Goal: Task Accomplishment & Management: Manage account settings

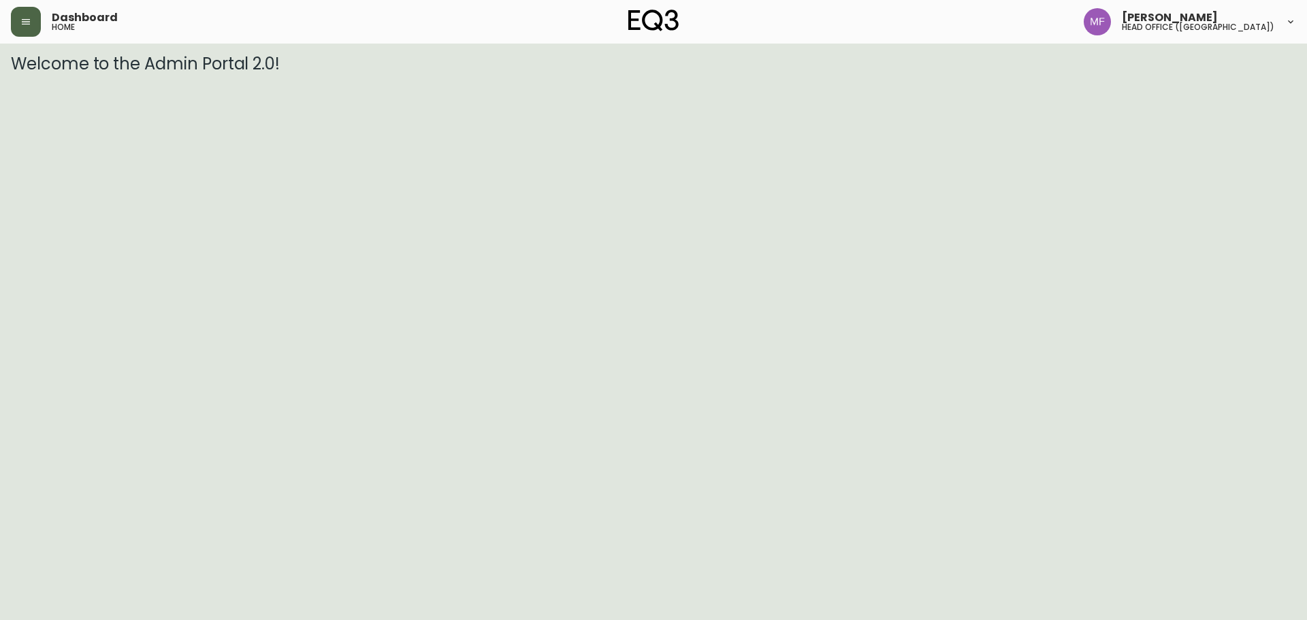
click at [29, 28] on button "button" at bounding box center [26, 22] width 30 height 30
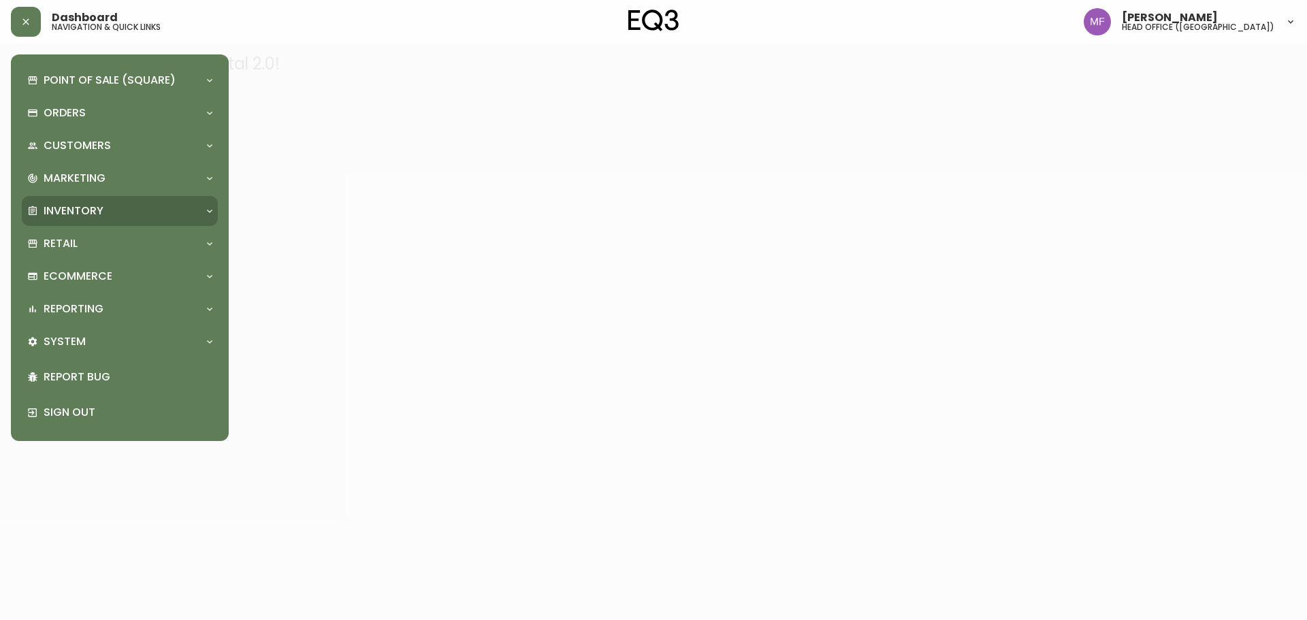
click at [63, 210] on p "Inventory" at bounding box center [74, 210] width 60 height 15
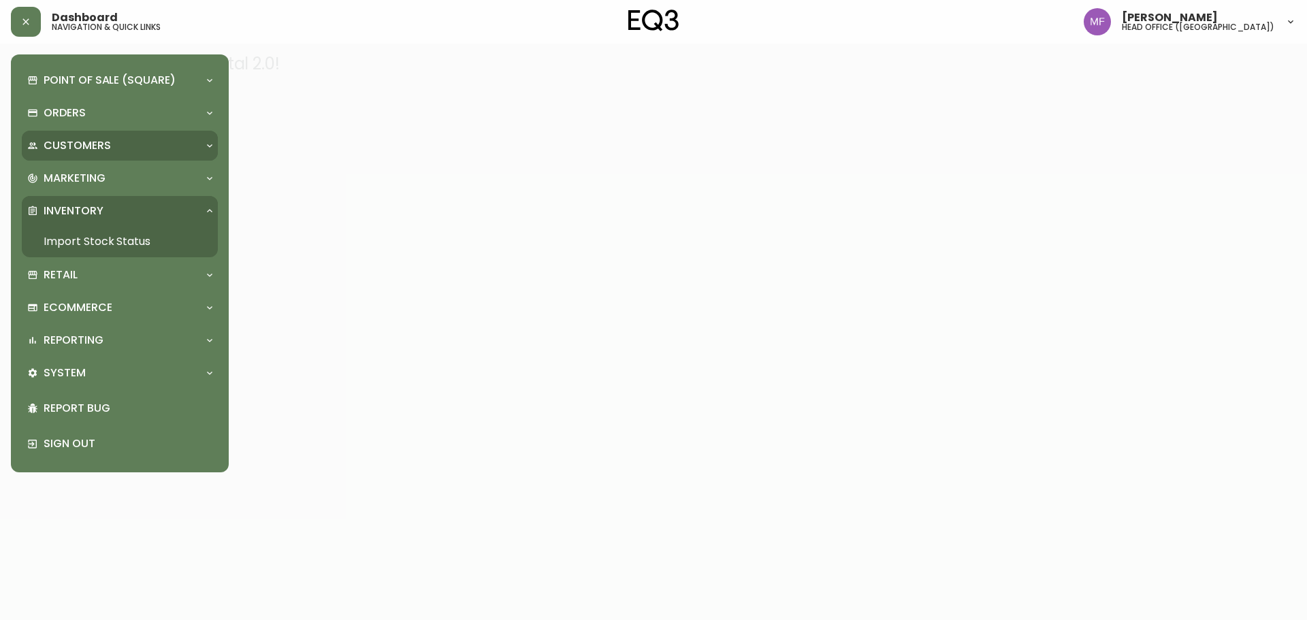
drag, startPoint x: 78, startPoint y: 242, endPoint x: 80, endPoint y: 154, distance: 88.5
click at [80, 244] on link "Import Stock Status" at bounding box center [120, 241] width 196 height 31
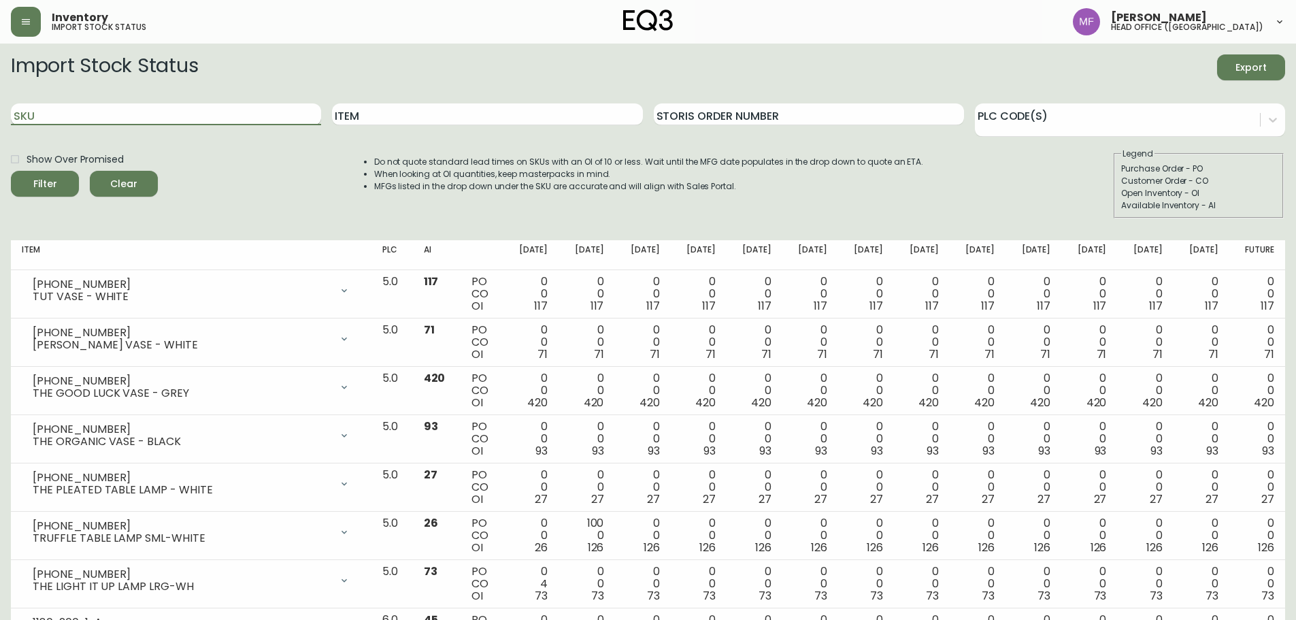
click at [259, 114] on input "SKU" at bounding box center [166, 114] width 310 height 22
paste input "3140-409-2"
click at [11, 171] on button "Filter" at bounding box center [45, 184] width 68 height 26
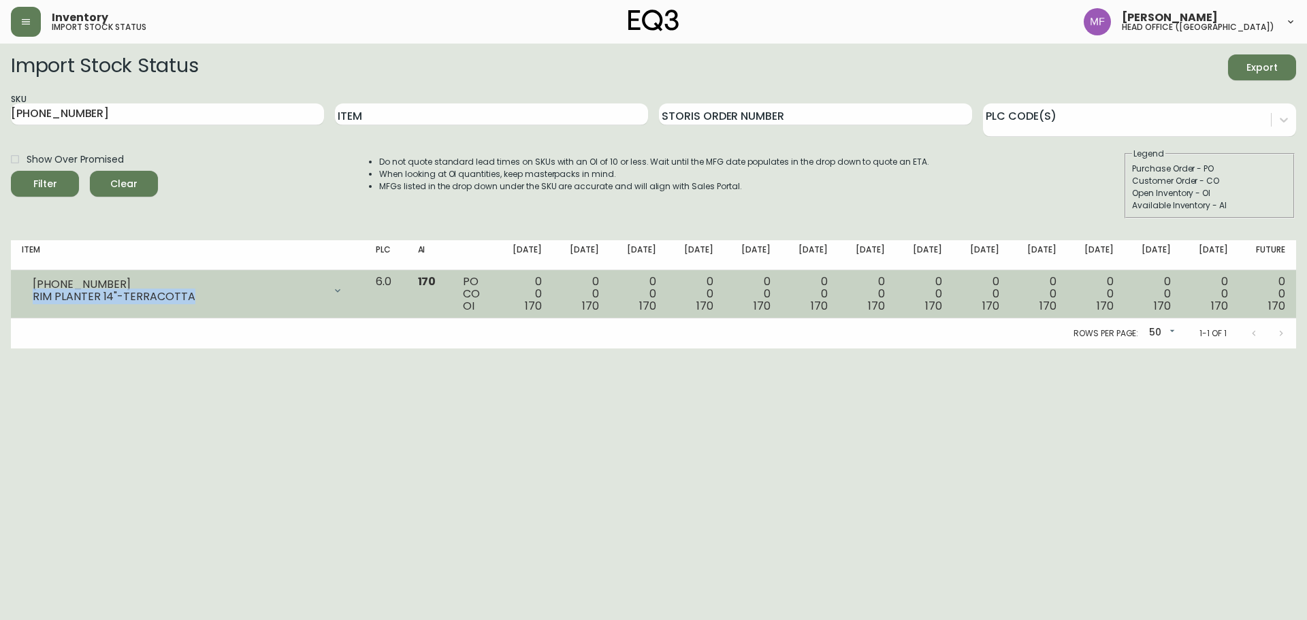
drag, startPoint x: 193, startPoint y: 297, endPoint x: 18, endPoint y: 297, distance: 174.9
click at [18, 297] on td "3140-409-2 RIM PLANTER 14"-TERRACOTTA Opening Balance 170 ( Sep 23, 2025 ) Avai…" at bounding box center [188, 294] width 354 height 48
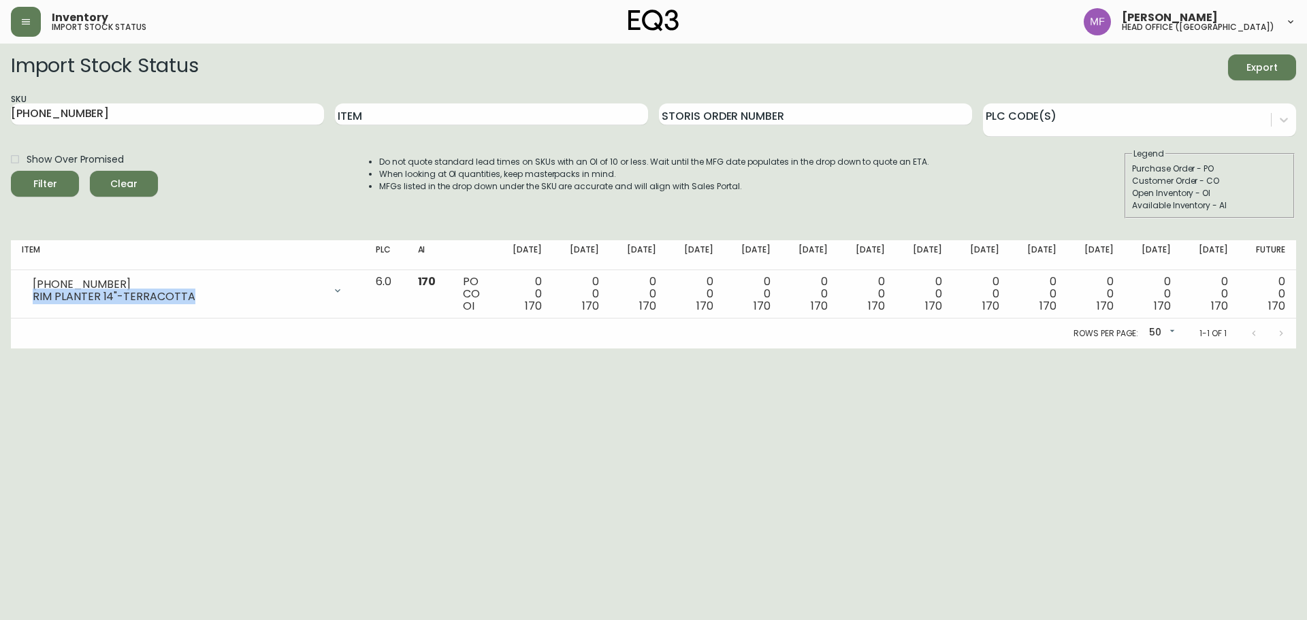
copy div "RIM PLANTER 14"-TERRACOTTA"
drag, startPoint x: 154, startPoint y: 120, endPoint x: 0, endPoint y: 128, distance: 154.0
click at [0, 128] on main "Import Stock Status Export SKU 3140-409-2 Item Storis Order Number PLC Code(s) …" at bounding box center [653, 196] width 1307 height 305
paste input "020-340-13-A"
type input "3020-340-13-A"
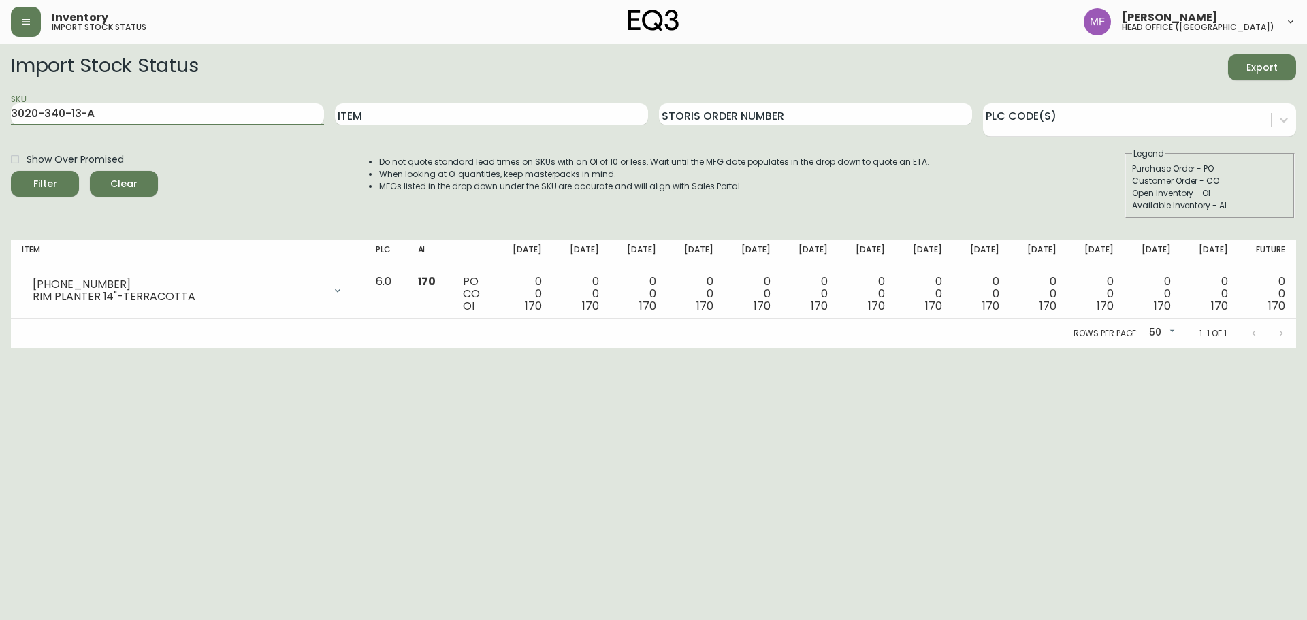
click at [11, 171] on button "Filter" at bounding box center [45, 184] width 68 height 26
drag, startPoint x: 187, startPoint y: 111, endPoint x: 0, endPoint y: 112, distance: 187.2
click at [0, 112] on main "Import Stock Status Export SKU 3020-340-13-A Item Storis Order Number PLC Code(…" at bounding box center [653, 196] width 1307 height 305
click at [11, 171] on button "Filter" at bounding box center [45, 184] width 68 height 26
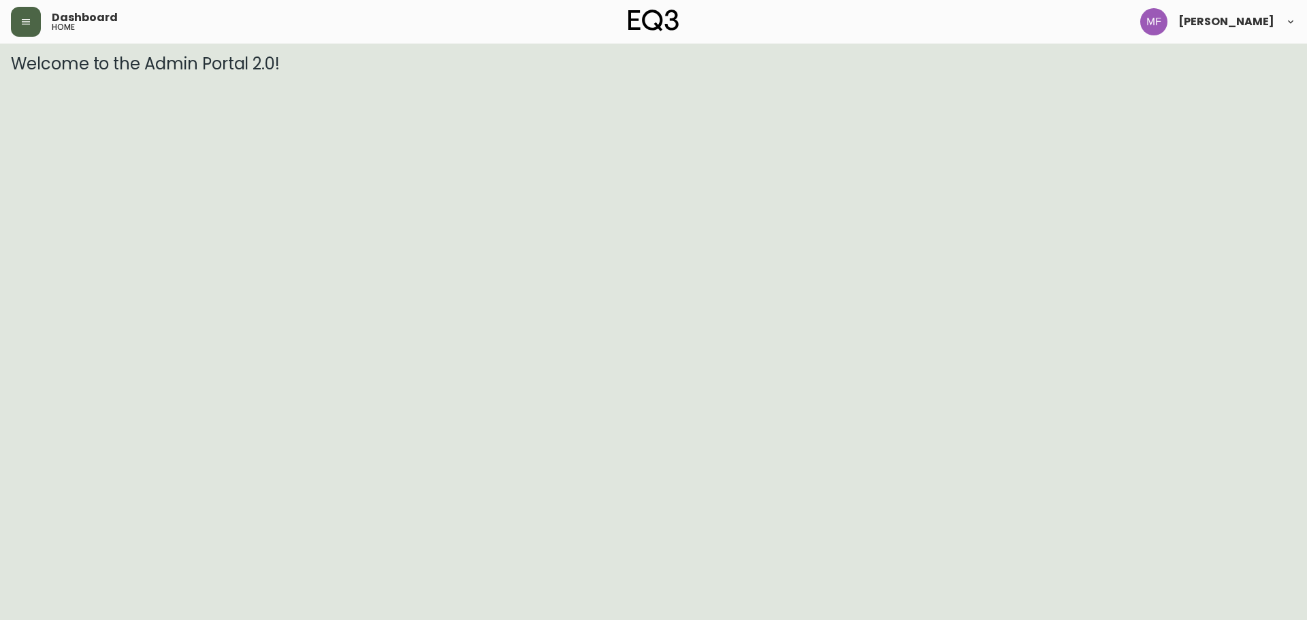
click at [26, 29] on button "button" at bounding box center [26, 22] width 30 height 30
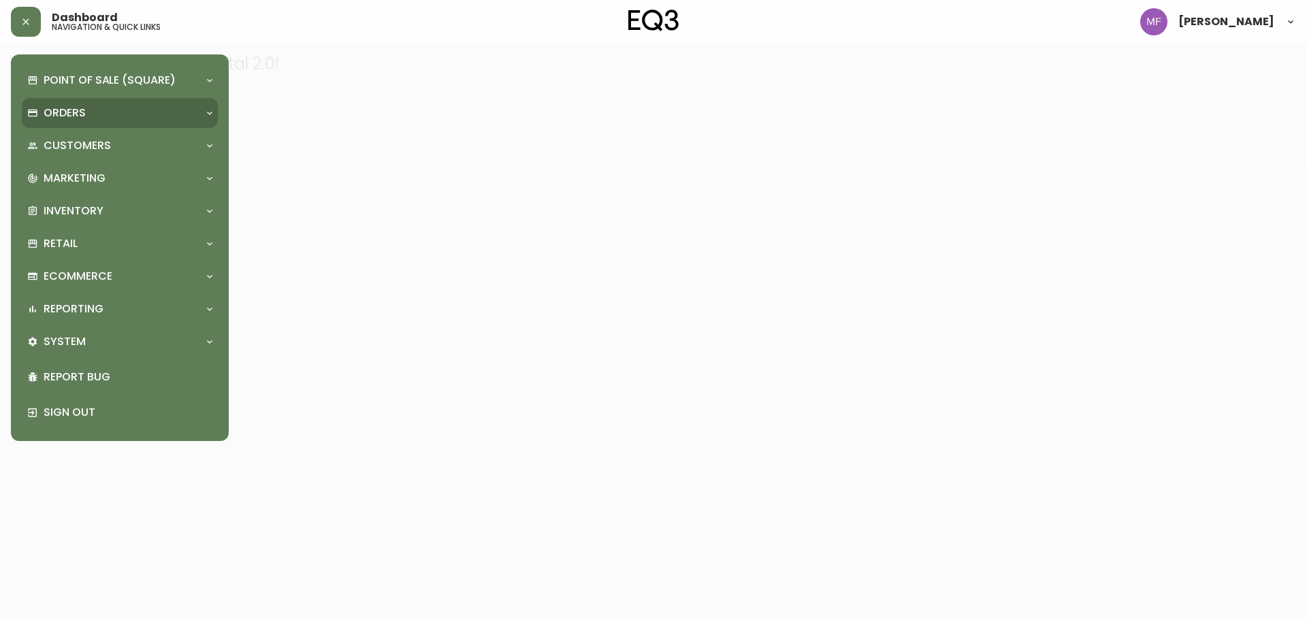
click at [61, 105] on p "Orders" at bounding box center [65, 112] width 42 height 15
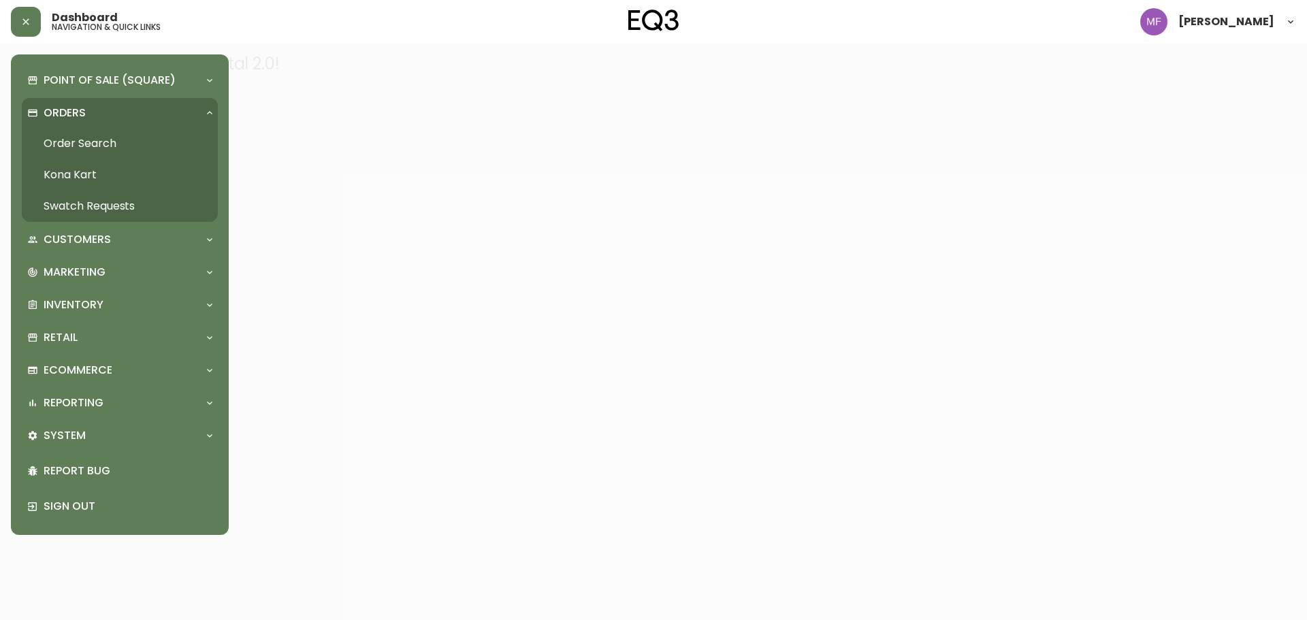
click at [88, 140] on link "Order Search" at bounding box center [120, 143] width 196 height 31
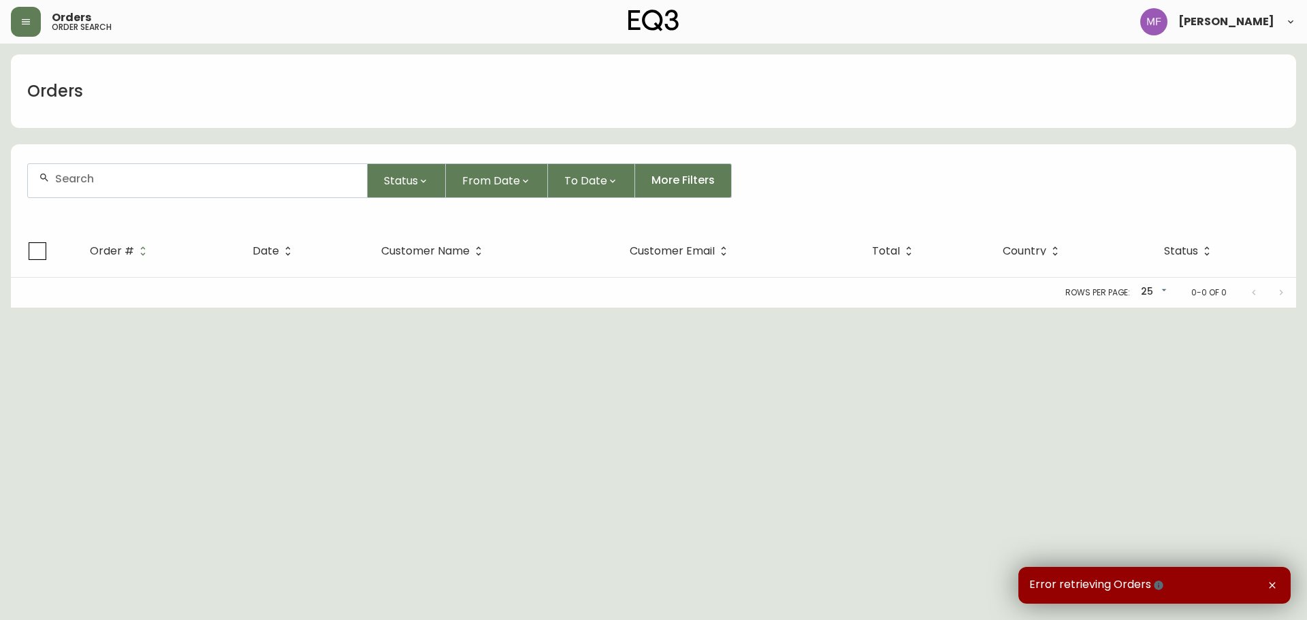
click at [186, 192] on div at bounding box center [197, 180] width 339 height 33
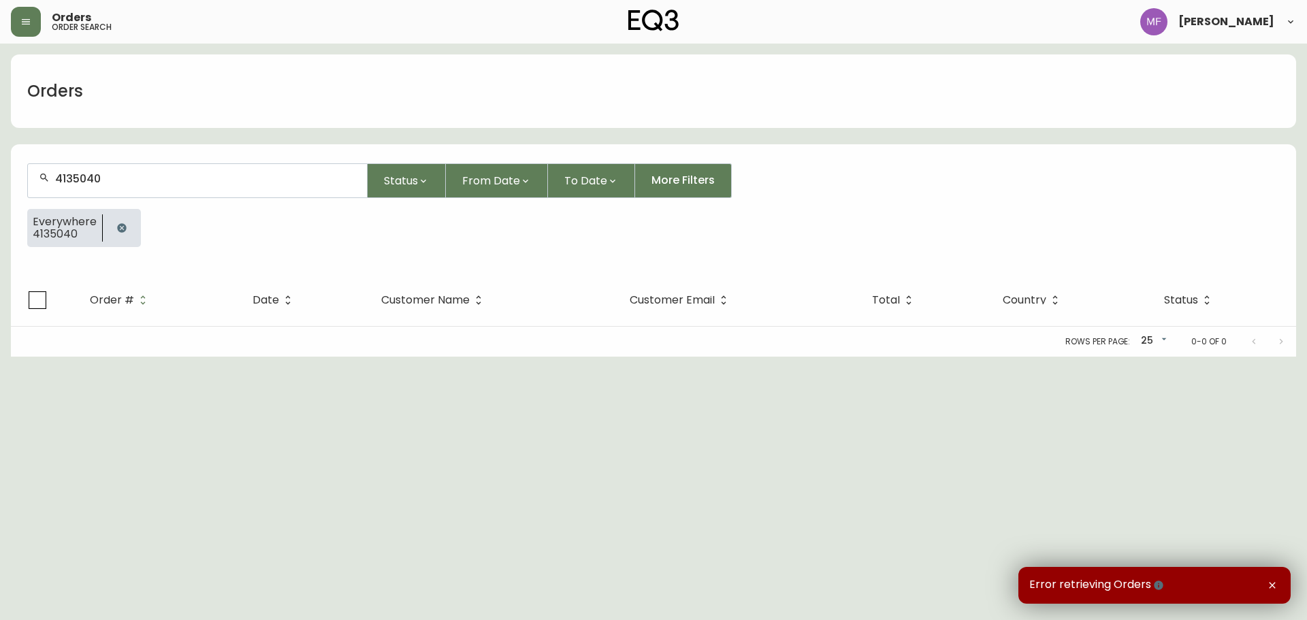
type input "4135040"
click at [114, 226] on button "button" at bounding box center [121, 227] width 27 height 27
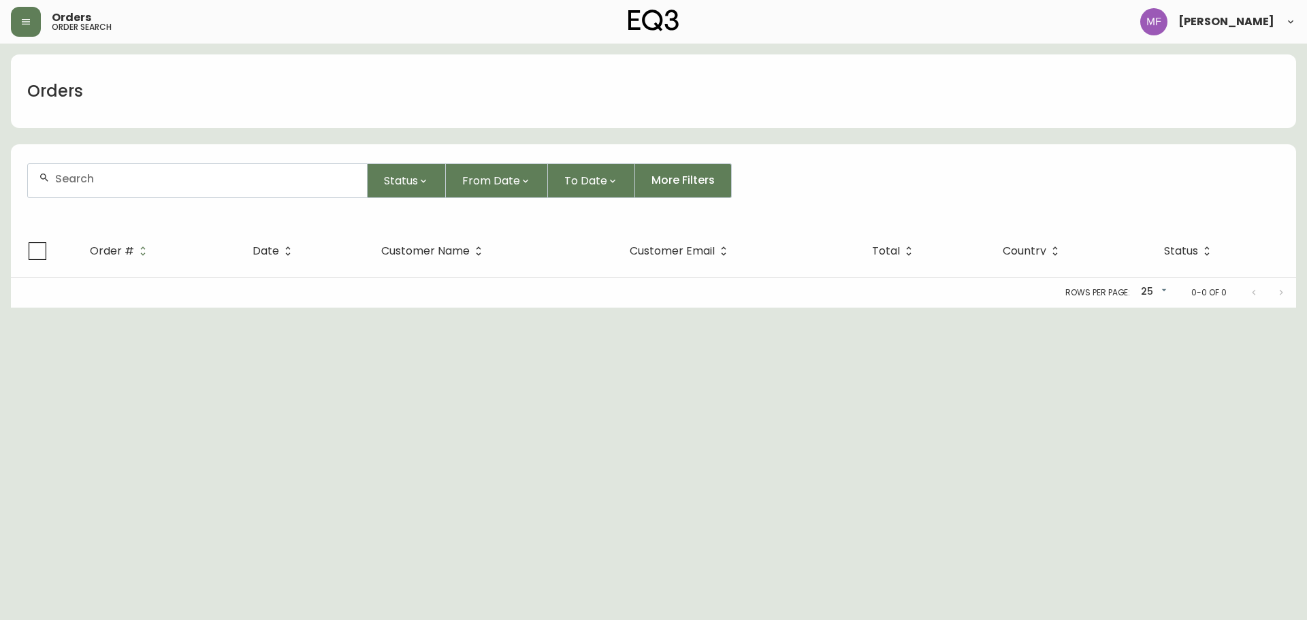
click at [102, 173] on input "text" at bounding box center [205, 178] width 301 height 13
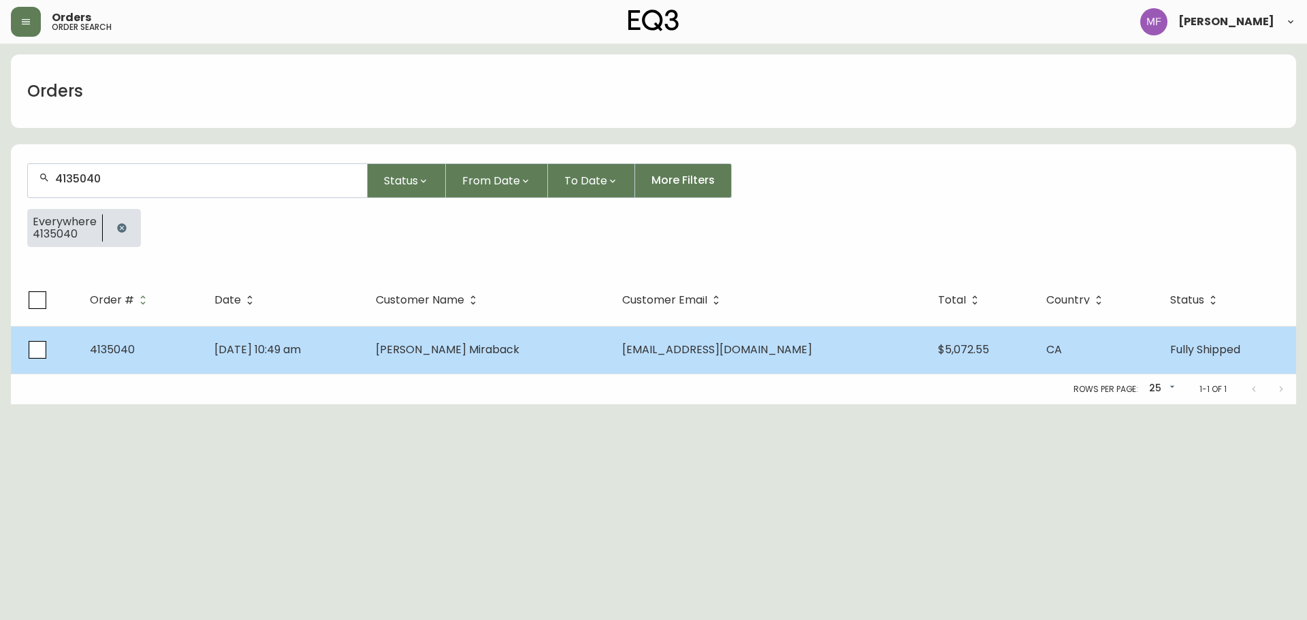
type input "4135040"
click at [448, 365] on td "Cruz Miraback" at bounding box center [488, 350] width 246 height 48
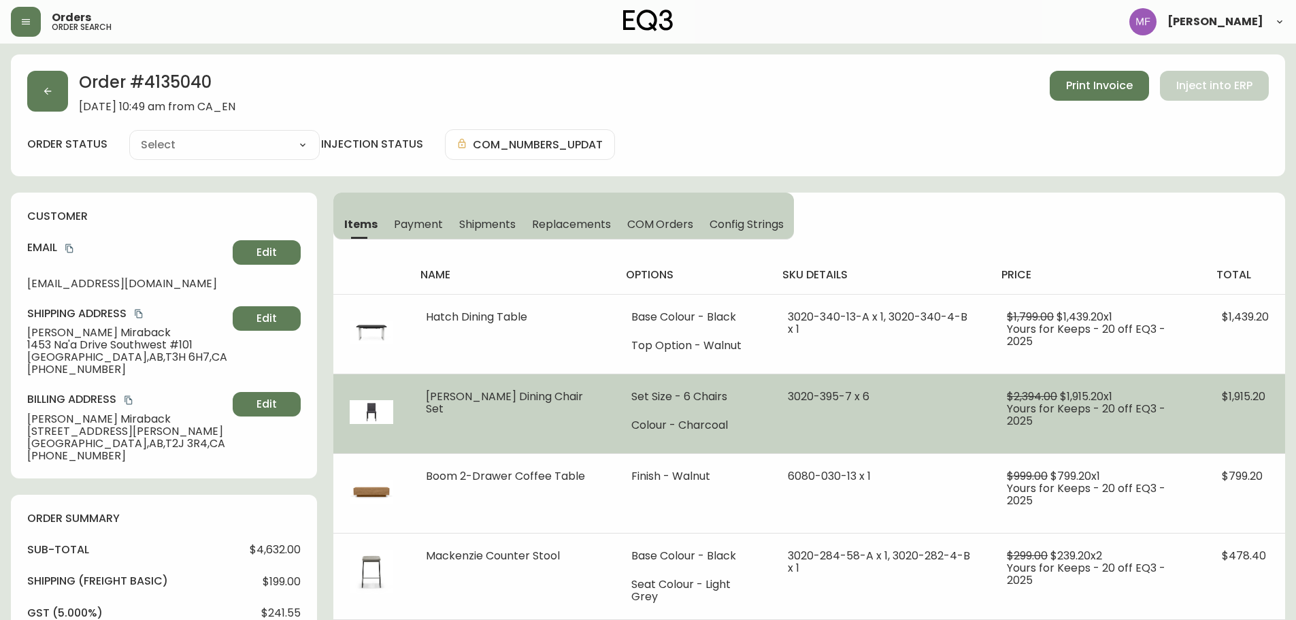
type input "Fully Shipped"
select select "FULLY_SHIPPED"
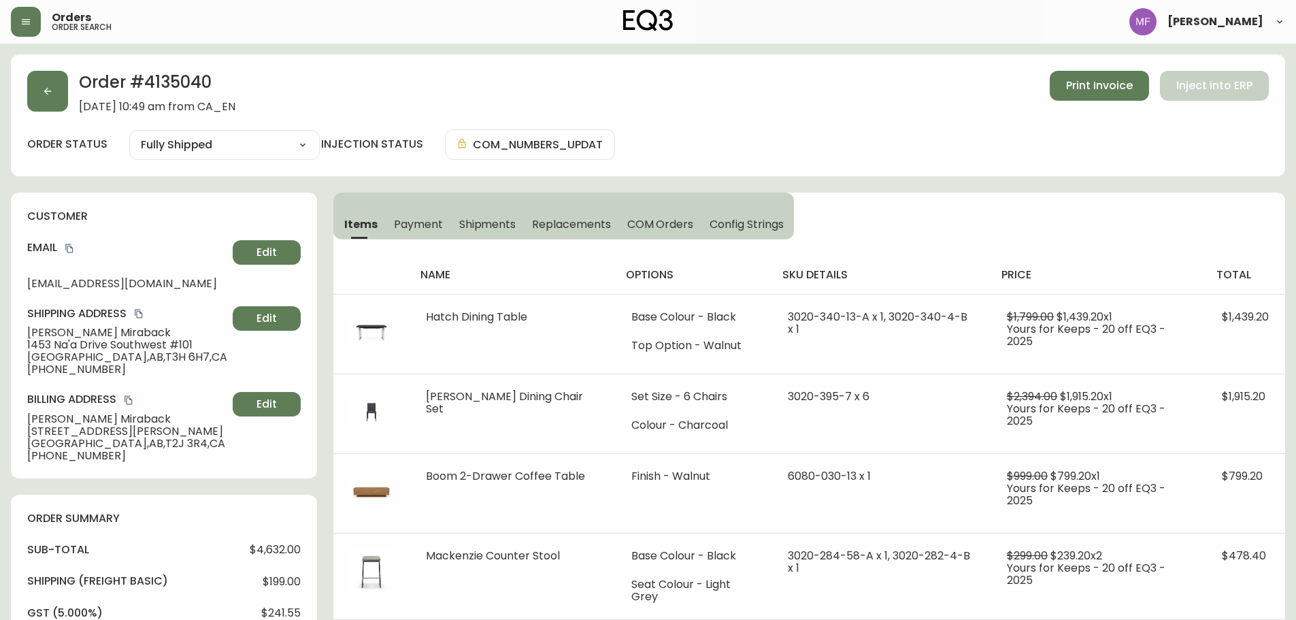
click at [190, 81] on h2 "Order # 4135040" at bounding box center [157, 86] width 157 height 30
copy h2 "4135040"
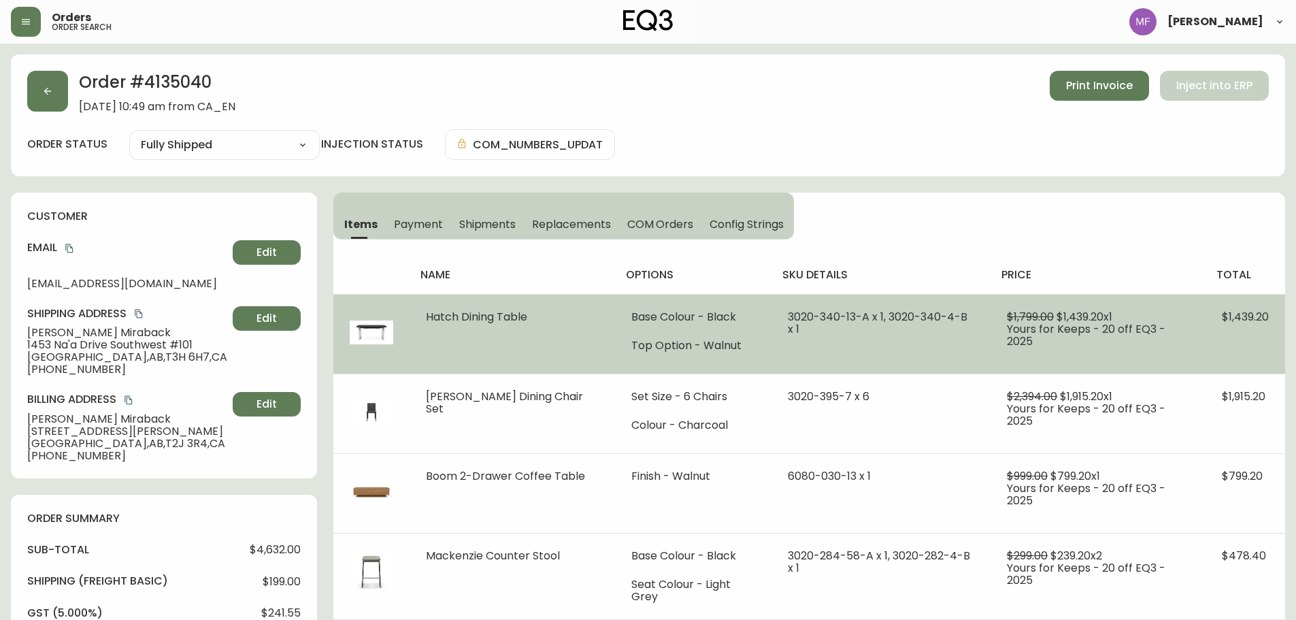
click at [819, 330] on td "3020-340-13-A x 1, 3020-340-4-B x 1" at bounding box center [882, 334] width 220 height 80
drag, startPoint x: 856, startPoint y: 319, endPoint x: 776, endPoint y: 321, distance: 79.6
click at [788, 321] on span "3020-340-13-A x 1, 3020-340-4-B x 1" at bounding box center [878, 323] width 180 height 28
copy span "3020-340-13-A"
drag, startPoint x: 1217, startPoint y: 321, endPoint x: 1197, endPoint y: 308, distance: 23.6
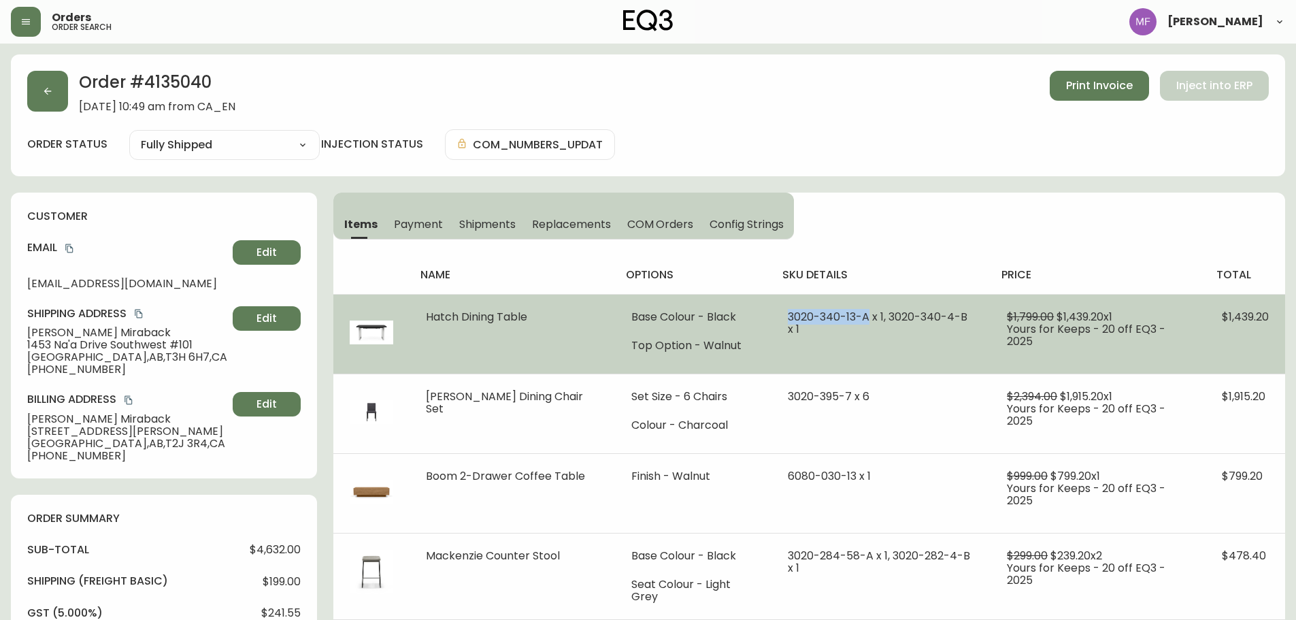
click at [1217, 321] on td "$1,439.20" at bounding box center [1246, 334] width 80 height 80
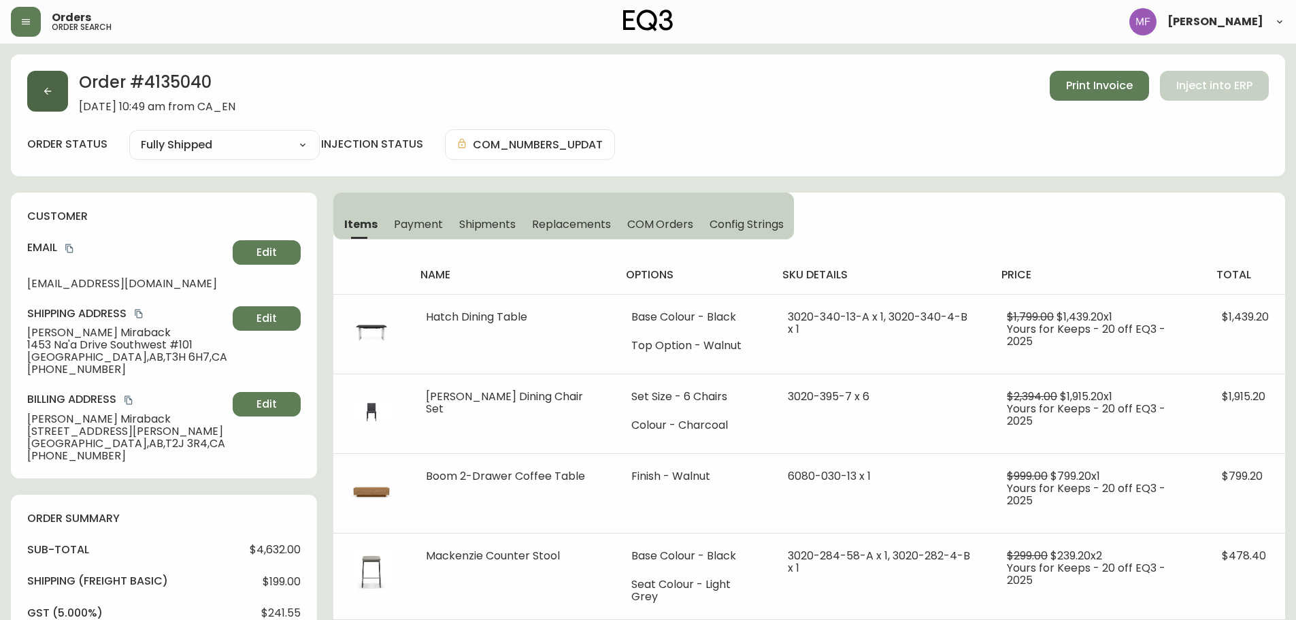
click at [54, 99] on button "button" at bounding box center [47, 91] width 41 height 41
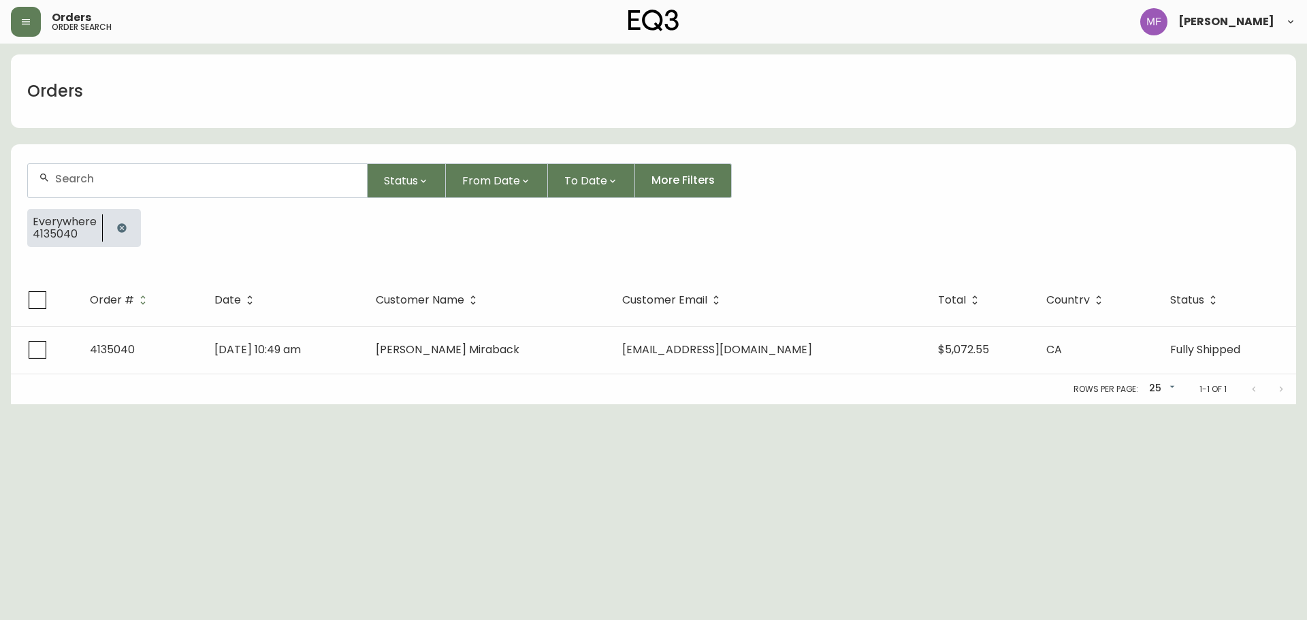
click at [123, 231] on icon "button" at bounding box center [121, 227] width 9 height 9
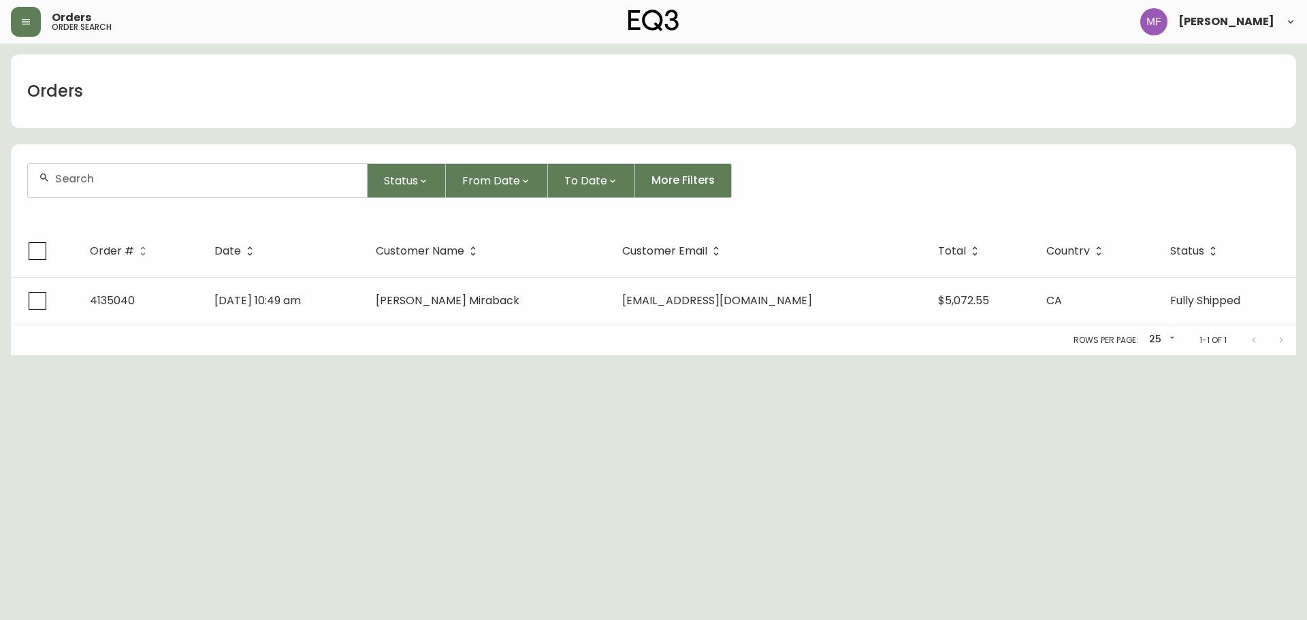
click at [116, 172] on input "text" at bounding box center [205, 178] width 301 height 13
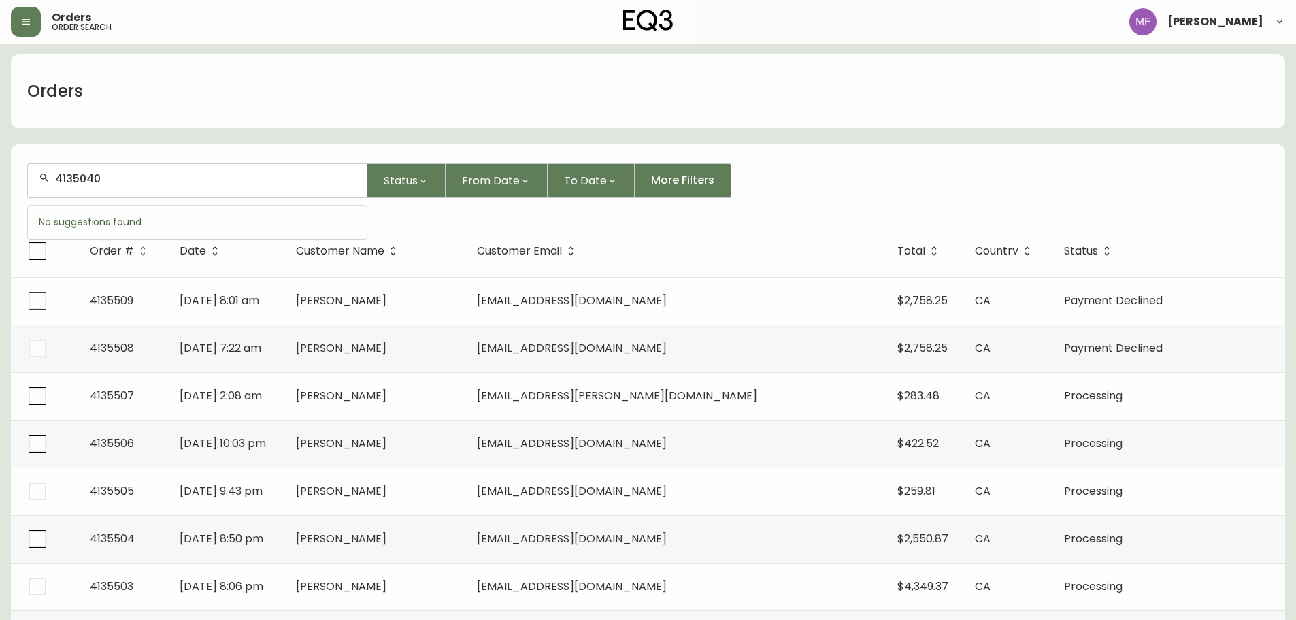
type input "4135040"
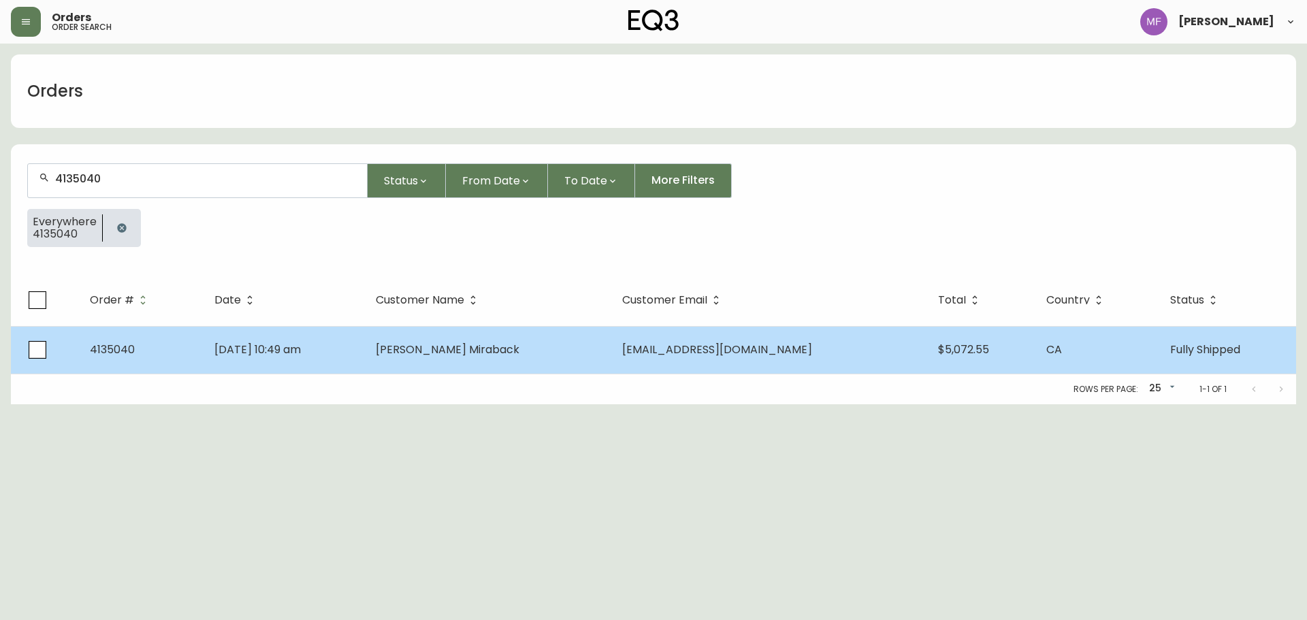
click at [365, 357] on td "Sep 02 2025, 10:49 am" at bounding box center [283, 350] width 161 height 48
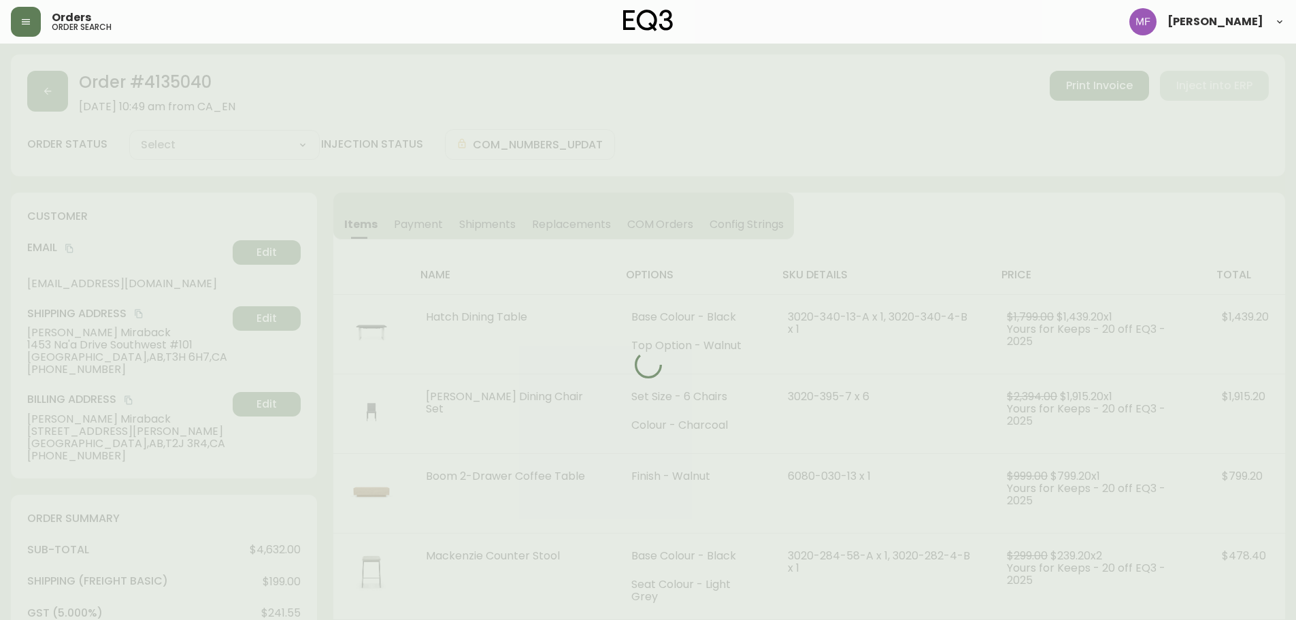
type input "Fully Shipped"
select select "FULLY_SHIPPED"
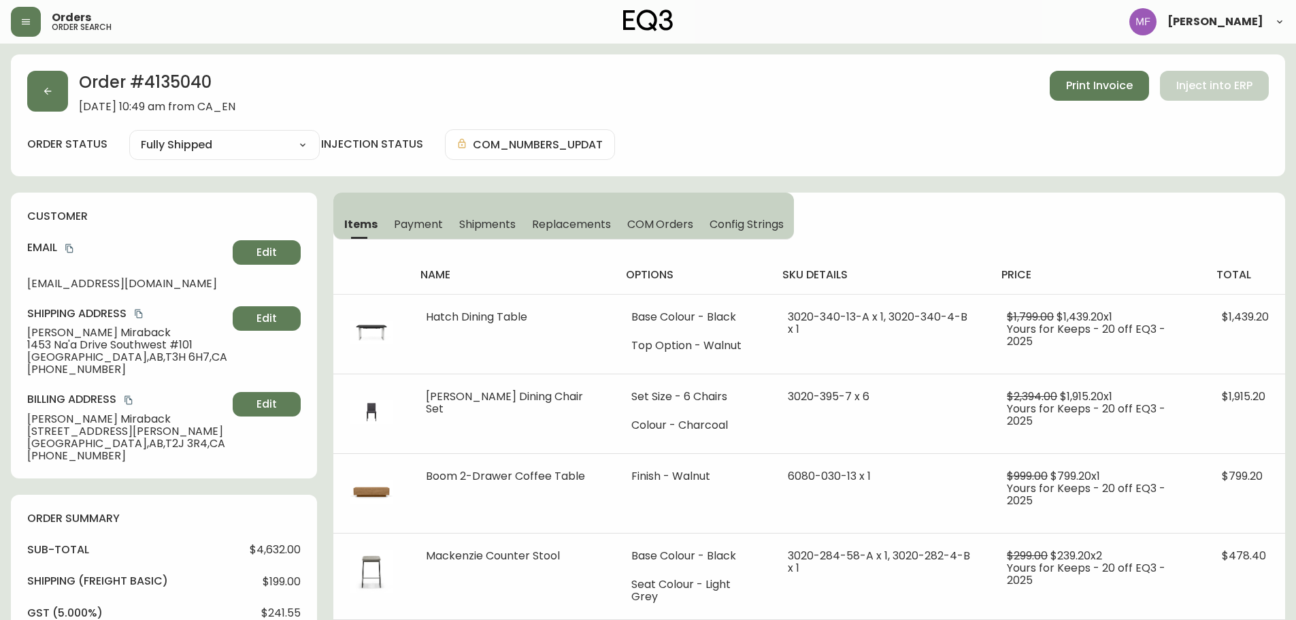
click at [1153, 245] on div "name options sku details price total Hatch Dining Table Base Colour - Black Top…" at bounding box center [809, 430] width 952 height 380
click at [470, 219] on span "Shipments" at bounding box center [487, 224] width 57 height 14
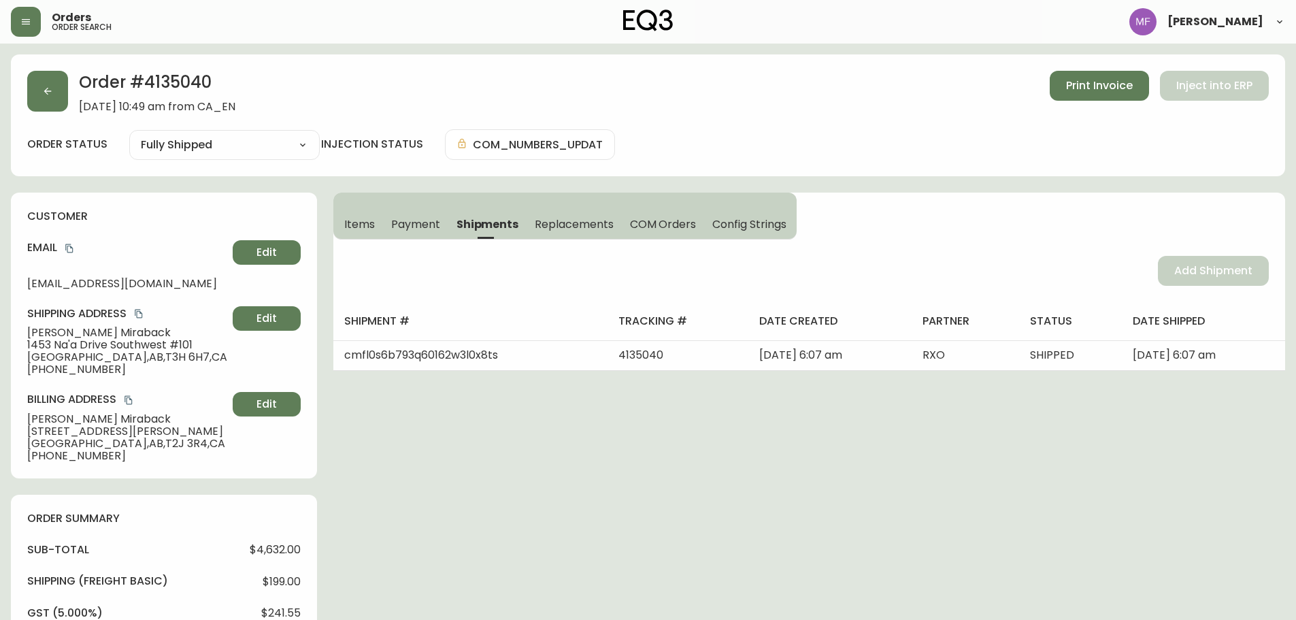
click at [370, 223] on span "Items" at bounding box center [359, 224] width 31 height 14
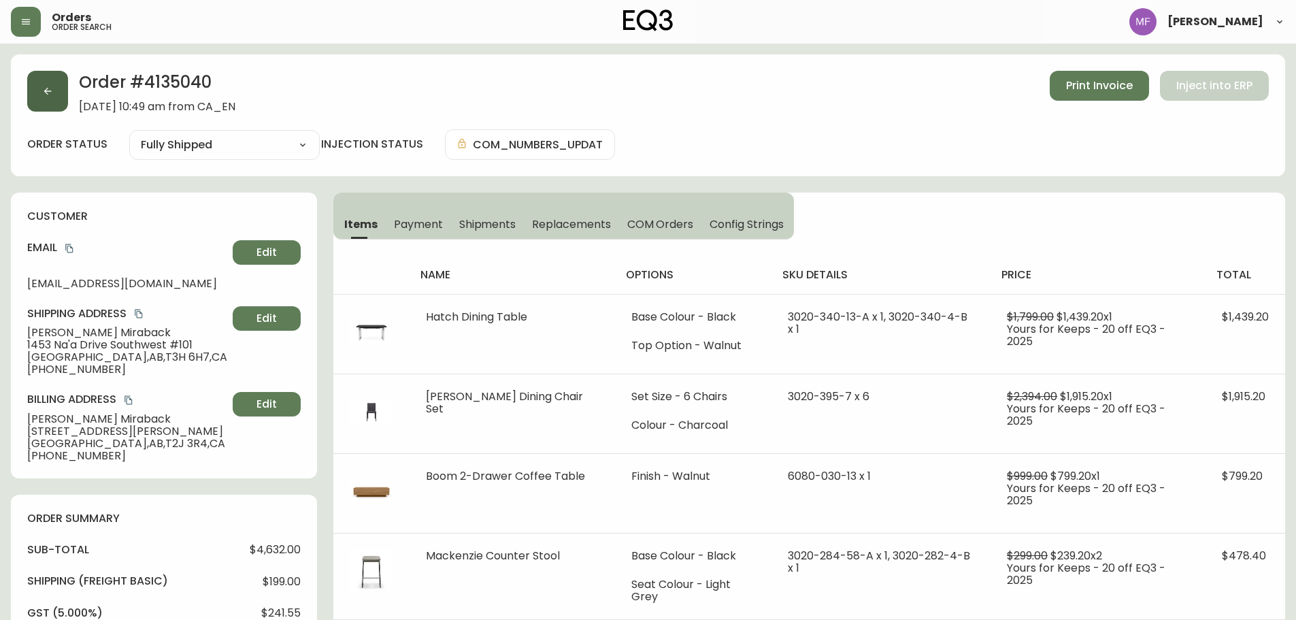
click at [64, 98] on button "button" at bounding box center [47, 91] width 41 height 41
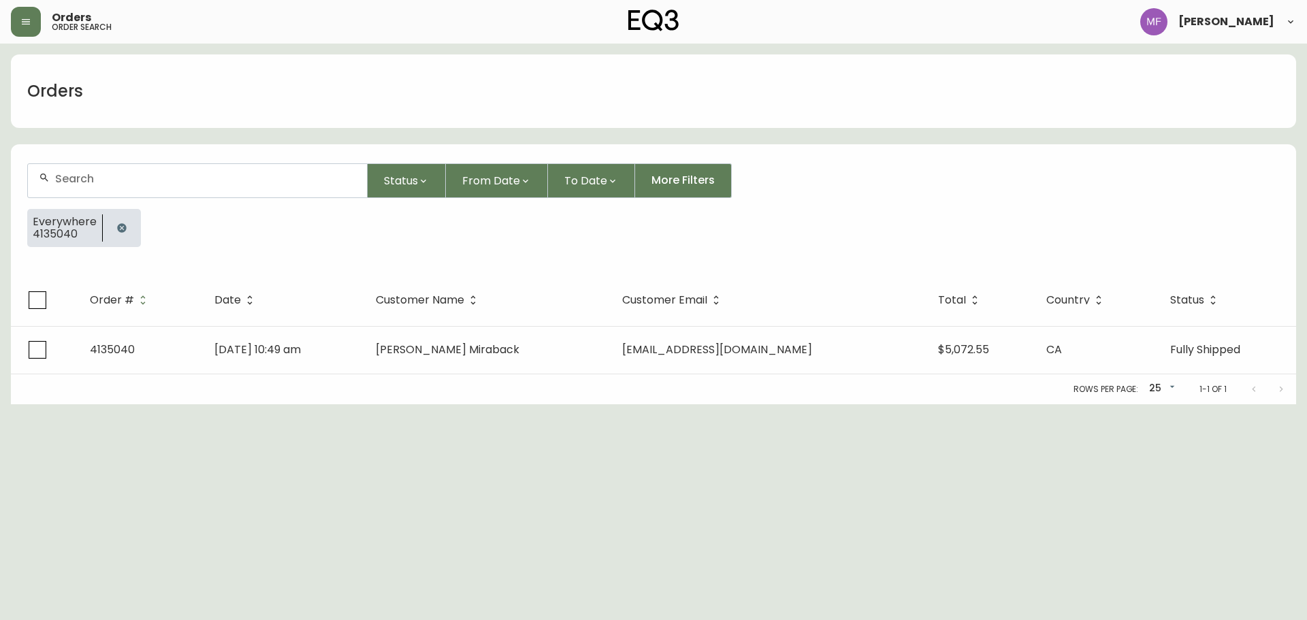
click at [127, 222] on button "button" at bounding box center [121, 227] width 27 height 27
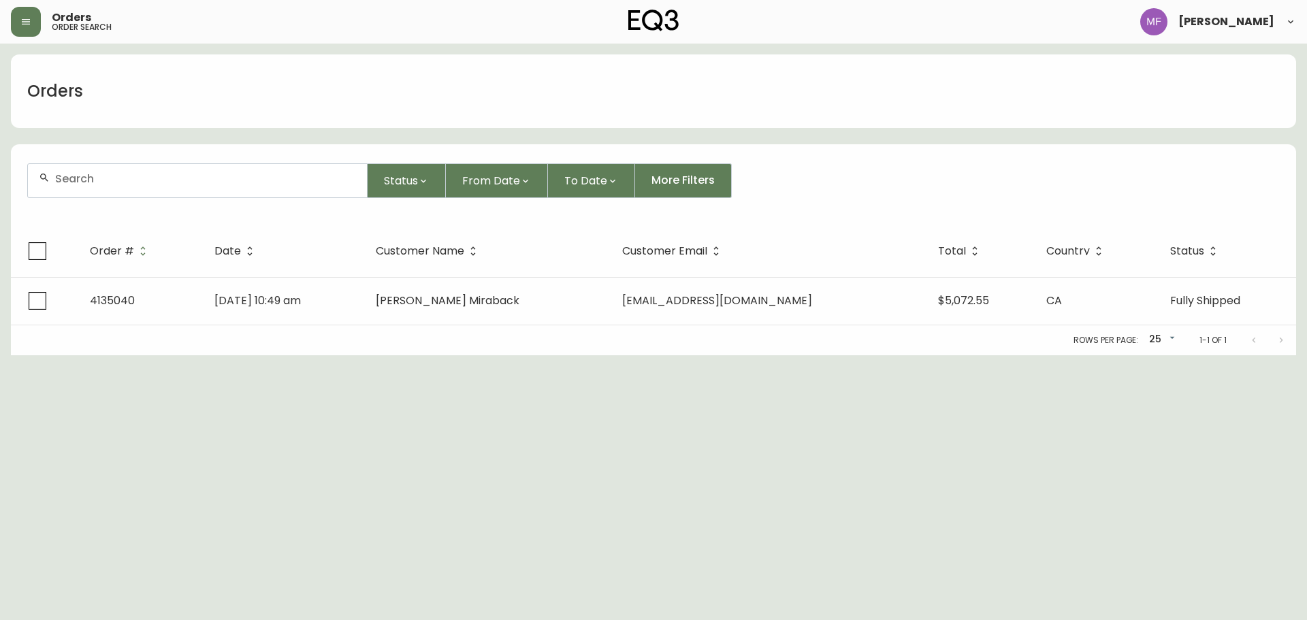
click at [115, 195] on div at bounding box center [197, 180] width 339 height 33
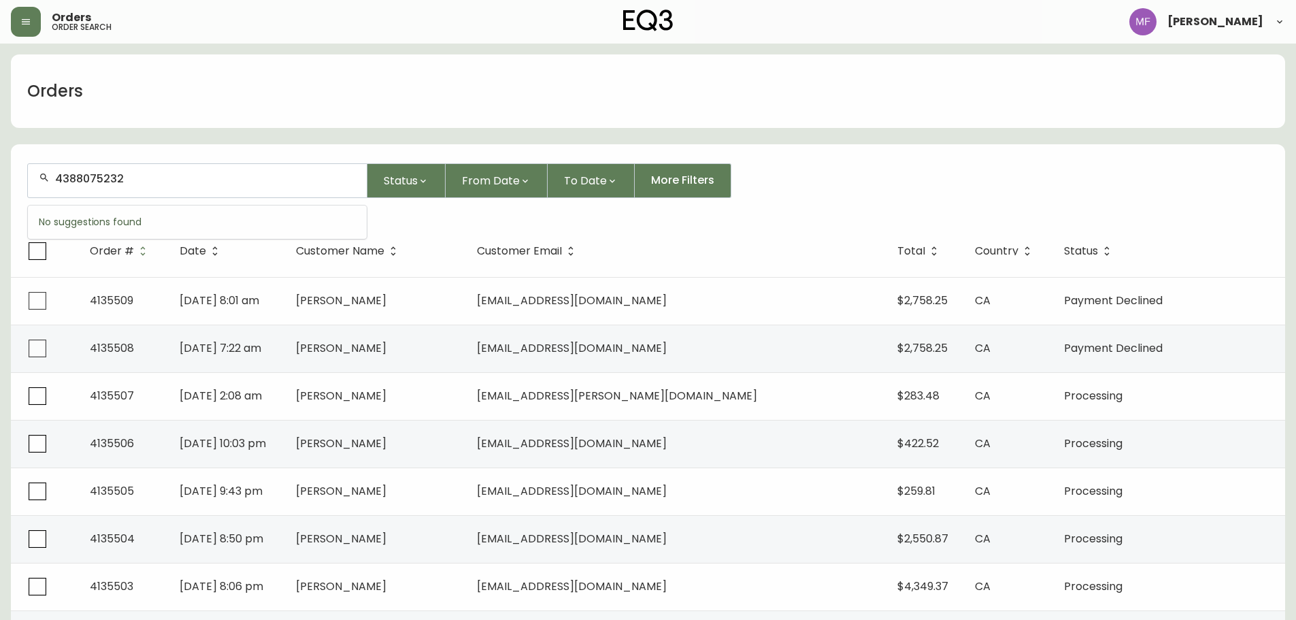
type input "4388075232"
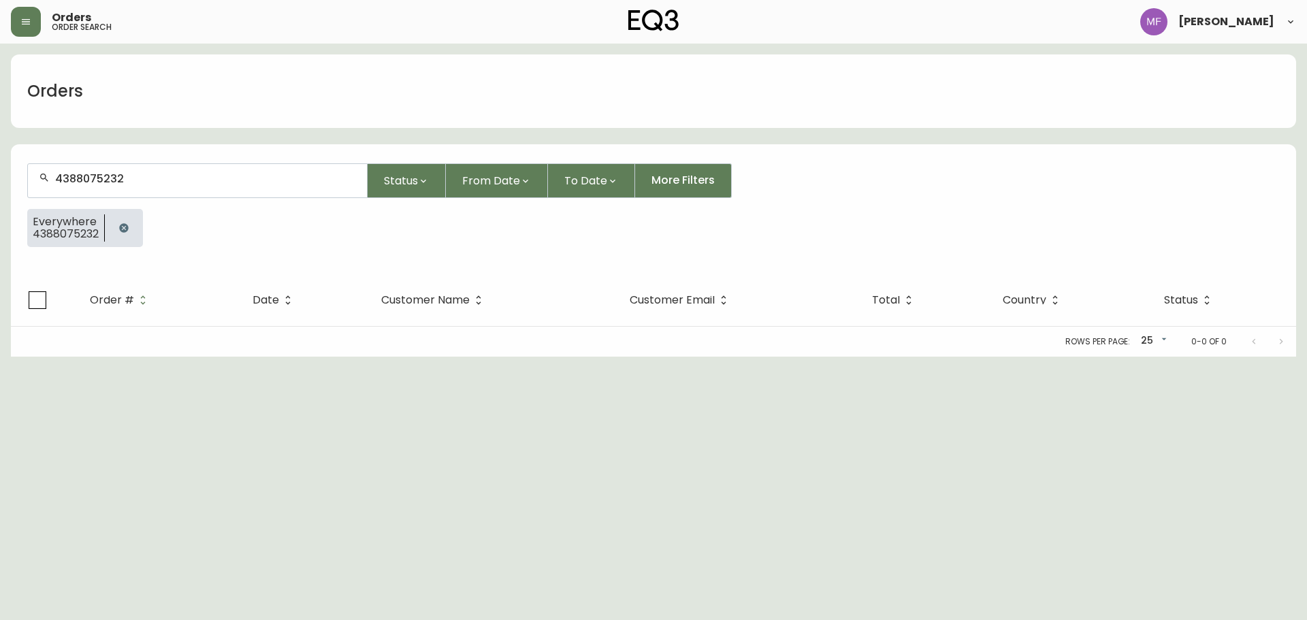
click at [128, 230] on icon "button" at bounding box center [123, 228] width 11 height 11
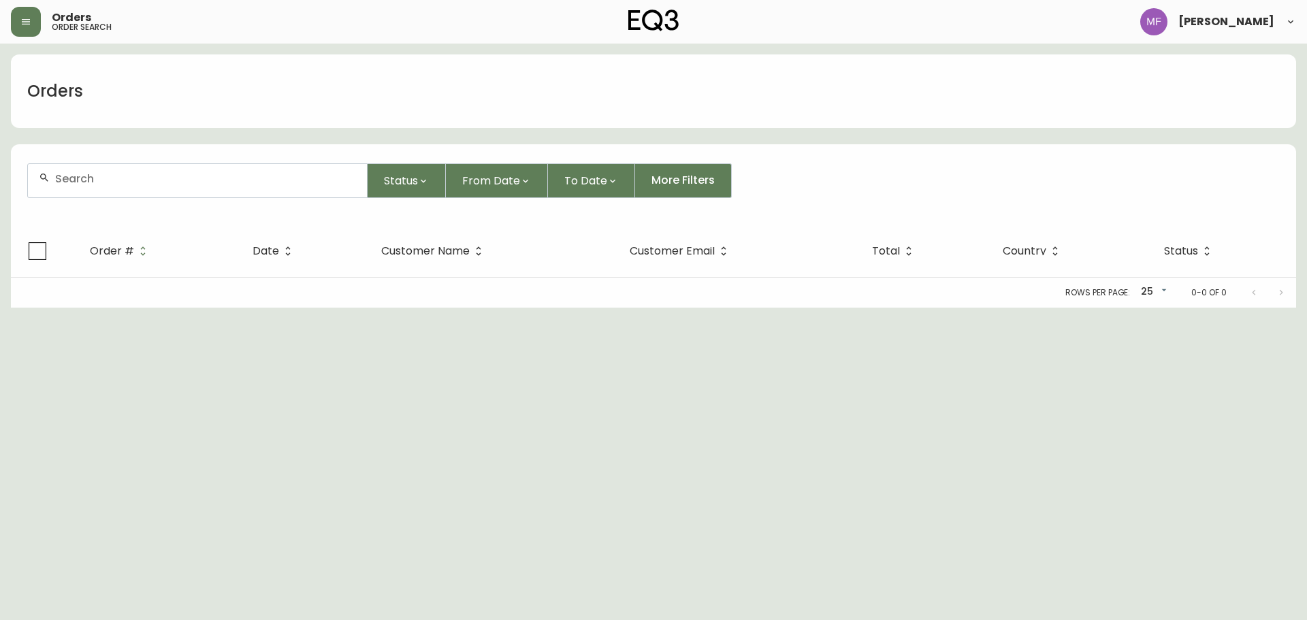
click at [120, 191] on div at bounding box center [197, 180] width 339 height 33
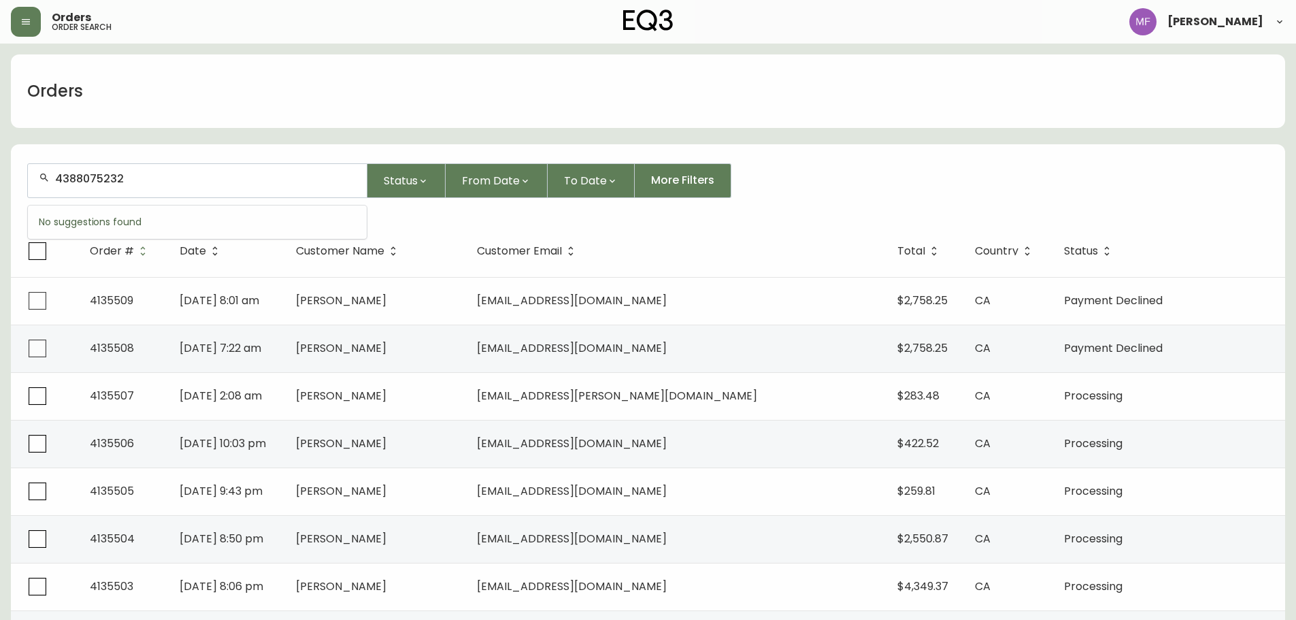
type input "4388075232"
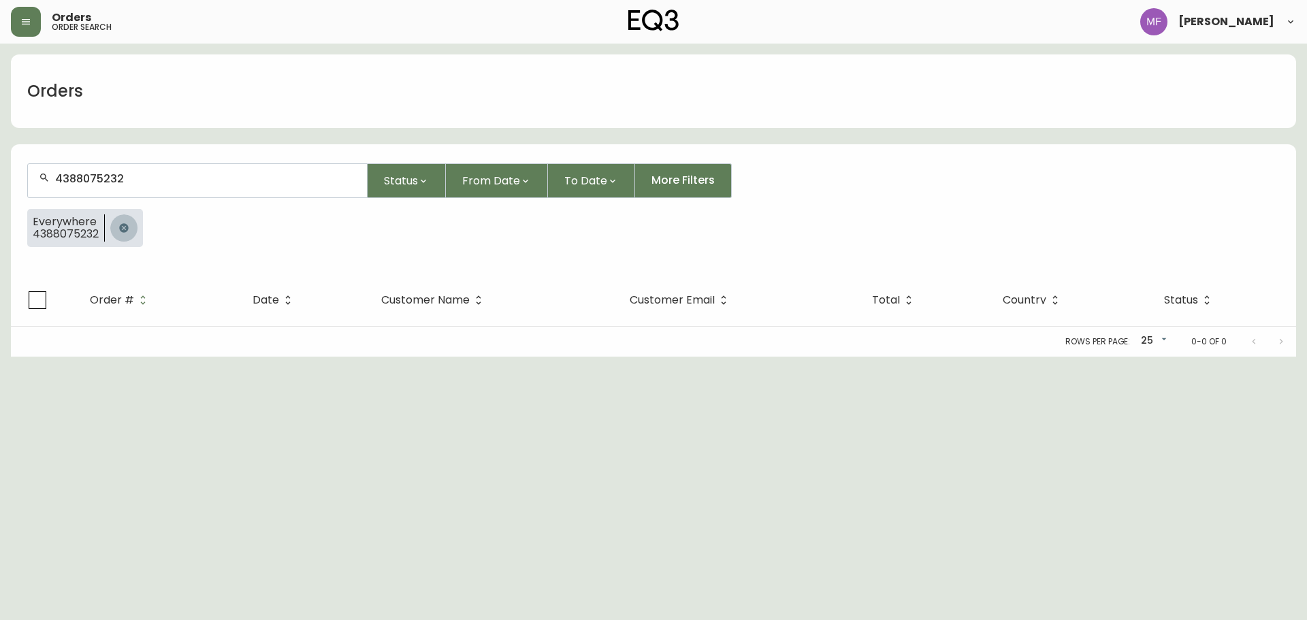
click at [131, 233] on button "button" at bounding box center [123, 227] width 27 height 27
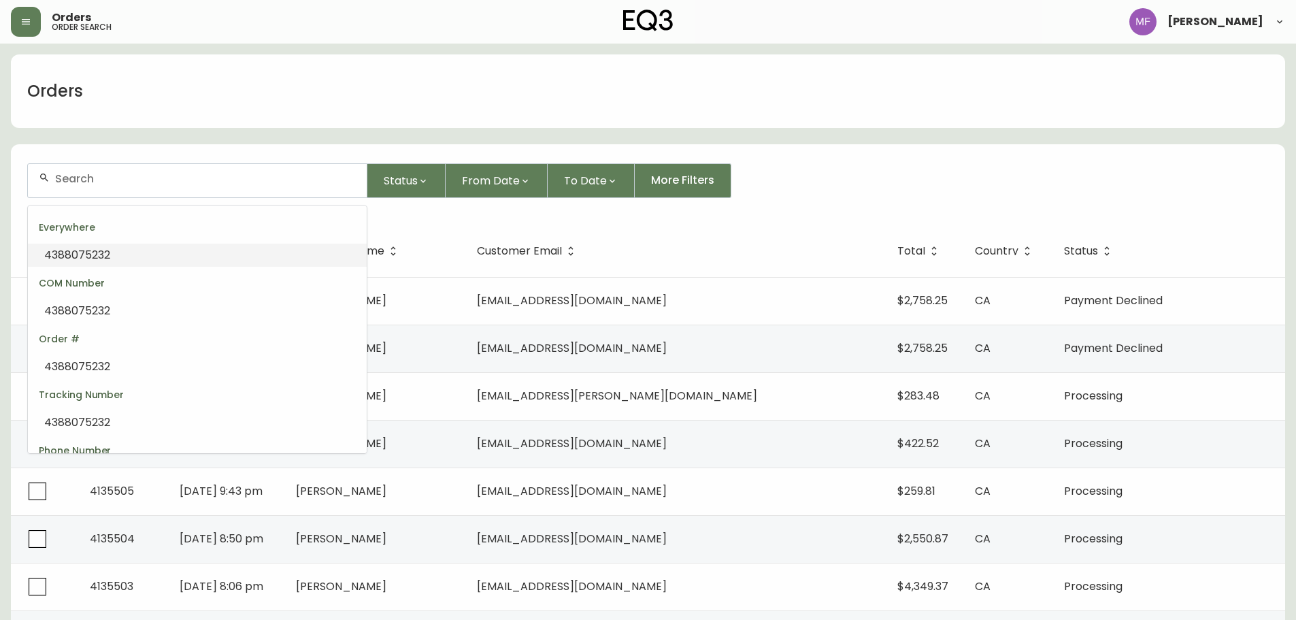
click at [212, 176] on input "text" at bounding box center [205, 178] width 301 height 13
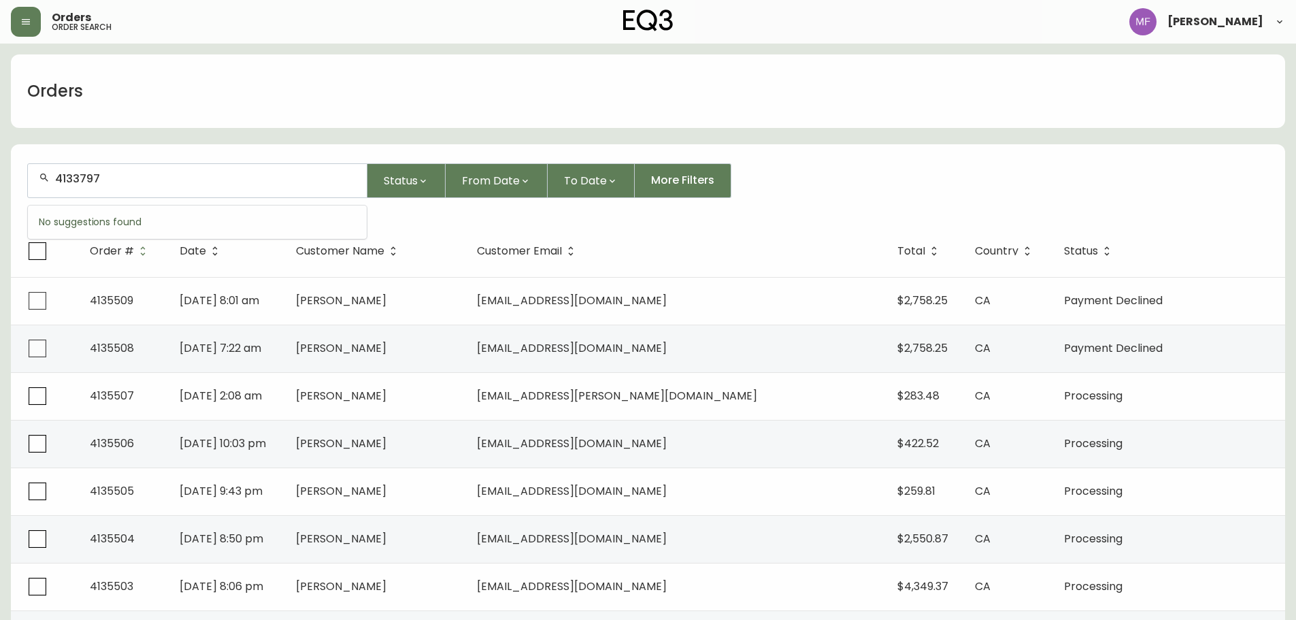
type input "4133797"
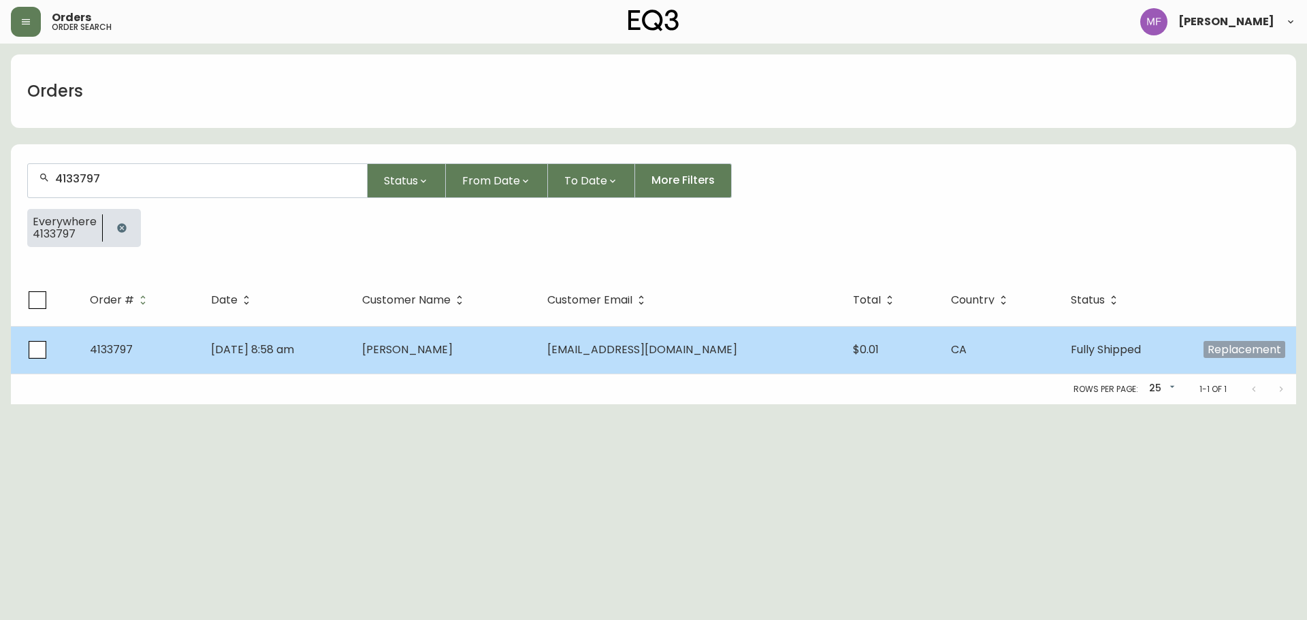
click at [453, 348] on span "Bryan Cunningham" at bounding box center [407, 350] width 91 height 16
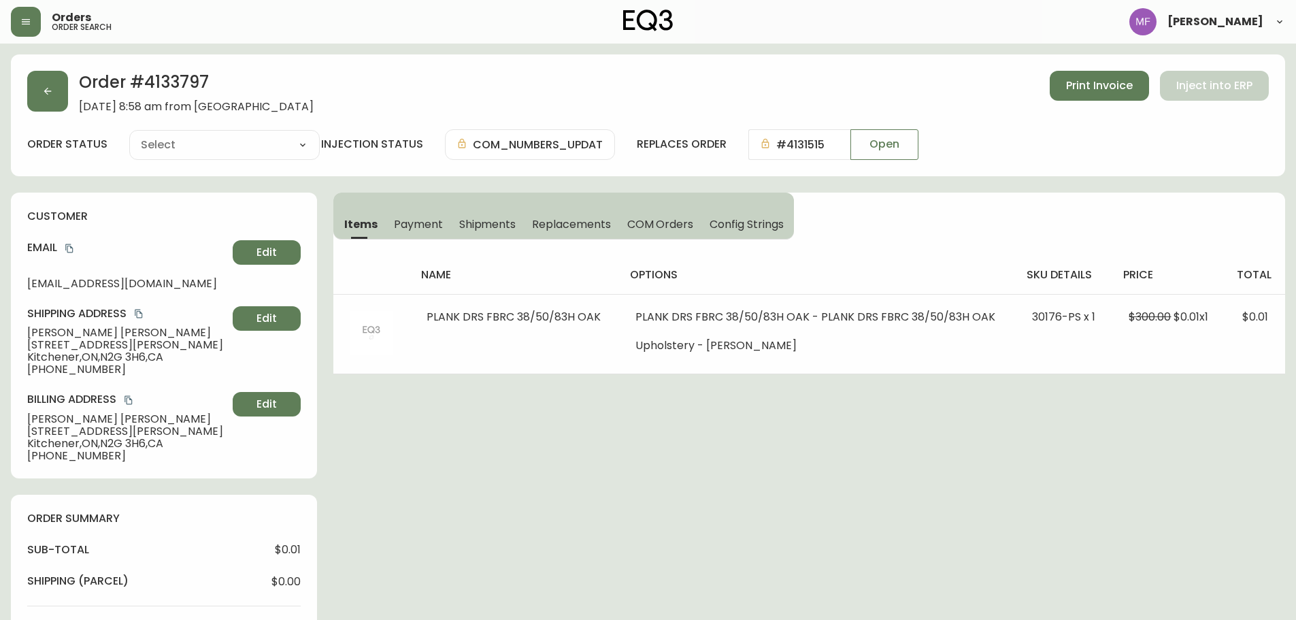
type input "Fully Shipped"
select select "FULLY_SHIPPED"
click at [63, 103] on button "button" at bounding box center [47, 91] width 41 height 41
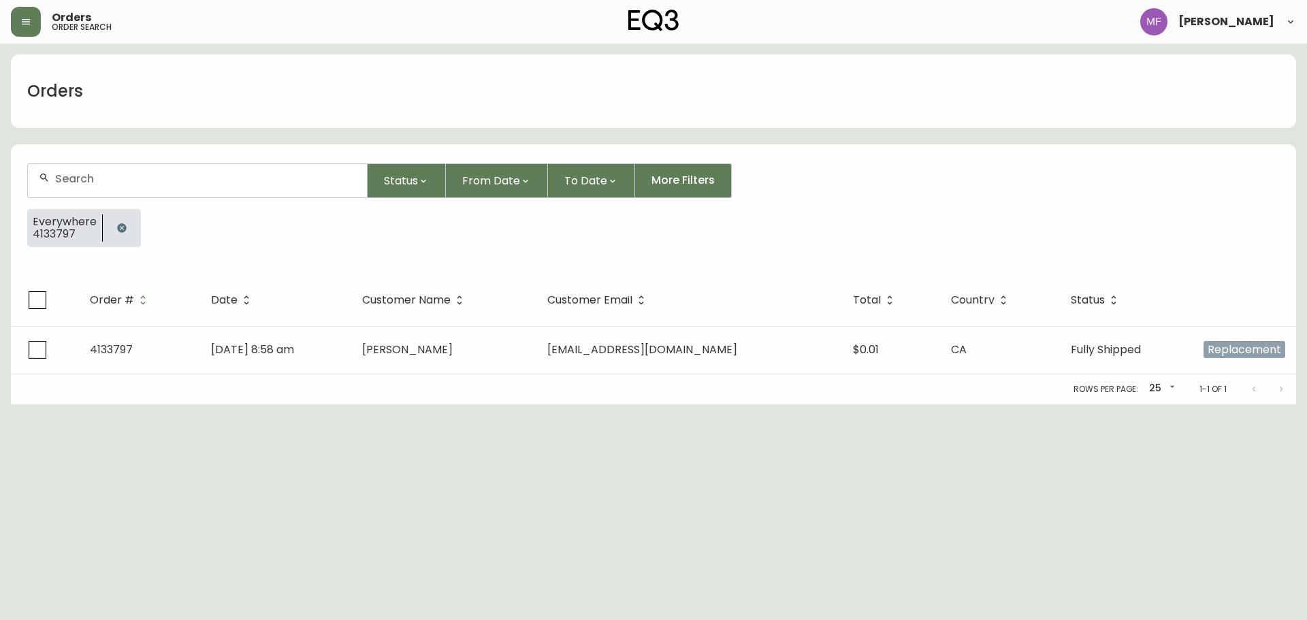
click at [118, 218] on button "button" at bounding box center [121, 227] width 27 height 27
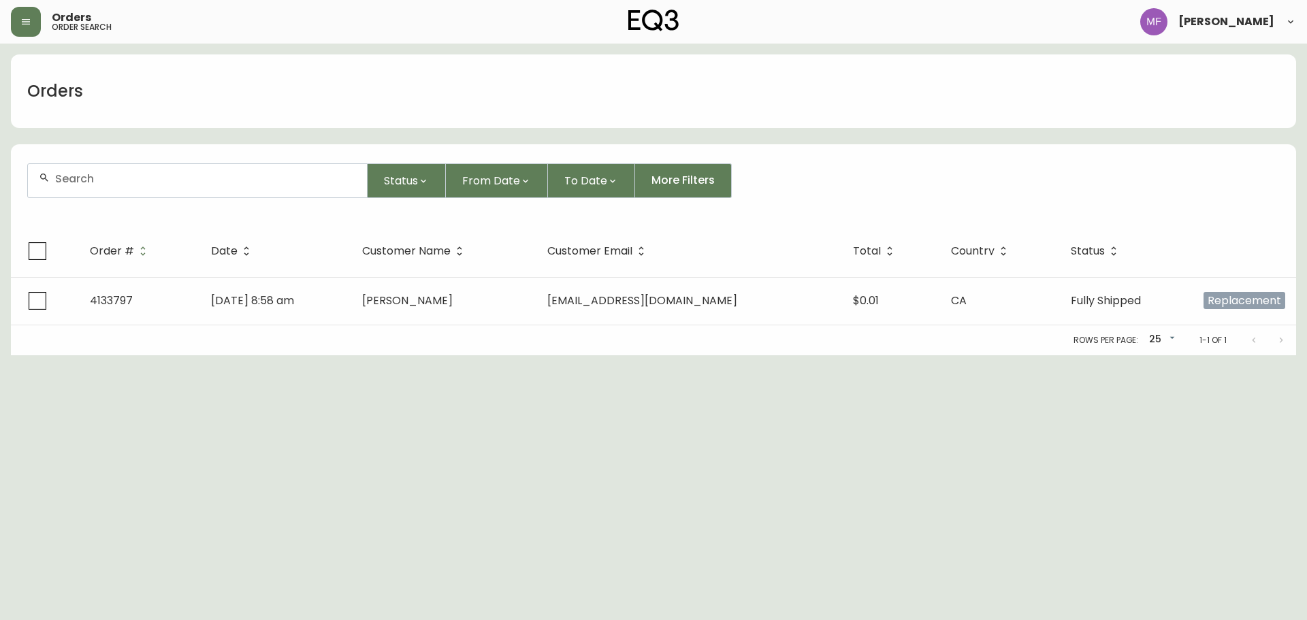
click at [112, 180] on input "text" at bounding box center [205, 178] width 301 height 13
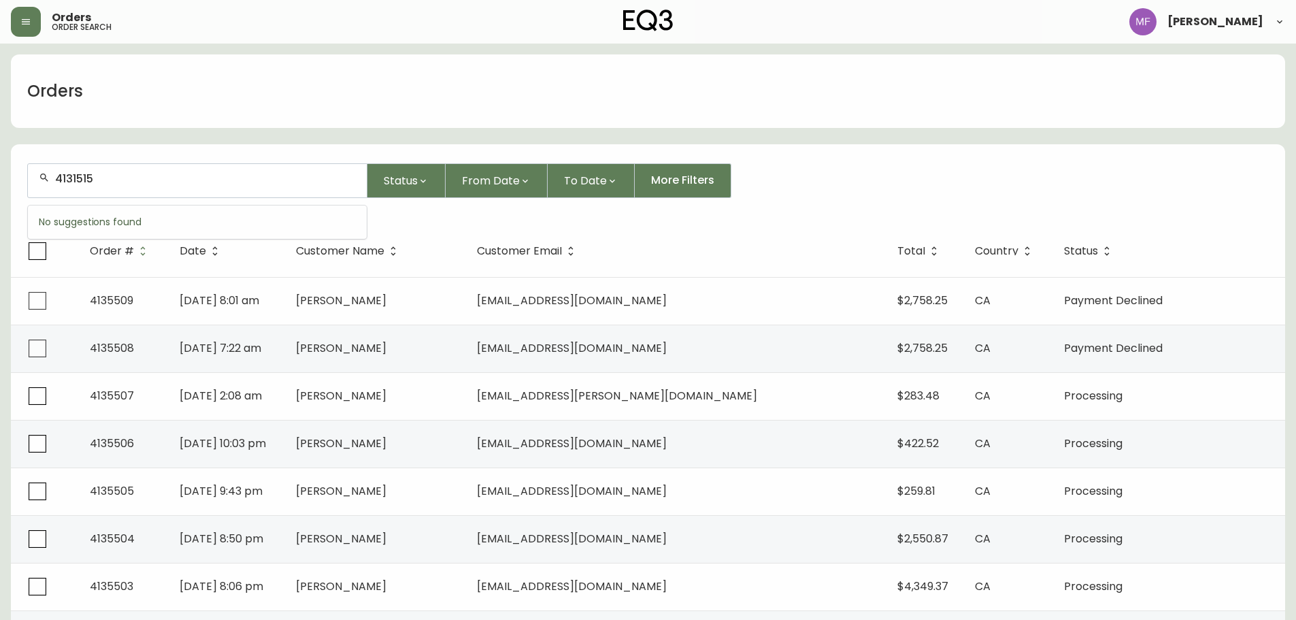
type input "4131515"
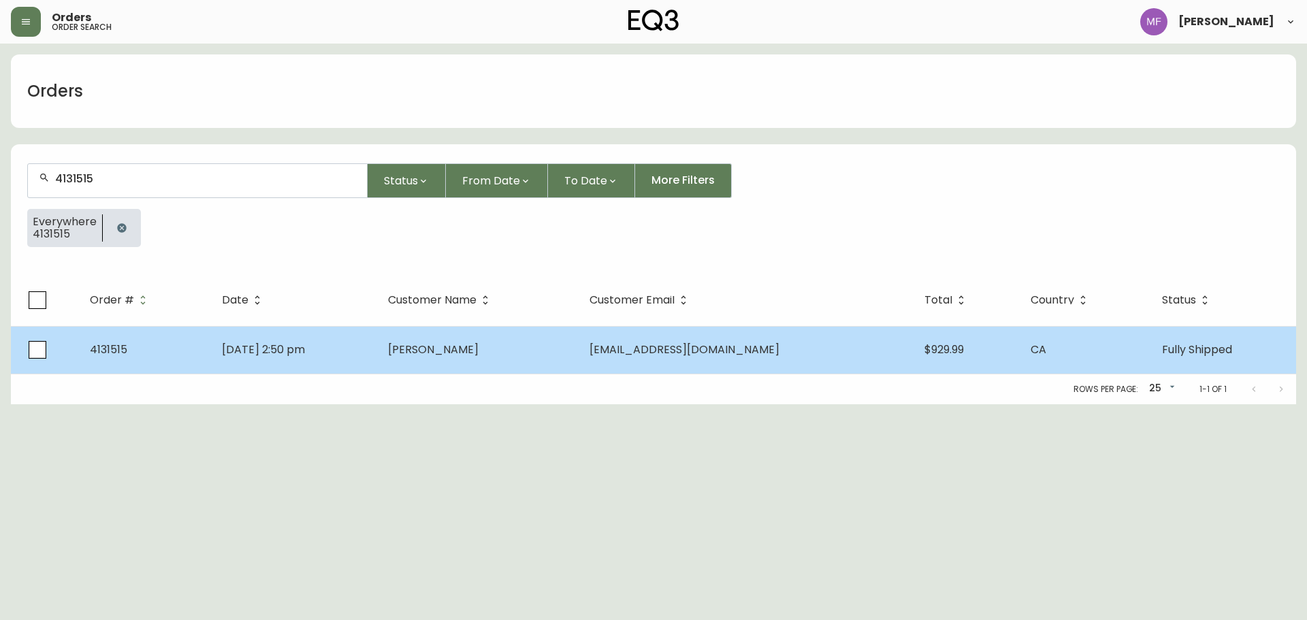
click at [376, 352] on td "Mar 08 2025, 2:50 pm" at bounding box center [293, 350] width 165 height 48
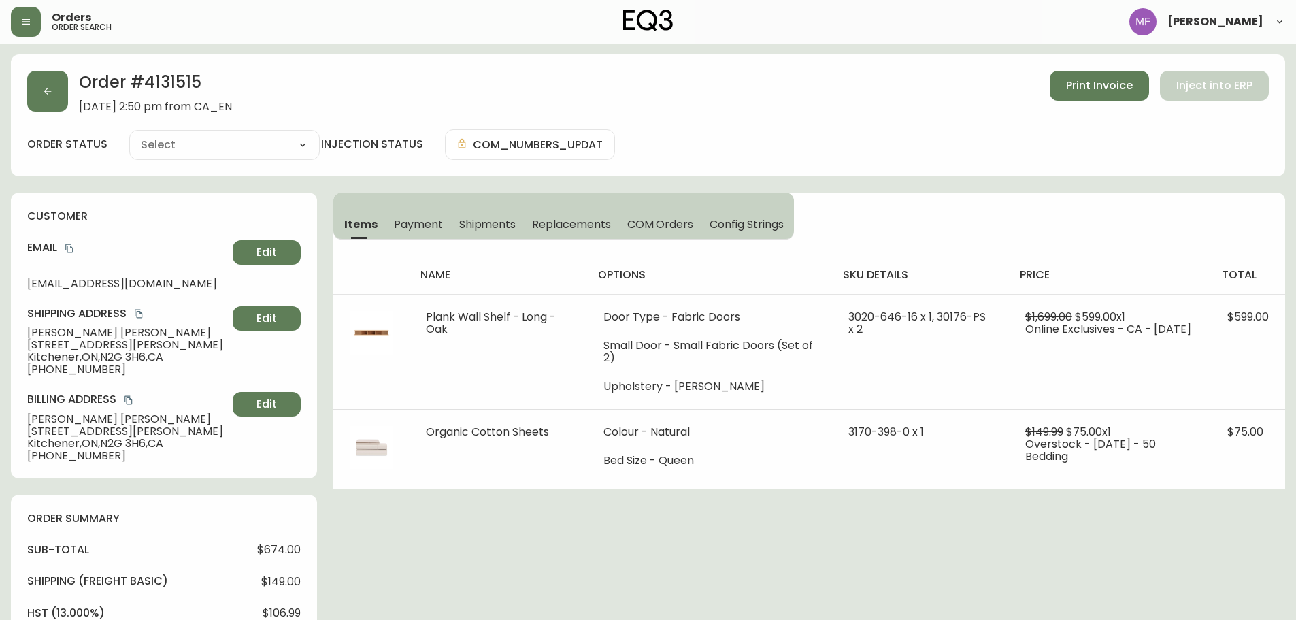
type input "Fully Shipped"
select select "FULLY_SHIPPED"
click at [169, 88] on h2 "Order # 4131515" at bounding box center [155, 86] width 153 height 30
copy h2 "4131515"
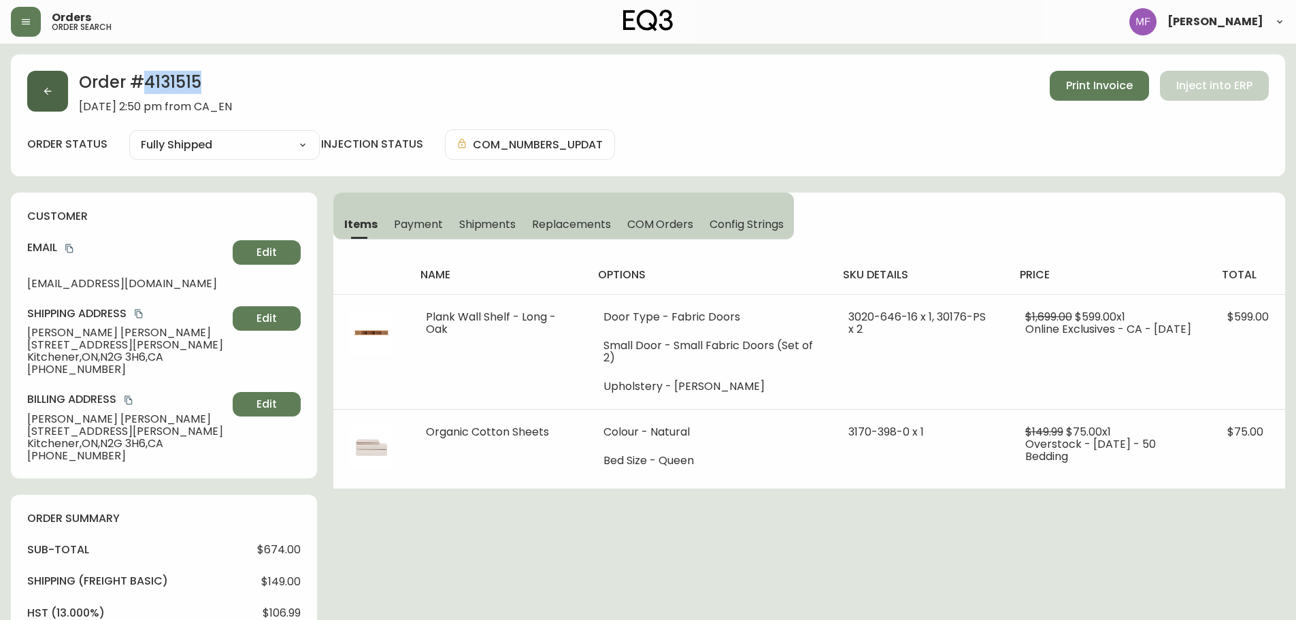
click at [35, 103] on button "button" at bounding box center [47, 91] width 41 height 41
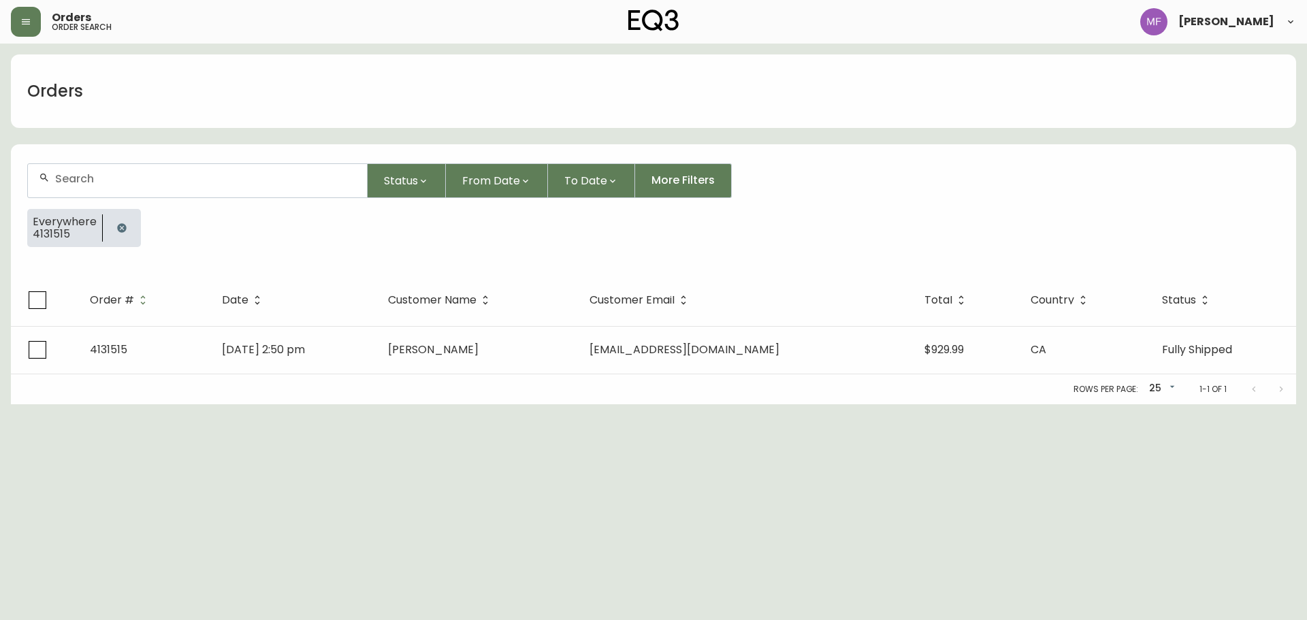
click at [122, 227] on icon "button" at bounding box center [121, 227] width 9 height 9
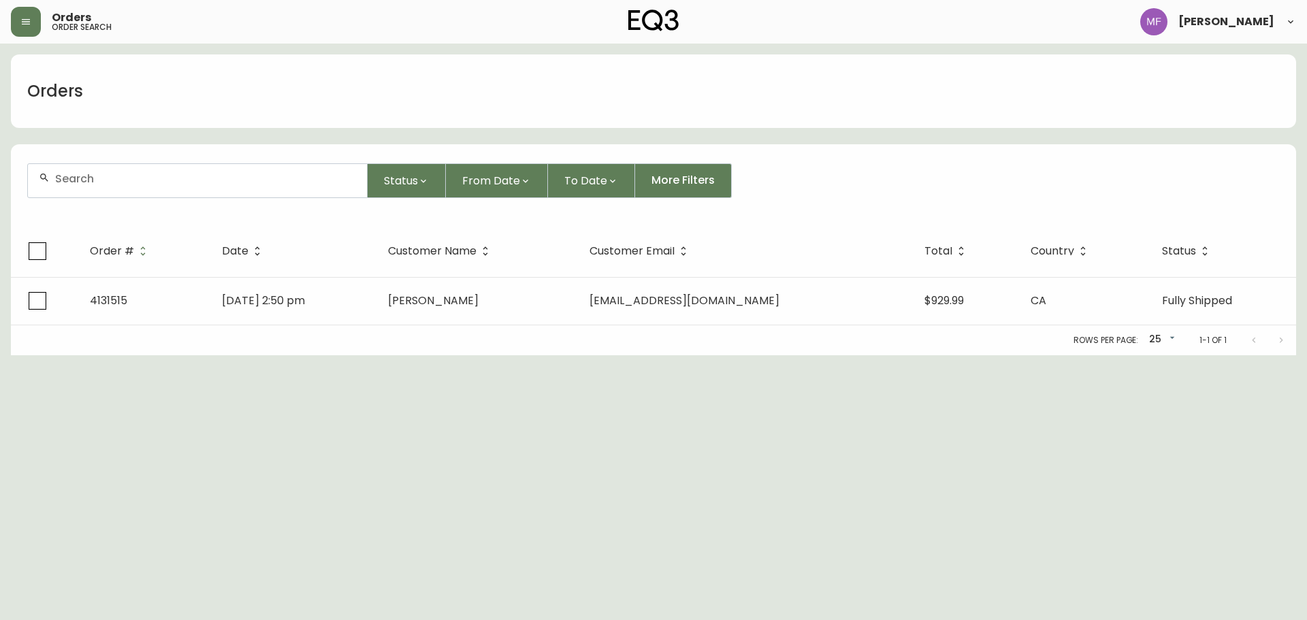
click at [105, 171] on div at bounding box center [197, 180] width 339 height 33
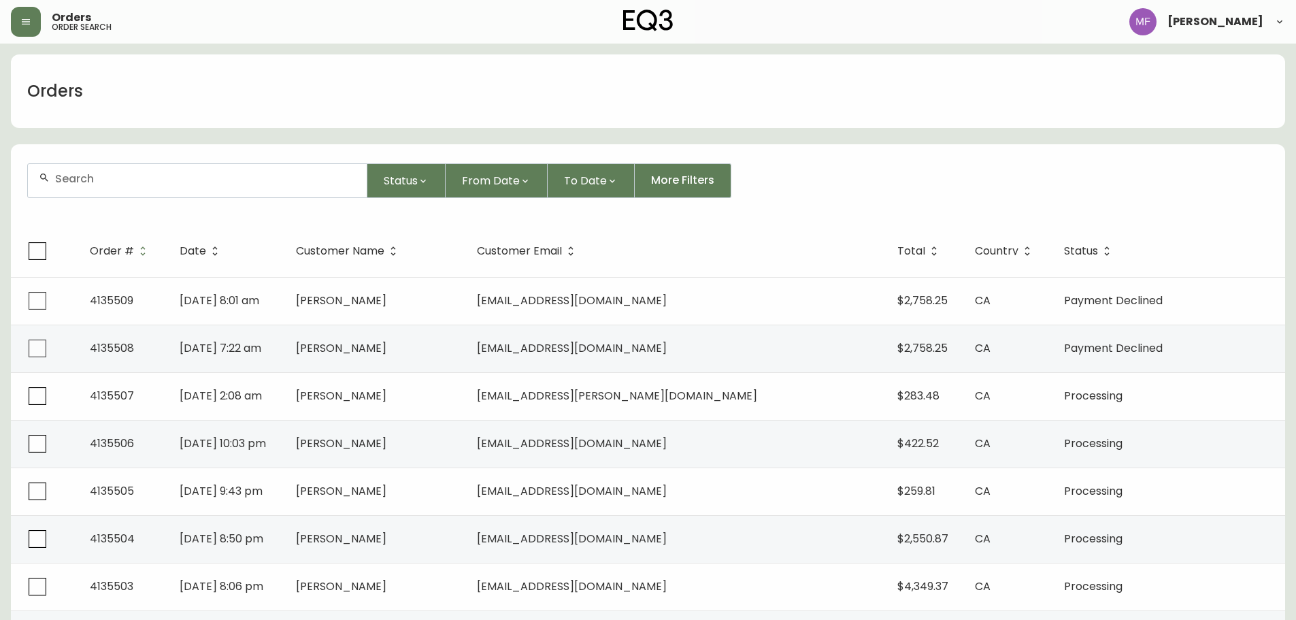
paste input "4132354"
type input "4132354"
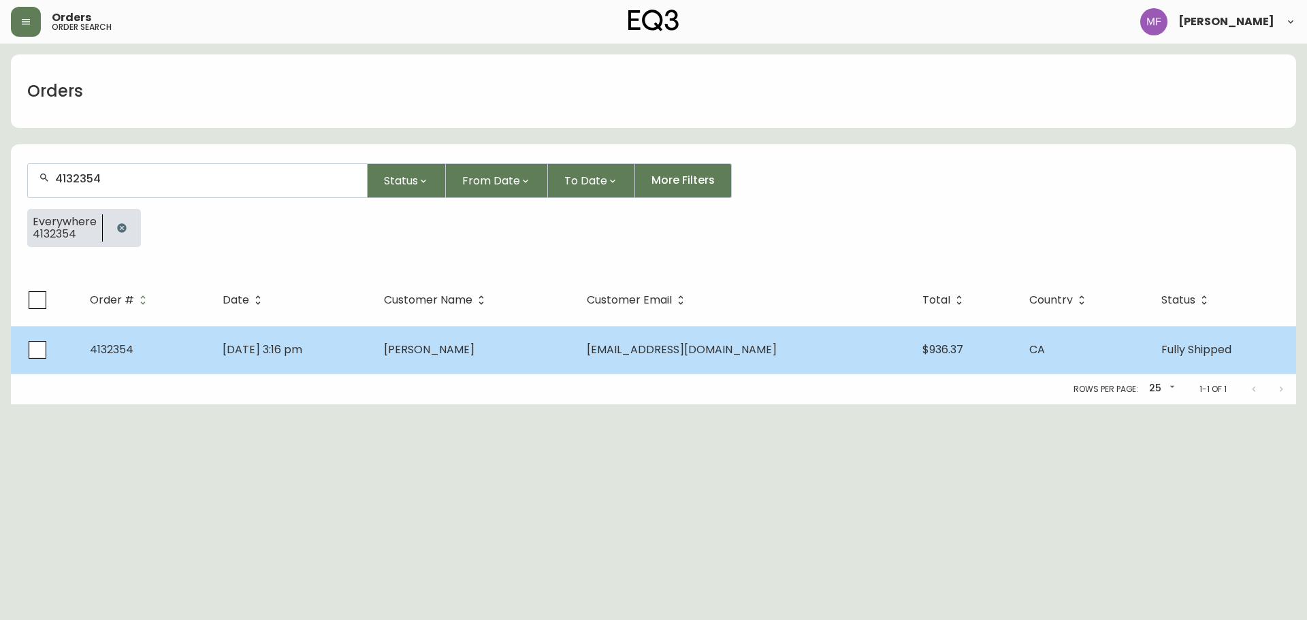
click at [249, 338] on td "Apr 10 2025, 3:16 pm" at bounding box center [292, 350] width 161 height 48
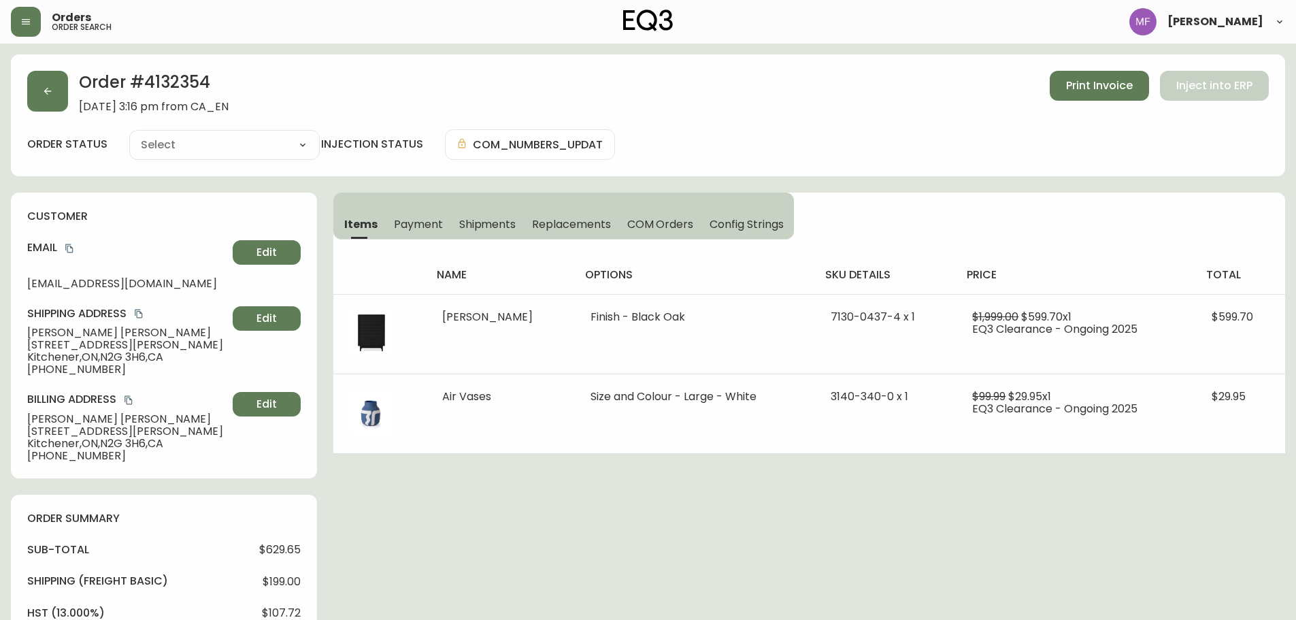
type input "Fully Shipped"
select select "FULLY_SHIPPED"
click at [57, 106] on button "button" at bounding box center [47, 91] width 41 height 41
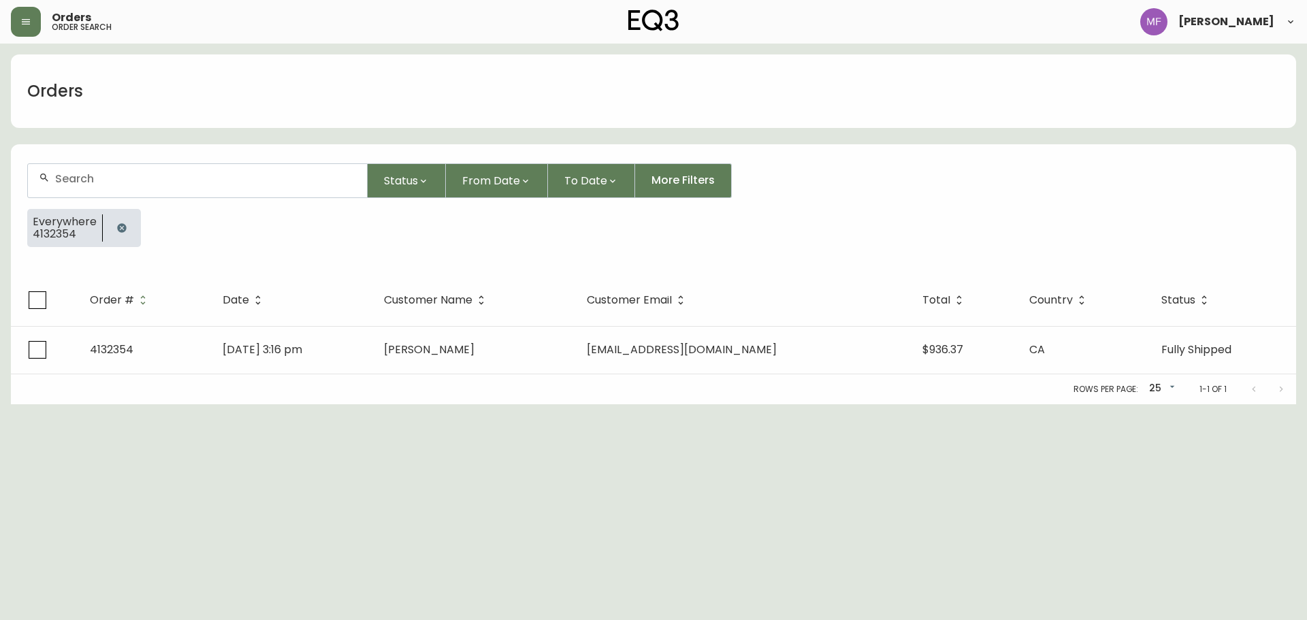
click at [112, 227] on button "button" at bounding box center [121, 227] width 27 height 27
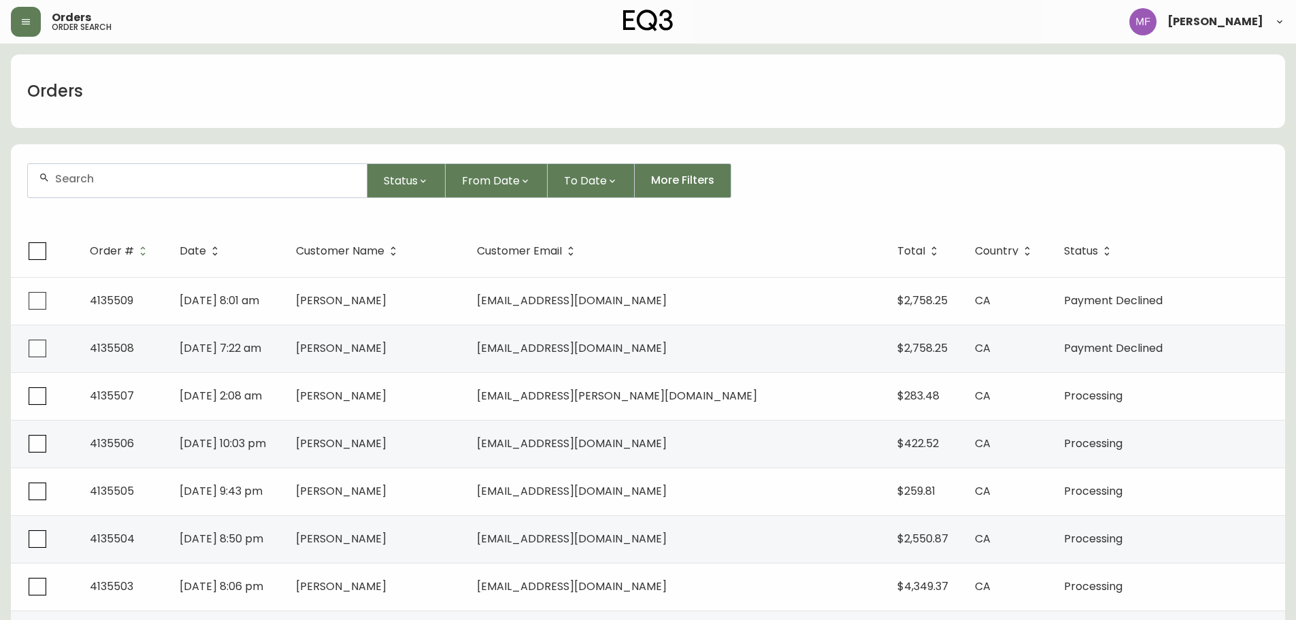
click at [230, 176] on input "text" at bounding box center [205, 178] width 301 height 13
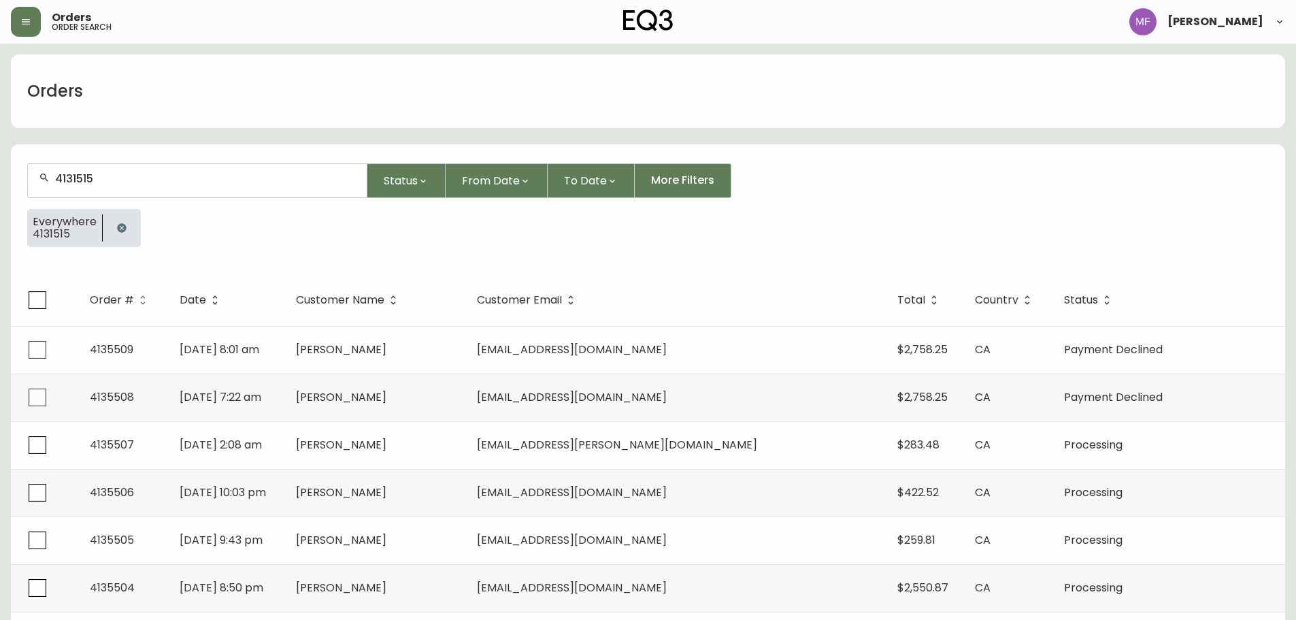
type input "4131515"
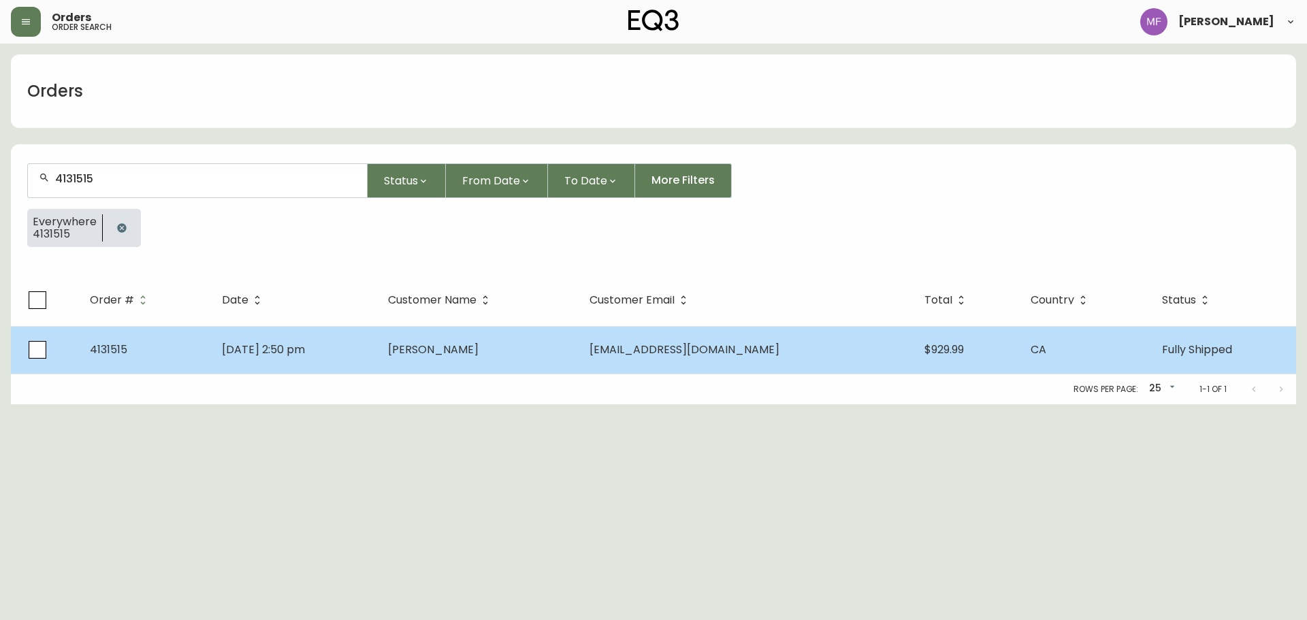
click at [480, 365] on td "Bryan Cunningham" at bounding box center [478, 350] width 202 height 48
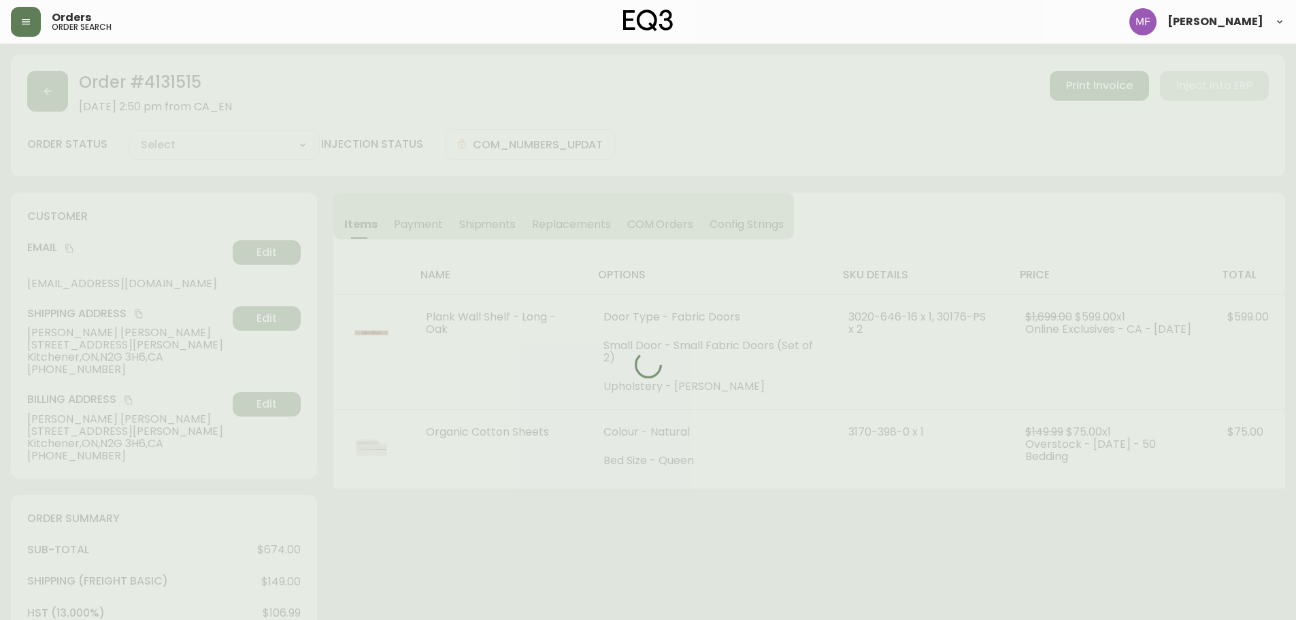
type input "Fully Shipped"
select select "FULLY_SHIPPED"
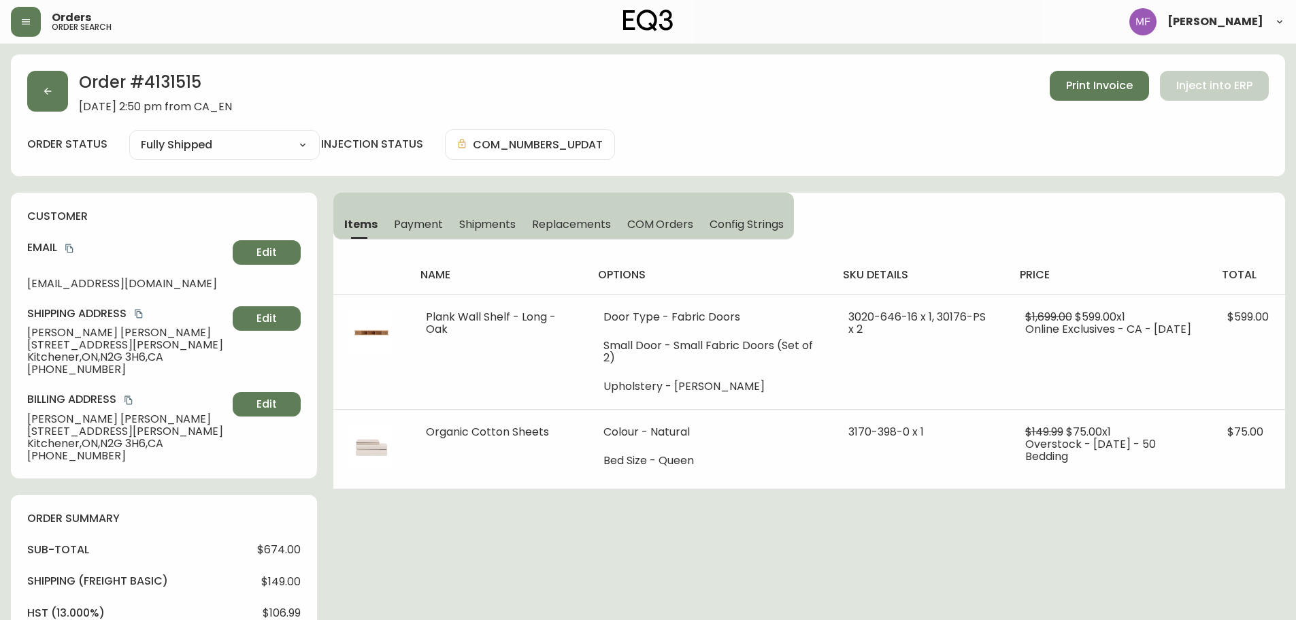
click at [430, 225] on span "Payment" at bounding box center [418, 224] width 49 height 14
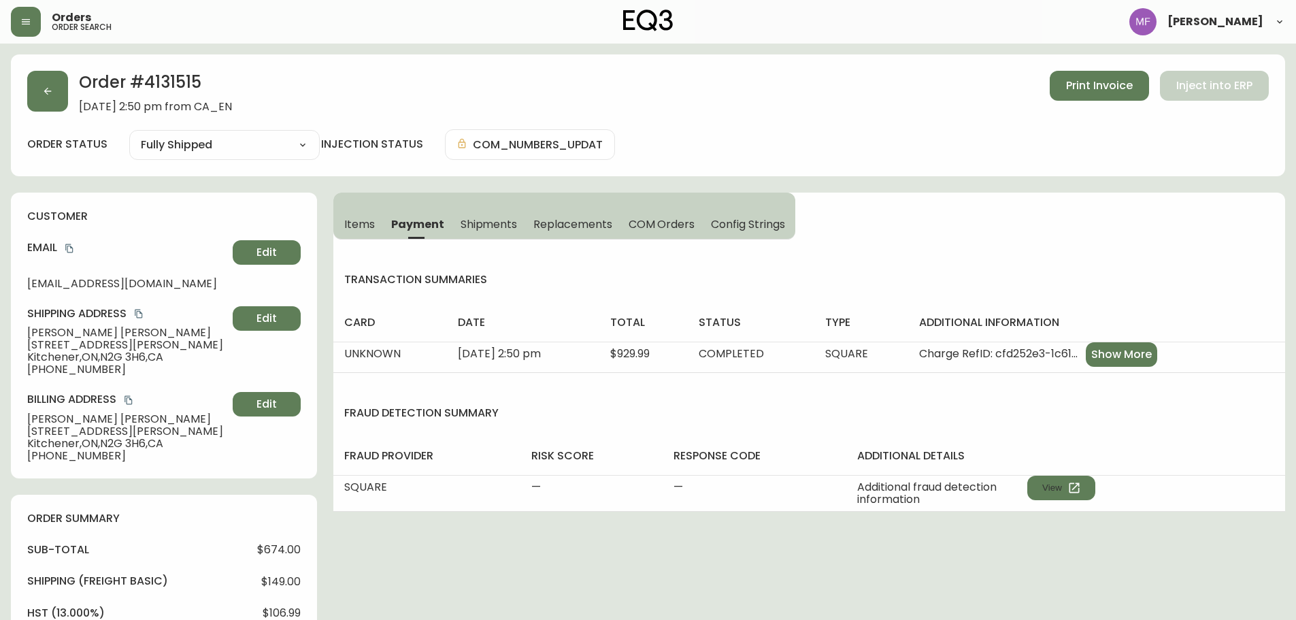
click at [352, 226] on span "Items" at bounding box center [359, 224] width 31 height 14
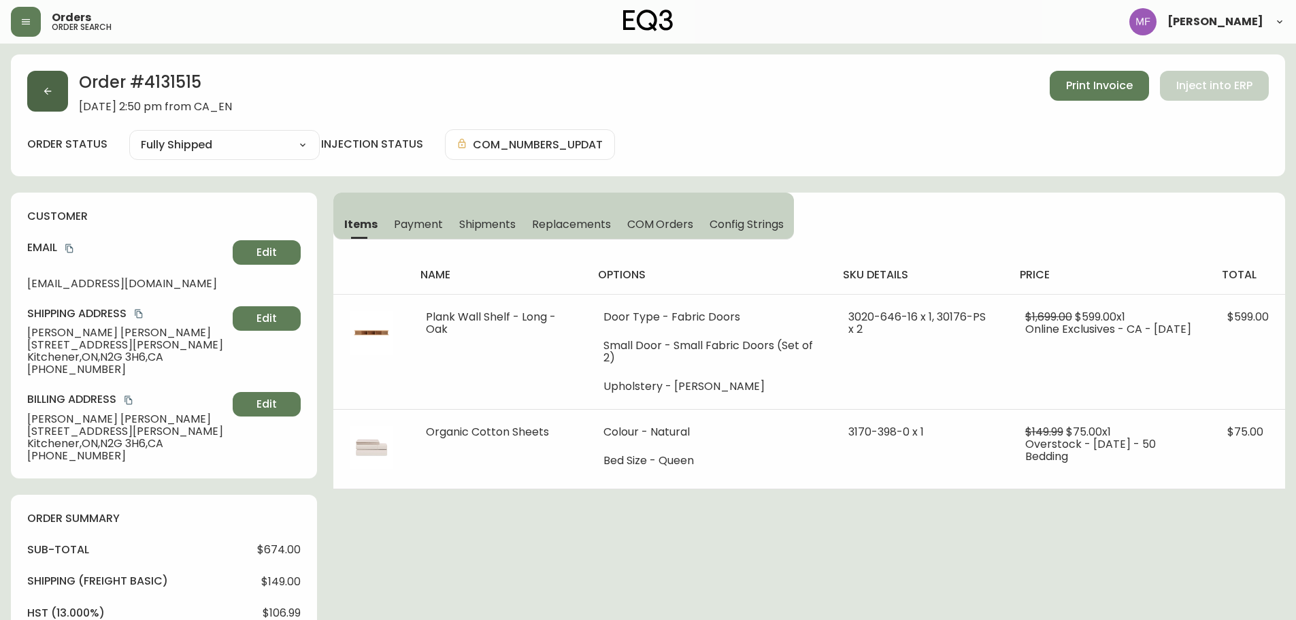
click at [35, 100] on button "button" at bounding box center [47, 91] width 41 height 41
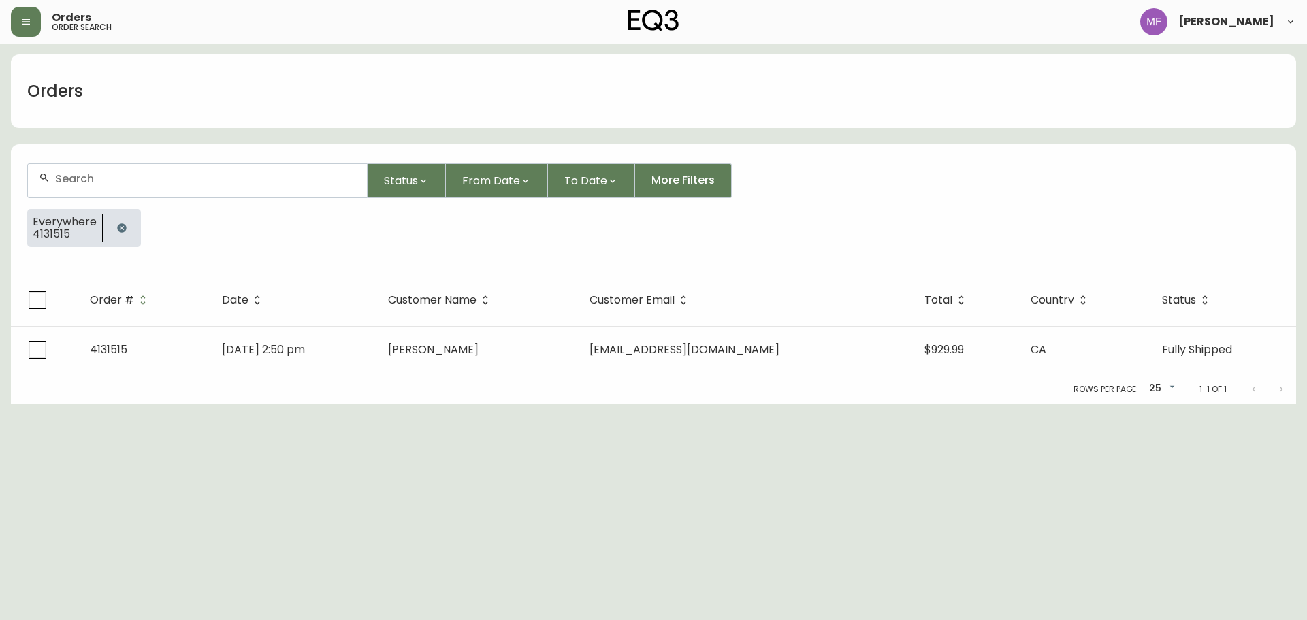
click at [127, 234] on button "button" at bounding box center [121, 227] width 27 height 27
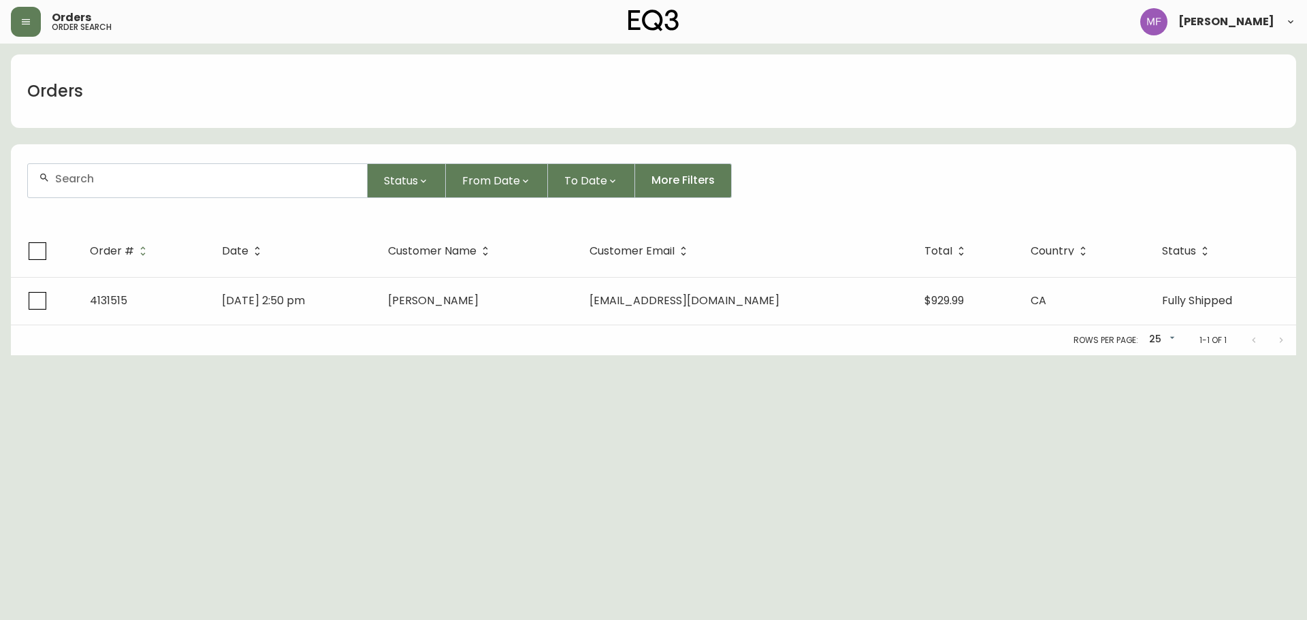
click at [110, 191] on div at bounding box center [197, 180] width 339 height 33
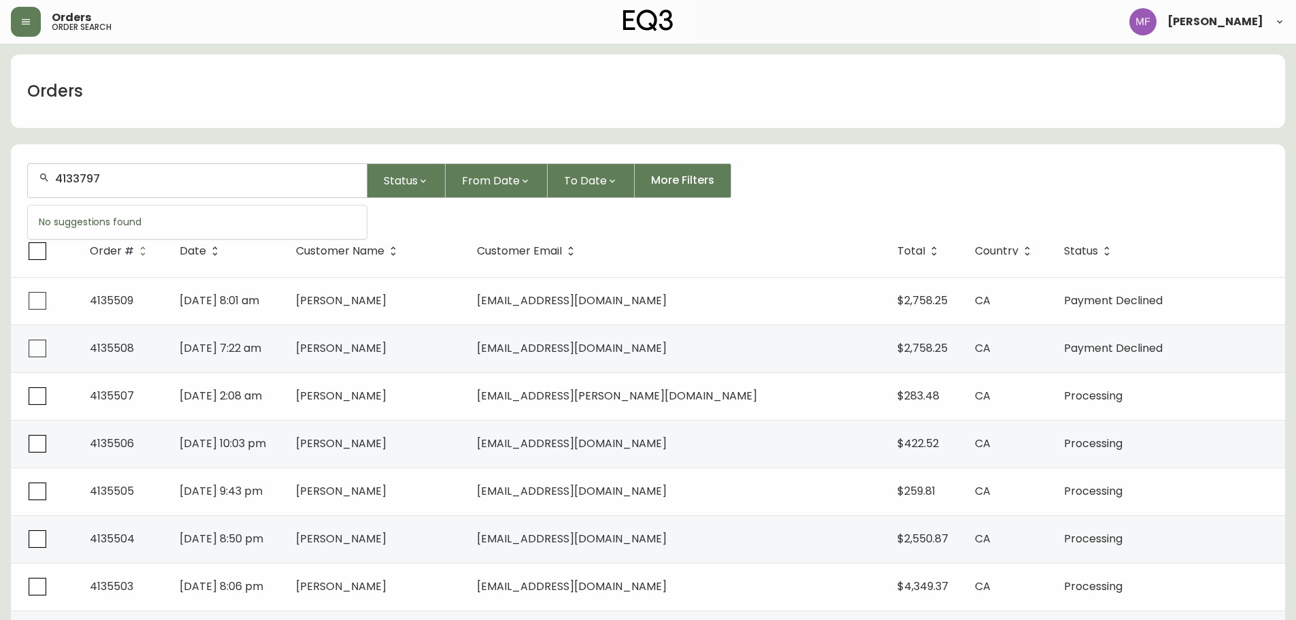
type input "4133797"
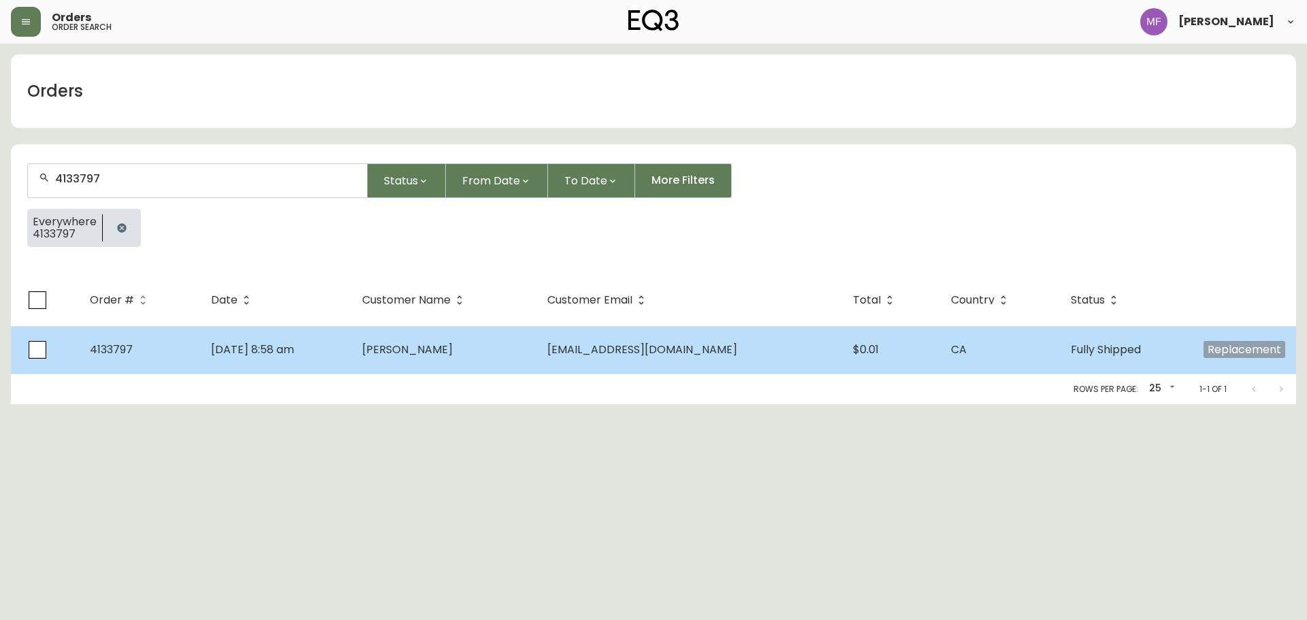
click at [508, 365] on td "Bryan Cunningham" at bounding box center [443, 350] width 185 height 48
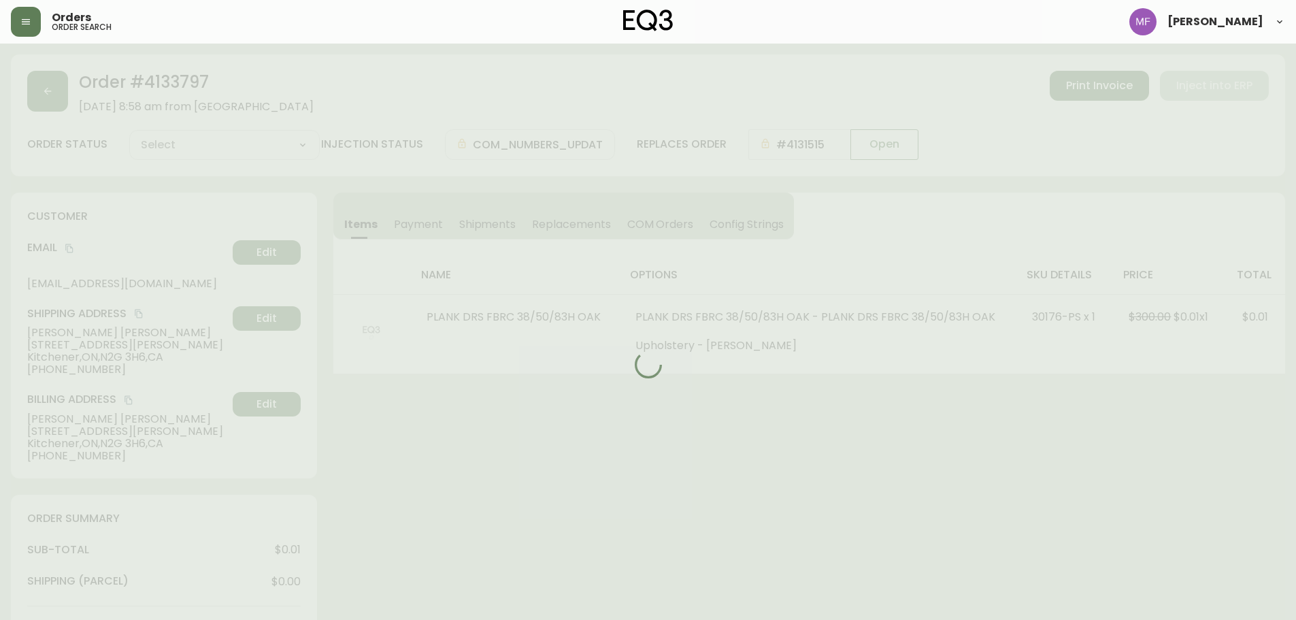
type input "Fully Shipped"
select select "FULLY_SHIPPED"
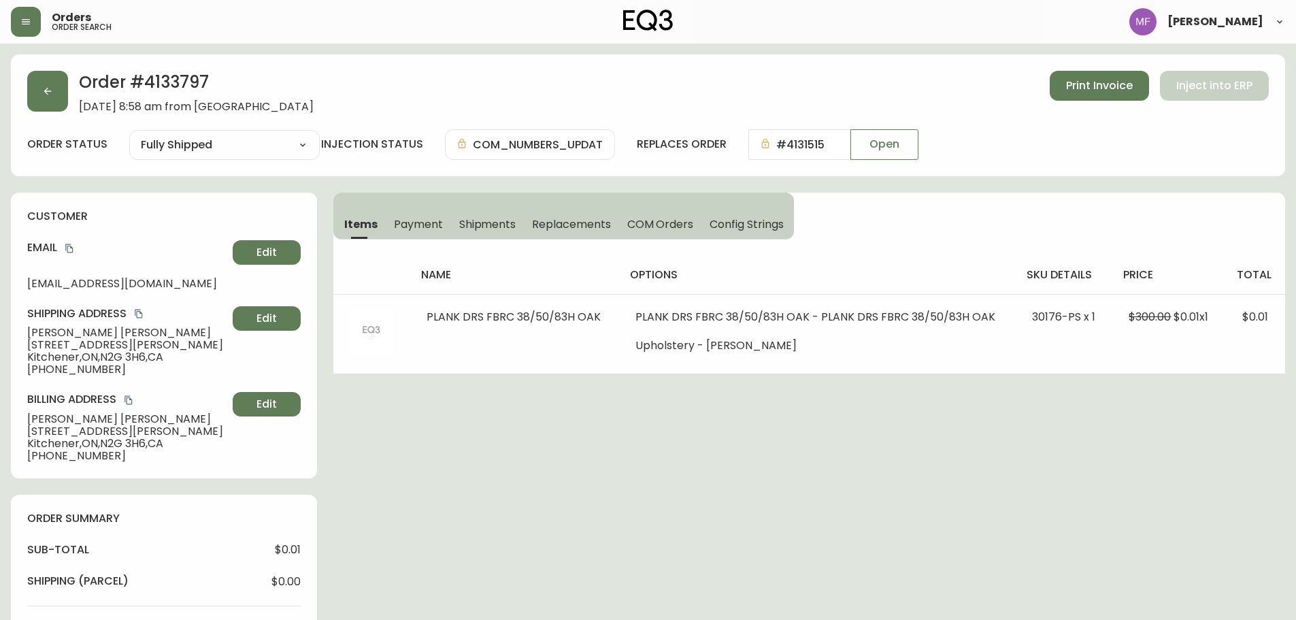
click at [184, 95] on h2 "Order # 4133797" at bounding box center [196, 86] width 235 height 30
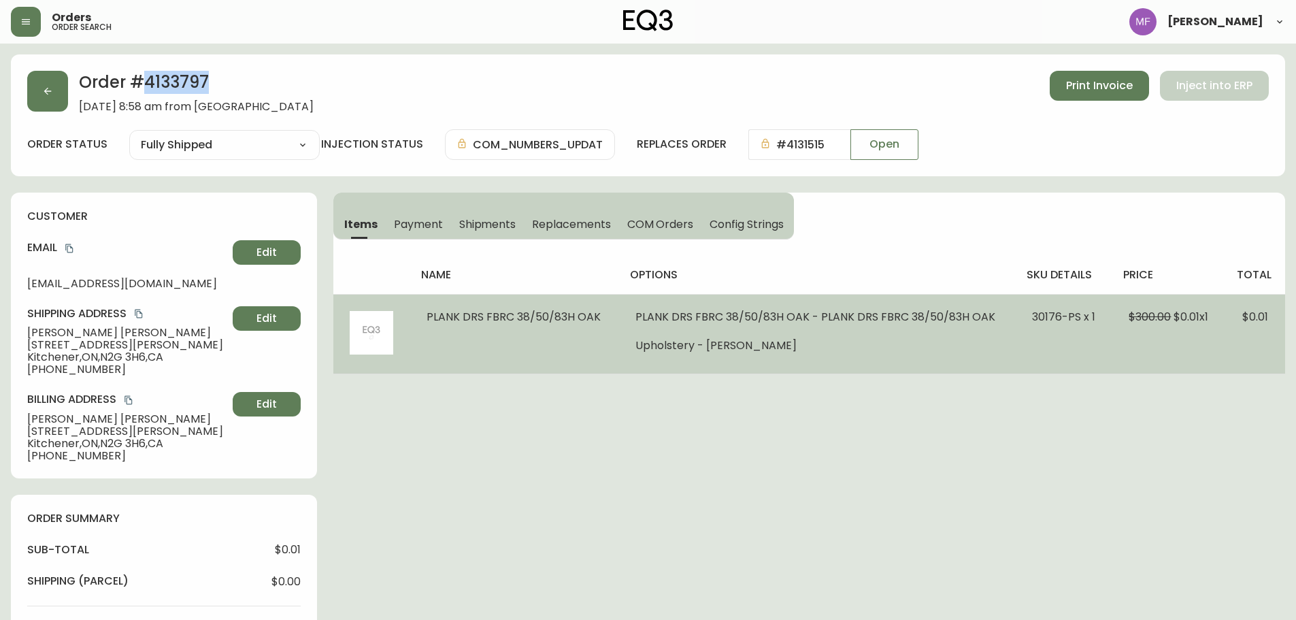
copy h2 "4133797"
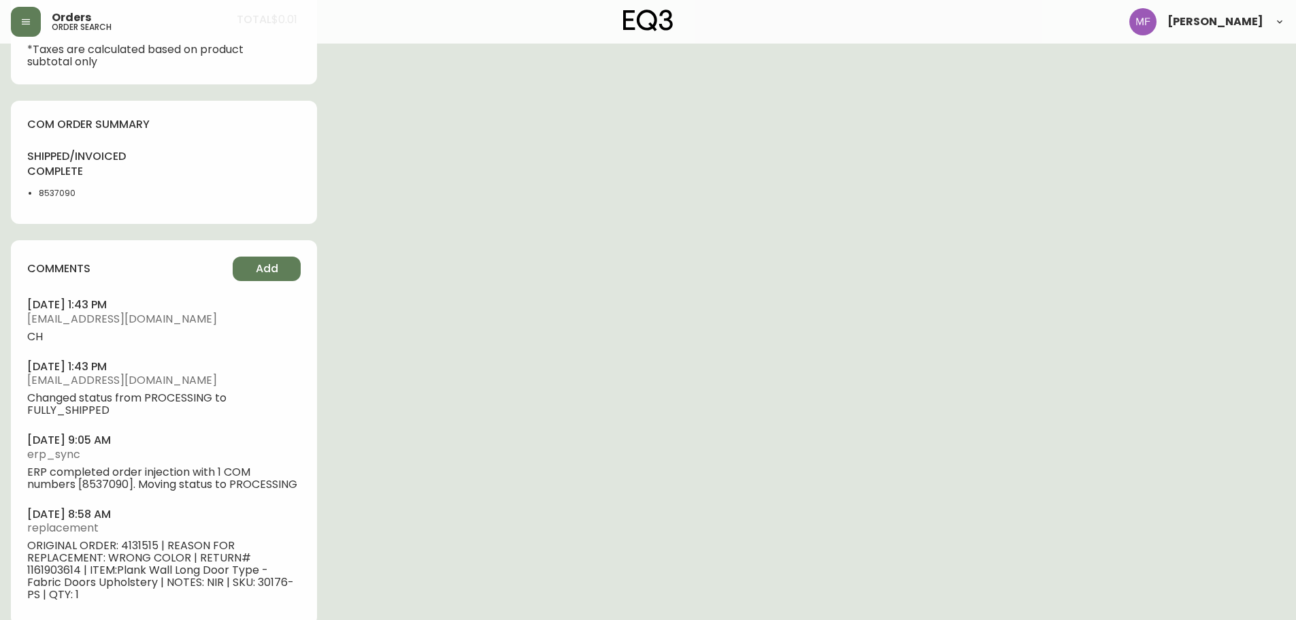
scroll to position [612, 0]
click at [59, 190] on li "8537090" at bounding box center [73, 191] width 69 height 12
copy li "8537090"
click at [655, 273] on div "Order # 4133797 June 23, 2025 at 8:58 am from CA_EN Print Invoice Inject into E…" at bounding box center [648, 41] width 1275 height 1198
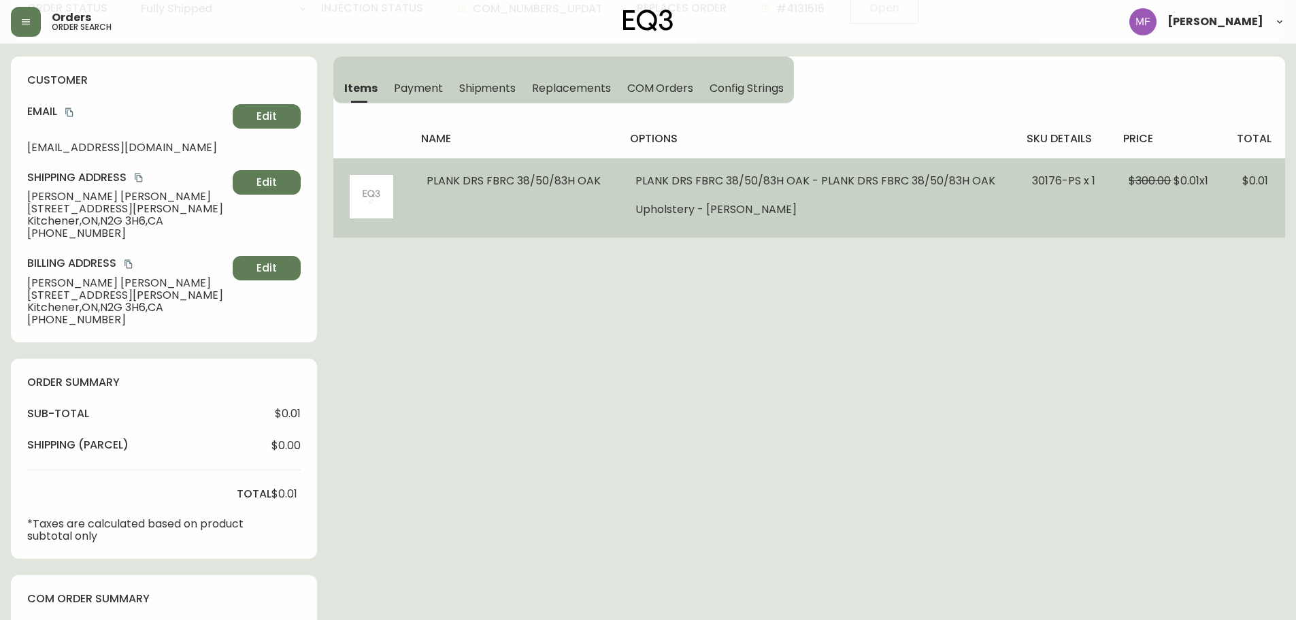
scroll to position [0, 0]
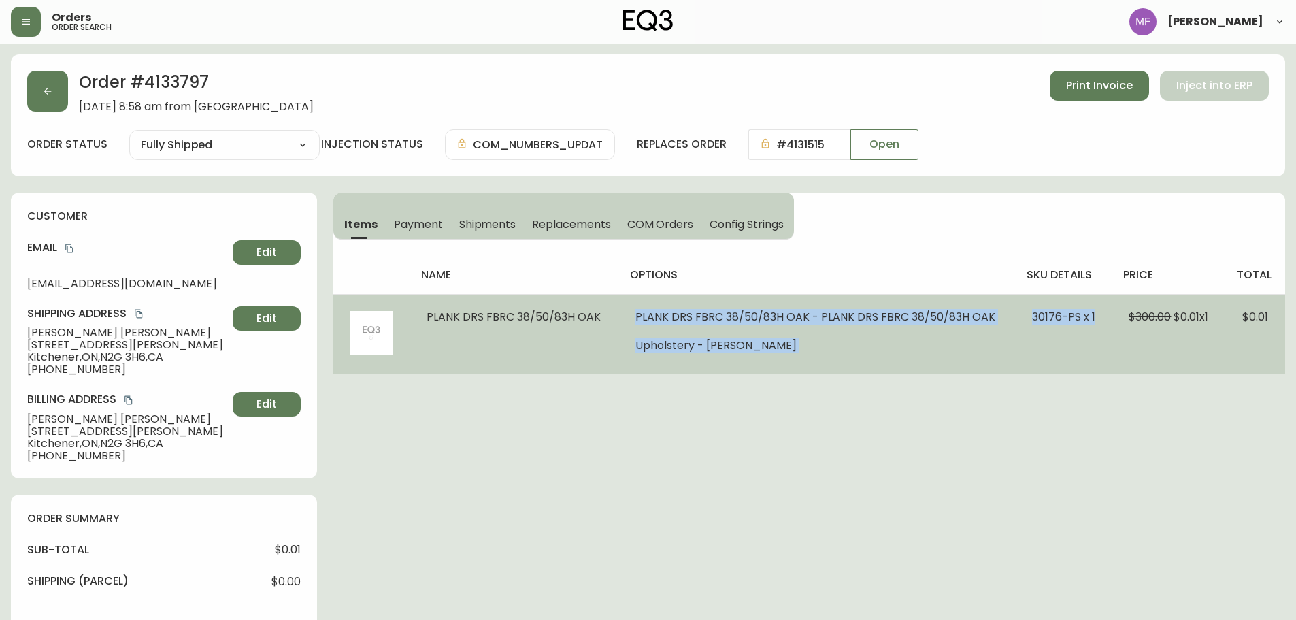
drag, startPoint x: 634, startPoint y: 316, endPoint x: 1094, endPoint y: 300, distance: 461.0
click at [1094, 300] on tr "PLANK DRS FBRC 38/50/83H OAK PLANK DRS FBRC 38/50/83H OAK - PLANK DRS FBRC 38/5…" at bounding box center [809, 334] width 952 height 80
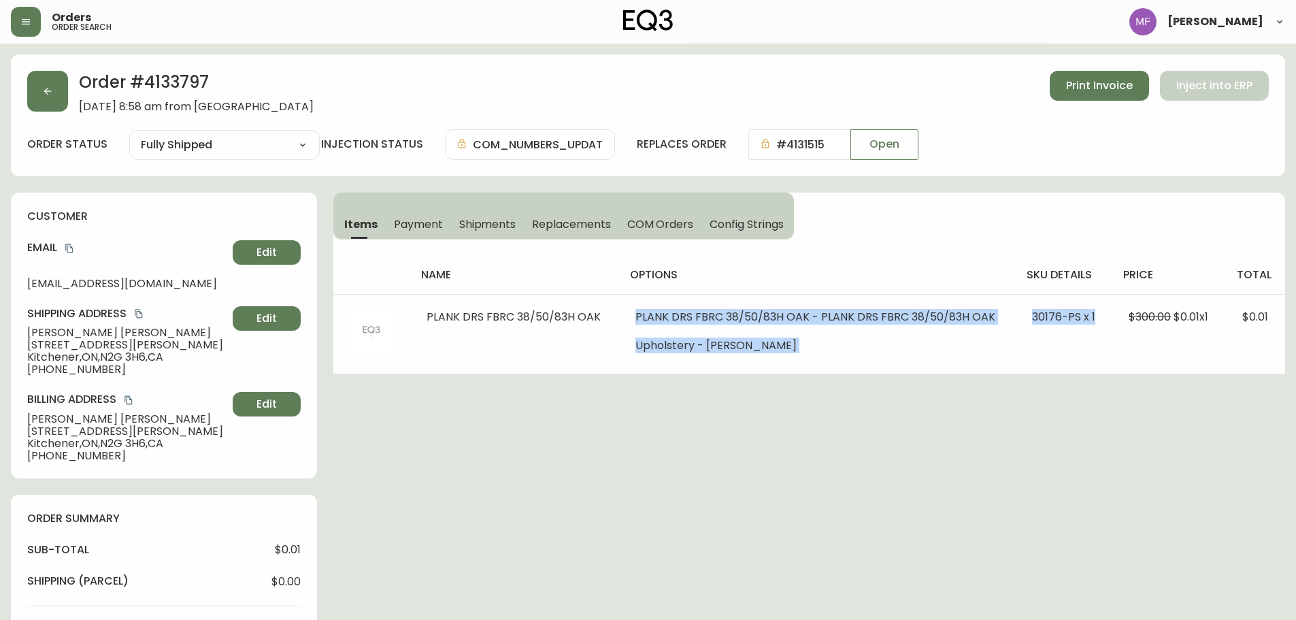
copy tr "PLANK DRS FBRC 38/50/83H OAK - PLANK DRS FBRC 38/50/83H OAK Upholstery - Lana S…"
click at [137, 315] on icon "copy" at bounding box center [139, 314] width 10 height 10
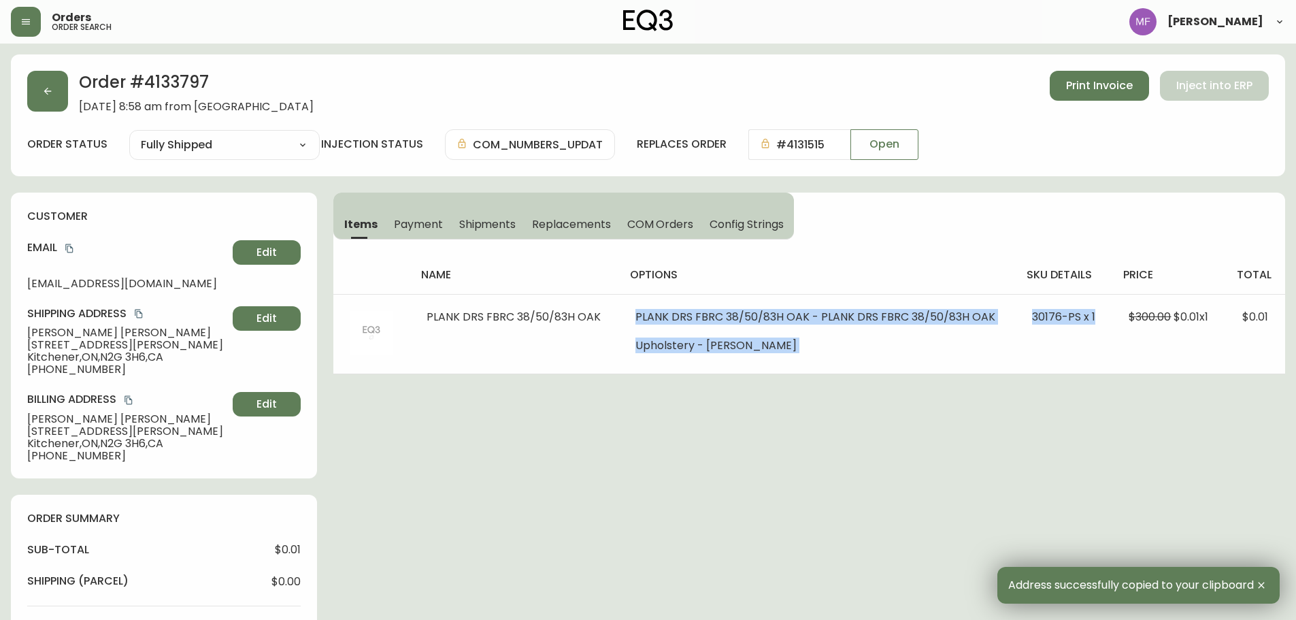
click at [142, 313] on icon "copy" at bounding box center [138, 314] width 7 height 9
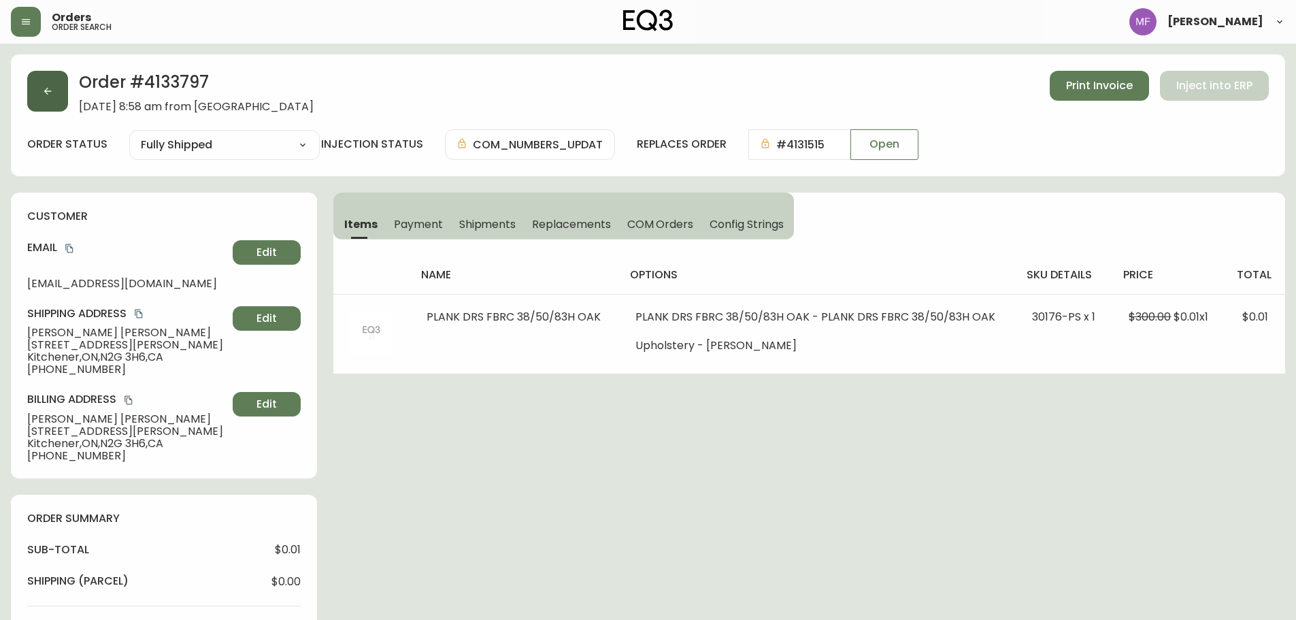
click at [47, 88] on icon "button" at bounding box center [47, 91] width 11 height 11
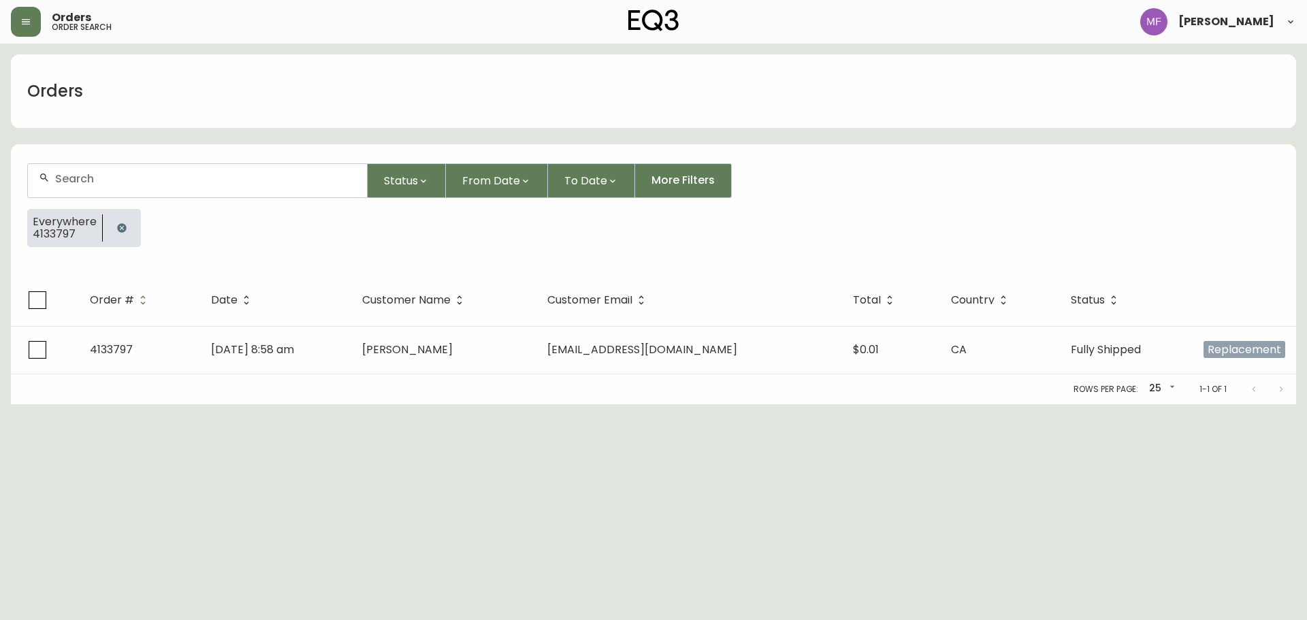
click at [117, 229] on icon "button" at bounding box center [121, 227] width 9 height 9
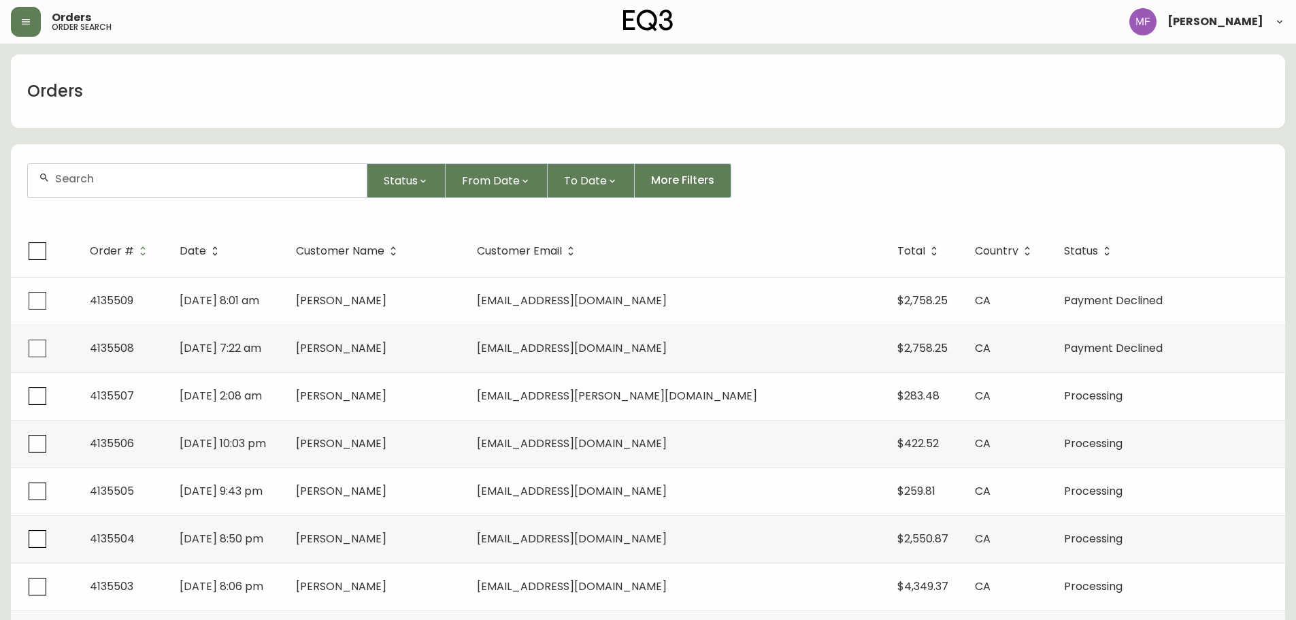
click at [110, 189] on div at bounding box center [197, 180] width 339 height 33
type input "4388075232"
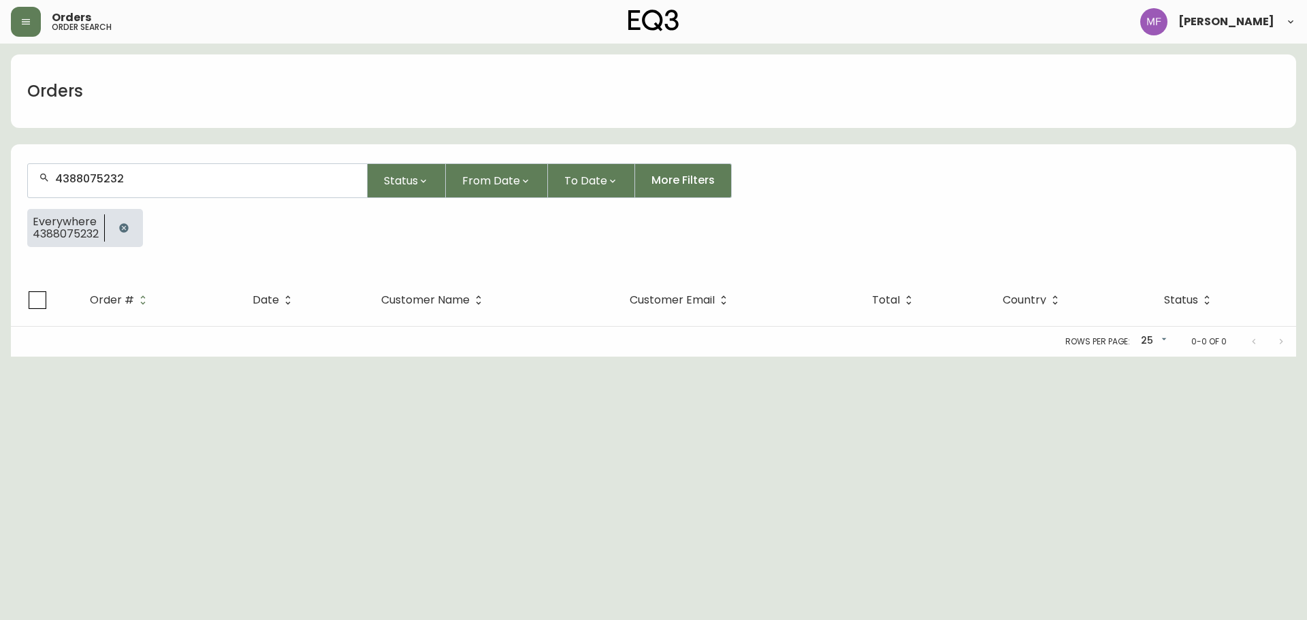
click at [130, 223] on button "button" at bounding box center [123, 227] width 27 height 27
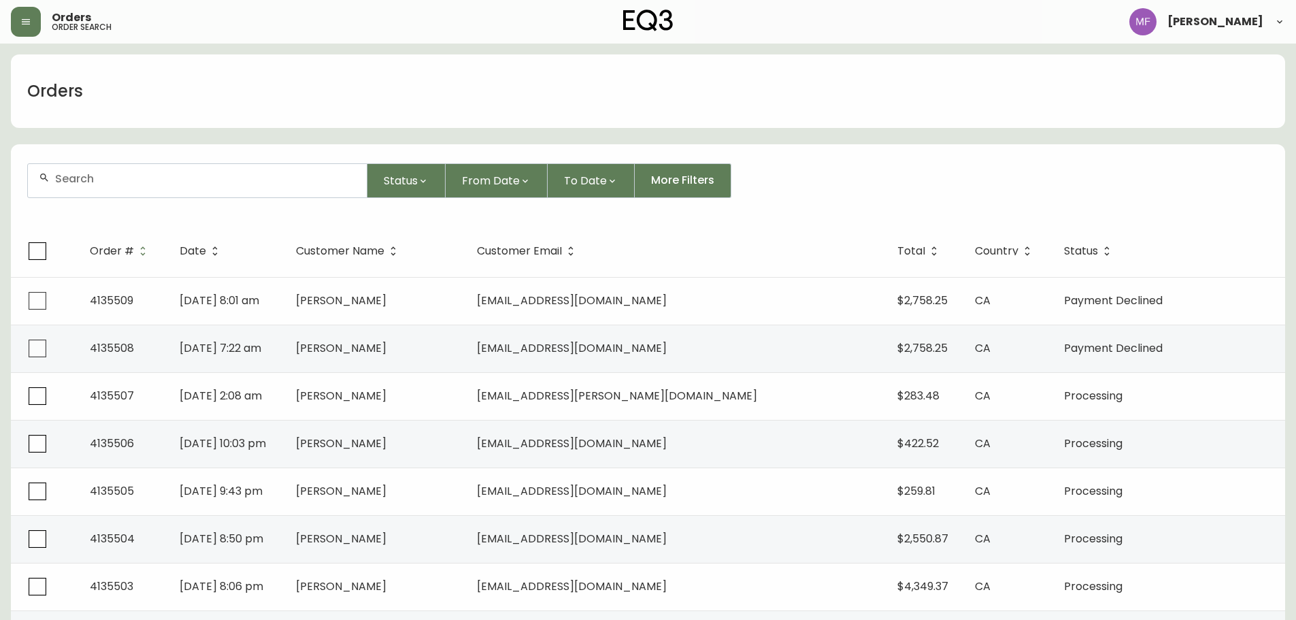
click at [208, 186] on div at bounding box center [197, 180] width 339 height 33
type input "4135040"
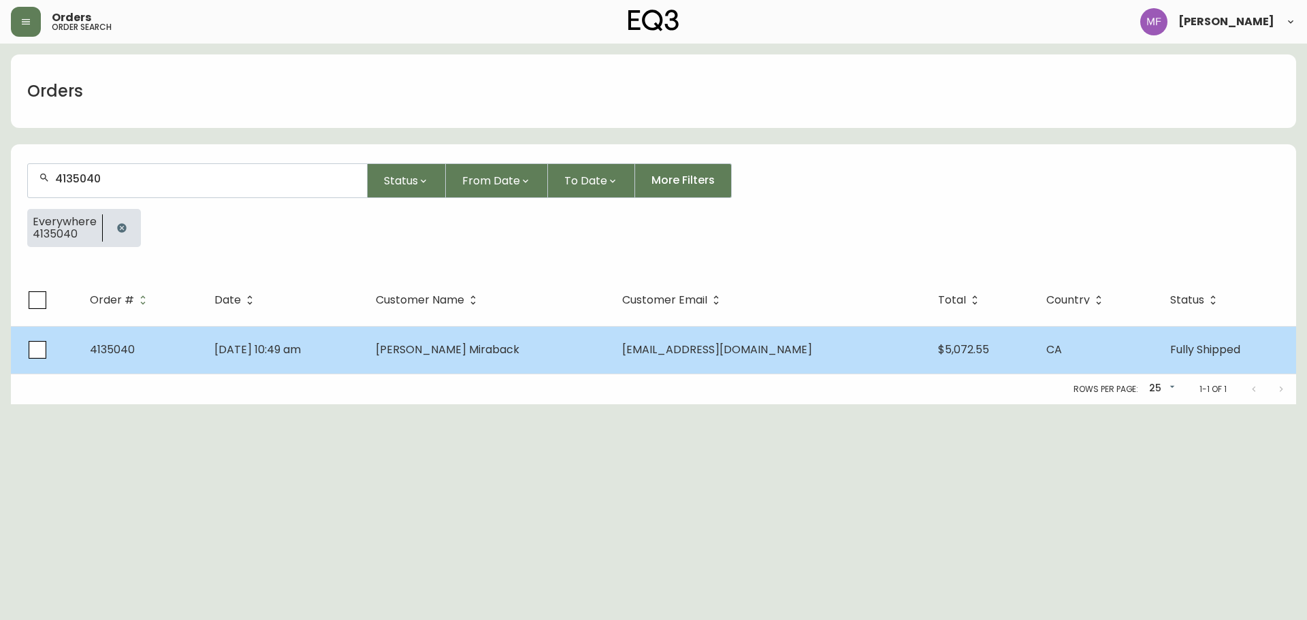
click at [365, 341] on td "Sep 02 2025, 10:49 am" at bounding box center [283, 350] width 161 height 48
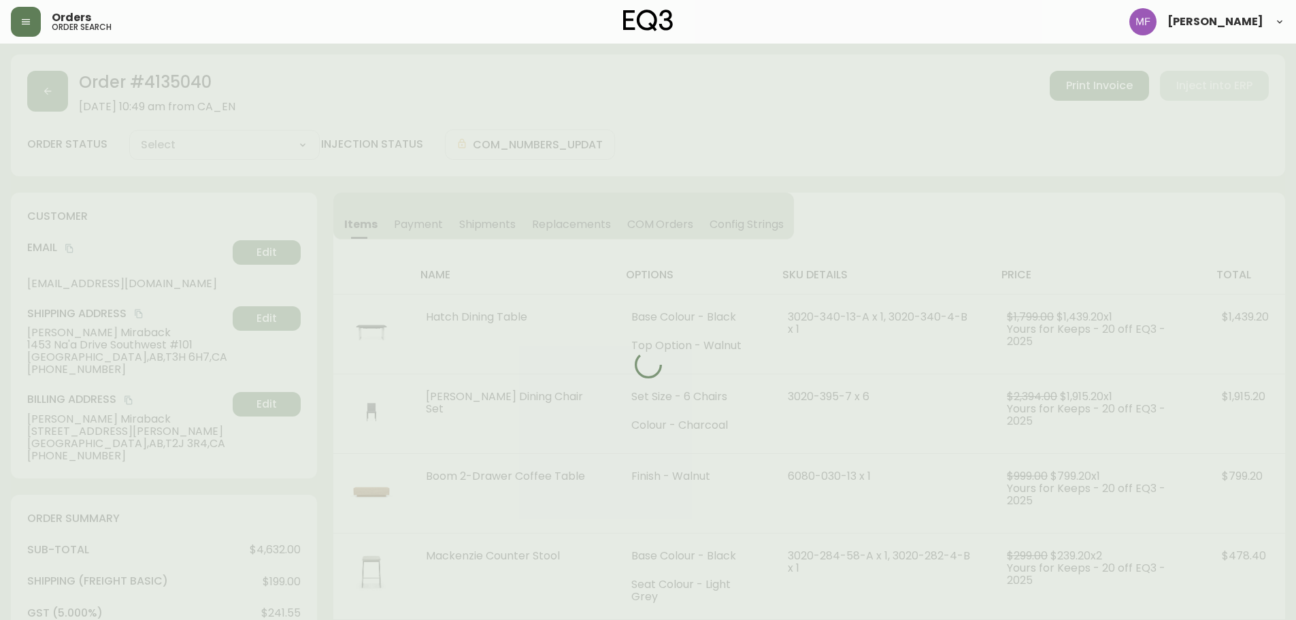
type input "Fully Shipped"
select select "FULLY_SHIPPED"
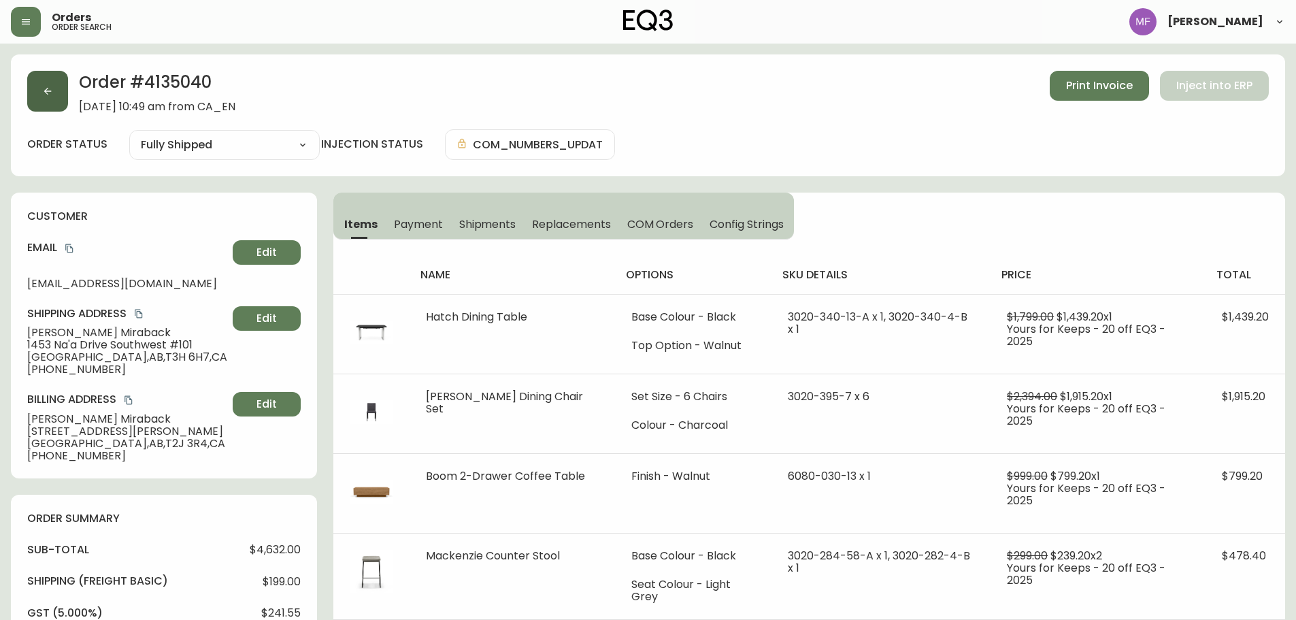
click at [42, 97] on button "button" at bounding box center [47, 91] width 41 height 41
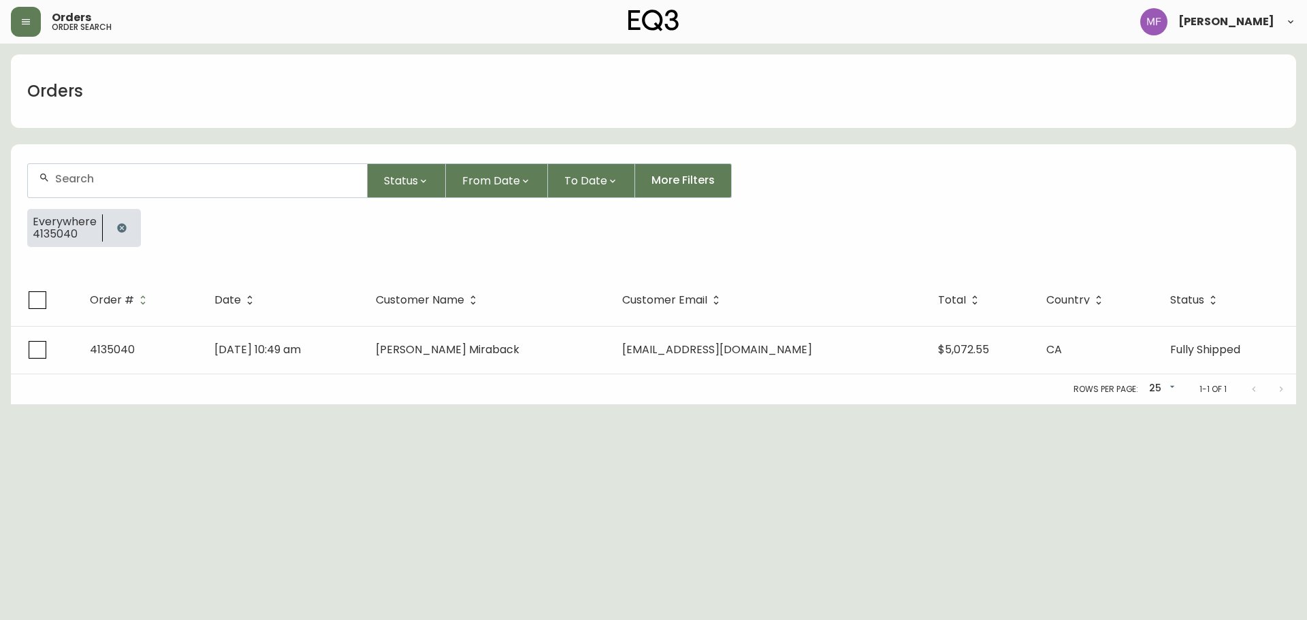
click at [114, 218] on button "button" at bounding box center [121, 227] width 27 height 27
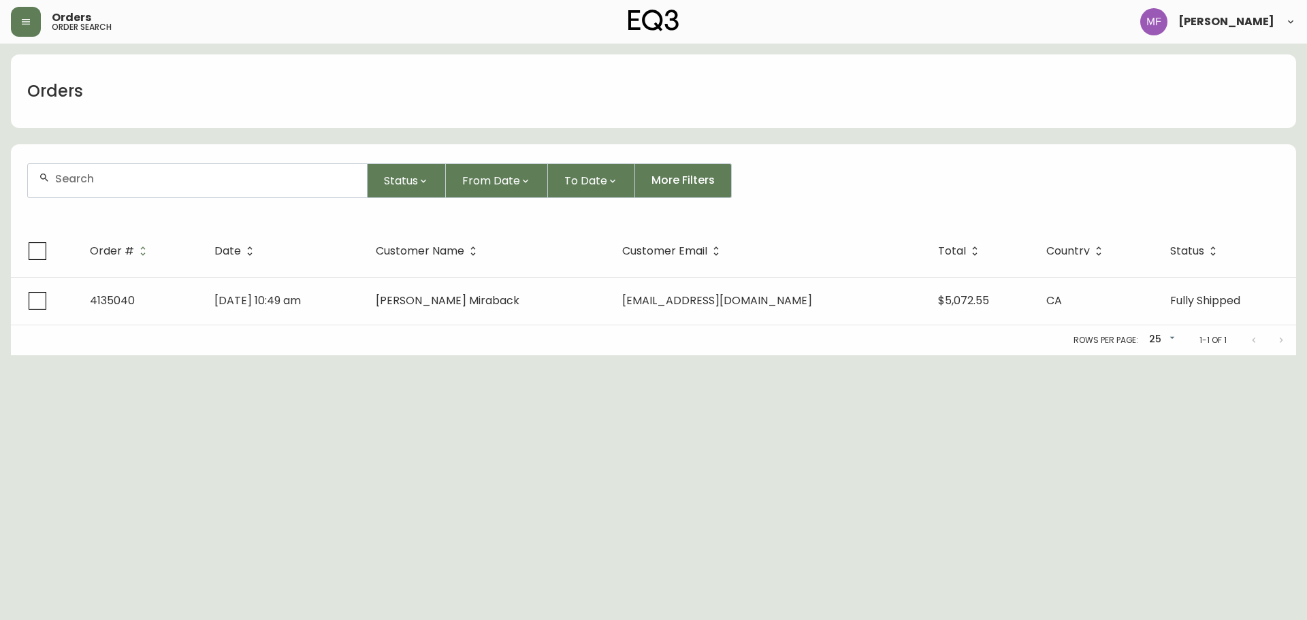
click at [116, 188] on div at bounding box center [197, 180] width 339 height 33
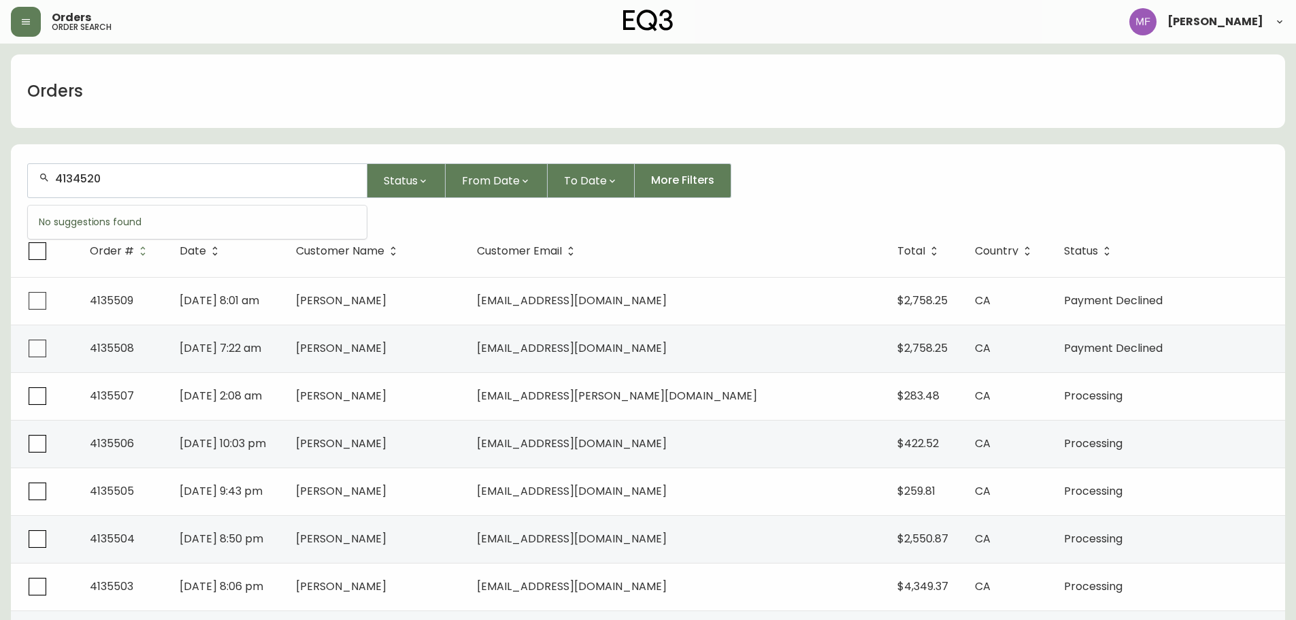
type input "4134520"
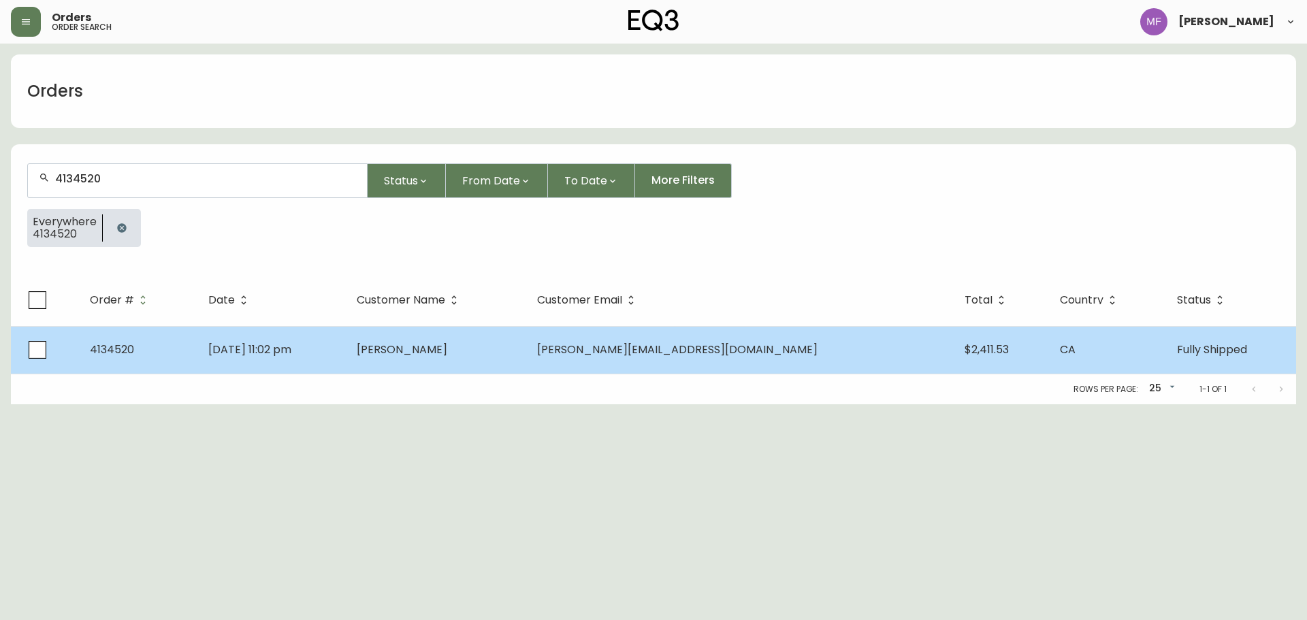
click at [346, 344] on td "Aug 04 2025, 11:02 pm" at bounding box center [271, 350] width 148 height 48
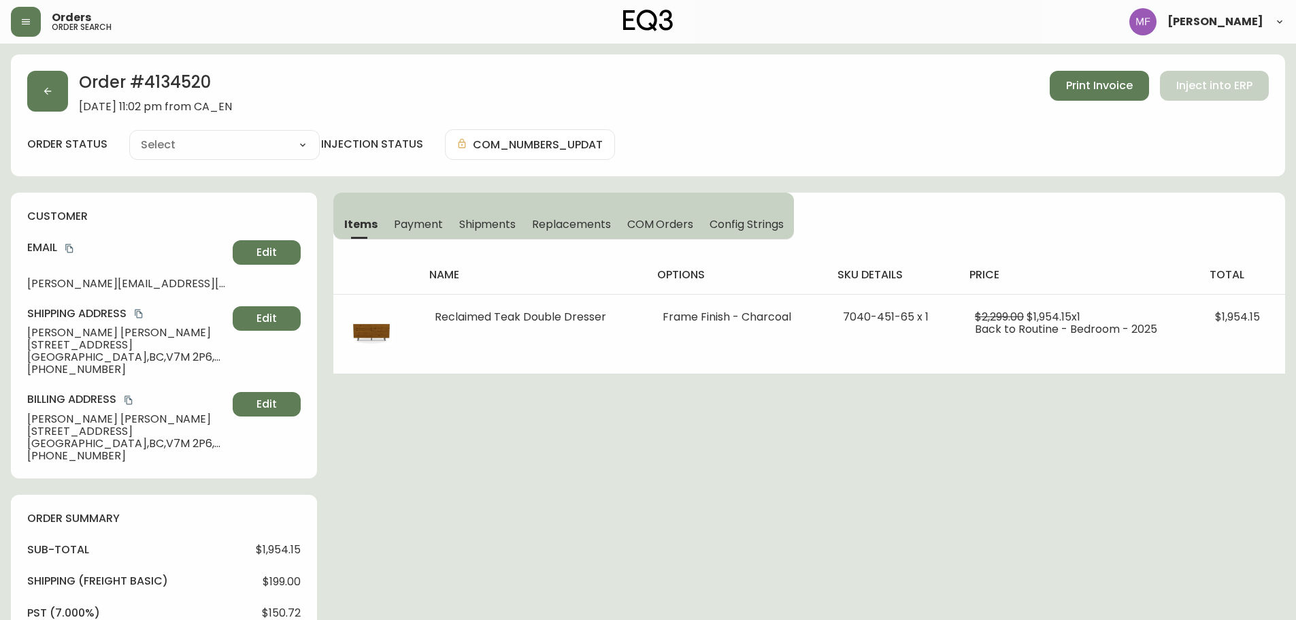
type input "Fully Shipped"
select select "FULLY_SHIPPED"
click at [422, 223] on span "Payment" at bounding box center [418, 224] width 49 height 14
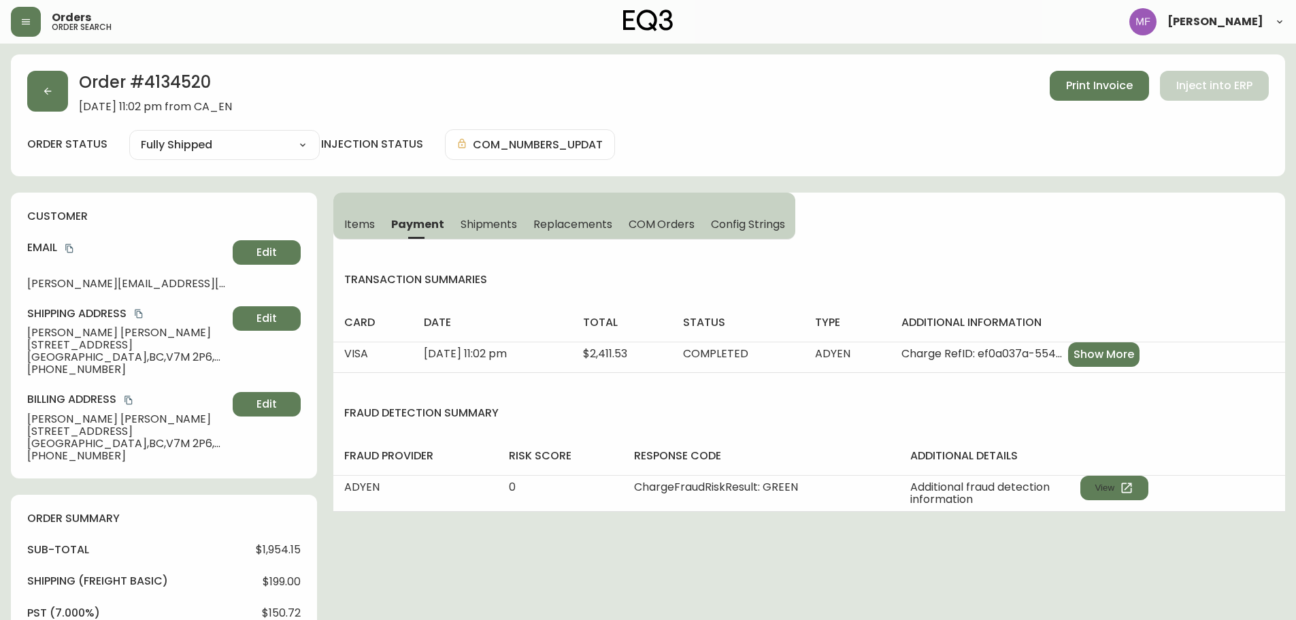
click at [344, 220] on span "Items" at bounding box center [359, 224] width 31 height 14
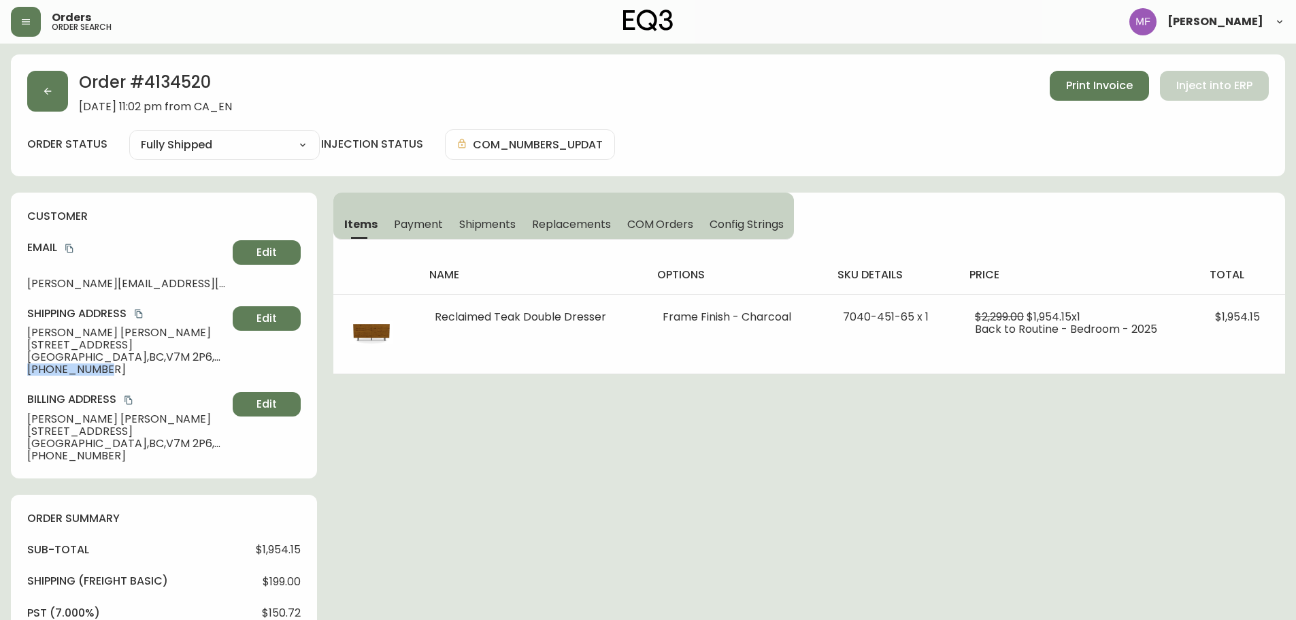
drag, startPoint x: 117, startPoint y: 368, endPoint x: 0, endPoint y: 369, distance: 117.1
copy span "+15144357657"
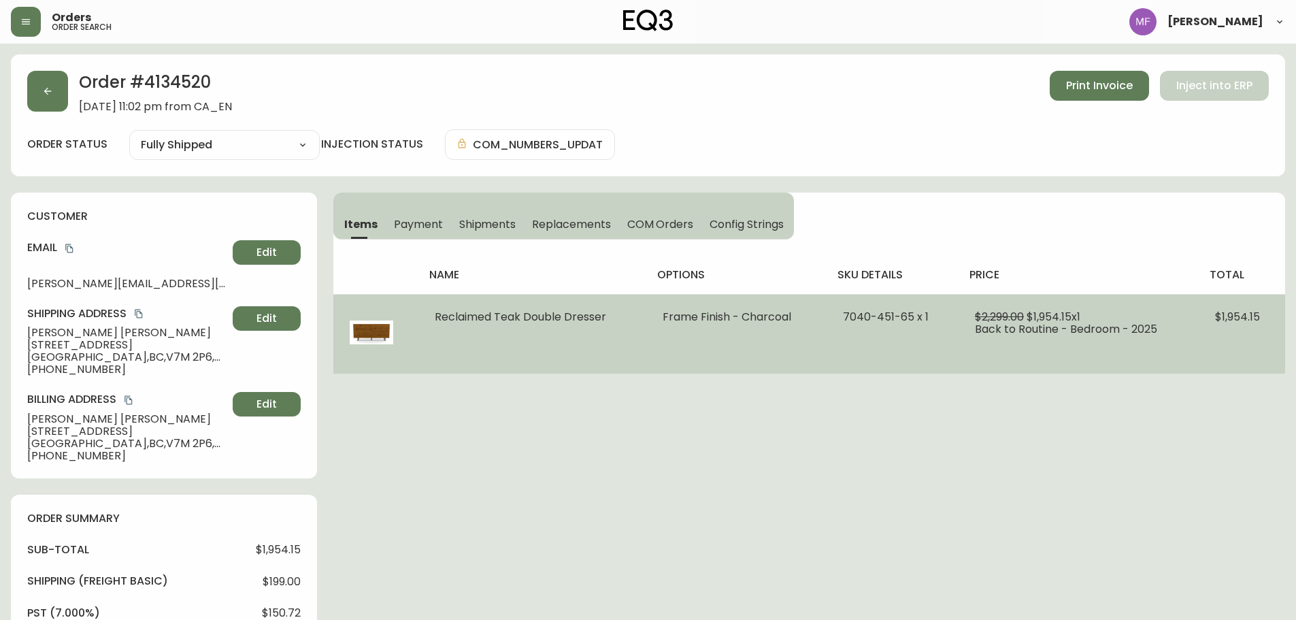
click at [943, 355] on td "7040-451-65 x 1" at bounding box center [893, 334] width 132 height 80
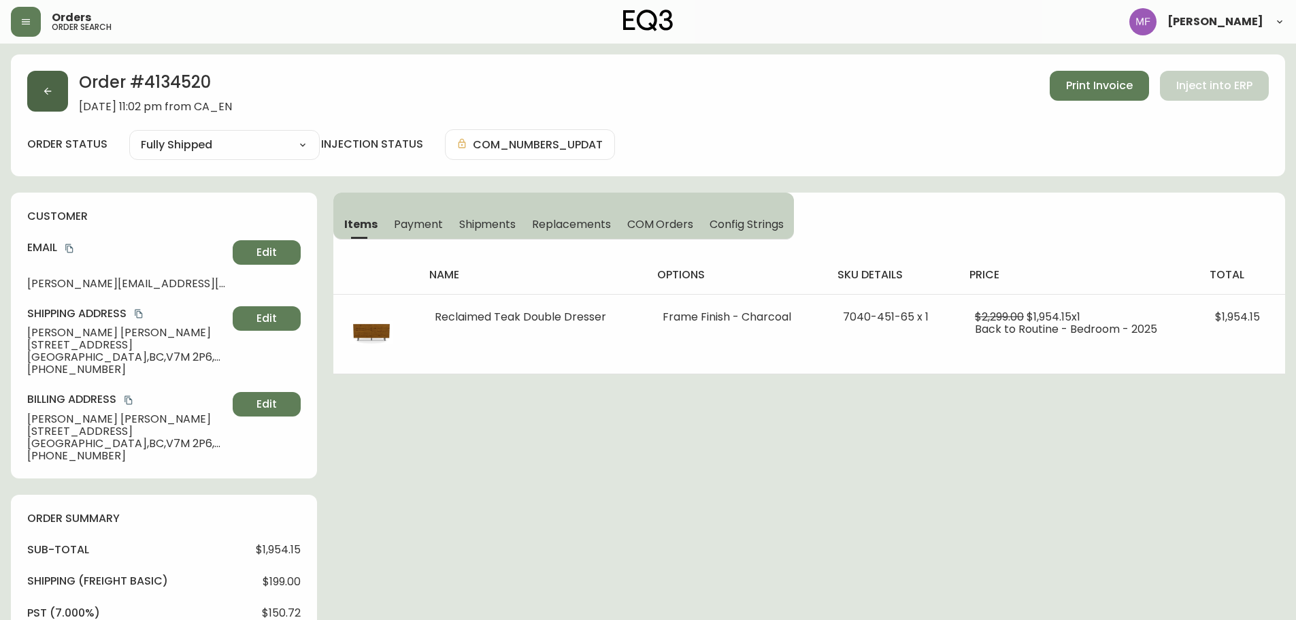
click at [65, 100] on button "button" at bounding box center [47, 91] width 41 height 41
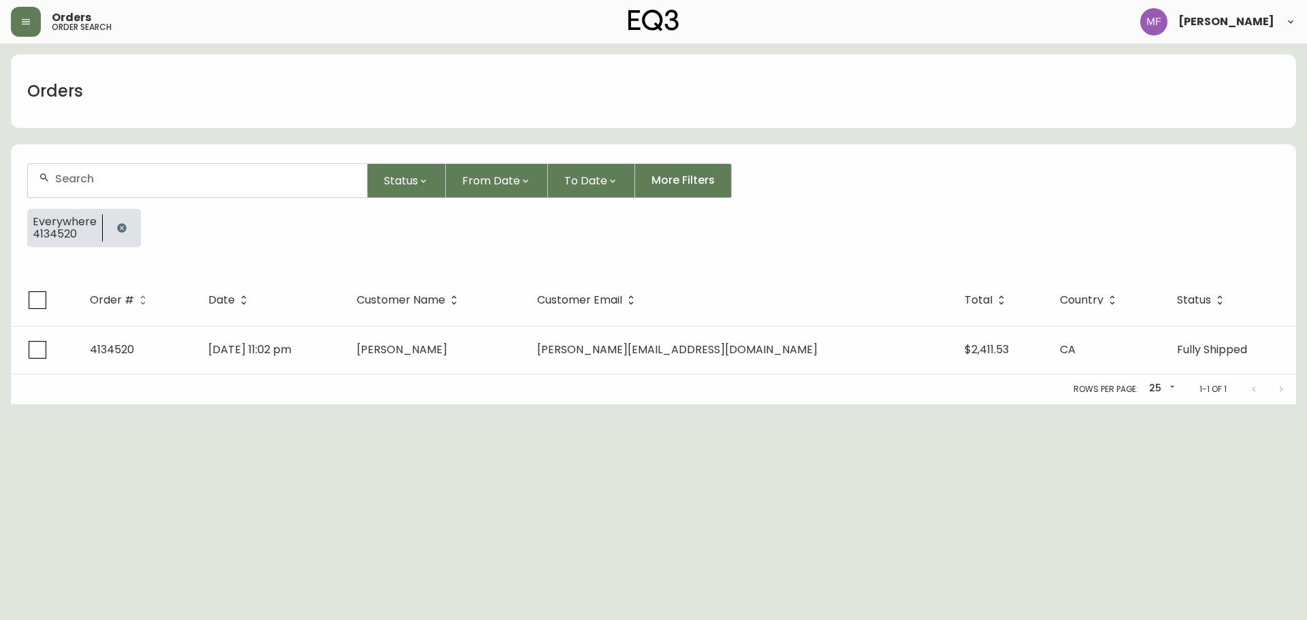
click at [115, 218] on button "button" at bounding box center [121, 227] width 27 height 27
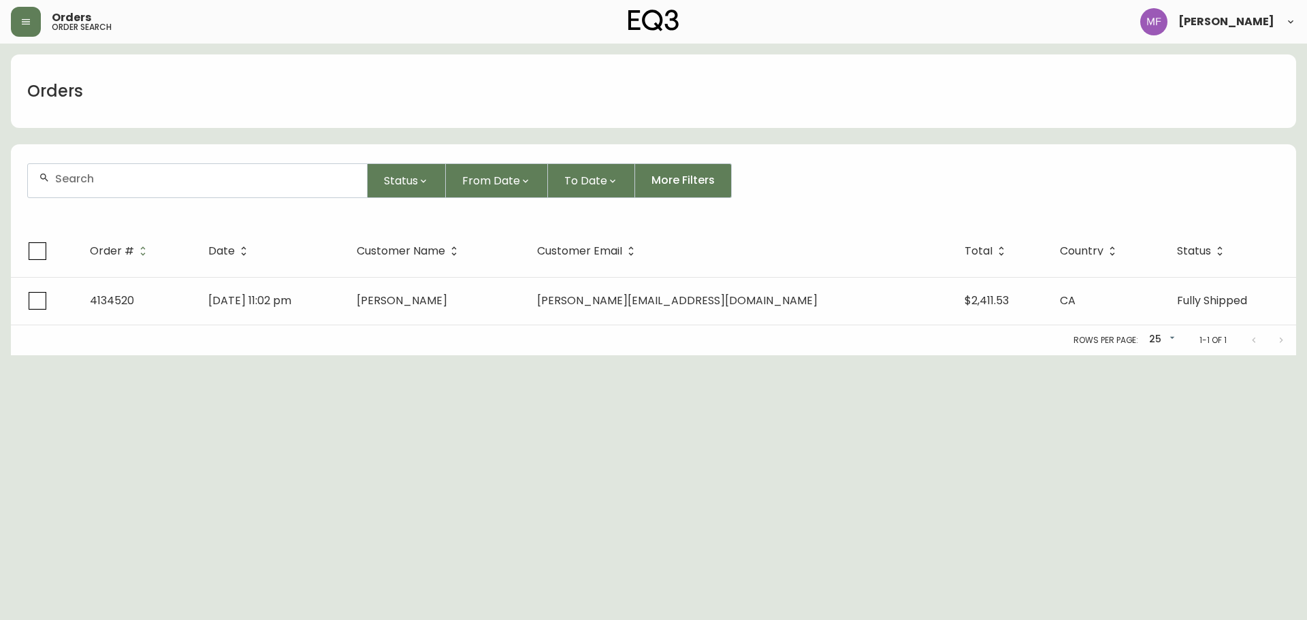
click at [114, 184] on input "text" at bounding box center [205, 178] width 301 height 13
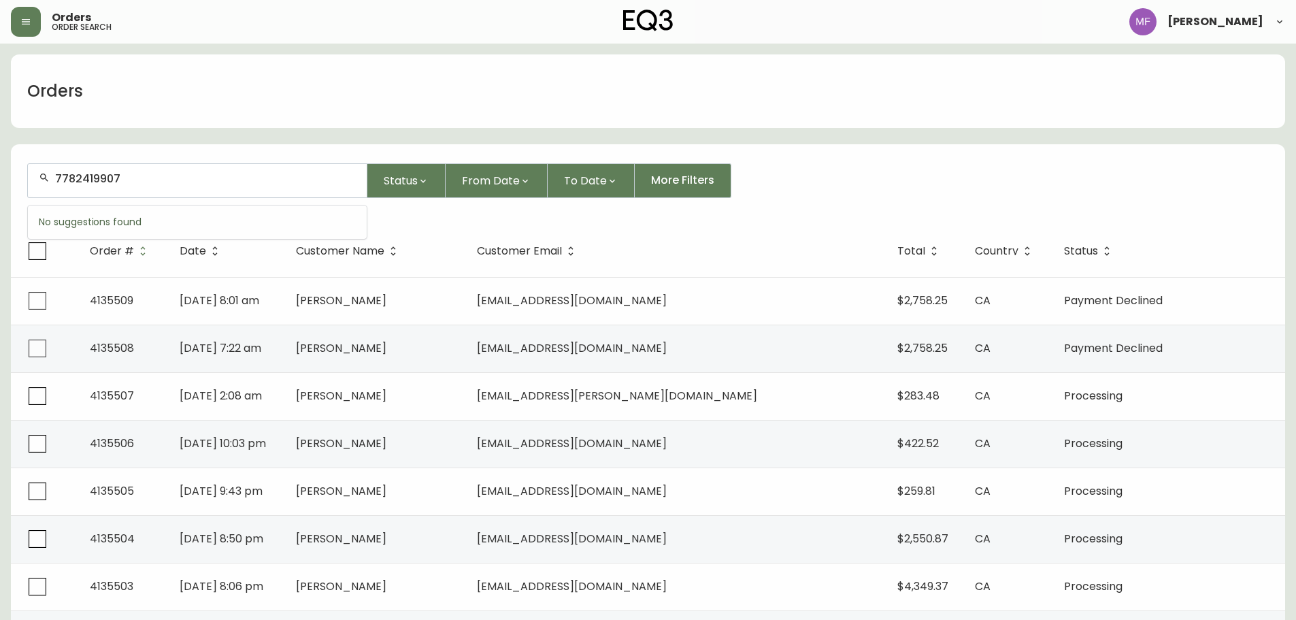
type input "7782419907"
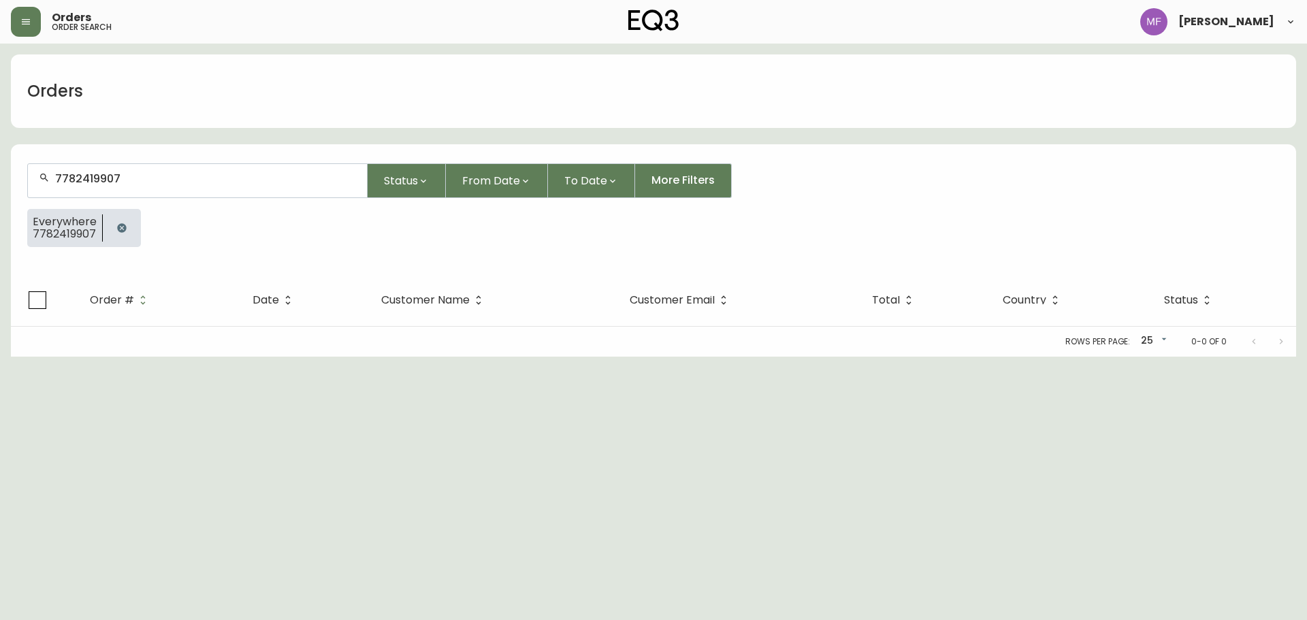
click at [121, 225] on icon "button" at bounding box center [121, 227] width 9 height 9
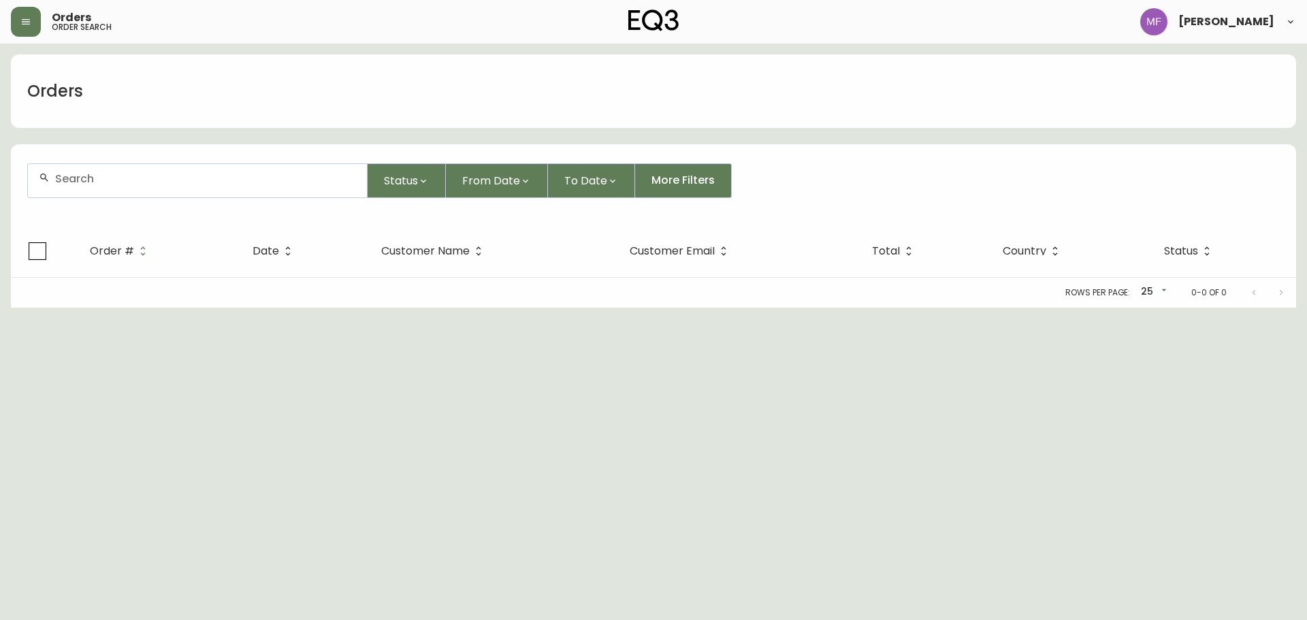
click at [112, 191] on div at bounding box center [197, 180] width 339 height 33
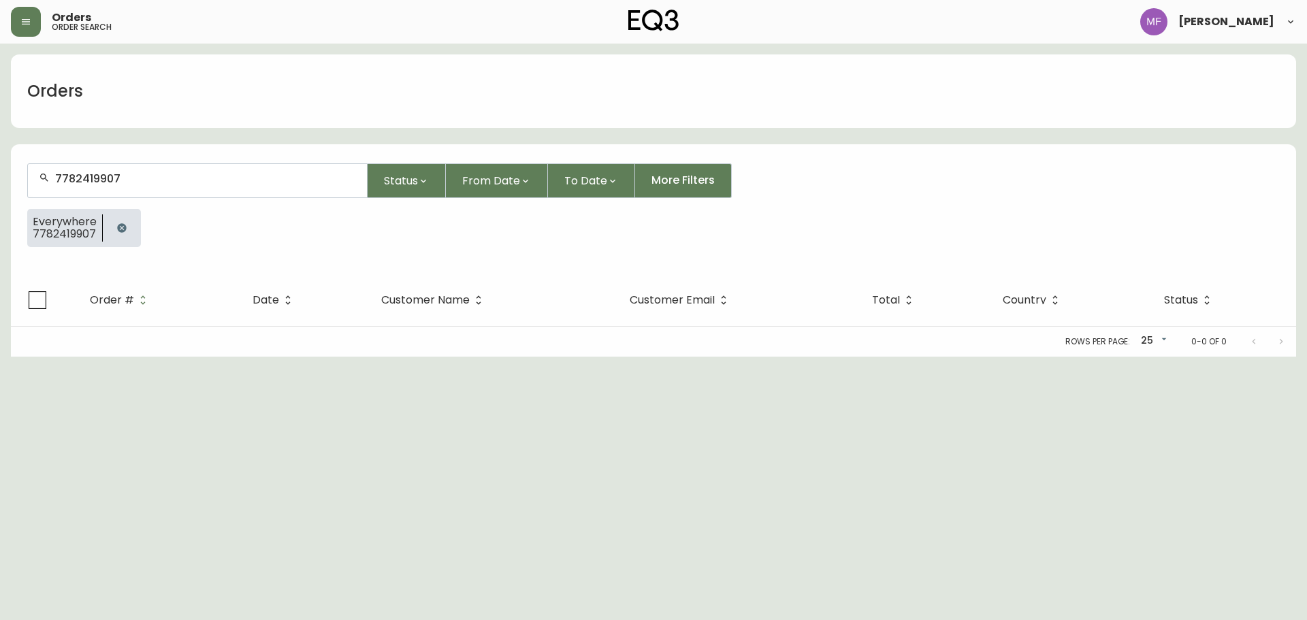
type input "7782419907"
click at [127, 228] on button "button" at bounding box center [121, 227] width 27 height 27
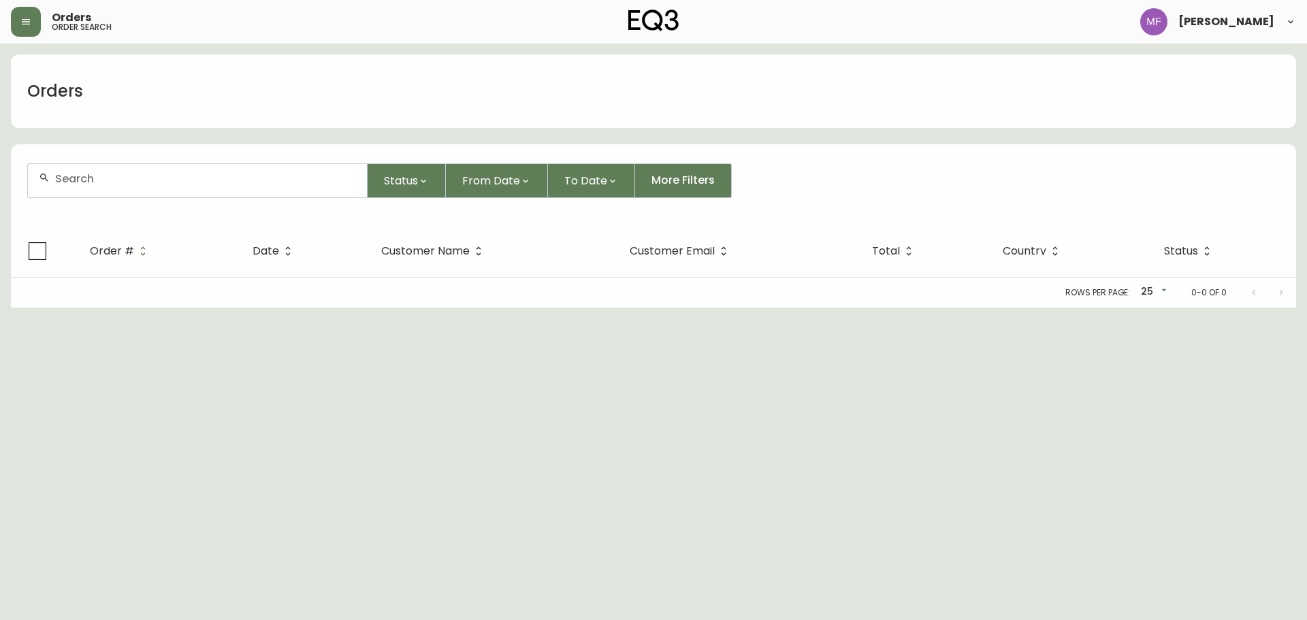
click at [111, 185] on div at bounding box center [197, 180] width 339 height 33
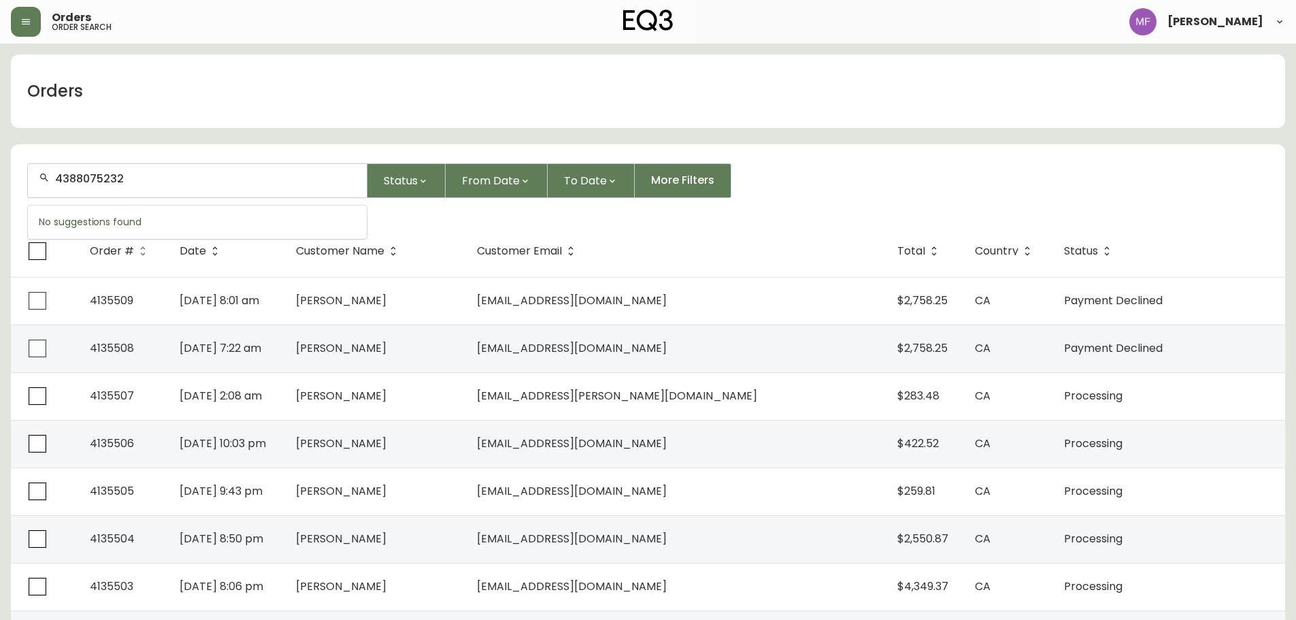
type input "4388075232"
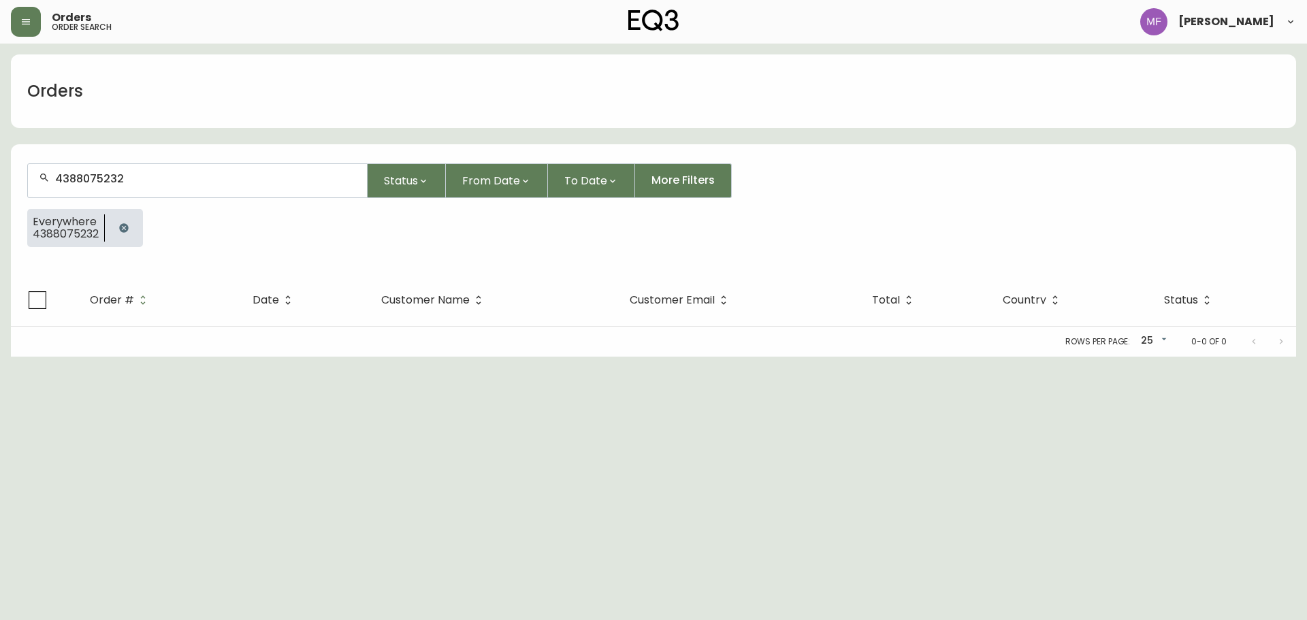
click at [110, 218] on div at bounding box center [124, 228] width 38 height 38
click at [125, 223] on icon "button" at bounding box center [123, 228] width 11 height 11
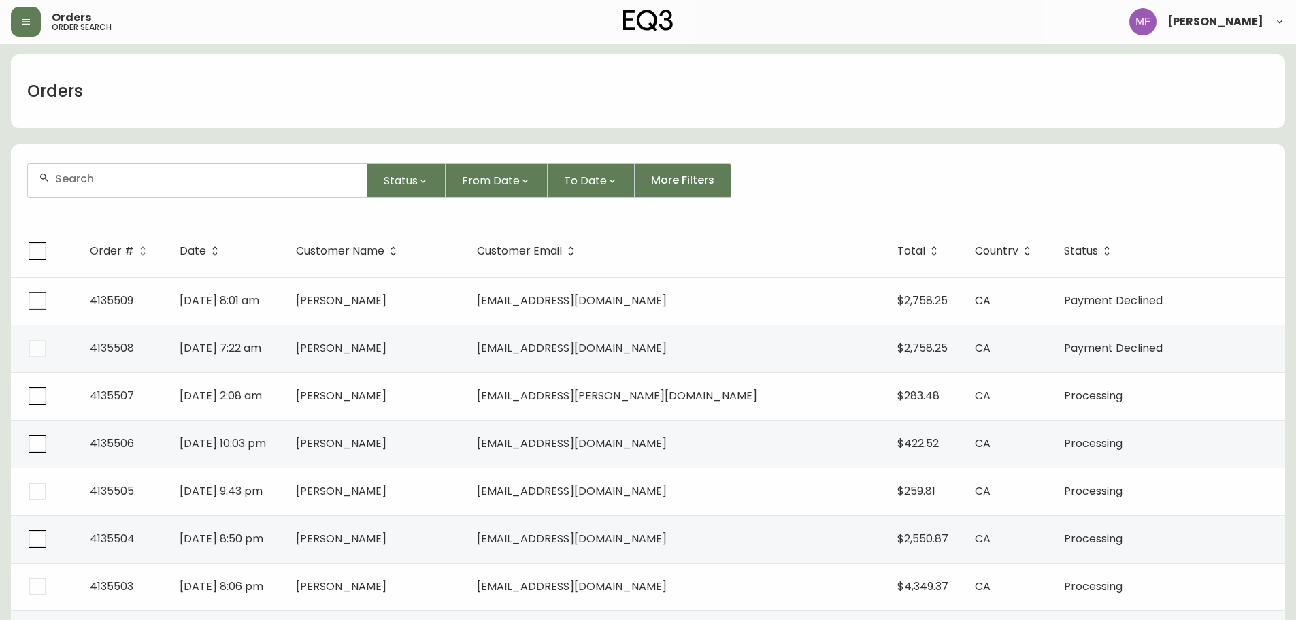
click at [201, 182] on input "text" at bounding box center [205, 178] width 301 height 13
type input "4132592"
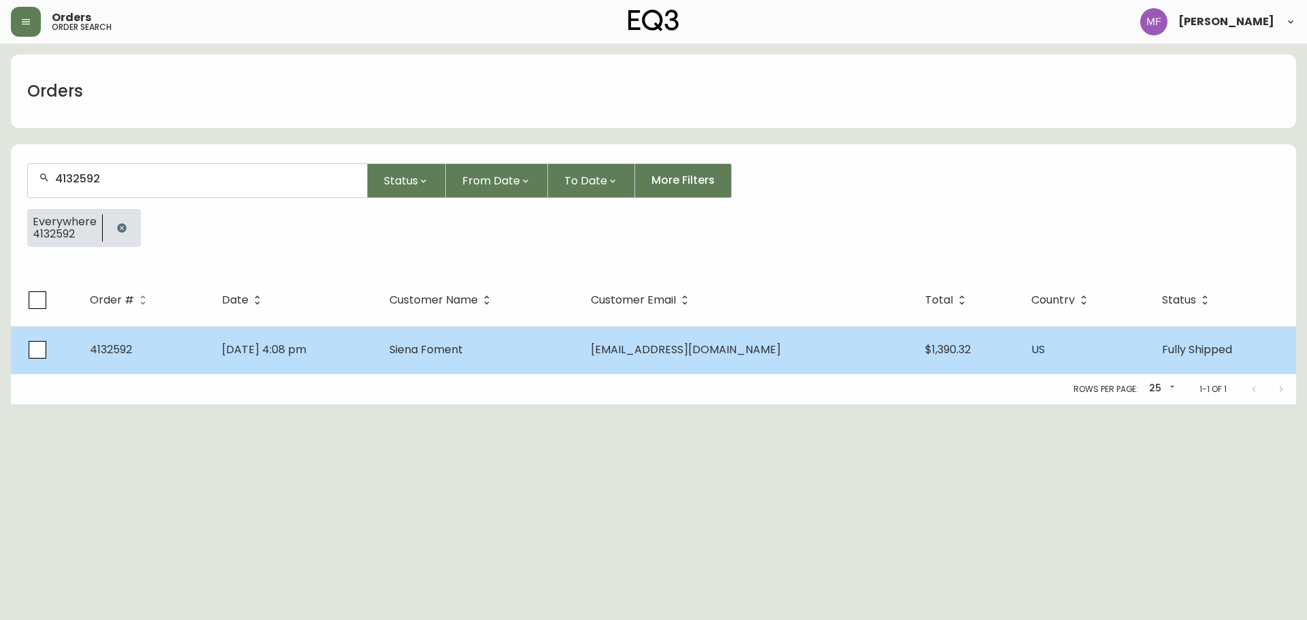
click at [496, 333] on td "Siena Foment" at bounding box center [478, 350] width 201 height 48
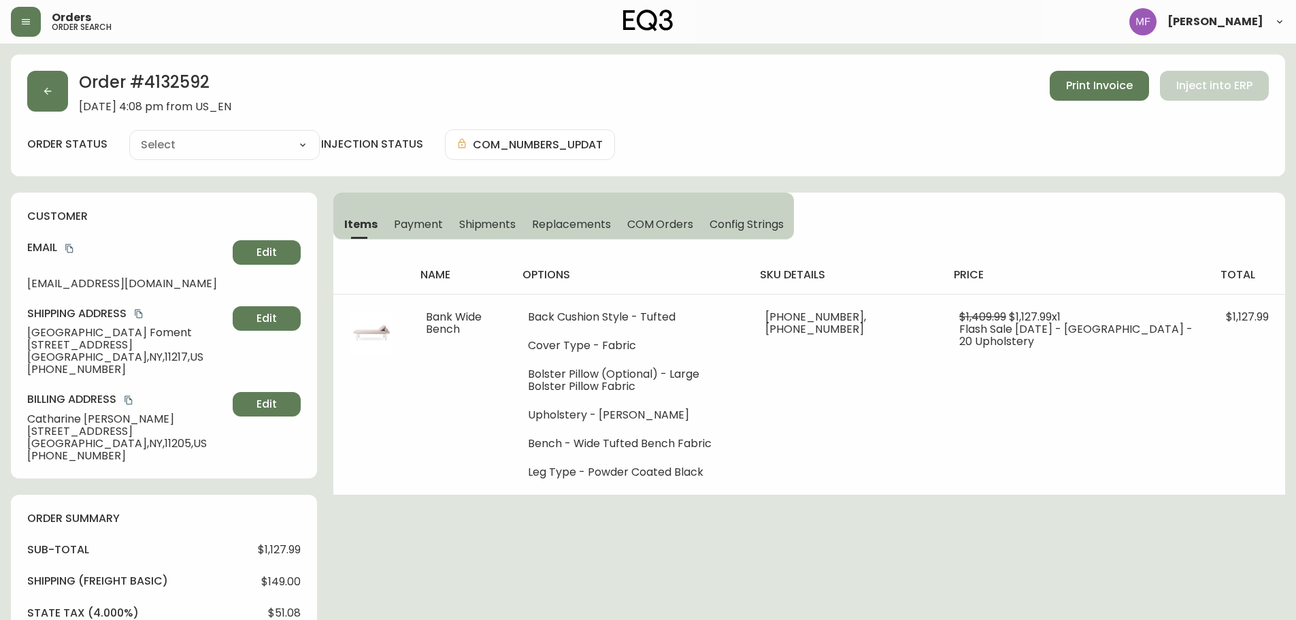
type input "Fully Shipped"
select select "FULLY_SHIPPED"
click at [190, 87] on h2 "Order # 4132592" at bounding box center [155, 86] width 152 height 30
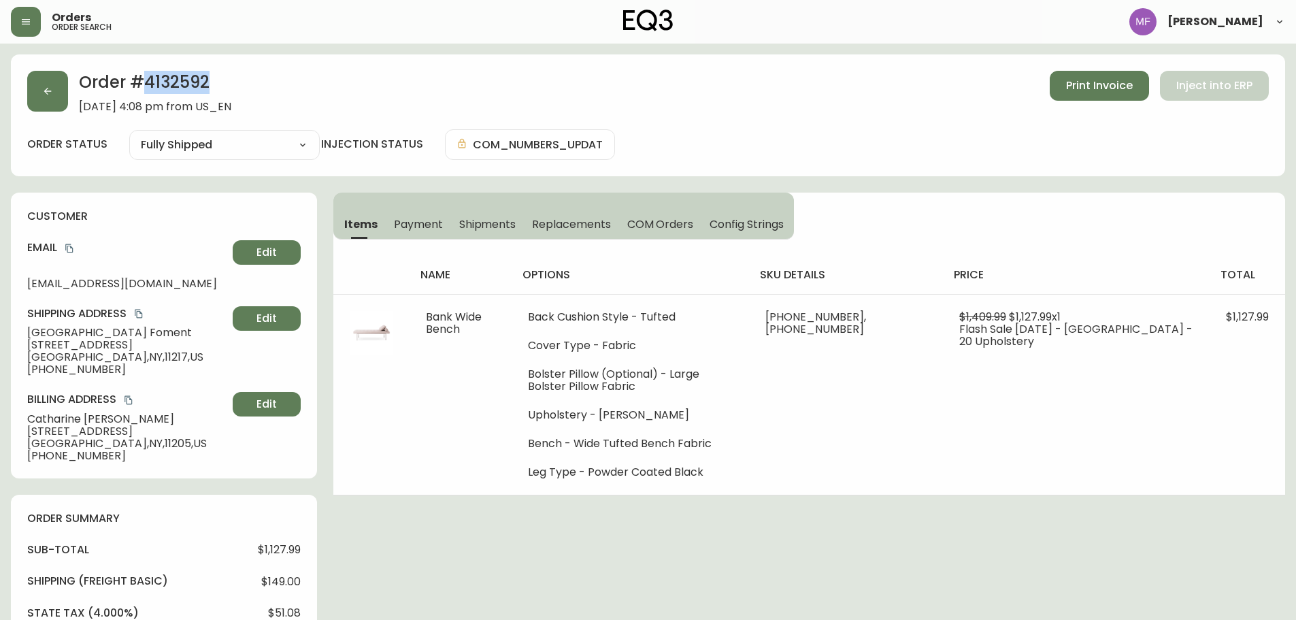
copy h2 "4132592"
click at [93, 80] on h2 "Order # 4132592" at bounding box center [155, 86] width 152 height 30
click at [24, 95] on div "Order # 4132592 April 22, 2025 at 4:08 pm from US_EN Print Invoice Inject into …" at bounding box center [648, 115] width 1275 height 122
click at [59, 99] on button "button" at bounding box center [47, 91] width 41 height 41
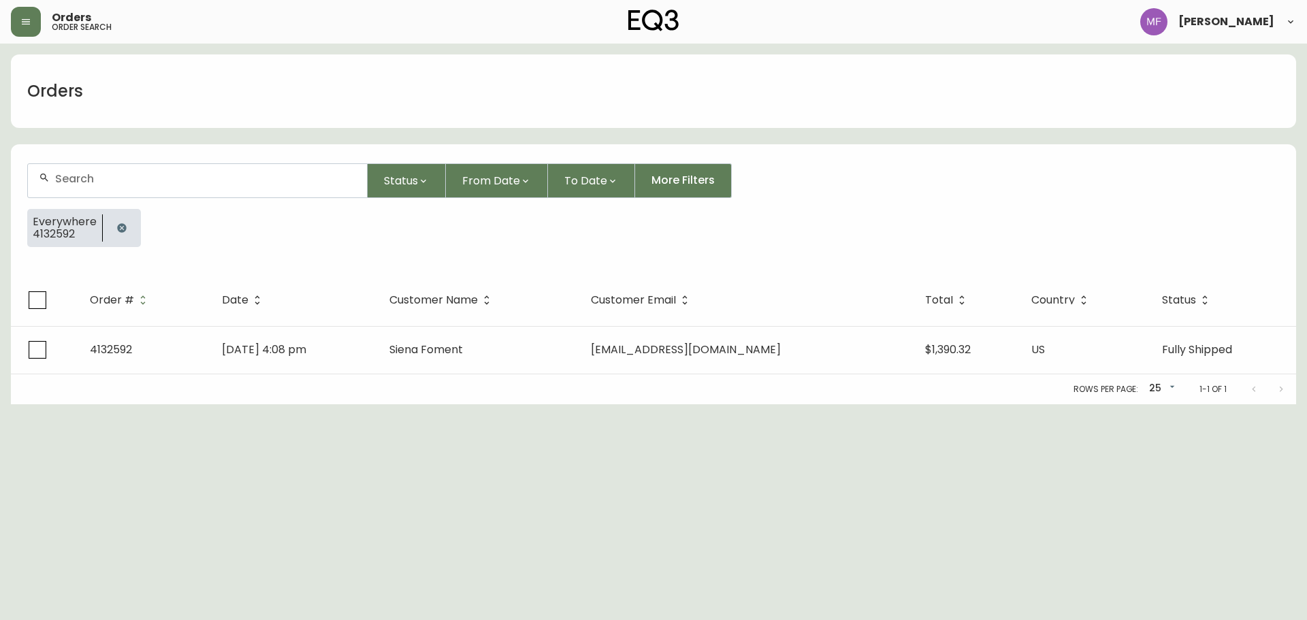
click at [117, 226] on icon "button" at bounding box center [121, 228] width 11 height 11
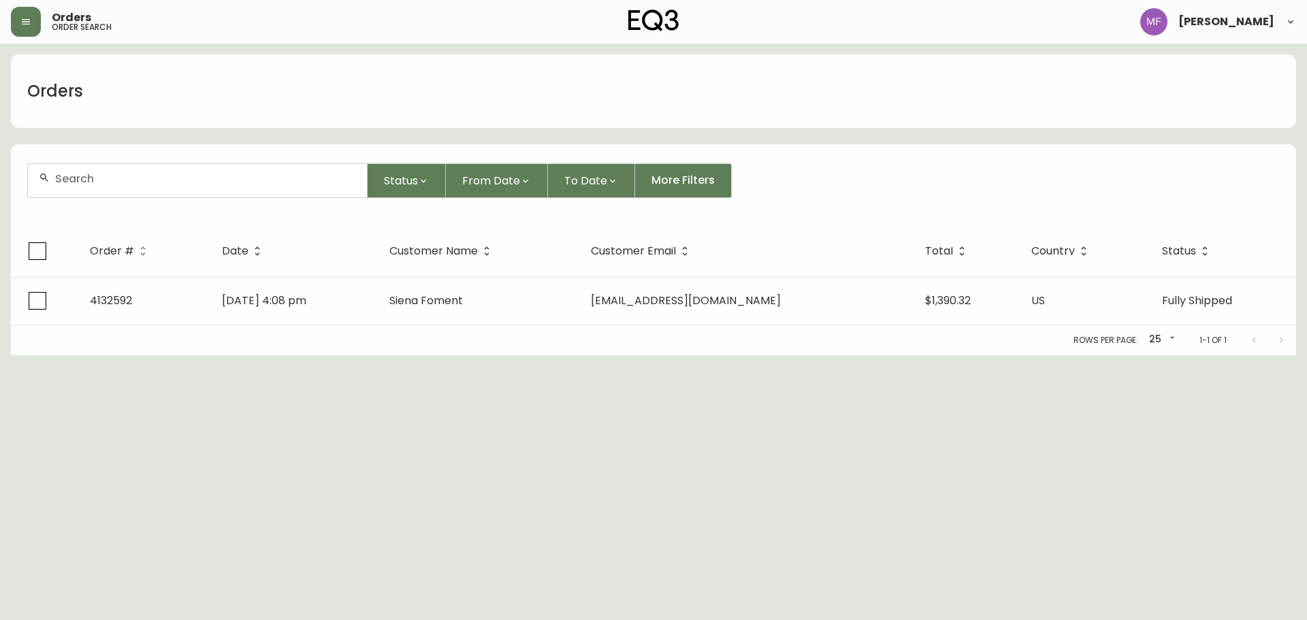
click at [114, 190] on div at bounding box center [197, 180] width 339 height 33
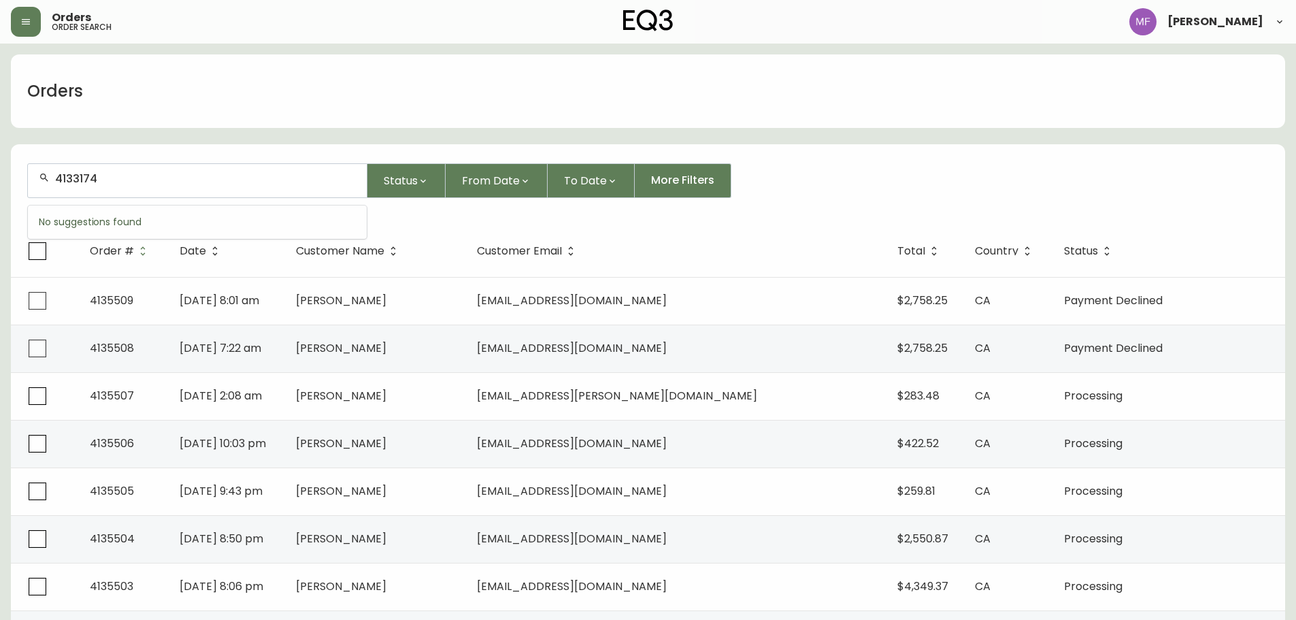
type input "4133174"
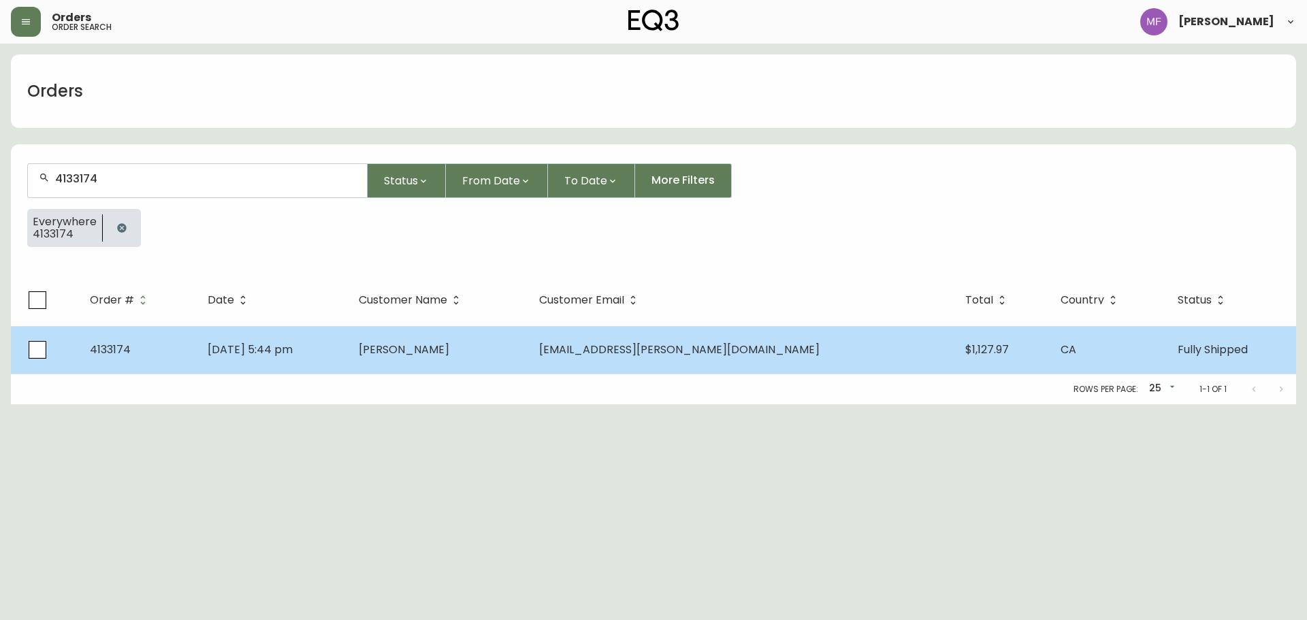
click at [293, 347] on span "May 21 2025, 5:44 pm" at bounding box center [250, 350] width 85 height 16
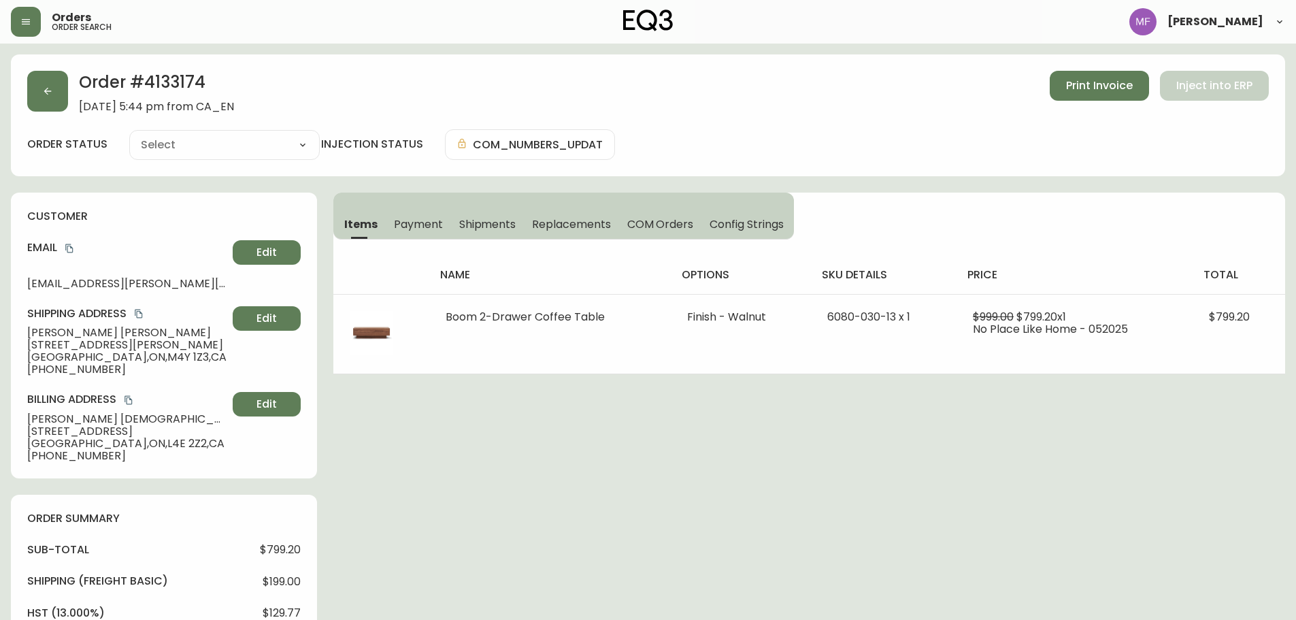
type input "Fully Shipped"
select select "FULLY_SHIPPED"
click at [38, 78] on button "button" at bounding box center [47, 91] width 41 height 41
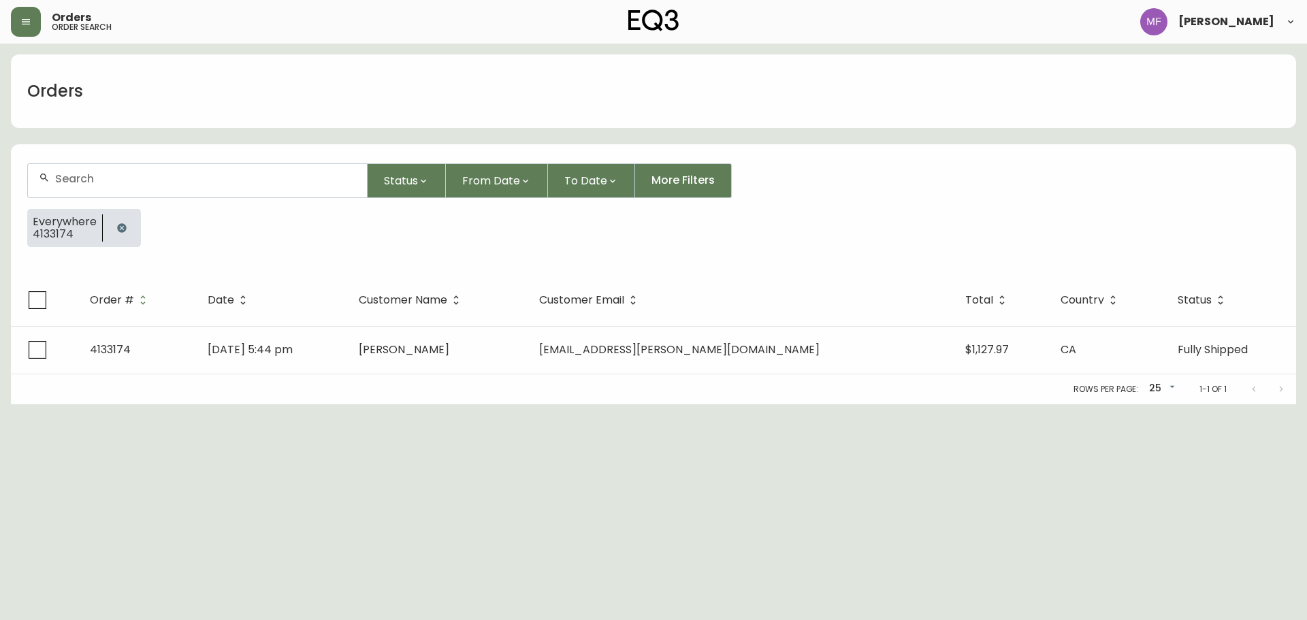
click at [114, 230] on button "button" at bounding box center [121, 227] width 27 height 27
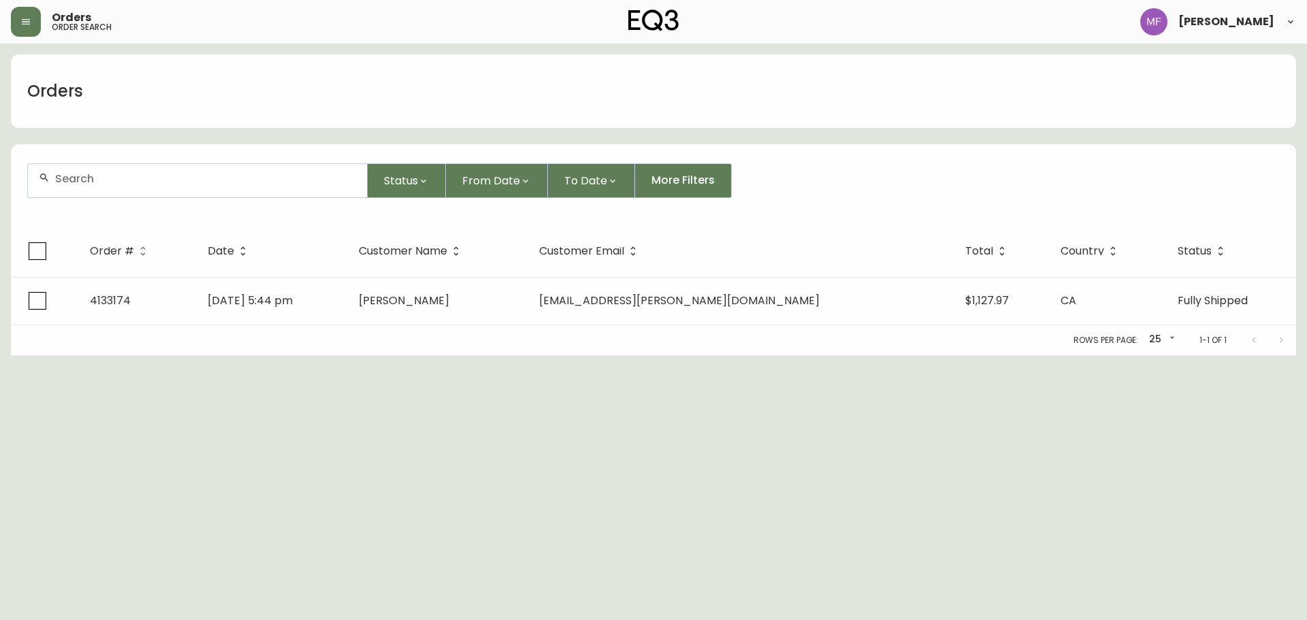
click at [105, 191] on div at bounding box center [197, 180] width 339 height 33
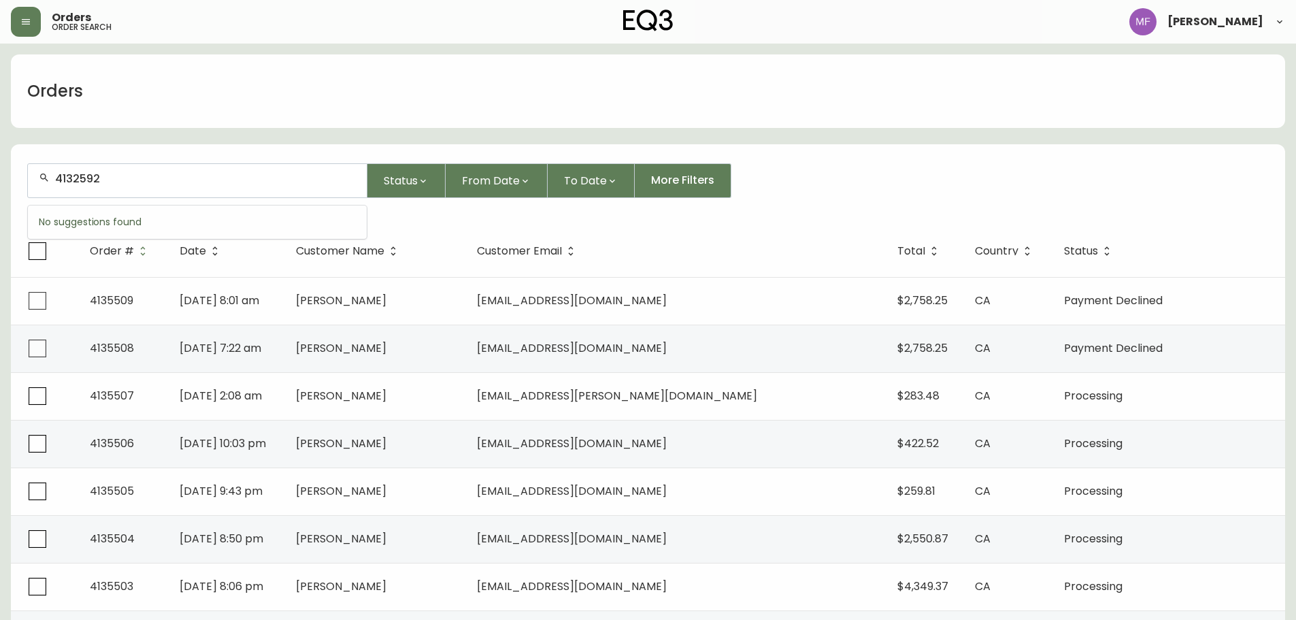
type input "4132592"
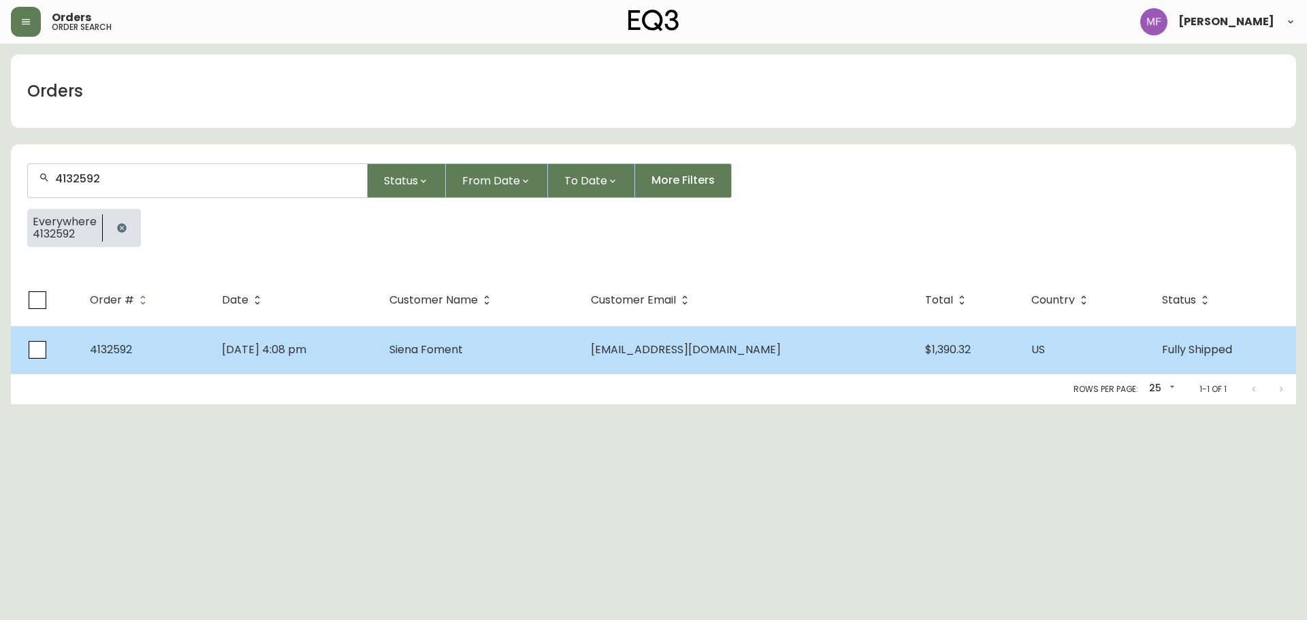
click at [378, 346] on td "Apr 22 2025, 4:08 pm" at bounding box center [294, 350] width 167 height 48
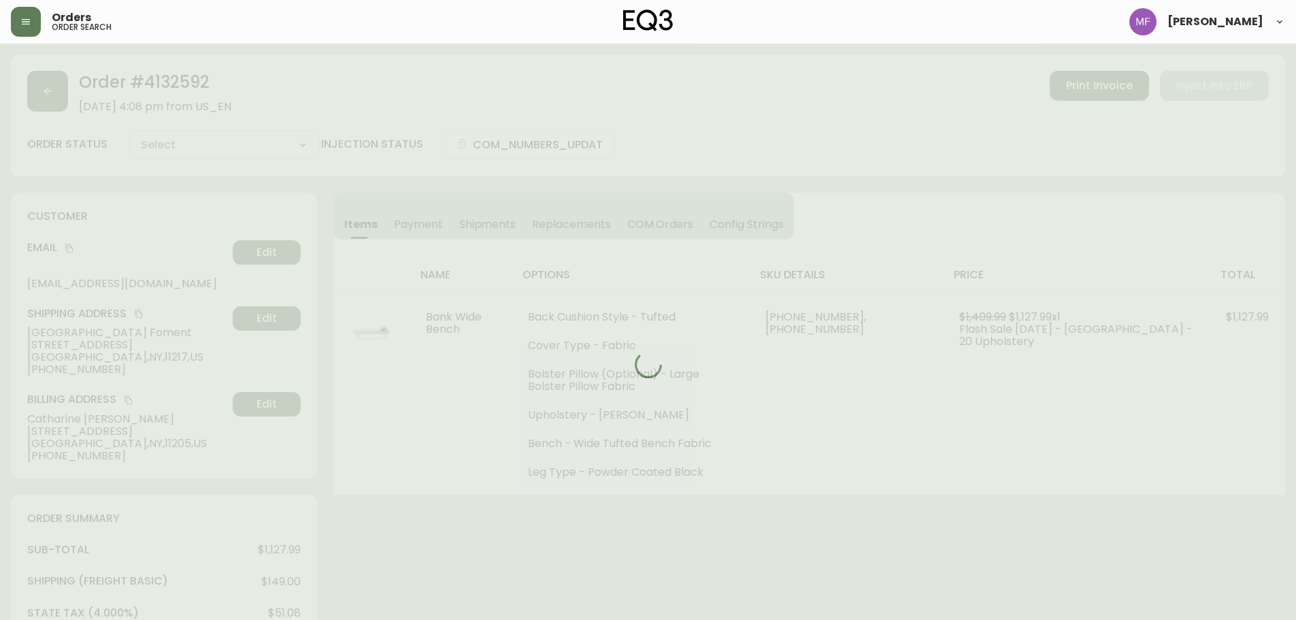
type input "Fully Shipped"
select select "FULLY_SHIPPED"
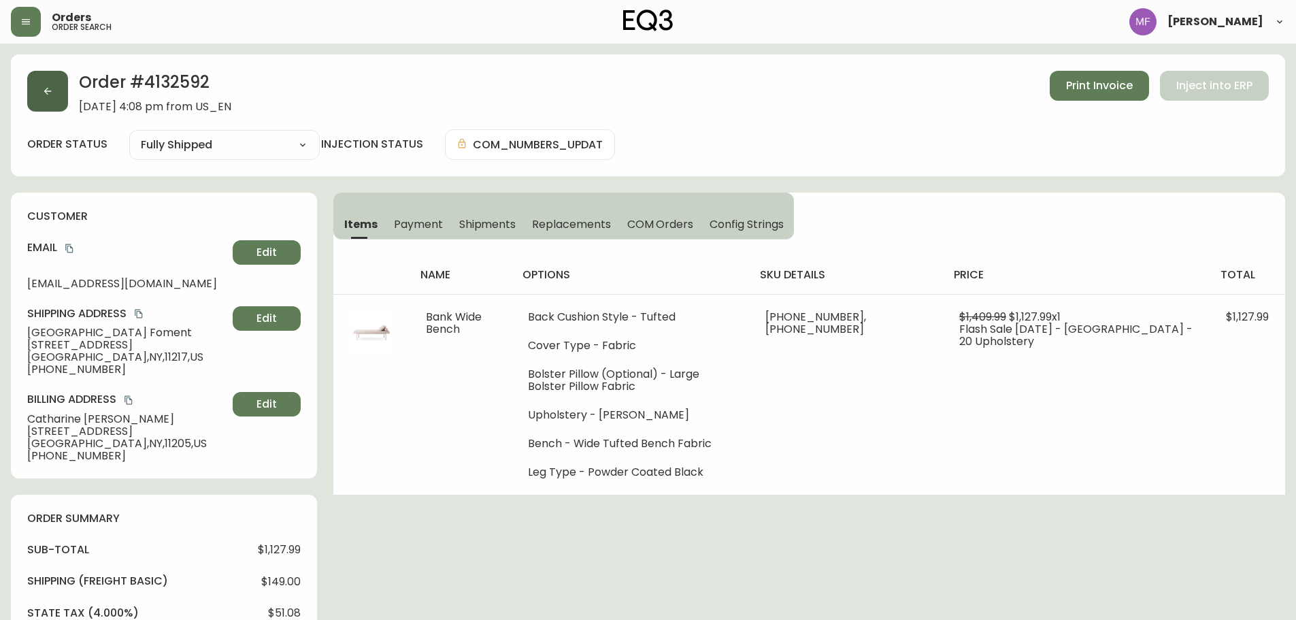
click at [39, 95] on button "button" at bounding box center [47, 91] width 41 height 41
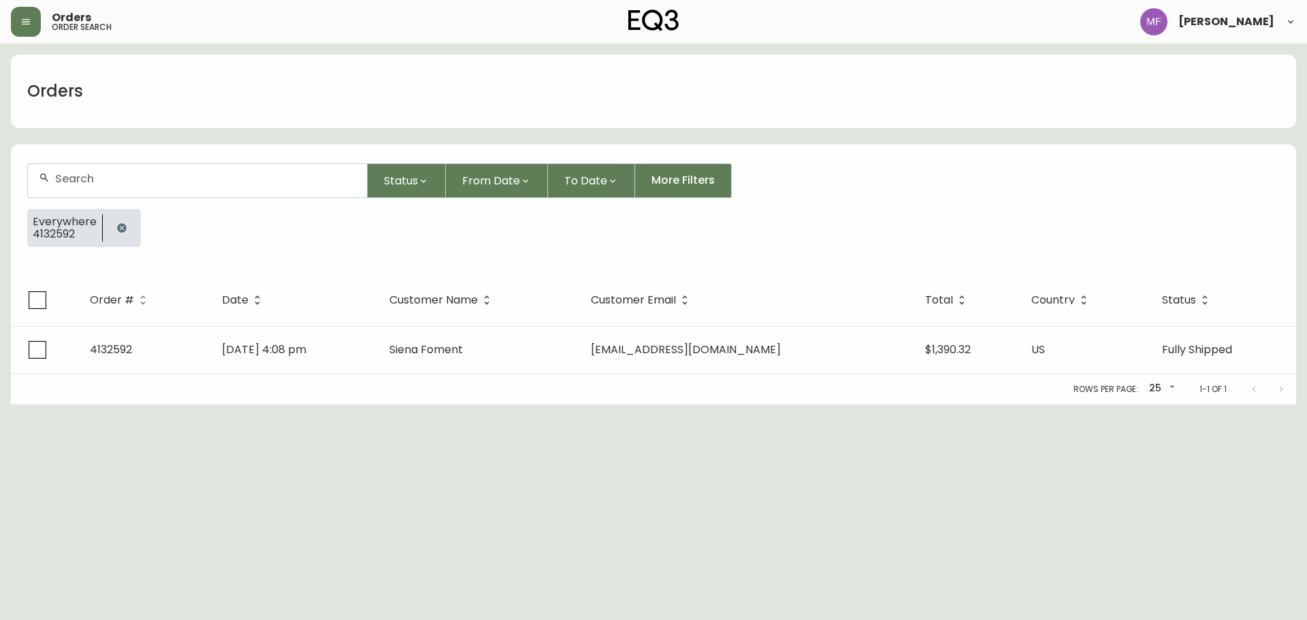
click at [124, 234] on button "button" at bounding box center [121, 227] width 27 height 27
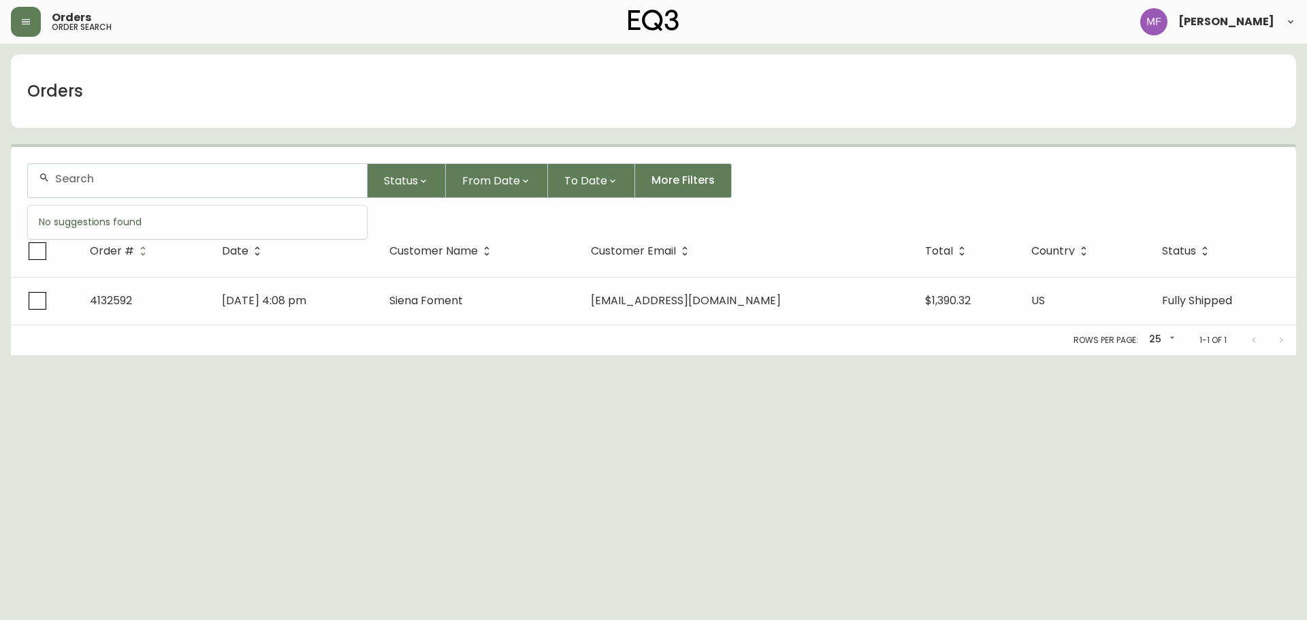
click at [114, 180] on input "text" at bounding box center [205, 178] width 301 height 13
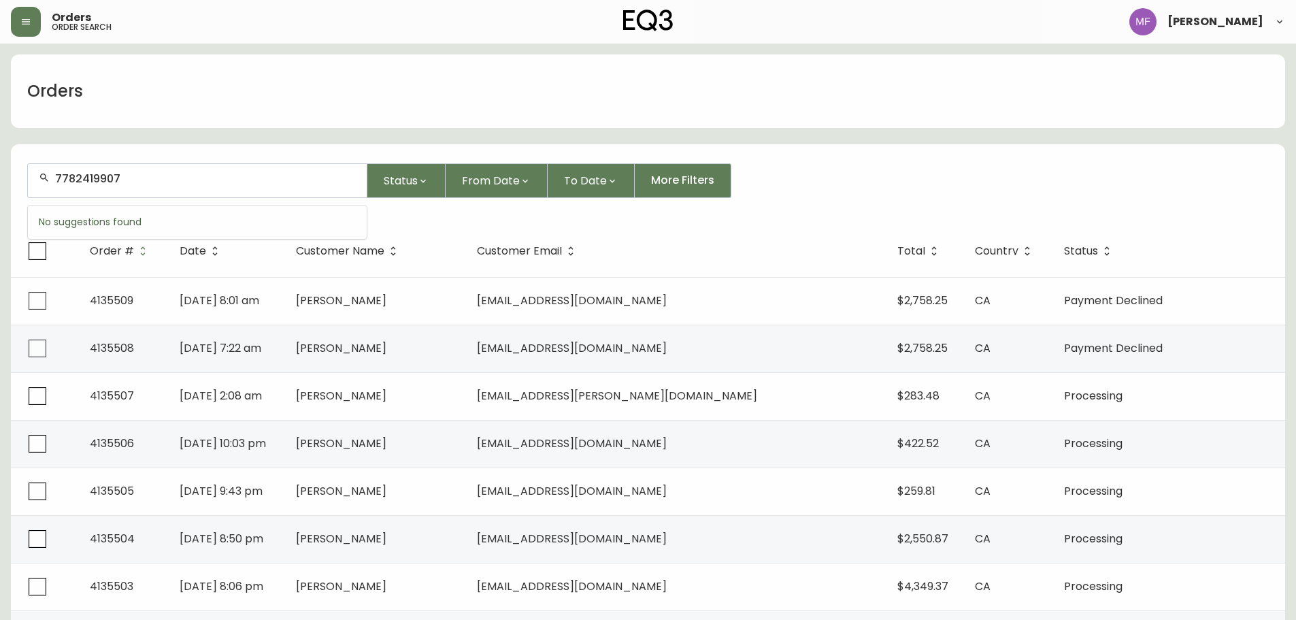
type input "7782419907"
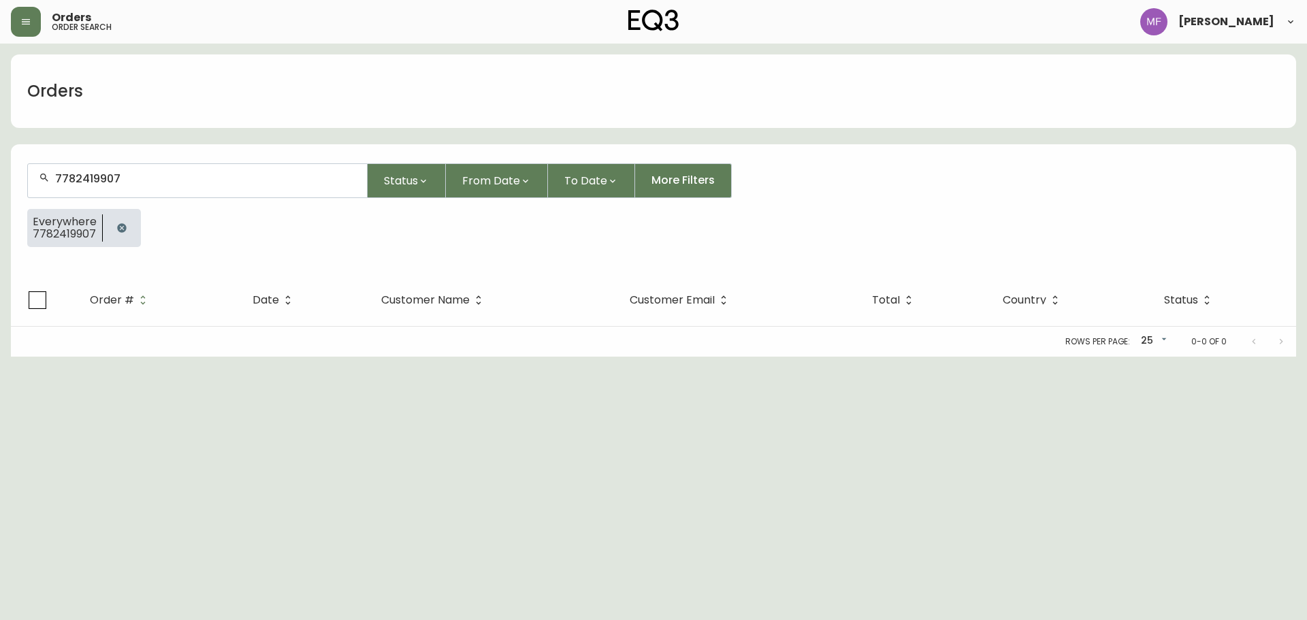
click at [738, 357] on html "Orders order search Marie Fungo Orders 7782419907 Status From Date To Date More…" at bounding box center [653, 178] width 1307 height 357
click at [121, 231] on icon "button" at bounding box center [121, 227] width 9 height 9
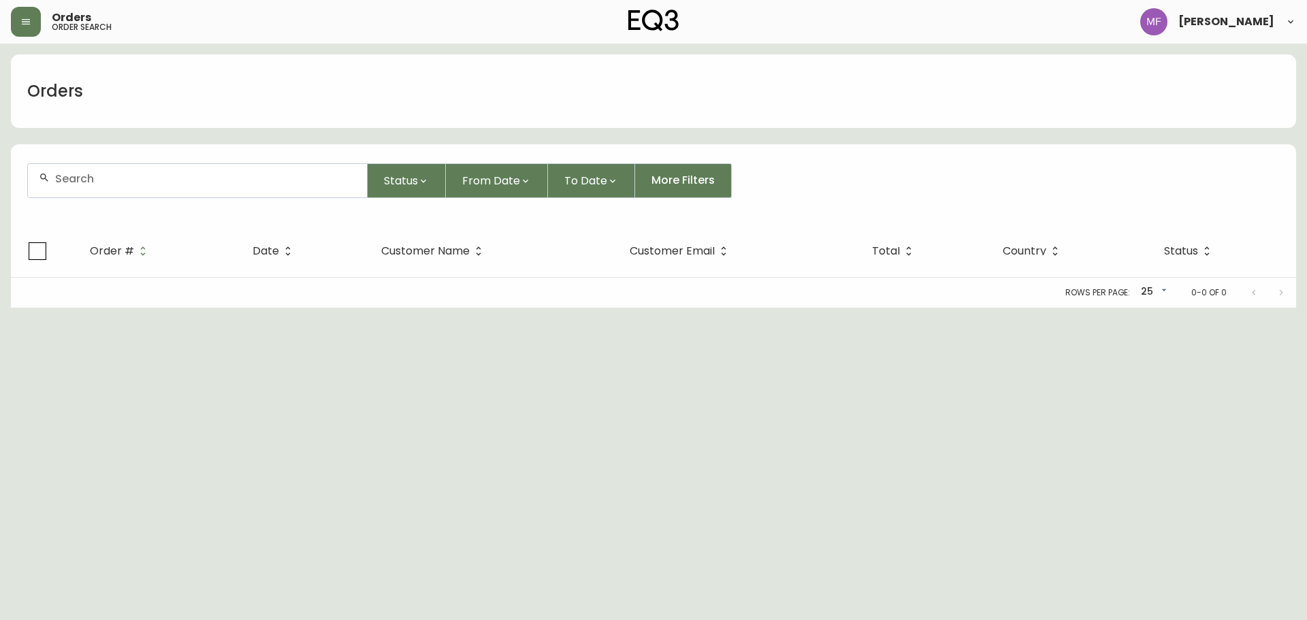
click at [100, 184] on div at bounding box center [197, 180] width 339 height 33
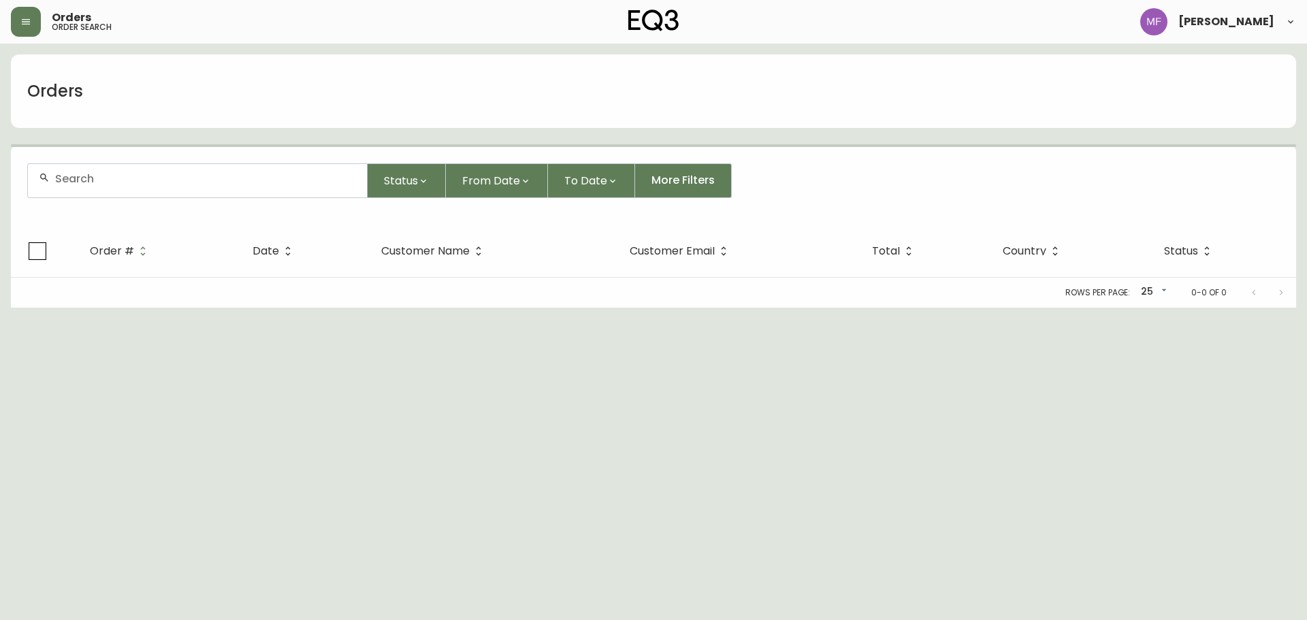
paste input "4134745"
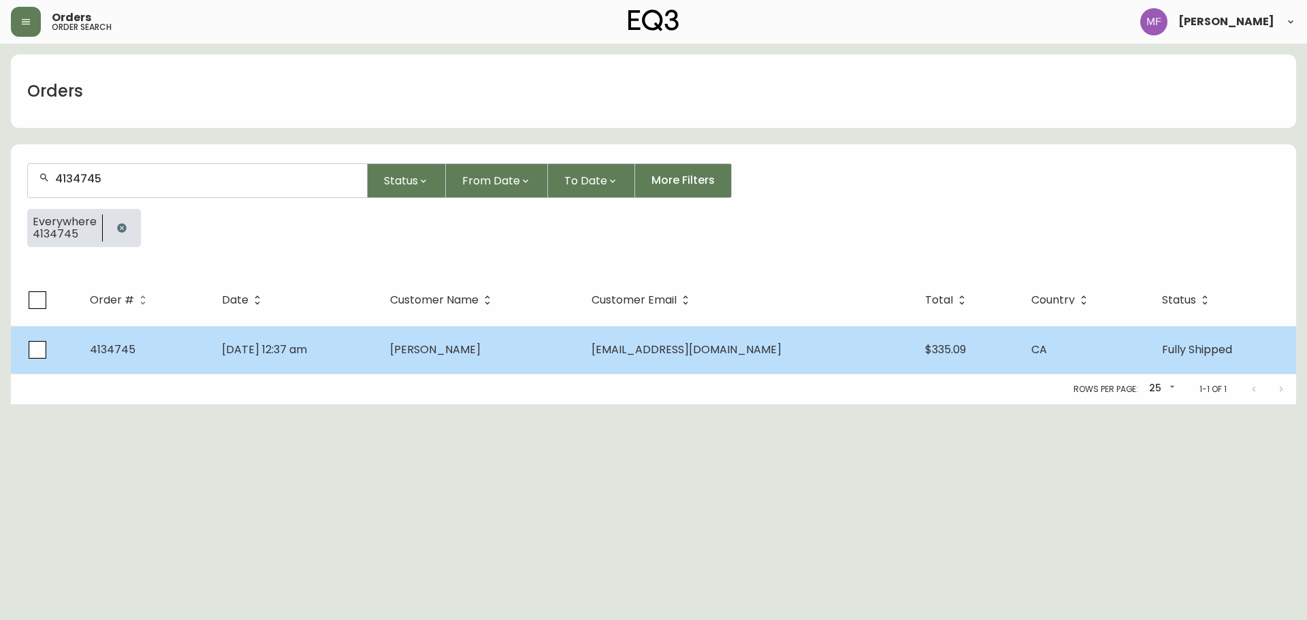
type input "4134745"
click at [307, 350] on span "Aug 22 2025, 12:37 am" at bounding box center [264, 350] width 85 height 16
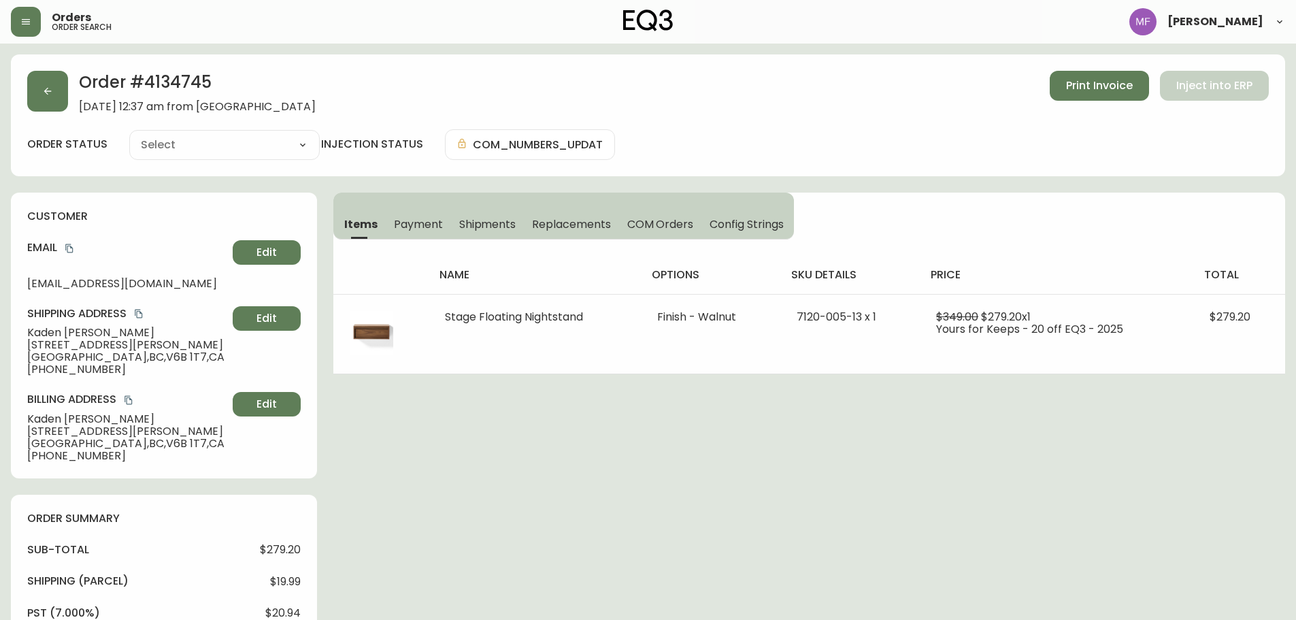
type input "Fully Shipped"
select select "FULLY_SHIPPED"
click at [508, 213] on button "Shipments" at bounding box center [487, 224] width 73 height 30
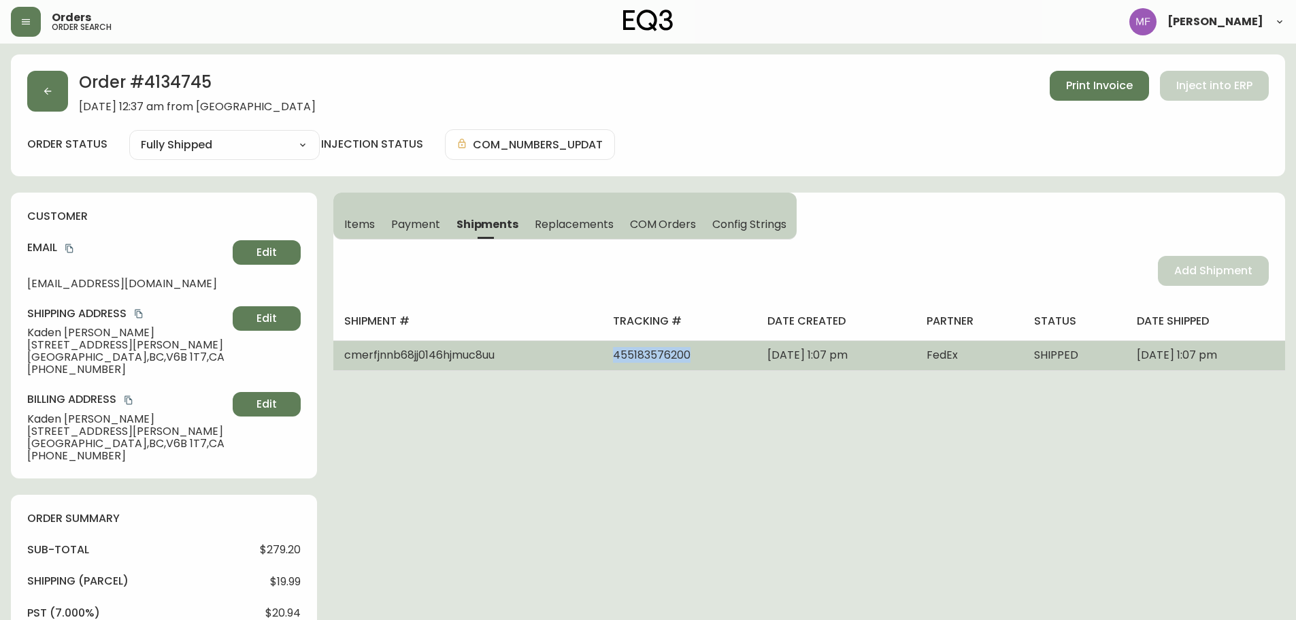
drag, startPoint x: 625, startPoint y: 359, endPoint x: 573, endPoint y: 362, distance: 51.8
click at [602, 362] on td "455183576200" at bounding box center [679, 355] width 155 height 30
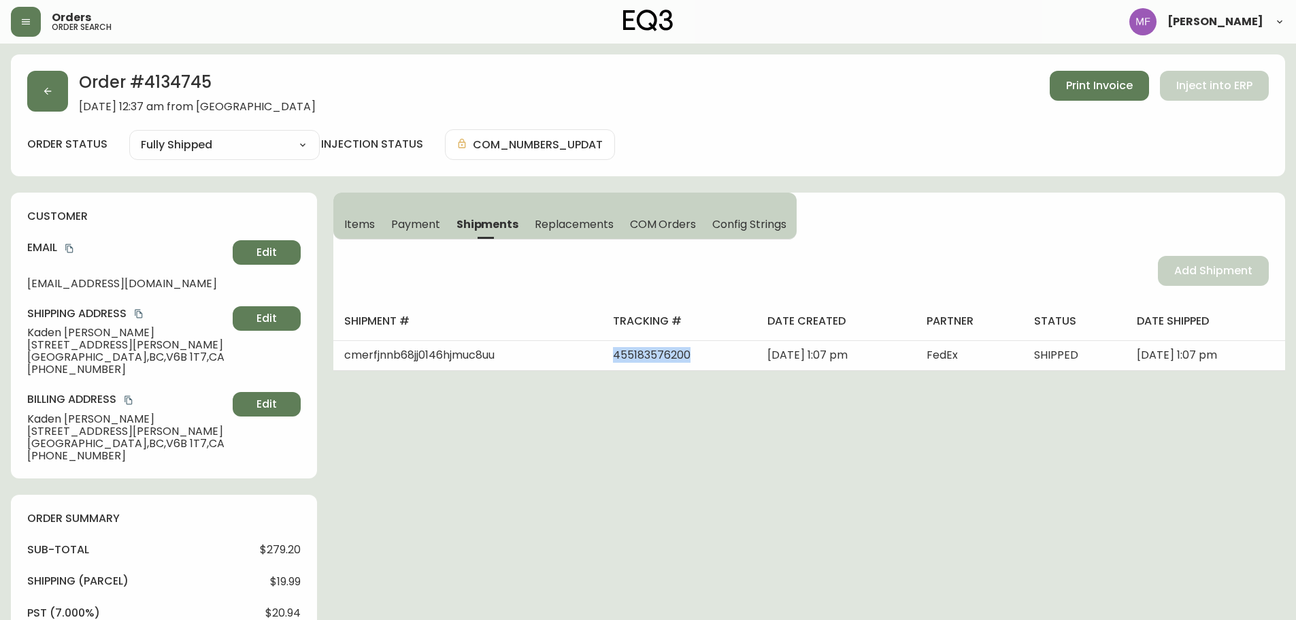
copy span "455183576200"
click at [50, 105] on button "button" at bounding box center [47, 91] width 41 height 41
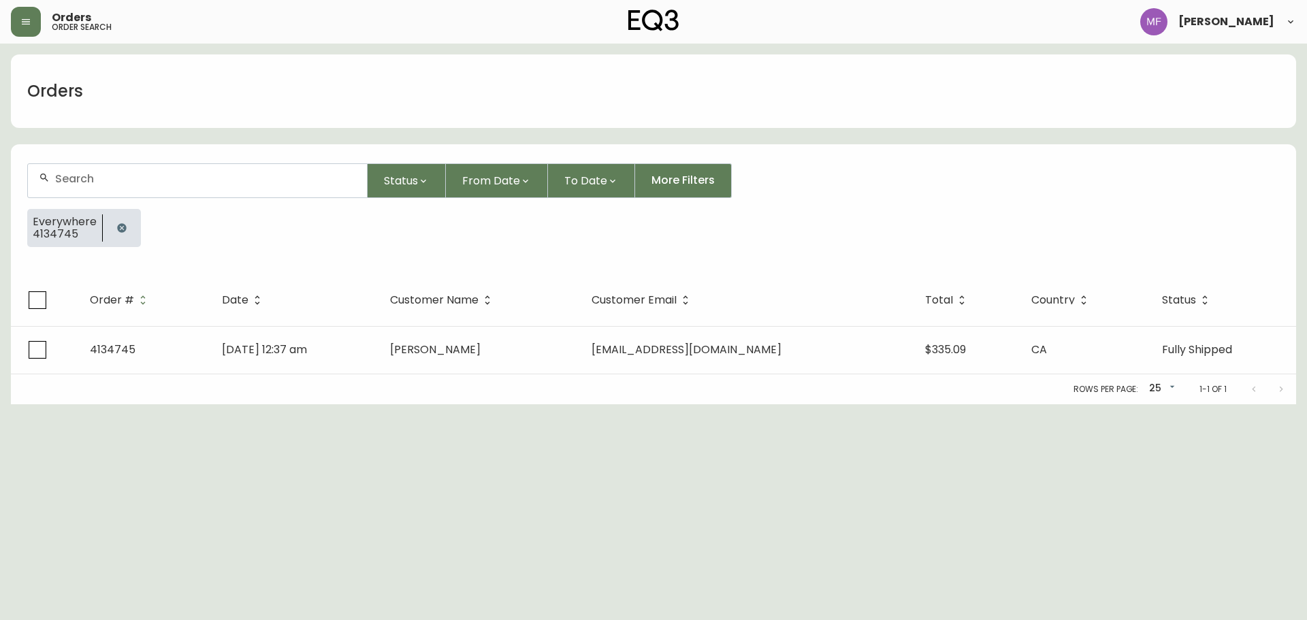
click at [122, 225] on icon "button" at bounding box center [121, 227] width 9 height 9
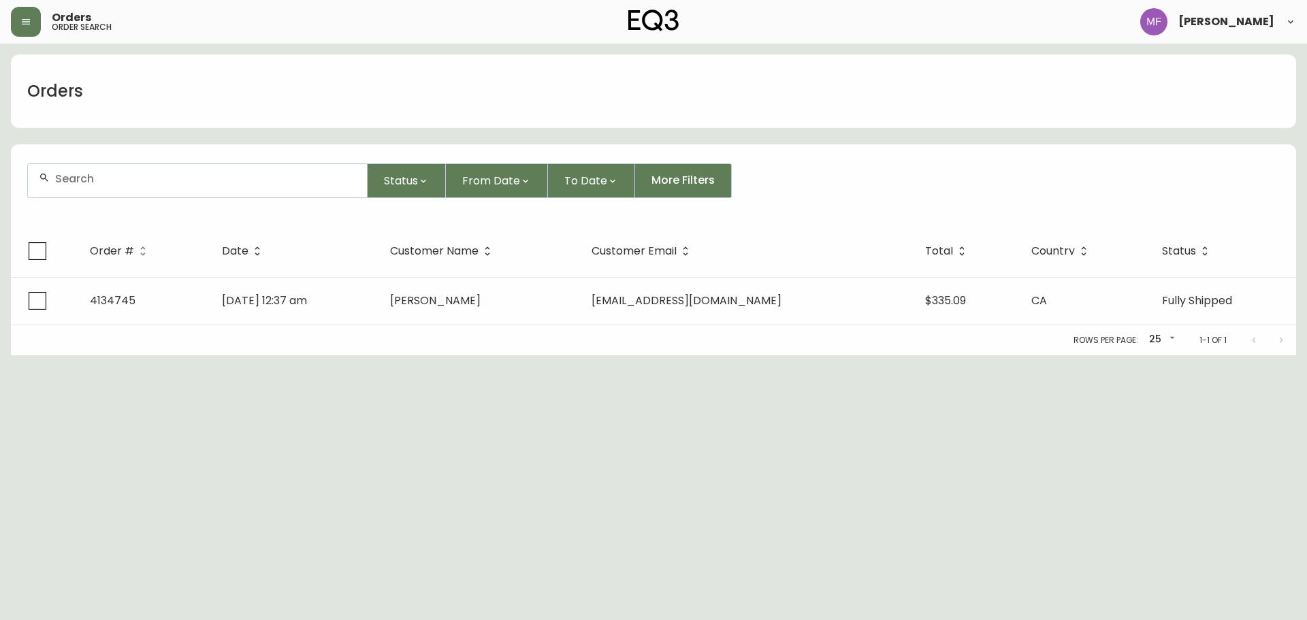
click at [113, 190] on div at bounding box center [197, 180] width 339 height 33
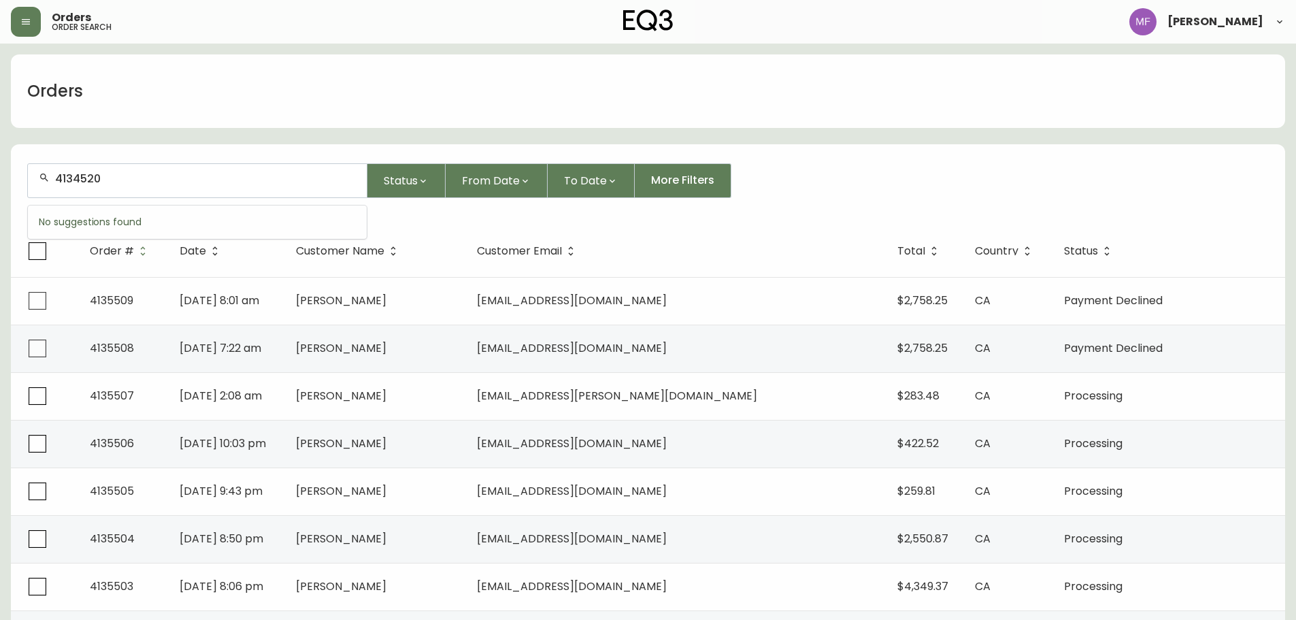
type input "4134520"
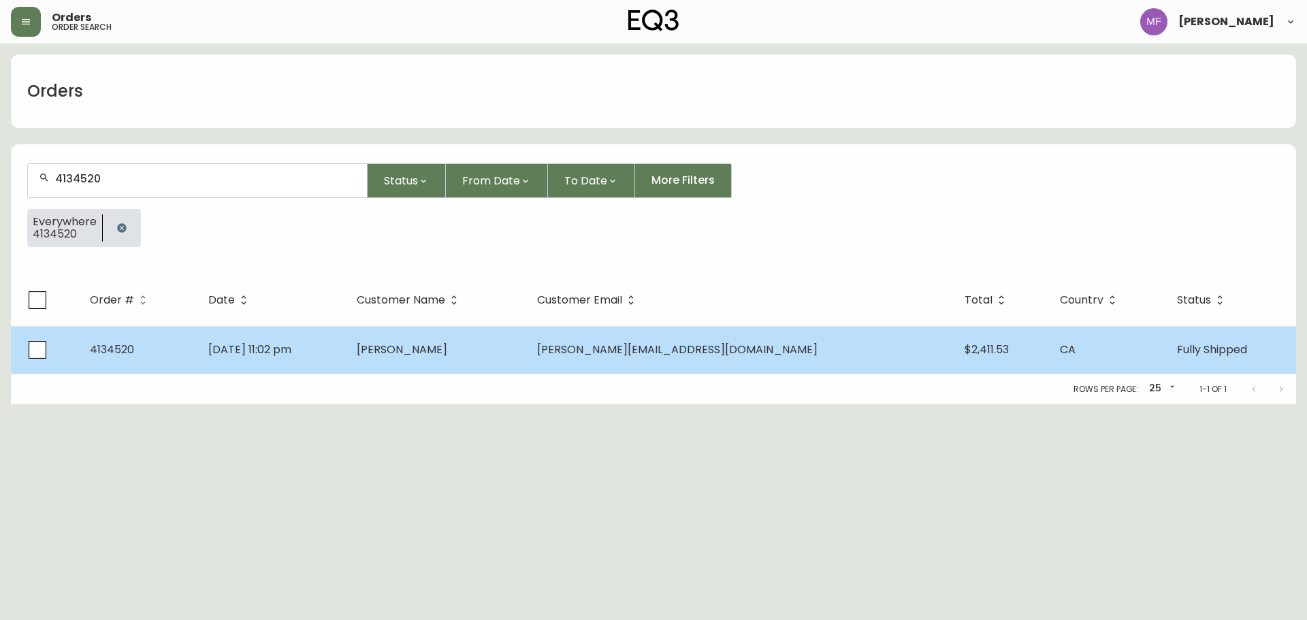
click at [320, 362] on td "Aug 04 2025, 11:02 pm" at bounding box center [271, 350] width 148 height 48
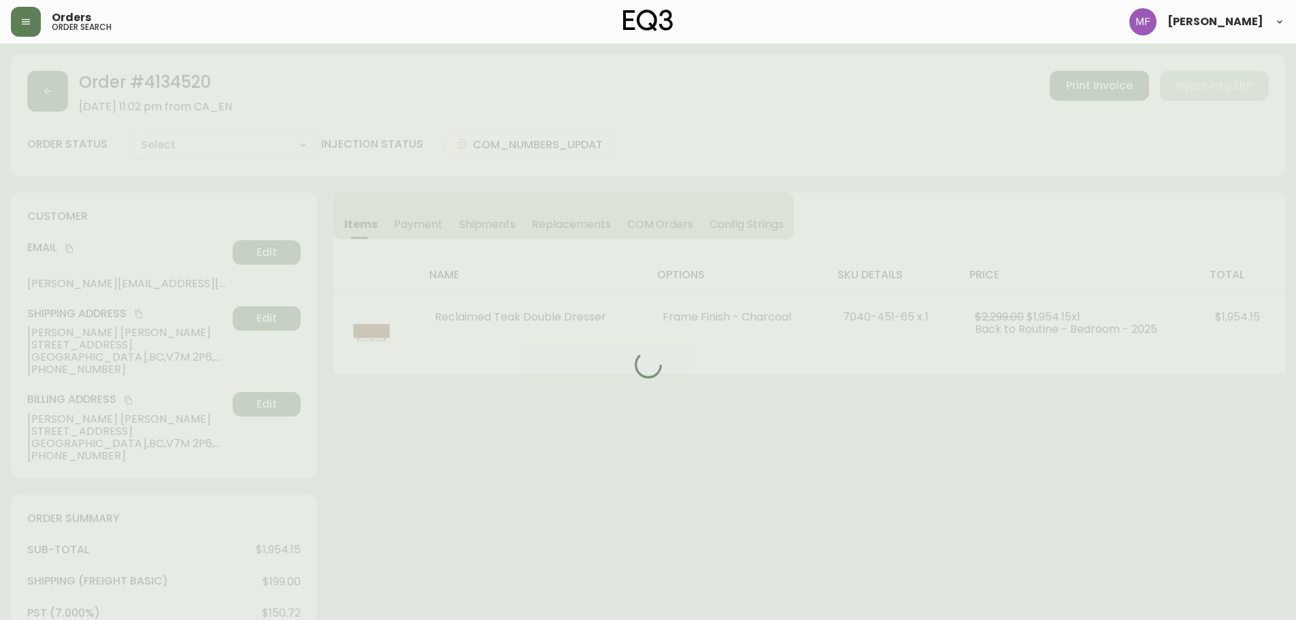
type input "Fully Shipped"
select select "FULLY_SHIPPED"
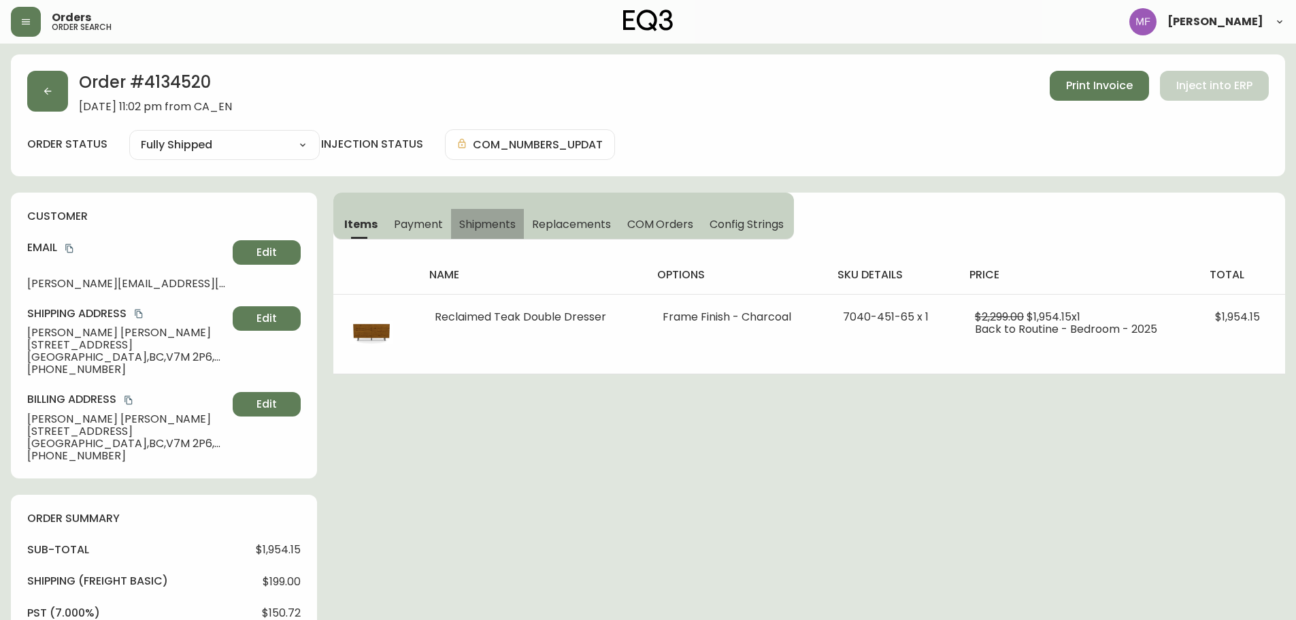
click at [470, 222] on span "Shipments" at bounding box center [487, 224] width 57 height 14
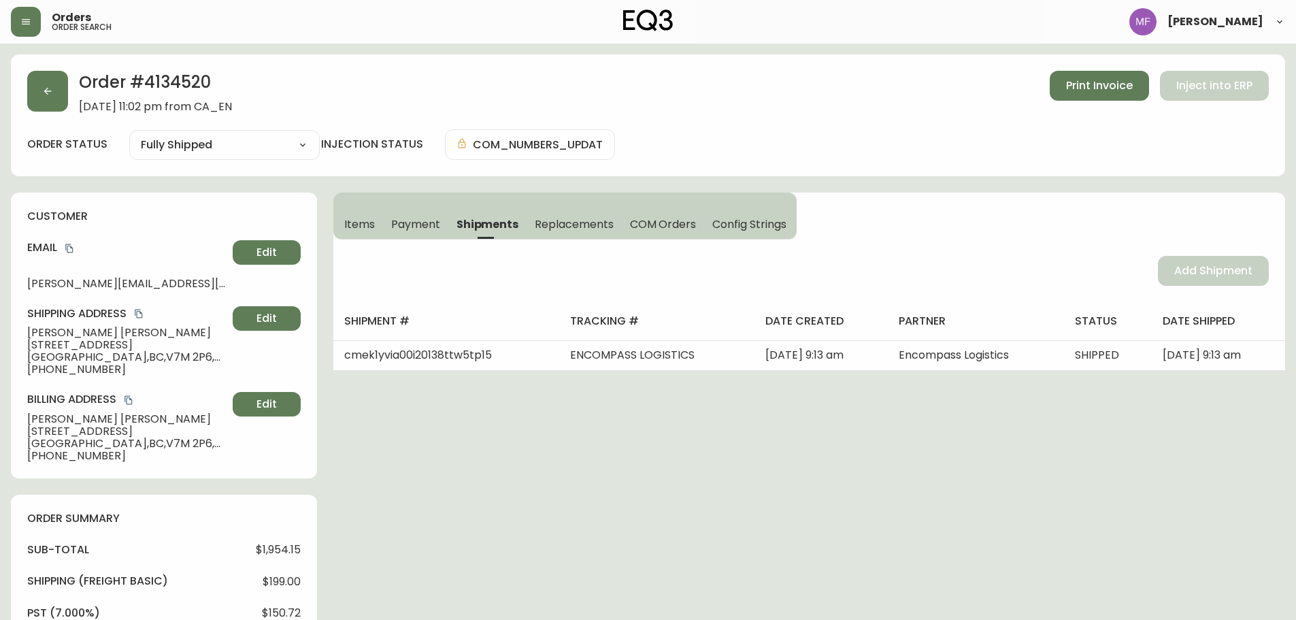
click at [422, 223] on span "Payment" at bounding box center [415, 224] width 49 height 14
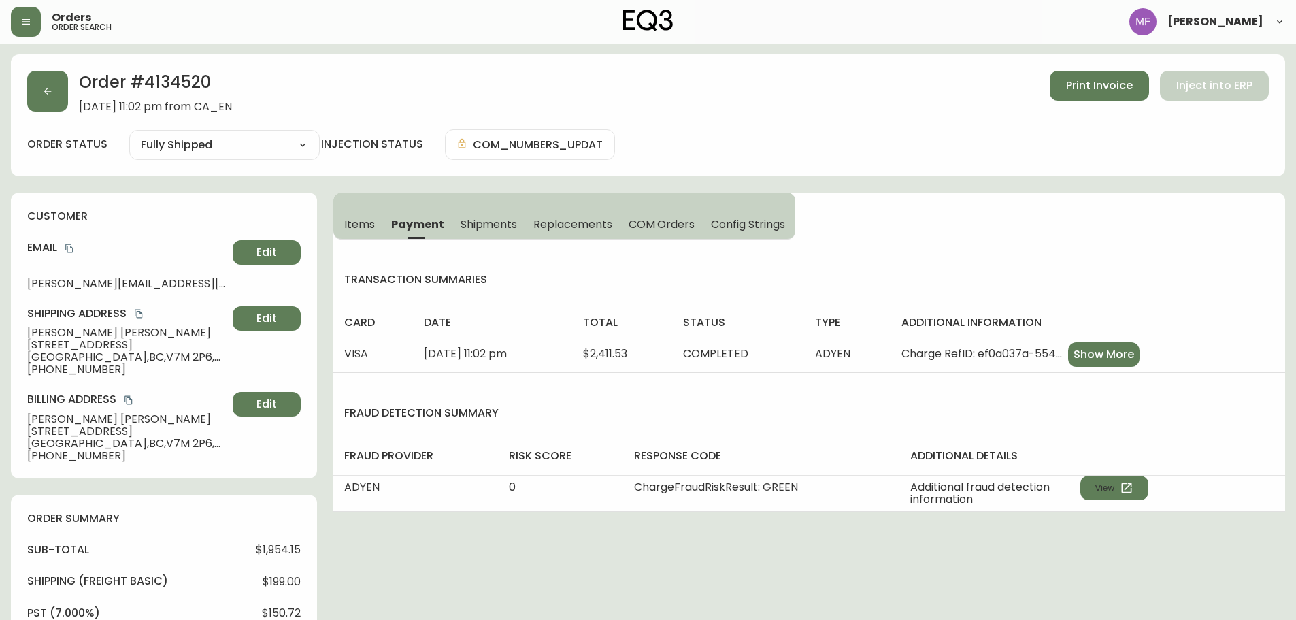
click at [364, 221] on span "Items" at bounding box center [359, 224] width 31 height 14
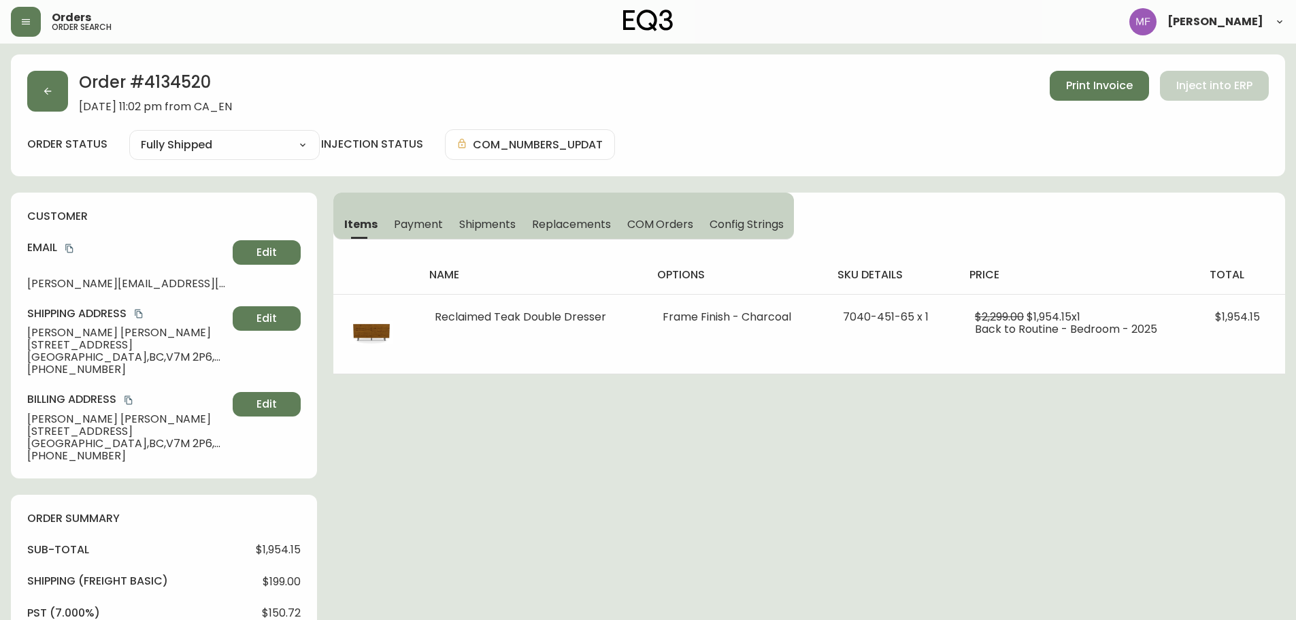
click at [48, 86] on icon "button" at bounding box center [47, 91] width 11 height 11
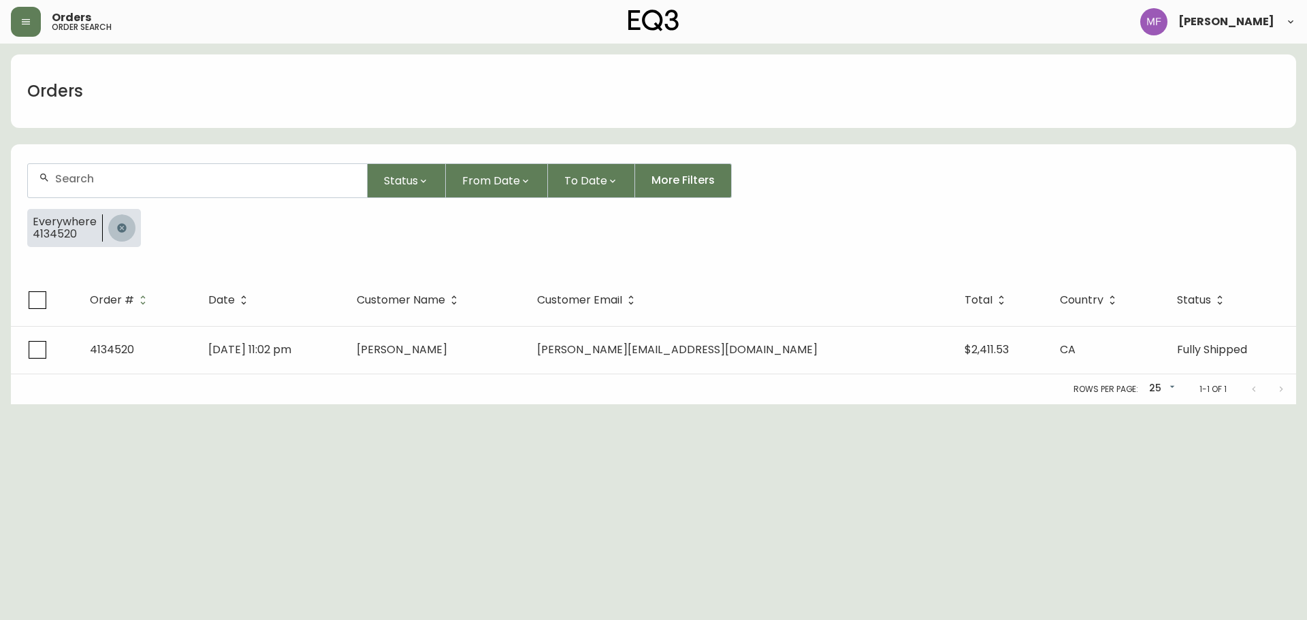
click at [120, 223] on icon "button" at bounding box center [121, 228] width 11 height 11
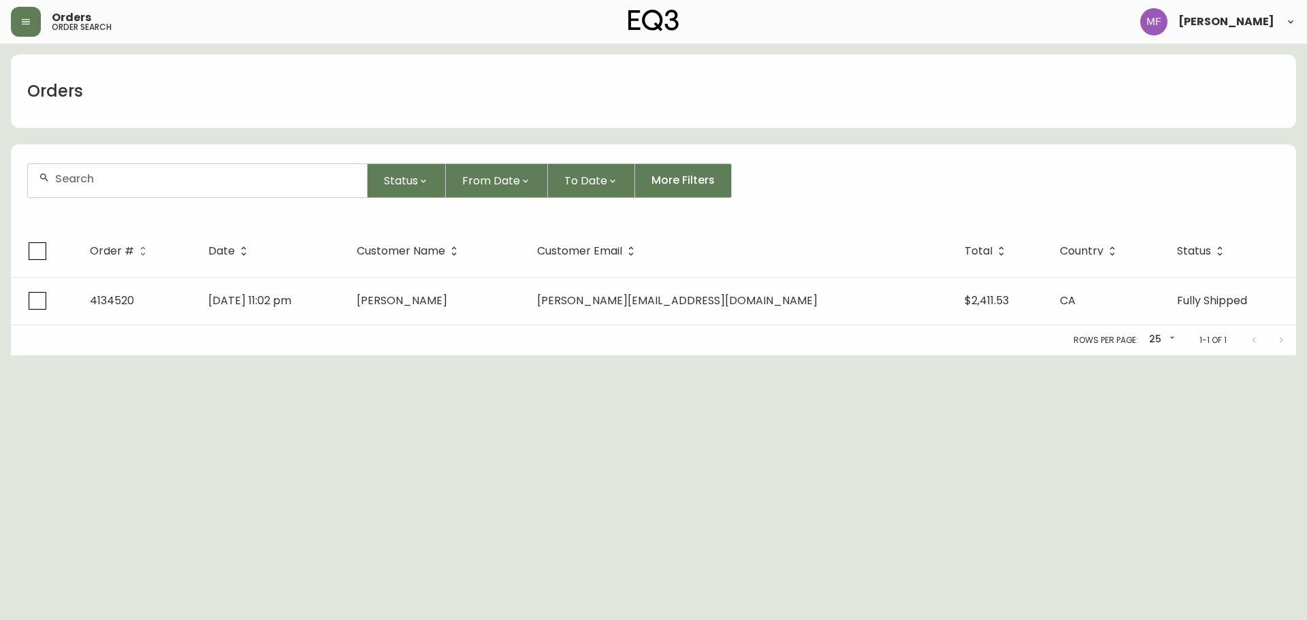
click at [103, 183] on input "text" at bounding box center [205, 178] width 301 height 13
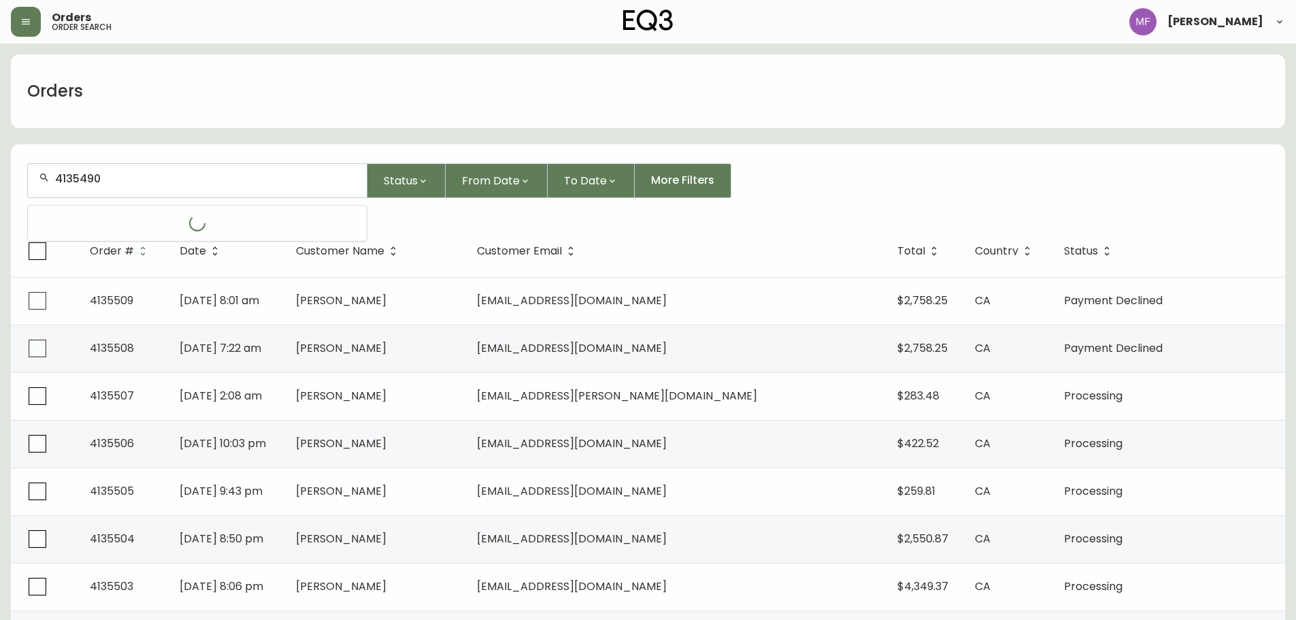
type input "4135490"
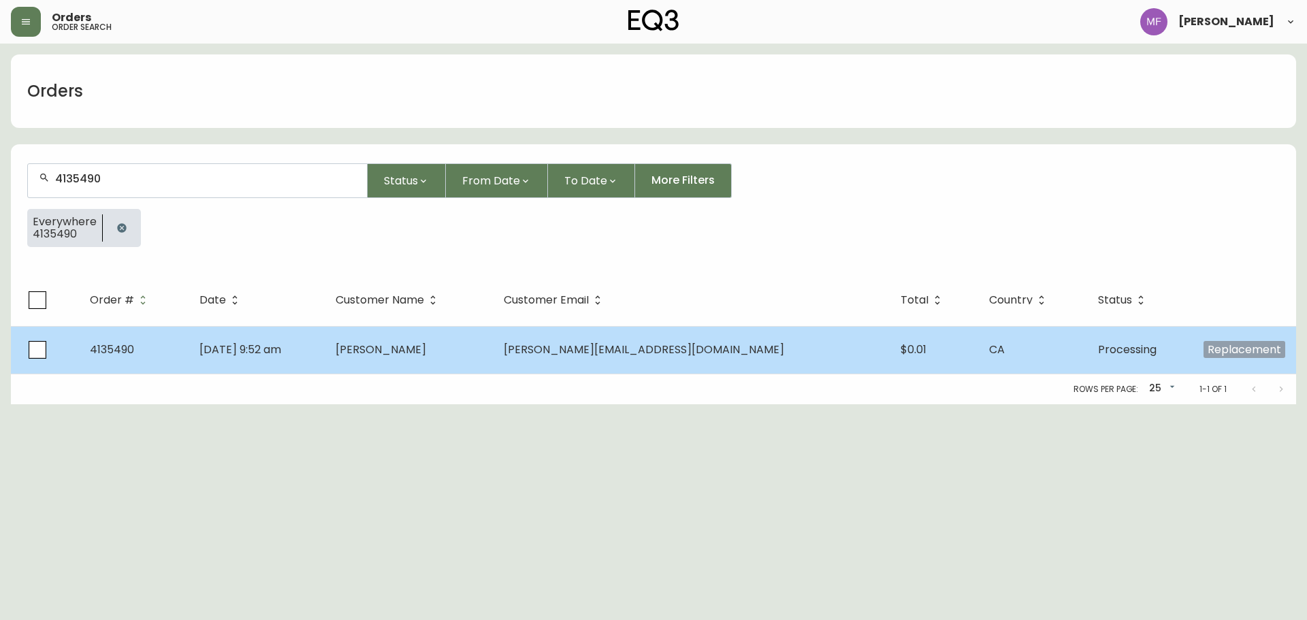
click at [426, 353] on span "[PERSON_NAME]" at bounding box center [381, 350] width 91 height 16
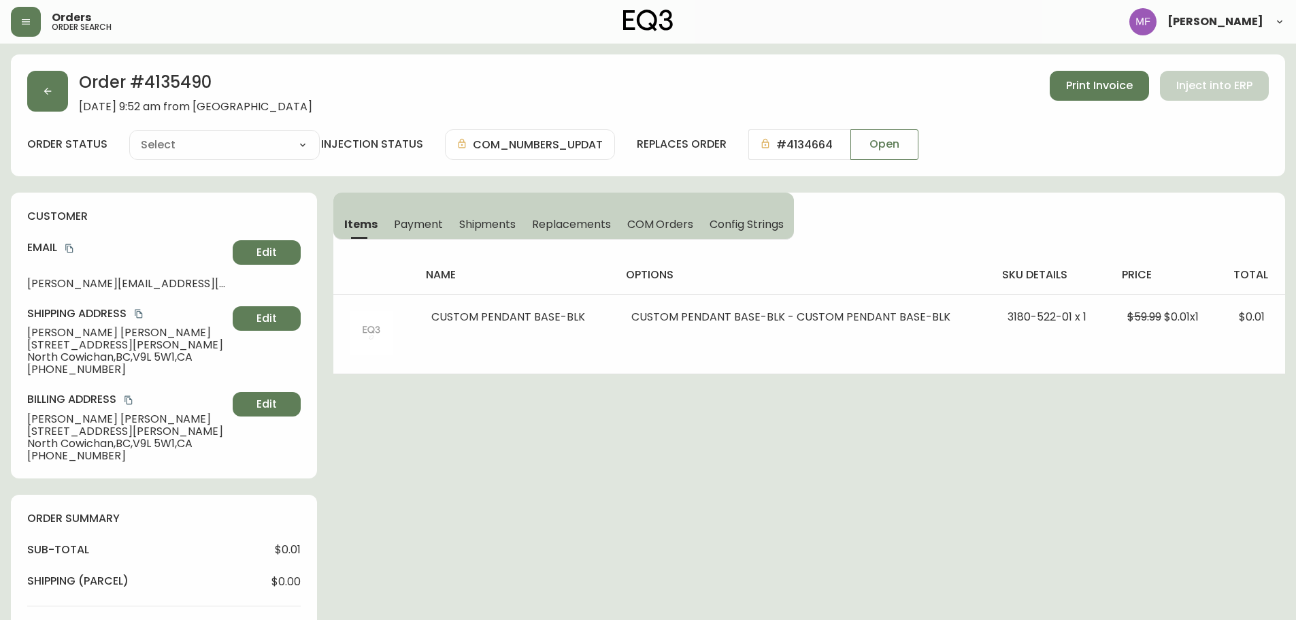
type input "Processing"
select select "PROCESSING"
click at [49, 101] on button "button" at bounding box center [47, 91] width 41 height 41
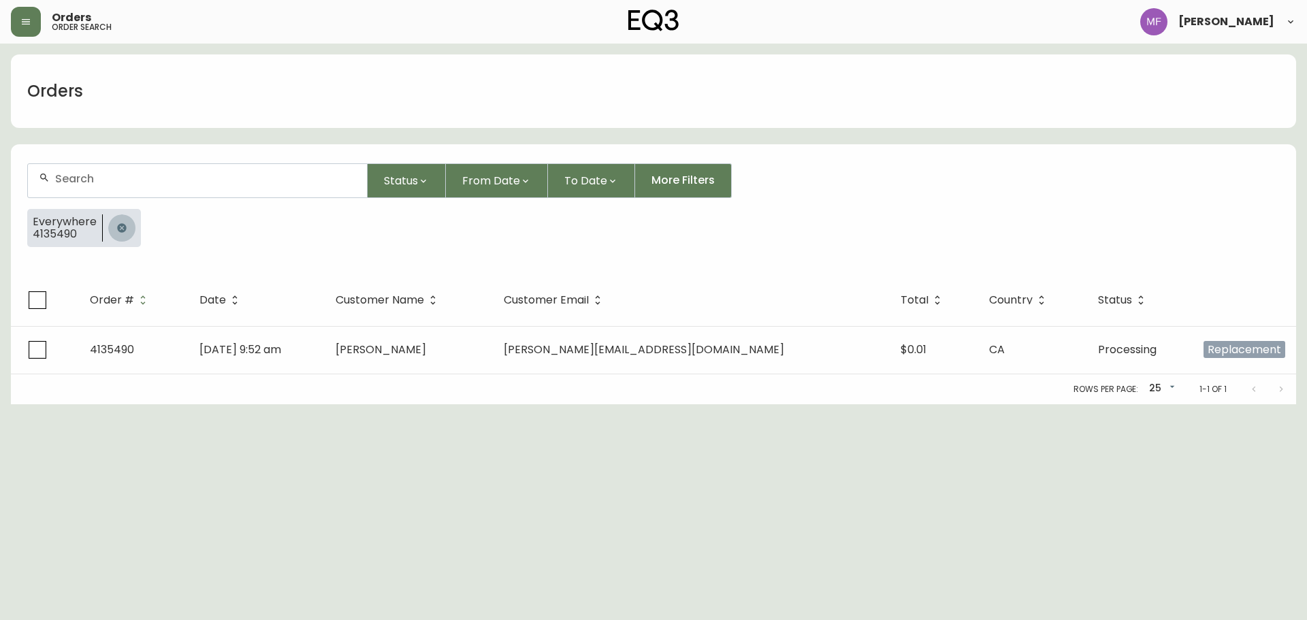
click at [122, 235] on button "button" at bounding box center [121, 227] width 27 height 27
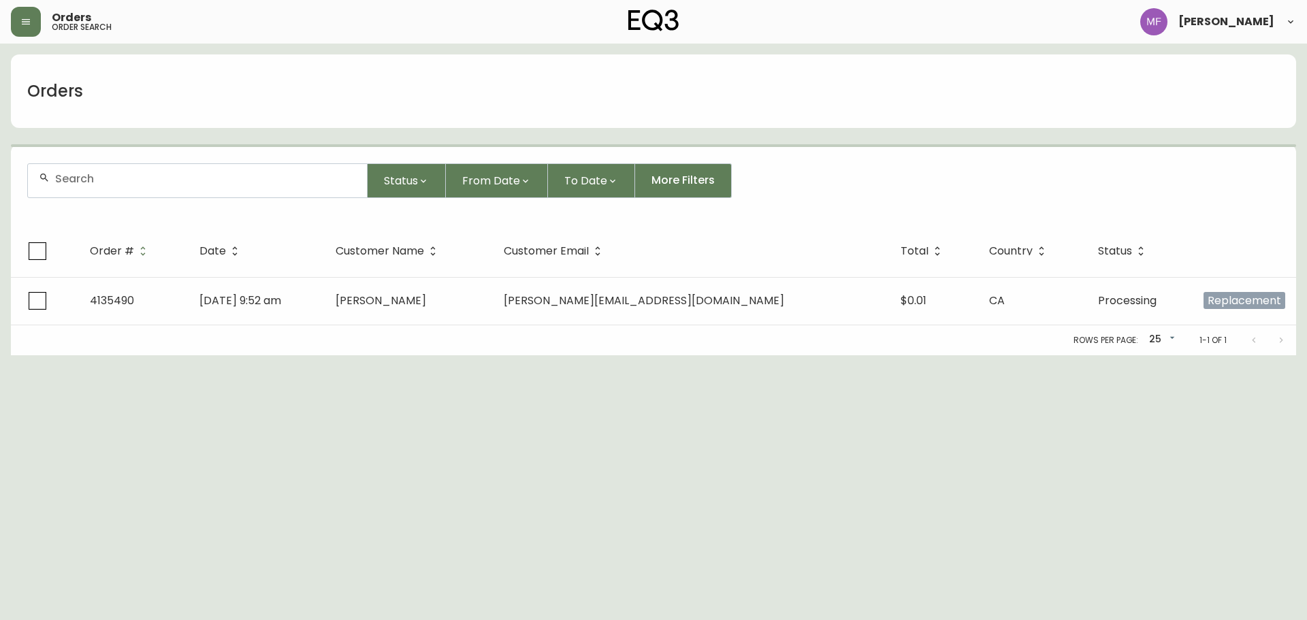
click at [107, 184] on input "text" at bounding box center [205, 178] width 301 height 13
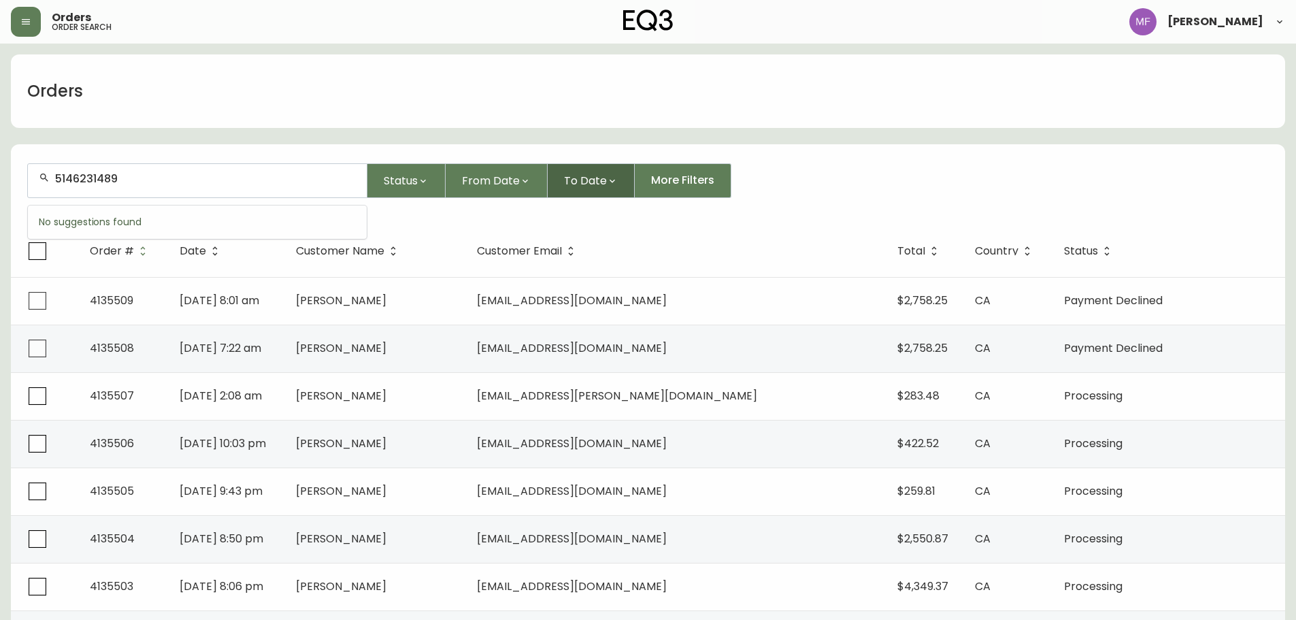
type input "5146231489"
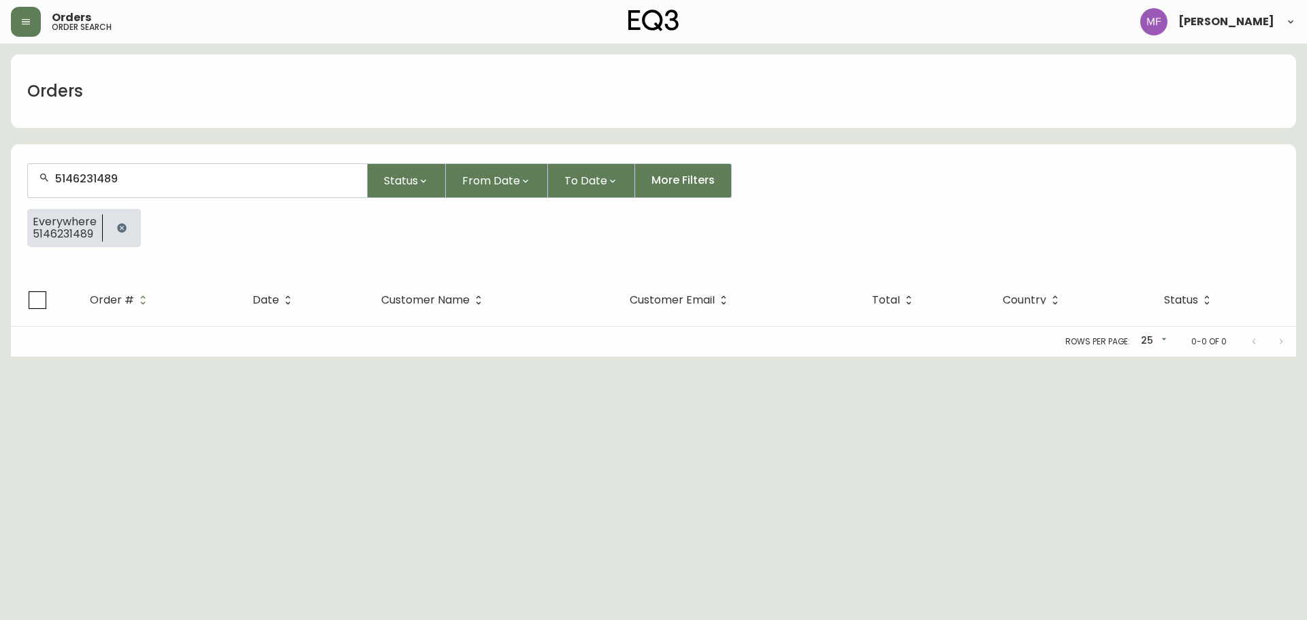
click at [118, 229] on icon "button" at bounding box center [121, 227] width 9 height 9
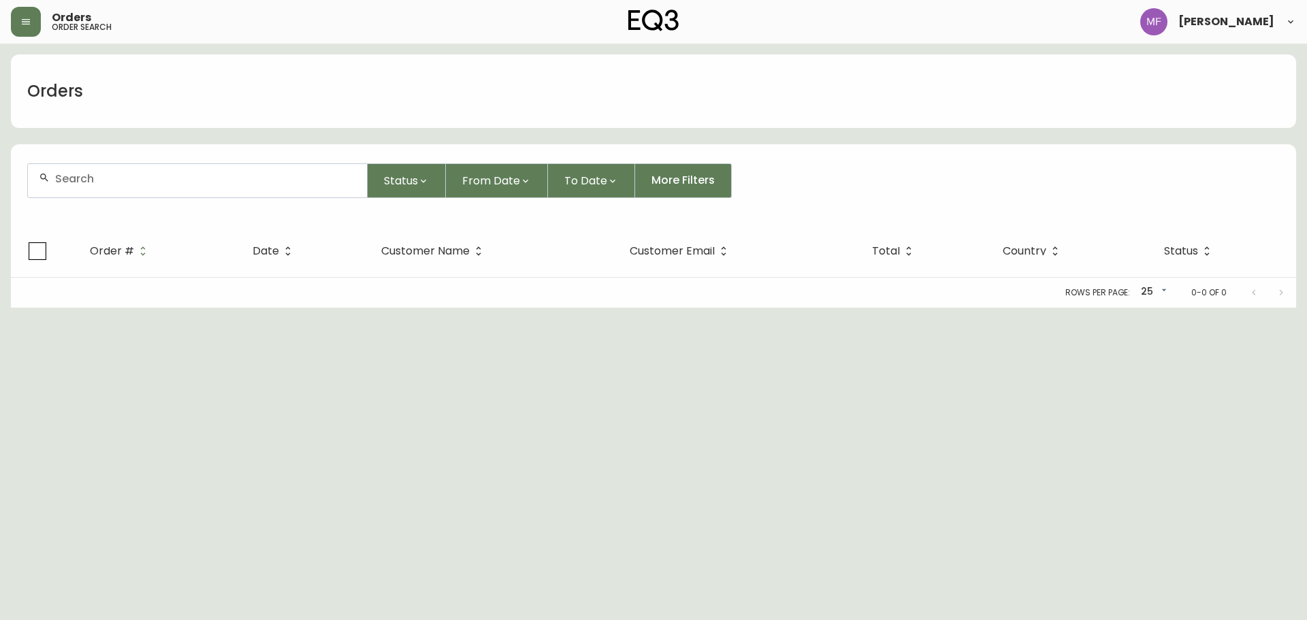
click at [120, 192] on div at bounding box center [197, 180] width 339 height 33
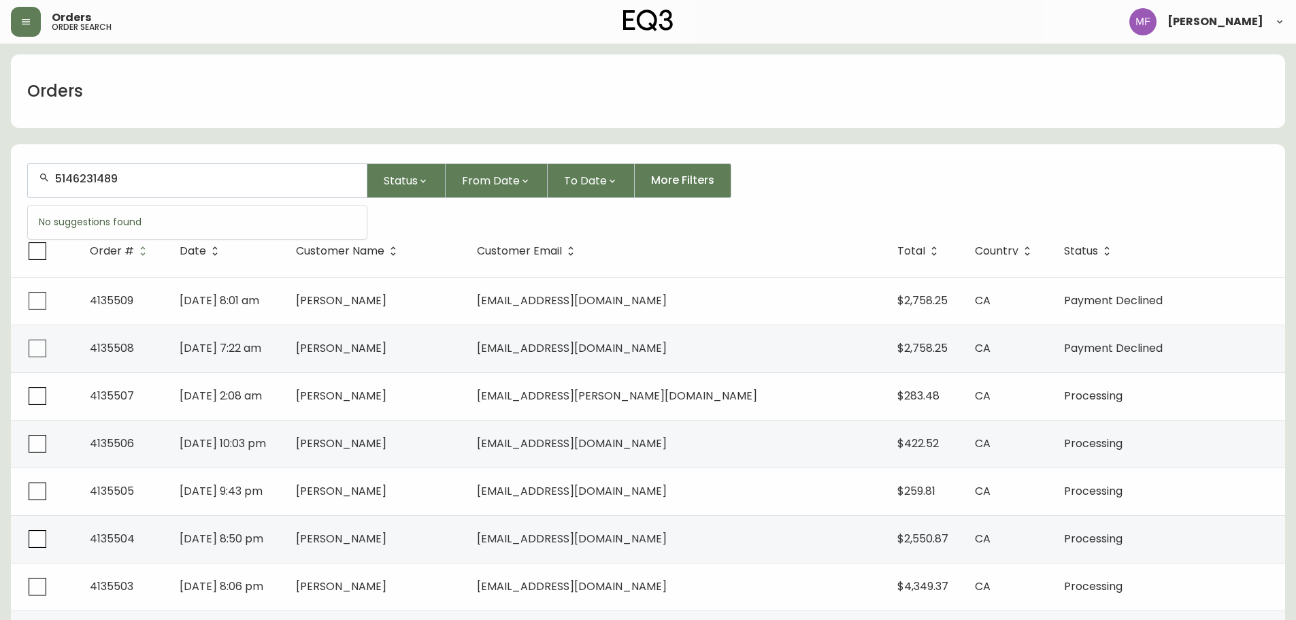
type input "5146231489"
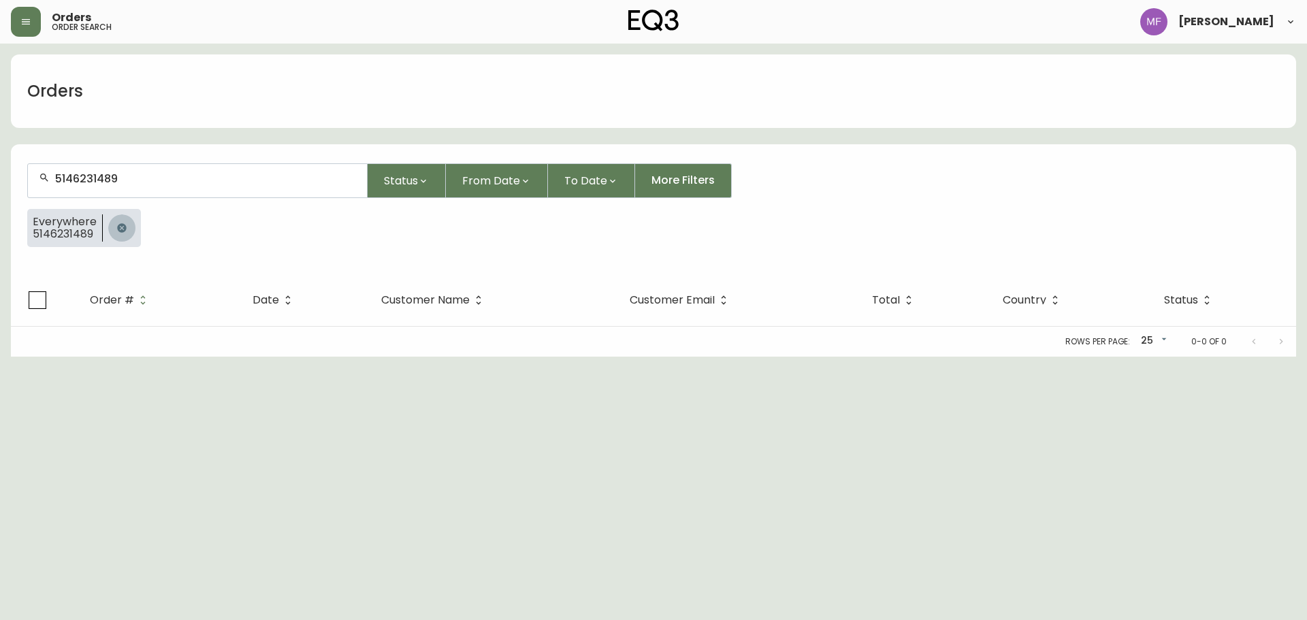
drag, startPoint x: 108, startPoint y: 220, endPoint x: 109, endPoint y: 197, distance: 23.1
click at [109, 220] on button "button" at bounding box center [121, 227] width 27 height 27
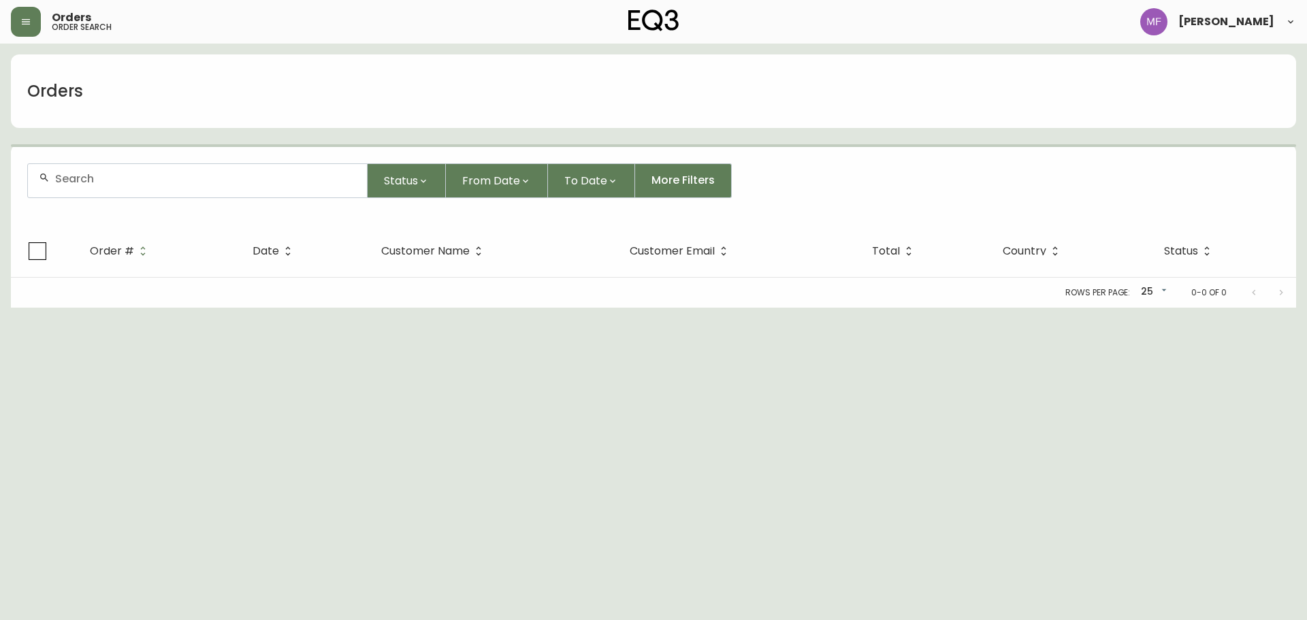
click at [109, 191] on div at bounding box center [197, 180] width 339 height 33
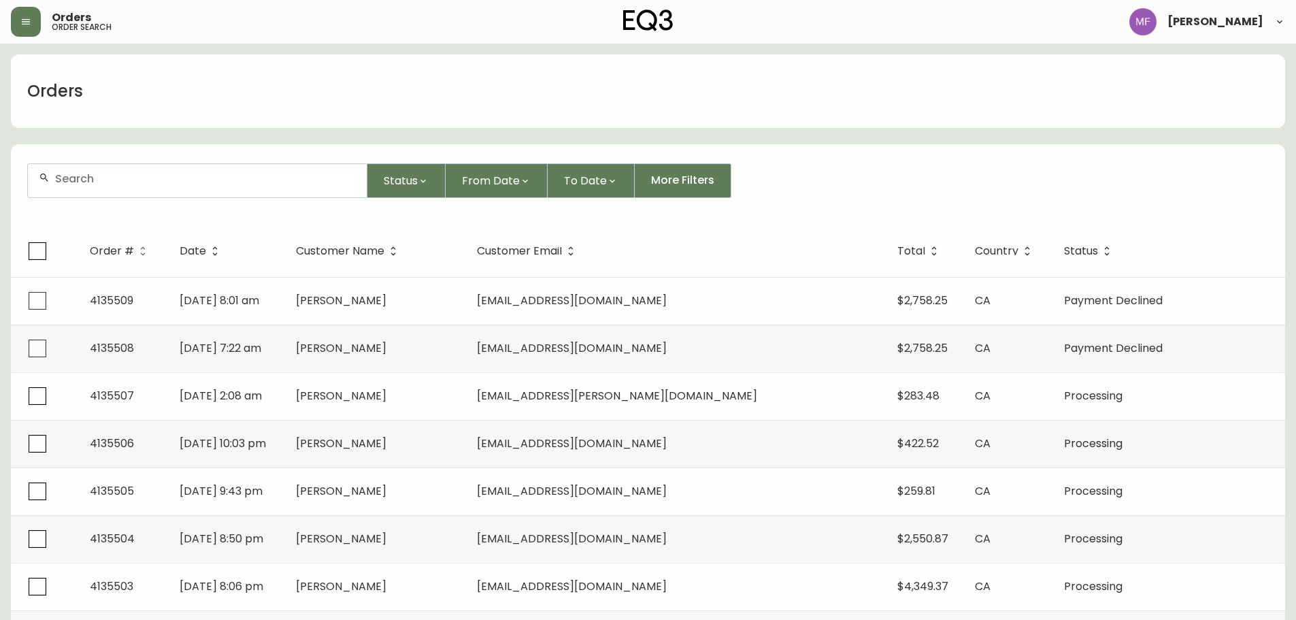
type input "5"
type input "4182611496"
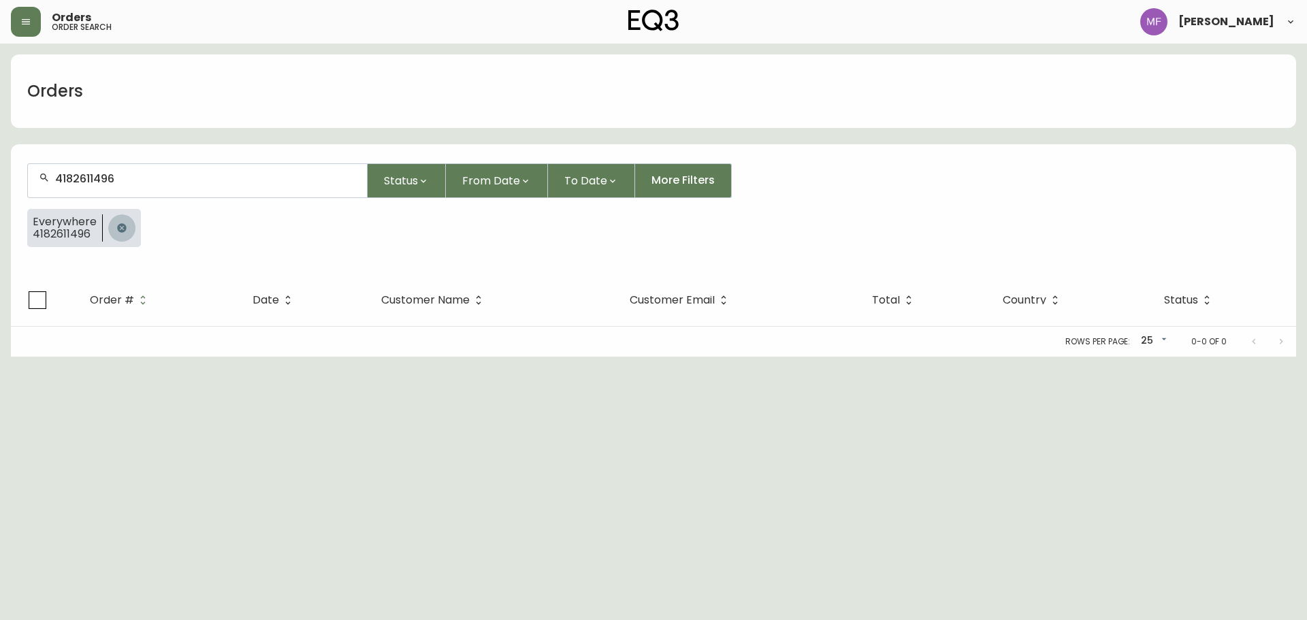
click at [113, 226] on button "button" at bounding box center [121, 227] width 27 height 27
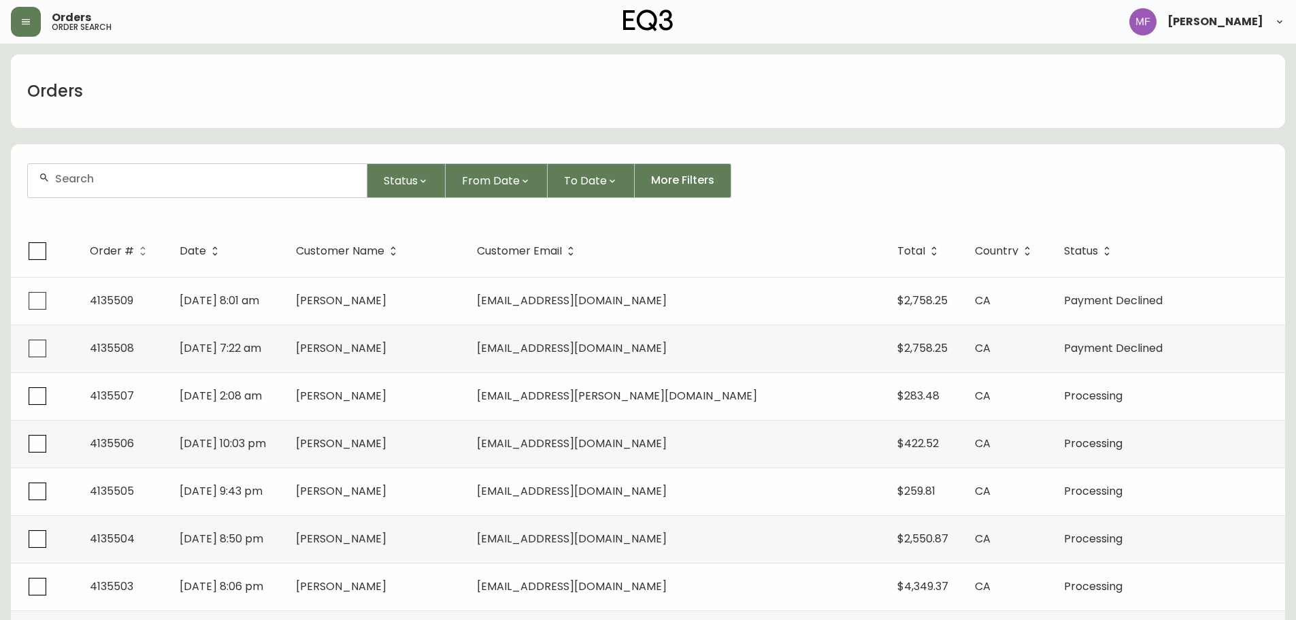
click at [113, 188] on div at bounding box center [197, 180] width 339 height 33
type input "7782419907"
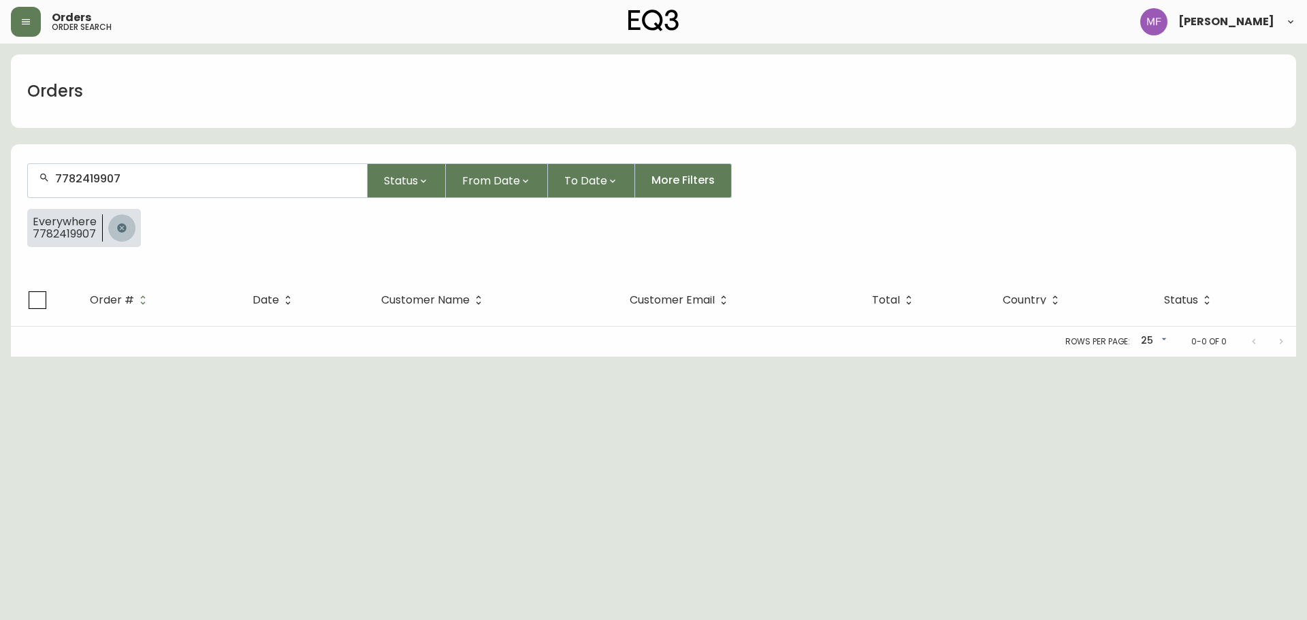
click at [119, 227] on icon "button" at bounding box center [121, 228] width 11 height 11
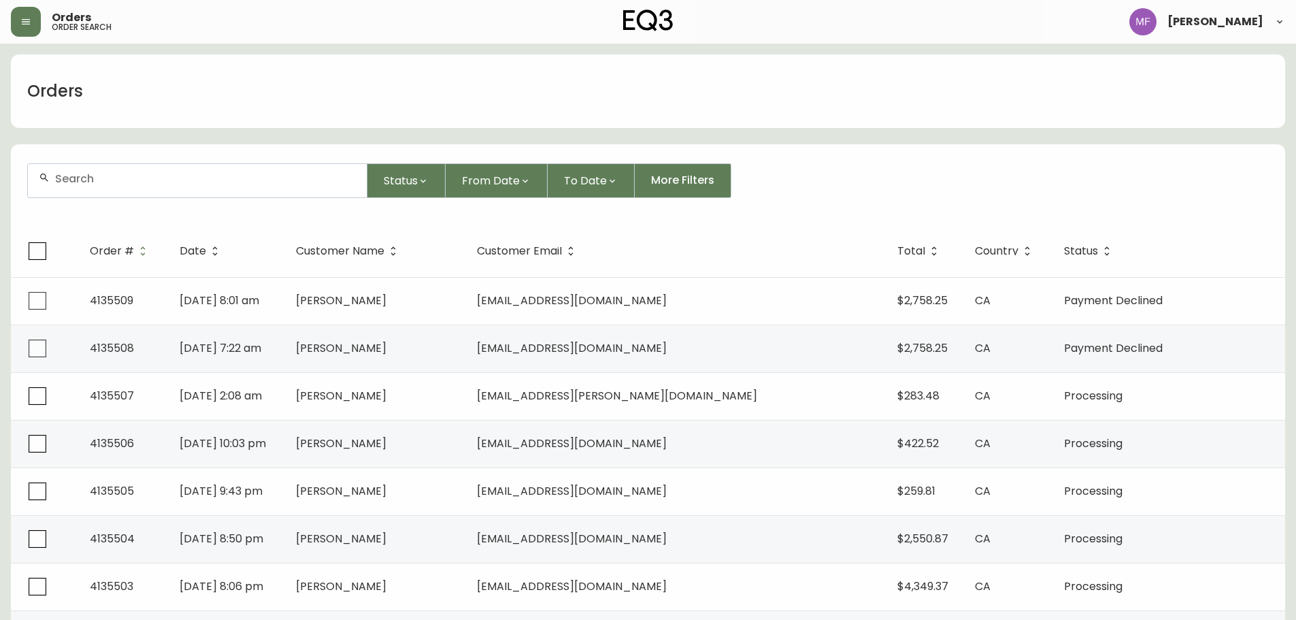
click at [108, 184] on input "text" at bounding box center [205, 178] width 301 height 13
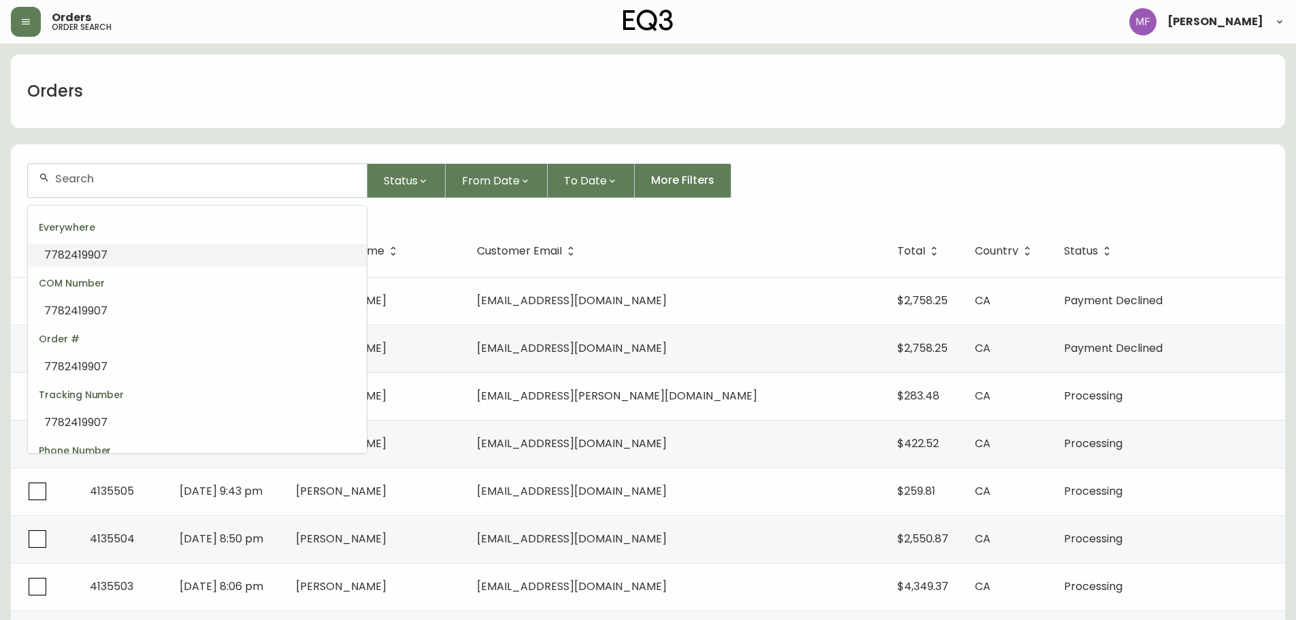
paste input "4133557"
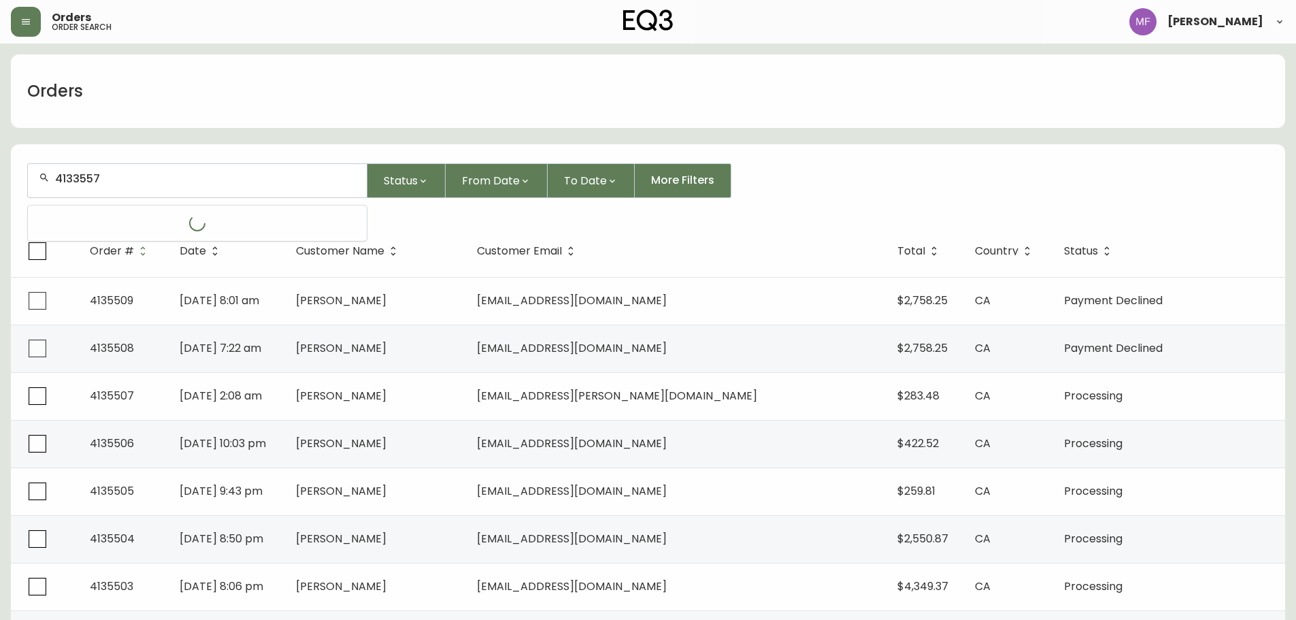
type input "4133557"
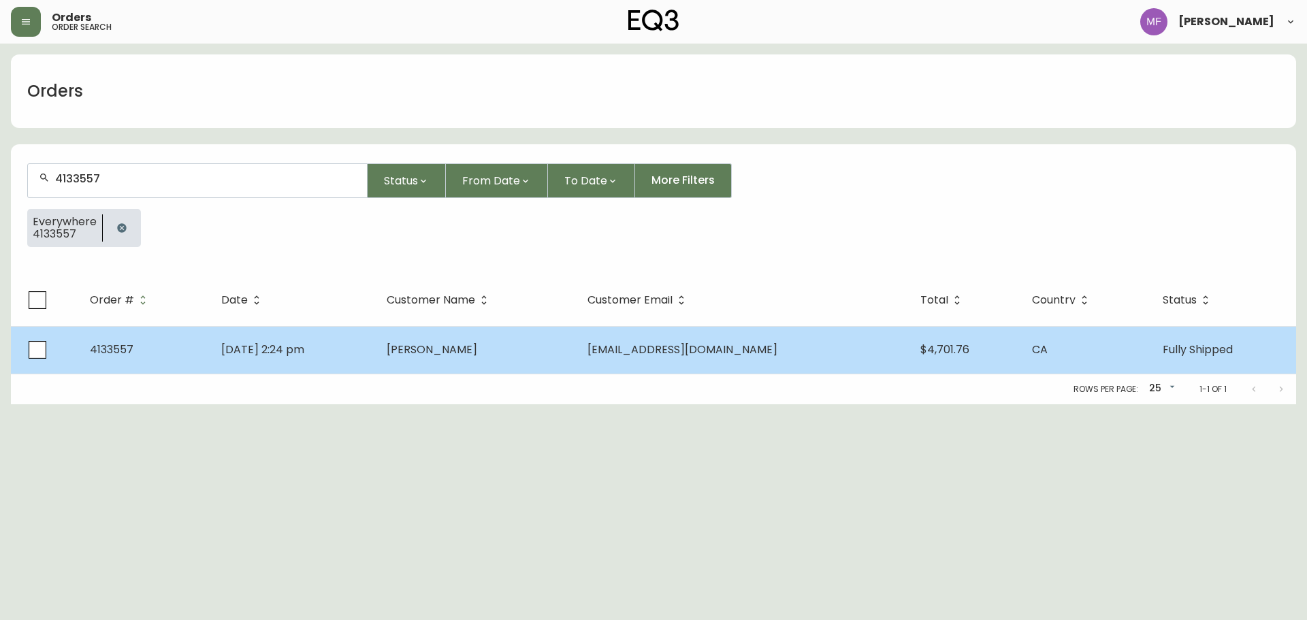
click at [375, 336] on td "Jun 04 2025, 2:24 pm" at bounding box center [292, 350] width 165 height 48
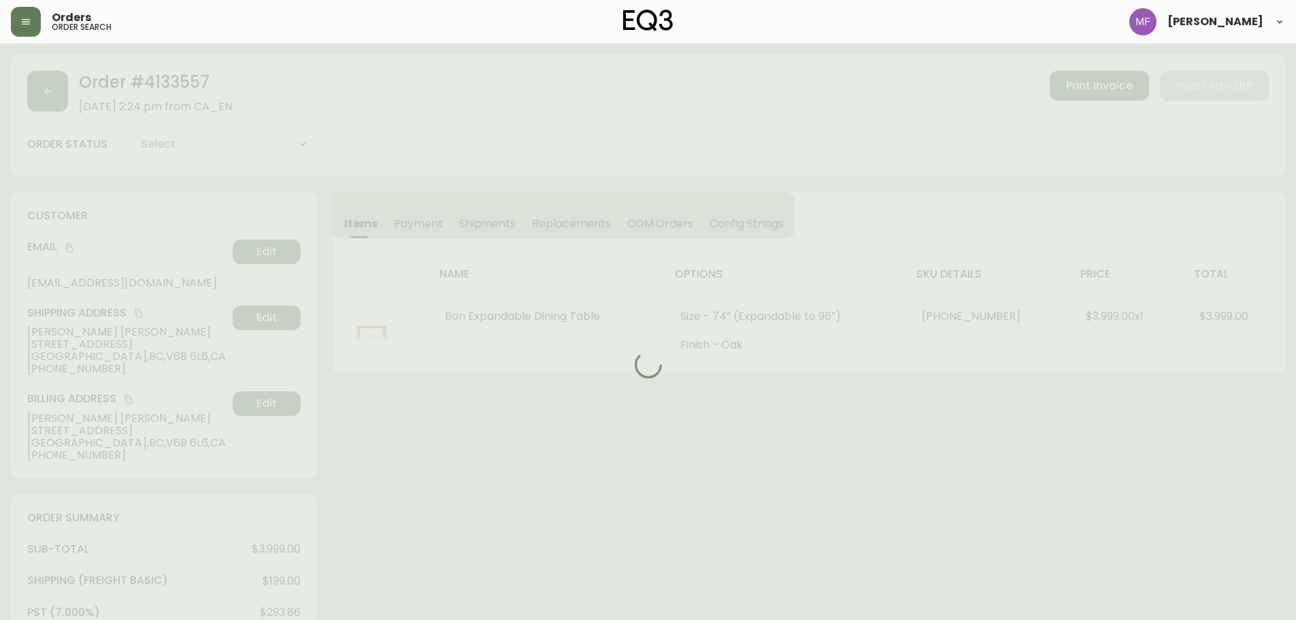
type input "Fully Shipped"
select select "FULLY_SHIPPED"
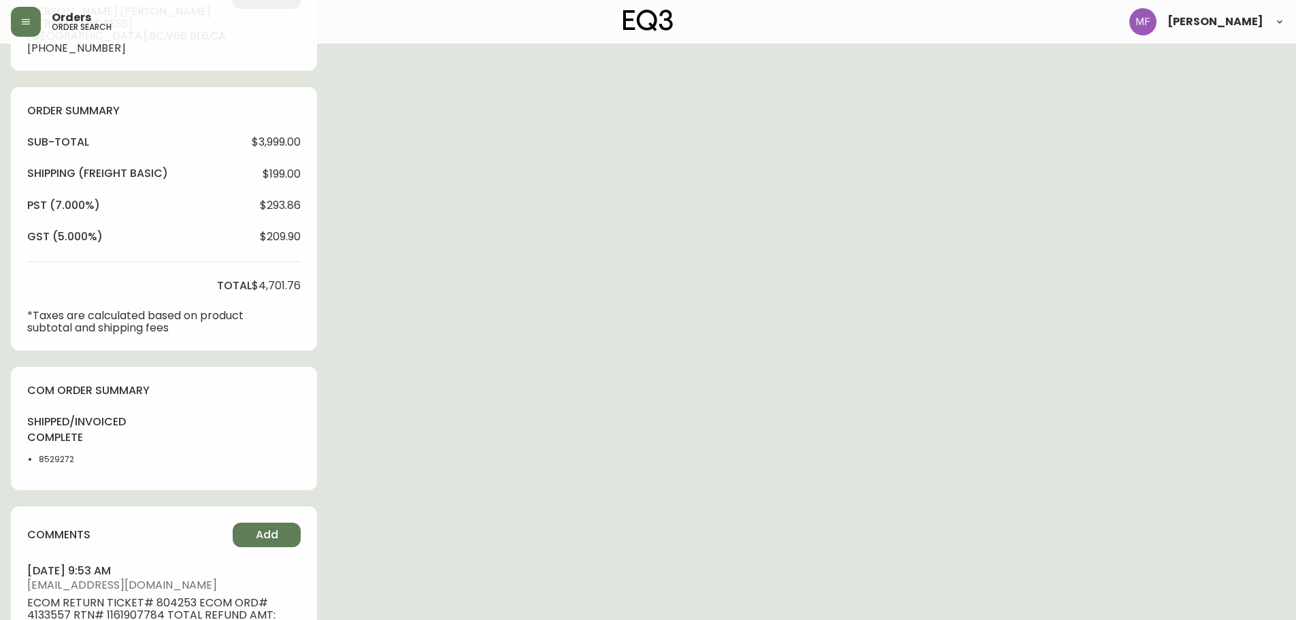
scroll to position [408, 0]
click at [46, 462] on li "8529272" at bounding box center [73, 459] width 69 height 12
drag, startPoint x: 46, startPoint y: 462, endPoint x: 67, endPoint y: 459, distance: 20.6
click at [46, 461] on li "8529272" at bounding box center [73, 459] width 69 height 12
copy li "8529272"
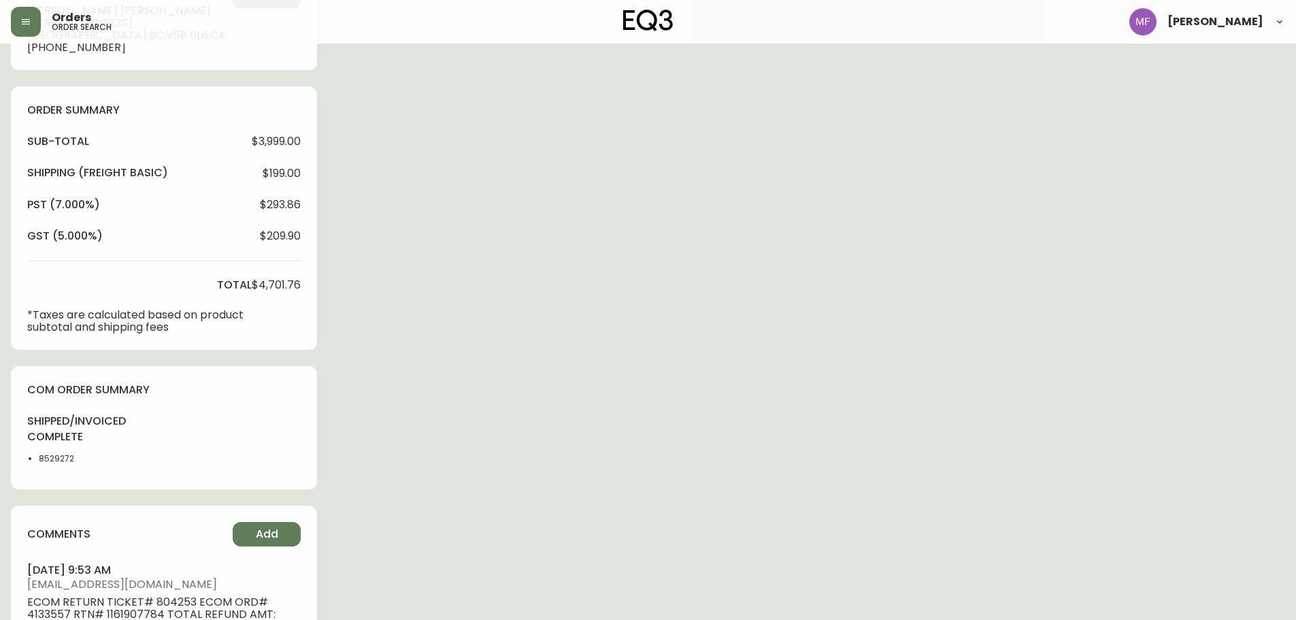
click at [619, 423] on div "Order # 4133557 June 4, 2025 at 2:24 pm from CA_EN Print Invoice Inject into ER…" at bounding box center [648, 301] width 1275 height 1310
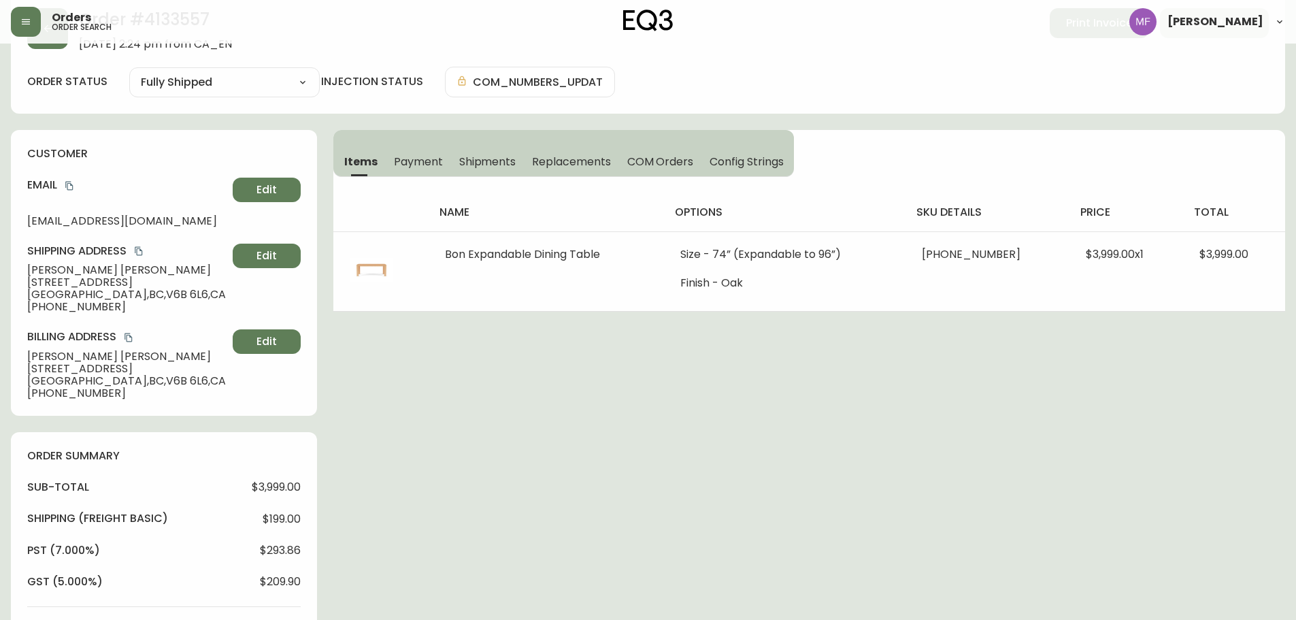
scroll to position [0, 0]
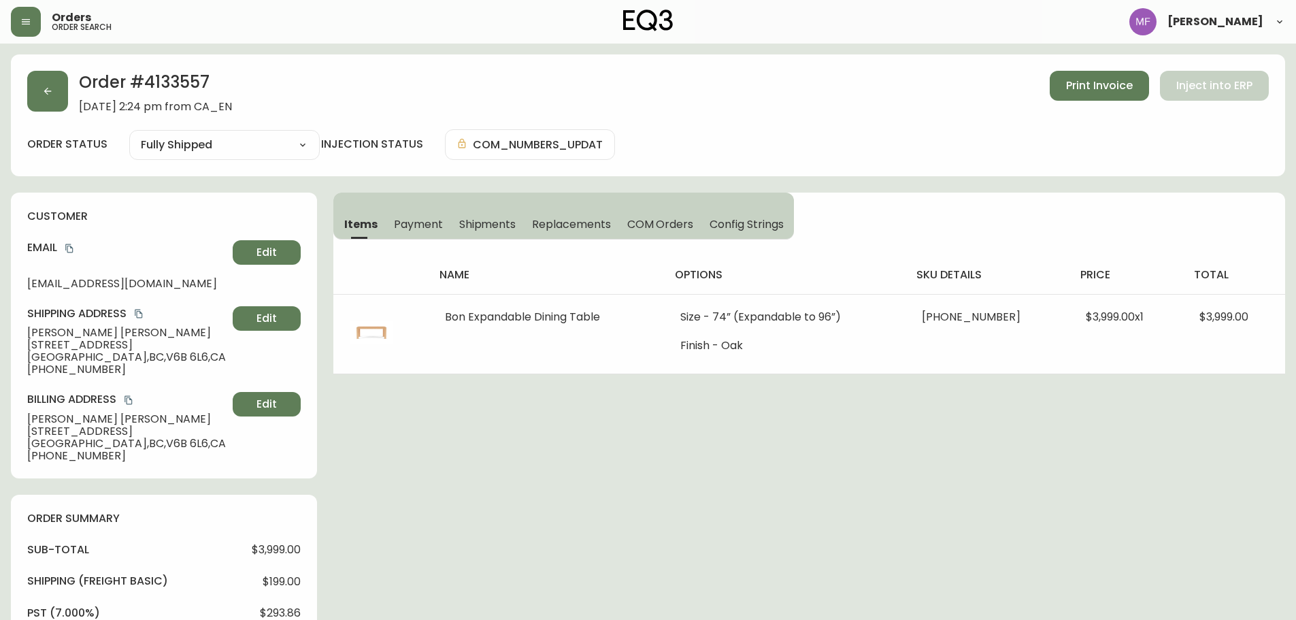
click at [69, 99] on div "Order # 4133557 June 4, 2025 at 2:24 pm from CA_EN Print Invoice Inject into ERP" at bounding box center [648, 92] width 1242 height 42
click at [55, 97] on button "button" at bounding box center [47, 91] width 41 height 41
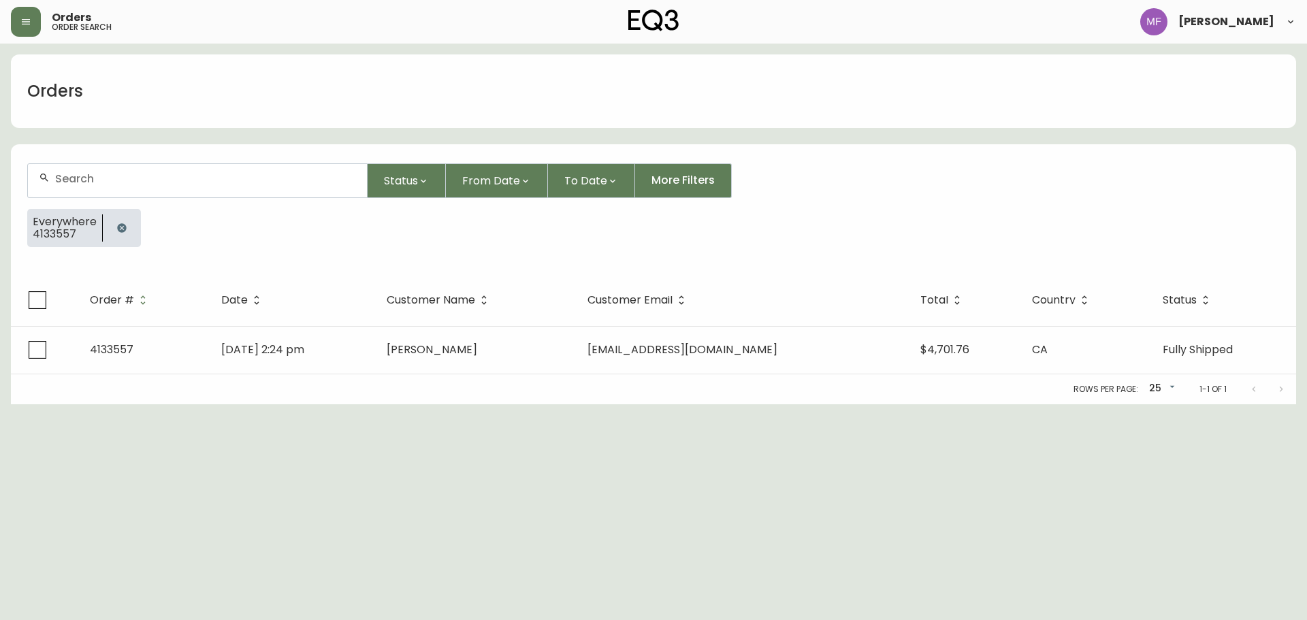
click at [124, 226] on icon "button" at bounding box center [121, 227] width 9 height 9
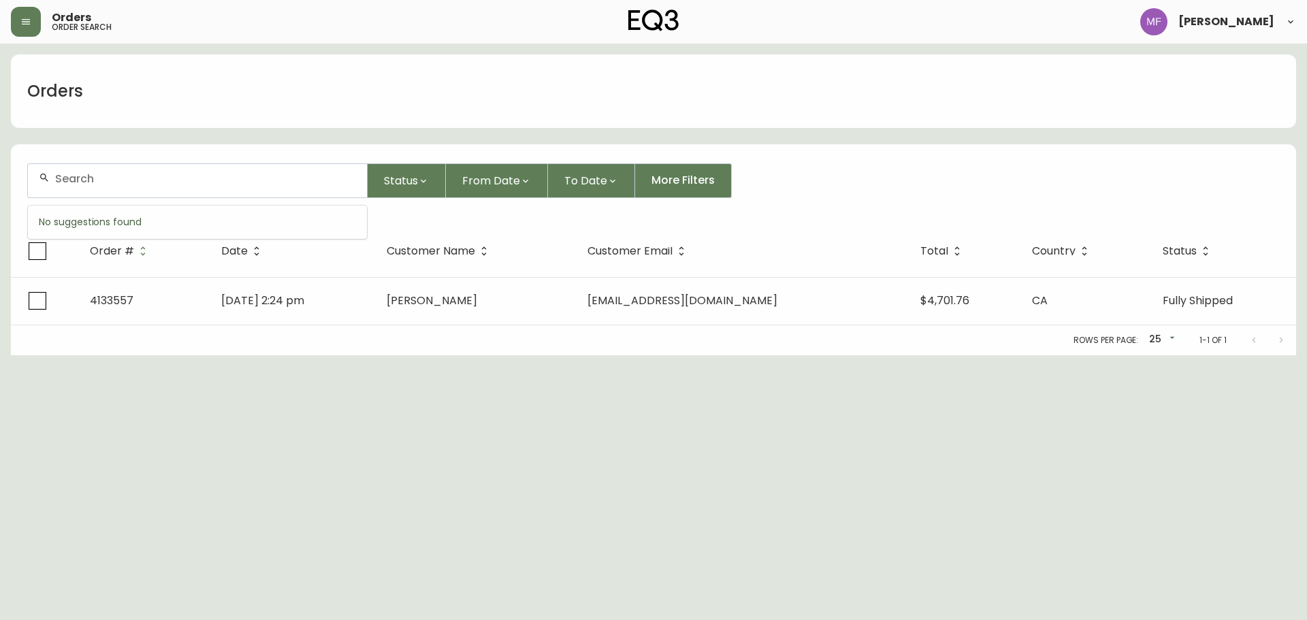
click at [120, 181] on input "text" at bounding box center [205, 178] width 301 height 13
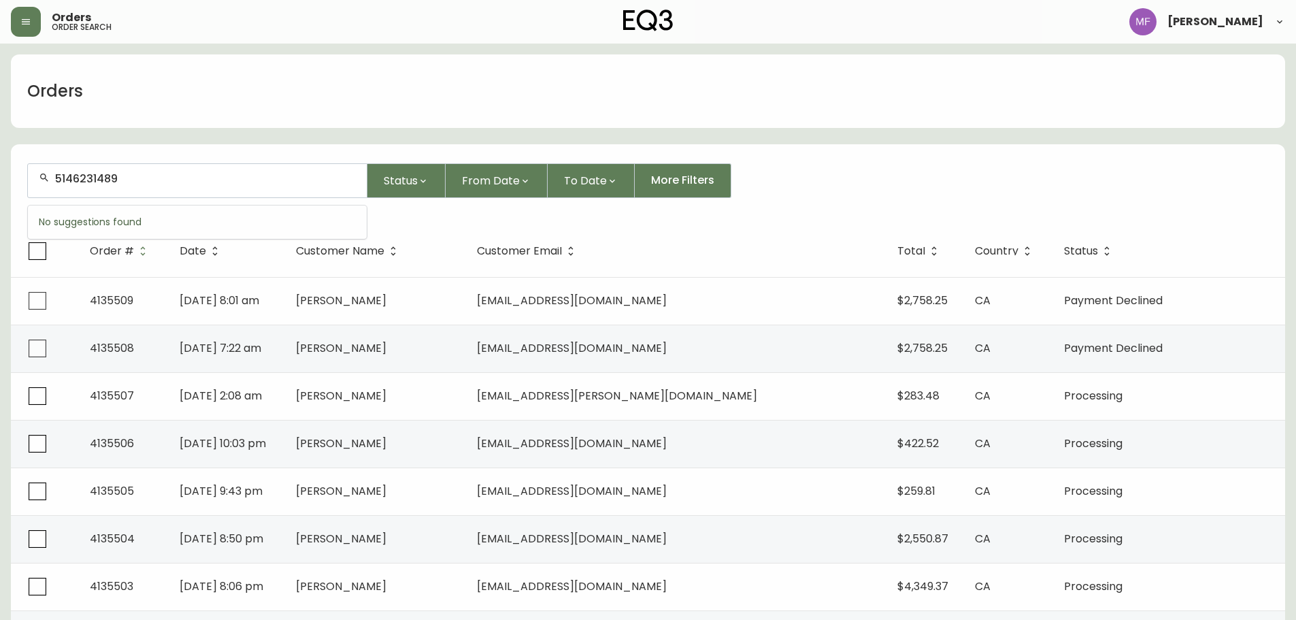
type input "5146231489"
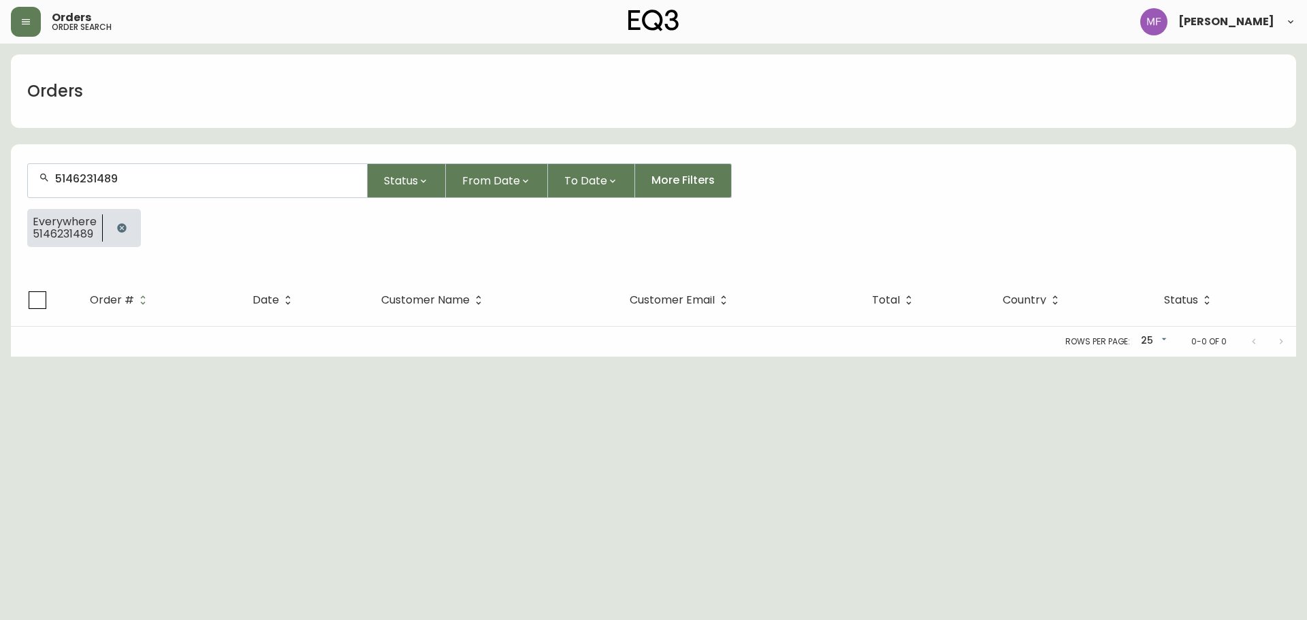
click at [1004, 357] on html "Orders order search Marie Fungo Orders 5146231489 Status From Date To Date More…" at bounding box center [653, 178] width 1307 height 357
click at [123, 227] on icon "button" at bounding box center [121, 227] width 9 height 9
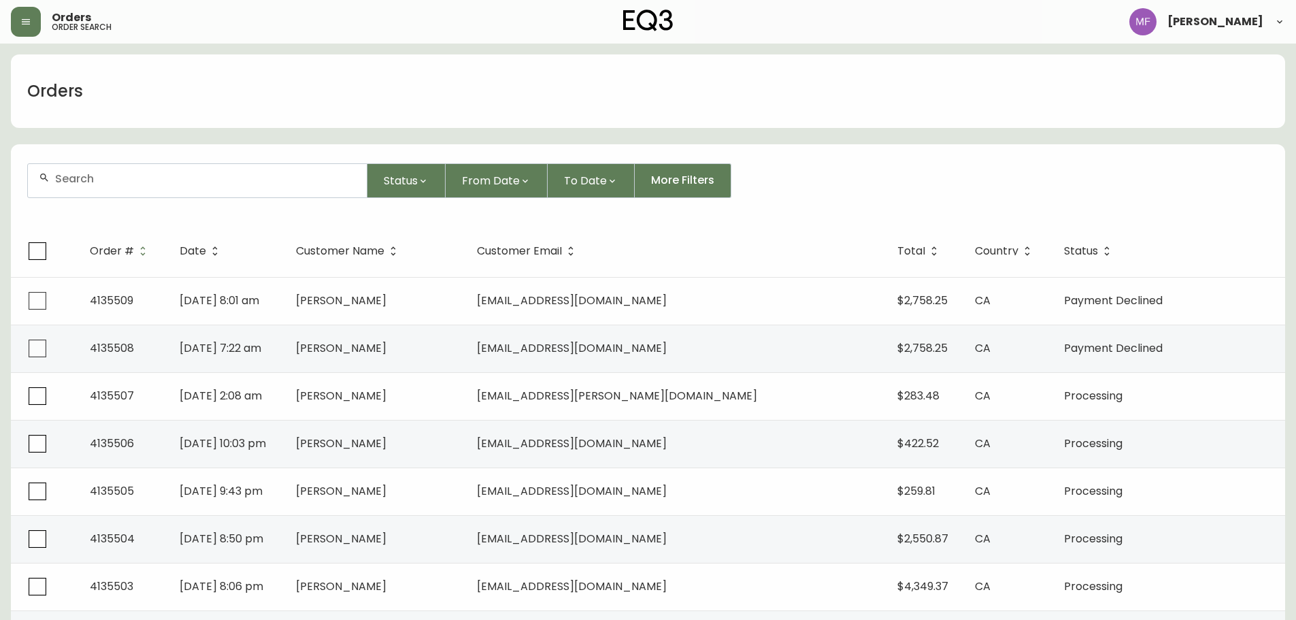
click at [152, 190] on div at bounding box center [197, 180] width 339 height 33
type input "4133174"
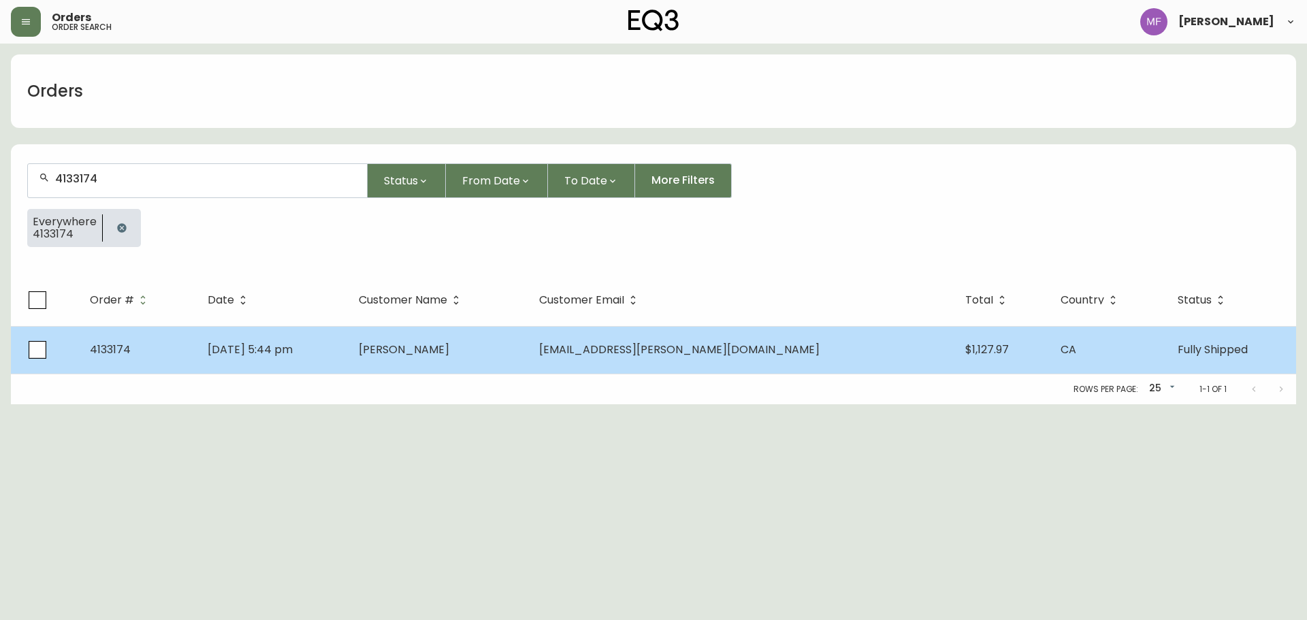
click at [528, 354] on td "Jason Tran" at bounding box center [438, 350] width 180 height 48
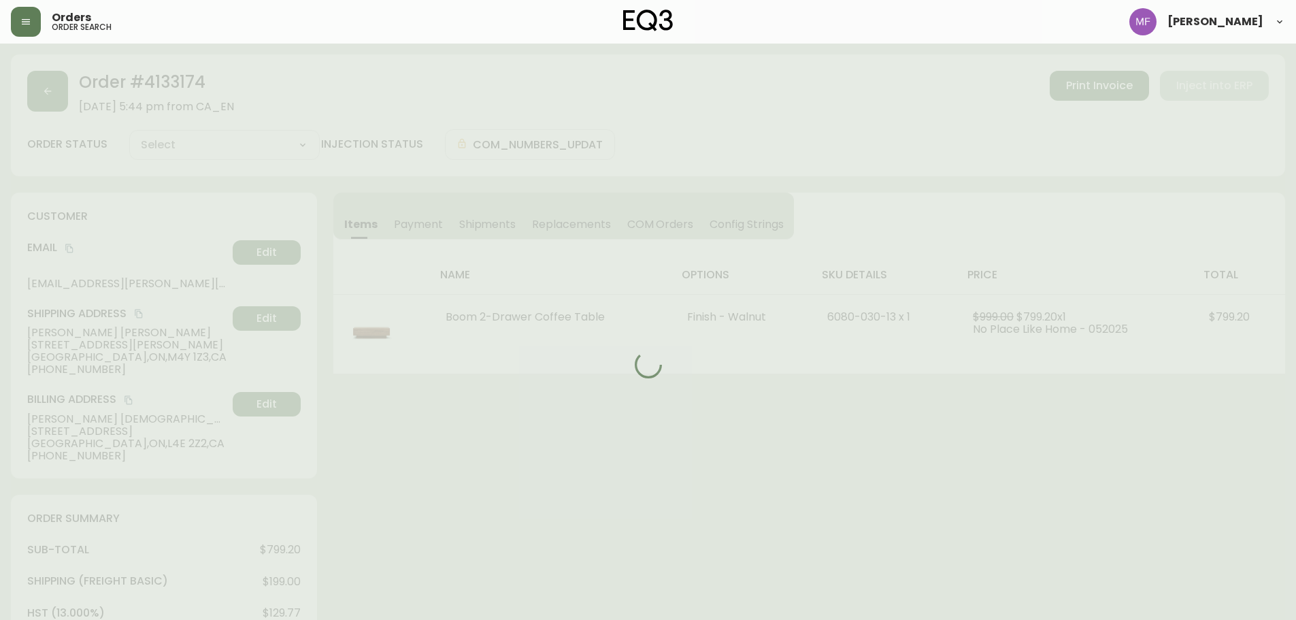
type input "Fully Shipped"
select select "FULLY_SHIPPED"
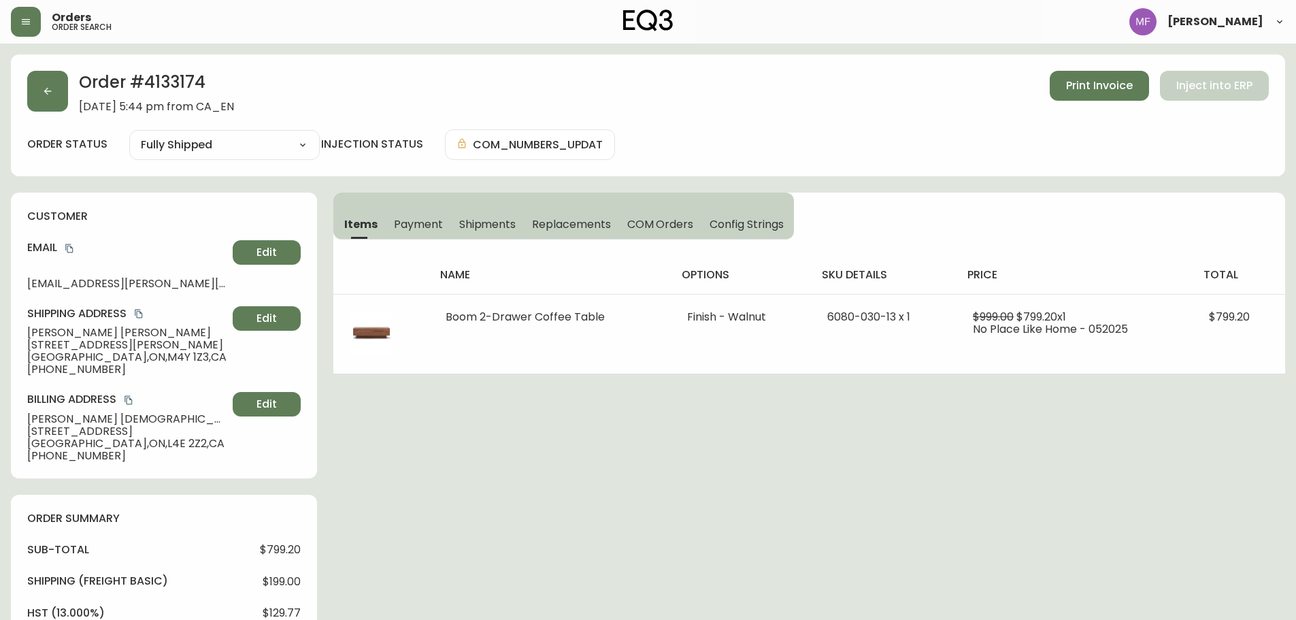
click at [576, 473] on div "Order # 4133174 May 21, 2025 at 5:44 pm from CA_EN Print Invoice Inject into ER…" at bounding box center [648, 619] width 1275 height 1131
click at [719, 494] on div "Order # 4133174 May 21, 2025 at 5:44 pm from CA_EN Print Invoice Inject into ER…" at bounding box center [648, 619] width 1275 height 1131
drag, startPoint x: 846, startPoint y: 453, endPoint x: 862, endPoint y: 453, distance: 16.3
click at [846, 453] on div "Order # 4133174 May 21, 2025 at 5:44 pm from CA_EN Print Invoice Inject into ER…" at bounding box center [648, 619] width 1275 height 1131
click at [541, 436] on div "Order # 4133174 May 21, 2025 at 5:44 pm from CA_EN Print Invoice Inject into ER…" at bounding box center [648, 619] width 1275 height 1131
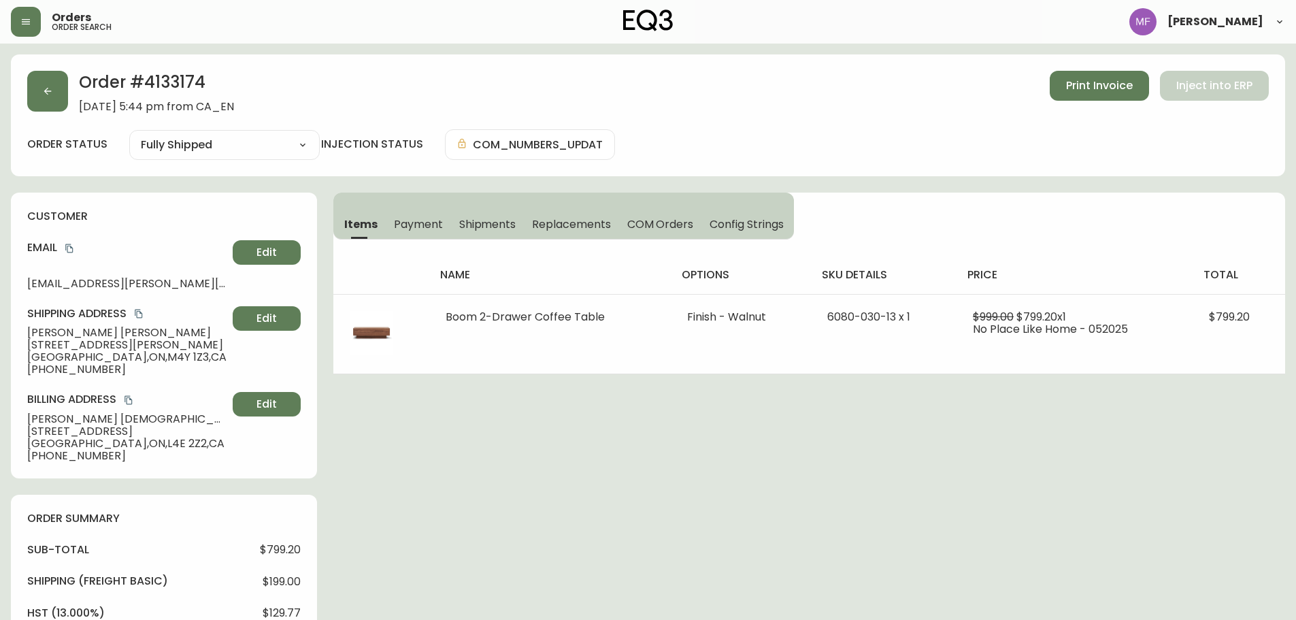
click at [85, 102] on span "May 21, 2025 at 5:44 pm from CA_EN" at bounding box center [156, 107] width 155 height 12
click at [64, 94] on button "button" at bounding box center [47, 91] width 41 height 41
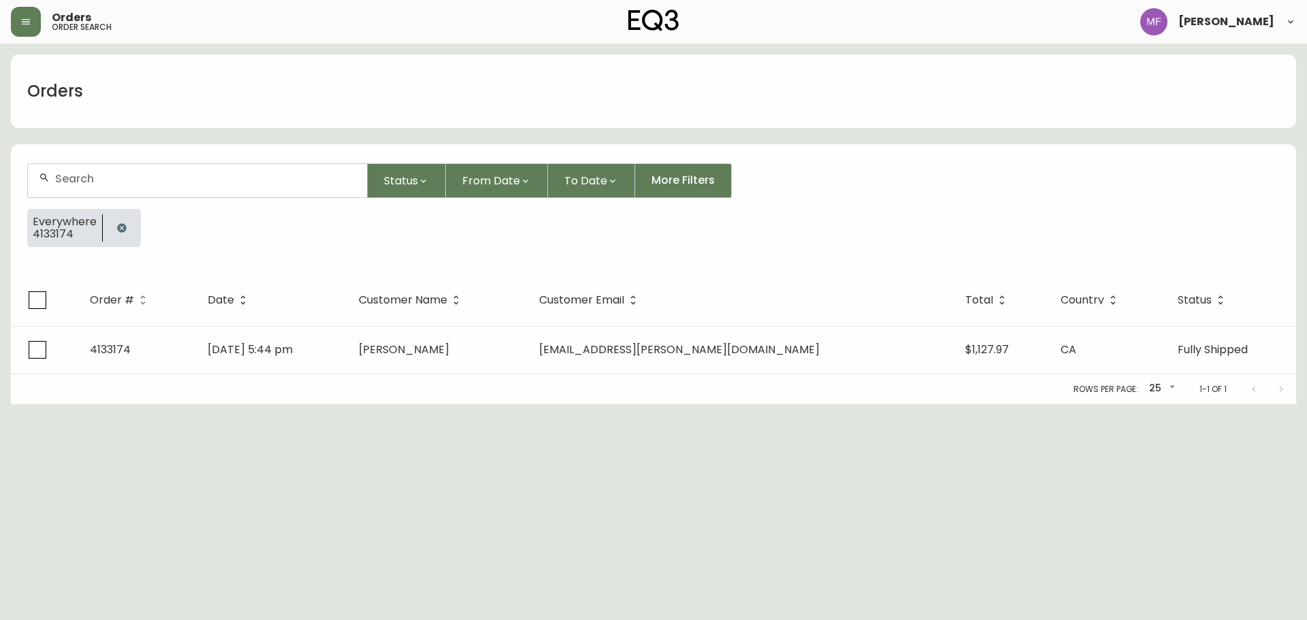
click at [115, 221] on button "button" at bounding box center [121, 227] width 27 height 27
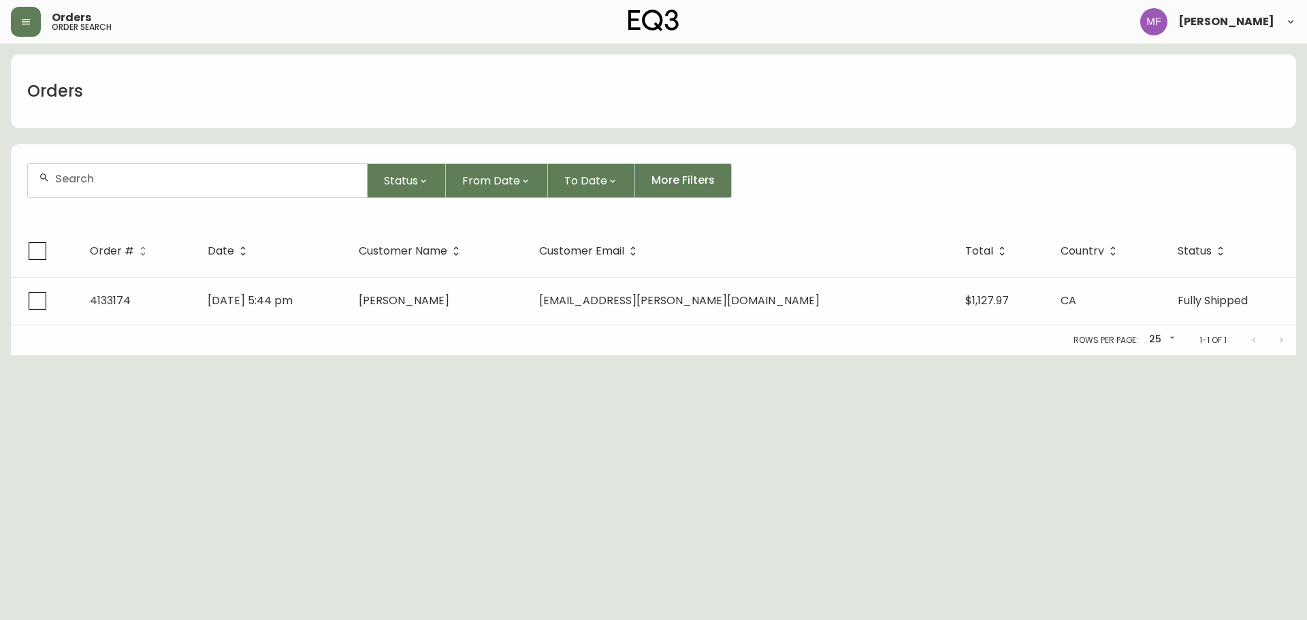
click at [111, 174] on input "text" at bounding box center [205, 178] width 301 height 13
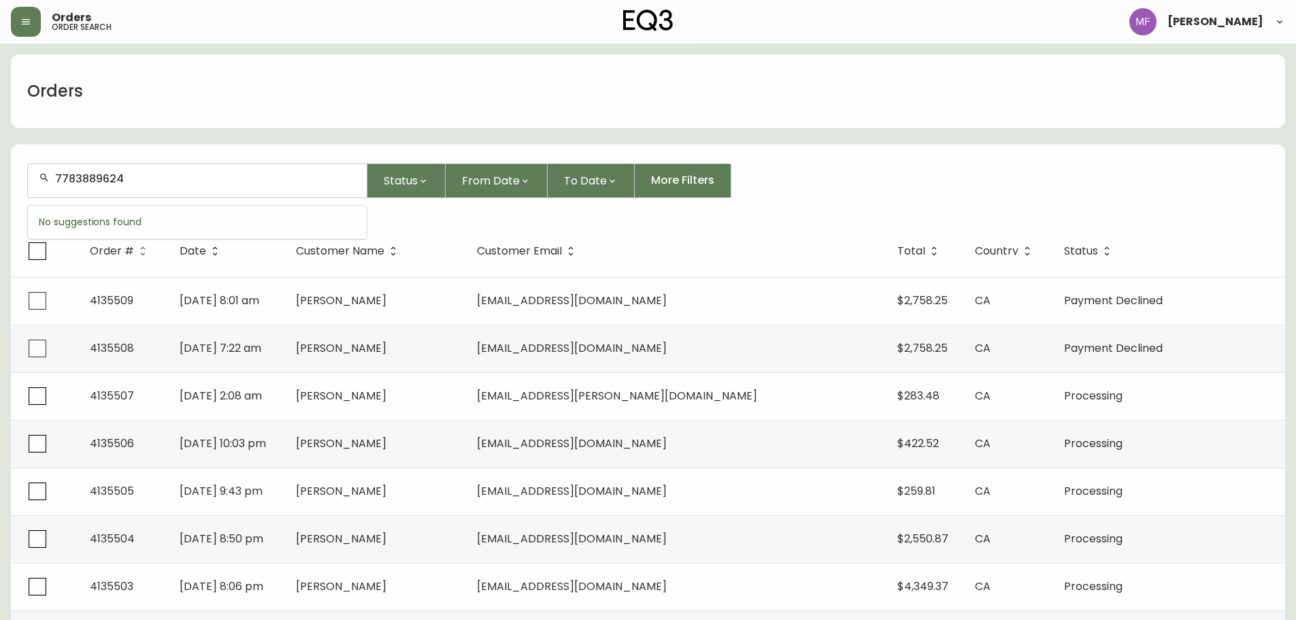
type input "7783889624"
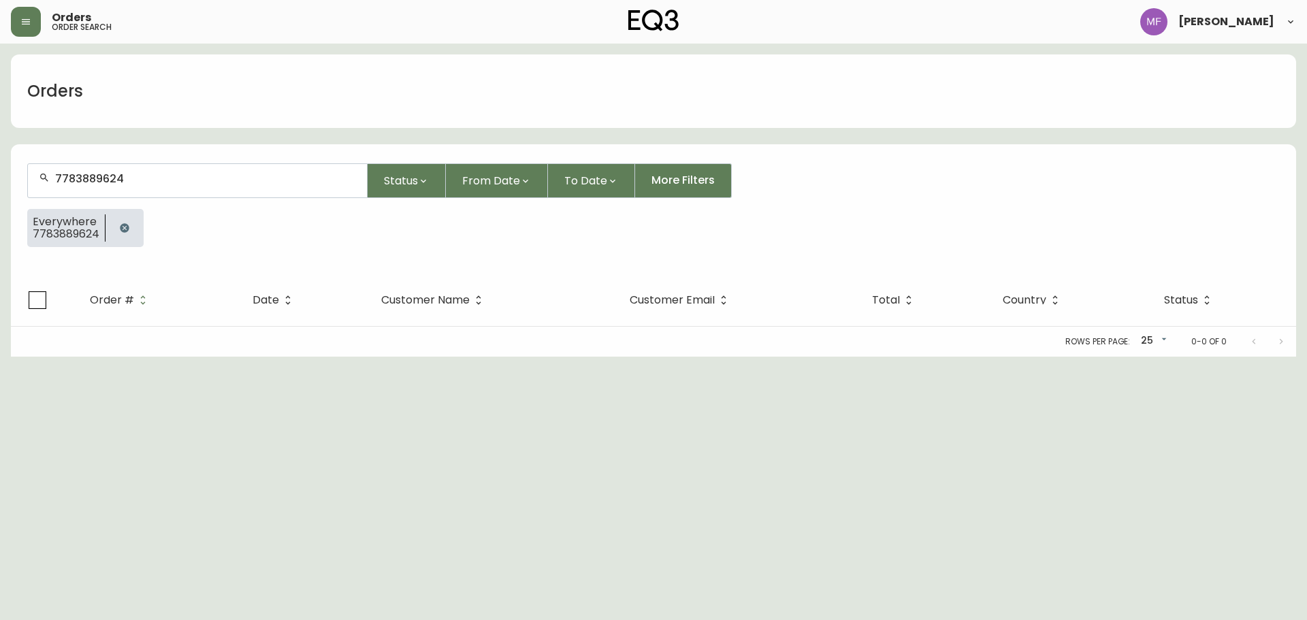
click at [142, 233] on div at bounding box center [124, 228] width 38 height 38
click at [124, 219] on button "button" at bounding box center [124, 227] width 27 height 27
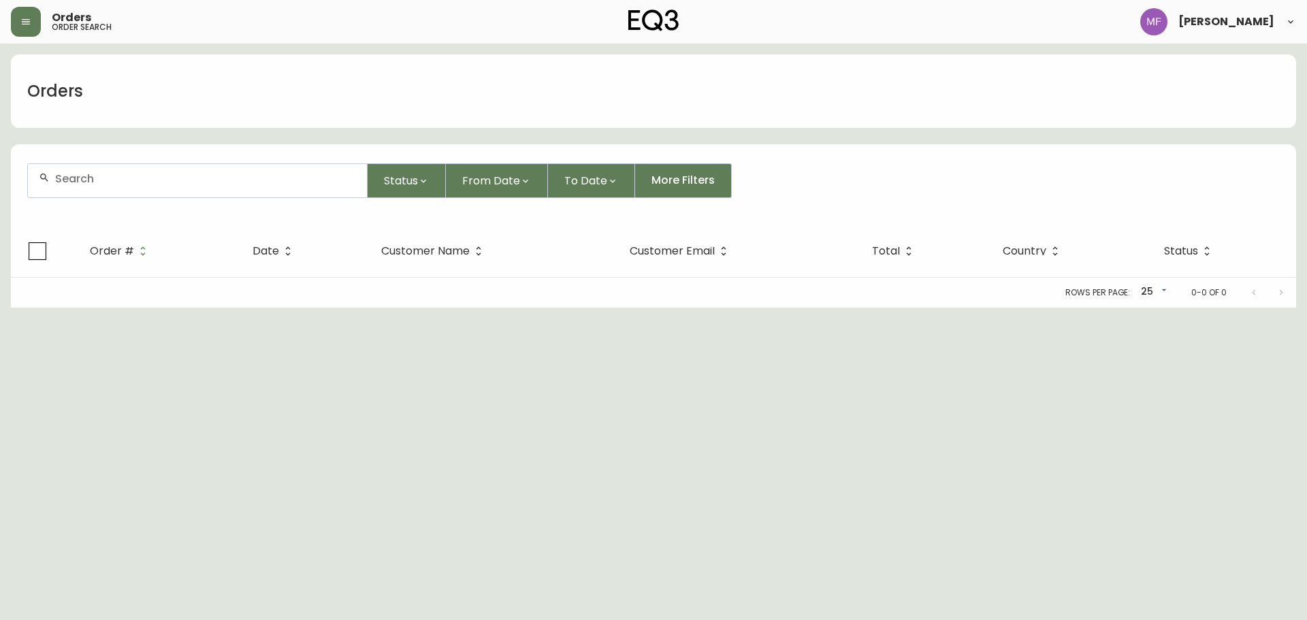
click at [118, 180] on input "text" at bounding box center [205, 178] width 301 height 13
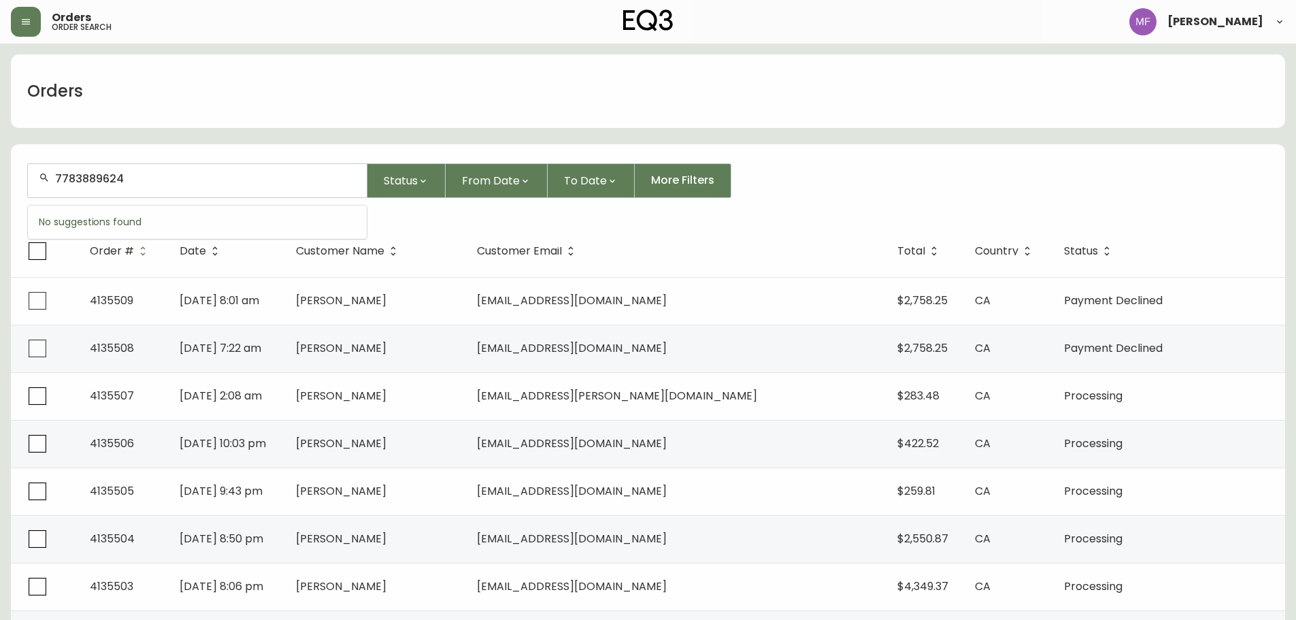
type input "7783889624"
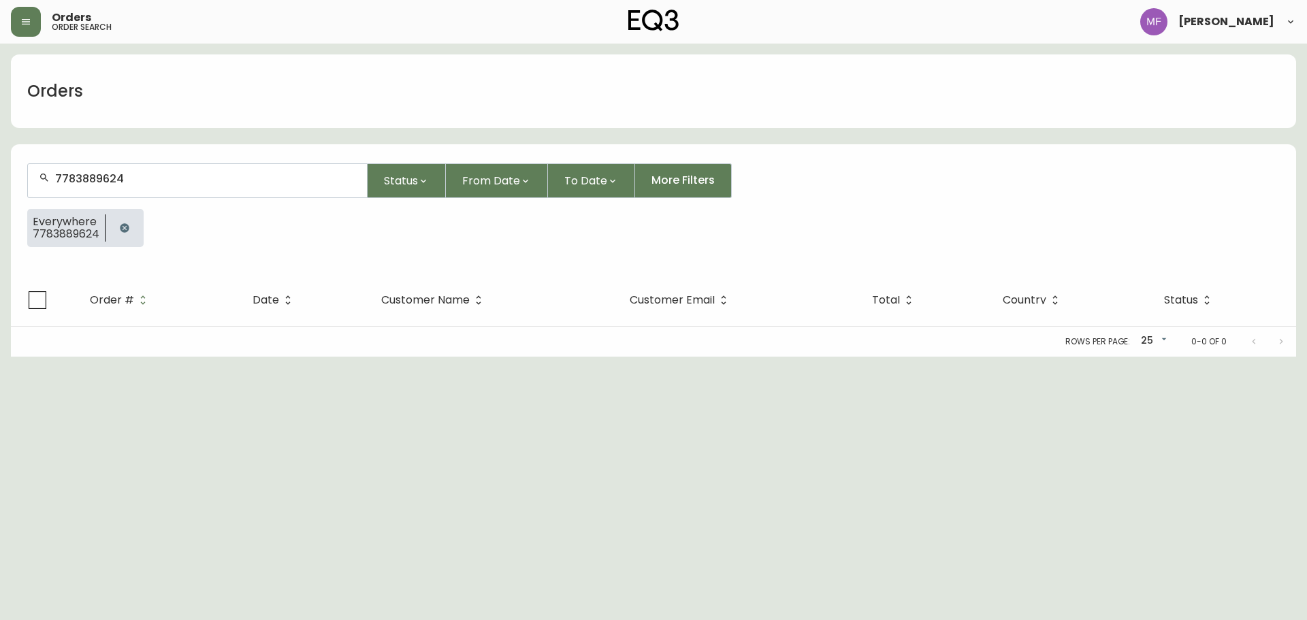
click at [745, 357] on html "Orders order search Marie Fungo Orders 7783889624 Status From Date To Date More…" at bounding box center [653, 178] width 1307 height 357
drag, startPoint x: 132, startPoint y: 223, endPoint x: 142, endPoint y: 234, distance: 15.0
click at [132, 223] on button "button" at bounding box center [124, 227] width 27 height 27
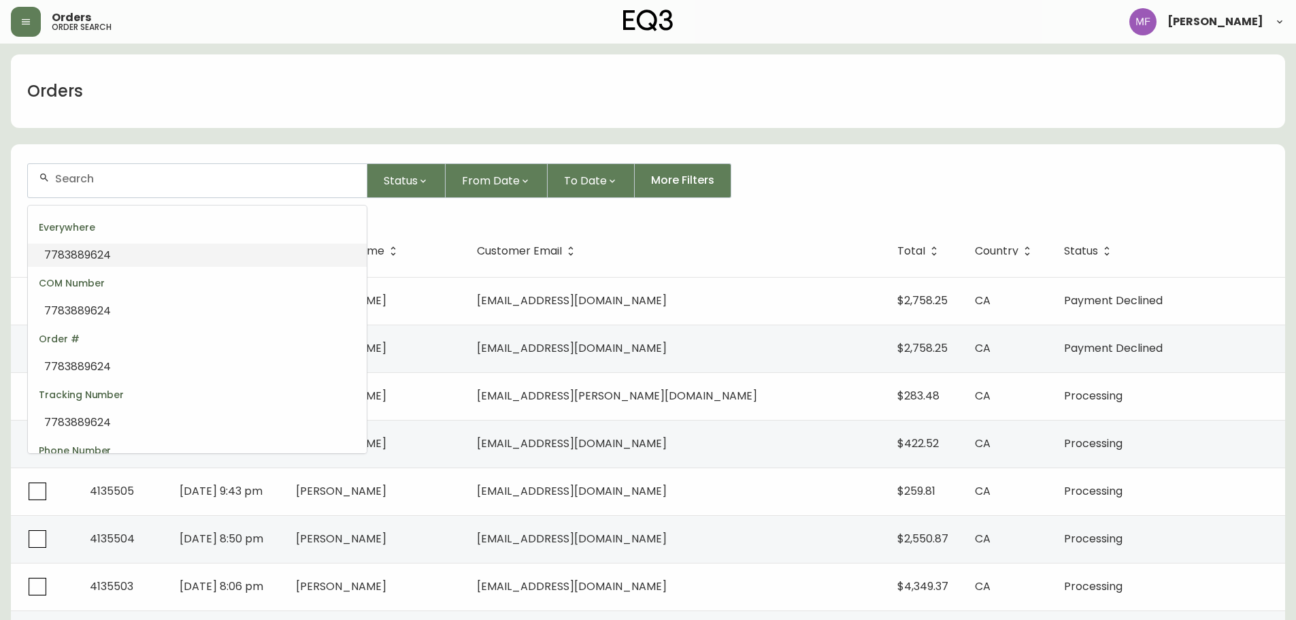
click at [178, 184] on input "text" at bounding box center [205, 178] width 301 height 13
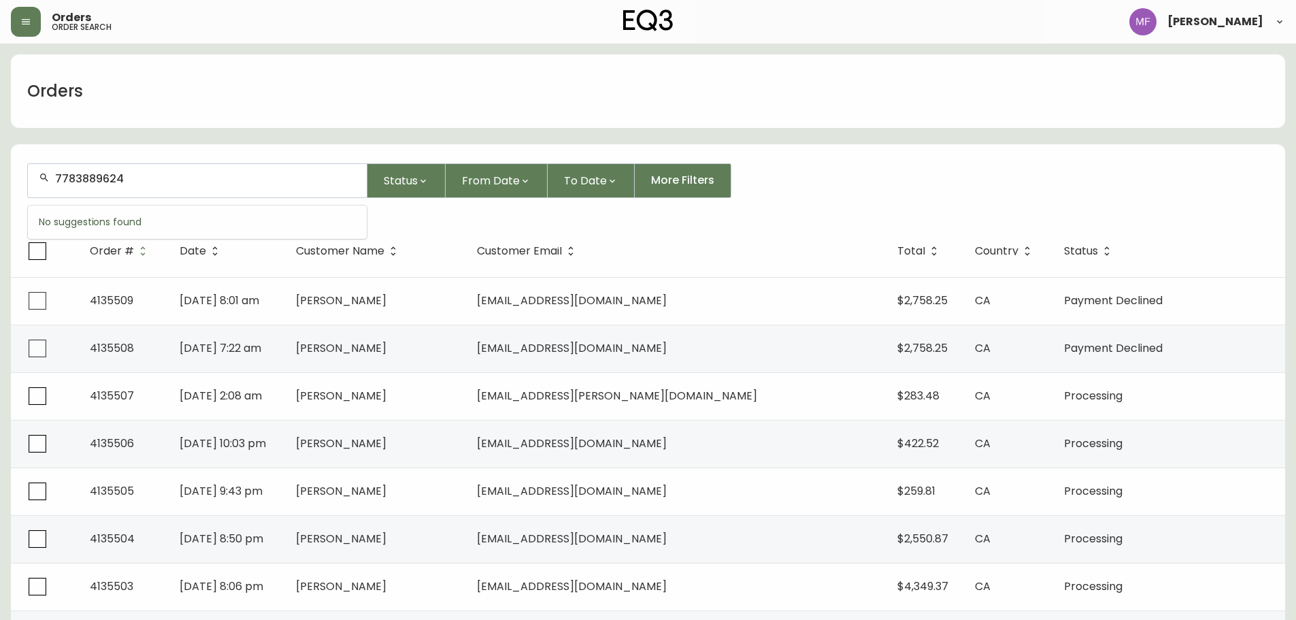
type input "7783889624"
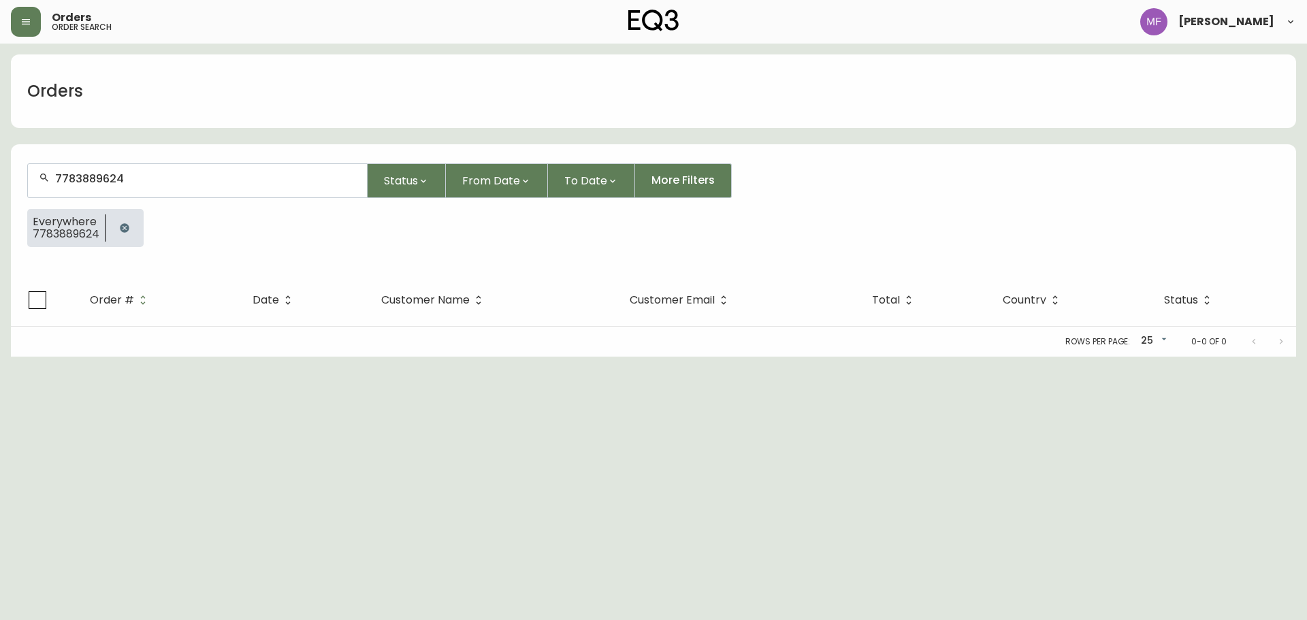
click at [125, 226] on icon "button" at bounding box center [124, 227] width 9 height 9
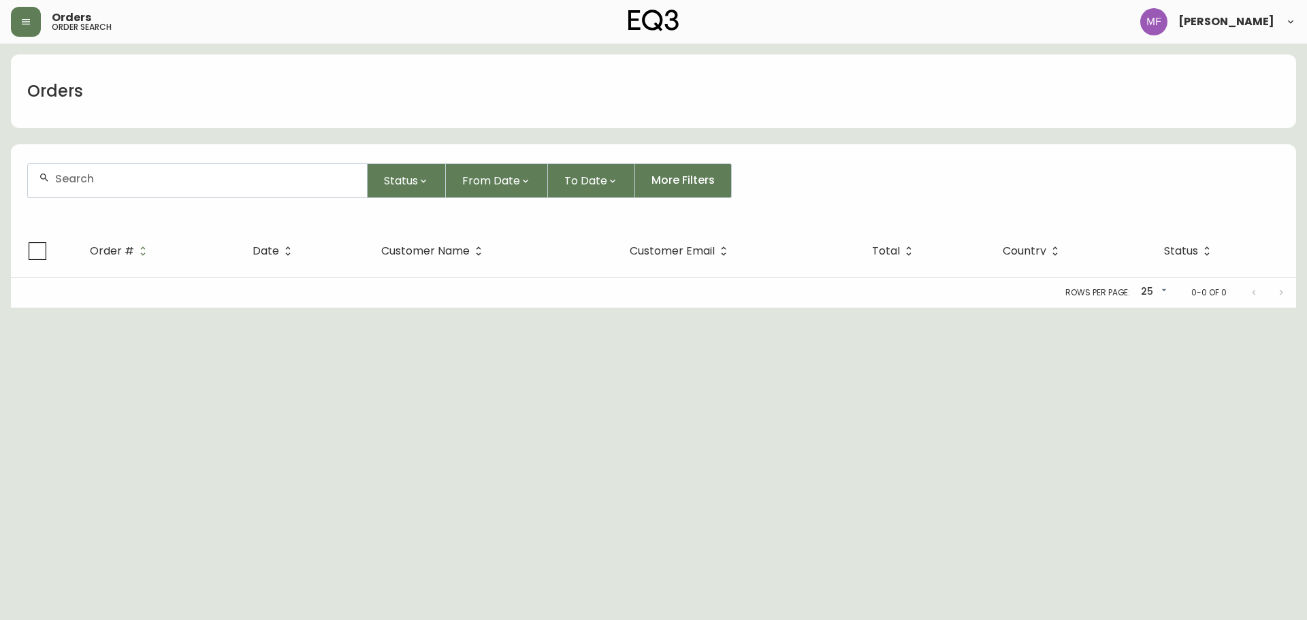
click at [131, 165] on div at bounding box center [197, 180] width 339 height 33
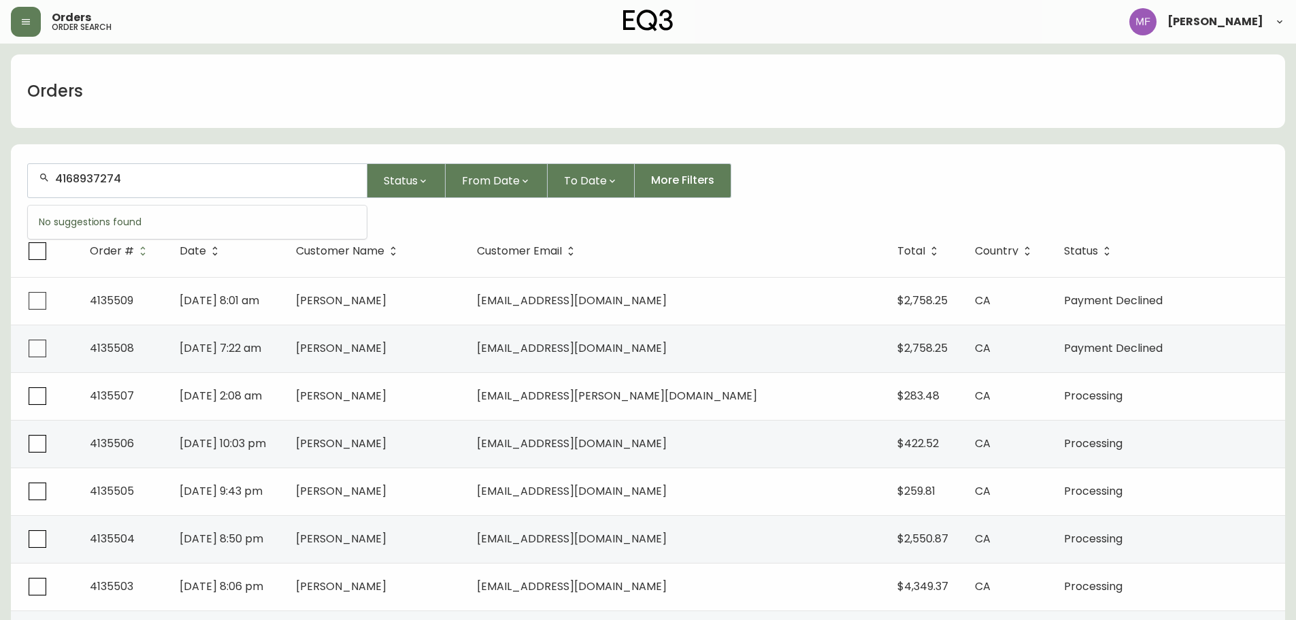
type input "4168937274"
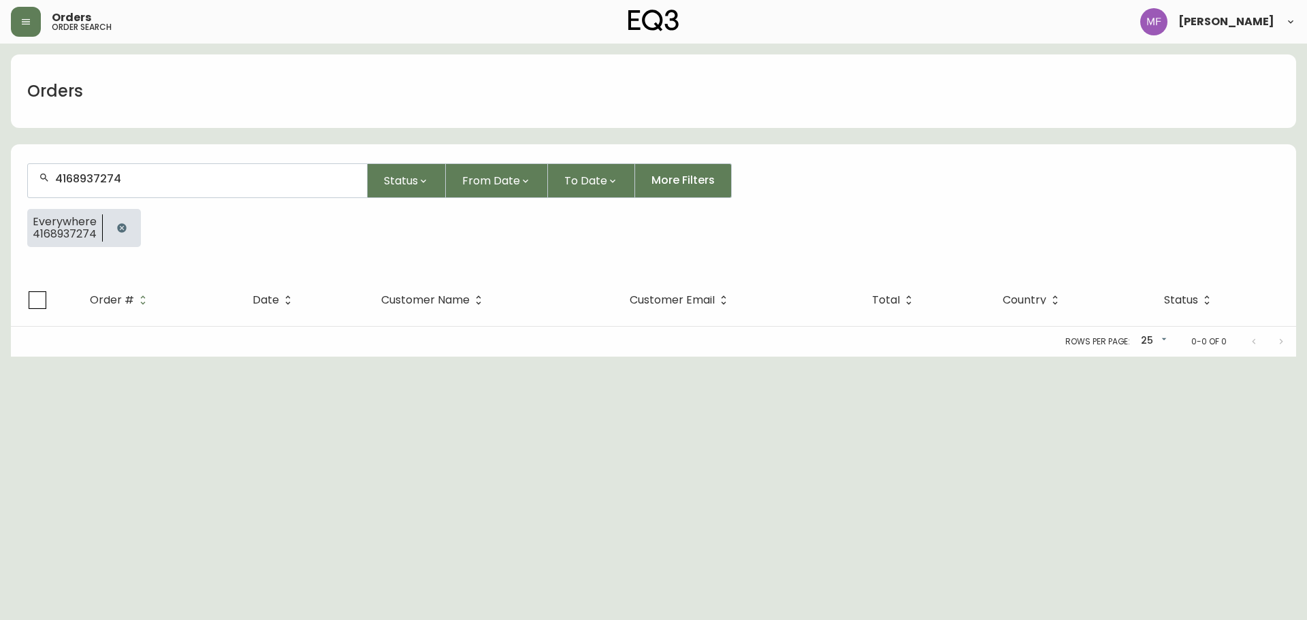
click at [125, 230] on icon "button" at bounding box center [121, 228] width 11 height 11
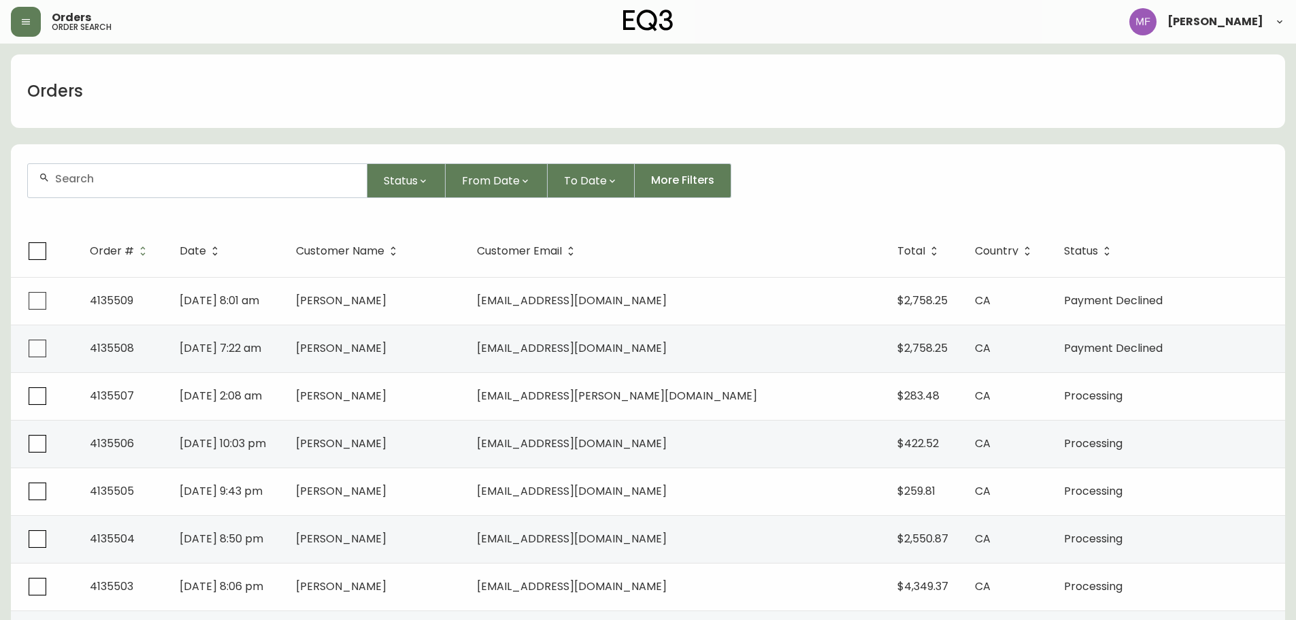
click at [223, 195] on div at bounding box center [197, 180] width 339 height 33
type input "jennifer whittaker"
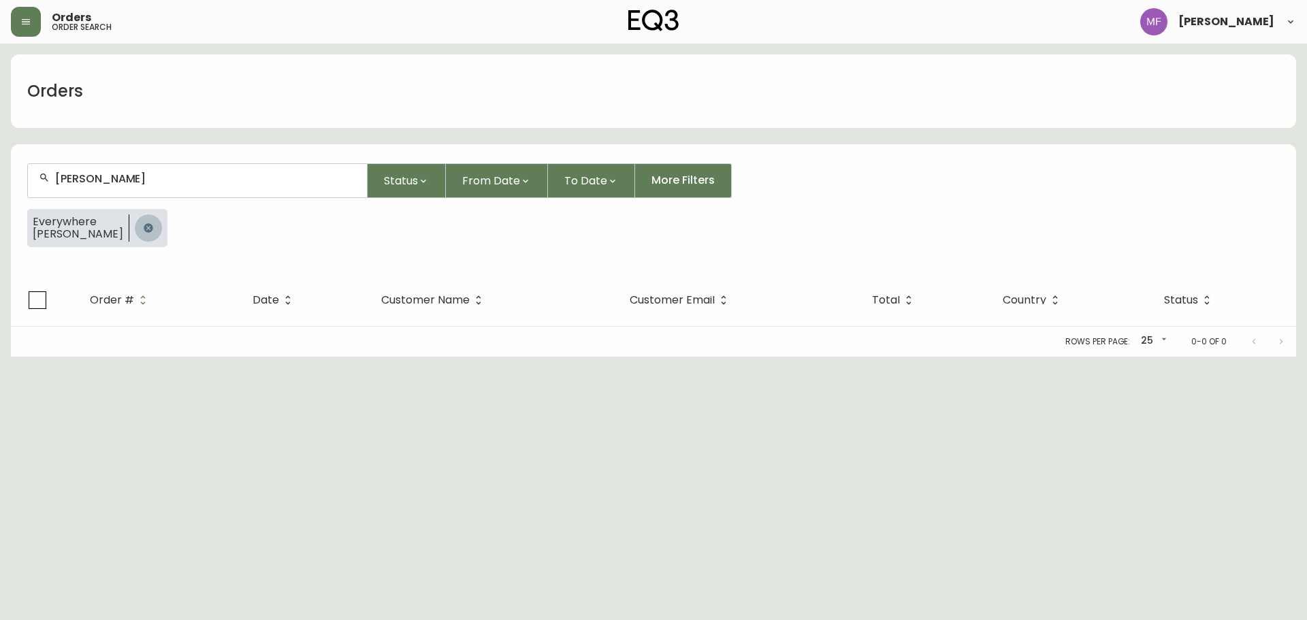
click at [160, 228] on button "button" at bounding box center [148, 227] width 27 height 27
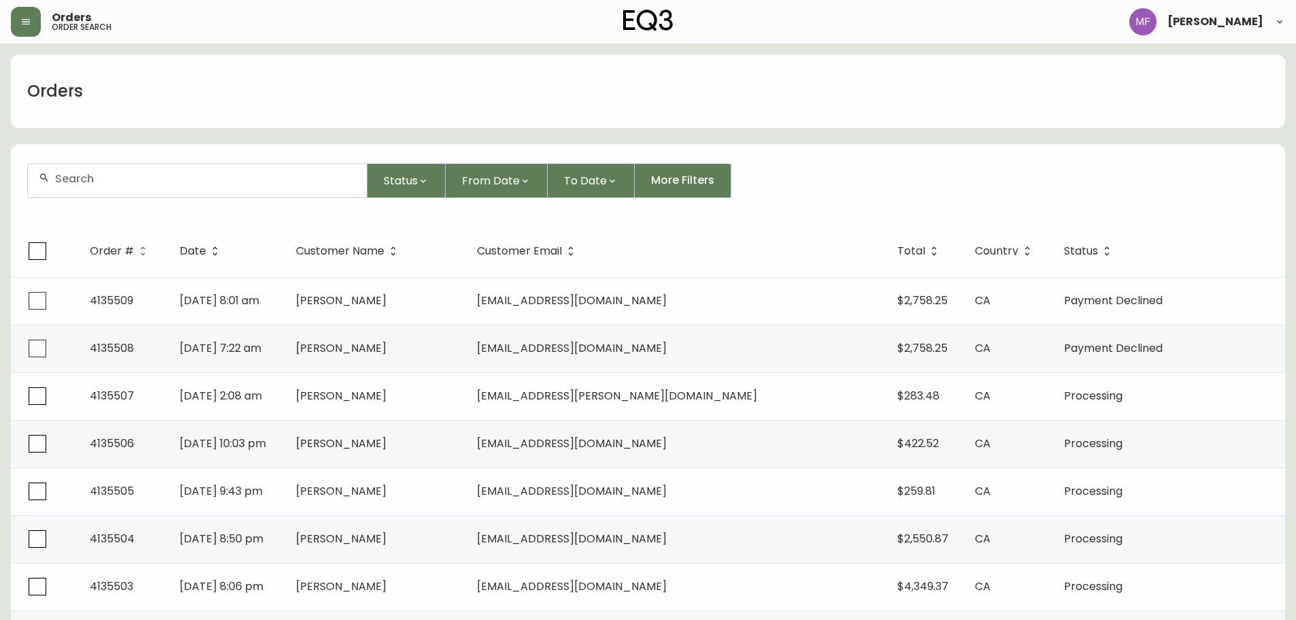
click at [127, 192] on div at bounding box center [197, 180] width 339 height 33
type input "4168937274"
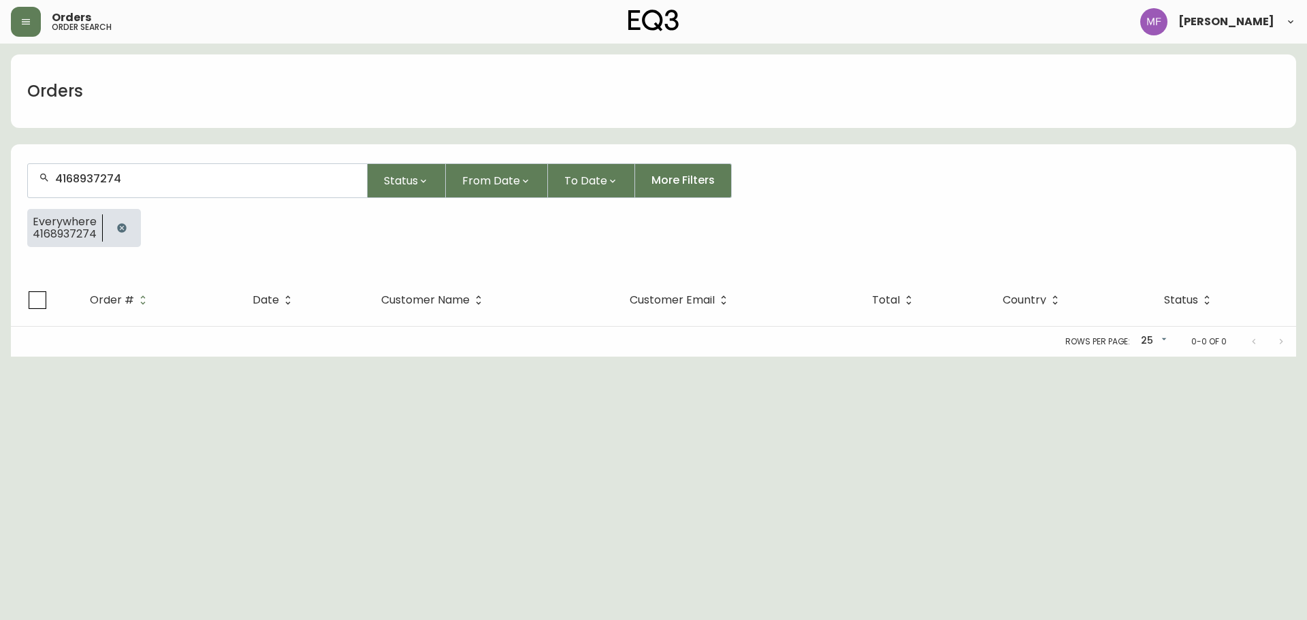
click at [105, 231] on div at bounding box center [122, 228] width 38 height 38
click at [911, 357] on html "Orders order search Marie Fungo Orders 4168937274 Status From Date To Date More…" at bounding box center [653, 178] width 1307 height 357
drag, startPoint x: 110, startPoint y: 229, endPoint x: 176, endPoint y: 267, distance: 76.2
click at [111, 228] on button "button" at bounding box center [121, 227] width 27 height 27
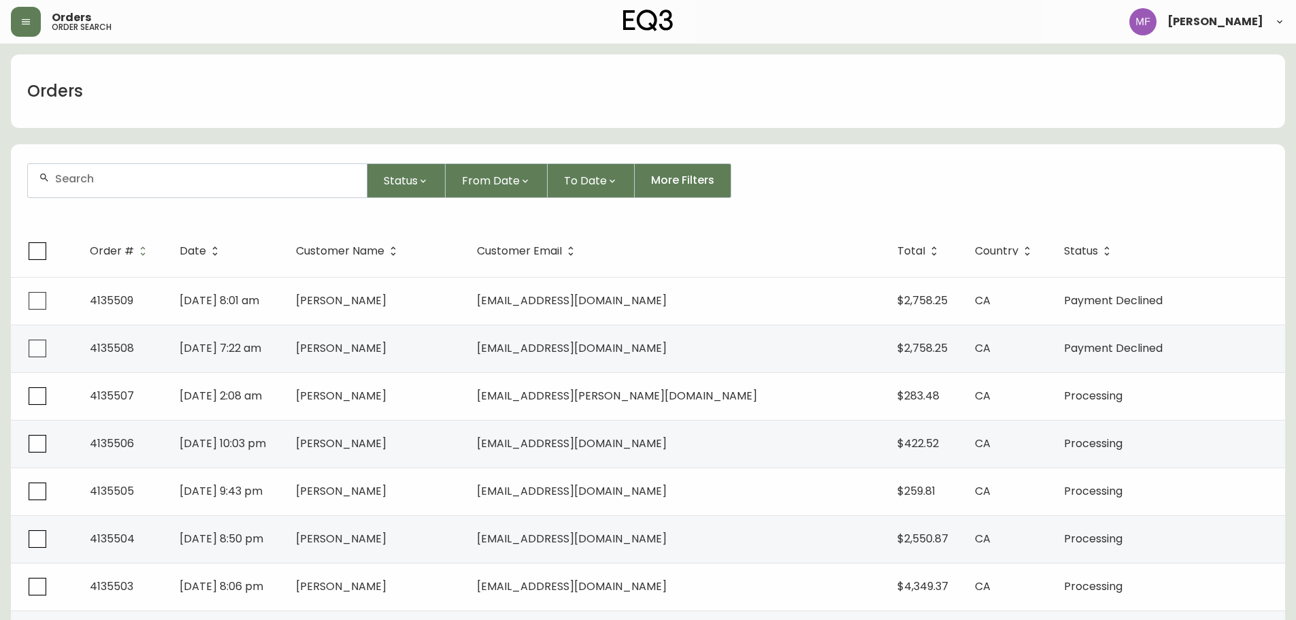
click at [229, 184] on input "text" at bounding box center [205, 178] width 301 height 13
type input "7783889624"
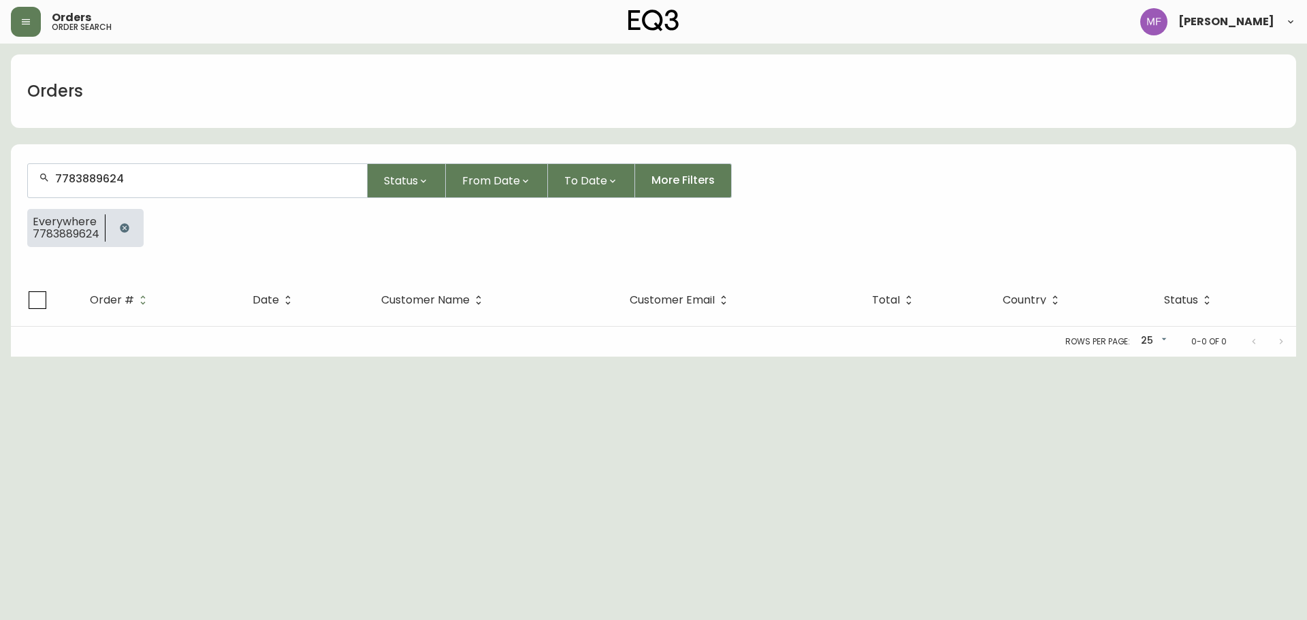
click at [129, 227] on button "button" at bounding box center [124, 227] width 27 height 27
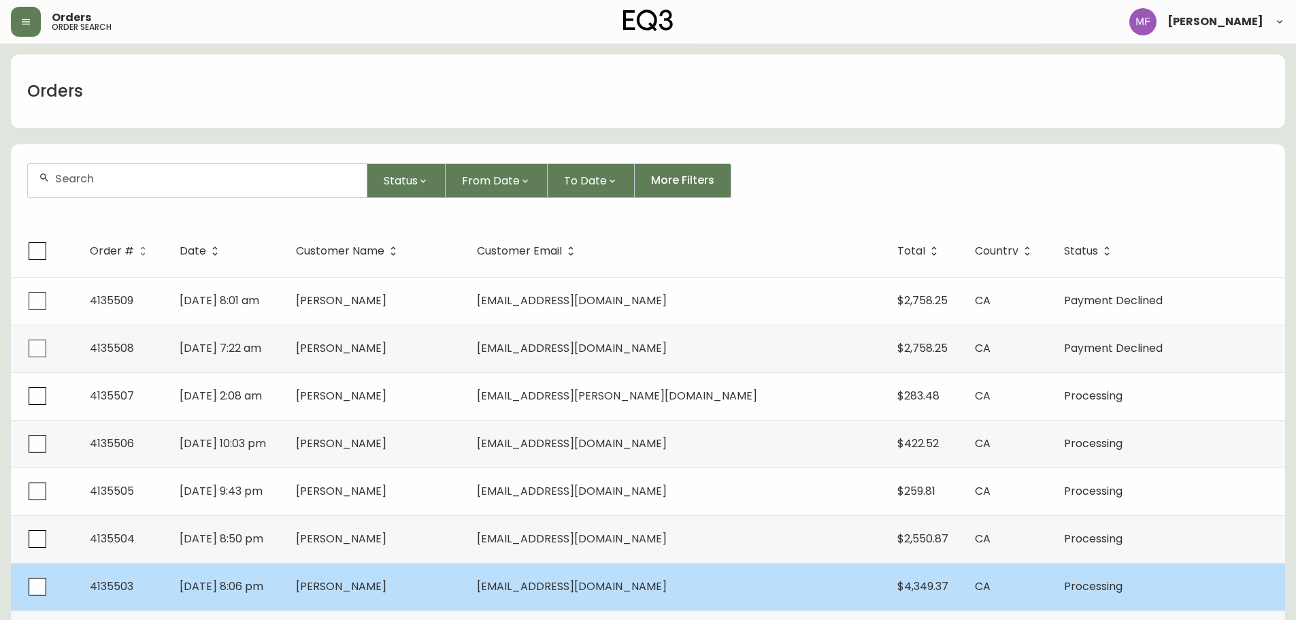
click at [263, 584] on span "[DATE] 8:06 pm" at bounding box center [222, 586] width 84 height 16
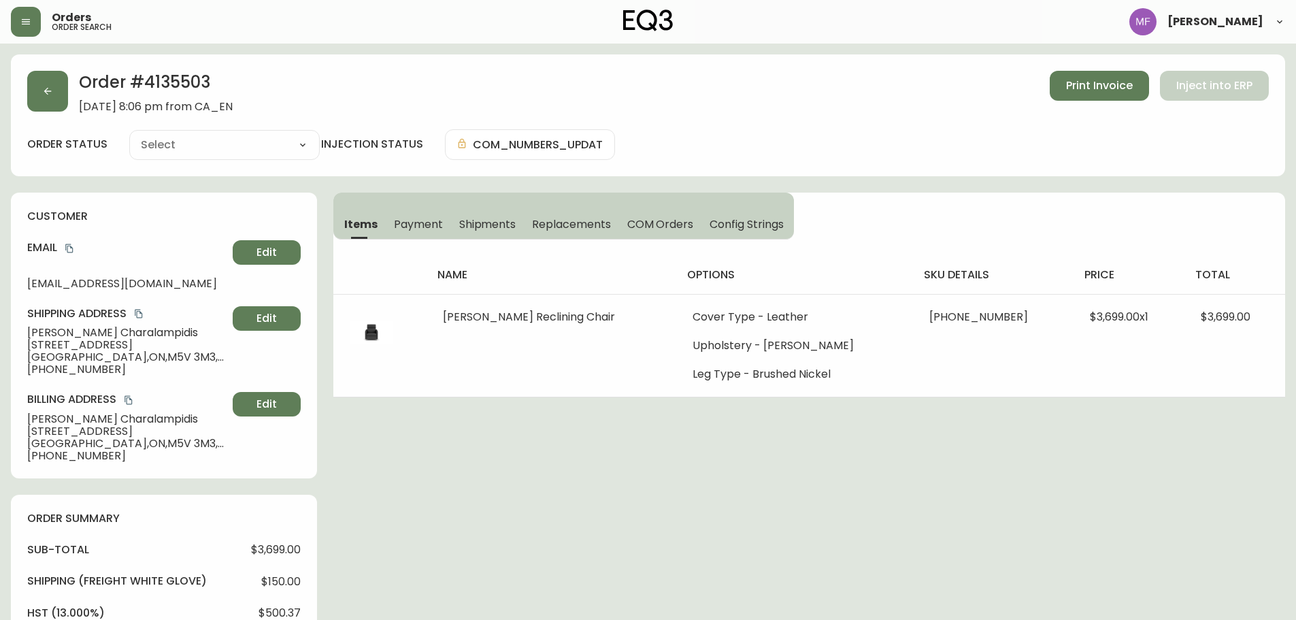
type input "Processing"
select select "PROCESSING"
click at [44, 89] on icon "button" at bounding box center [47, 91] width 11 height 11
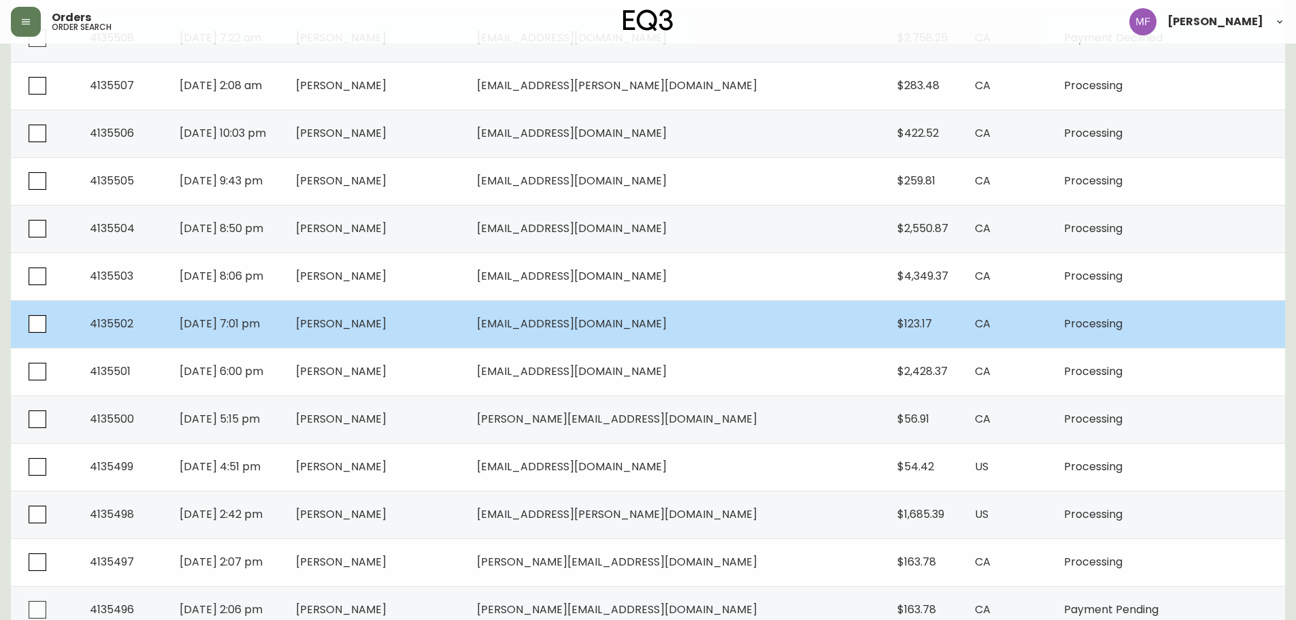
scroll to position [408, 0]
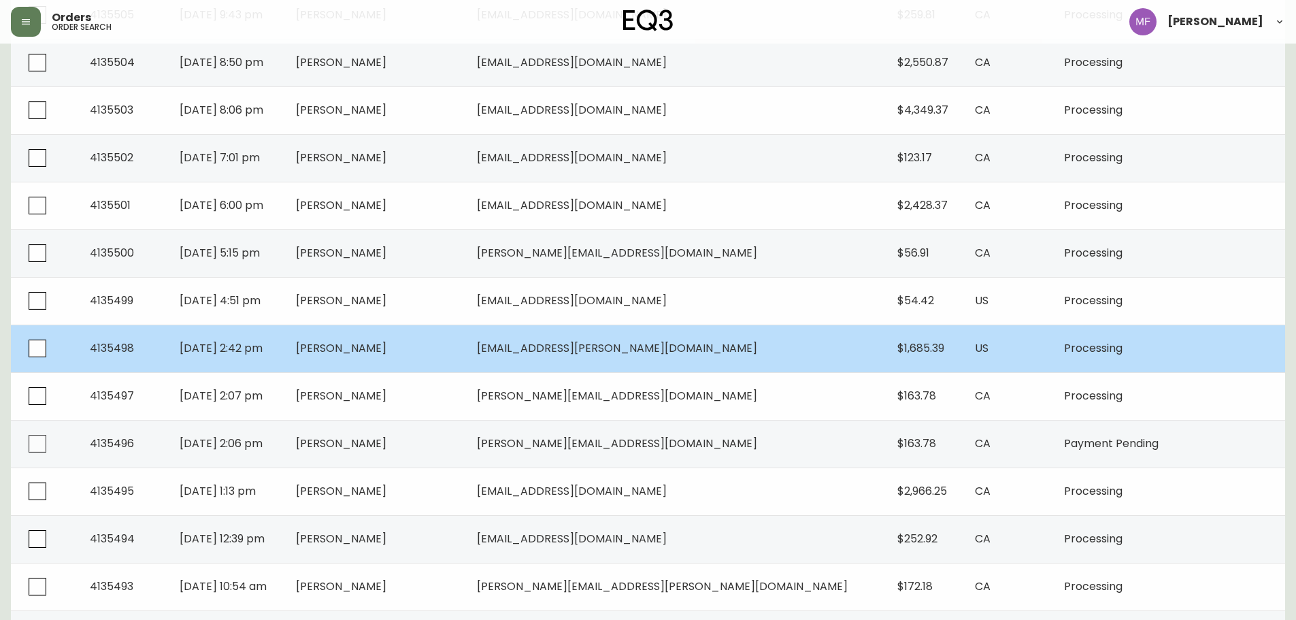
click at [466, 355] on td "[PERSON_NAME]" at bounding box center [375, 349] width 181 height 48
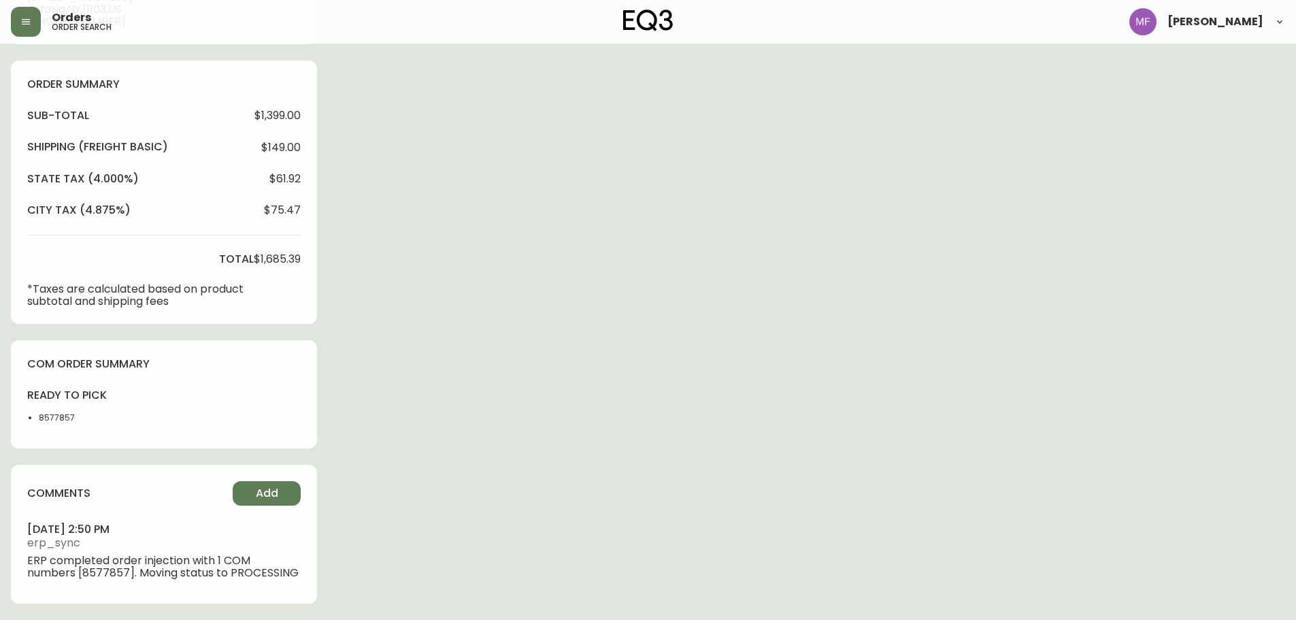
type input "Processing"
select select "PROCESSING"
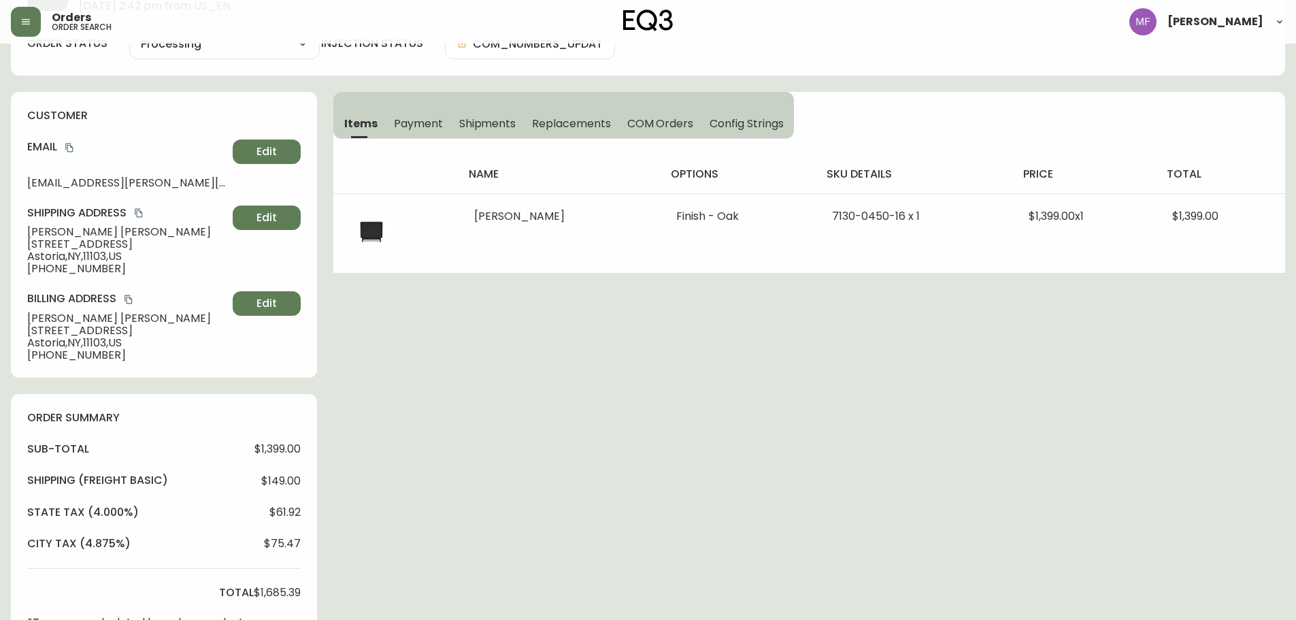
scroll to position [26, 0]
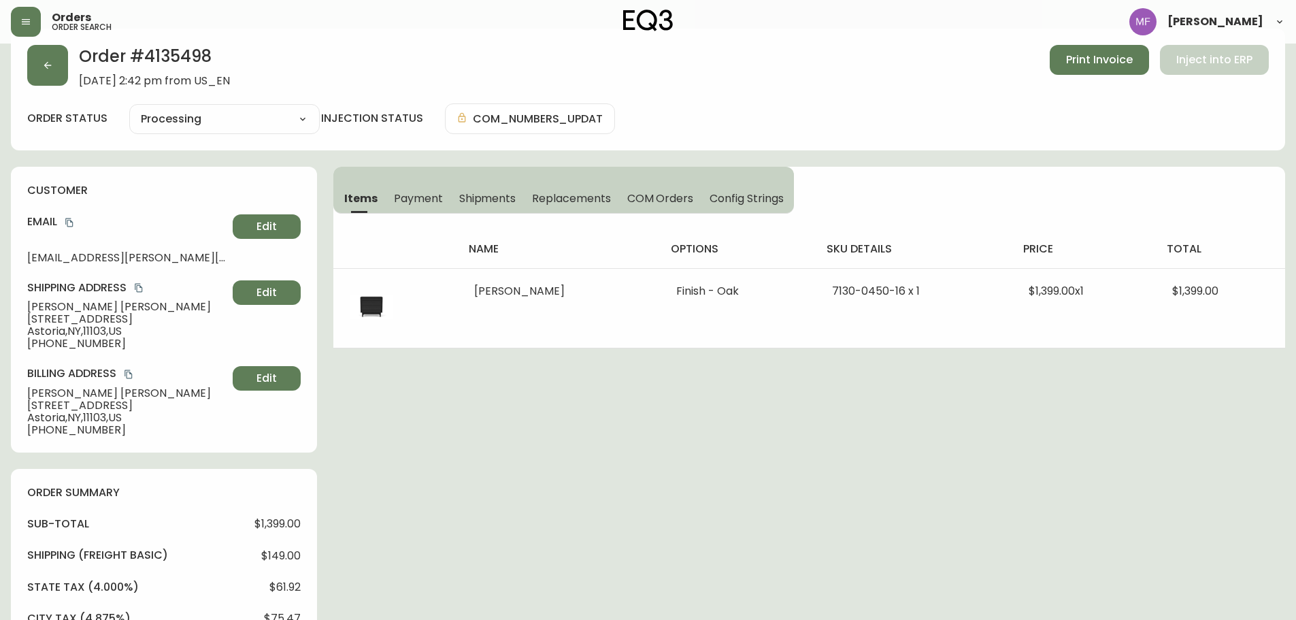
click at [813, 430] on div "Order # 4135498 September 22, 2025 at 2:42 pm from US_EN Print Invoice Inject i…" at bounding box center [648, 529] width 1275 height 1000
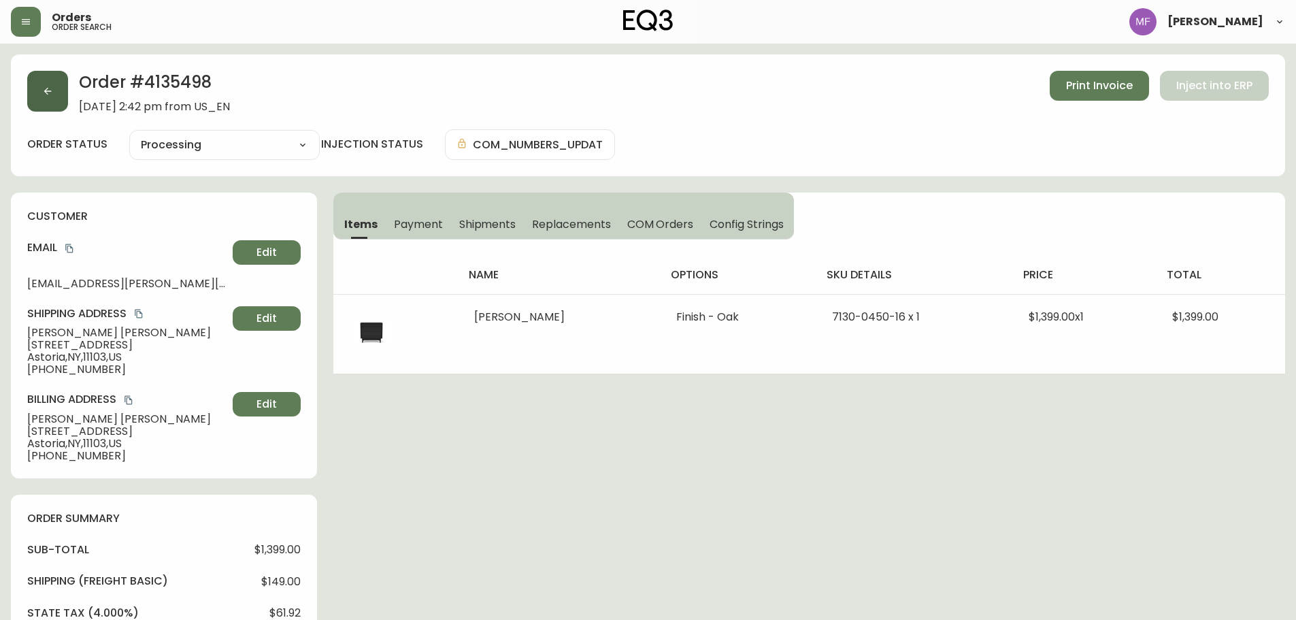
click at [48, 94] on icon "button" at bounding box center [47, 91] width 11 height 11
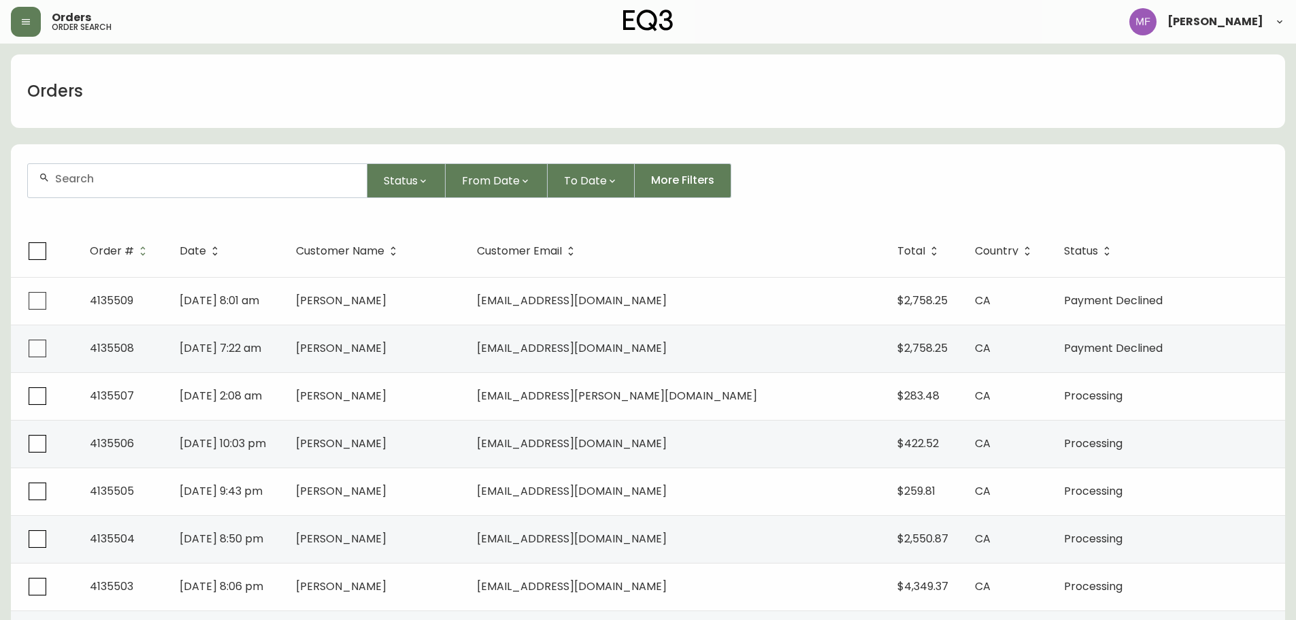
click at [155, 179] on input "text" at bounding box center [205, 178] width 301 height 13
paste input "4135419"
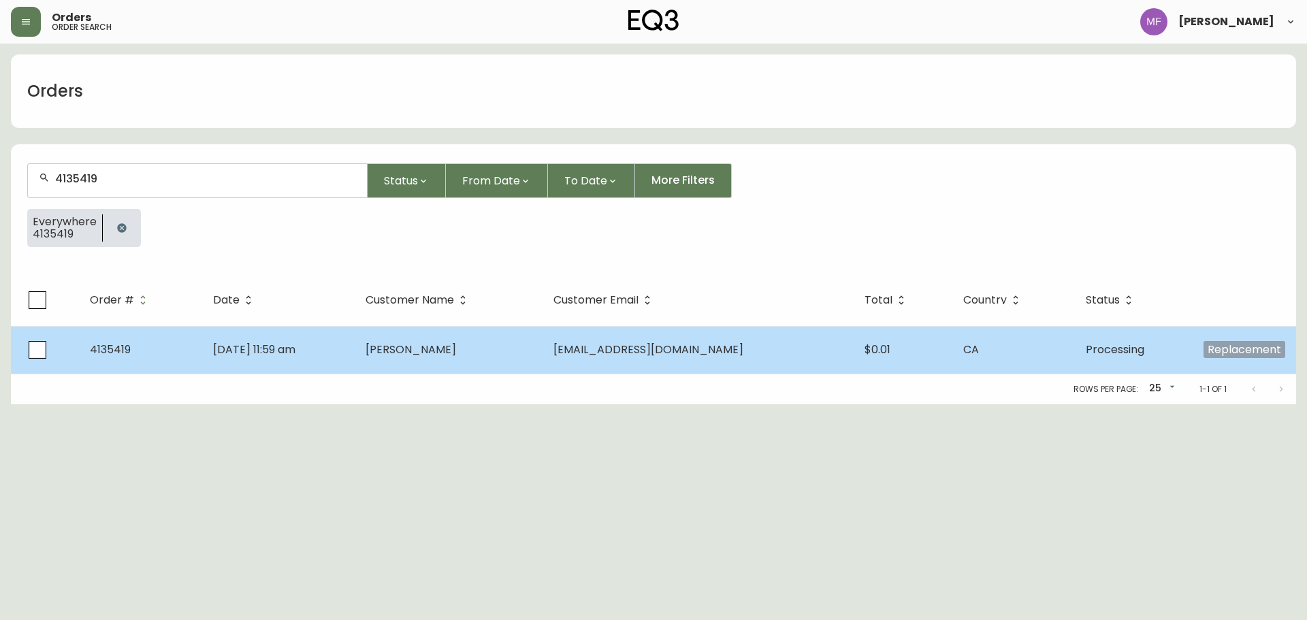
type input "4135419"
click at [355, 355] on td "Sep 15 2025, 11:59 am" at bounding box center [278, 350] width 153 height 48
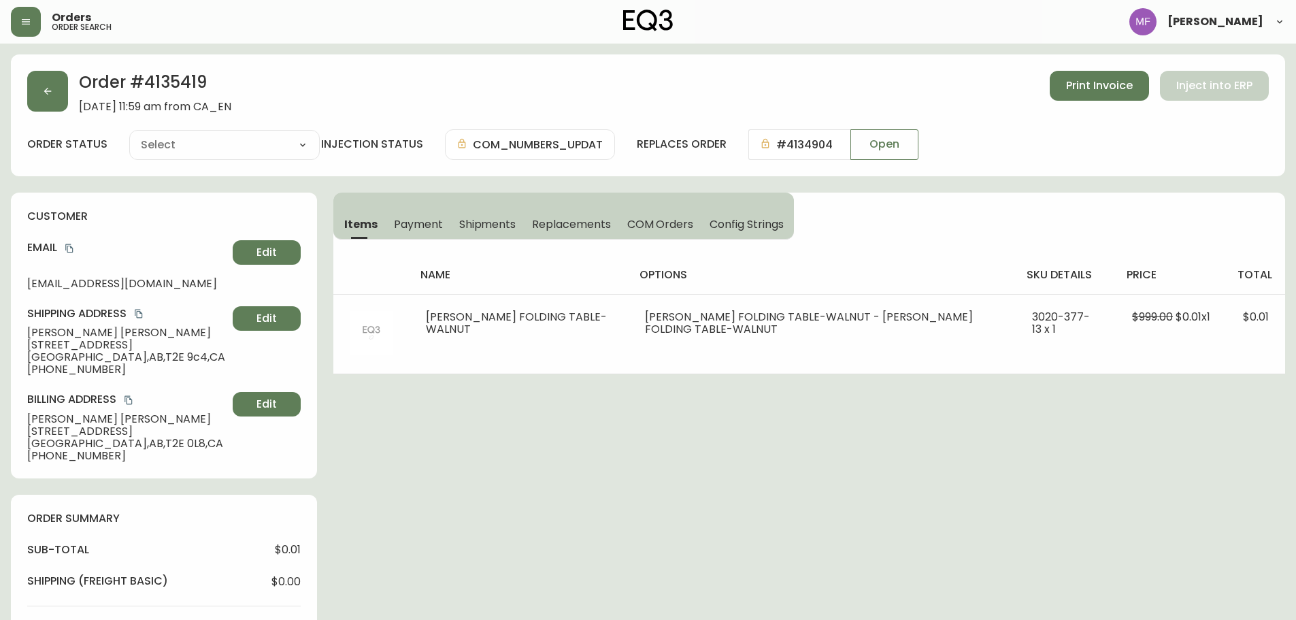
type input "Processing"
select select "PROCESSING"
click at [178, 88] on h2 "Order # 4135419" at bounding box center [155, 86] width 152 height 30
drag, startPoint x: 29, startPoint y: 93, endPoint x: 34, endPoint y: 101, distance: 9.8
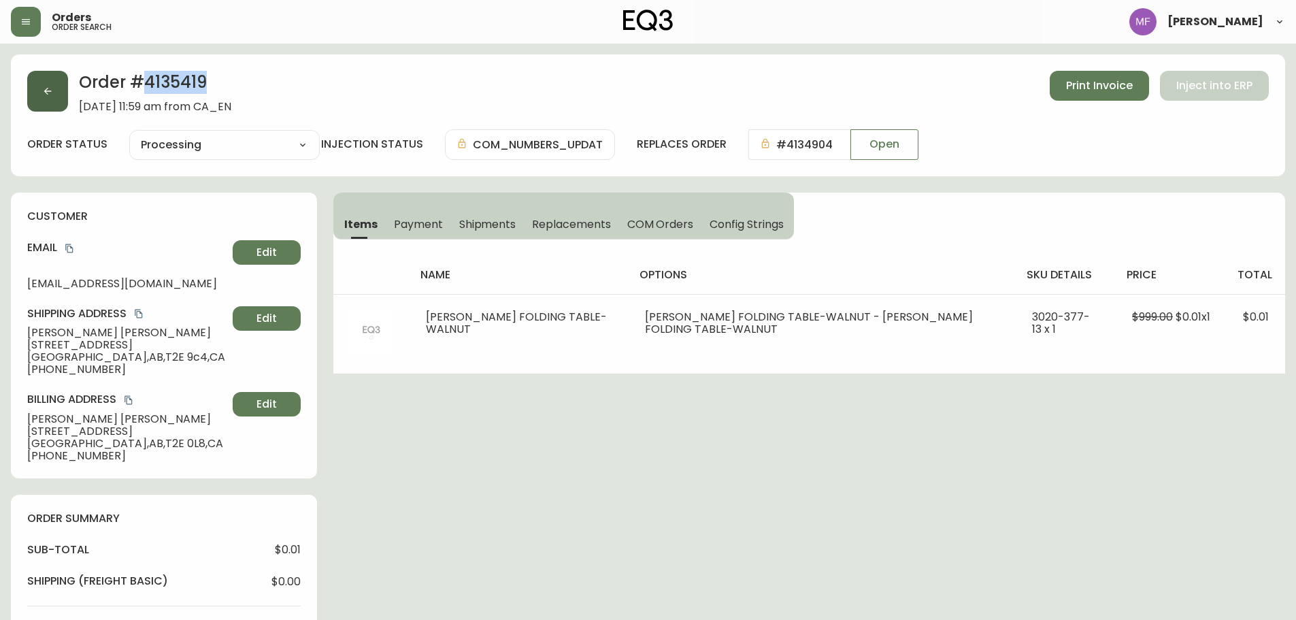
click at [31, 96] on button "button" at bounding box center [47, 91] width 41 height 41
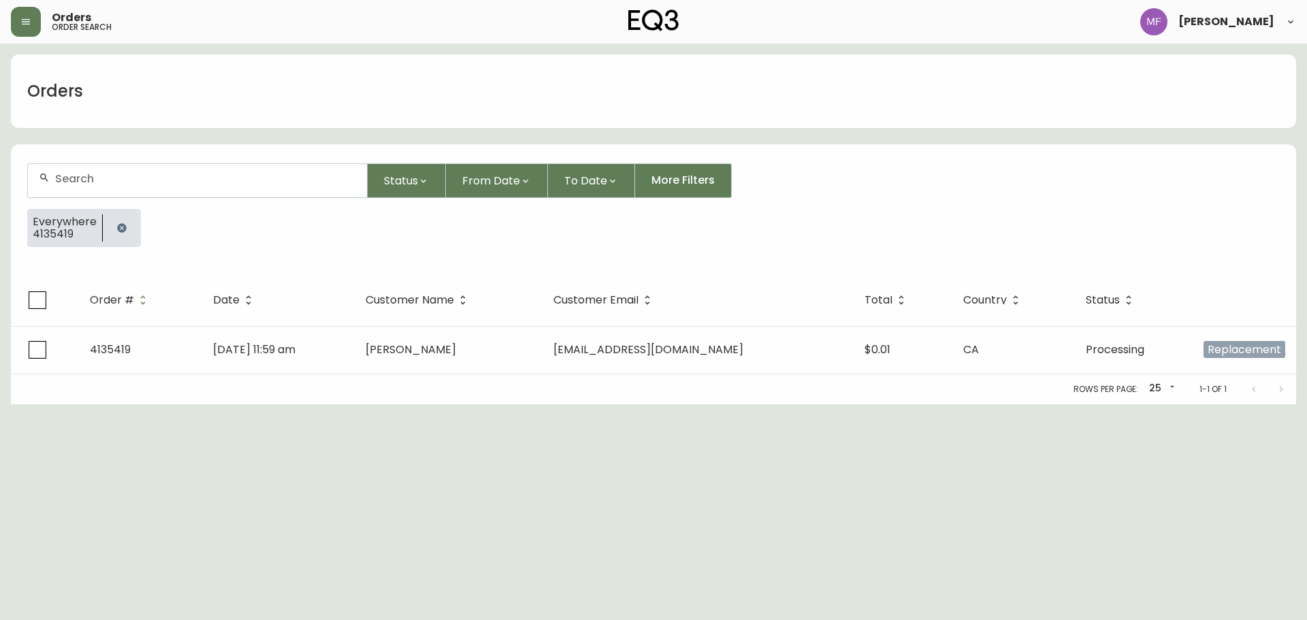
click at [123, 231] on icon "button" at bounding box center [121, 228] width 11 height 11
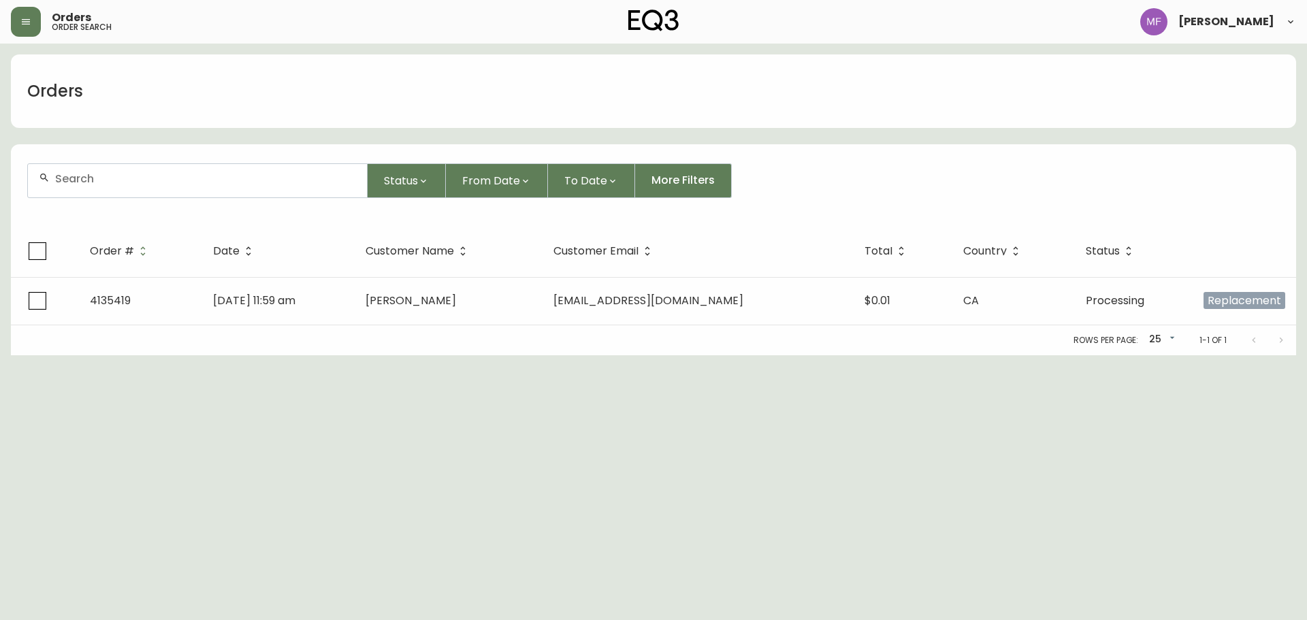
click at [120, 184] on input "text" at bounding box center [205, 178] width 301 height 13
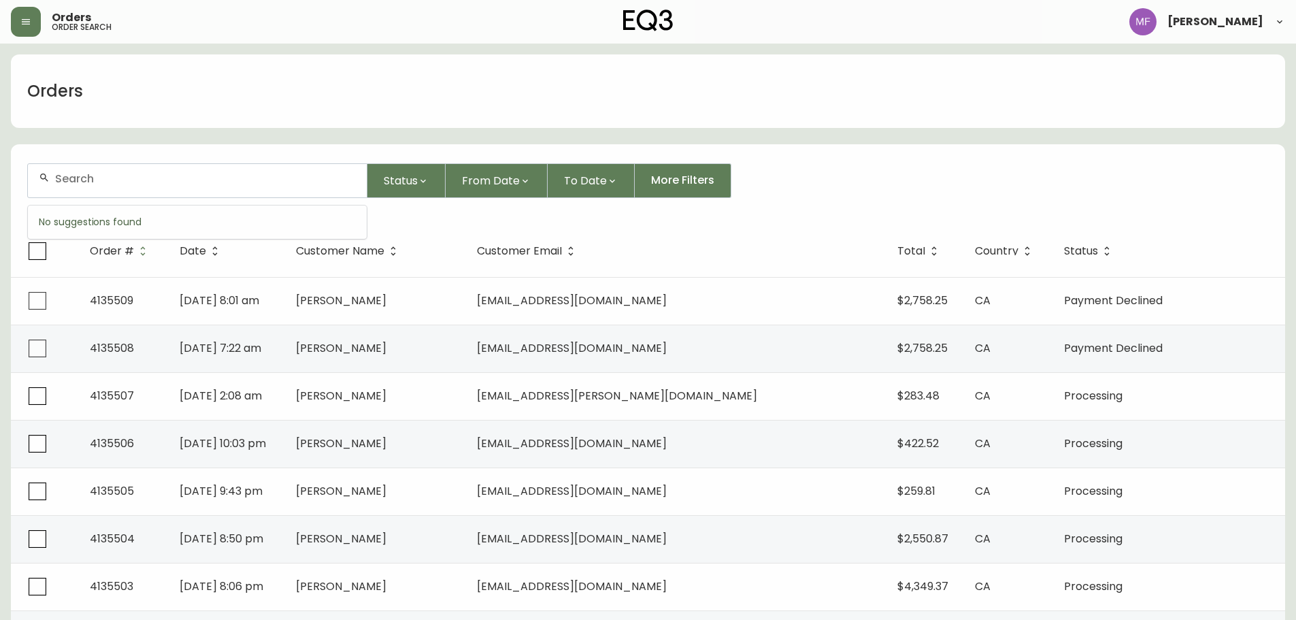
paste input "4135422"
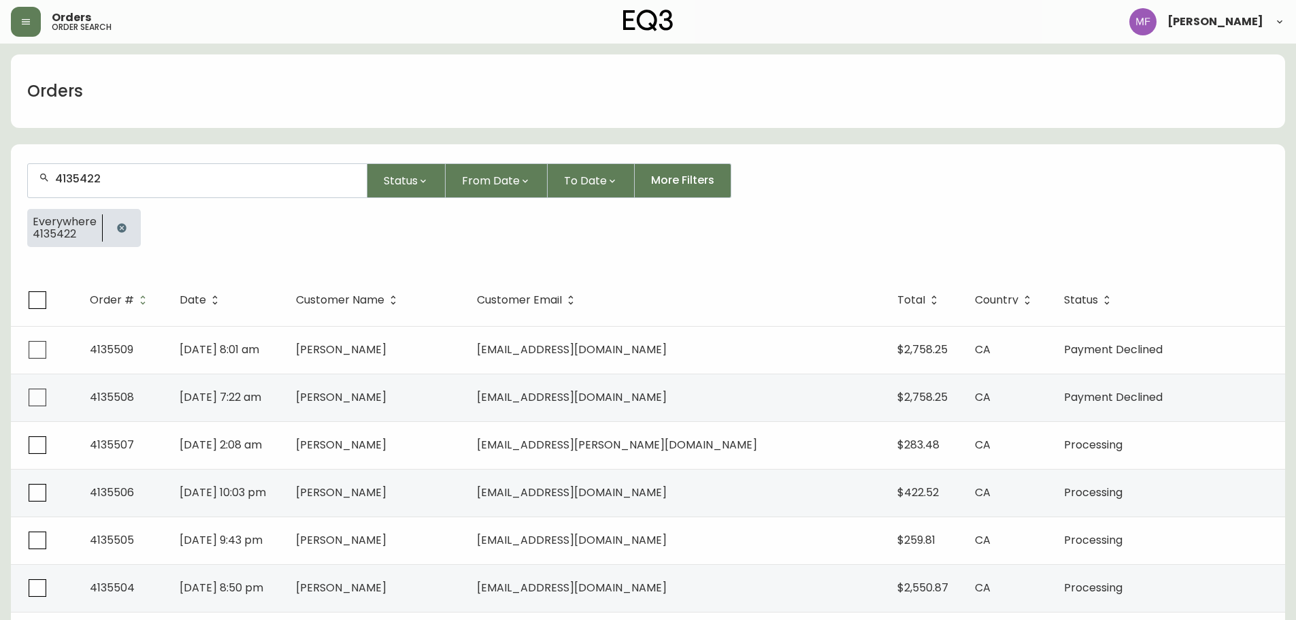
type input "4135422"
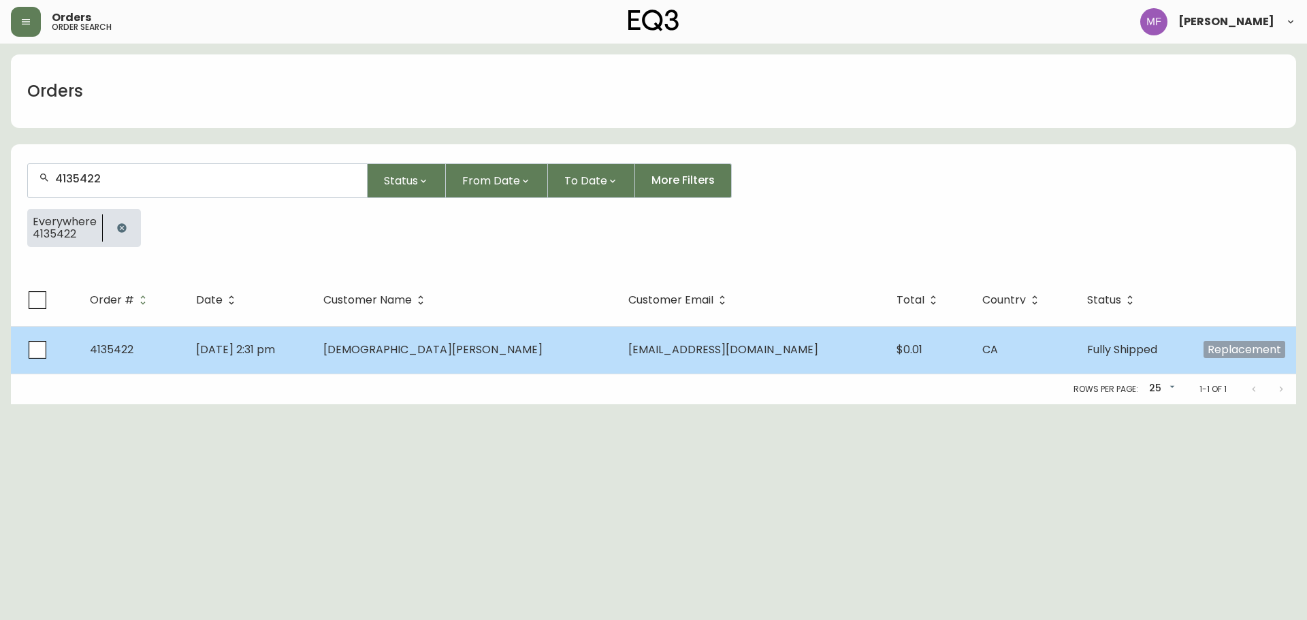
click at [312, 357] on td "Sep 15 2025, 2:31 pm" at bounding box center [248, 350] width 127 height 48
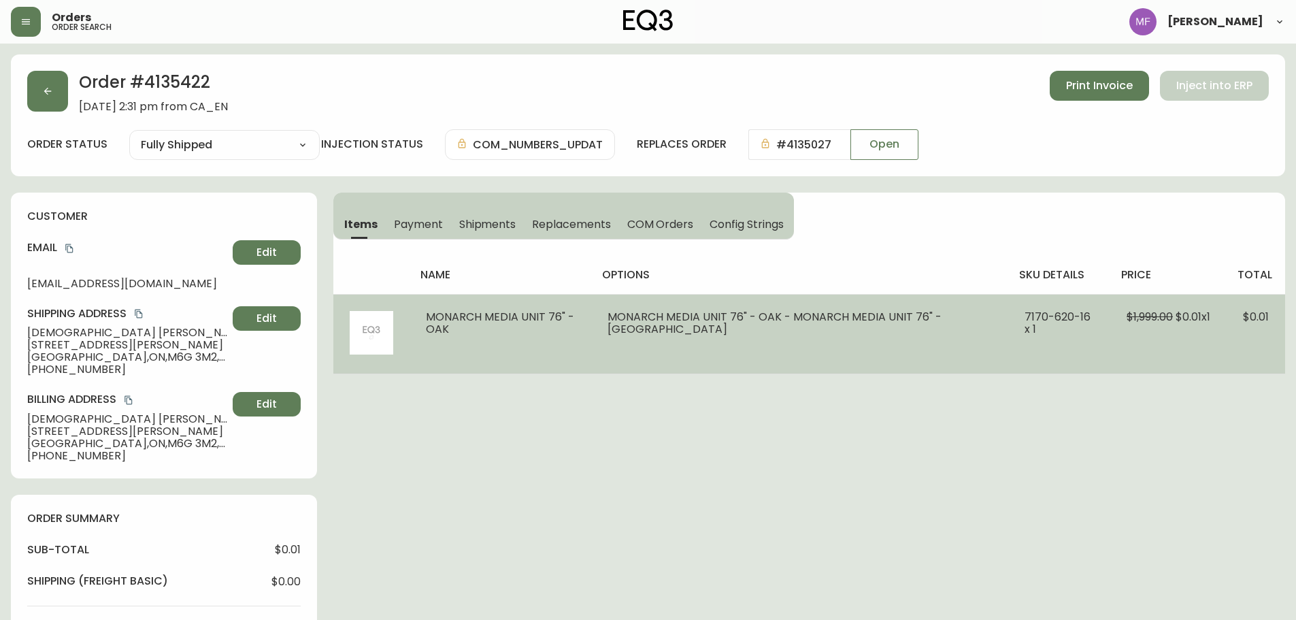
type input "Fully Shipped"
select select "FULLY_SHIPPED"
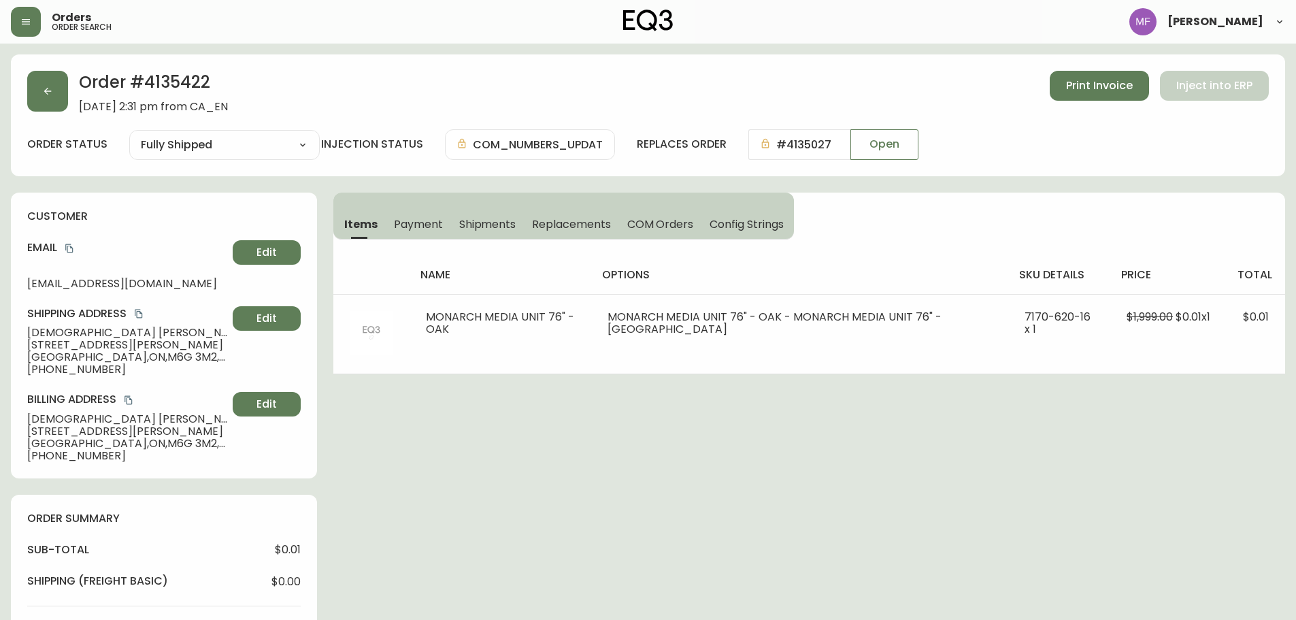
click at [185, 78] on h2 "Order # 4135422" at bounding box center [153, 86] width 149 height 30
click at [480, 222] on span "Shipments" at bounding box center [487, 224] width 57 height 14
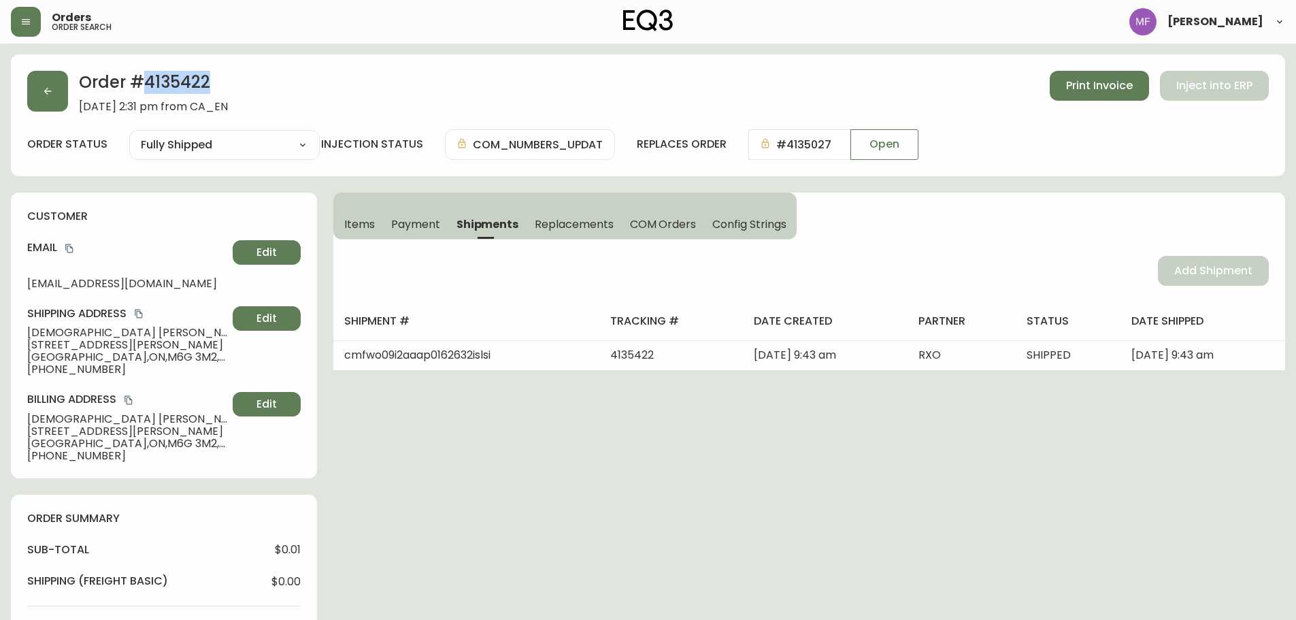
click at [161, 84] on h2 "Order # 4135422" at bounding box center [153, 86] width 149 height 30
click at [348, 218] on span "Items" at bounding box center [359, 224] width 31 height 14
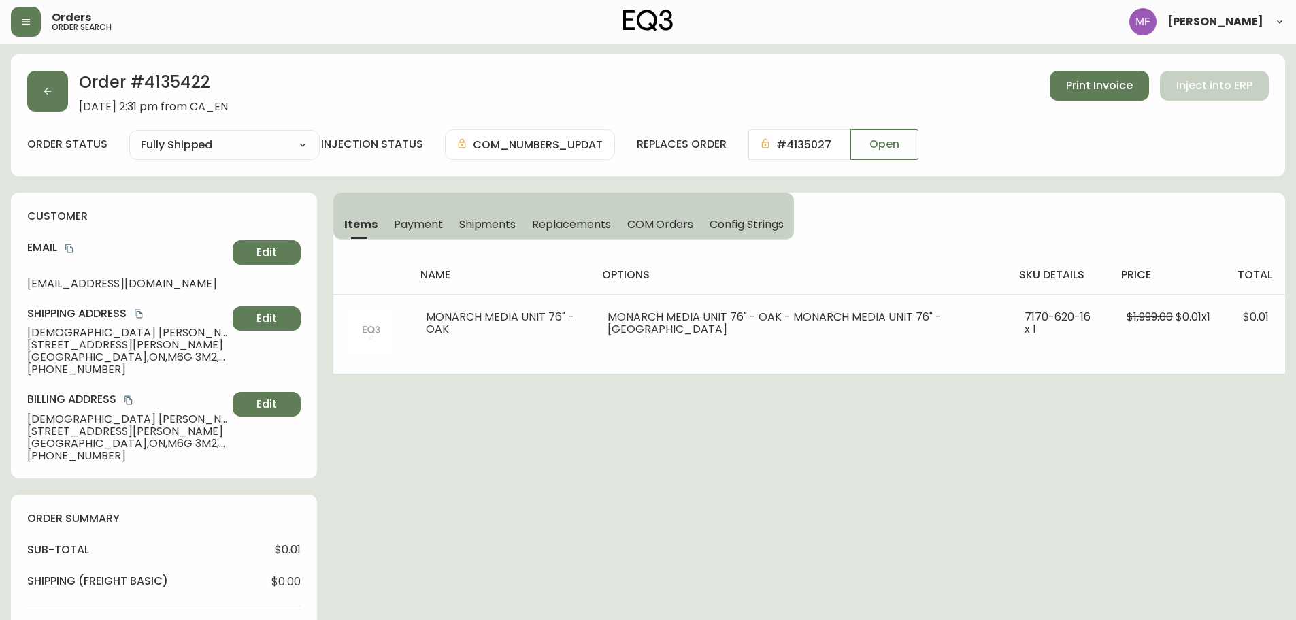
click at [554, 555] on div "Order # 4135422 September 15, 2025 at 2:31 pm from CA_EN Print Invoice Inject i…" at bounding box center [648, 614] width 1275 height 1121
click at [595, 450] on div "Order # 4135422 September 15, 2025 at 2:31 pm from CA_EN Print Invoice Inject i…" at bounding box center [648, 614] width 1275 height 1121
click at [56, 78] on button "button" at bounding box center [47, 91] width 41 height 41
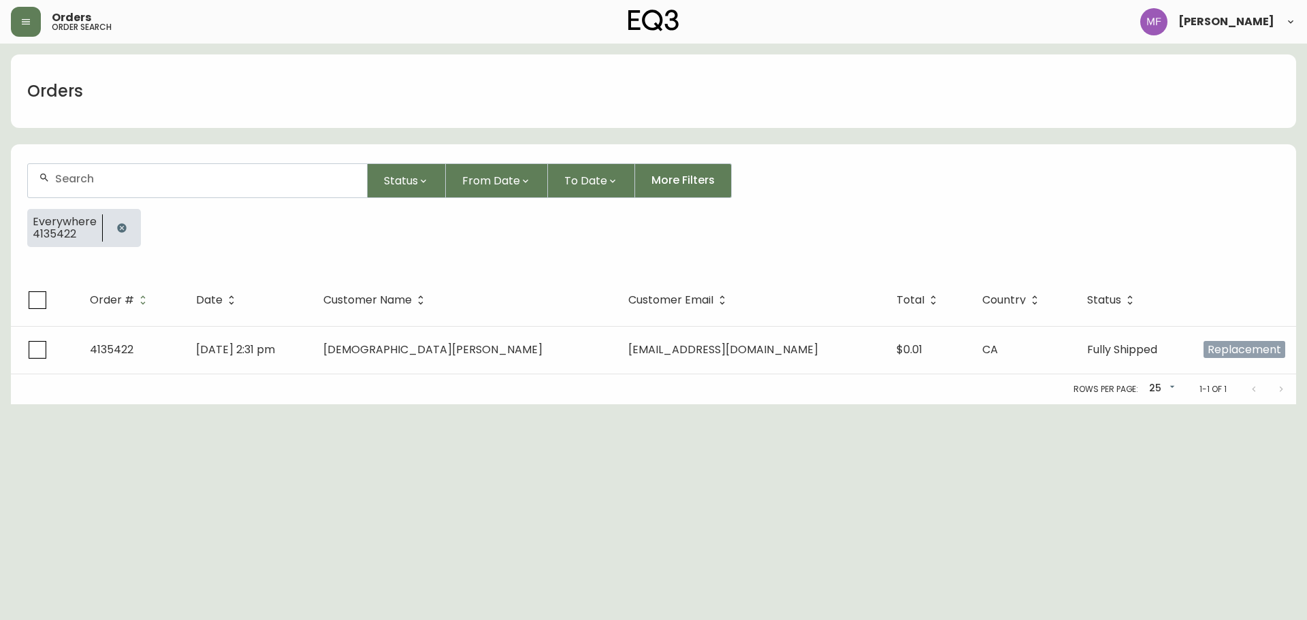
click at [118, 223] on icon "button" at bounding box center [121, 228] width 11 height 11
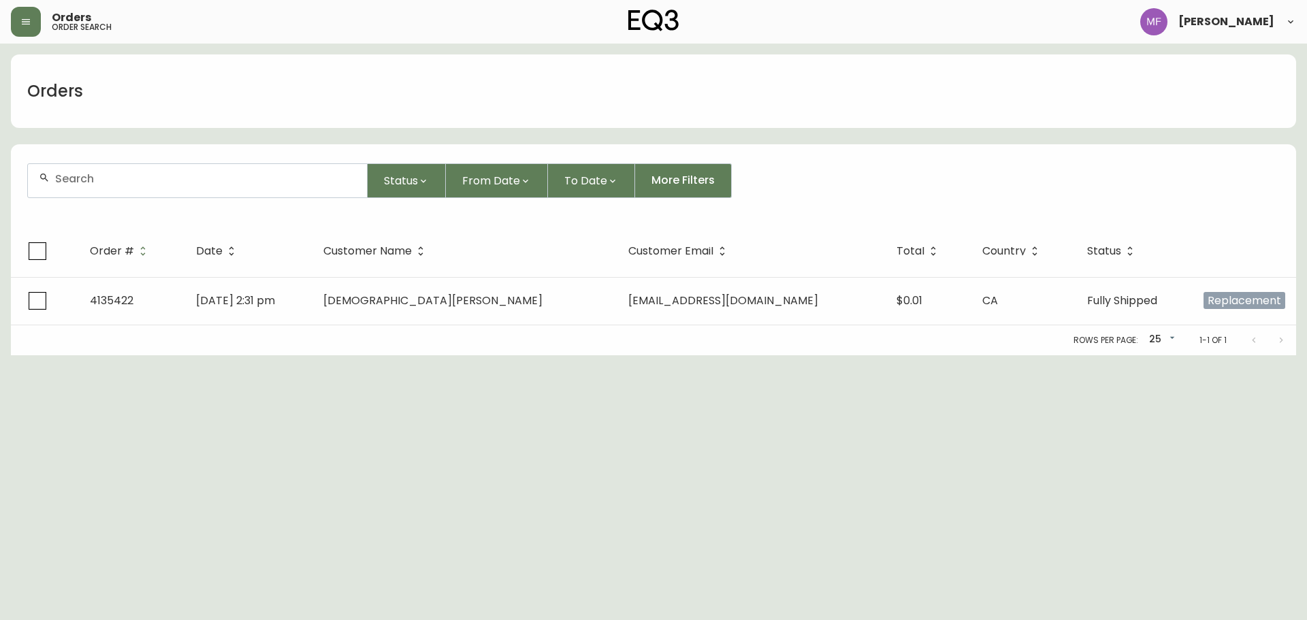
click at [143, 168] on div at bounding box center [197, 180] width 339 height 33
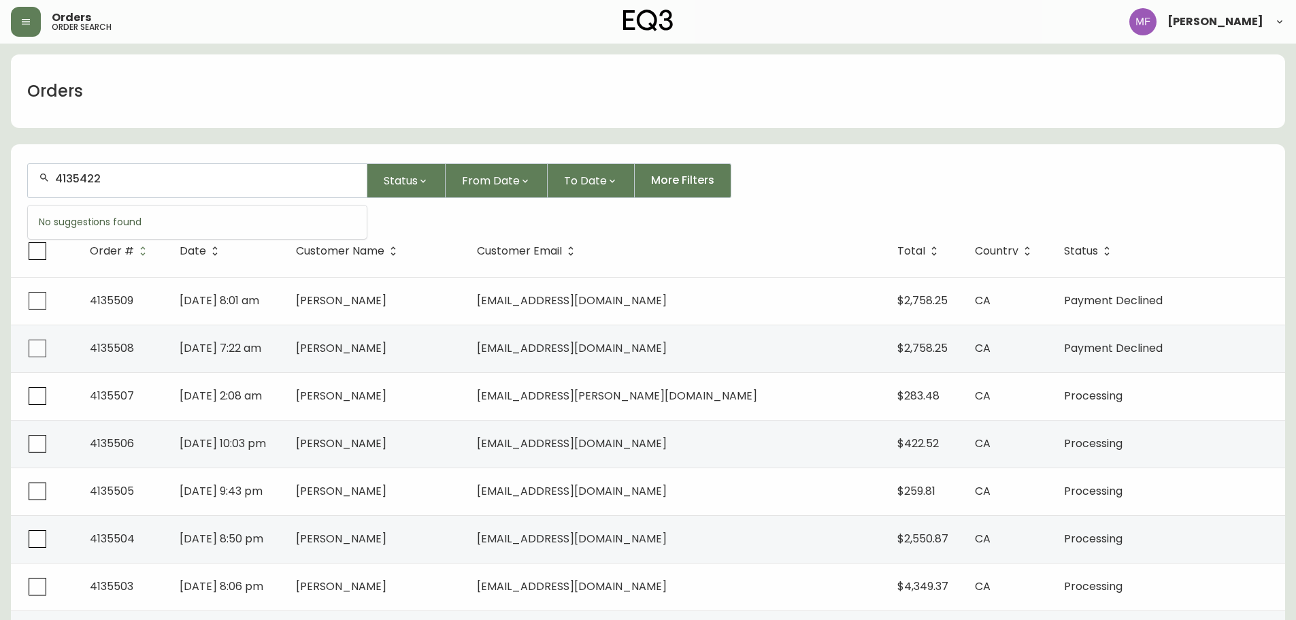
type input "4135422"
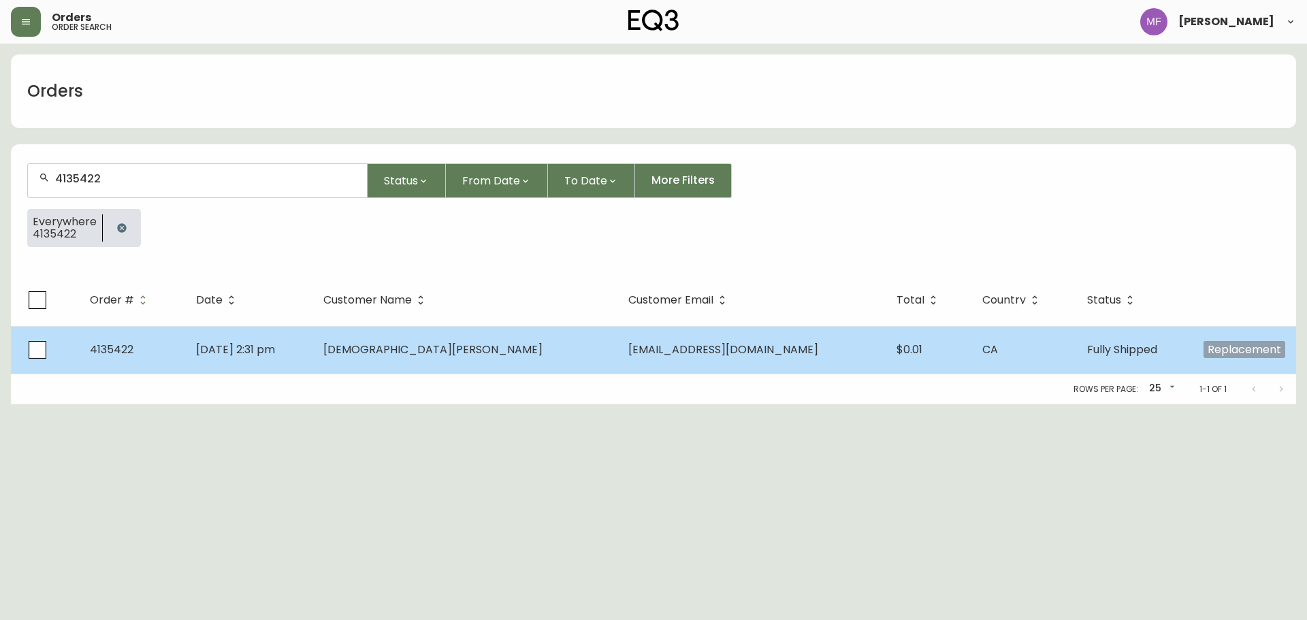
click at [312, 354] on td "Sep 15 2025, 2:31 pm" at bounding box center [248, 350] width 127 height 48
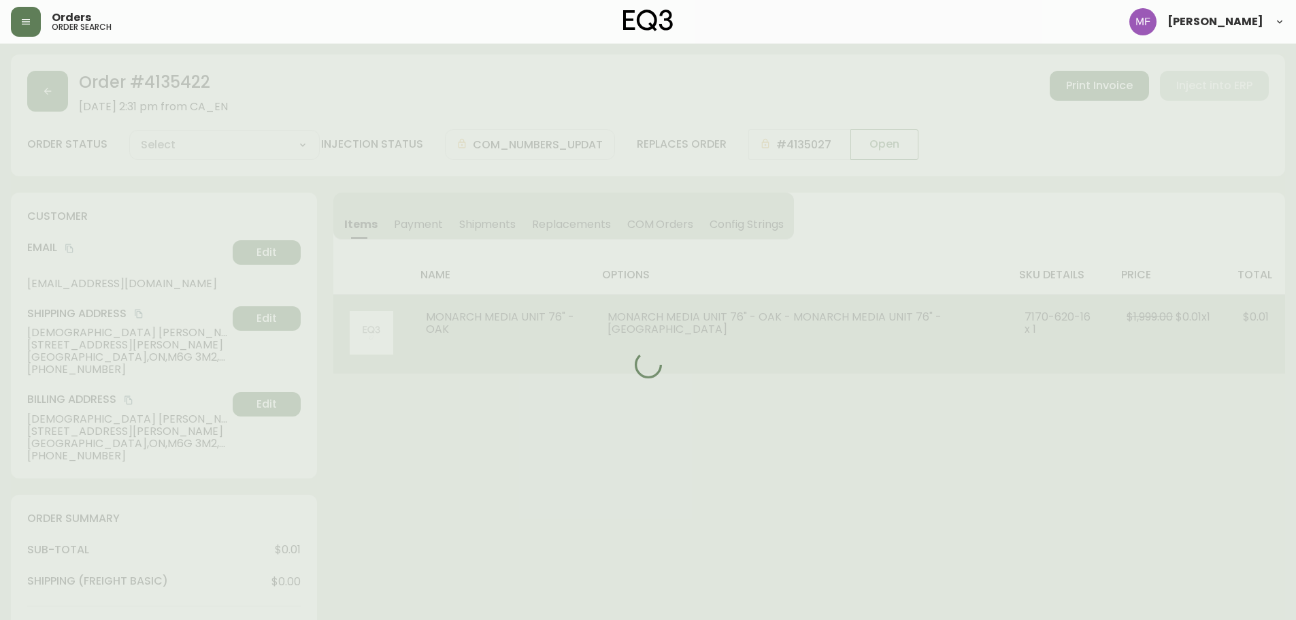
type input "Fully Shipped"
select select "FULLY_SHIPPED"
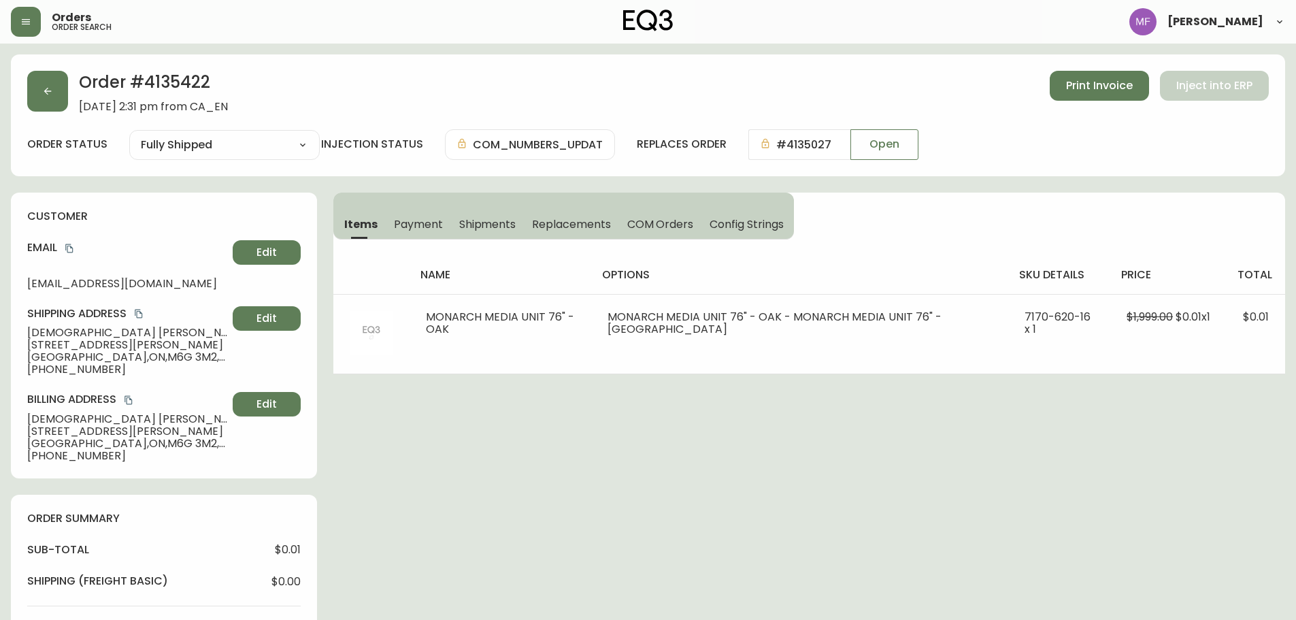
click at [170, 78] on h2 "Order # 4135422" at bounding box center [153, 86] width 149 height 30
click at [495, 231] on span "Shipments" at bounding box center [487, 224] width 57 height 14
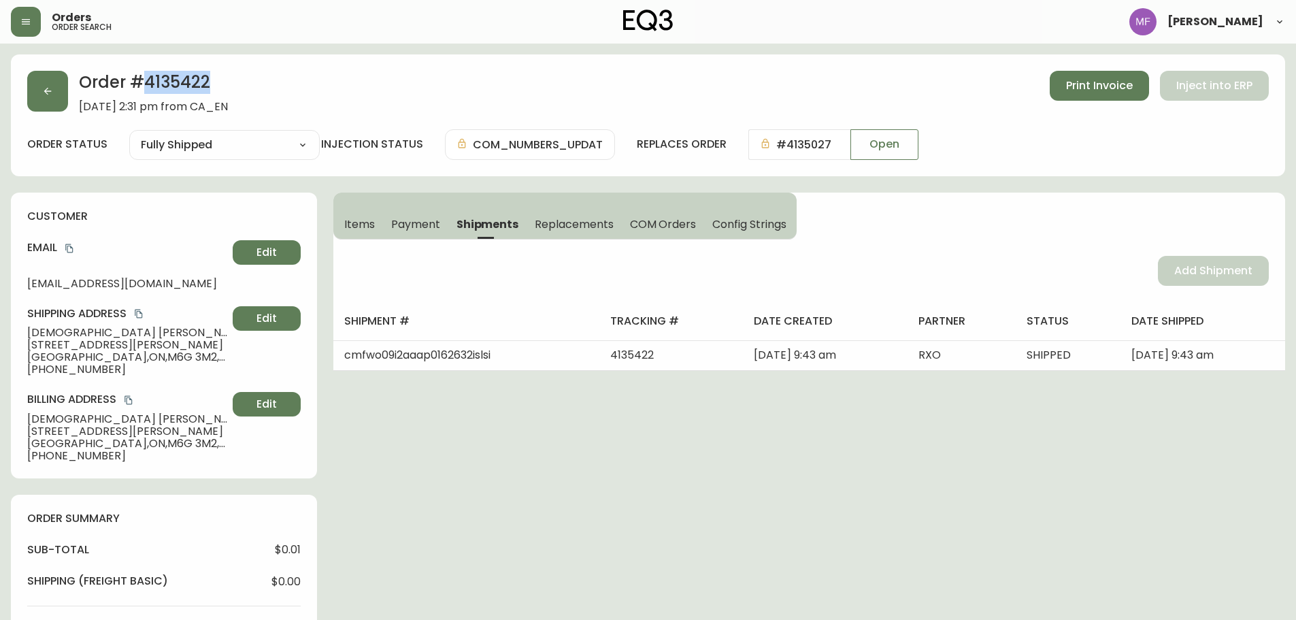
click at [161, 91] on h2 "Order # 4135422" at bounding box center [153, 86] width 149 height 30
click at [56, 96] on button "button" at bounding box center [47, 91] width 41 height 41
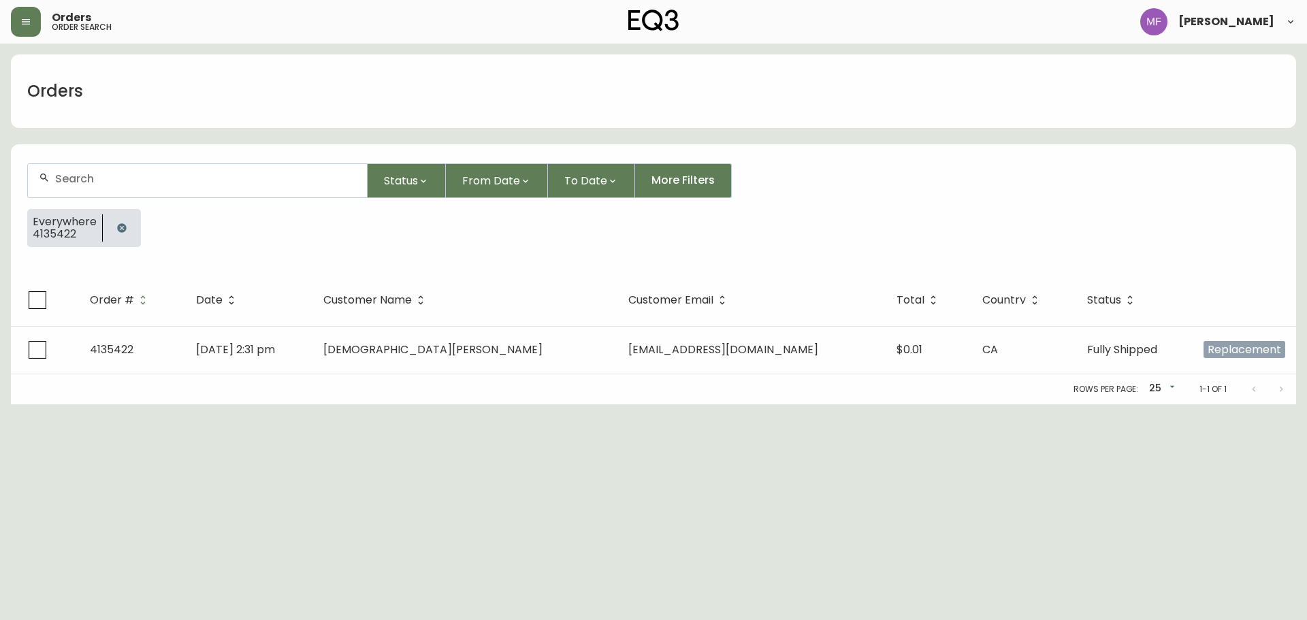
click at [108, 222] on button "button" at bounding box center [121, 227] width 27 height 27
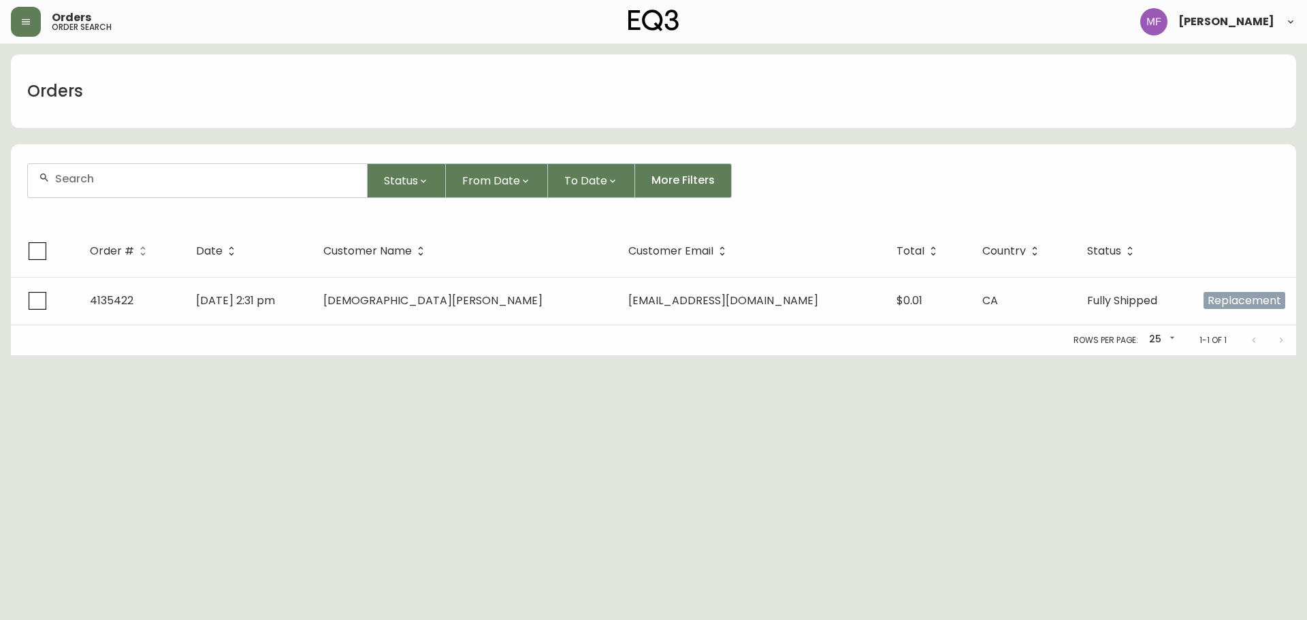
click at [114, 184] on div at bounding box center [197, 180] width 339 height 33
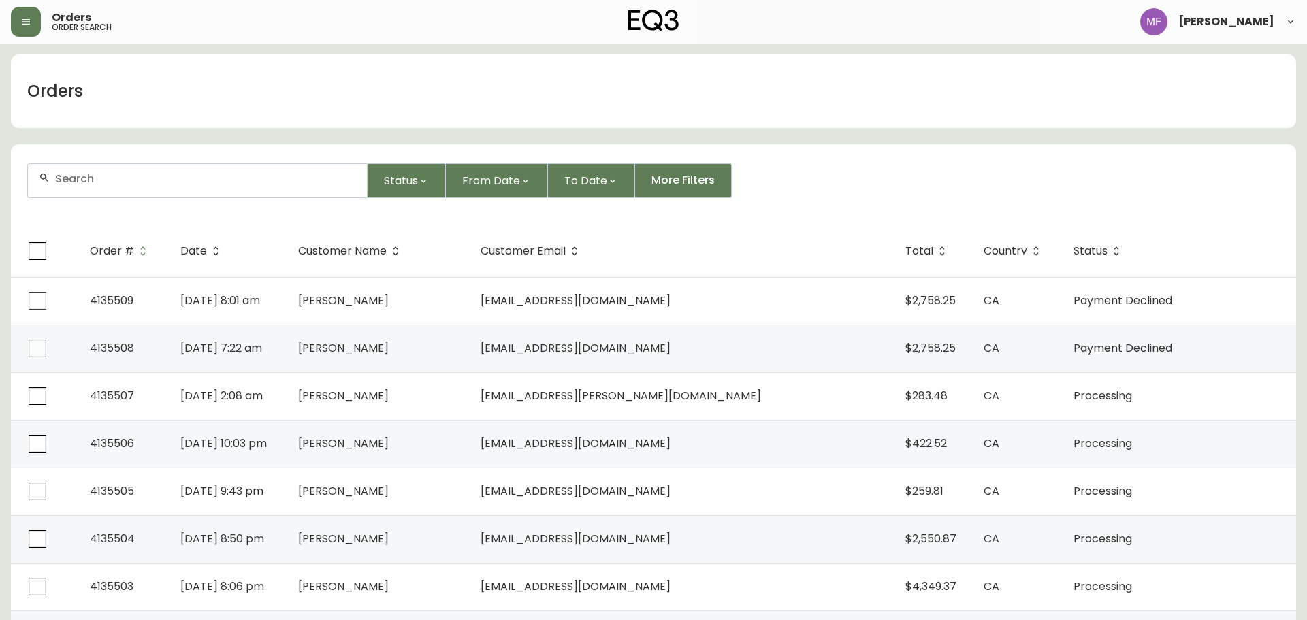
paste input "4135222"
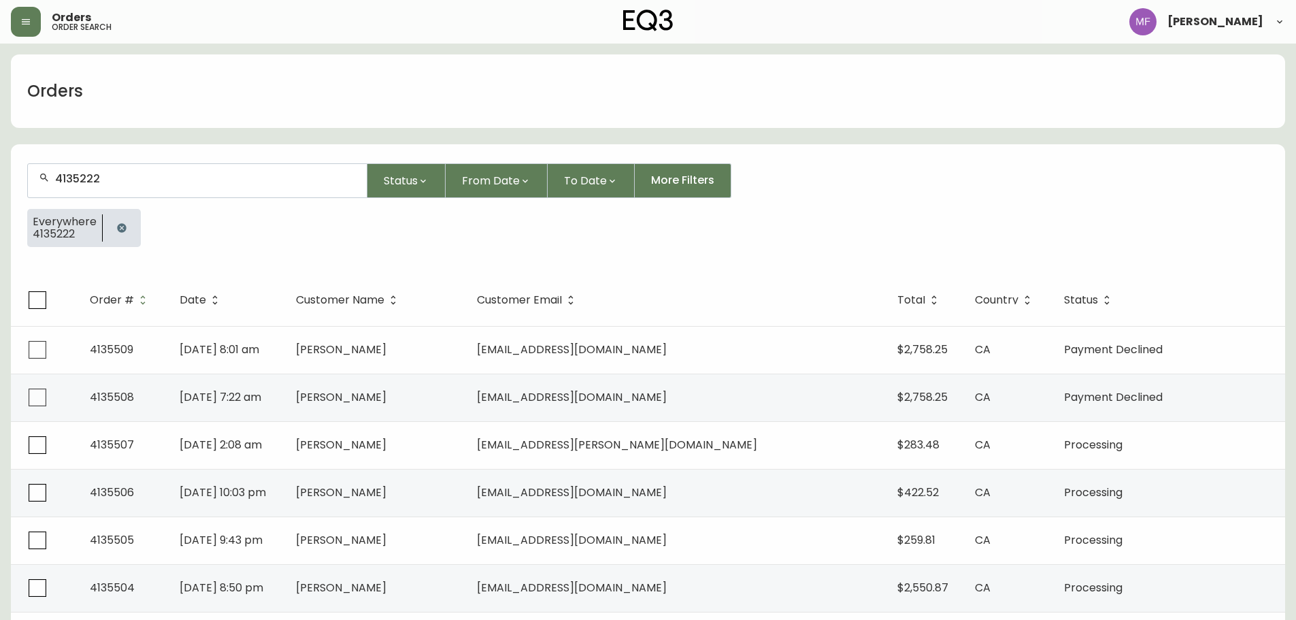
type input "4135222"
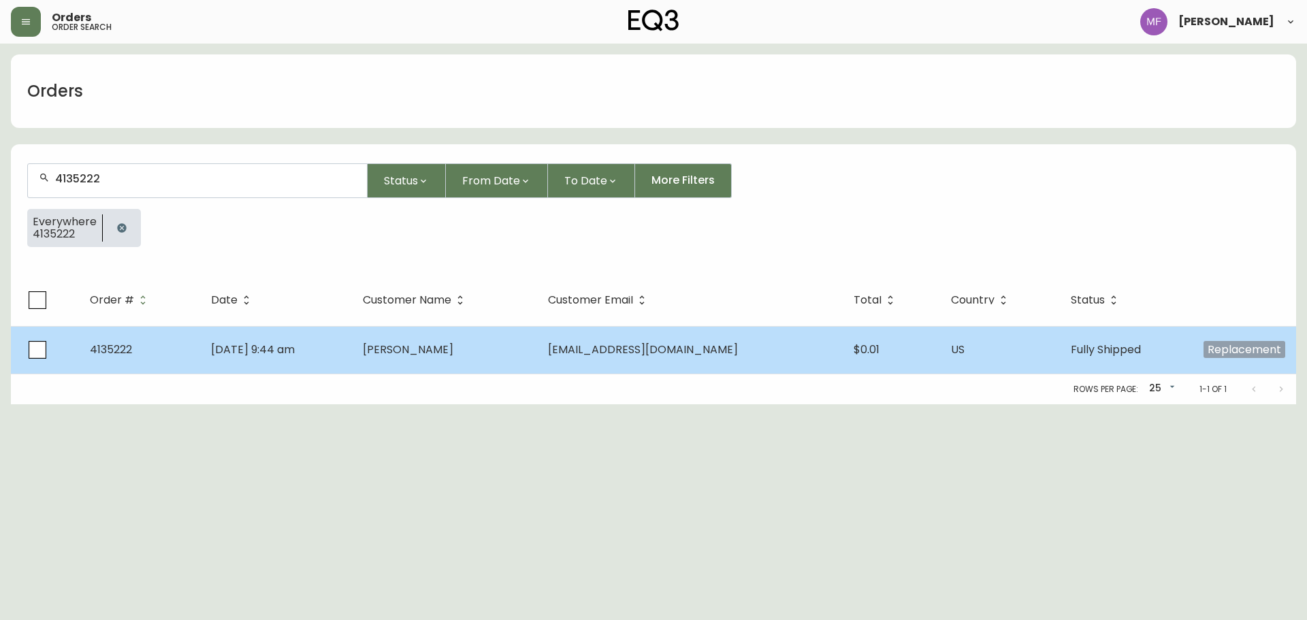
click at [353, 342] on td "Sep 09 2025, 9:44 am" at bounding box center [276, 350] width 152 height 48
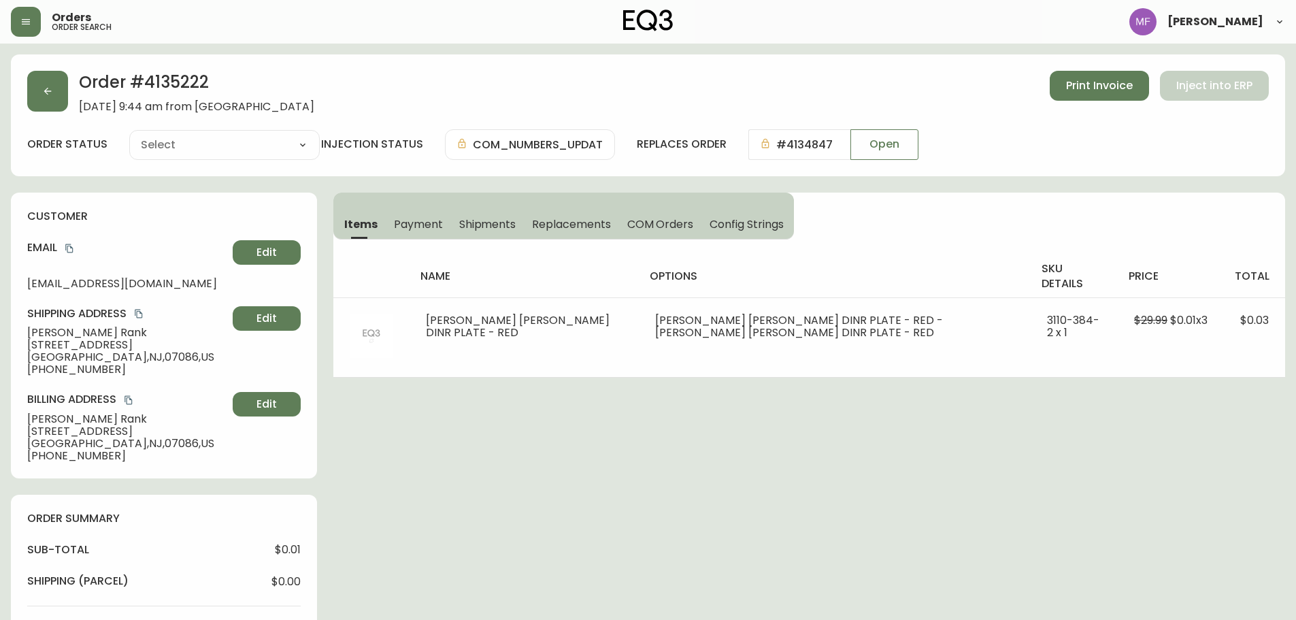
type input "Fully Shipped"
select select "FULLY_SHIPPED"
click at [492, 220] on span "Shipments" at bounding box center [487, 224] width 57 height 14
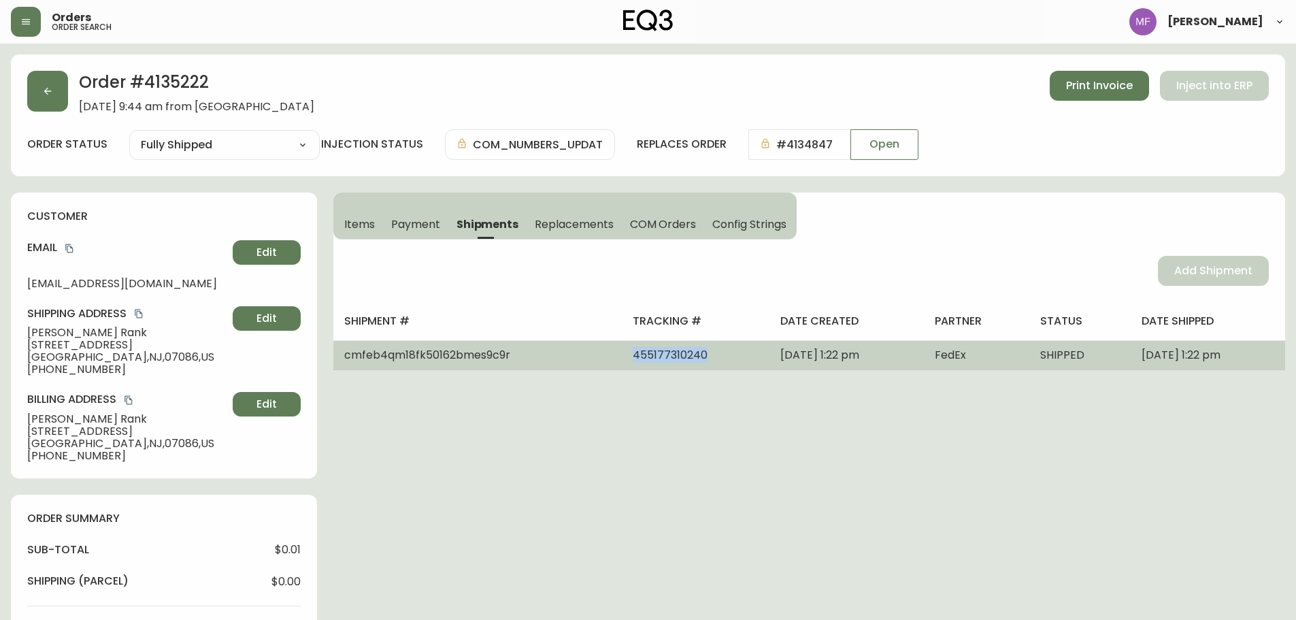
drag, startPoint x: 647, startPoint y: 361, endPoint x: 540, endPoint y: 361, distance: 106.8
click at [540, 361] on tr "cmfeb4qm18fk50162bmes9c9r 455177310240 September 10, 2025 at 1:22 pm FedEx SHIP…" at bounding box center [809, 355] width 952 height 30
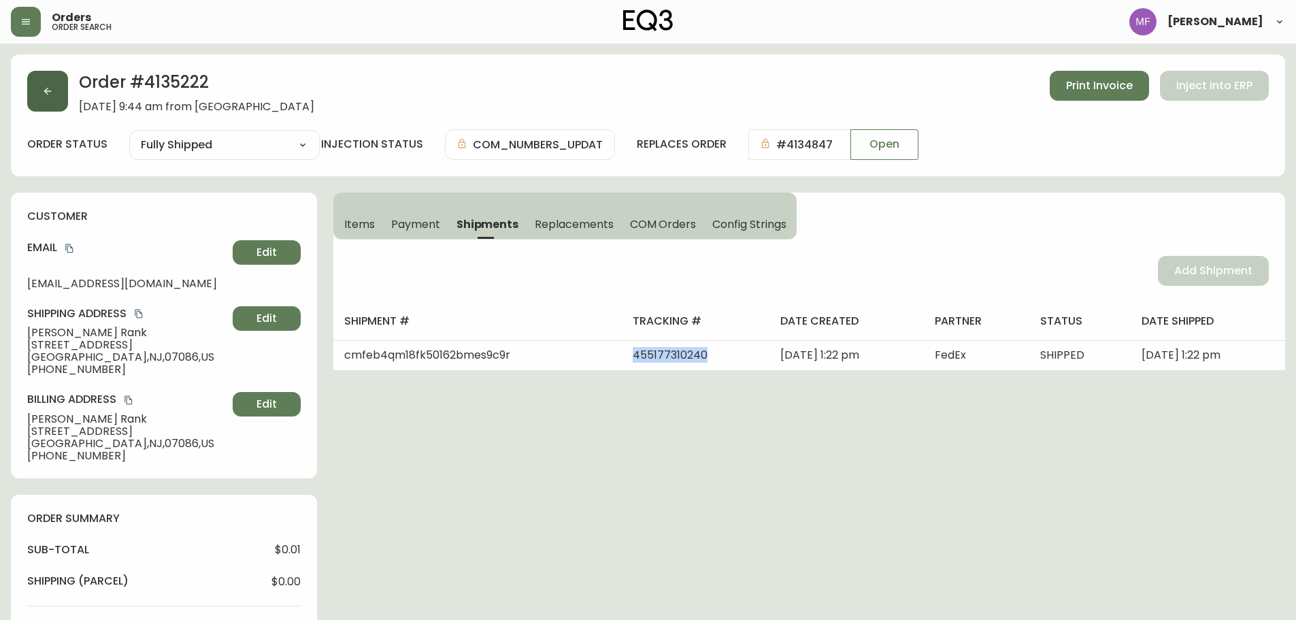
click at [41, 95] on button "button" at bounding box center [47, 91] width 41 height 41
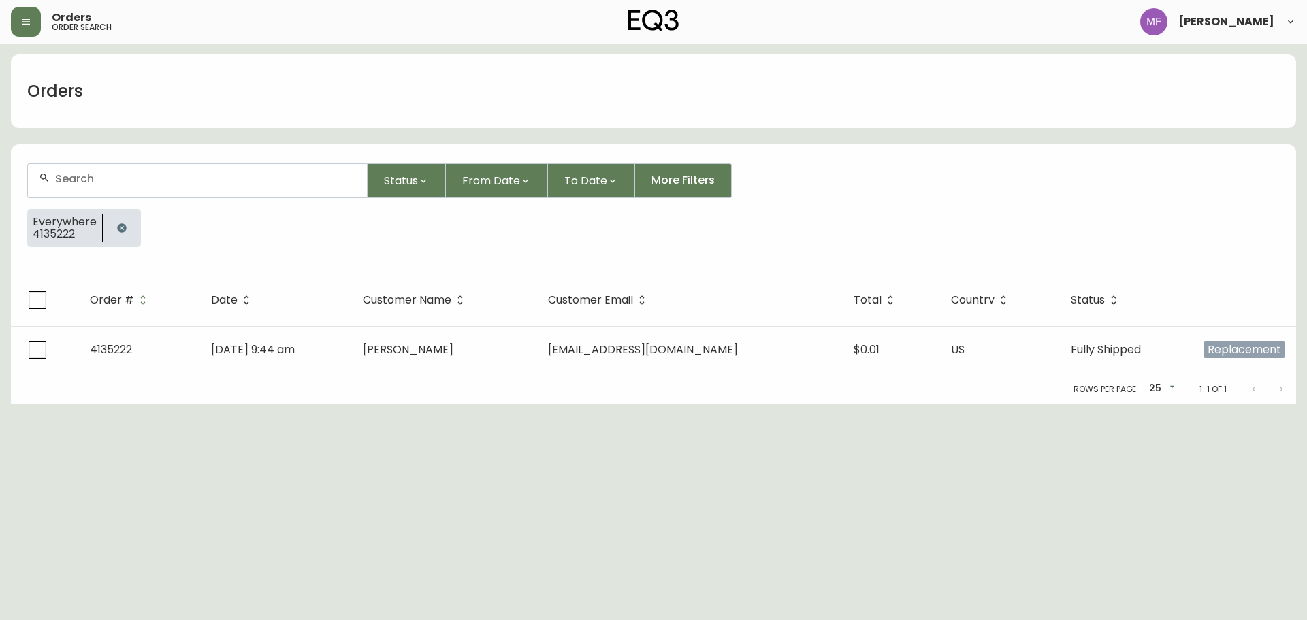
click at [127, 223] on button "button" at bounding box center [121, 227] width 27 height 27
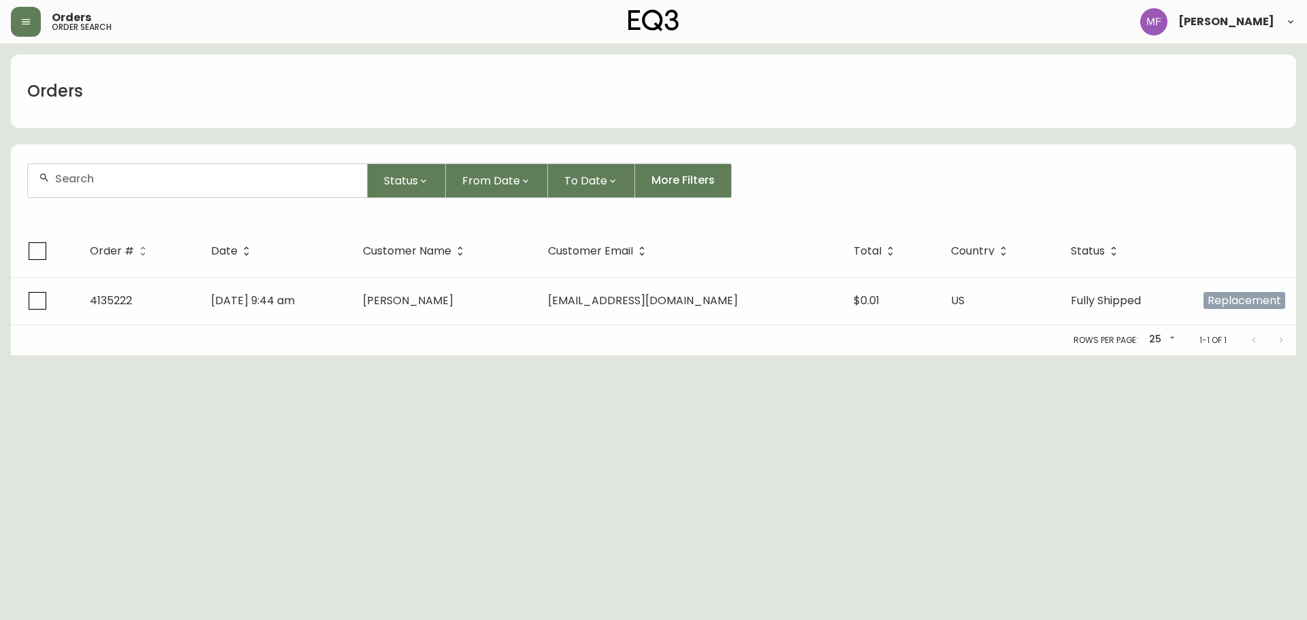
click at [110, 181] on input "text" at bounding box center [205, 178] width 301 height 13
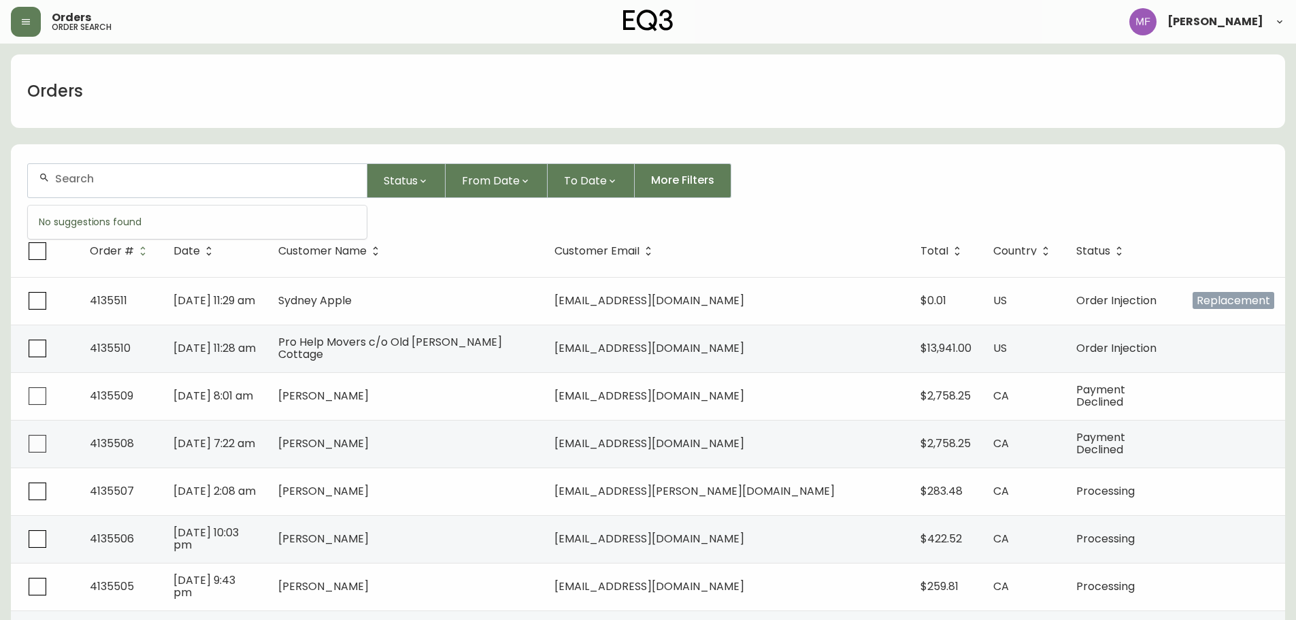
paste input "4132564"
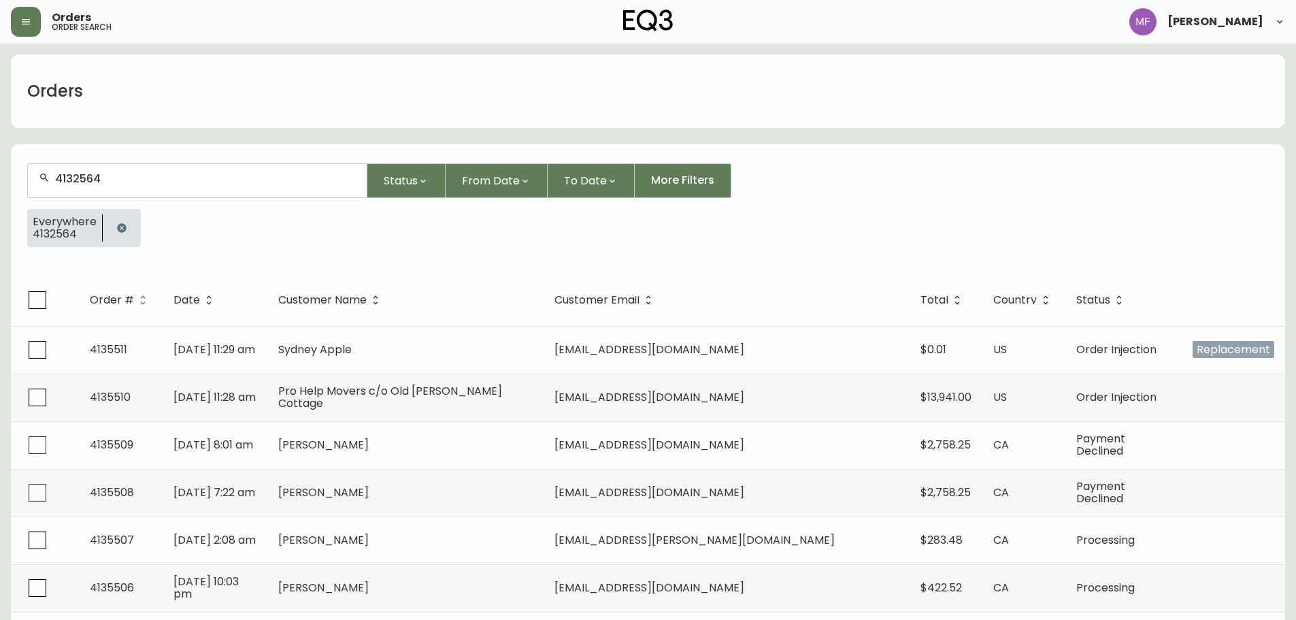
type input "4132564"
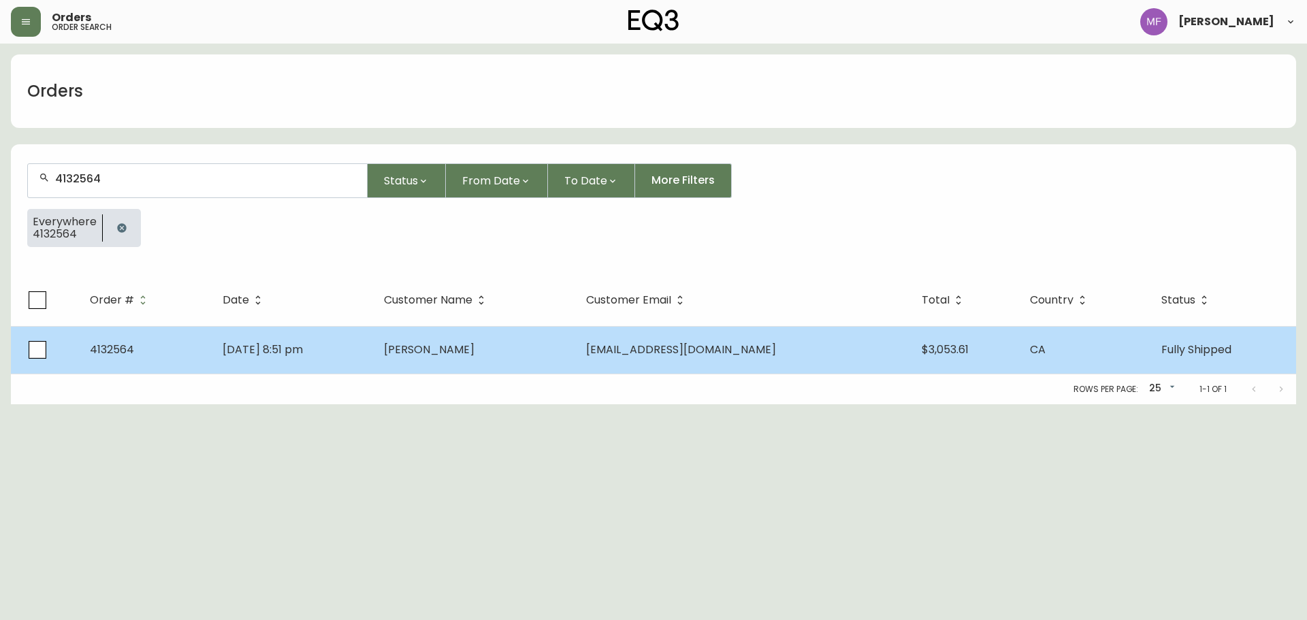
click at [301, 344] on span "Apr 21 2025, 8:51 pm" at bounding box center [263, 350] width 80 height 16
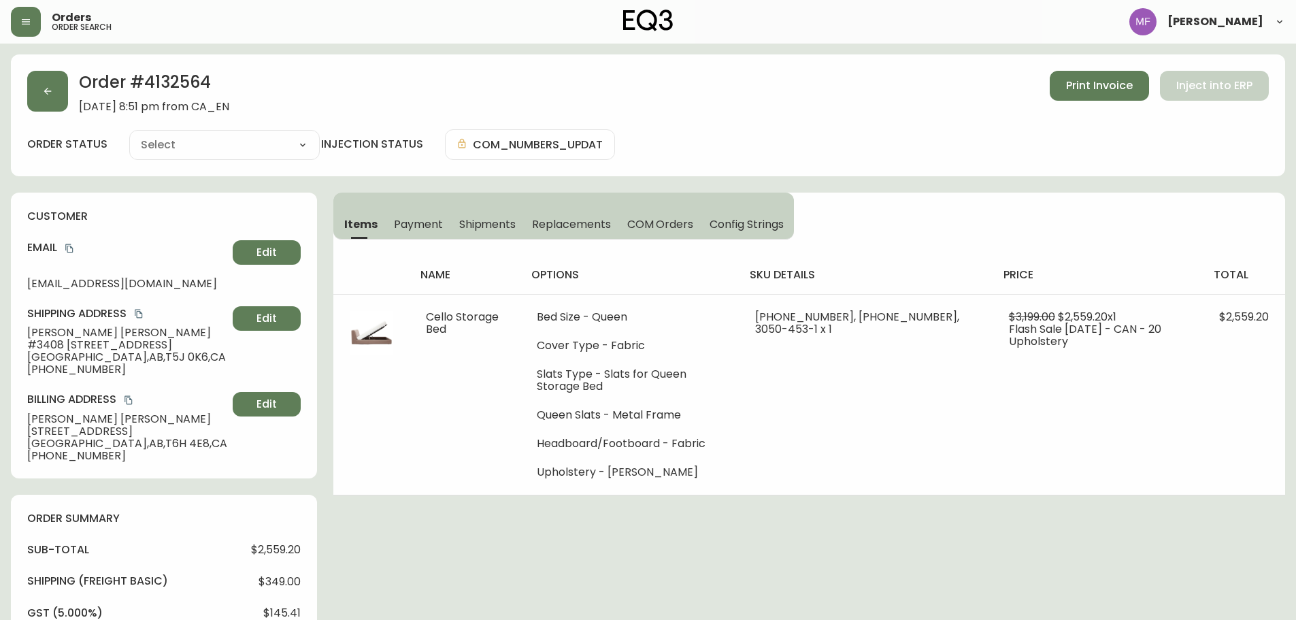
type input "Fully Shipped"
select select "FULLY_SHIPPED"
drag, startPoint x: 98, startPoint y: 331, endPoint x: 27, endPoint y: 331, distance: 70.8
click at [27, 331] on span "Emma Kaiser" at bounding box center [127, 333] width 200 height 12
click at [44, 90] on icon "button" at bounding box center [47, 91] width 11 height 11
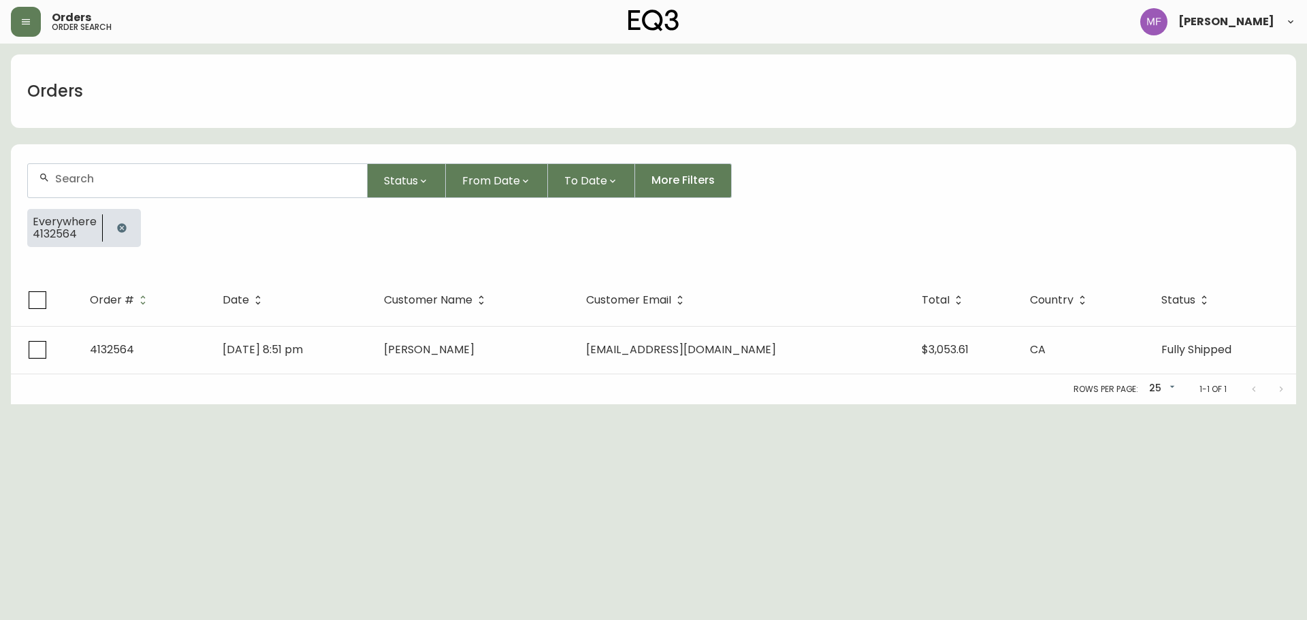
click at [131, 229] on button "button" at bounding box center [121, 227] width 27 height 27
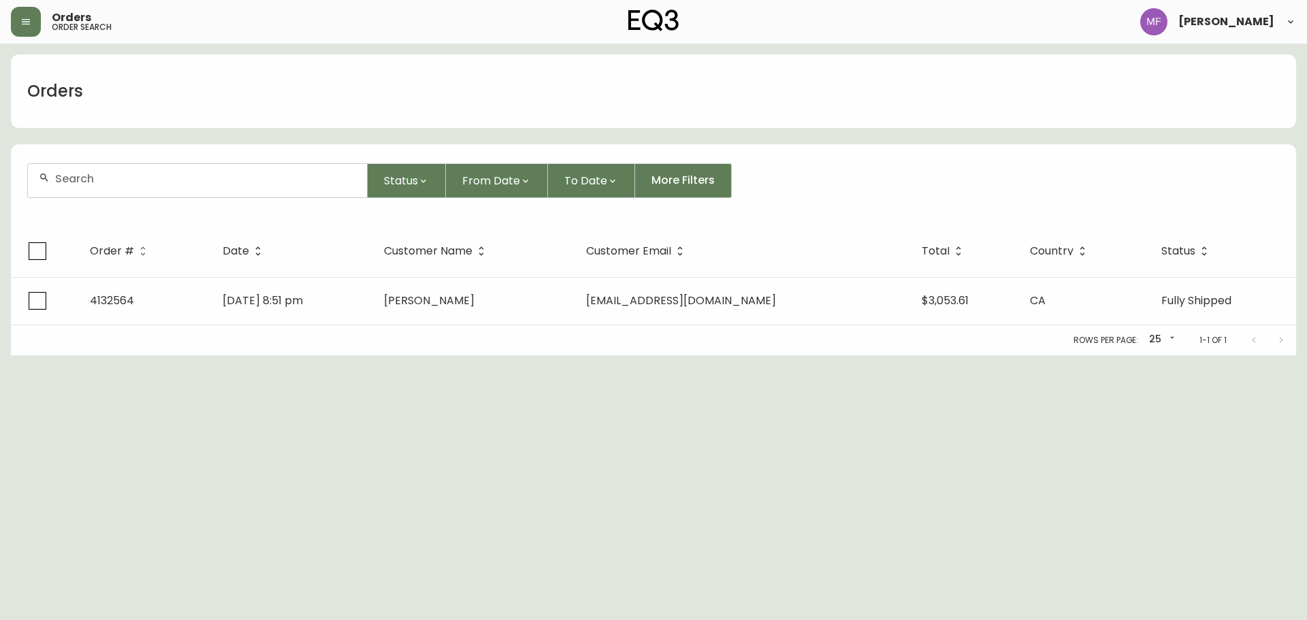
click at [106, 191] on div at bounding box center [197, 180] width 339 height 33
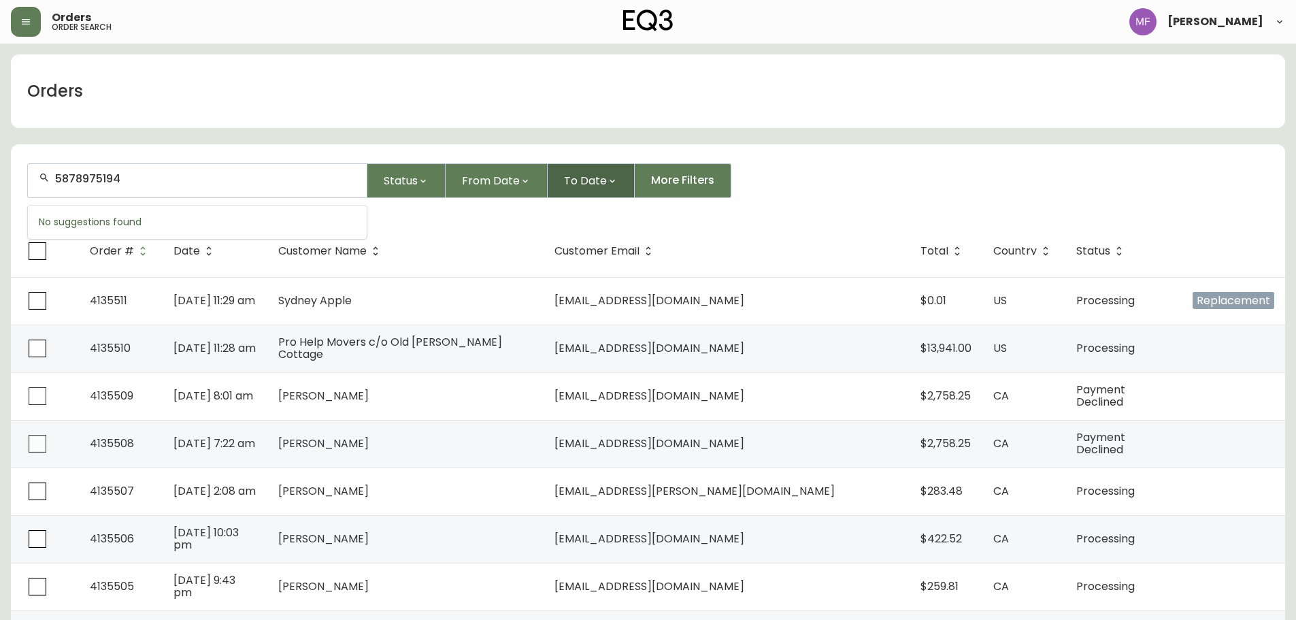
type input "5878975194"
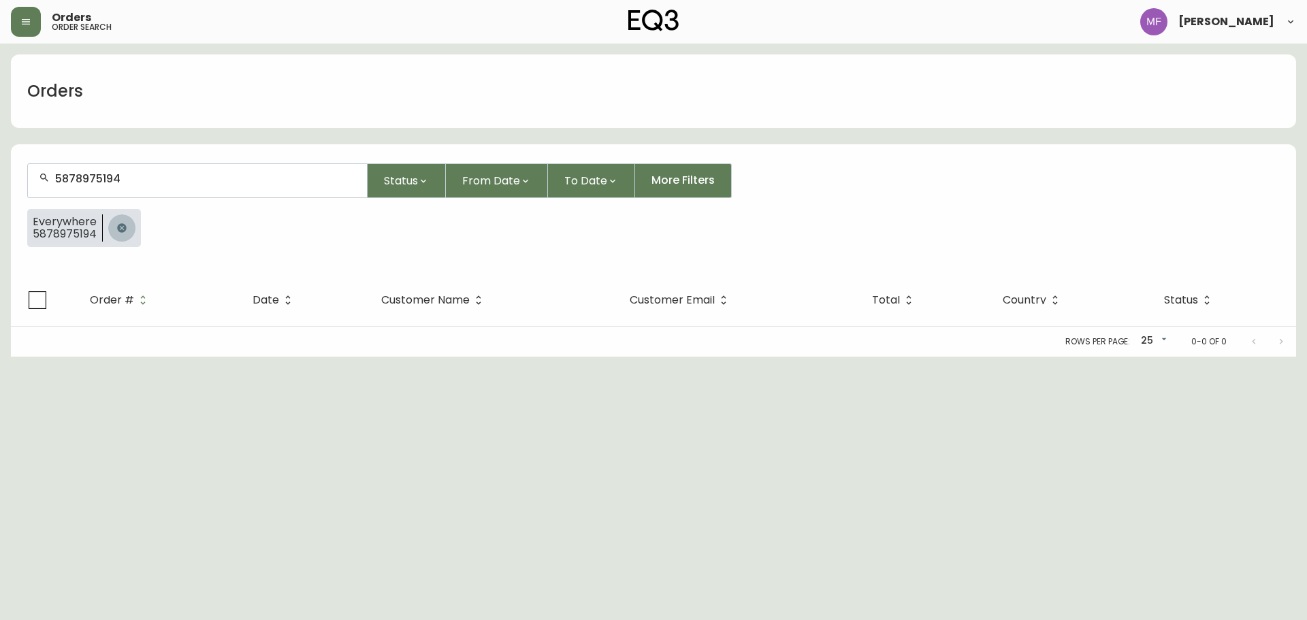
click at [127, 225] on icon "button" at bounding box center [121, 228] width 11 height 11
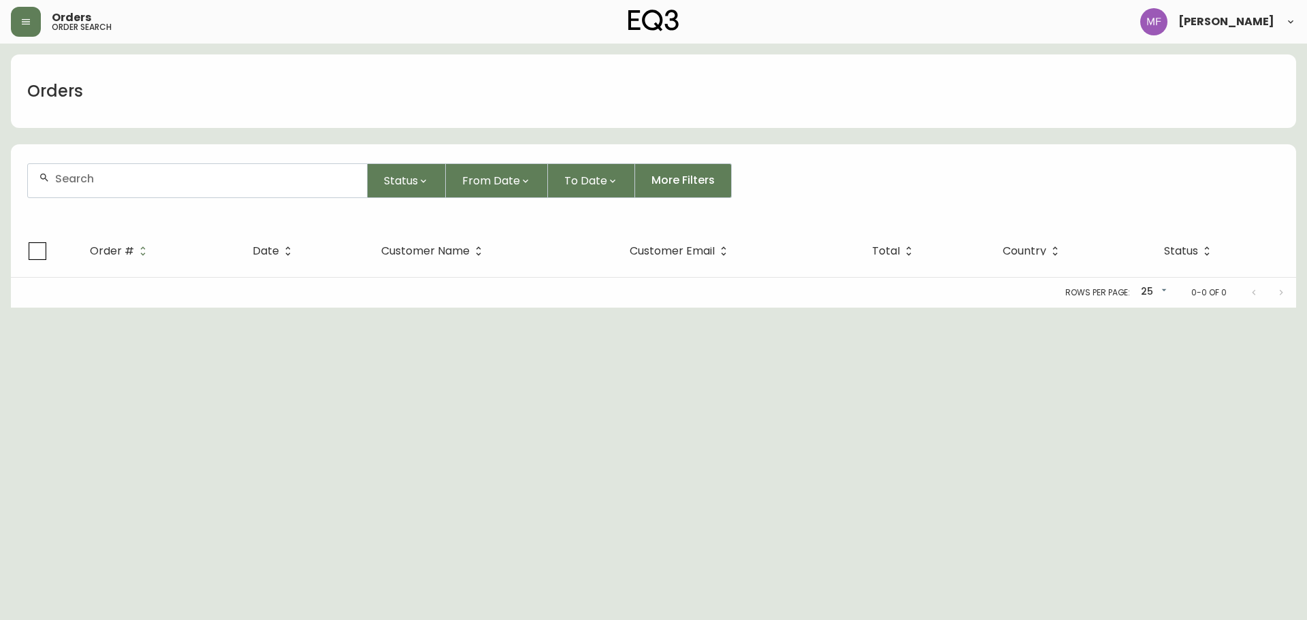
click at [121, 184] on input "text" at bounding box center [205, 178] width 301 height 13
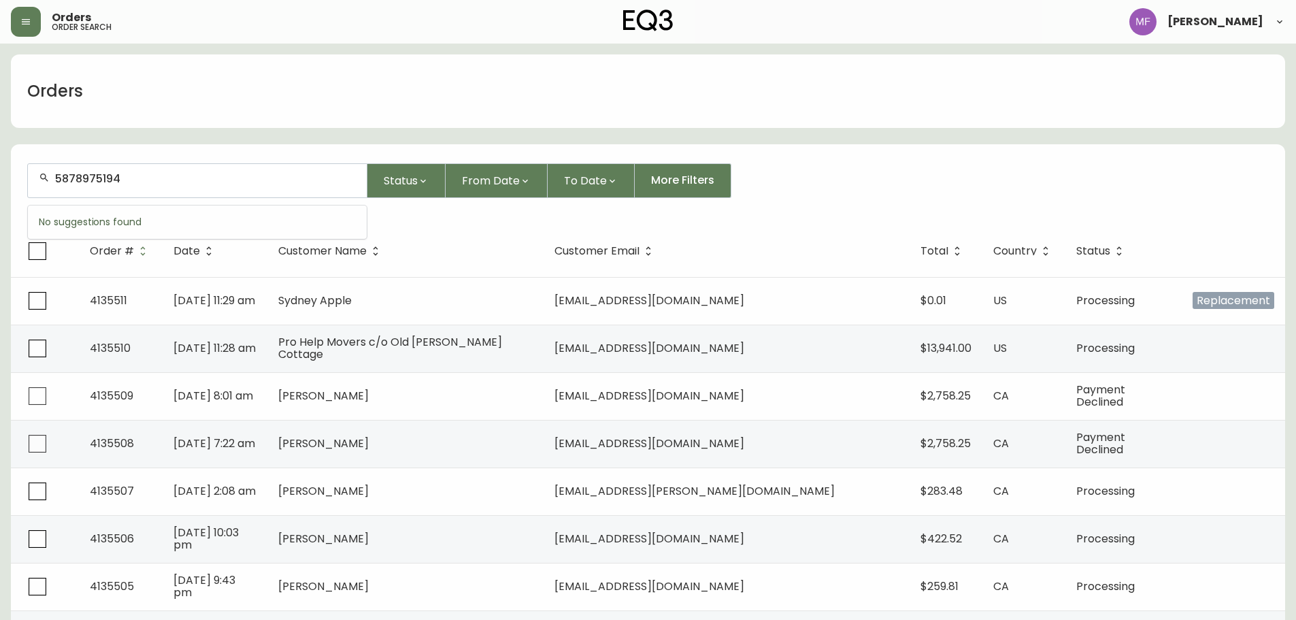
type input "5878975194"
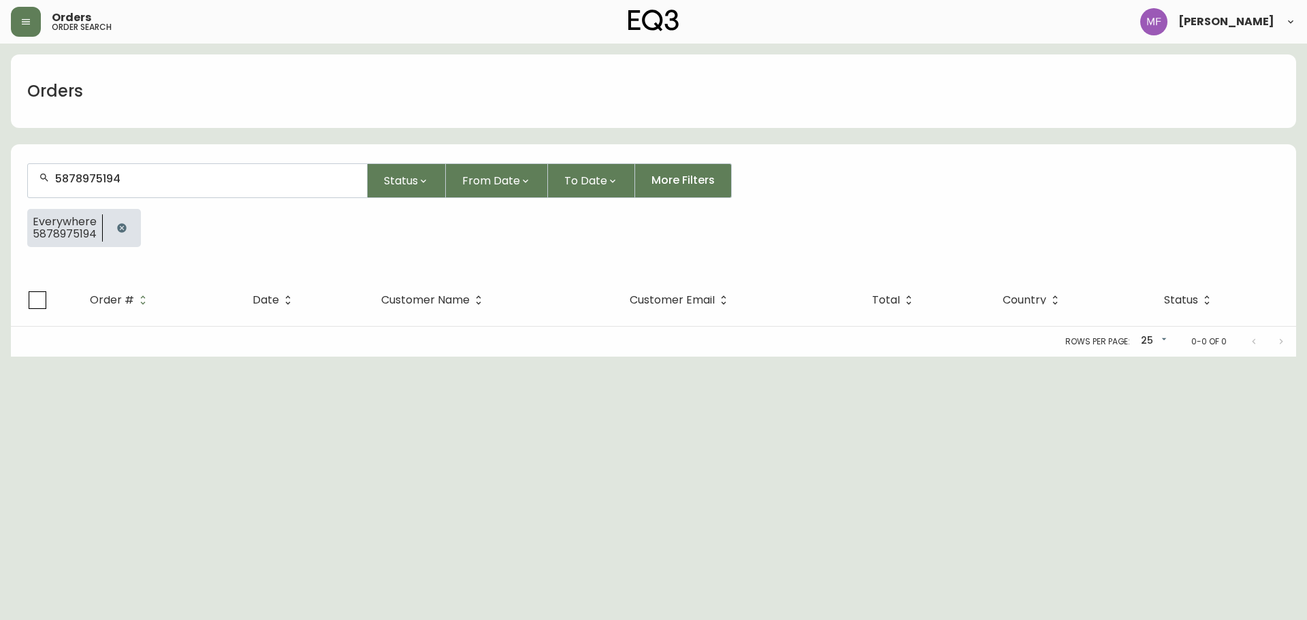
drag, startPoint x: 132, startPoint y: 229, endPoint x: 132, endPoint y: 218, distance: 11.6
click at [132, 229] on button "button" at bounding box center [121, 227] width 27 height 27
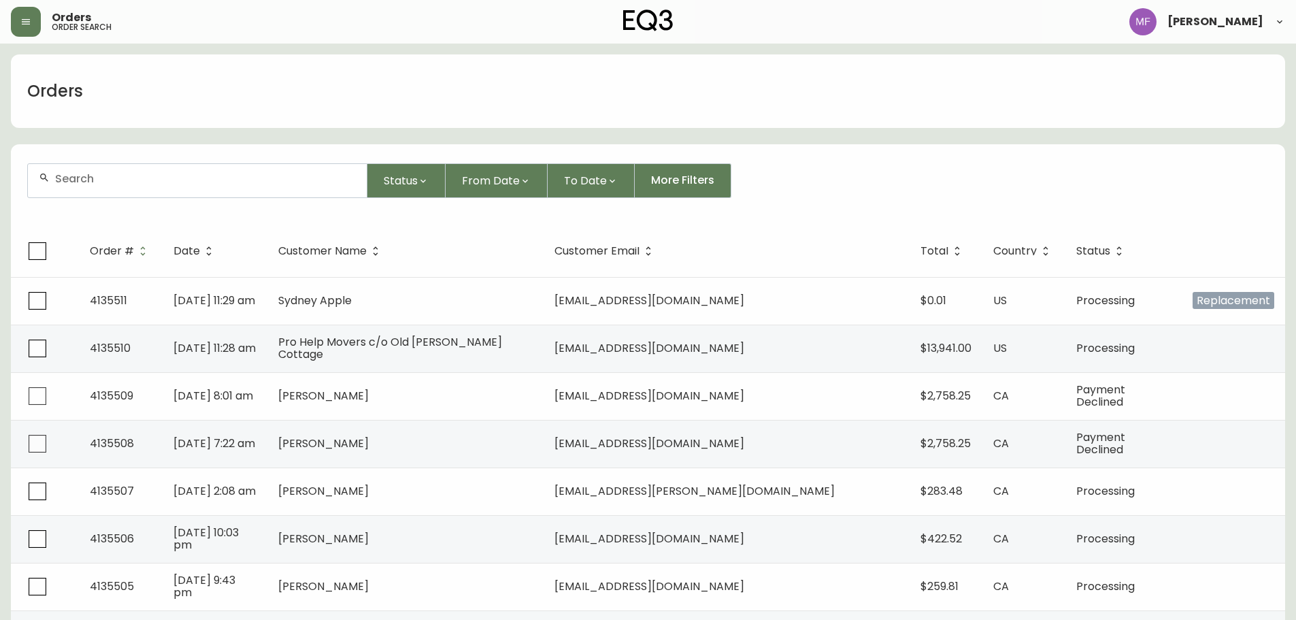
click at [129, 173] on input "text" at bounding box center [205, 178] width 301 height 13
type input "884452621030"
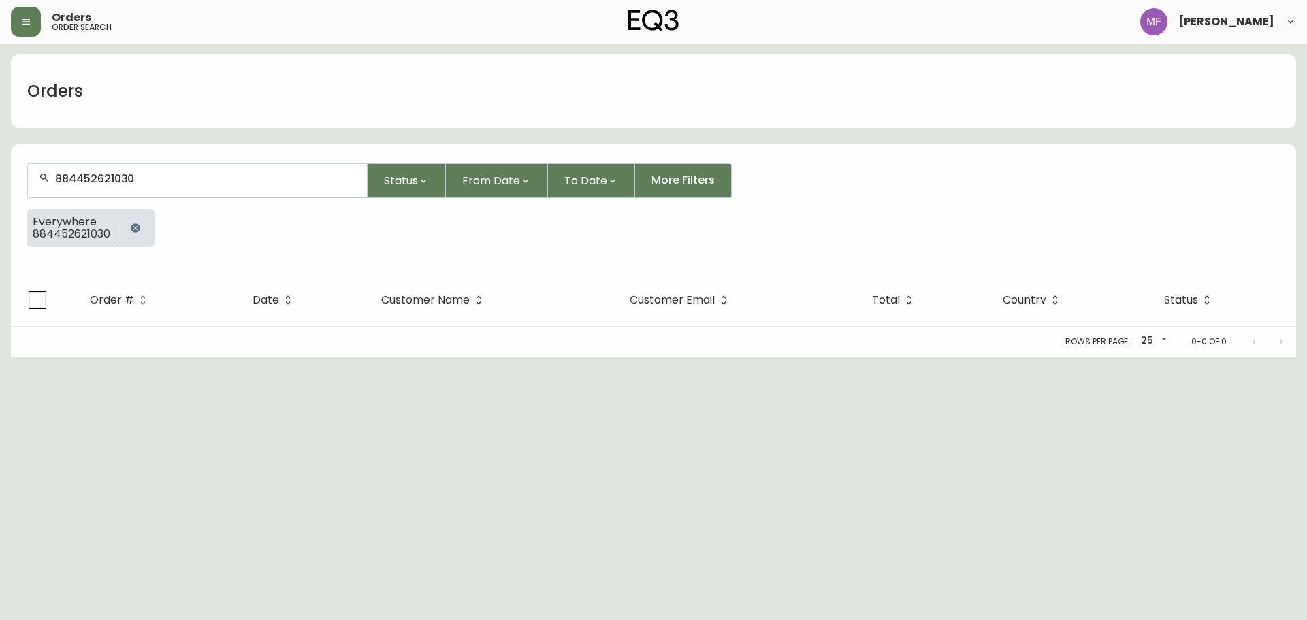
click at [139, 221] on button "button" at bounding box center [135, 227] width 27 height 27
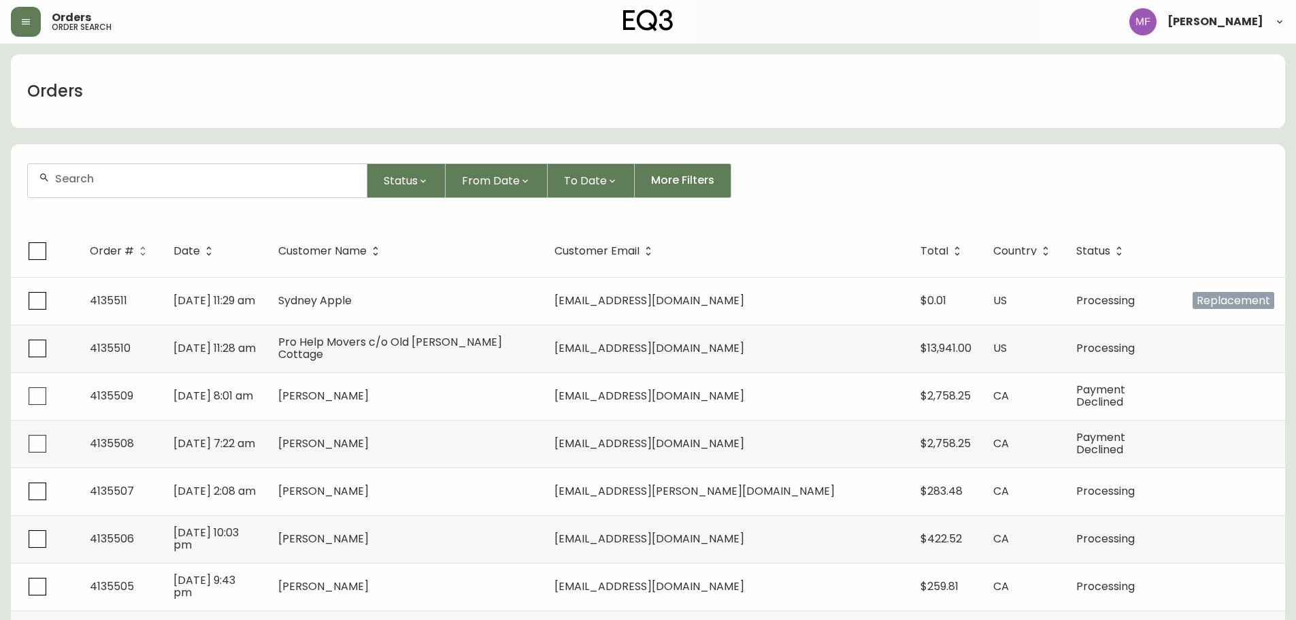
click at [100, 184] on input "text" at bounding box center [205, 178] width 301 height 13
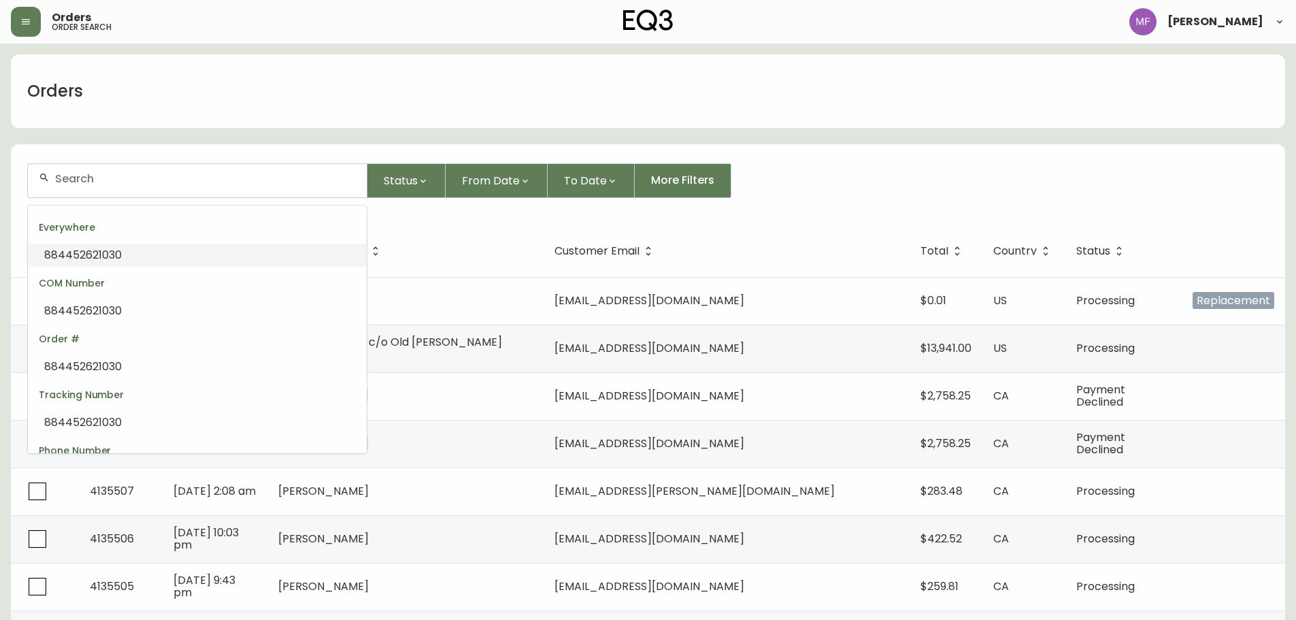
paste input "4135147"
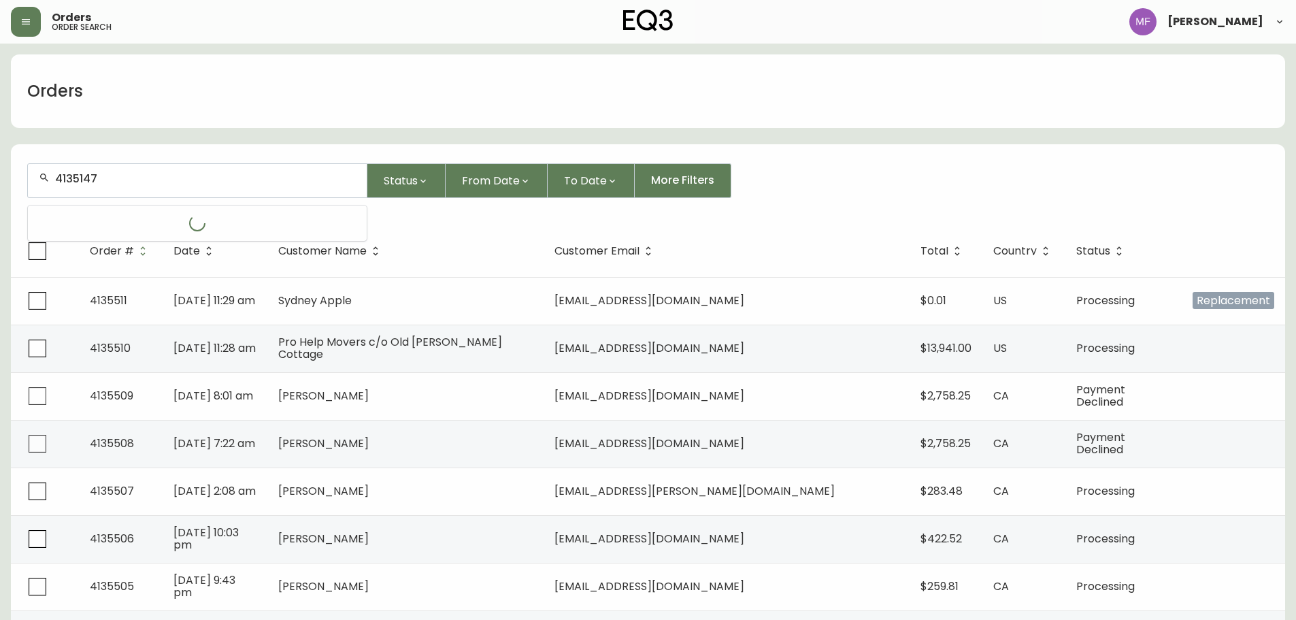
type input "4135147"
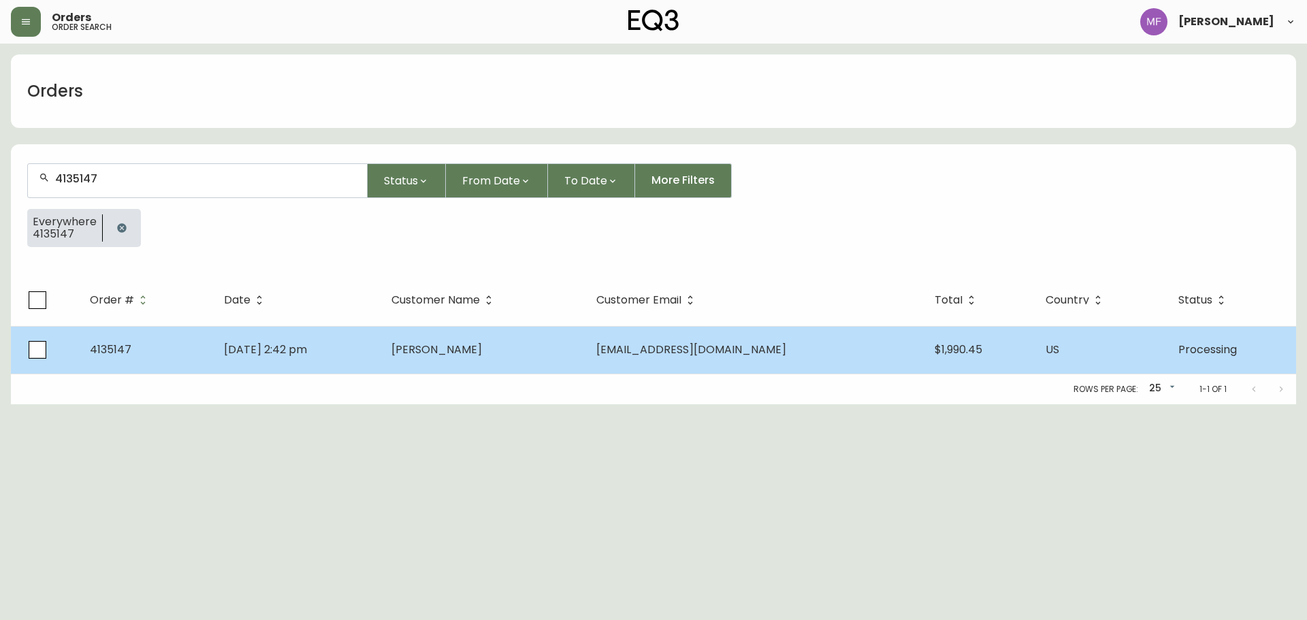
click at [585, 365] on td "Eric Jaramillo-Martinez" at bounding box center [482, 350] width 205 height 48
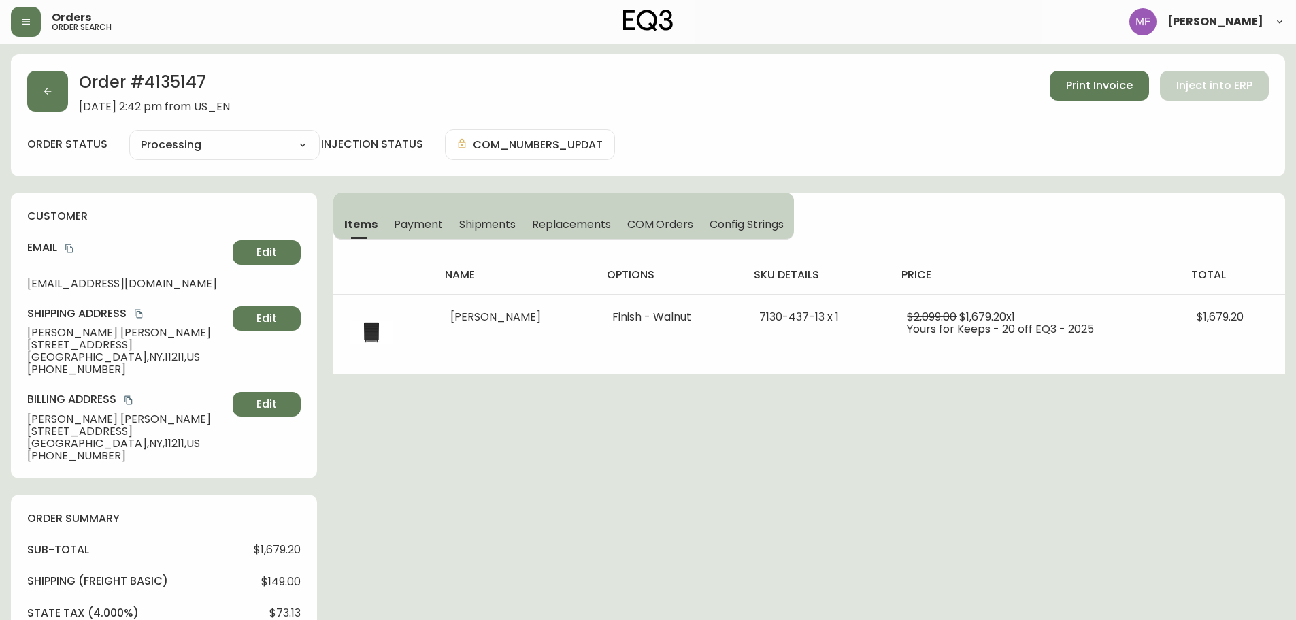
type input "Processing"
select select "PROCESSING"
click at [178, 79] on h2 "Order # 4135147" at bounding box center [154, 86] width 151 height 30
click at [203, 81] on h2 "Order # 4135147" at bounding box center [154, 86] width 151 height 30
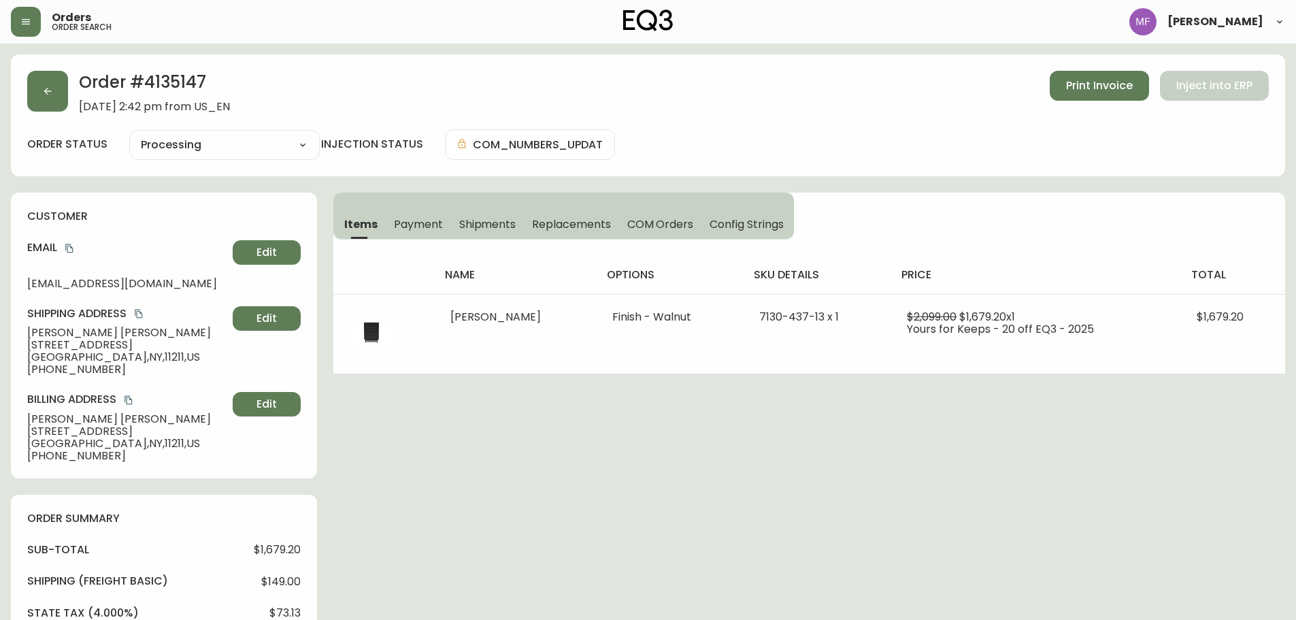
click at [203, 81] on h2 "Order # 4135147" at bounding box center [154, 86] width 151 height 30
click at [186, 86] on h2 "Order # 4135147" at bounding box center [154, 86] width 151 height 30
click at [186, 85] on h2 "Order # 4135147" at bounding box center [154, 86] width 151 height 30
drag, startPoint x: 163, startPoint y: 333, endPoint x: 27, endPoint y: 332, distance: 136.1
click at [27, 332] on span "Eric Jaramillo-Martinez" at bounding box center [127, 333] width 200 height 12
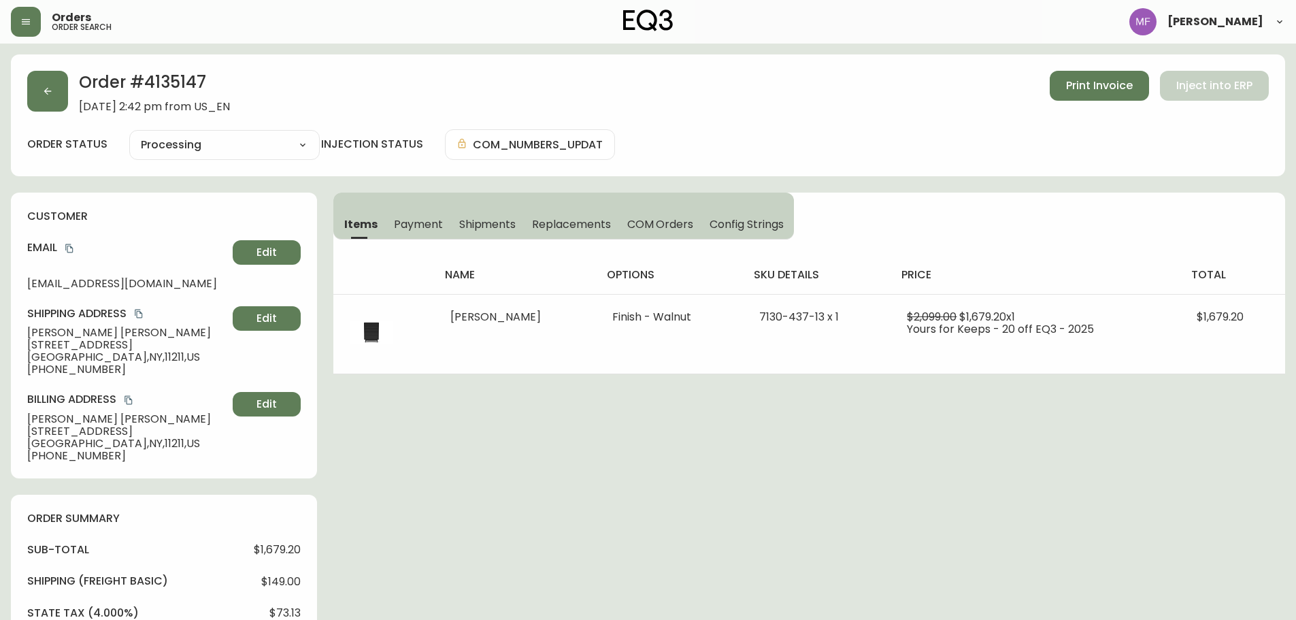
click at [157, 76] on h2 "Order # 4135147" at bounding box center [154, 86] width 151 height 30
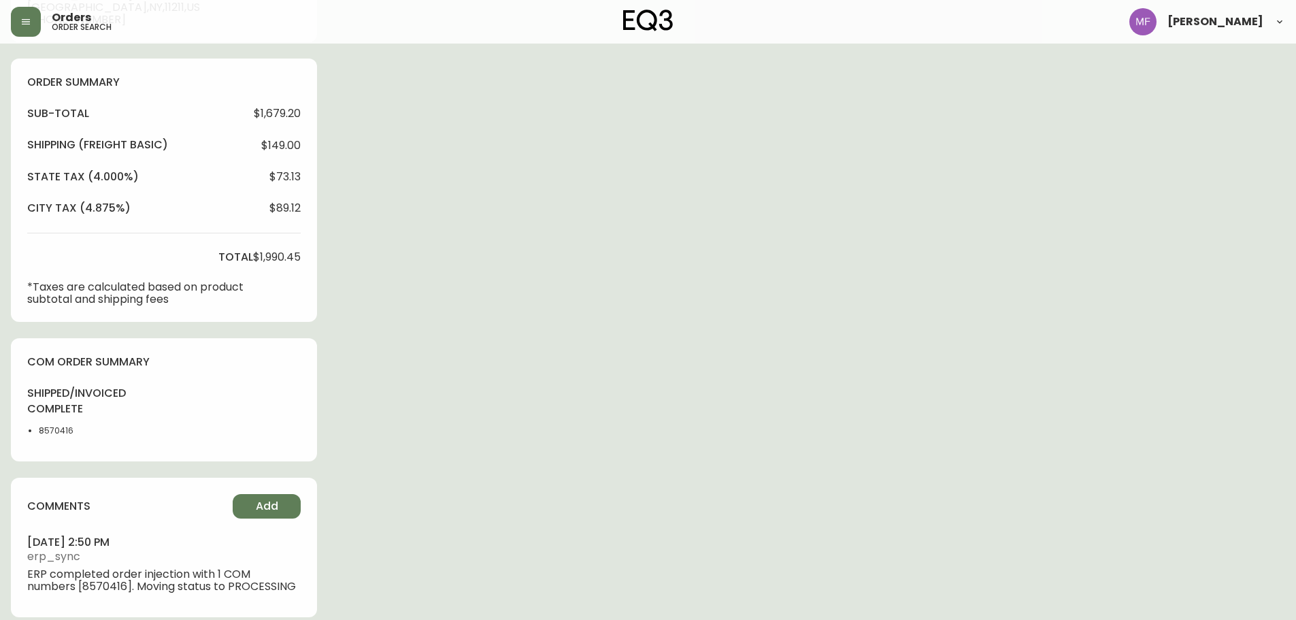
scroll to position [450, 0]
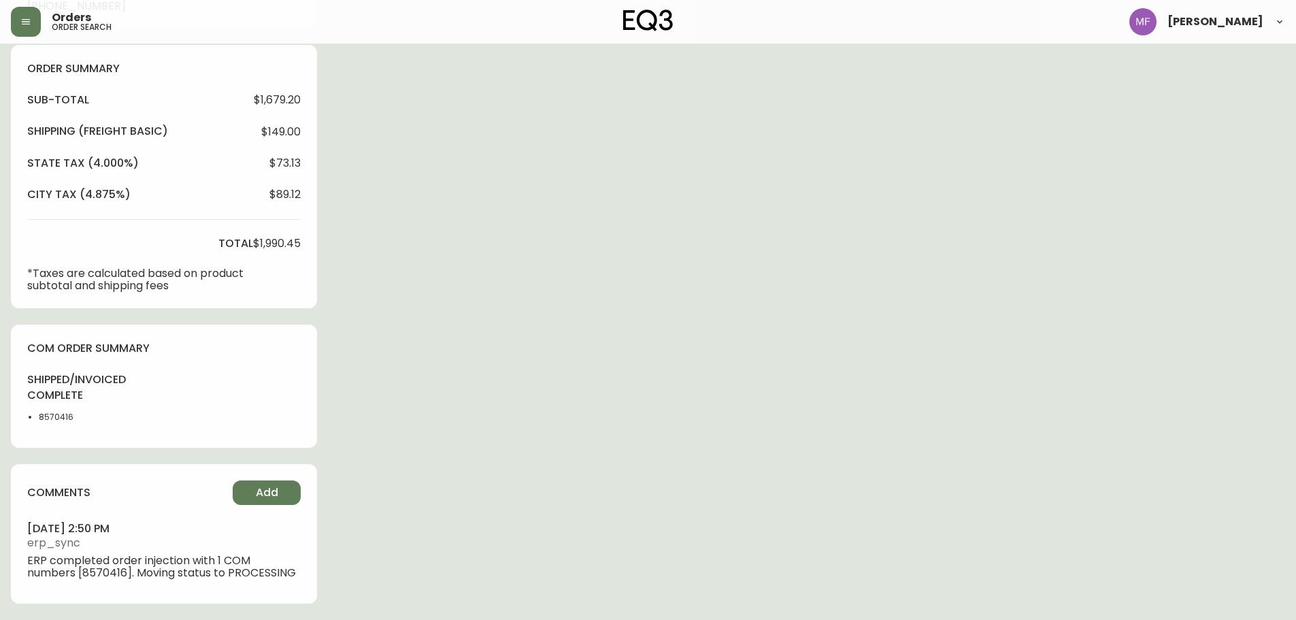
click at [52, 414] on li "8570416" at bounding box center [73, 417] width 69 height 12
click at [458, 388] on div "Order # 4135147 September 6, 2025 at 2:42 pm from US_EN Print Invoice Inject in…" at bounding box center [648, 112] width 1275 height 1015
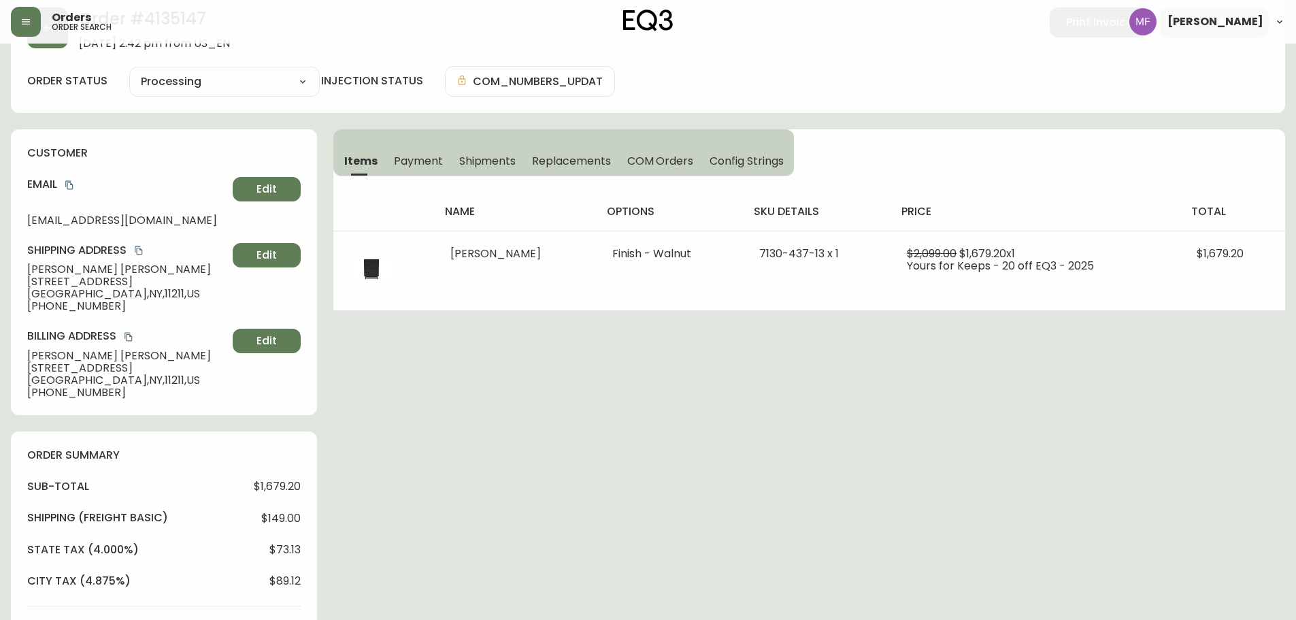
scroll to position [0, 0]
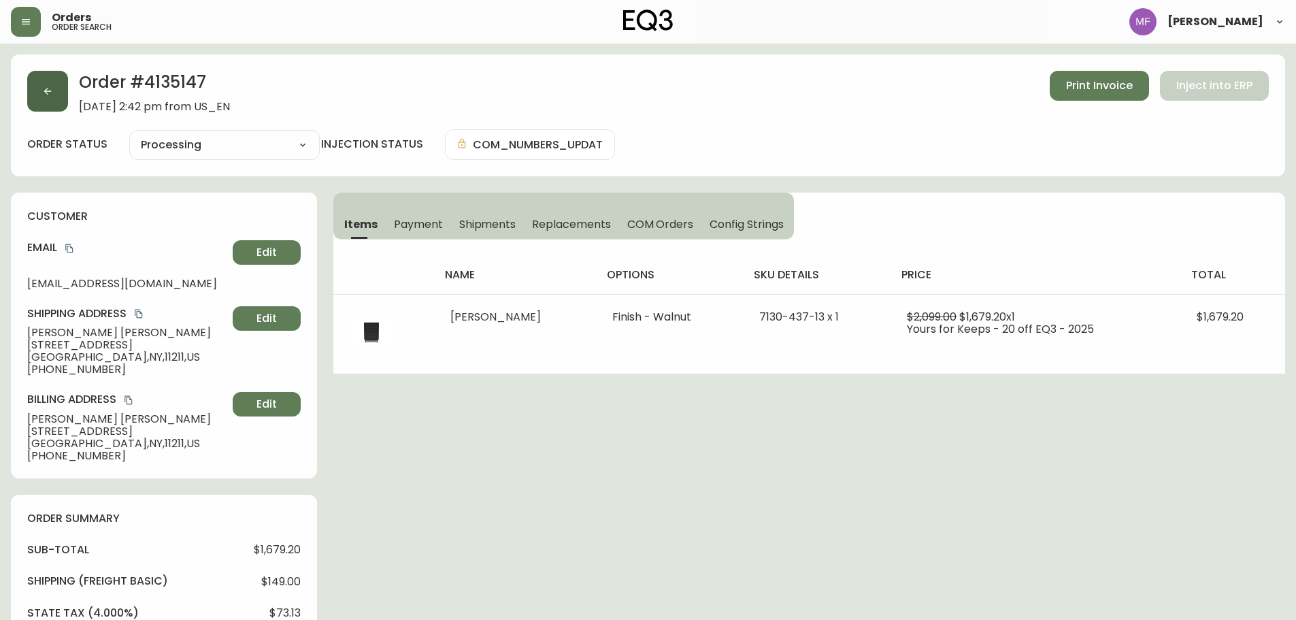
click at [56, 96] on button "button" at bounding box center [47, 91] width 41 height 41
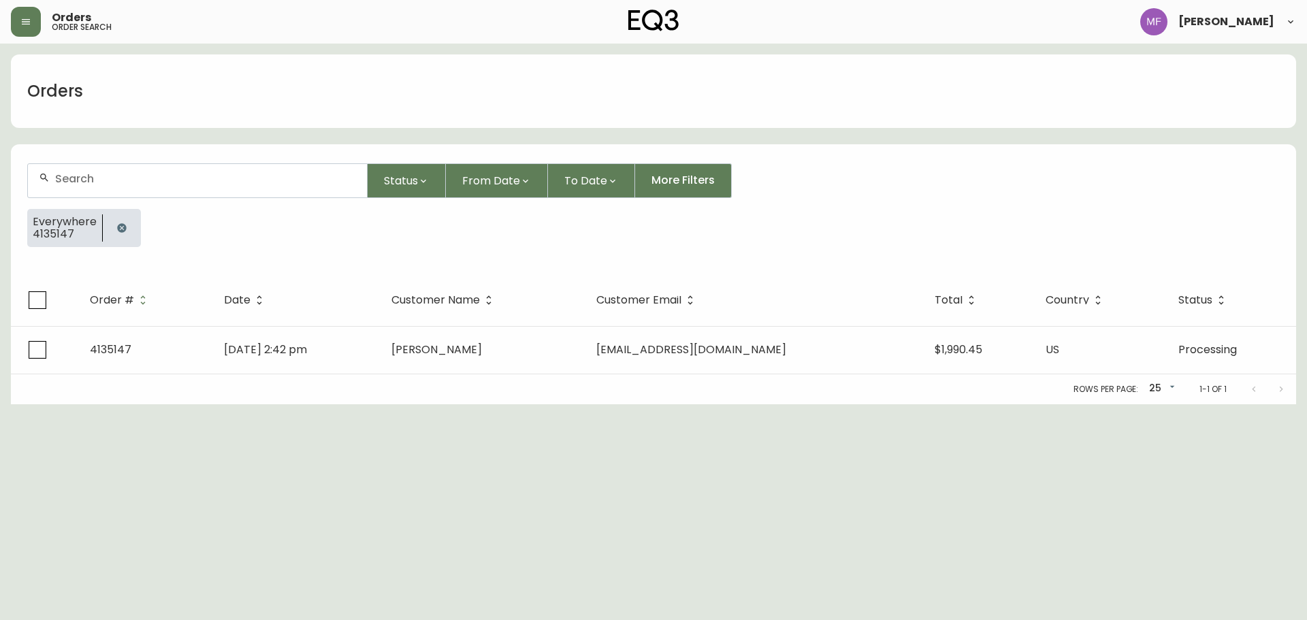
click at [129, 226] on button "button" at bounding box center [121, 227] width 27 height 27
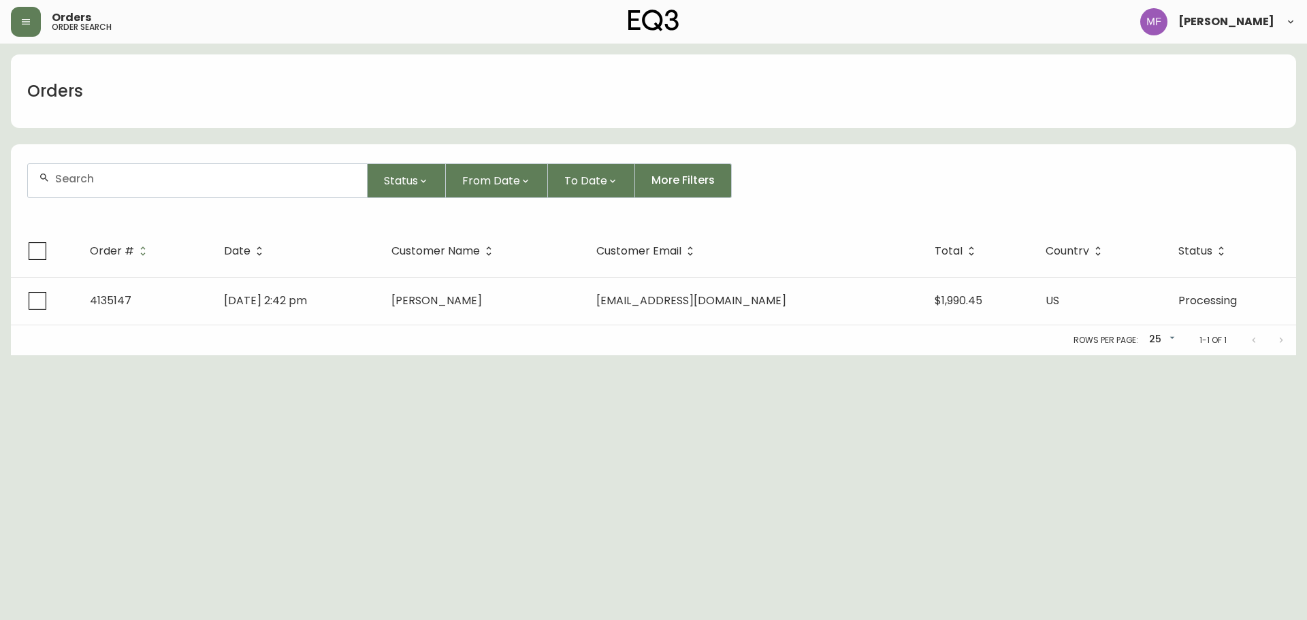
click at [113, 184] on input "text" at bounding box center [205, 178] width 301 height 13
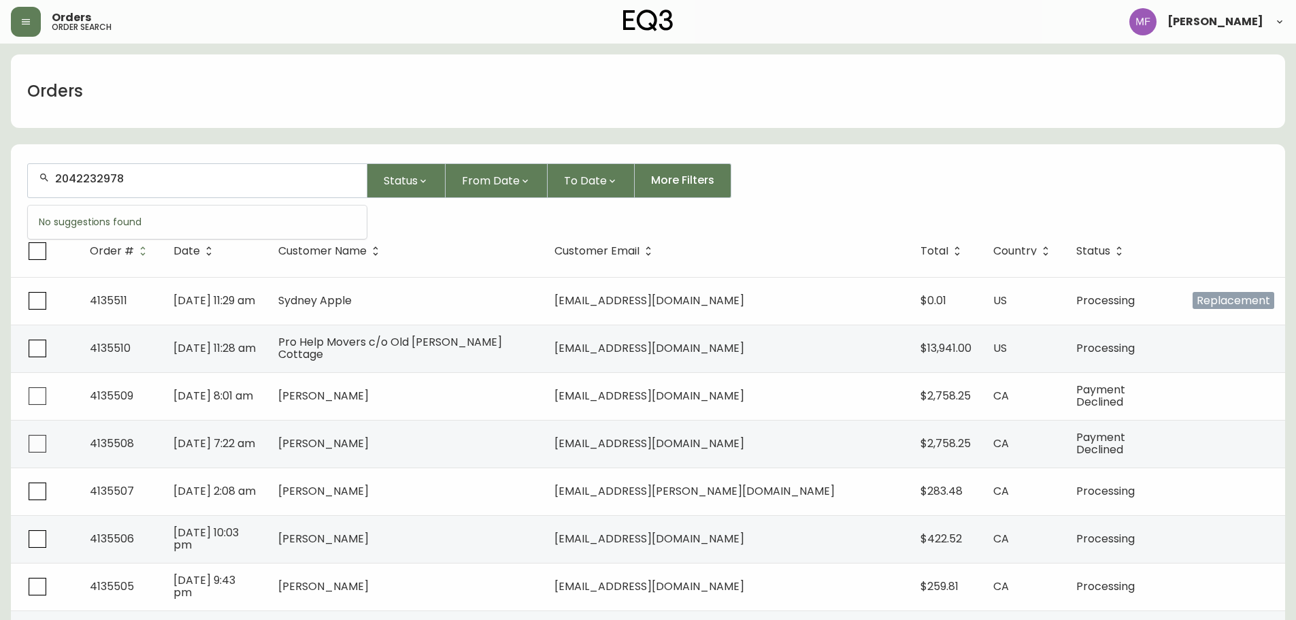
type input "2042232978"
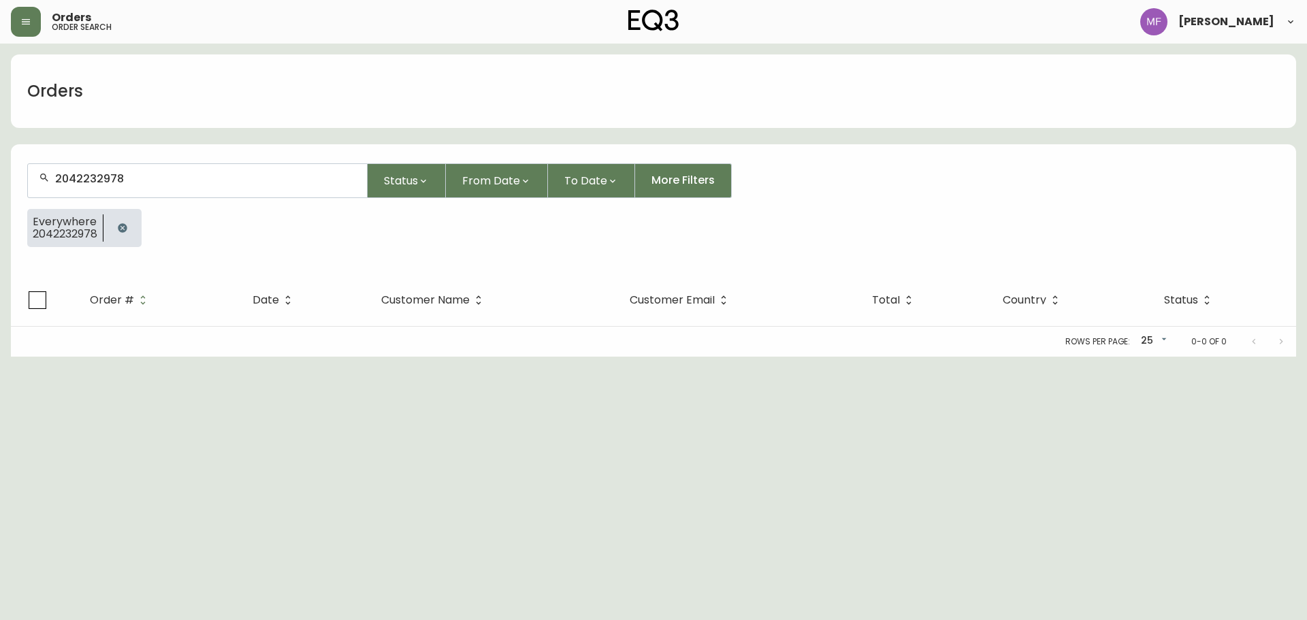
click at [120, 227] on icon "button" at bounding box center [122, 227] width 9 height 9
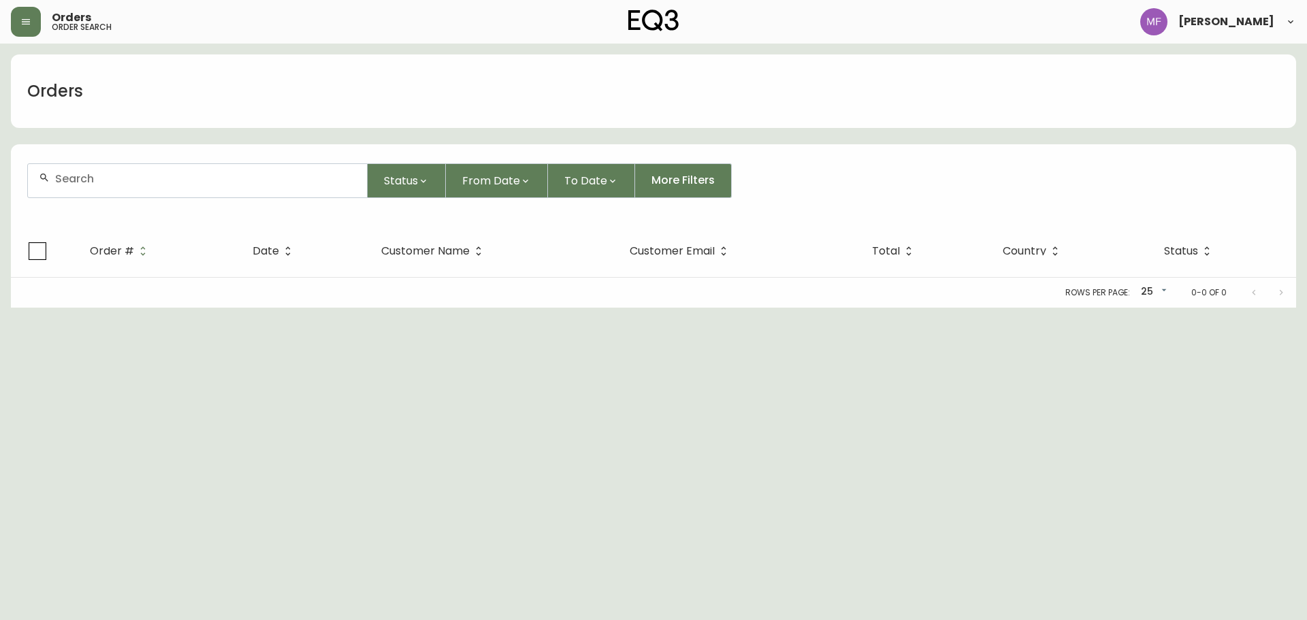
click at [101, 187] on div at bounding box center [197, 180] width 339 height 33
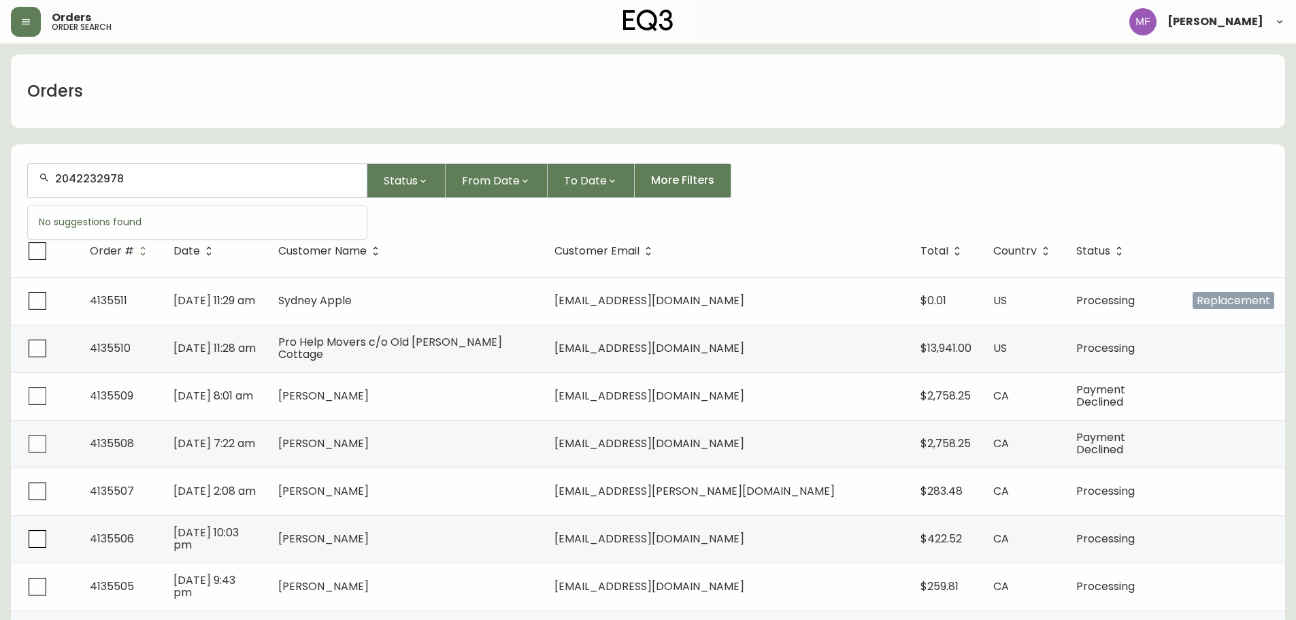
type input "2042232978"
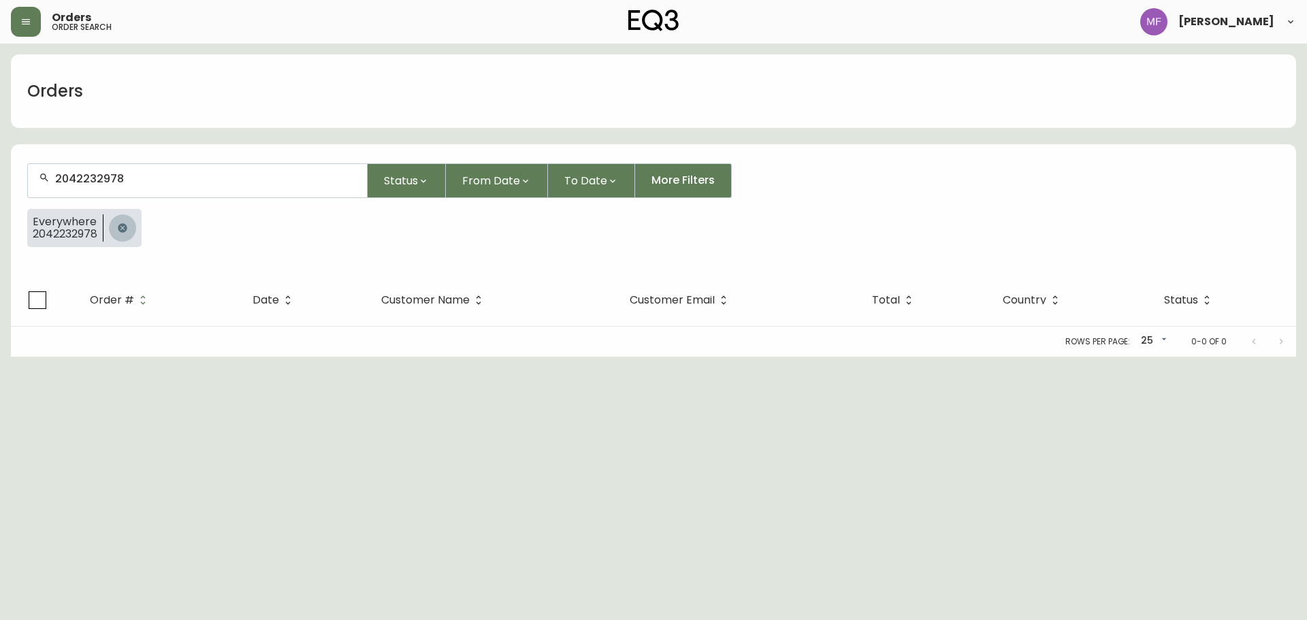
click at [117, 223] on icon "button" at bounding box center [122, 228] width 11 height 11
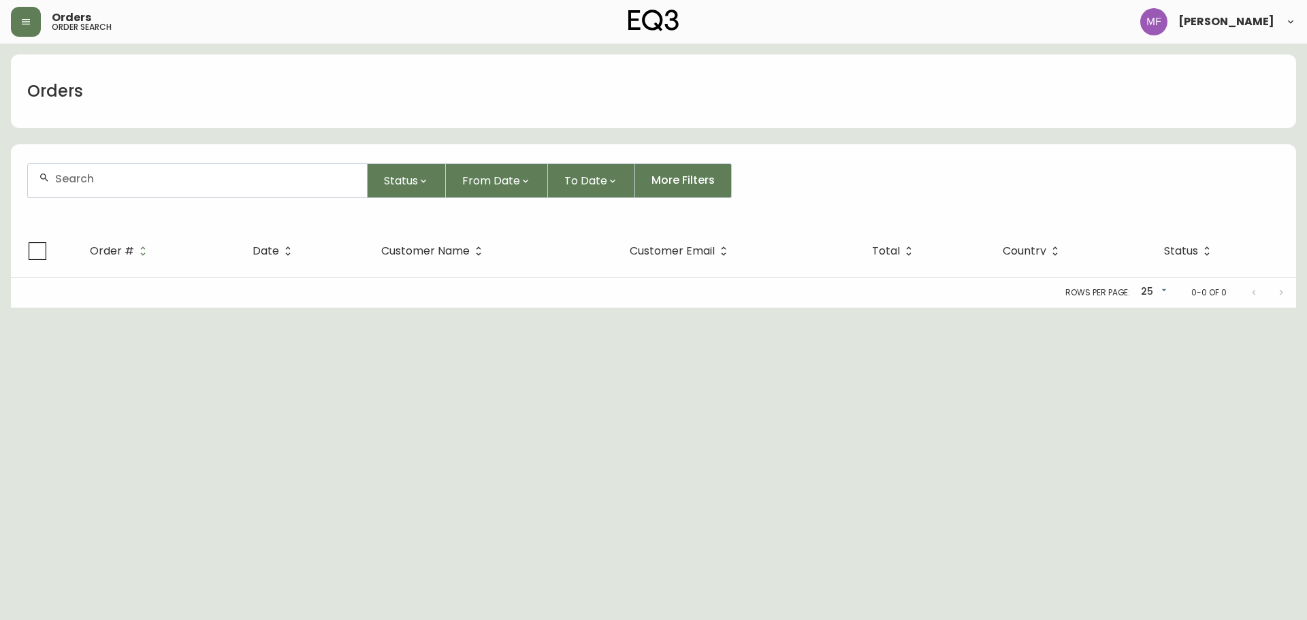
click at [107, 180] on input "text" at bounding box center [205, 178] width 301 height 13
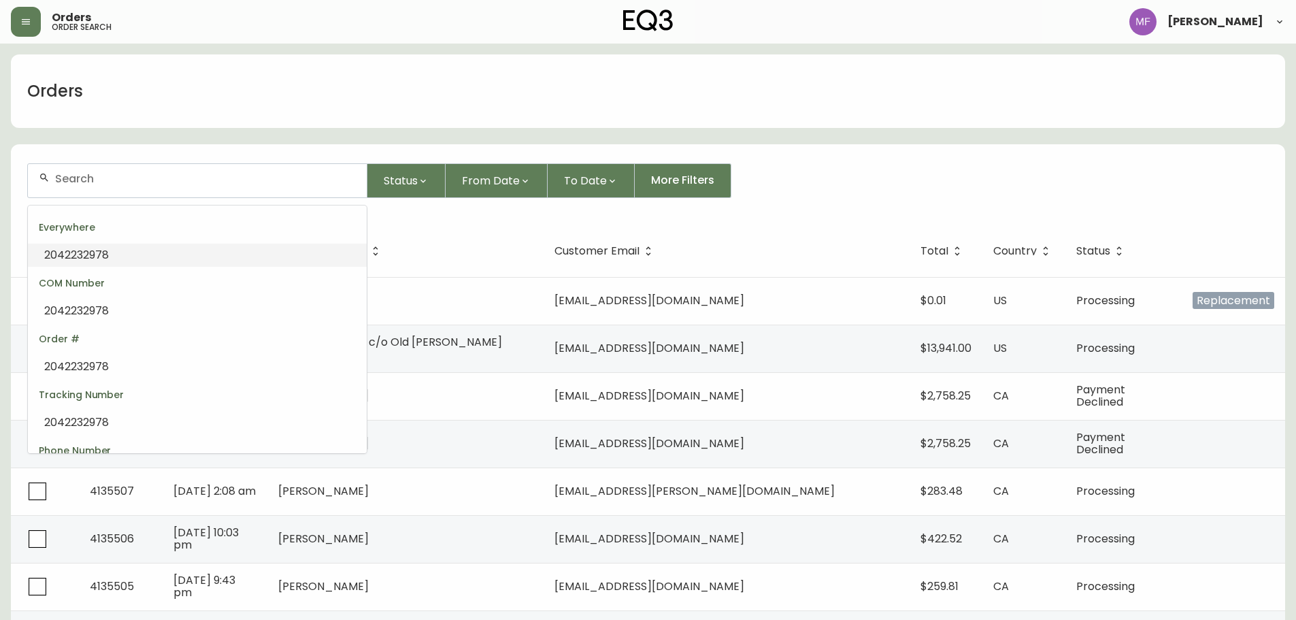
paste input "4135147"
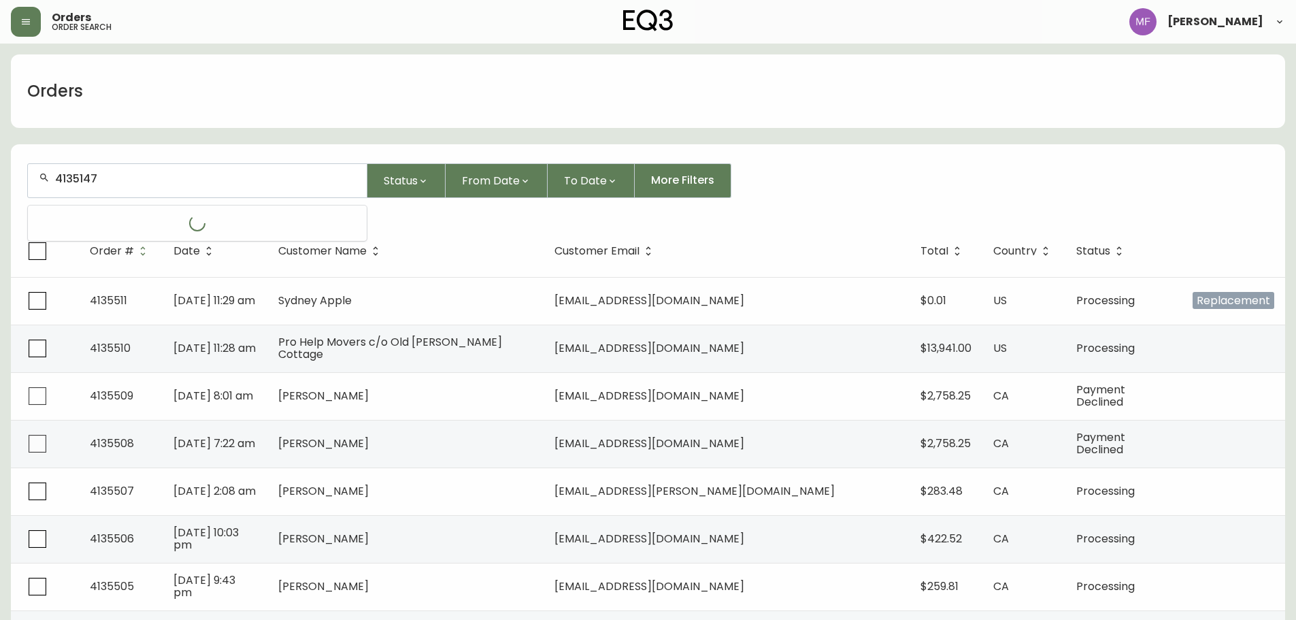
type input "4135147"
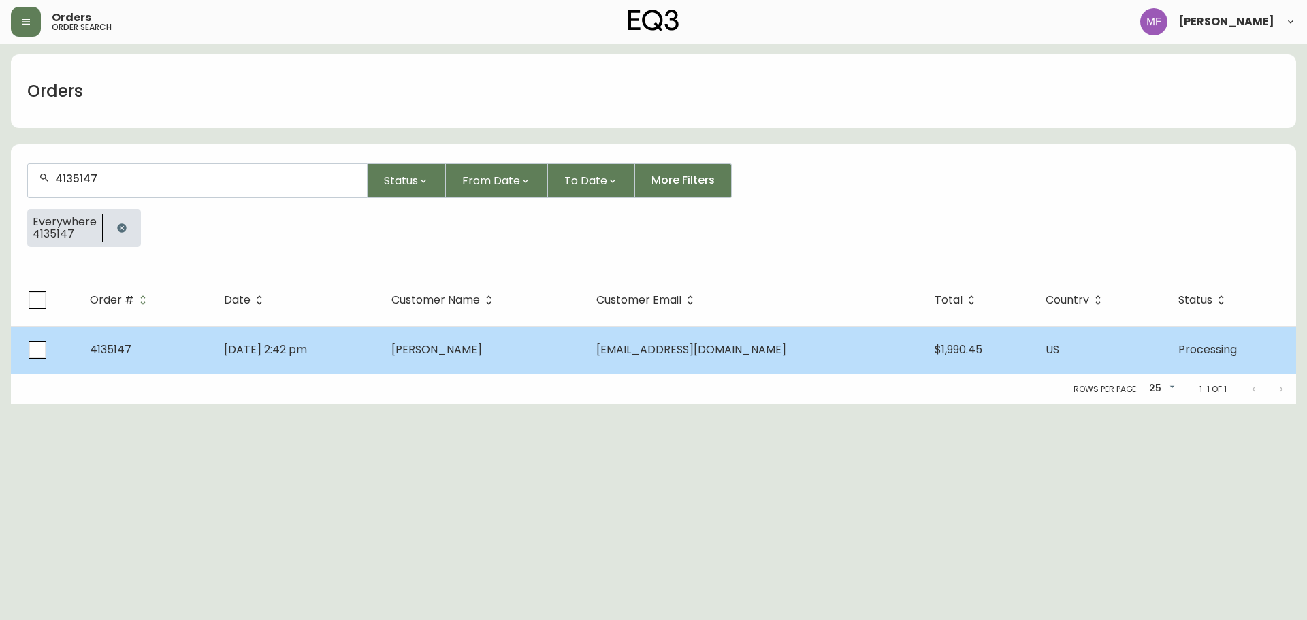
click at [380, 367] on td "Sep 06 2025, 2:42 pm" at bounding box center [296, 350] width 167 height 48
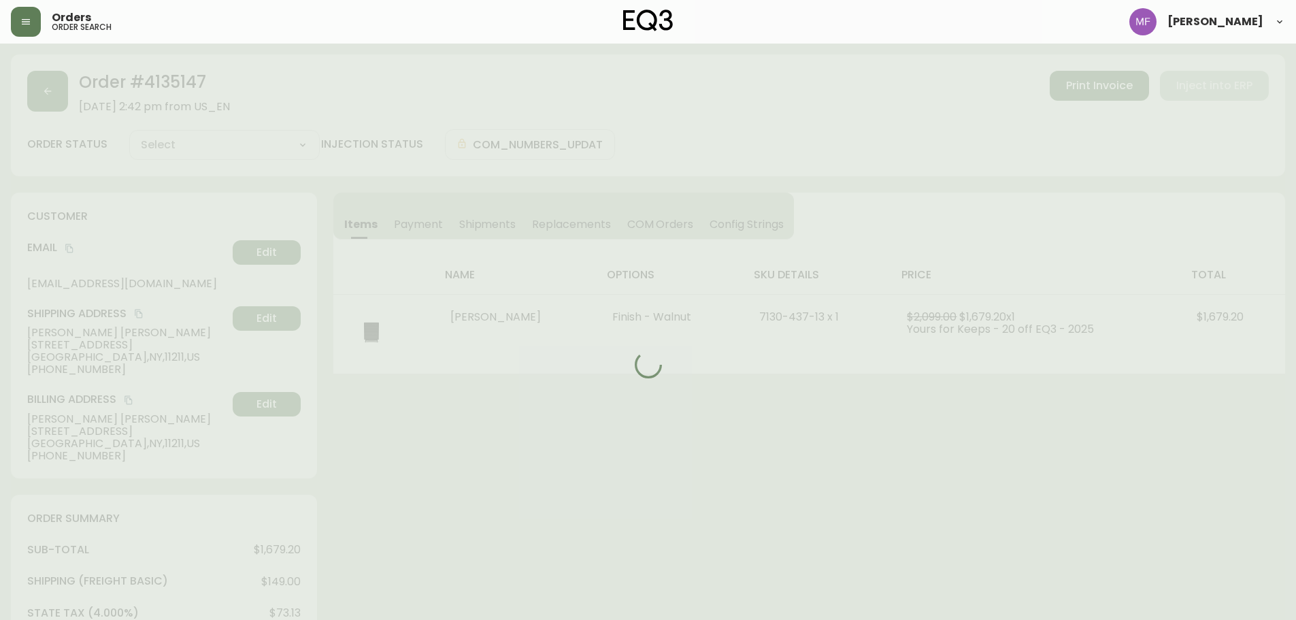
type input "Processing"
select select "PROCESSING"
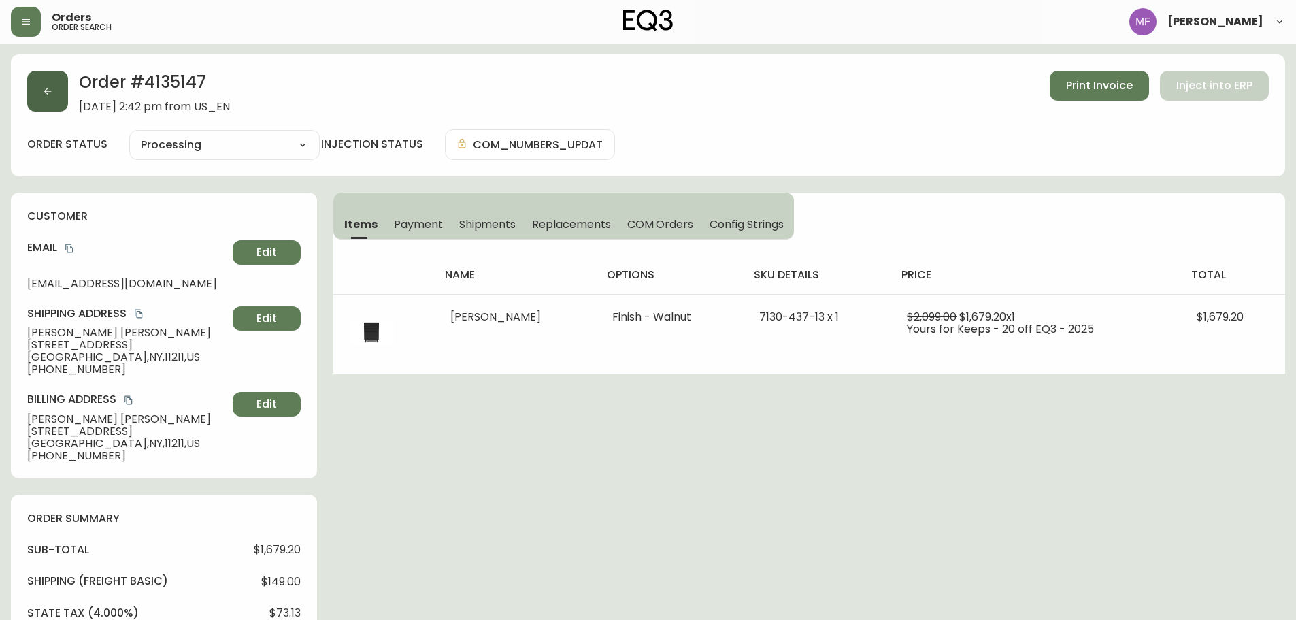
click at [59, 89] on button "button" at bounding box center [47, 91] width 41 height 41
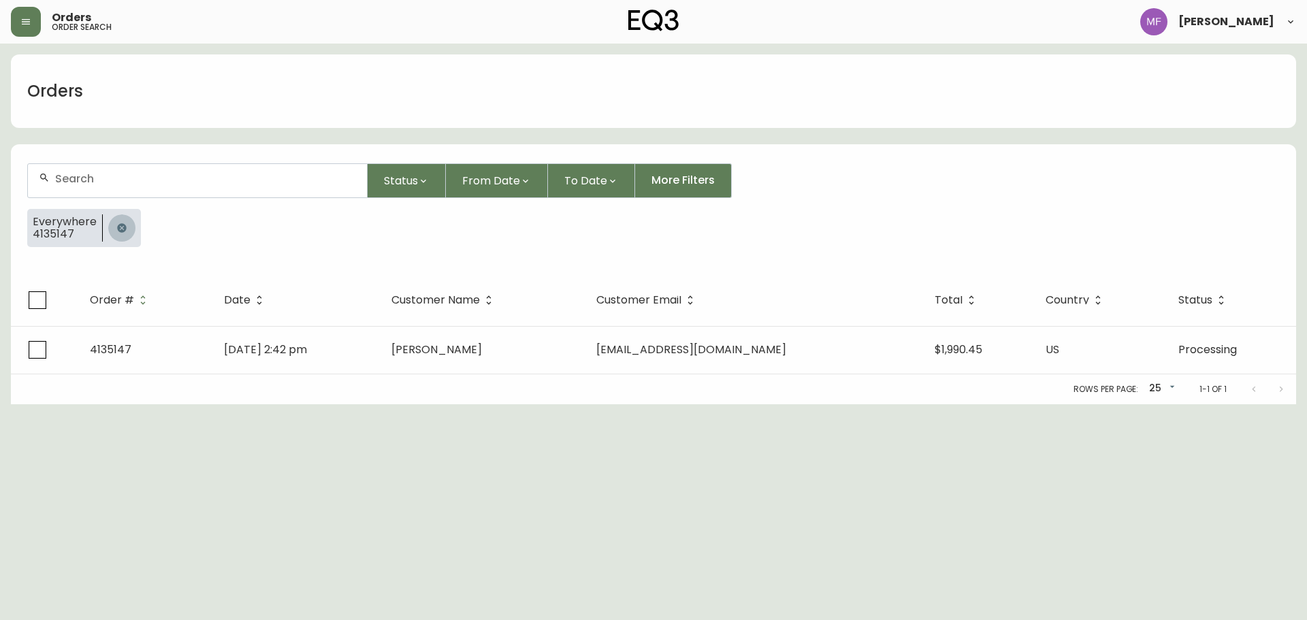
click at [125, 218] on button "button" at bounding box center [121, 227] width 27 height 27
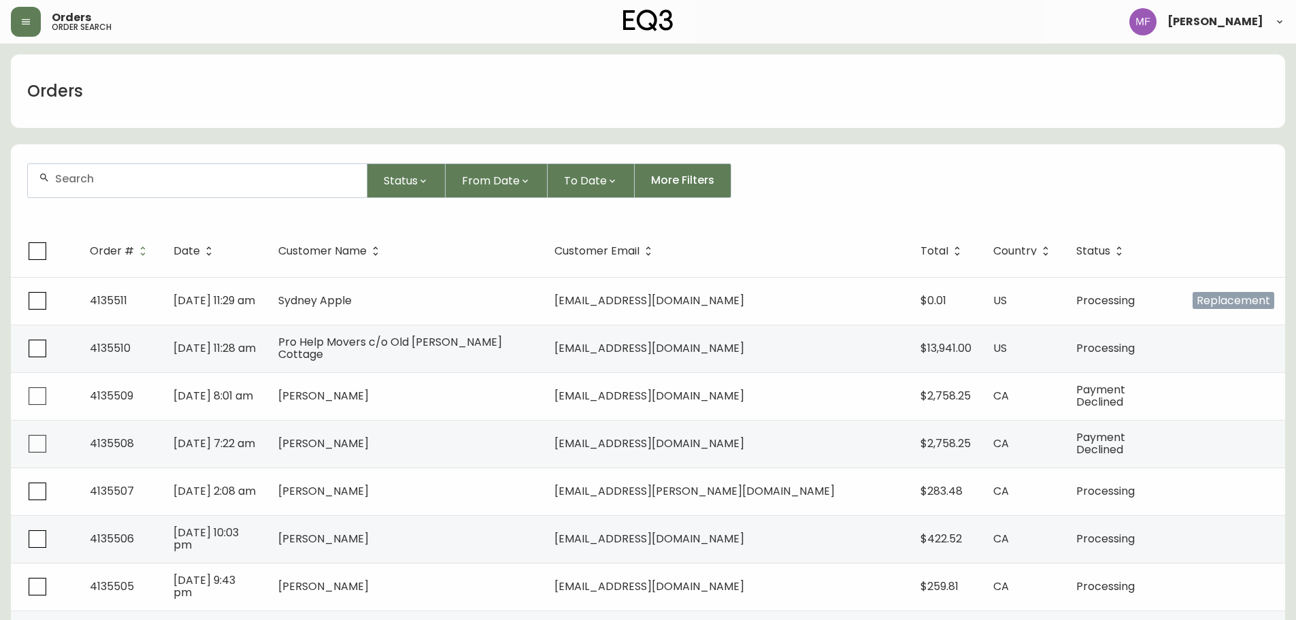
click at [175, 186] on div at bounding box center [197, 180] width 339 height 33
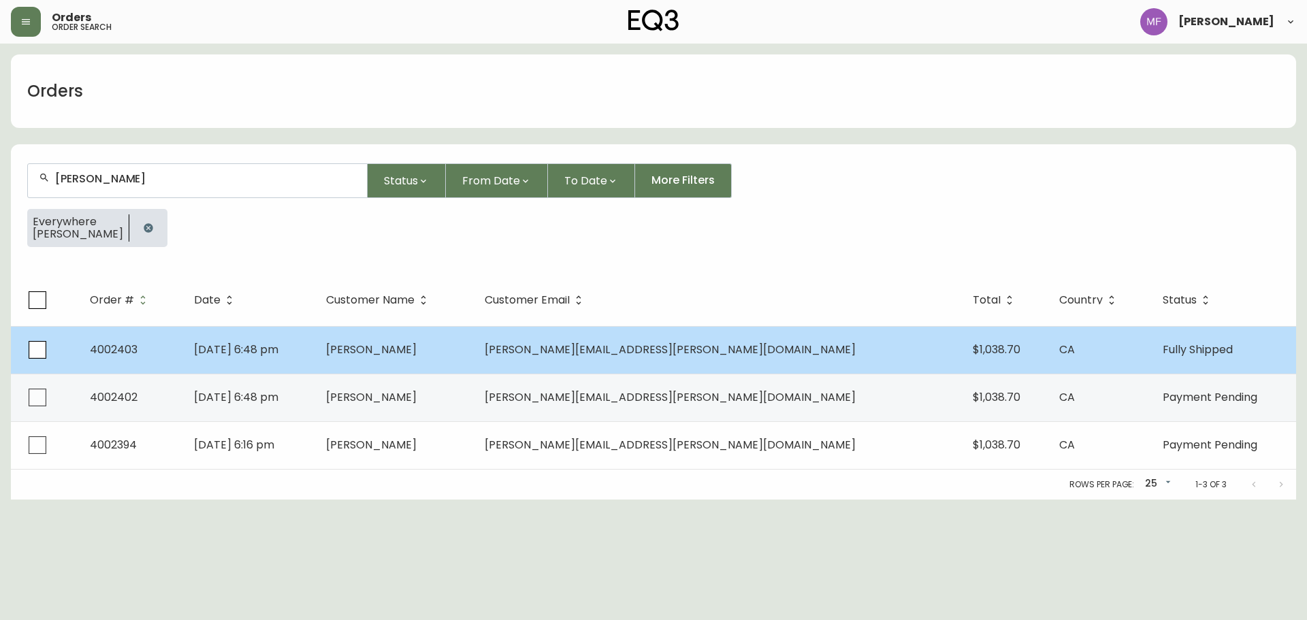
type input "erica edwards"
click at [280, 363] on td "Nov 24 2018, 6:48 pm" at bounding box center [249, 350] width 132 height 48
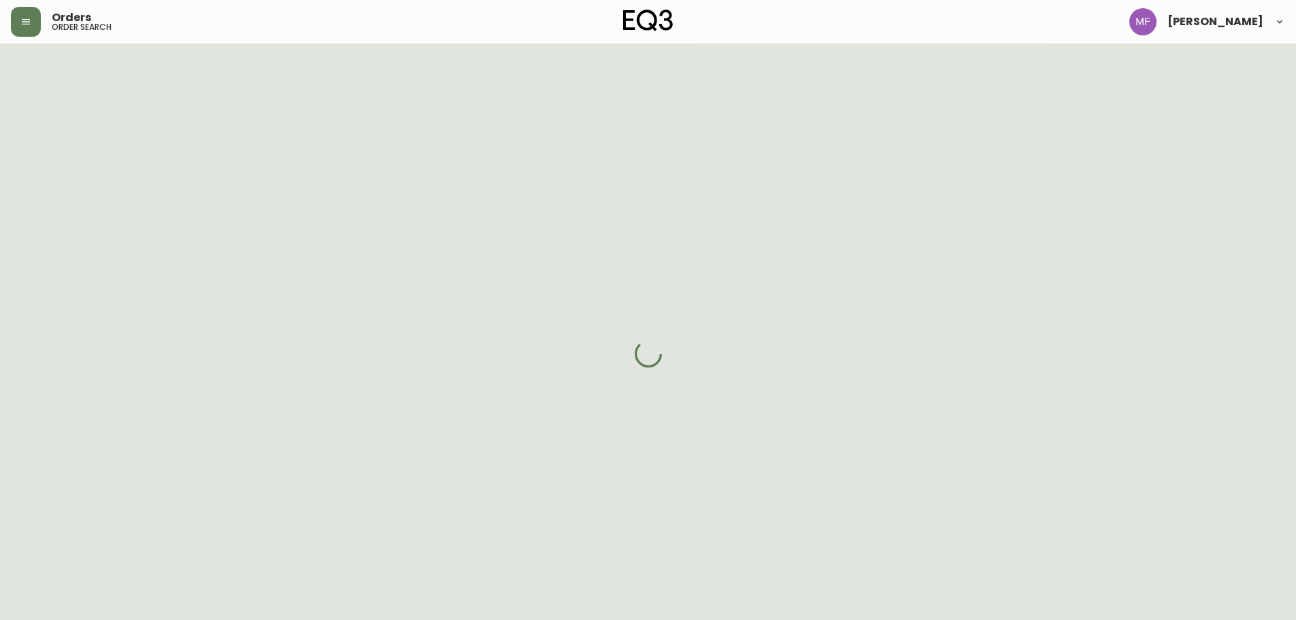
select select "FULLY_SHIPPED"
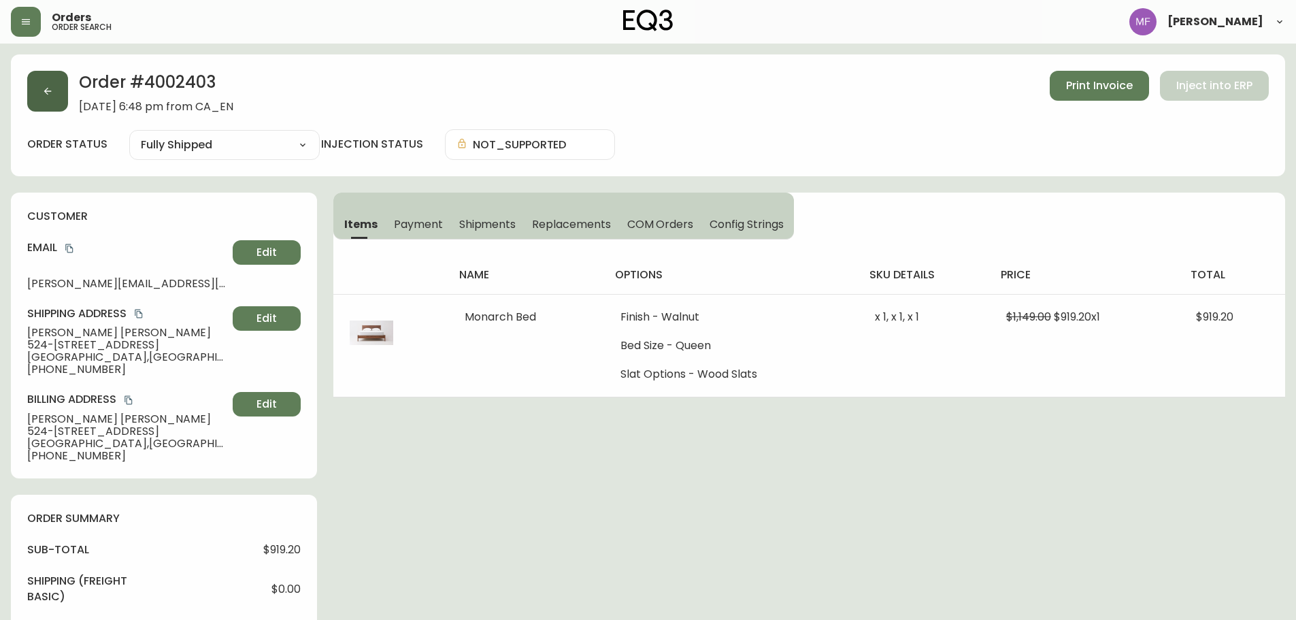
click at [60, 108] on button "button" at bounding box center [47, 91] width 41 height 41
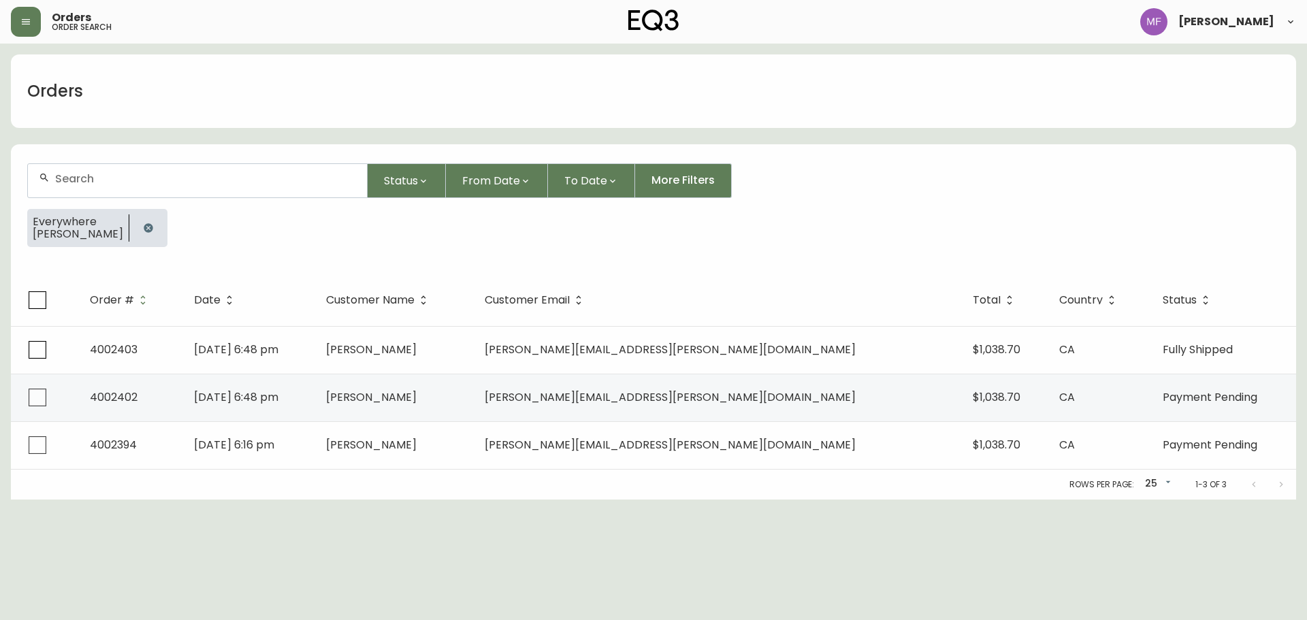
click at [146, 219] on button "button" at bounding box center [148, 227] width 27 height 27
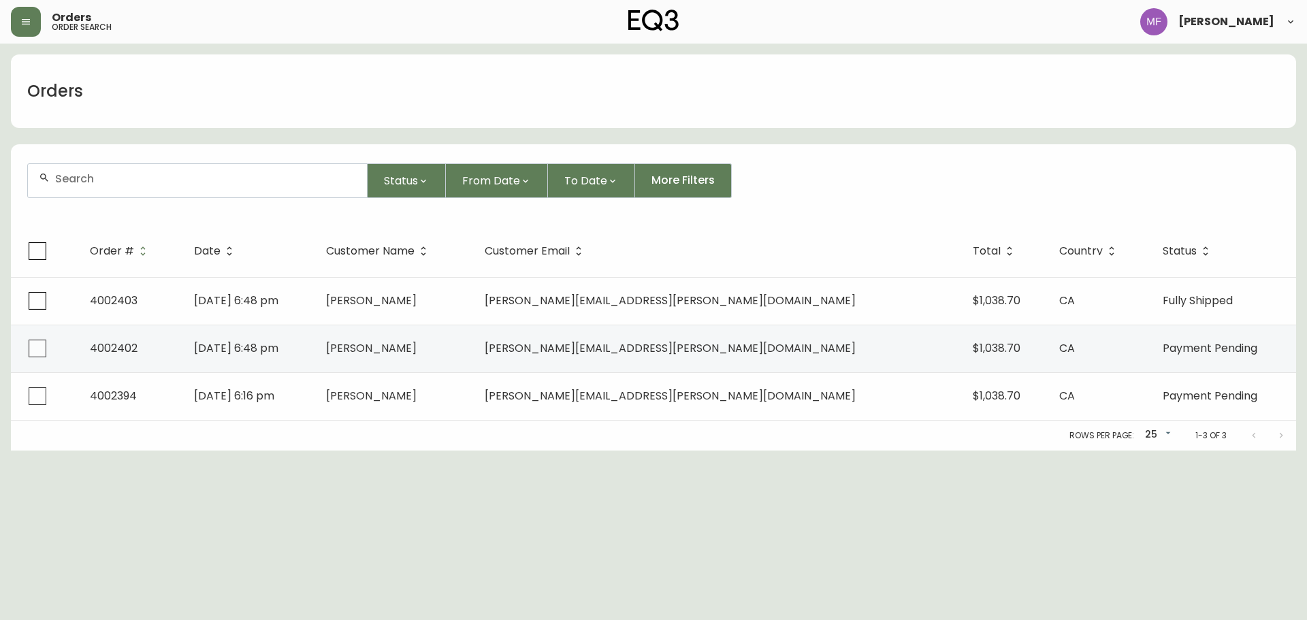
click at [129, 186] on div at bounding box center [197, 180] width 339 height 33
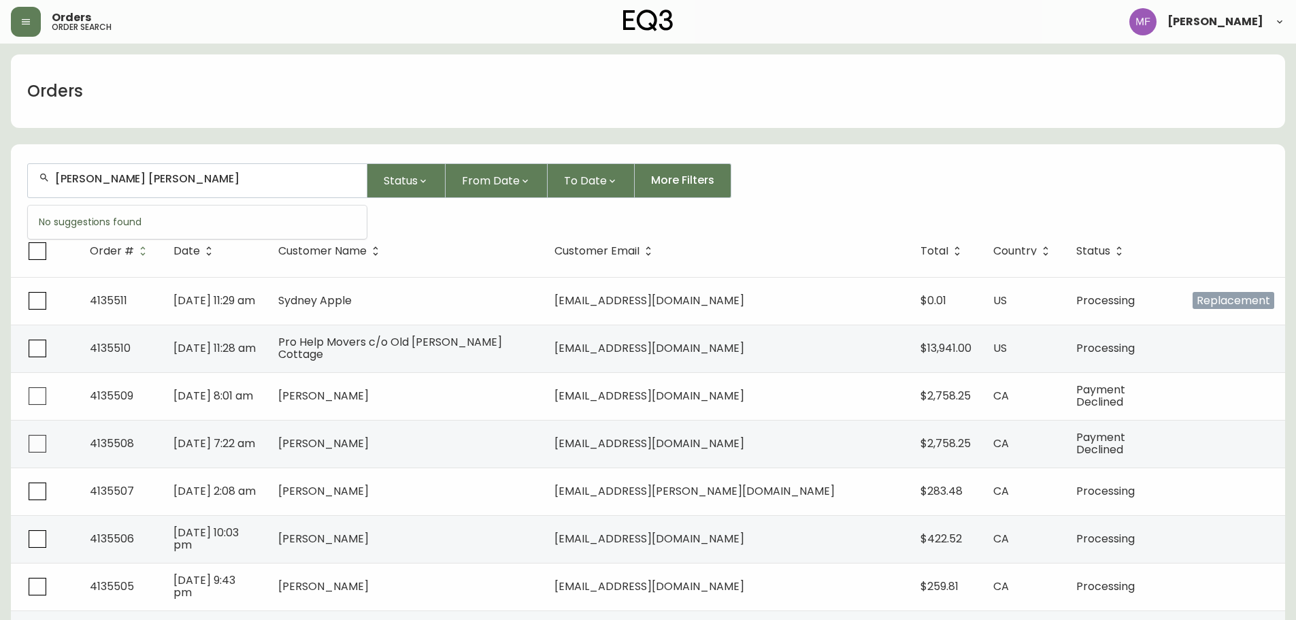
type input "morison smith"
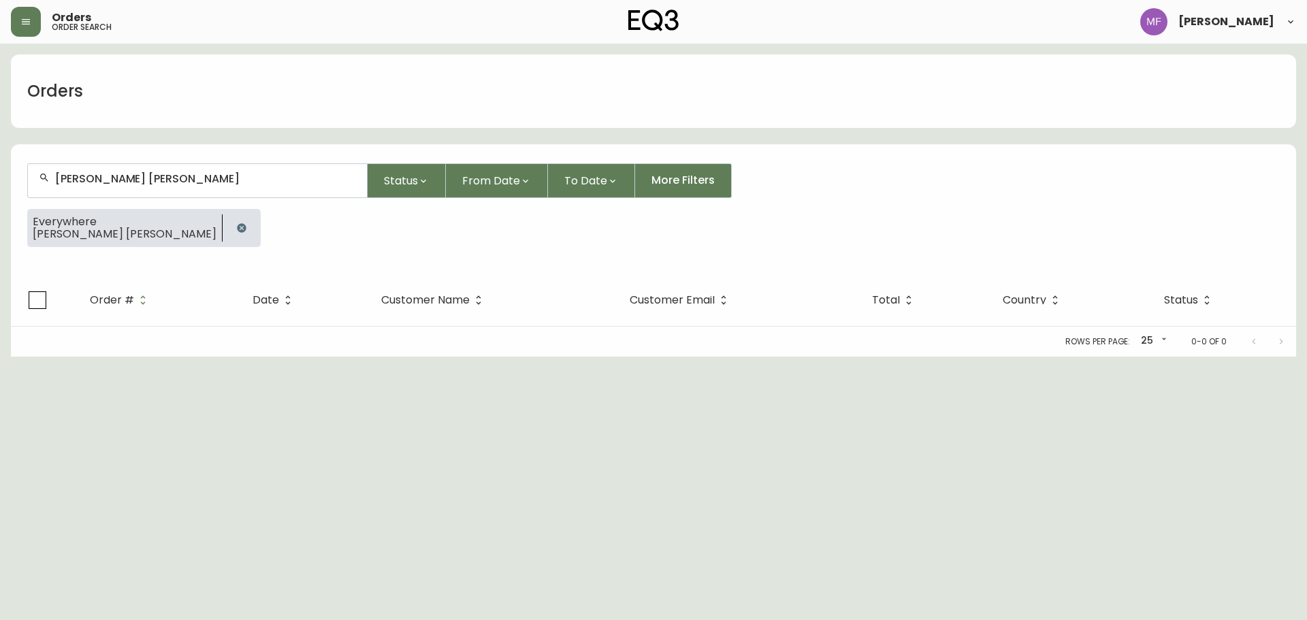
click at [799, 357] on html "Orders order search Marie Fungo Orders morison smith Status From Date To Date M…" at bounding box center [653, 178] width 1307 height 357
click at [237, 230] on icon "button" at bounding box center [241, 227] width 9 height 9
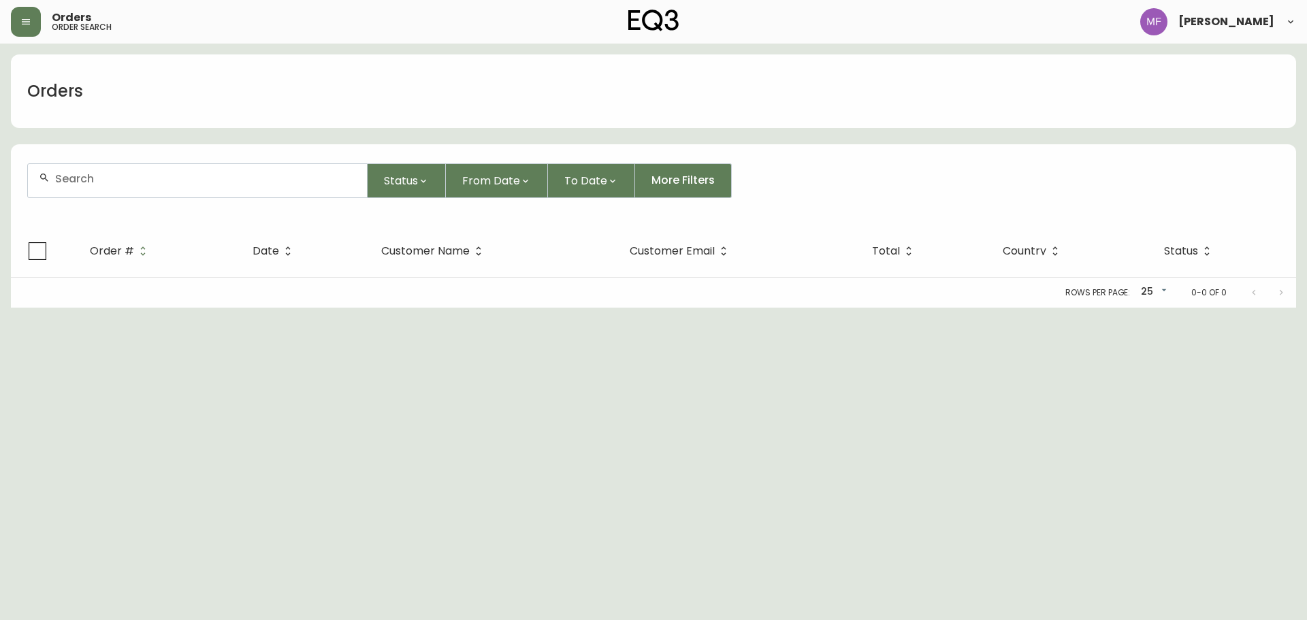
click at [131, 165] on div at bounding box center [197, 180] width 339 height 33
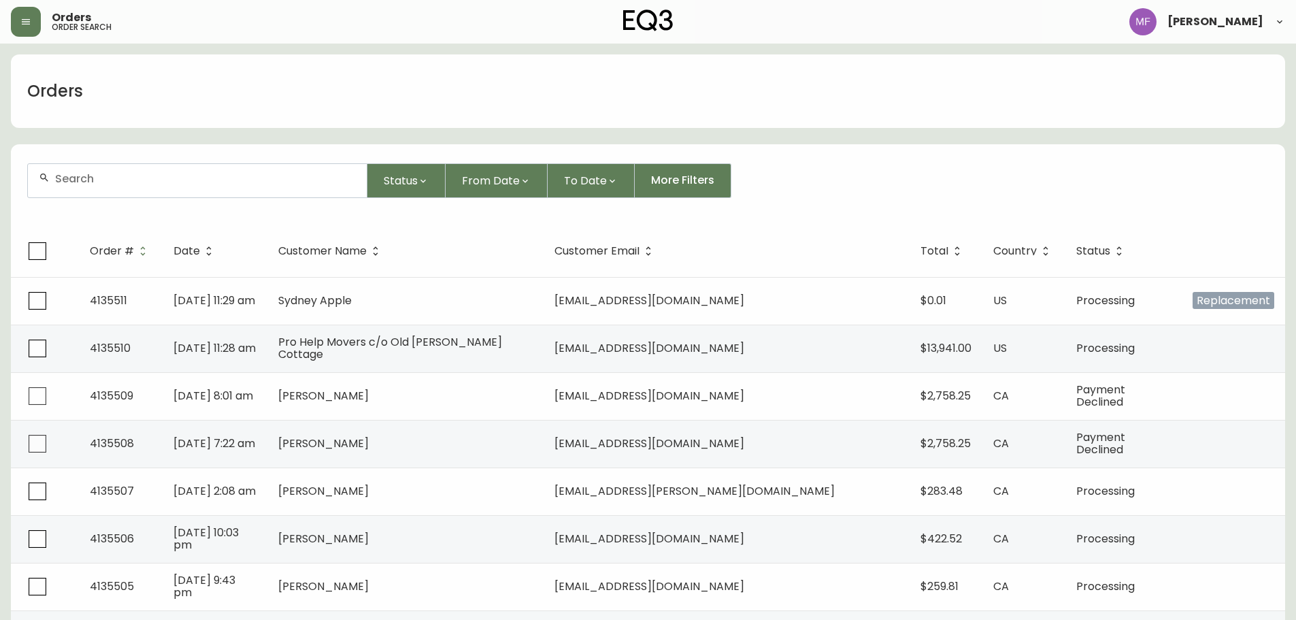
click at [194, 178] on input "text" at bounding box center [205, 178] width 301 height 13
click at [232, 177] on input "text" at bounding box center [205, 178] width 301 height 13
paste input "4135492"
type input "4135492"
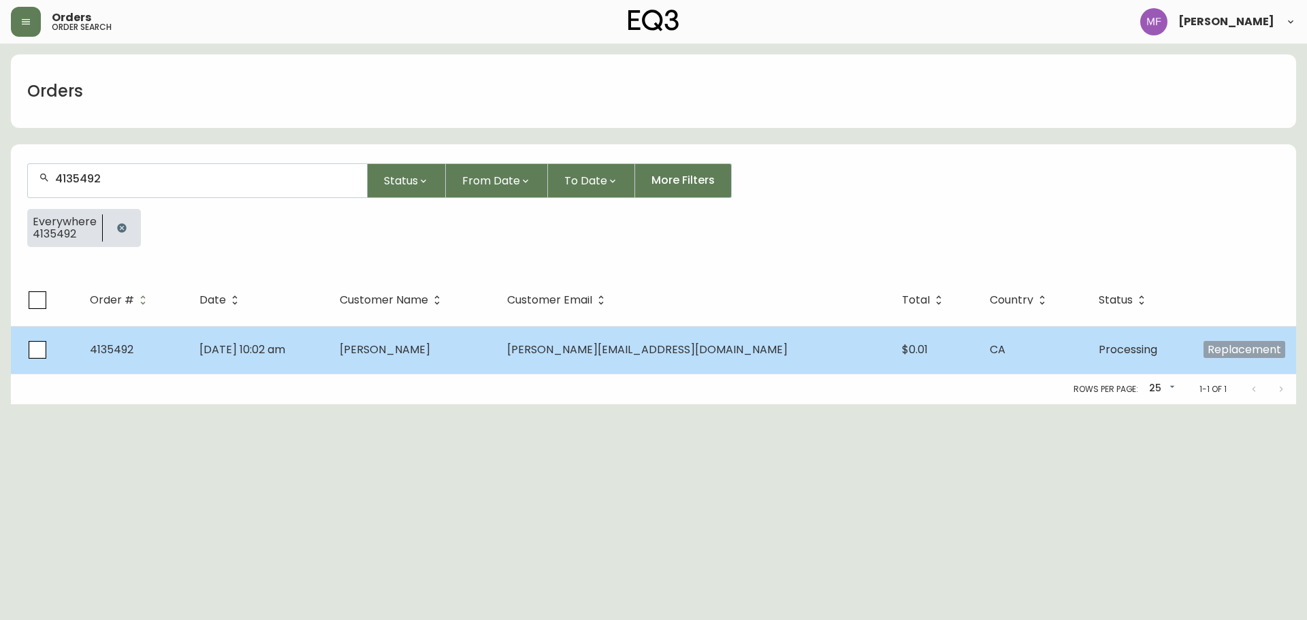
click at [450, 340] on td "[PERSON_NAME]" at bounding box center [412, 350] width 167 height 48
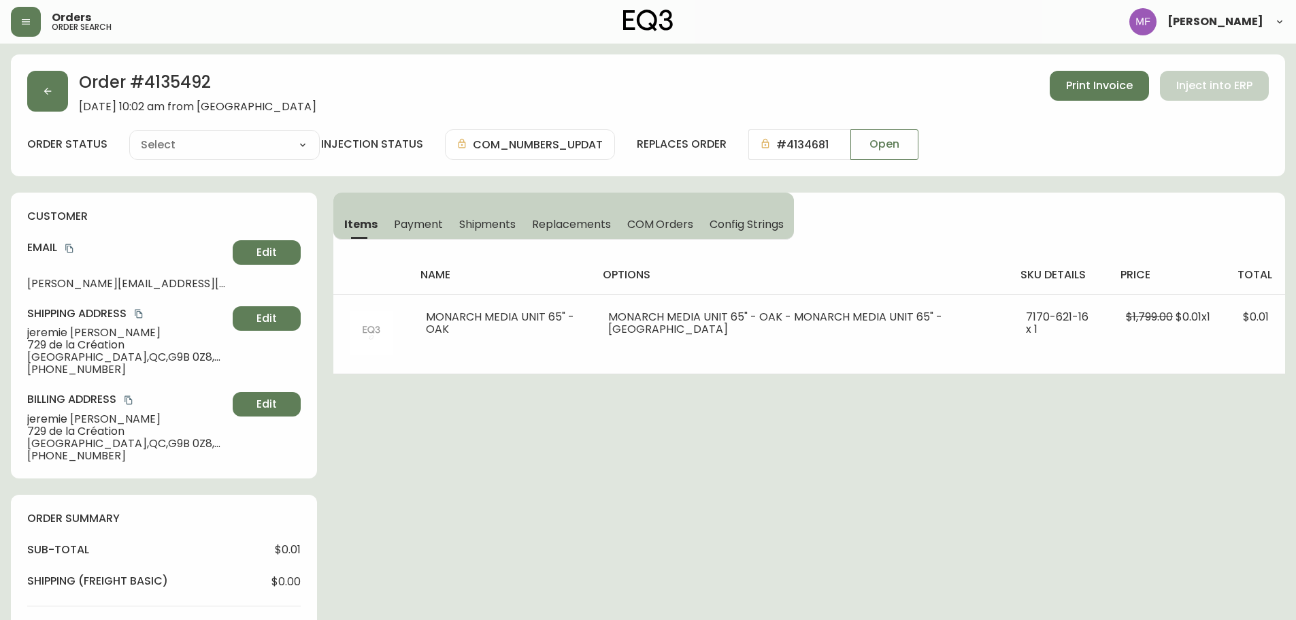
type input "Processing"
select select "PROCESSING"
click at [42, 97] on button "button" at bounding box center [47, 91] width 41 height 41
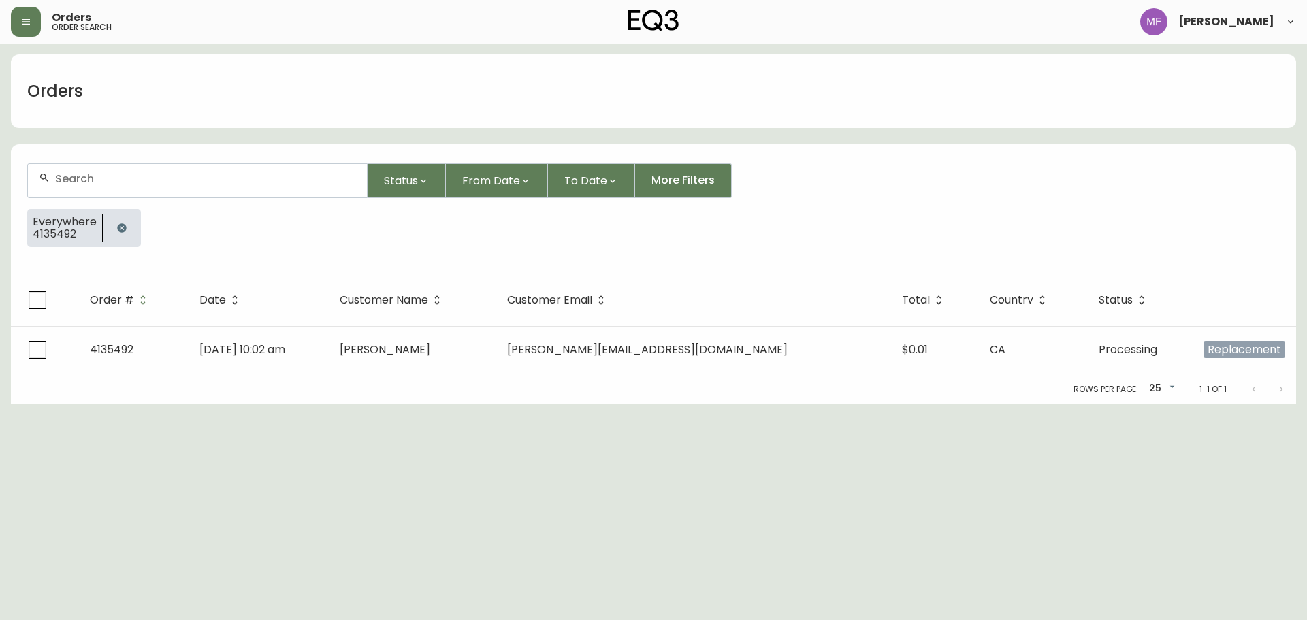
click at [121, 244] on div at bounding box center [122, 228] width 38 height 38
click at [120, 229] on icon "button" at bounding box center [121, 228] width 11 height 11
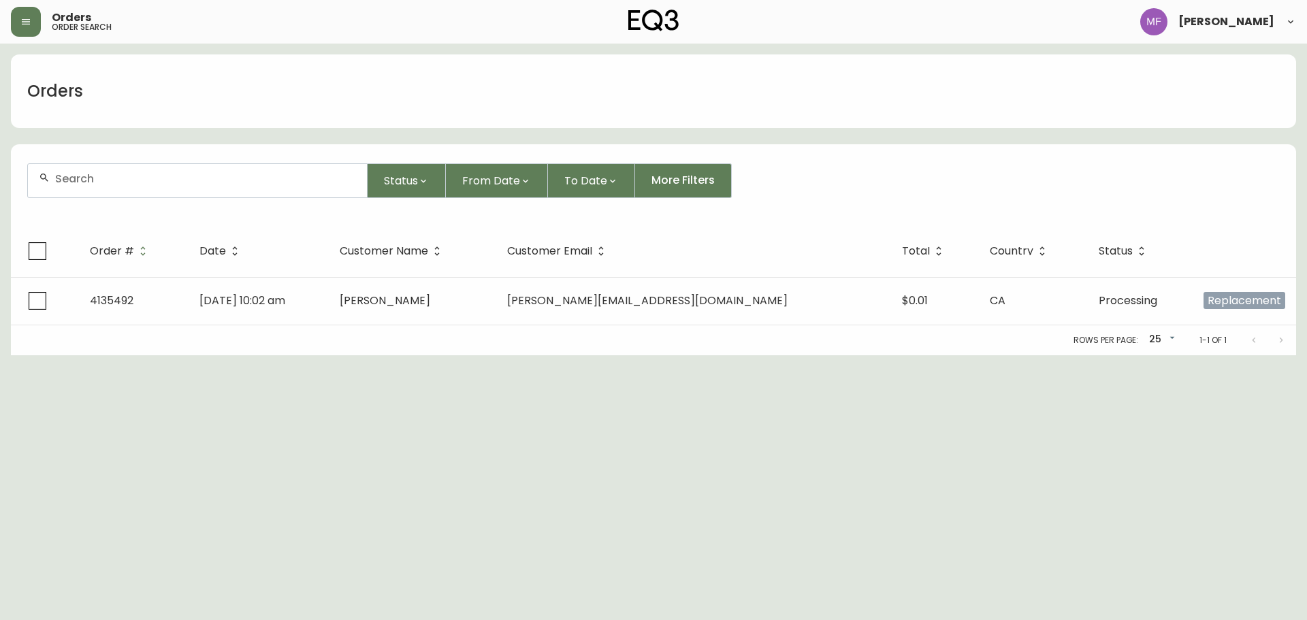
click at [103, 174] on input "text" at bounding box center [205, 178] width 301 height 13
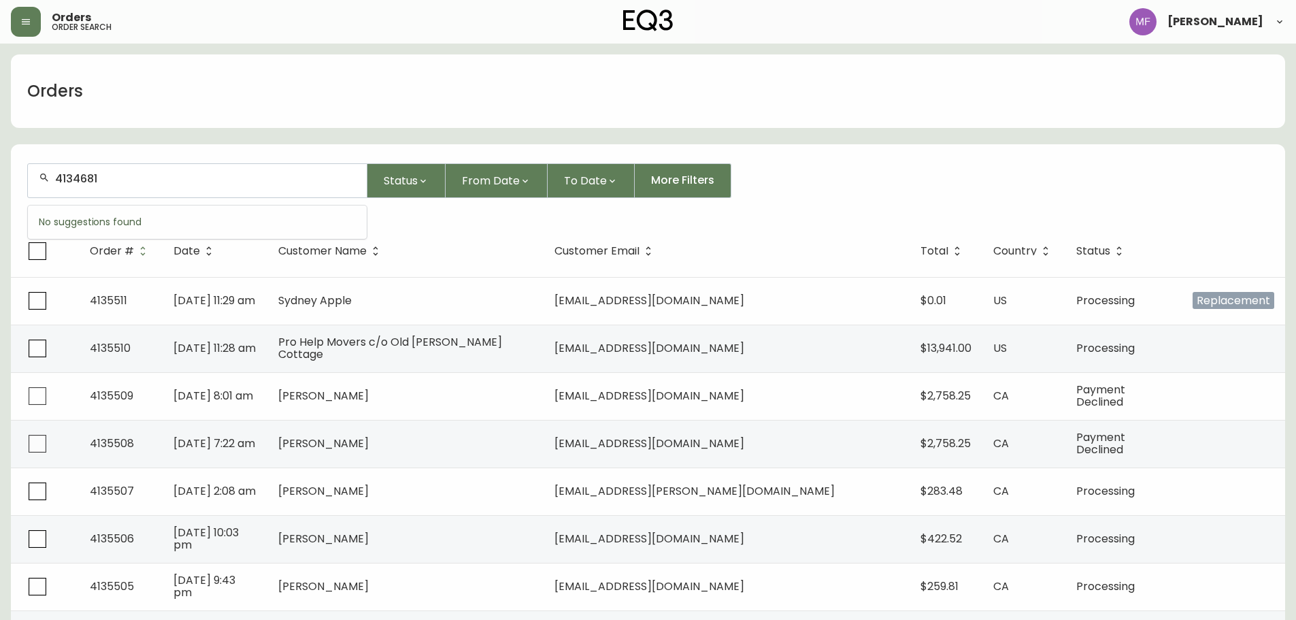
type input "4134681"
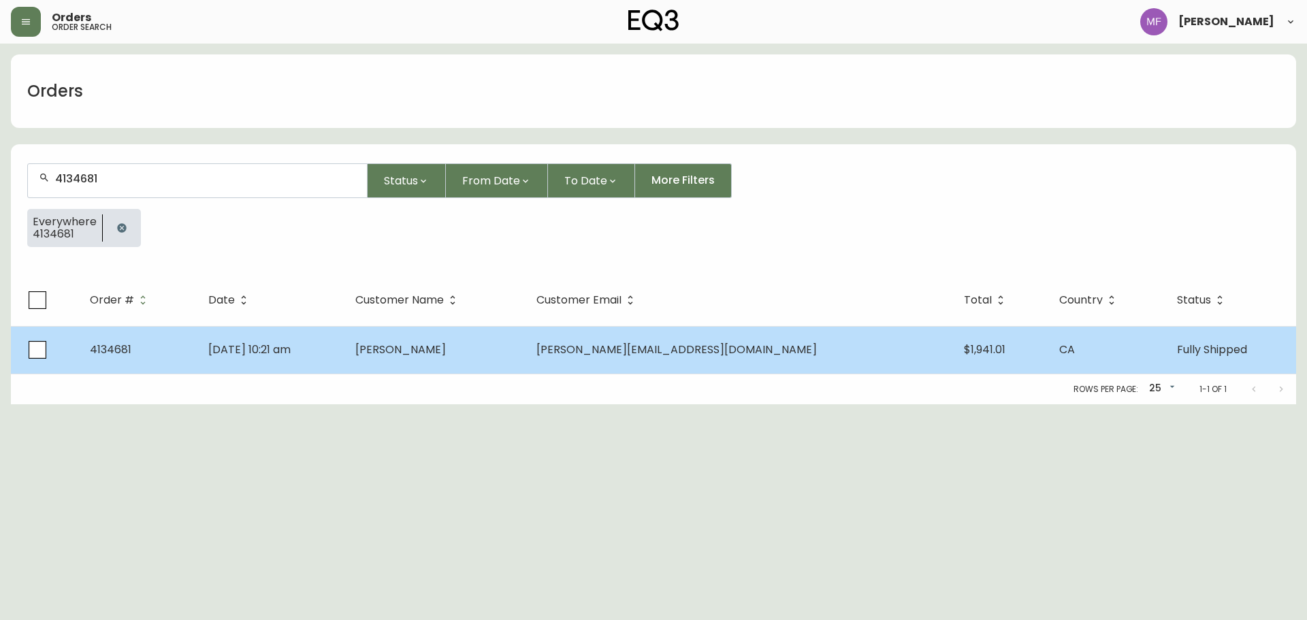
click at [446, 348] on span "[PERSON_NAME]" at bounding box center [400, 350] width 91 height 16
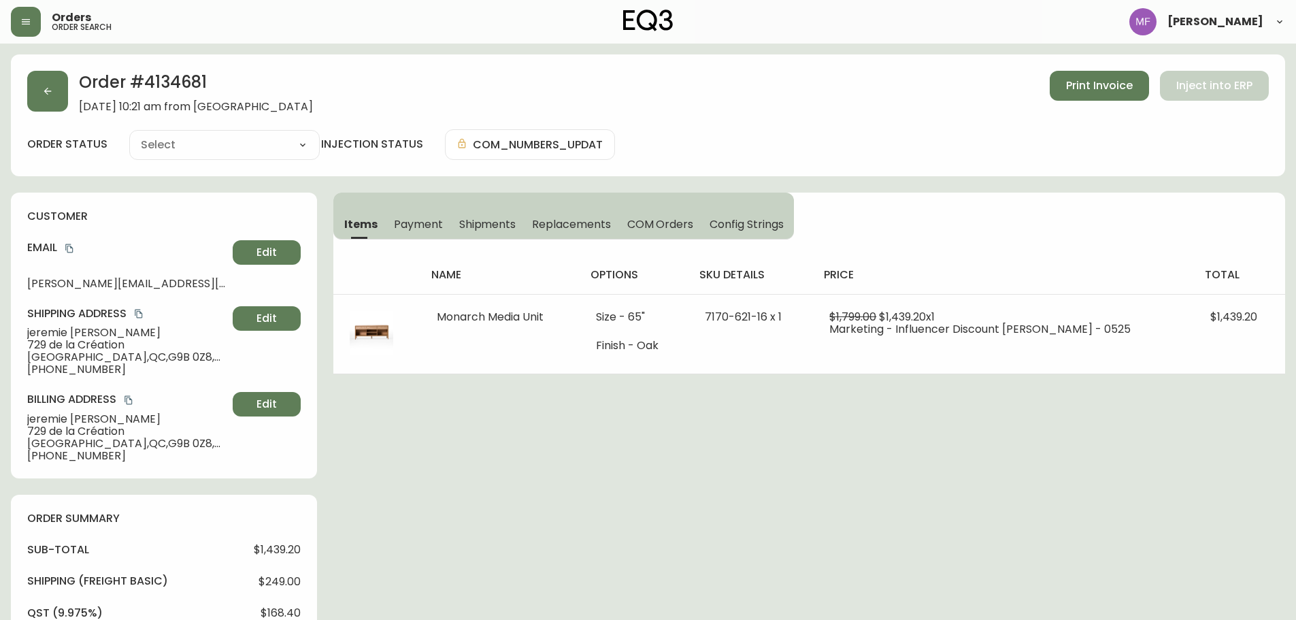
type input "Fully Shipped"
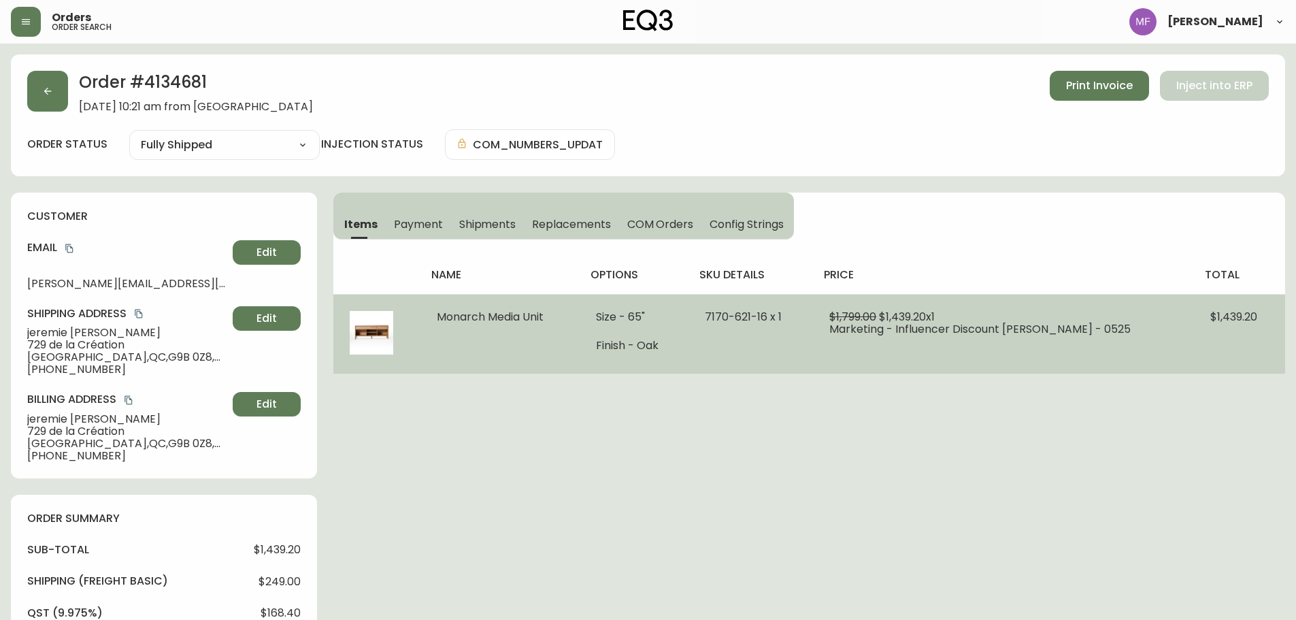
select select "FULLY_SHIPPED"
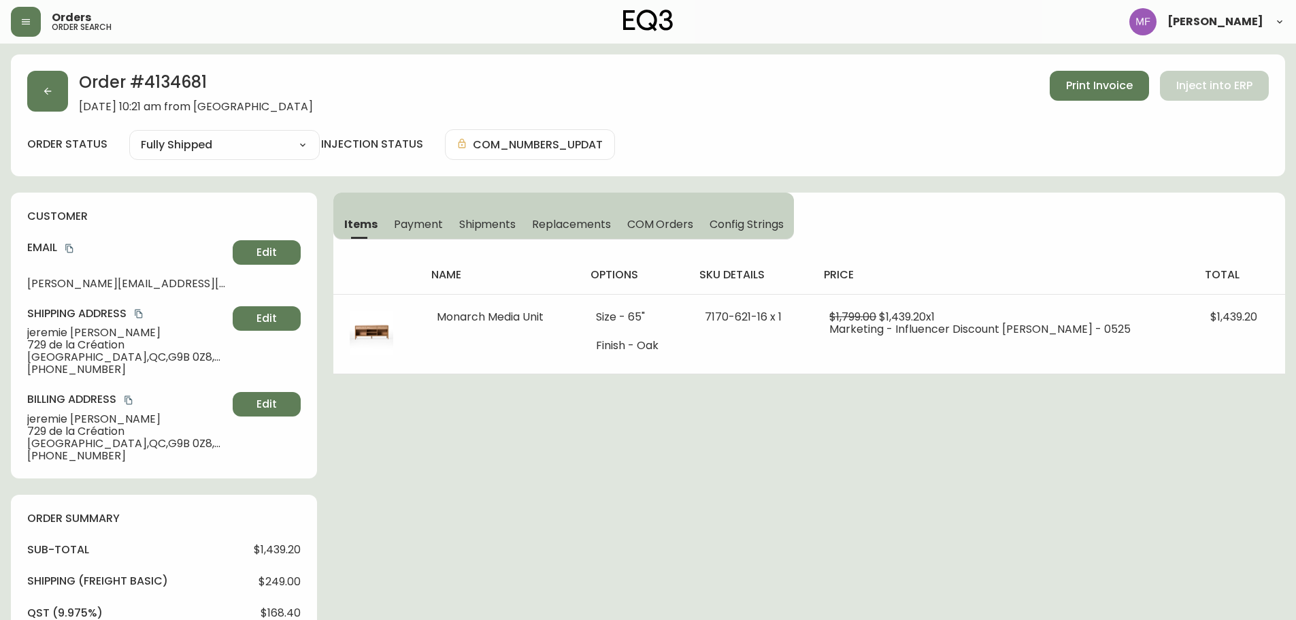
click at [499, 227] on span "Shipments" at bounding box center [487, 224] width 57 height 14
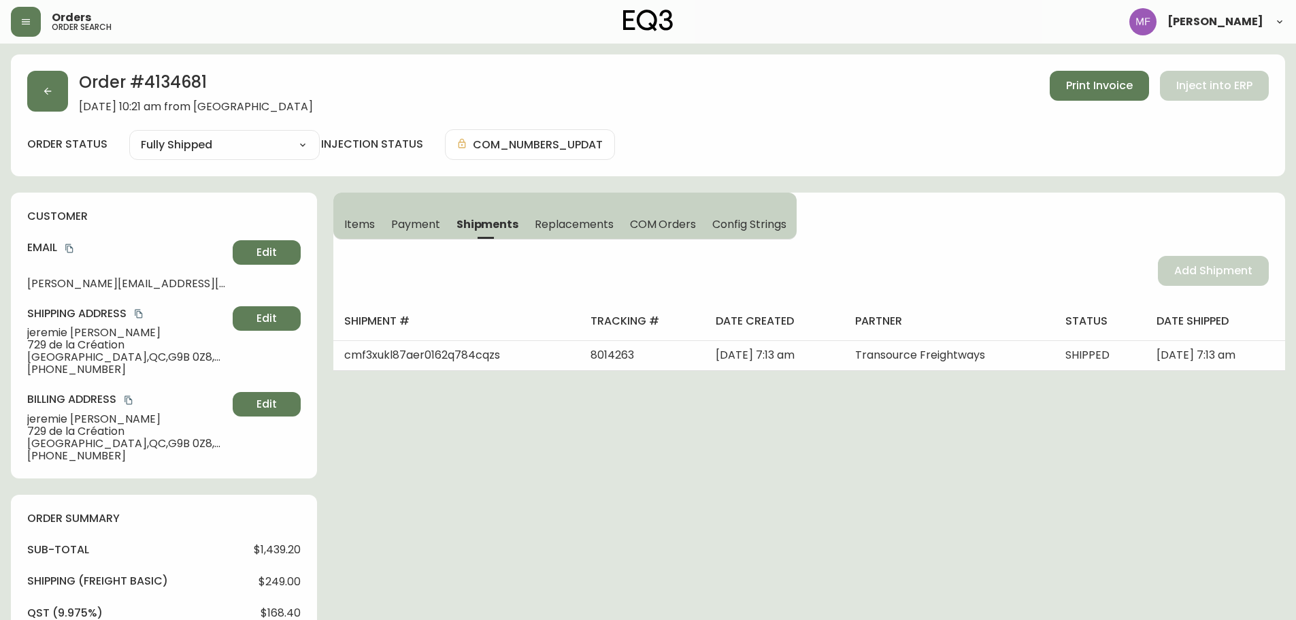
click at [60, 103] on button "button" at bounding box center [47, 91] width 41 height 41
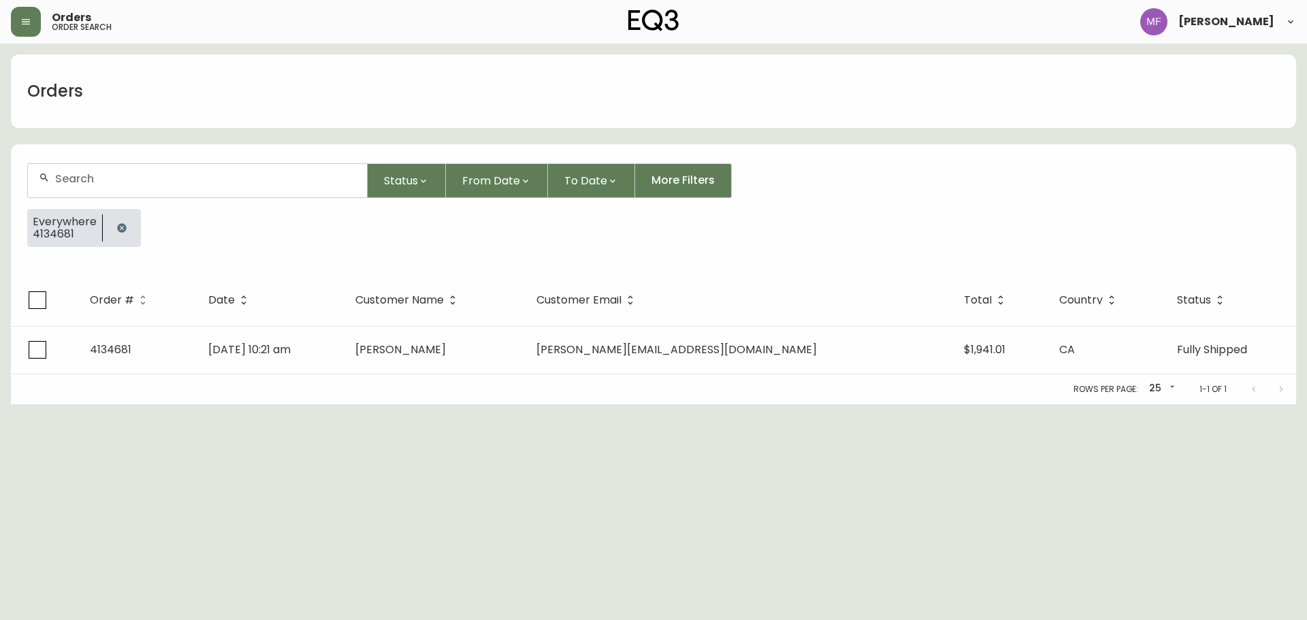
click at [133, 229] on button "button" at bounding box center [121, 227] width 27 height 27
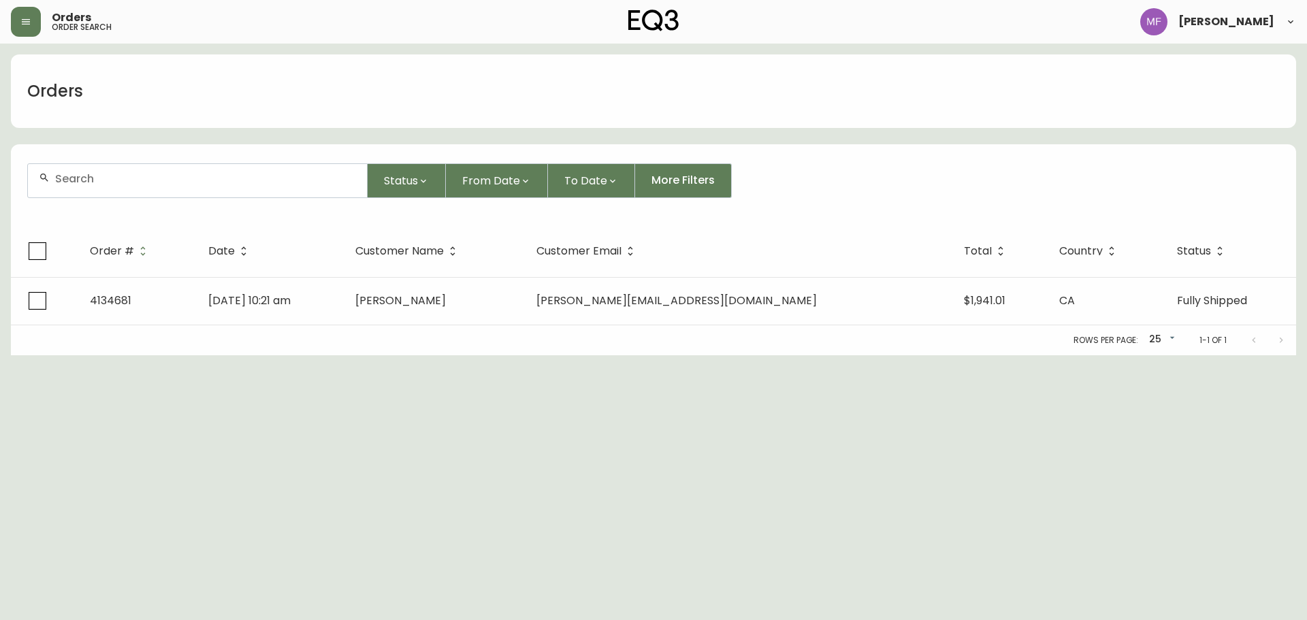
click at [115, 180] on input "text" at bounding box center [205, 178] width 301 height 13
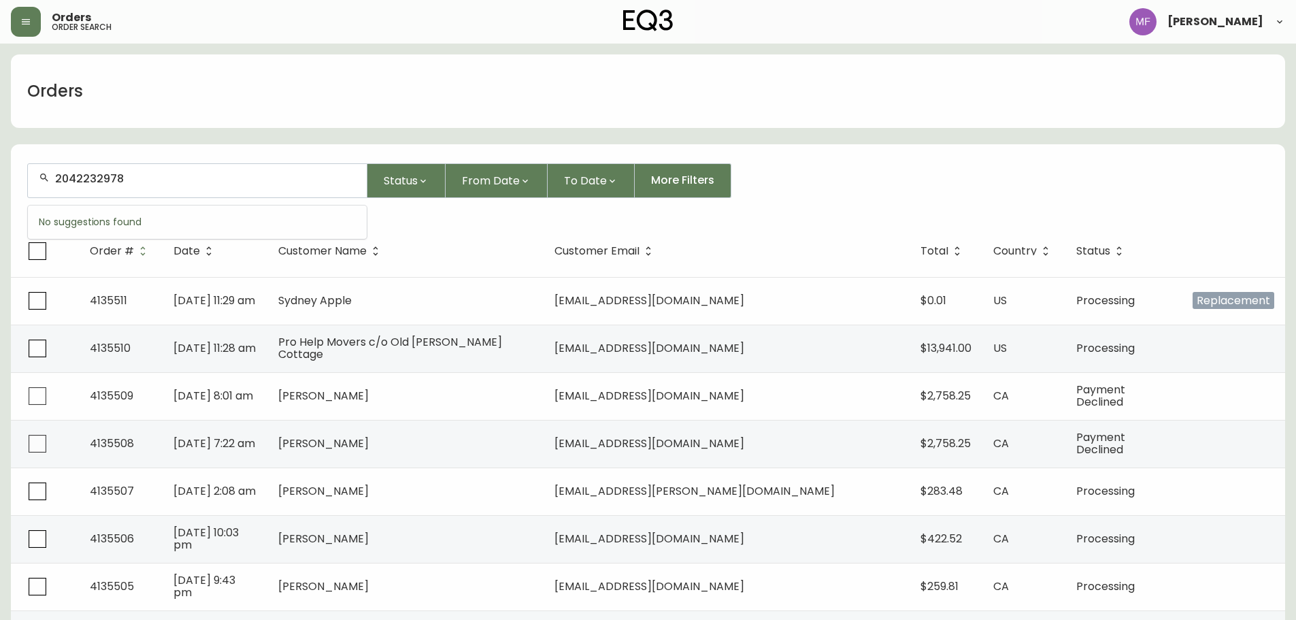
type input "2042232978"
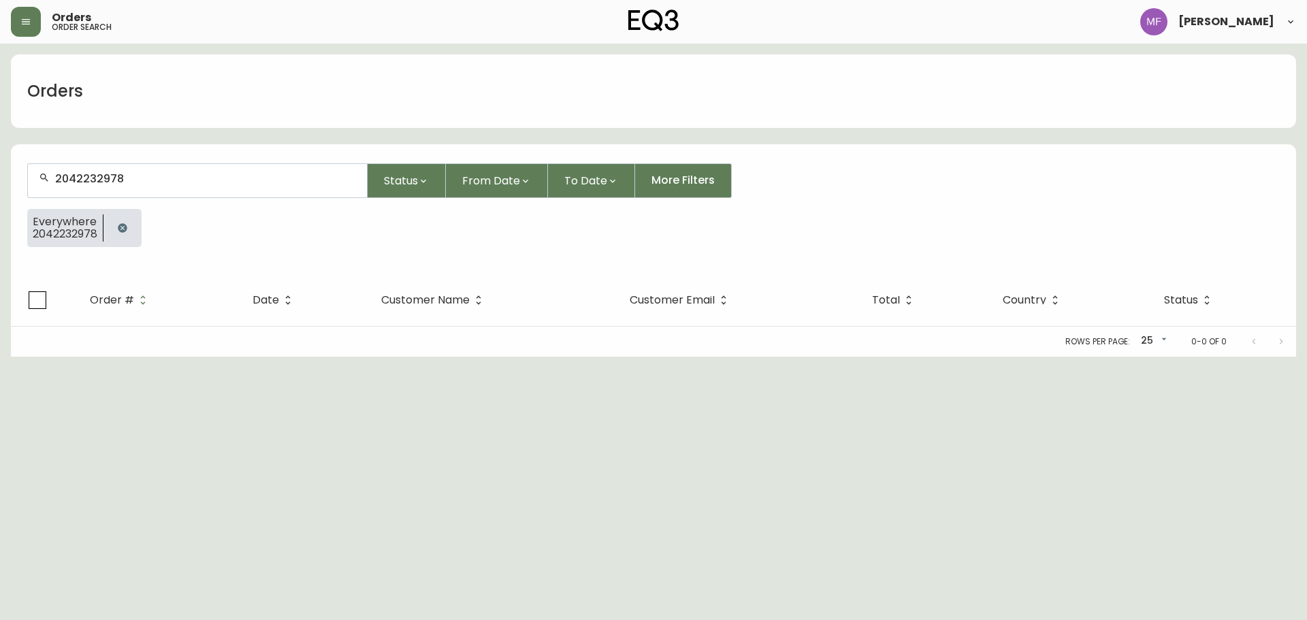
drag, startPoint x: 116, startPoint y: 227, endPoint x: 118, endPoint y: 214, distance: 13.8
click at [116, 227] on button "button" at bounding box center [122, 227] width 27 height 27
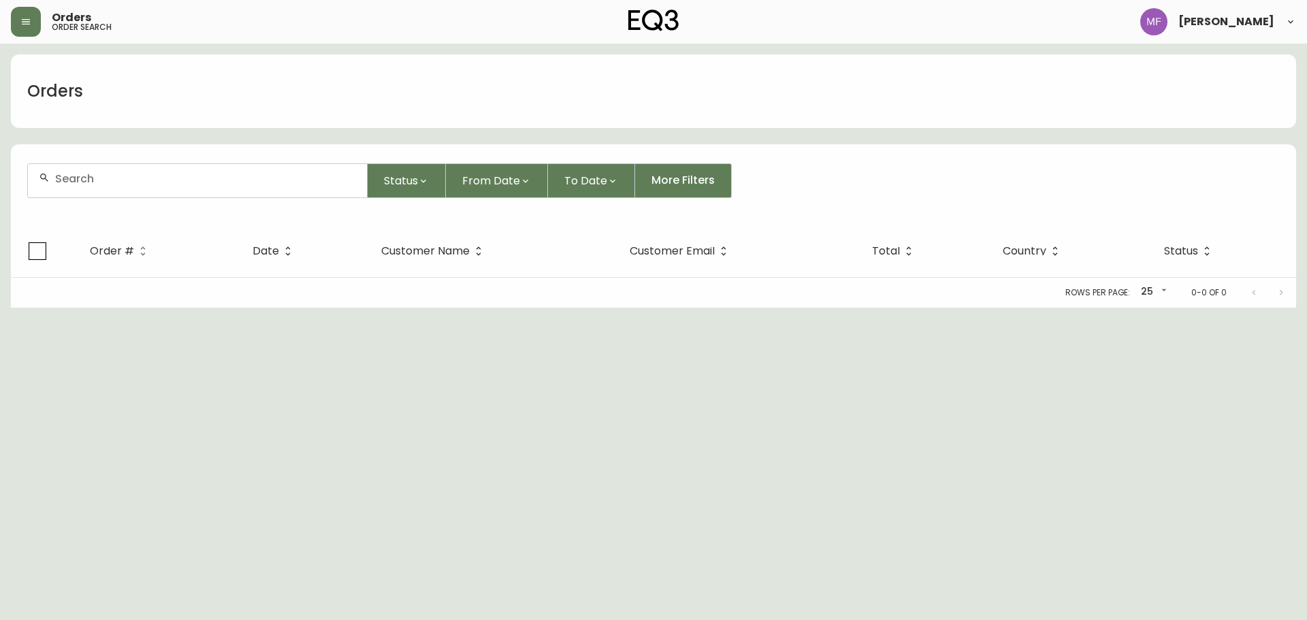
click at [124, 182] on input "text" at bounding box center [205, 178] width 301 height 13
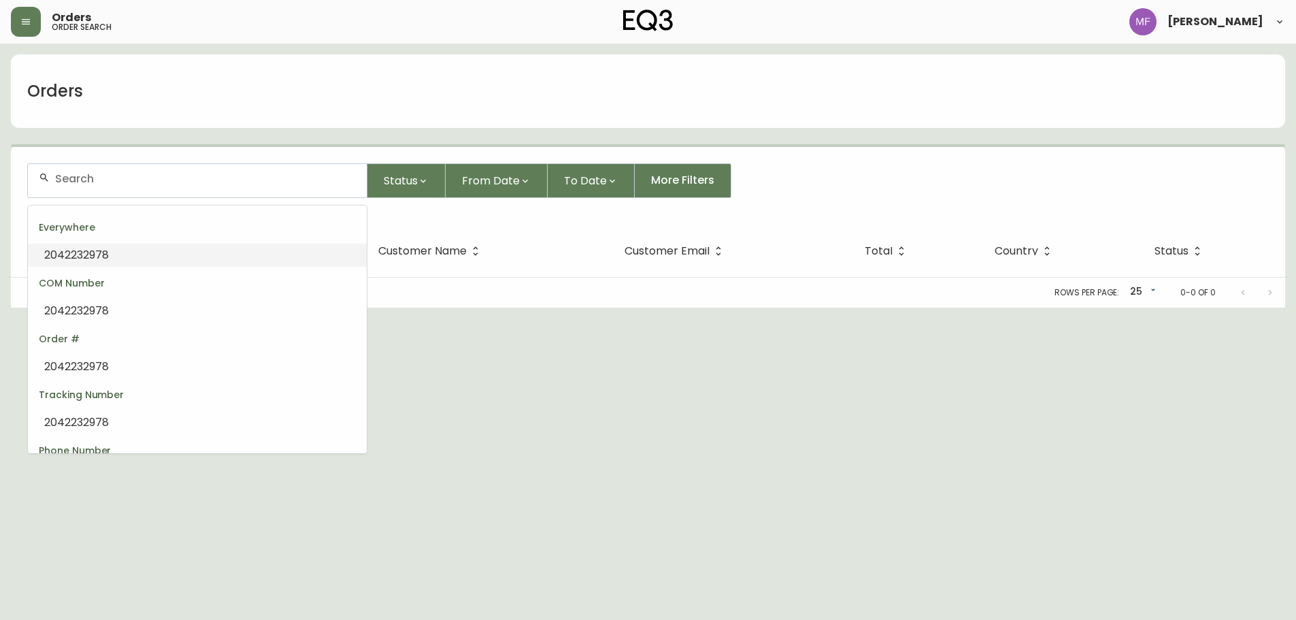
paste input "4135490"
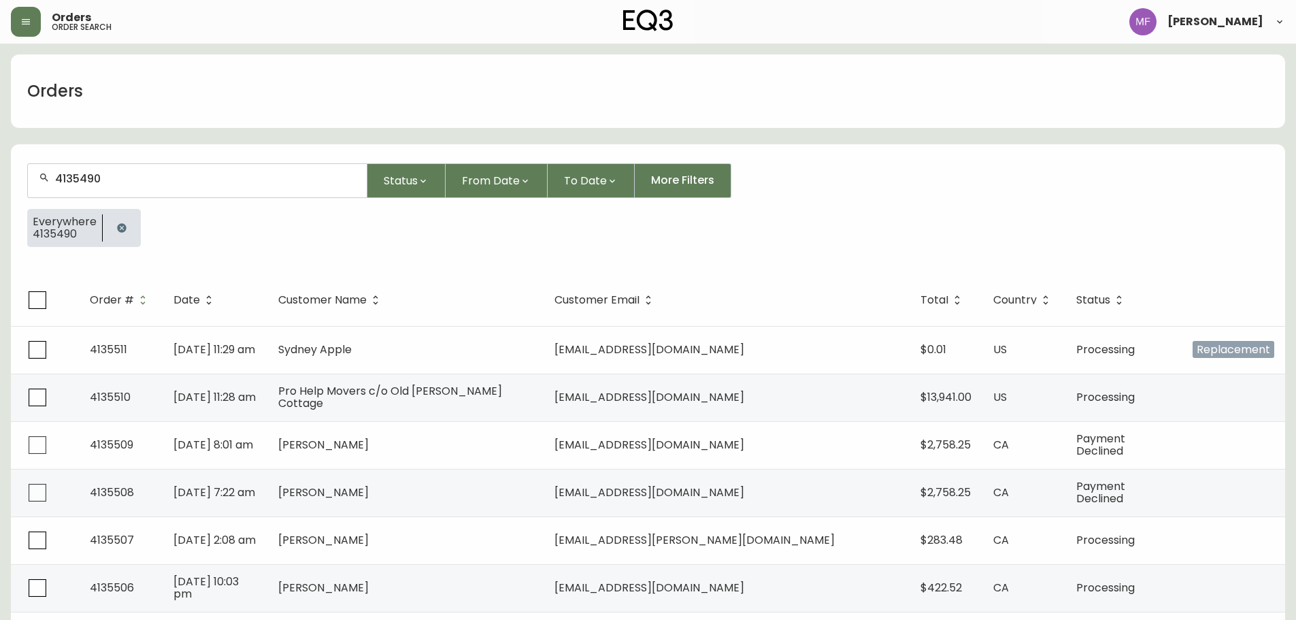
type input "4135490"
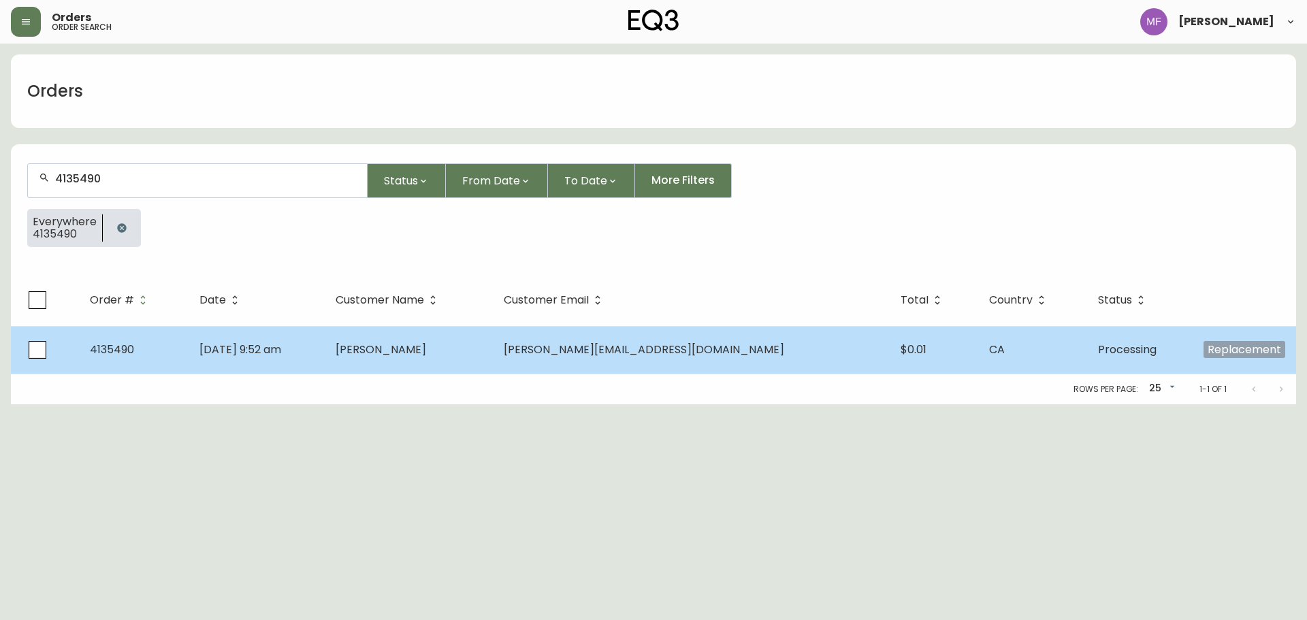
click at [427, 363] on td "[PERSON_NAME]" at bounding box center [409, 350] width 168 height 48
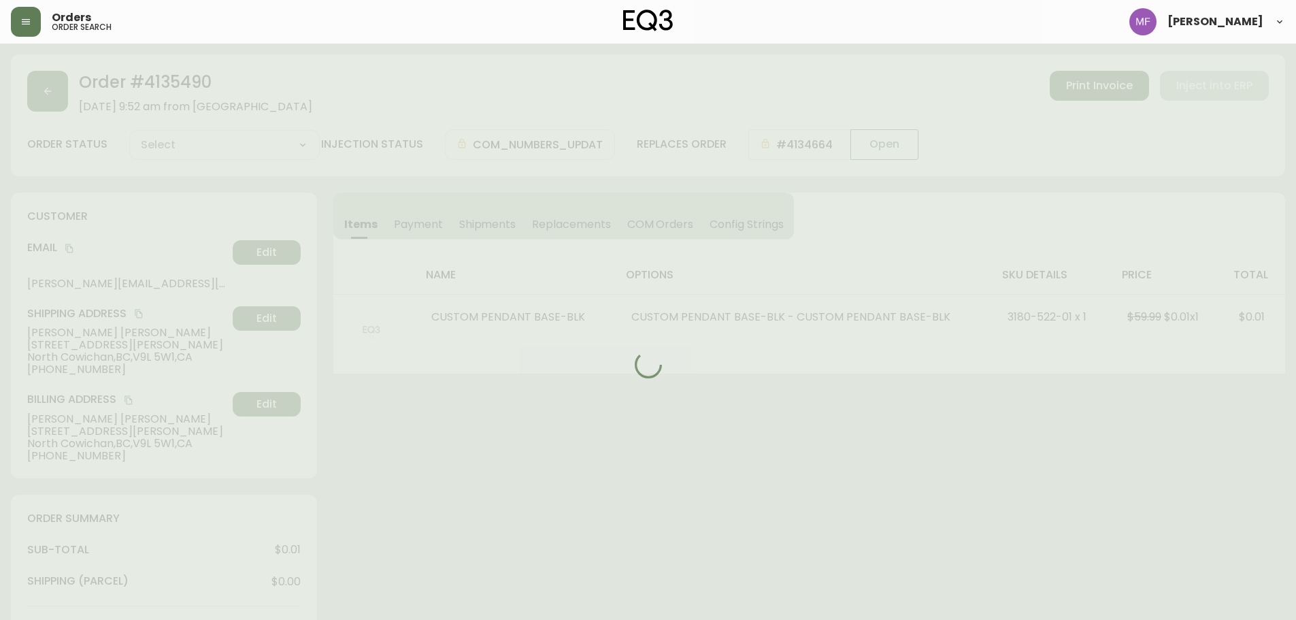
type input "Processing"
select select "PROCESSING"
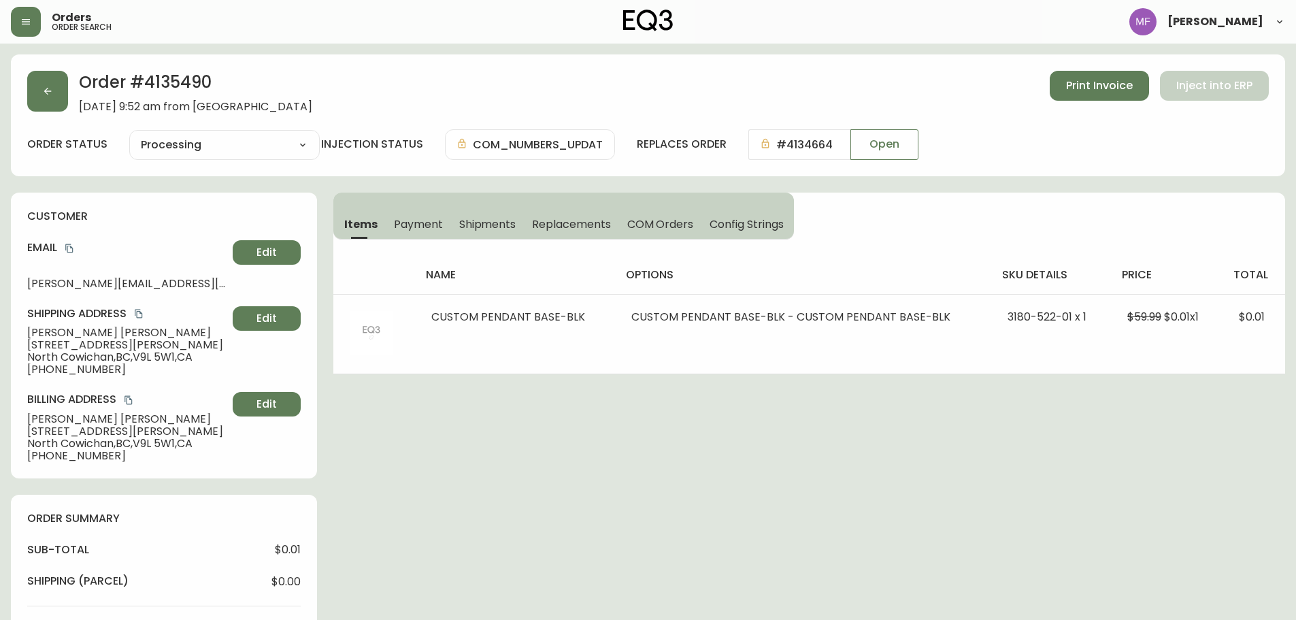
click at [485, 224] on span "Shipments" at bounding box center [487, 224] width 57 height 14
select select "PROCESSING"
click at [365, 220] on span "Items" at bounding box center [360, 224] width 33 height 14
click at [52, 97] on button "button" at bounding box center [47, 91] width 41 height 41
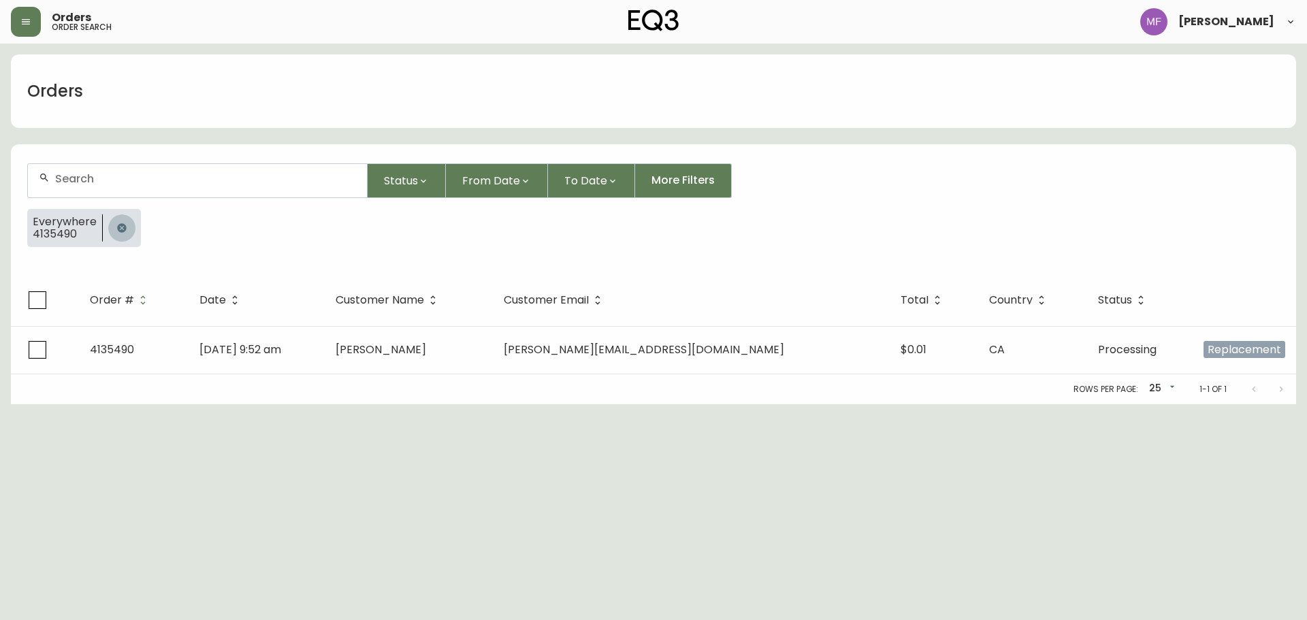
click at [121, 233] on icon "button" at bounding box center [121, 228] width 11 height 11
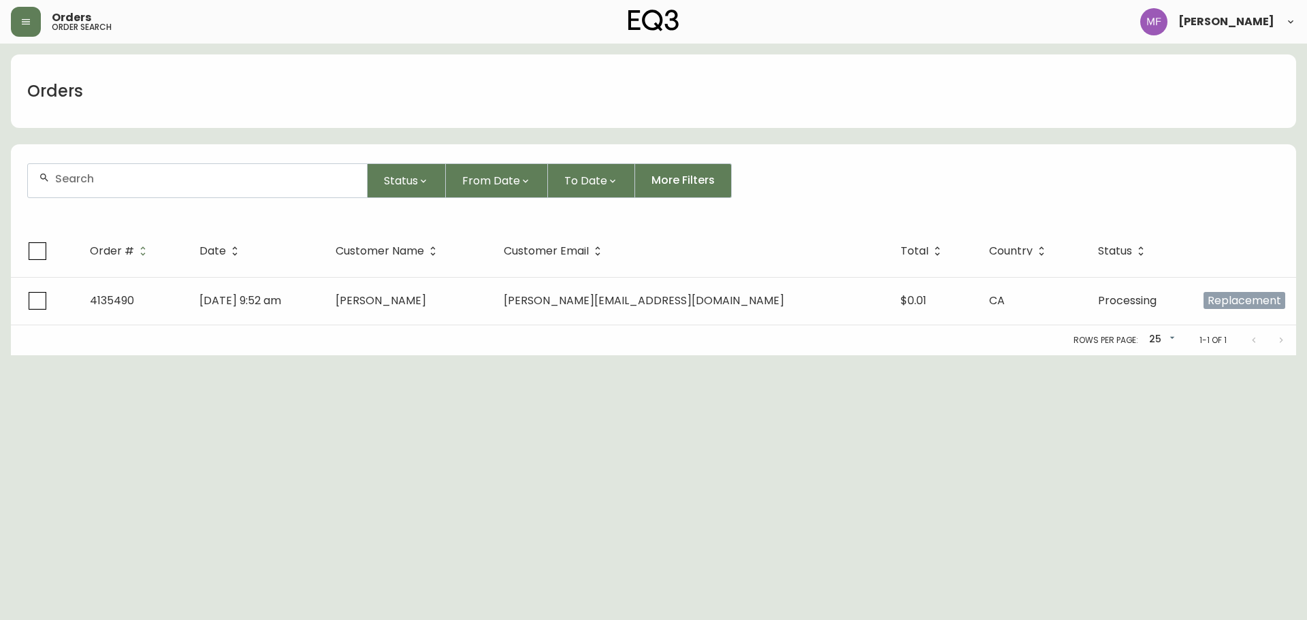
click at [123, 179] on input "text" at bounding box center [205, 178] width 301 height 13
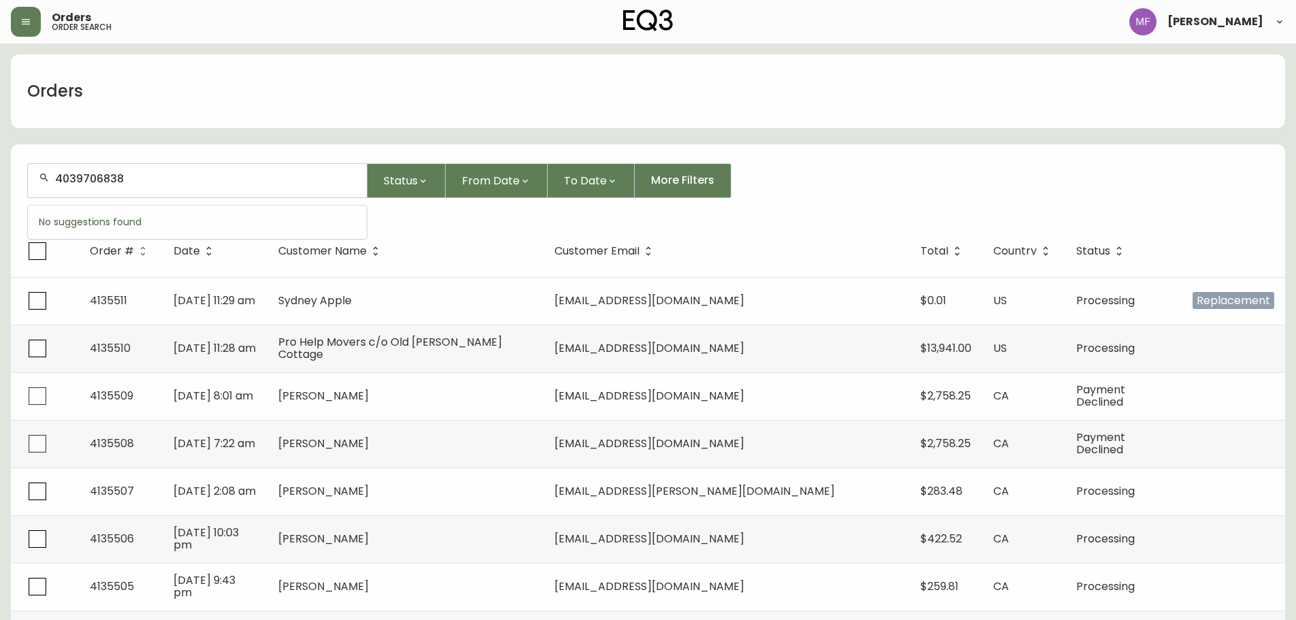
type input "4039706838"
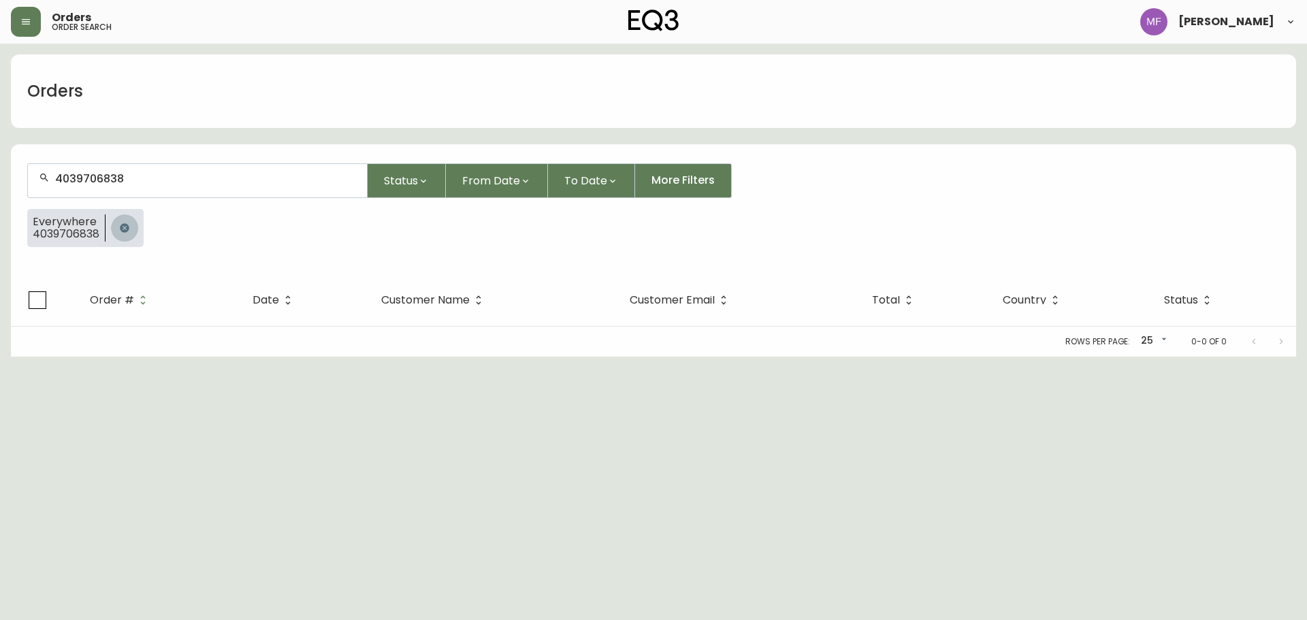
click at [134, 223] on button "button" at bounding box center [124, 227] width 27 height 27
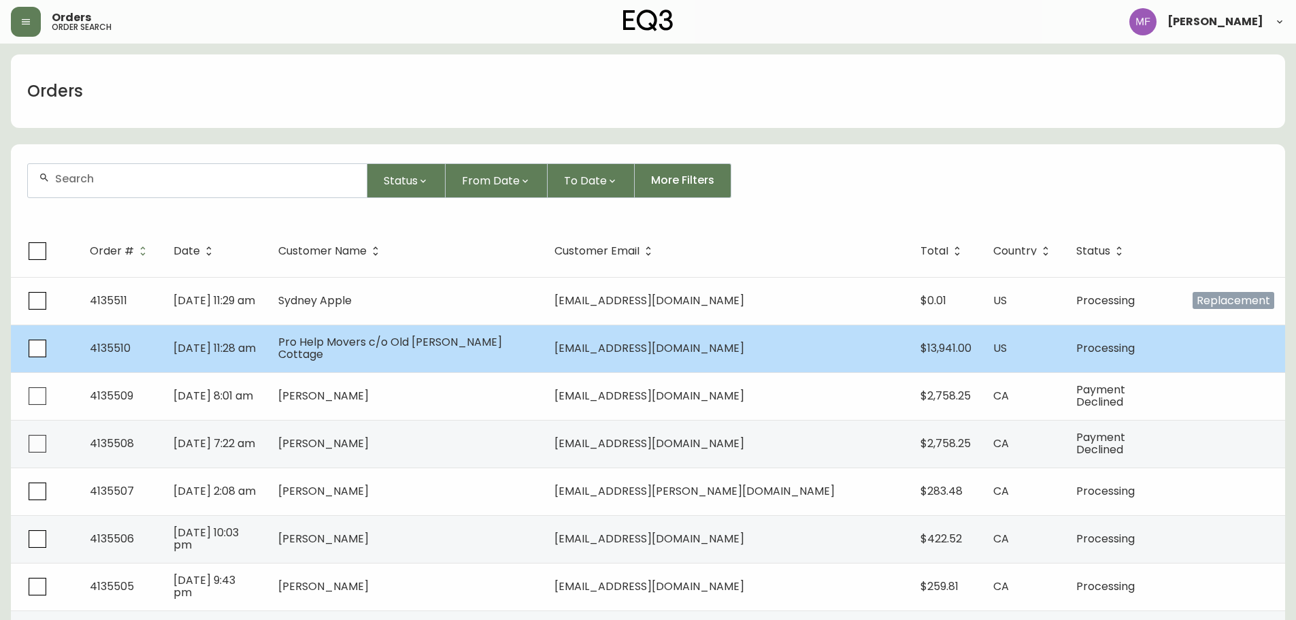
click at [544, 353] on td "Pro Help Movers c/o Old Barnwell Cottage" at bounding box center [405, 349] width 277 height 48
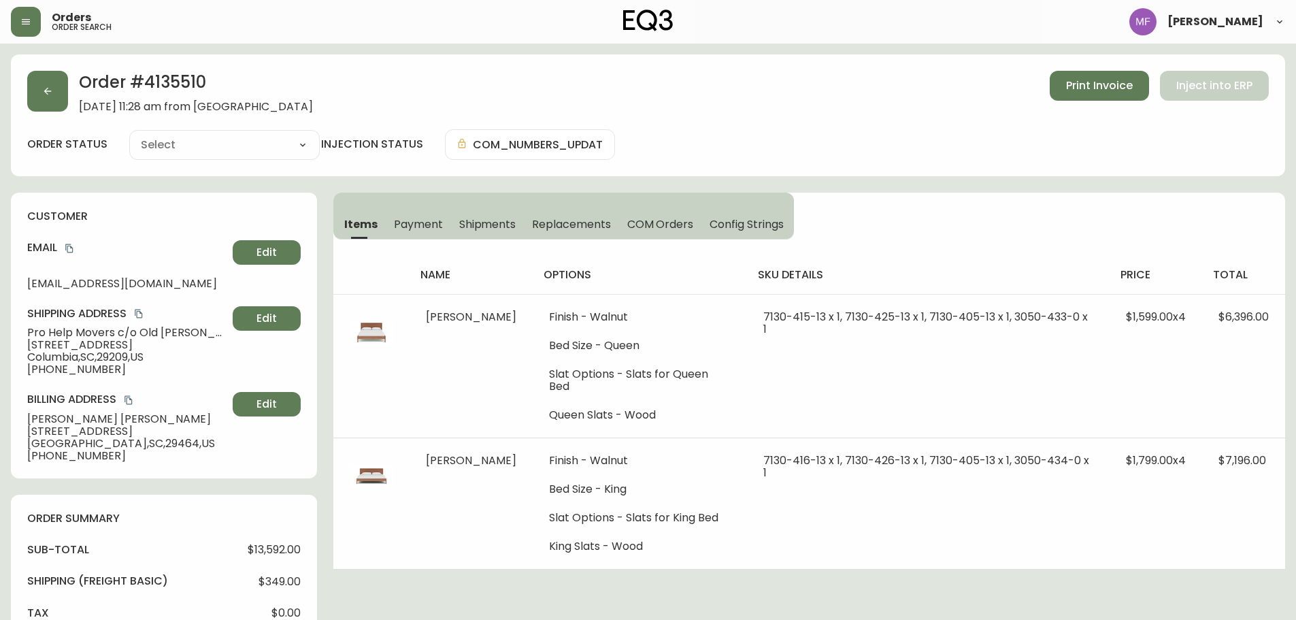
type input "Processing"
select select "PROCESSING"
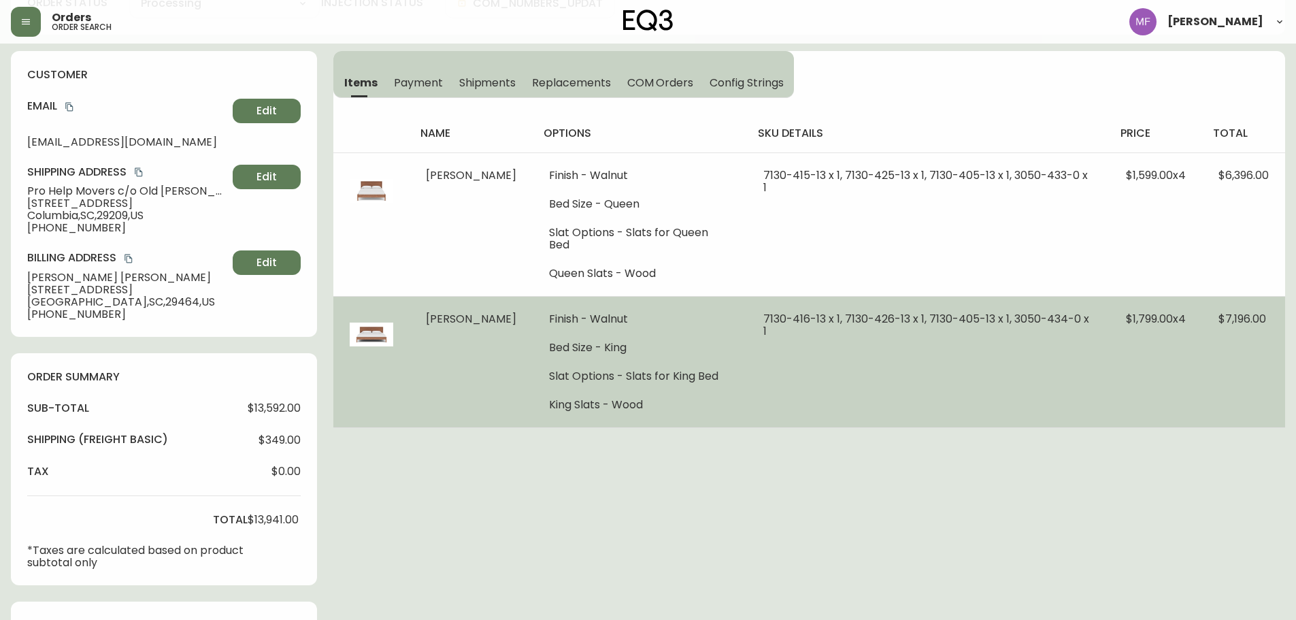
scroll to position [136, 0]
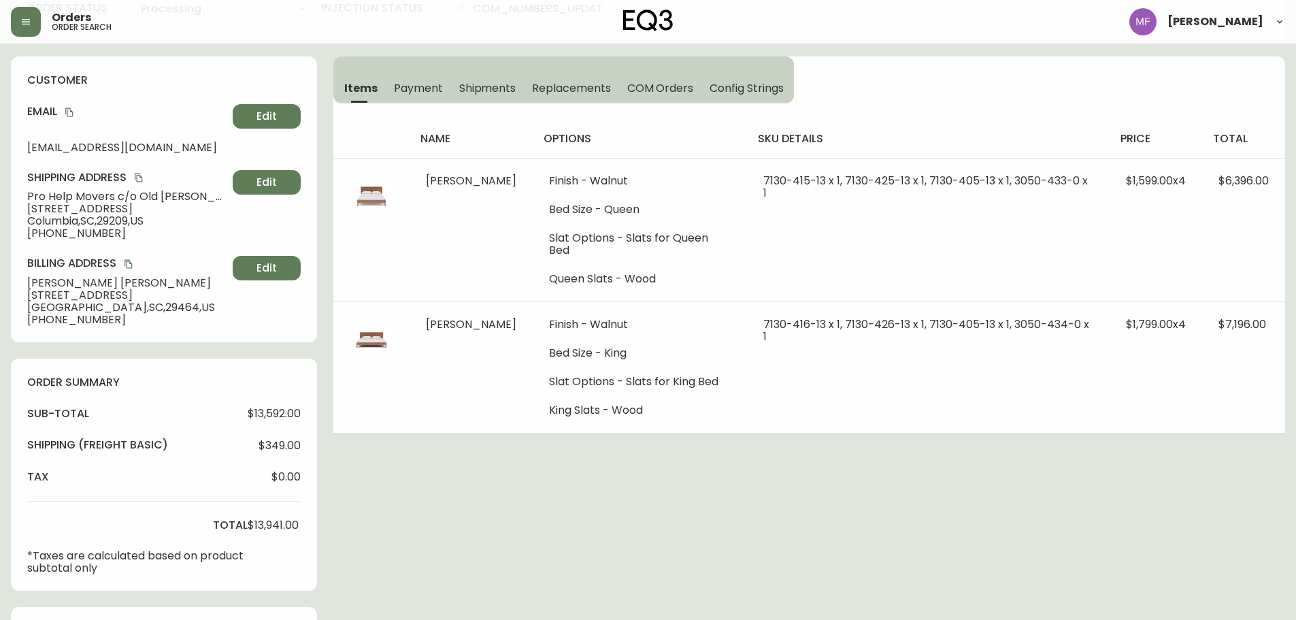
click at [130, 221] on span "Columbia , SC , 29209 , US" at bounding box center [127, 221] width 200 height 12
copy span "29209"
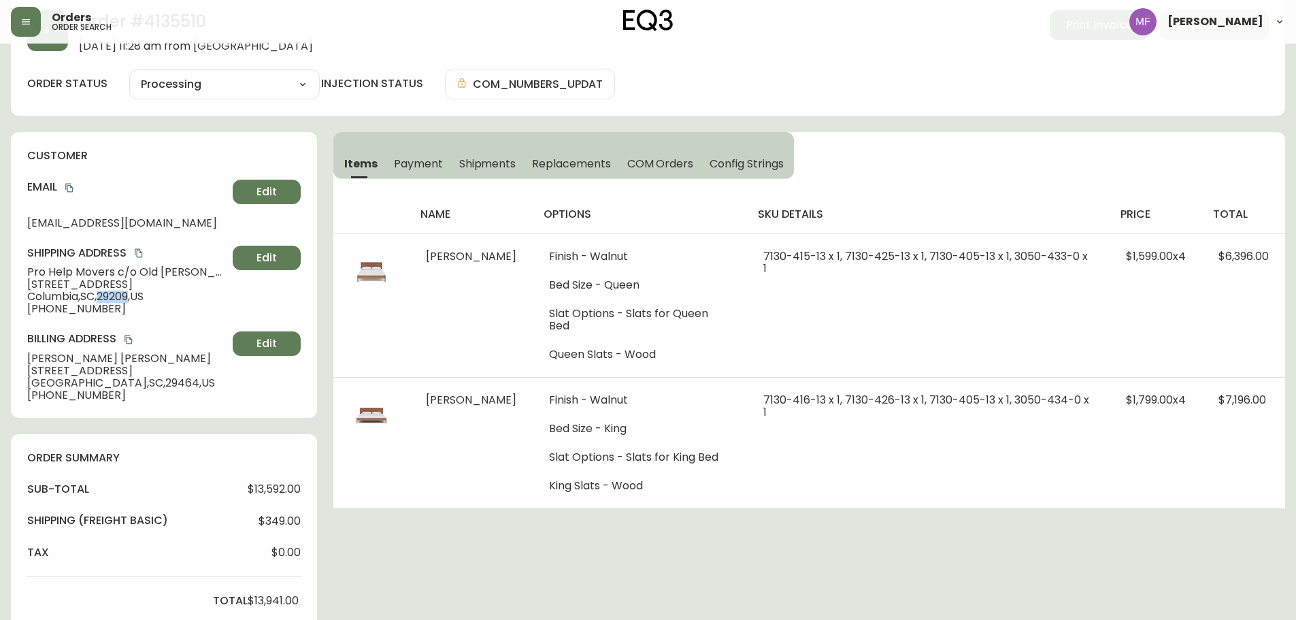
scroll to position [0, 0]
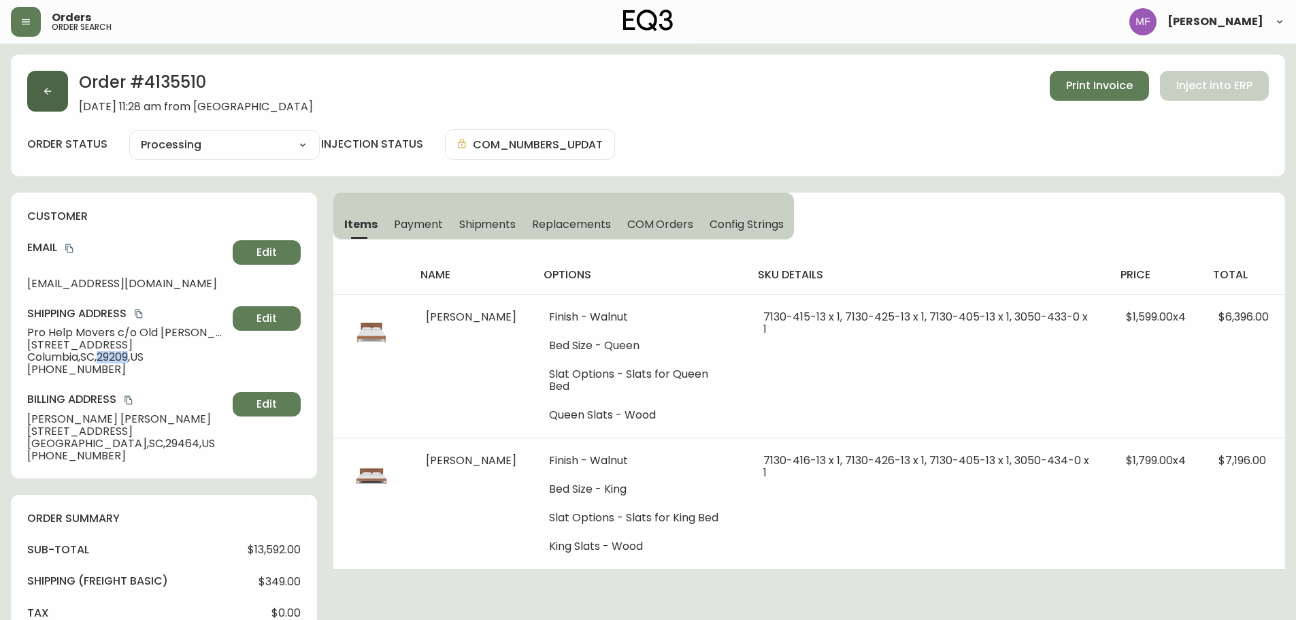
click at [46, 99] on button "button" at bounding box center [47, 91] width 41 height 41
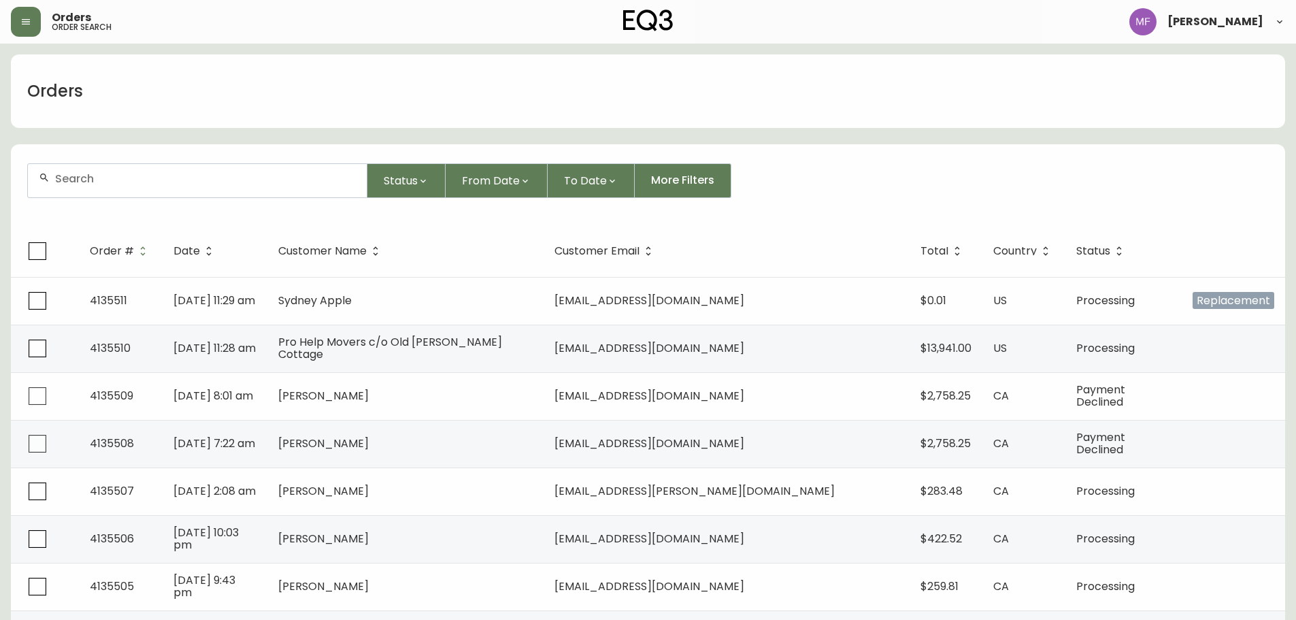
click at [108, 191] on div at bounding box center [197, 180] width 339 height 33
type input "5145622765"
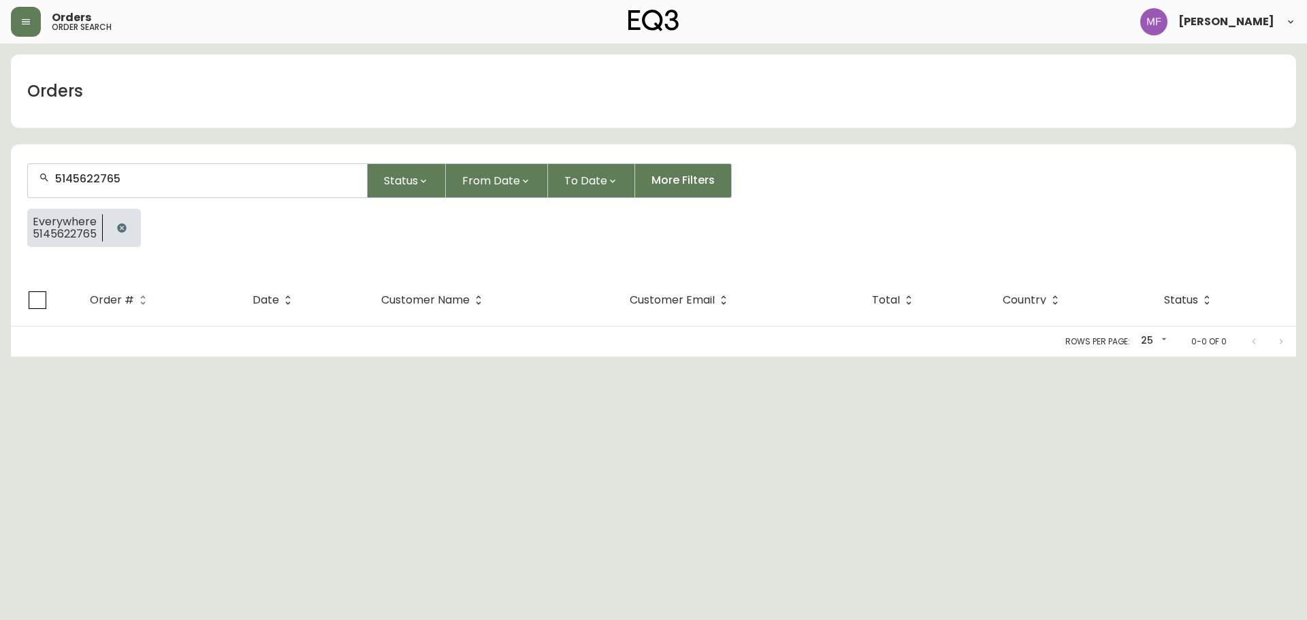
click at [120, 235] on button "button" at bounding box center [121, 227] width 27 height 27
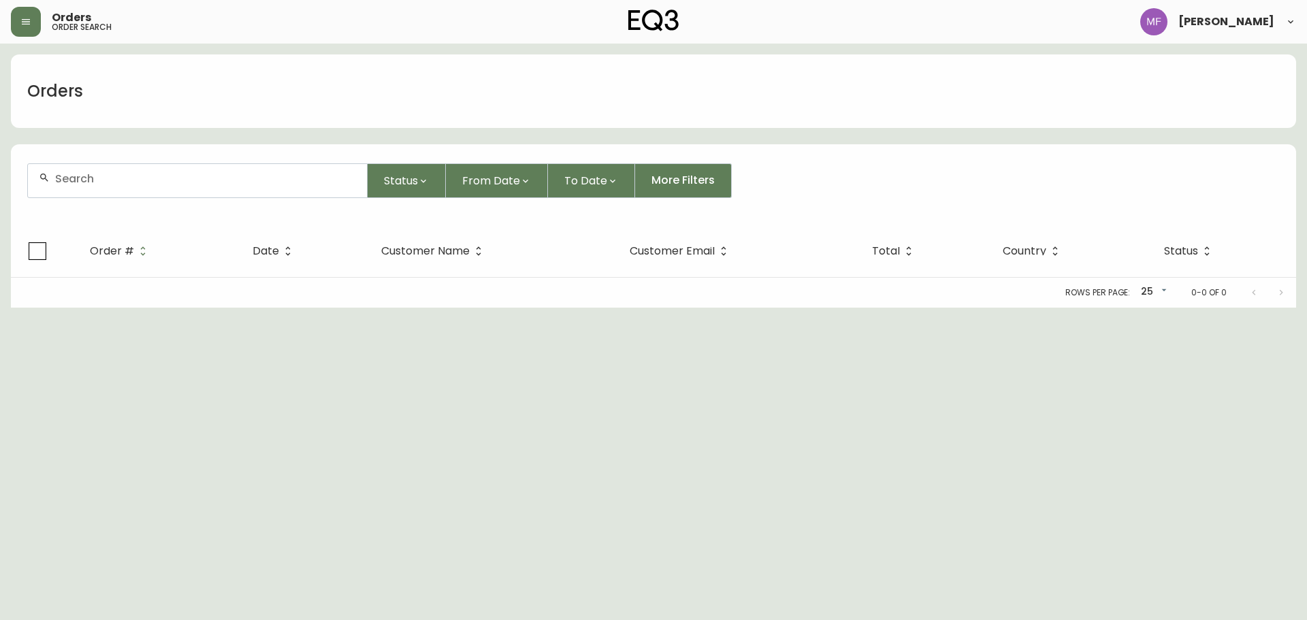
click at [121, 186] on div at bounding box center [197, 180] width 339 height 33
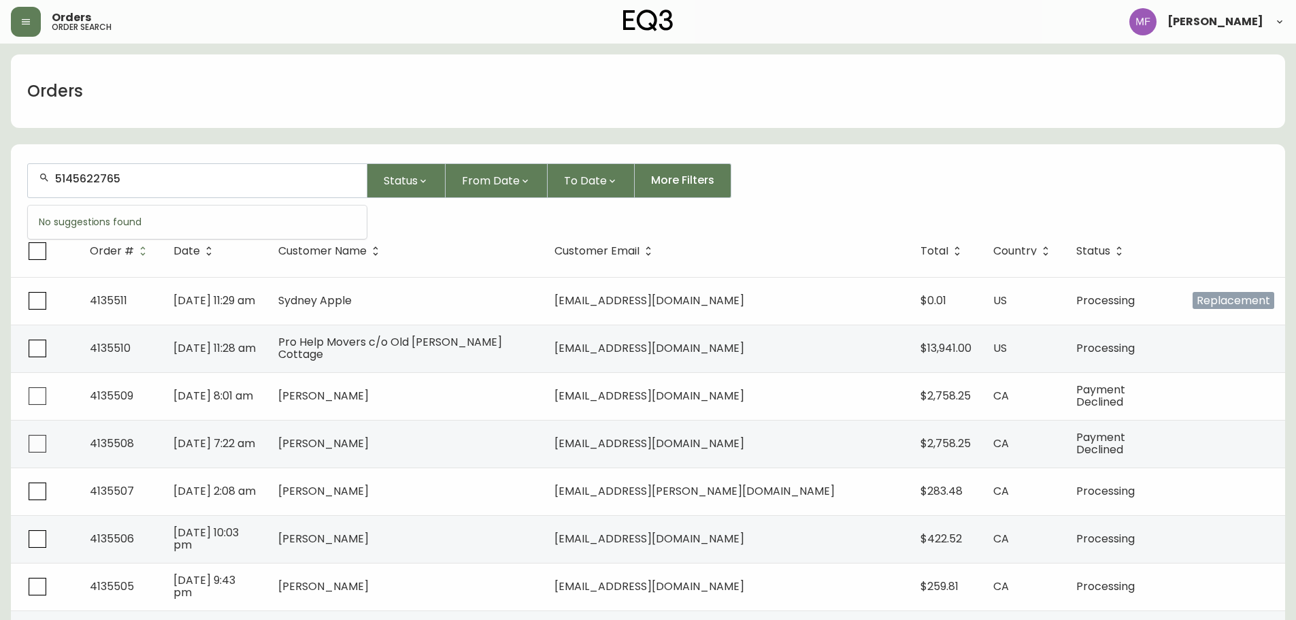
type input "5145622765"
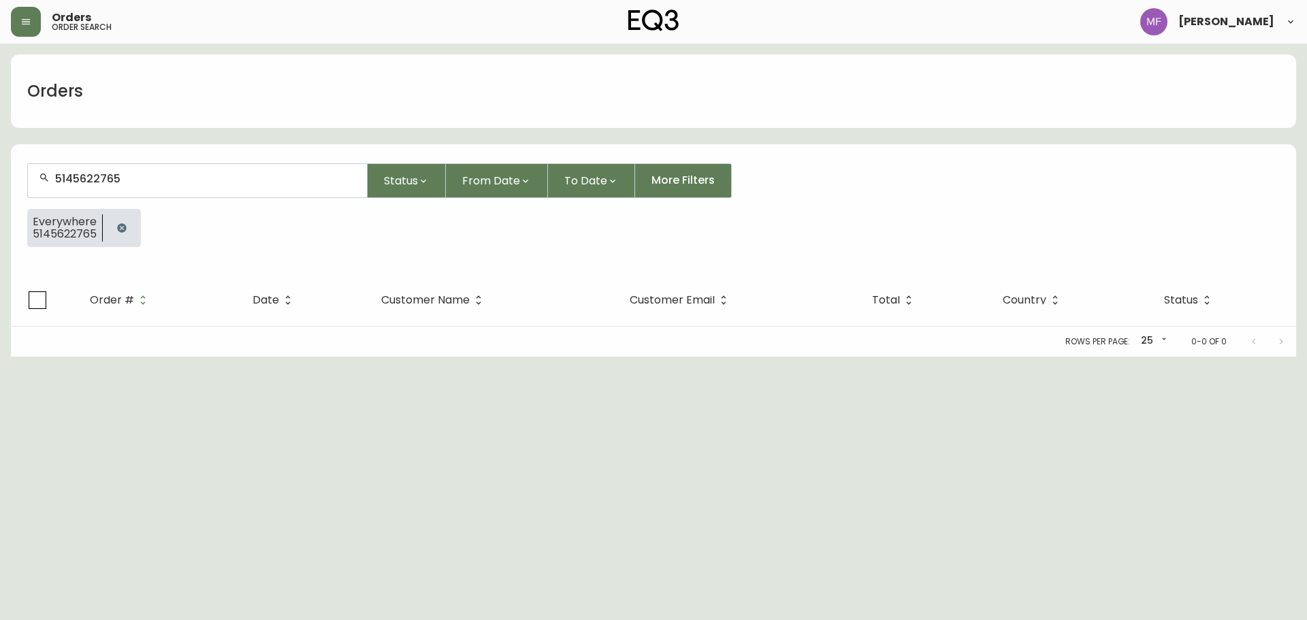
click at [113, 230] on button "button" at bounding box center [121, 227] width 27 height 27
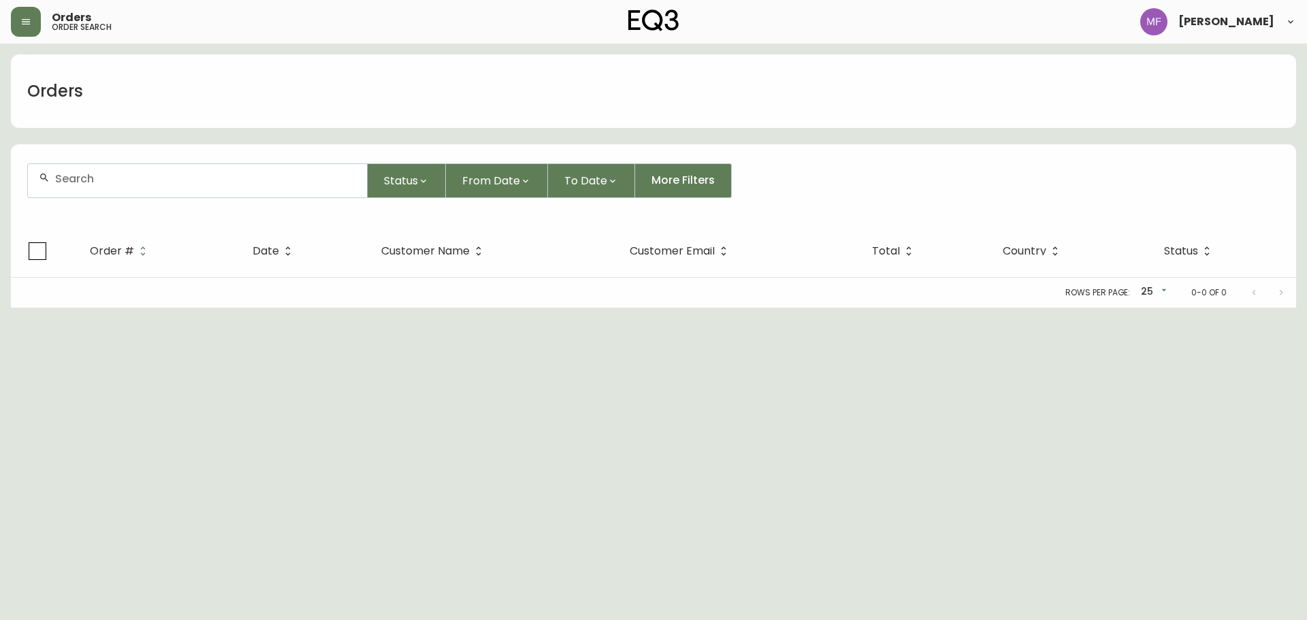
click at [118, 186] on div at bounding box center [197, 180] width 339 height 33
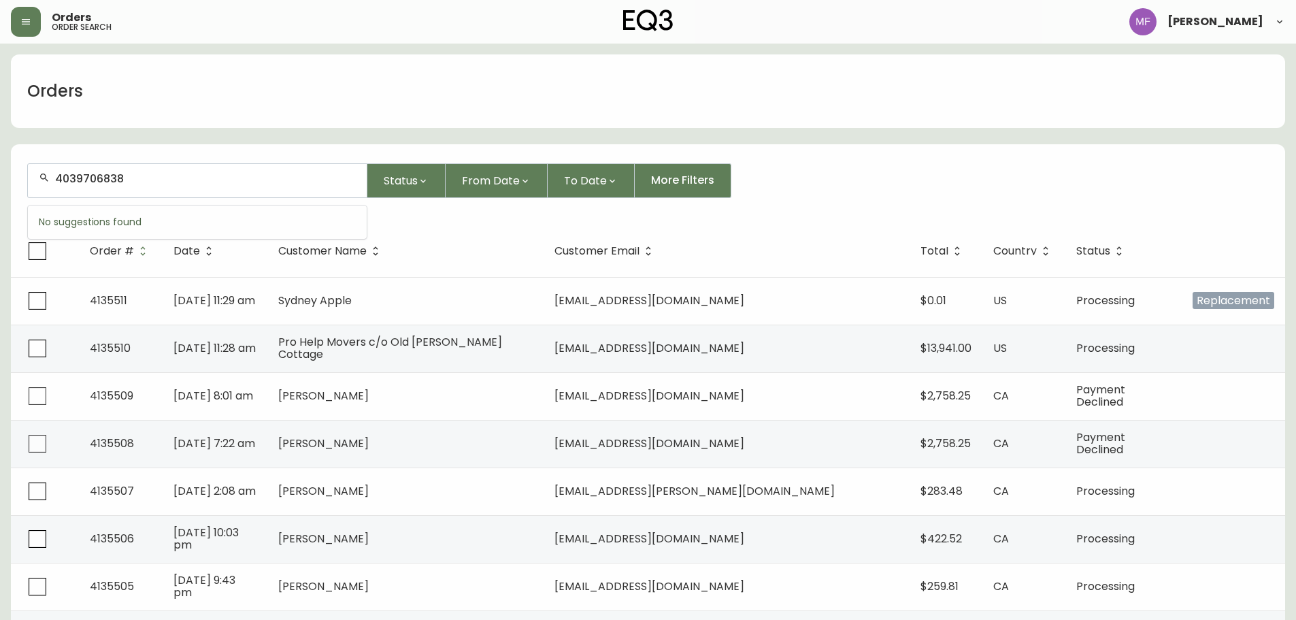
type input "4039706838"
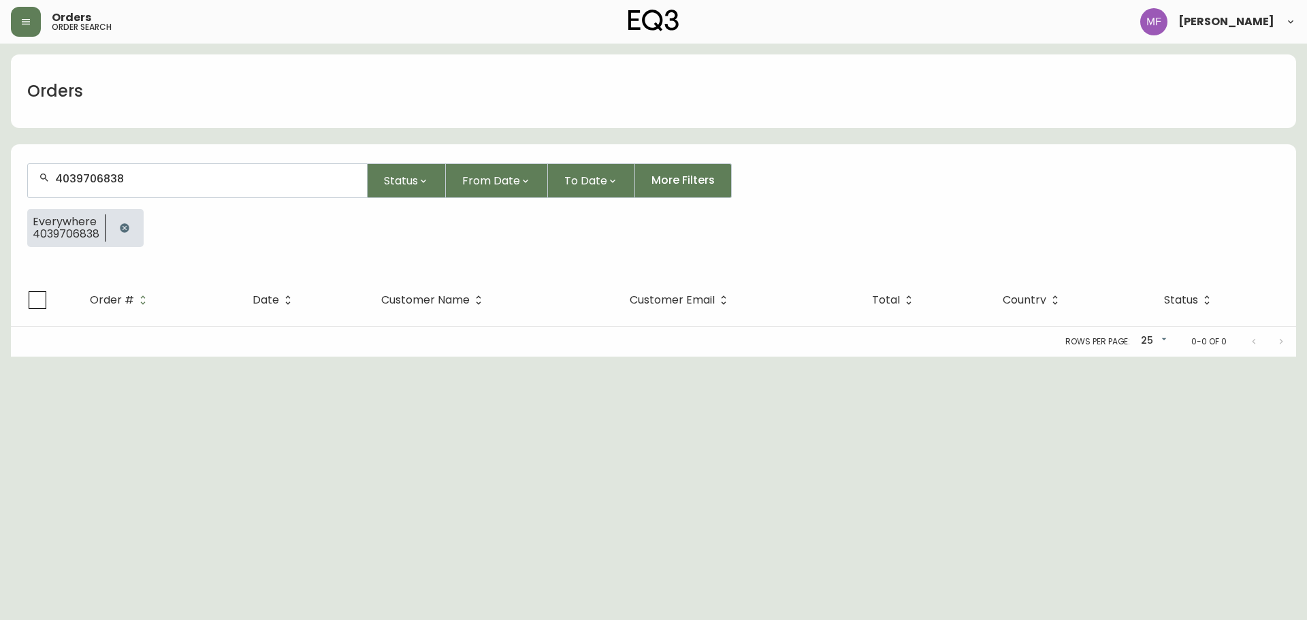
click at [139, 225] on div at bounding box center [124, 228] width 38 height 38
click at [127, 236] on button "button" at bounding box center [124, 227] width 27 height 27
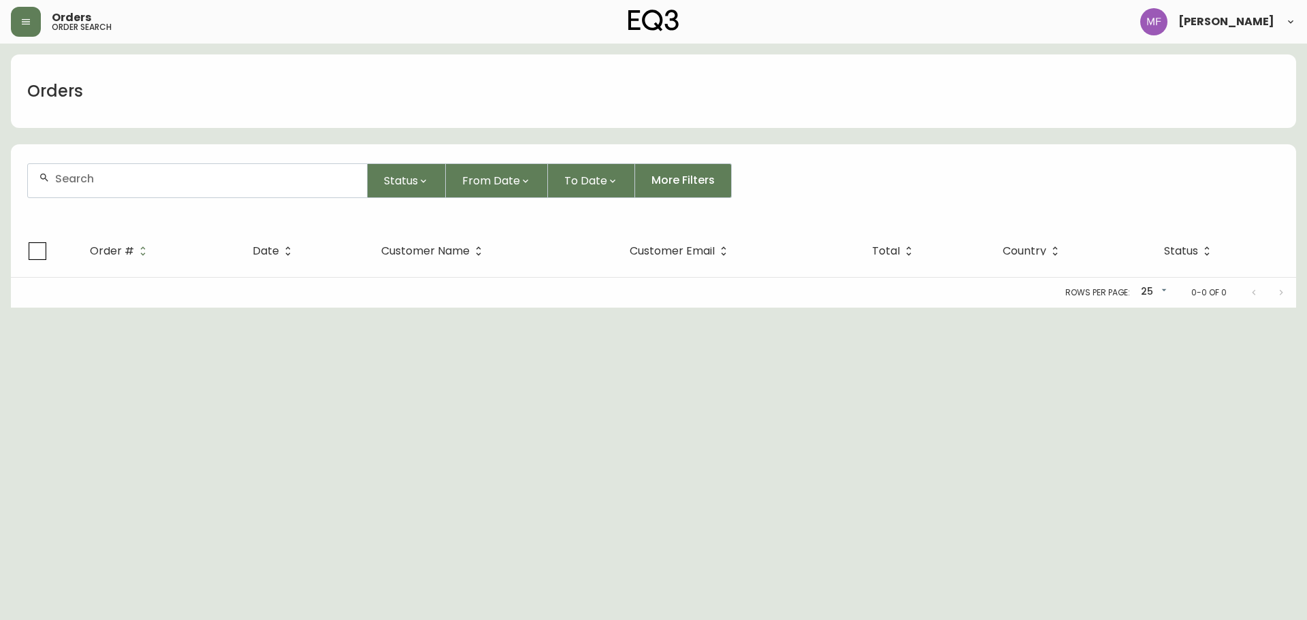
click at [119, 186] on div at bounding box center [197, 180] width 339 height 33
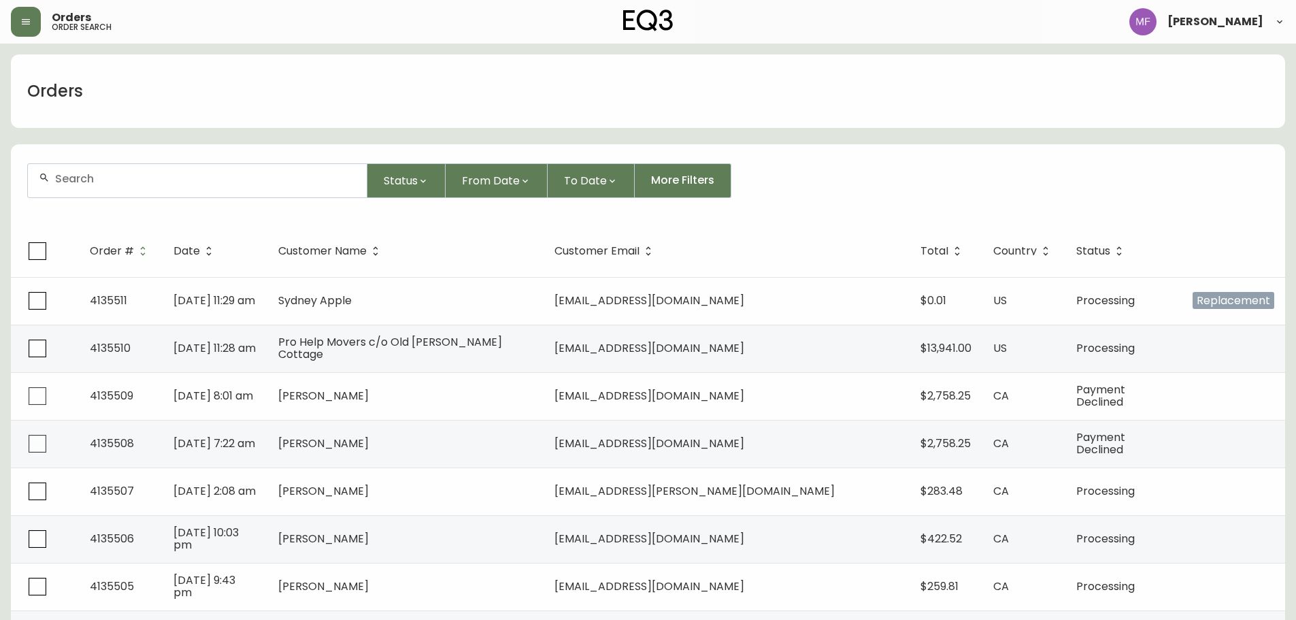
paste input "8546207"
type input "8546207"
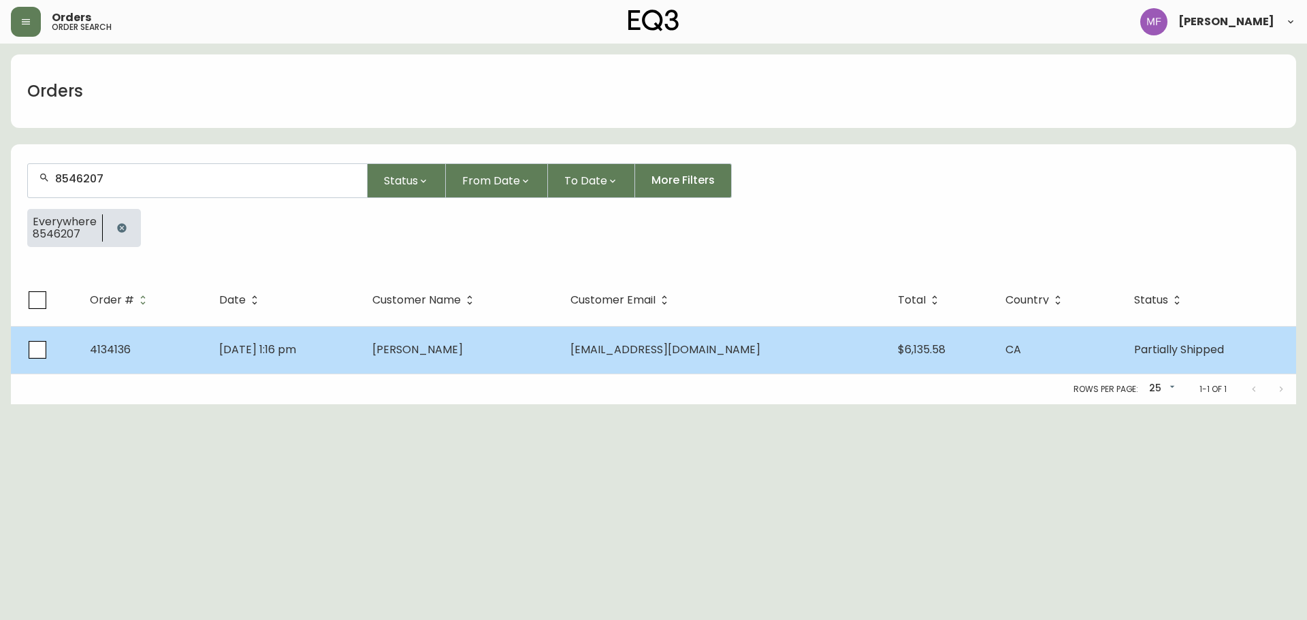
click at [304, 363] on td "Jul 14 2025, 1:16 pm" at bounding box center [284, 350] width 152 height 48
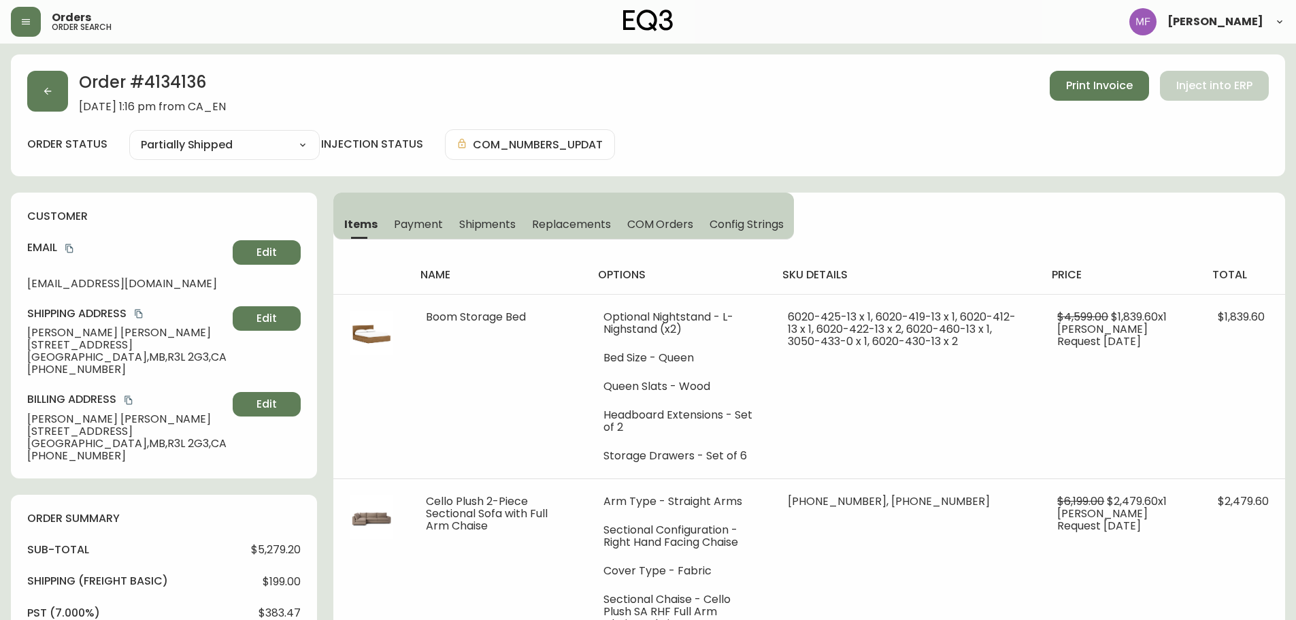
type input "Partially Shipped"
select select "PARTIALLY_SHIPPED"
click at [39, 108] on button "button" at bounding box center [47, 91] width 41 height 41
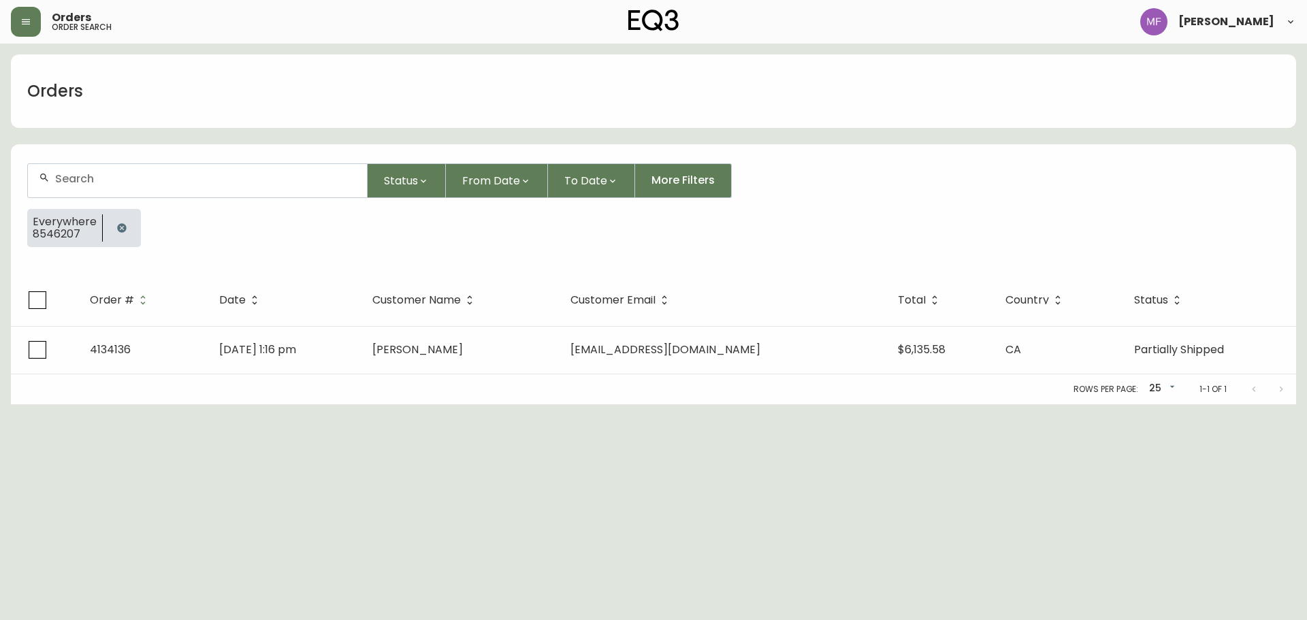
click at [118, 233] on button "button" at bounding box center [121, 227] width 27 height 27
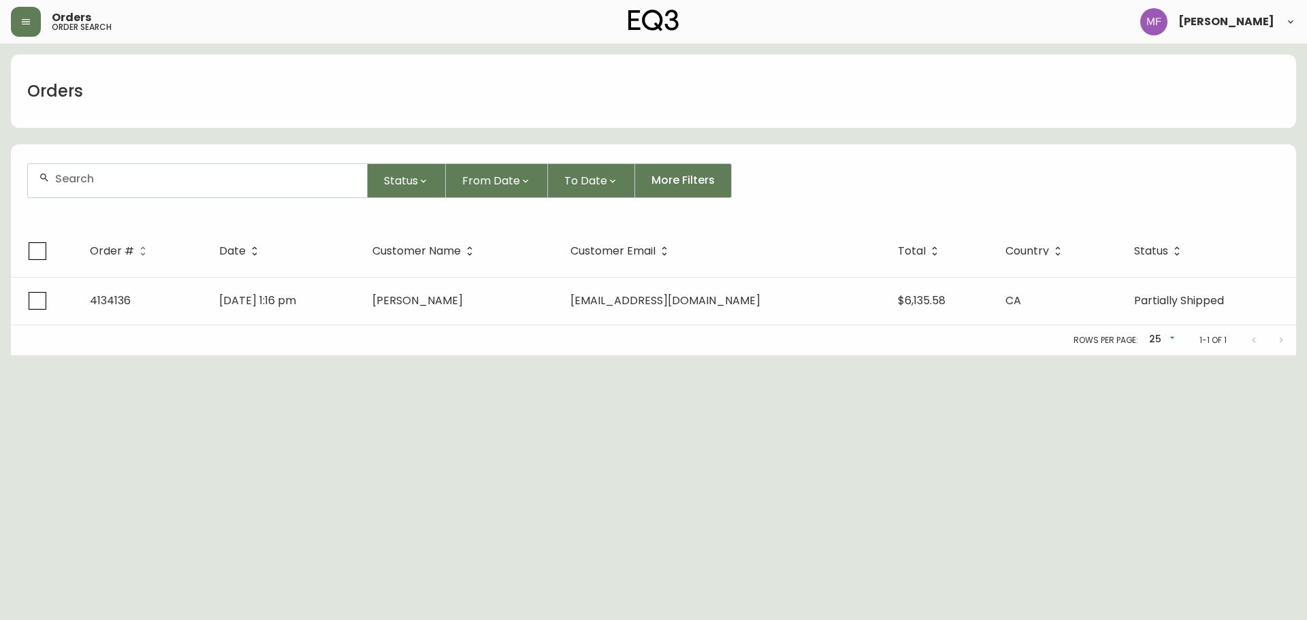
drag, startPoint x: 118, startPoint y: 192, endPoint x: 144, endPoint y: 179, distance: 29.5
click at [118, 191] on div at bounding box center [197, 180] width 339 height 33
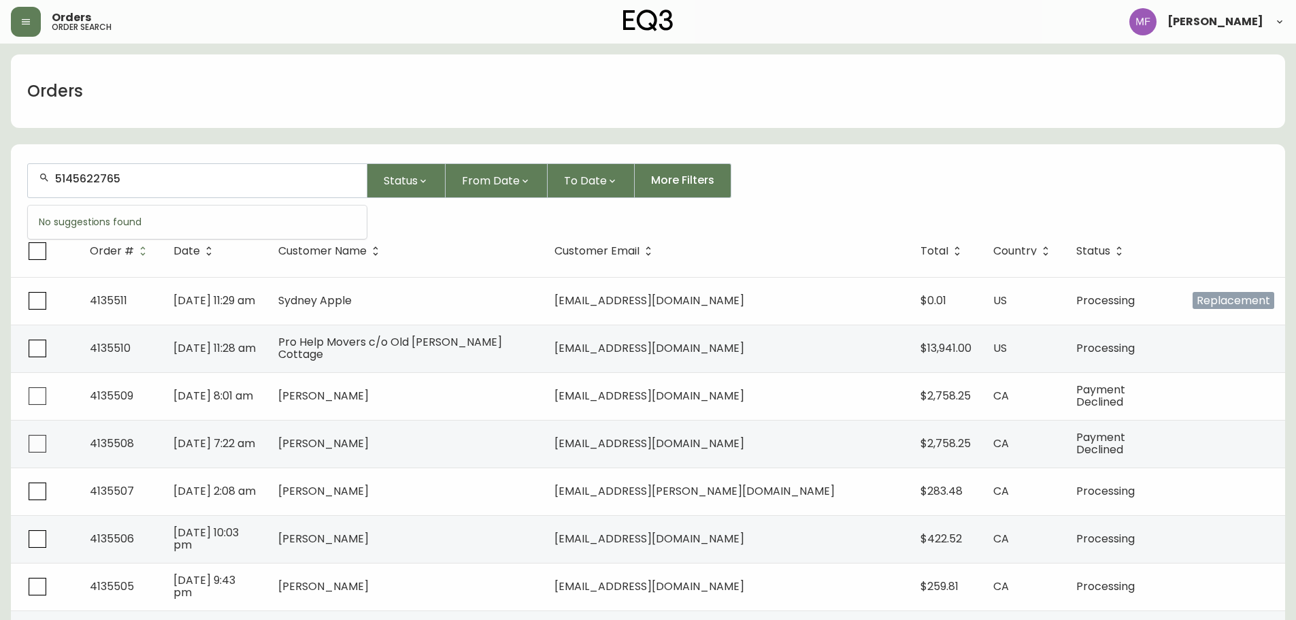
type input "5145622765"
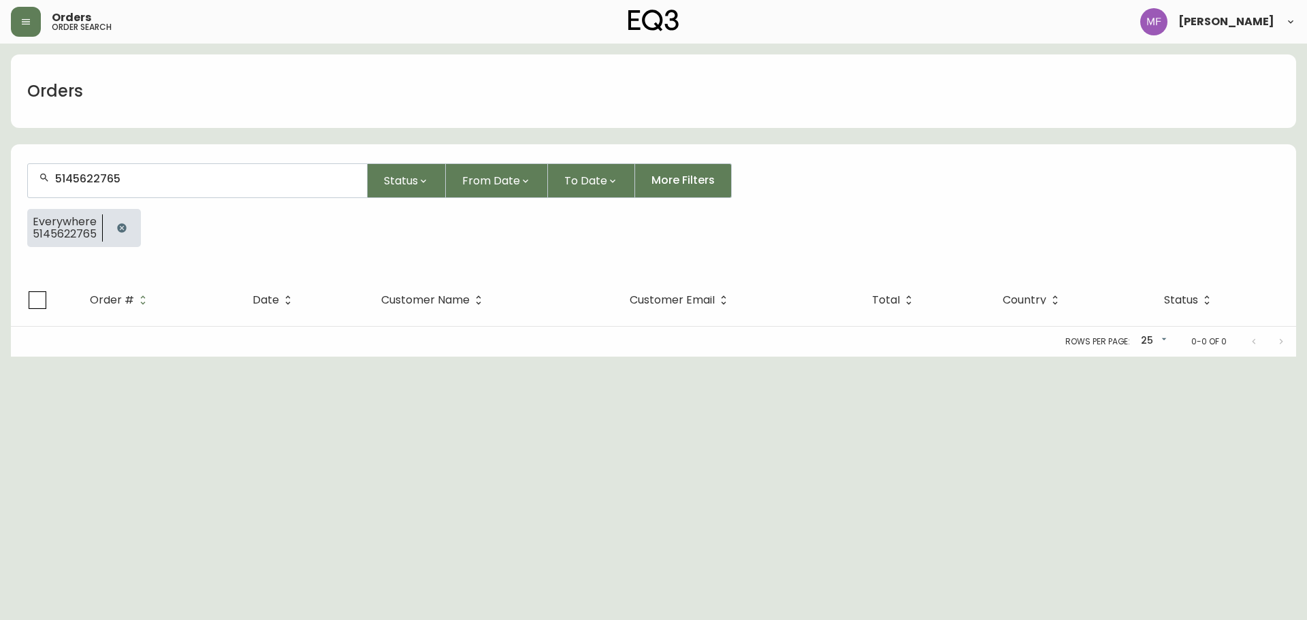
click at [116, 229] on icon "button" at bounding box center [121, 228] width 11 height 11
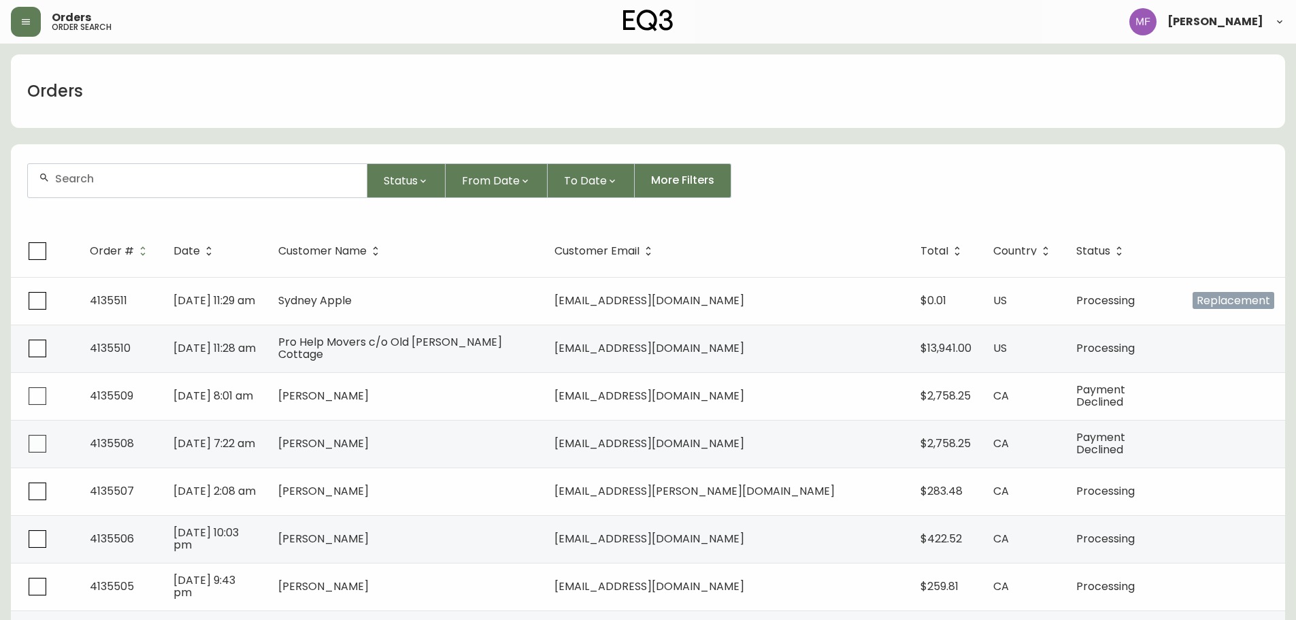
click at [143, 193] on div at bounding box center [197, 180] width 339 height 33
type input "6048134471"
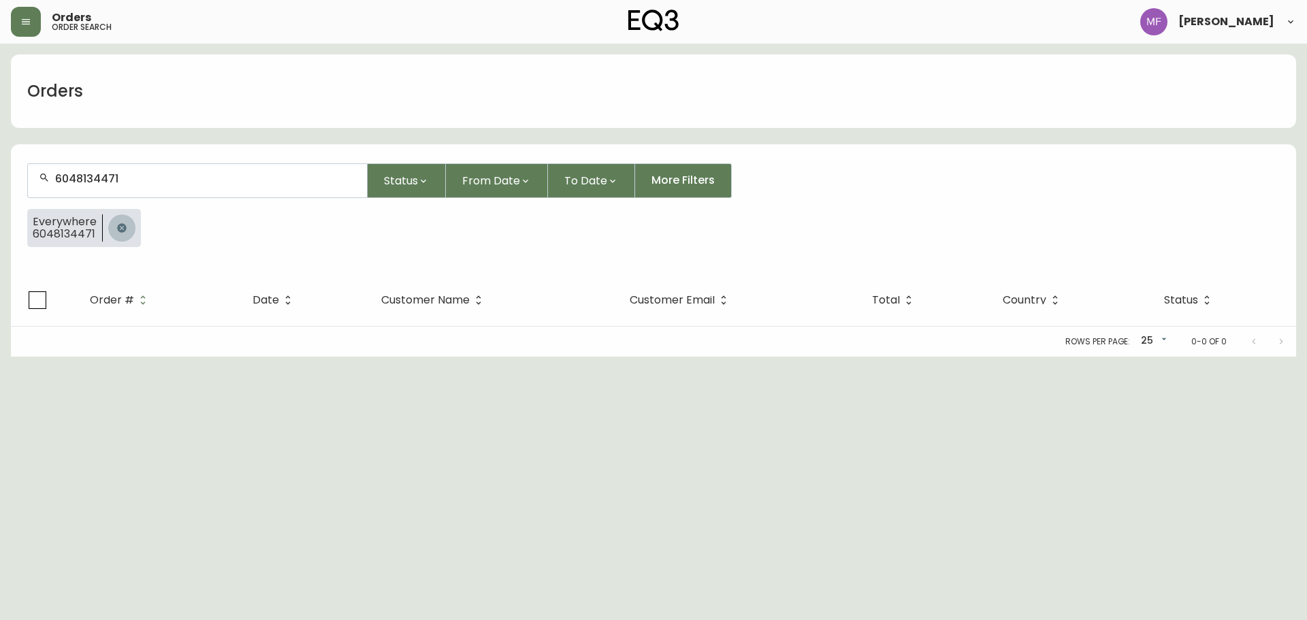
click at [117, 229] on icon "button" at bounding box center [121, 227] width 9 height 9
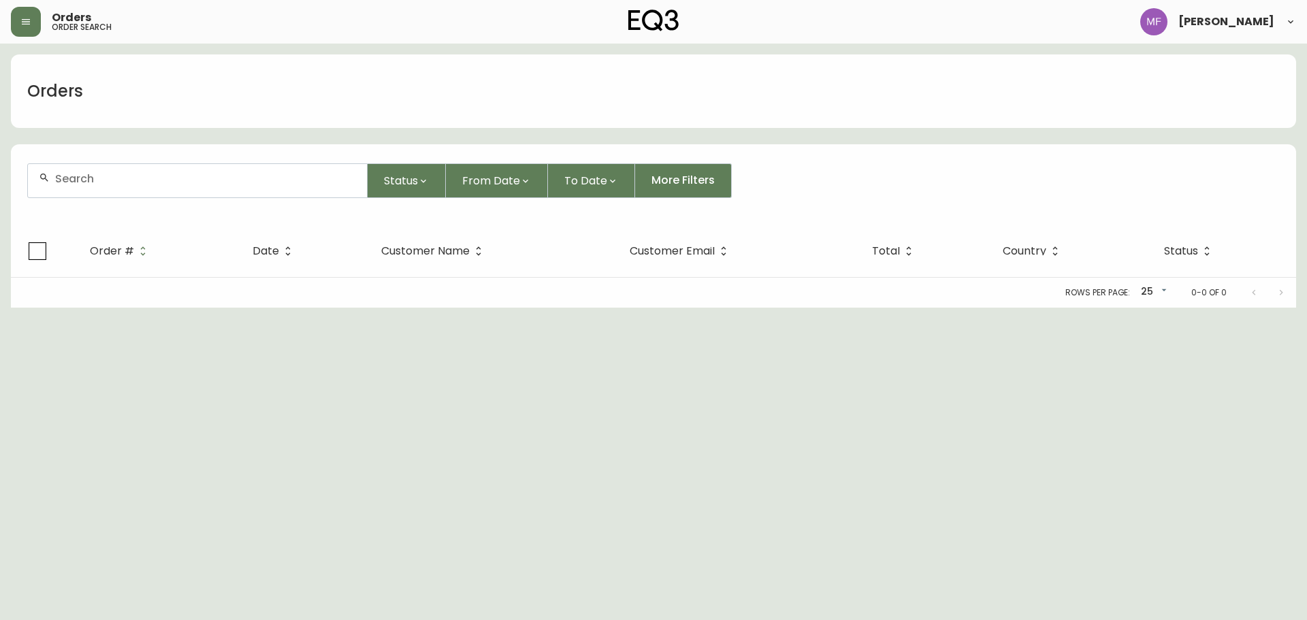
click at [103, 188] on div at bounding box center [197, 180] width 339 height 33
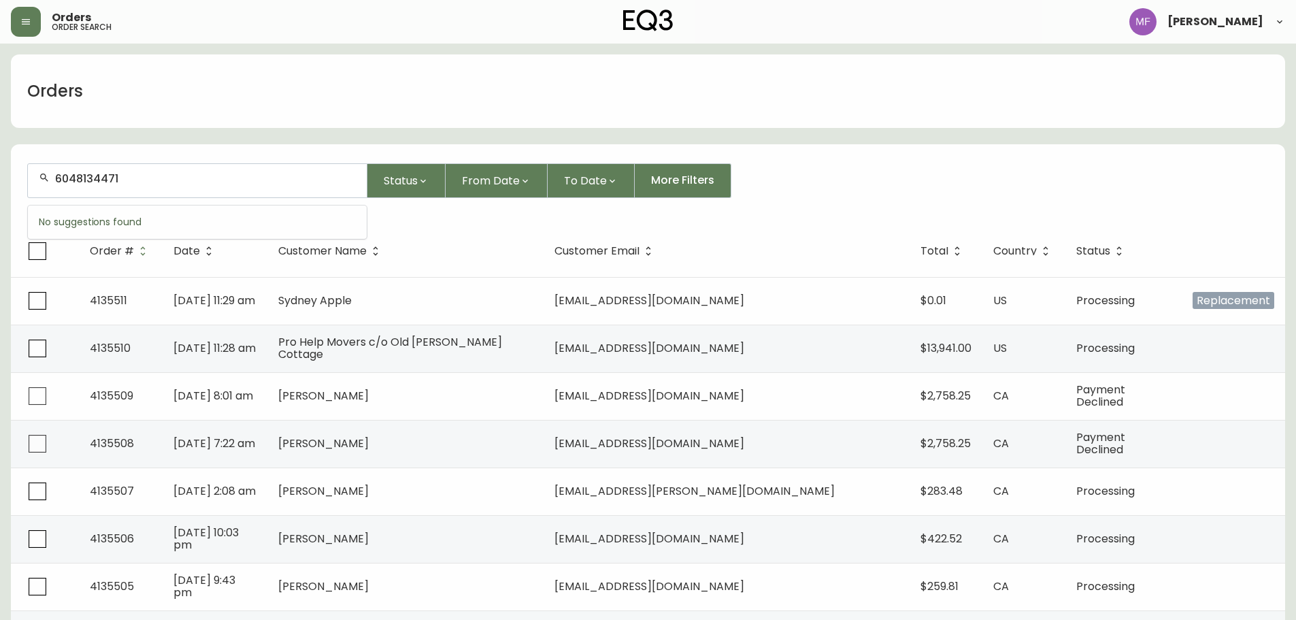
type input "6048134471"
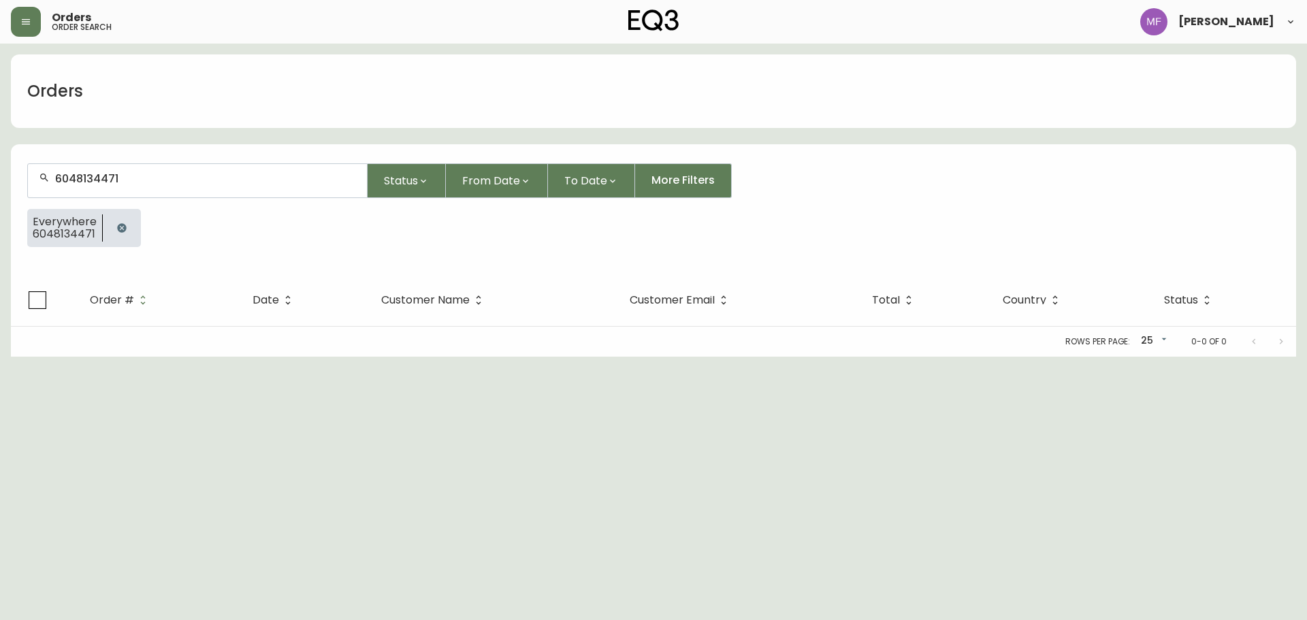
click at [114, 219] on button "button" at bounding box center [121, 227] width 27 height 27
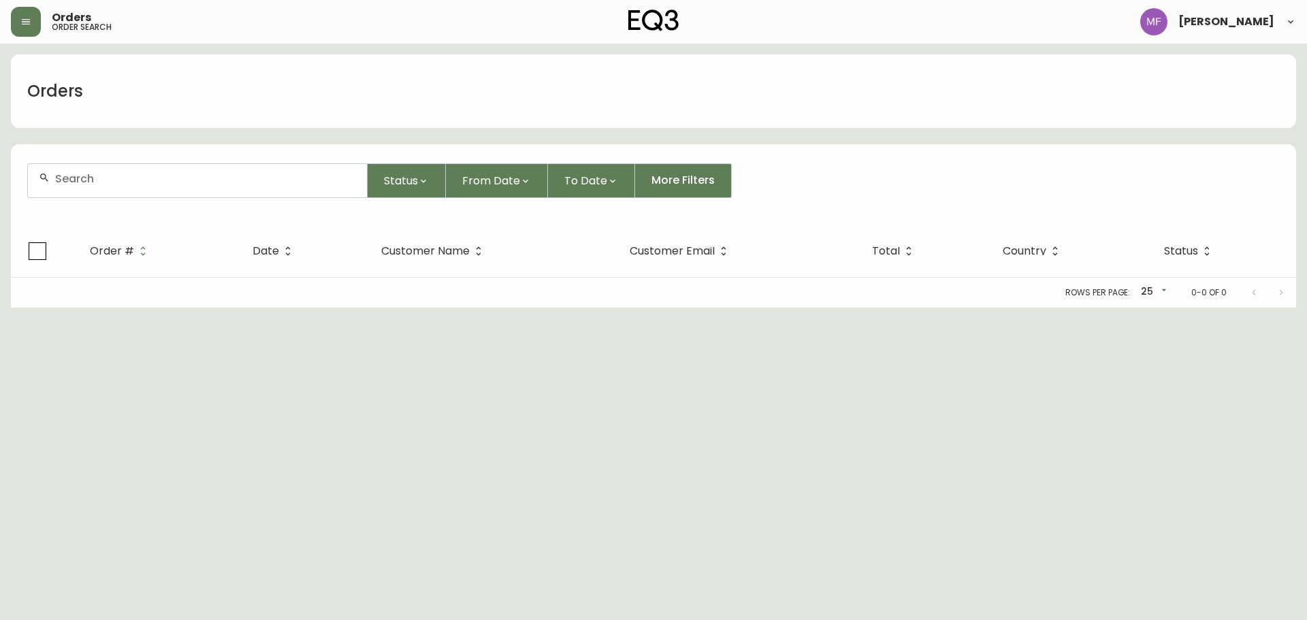
drag, startPoint x: 112, startPoint y: 189, endPoint x: 108, endPoint y: 180, distance: 9.7
click at [112, 188] on div at bounding box center [197, 180] width 339 height 33
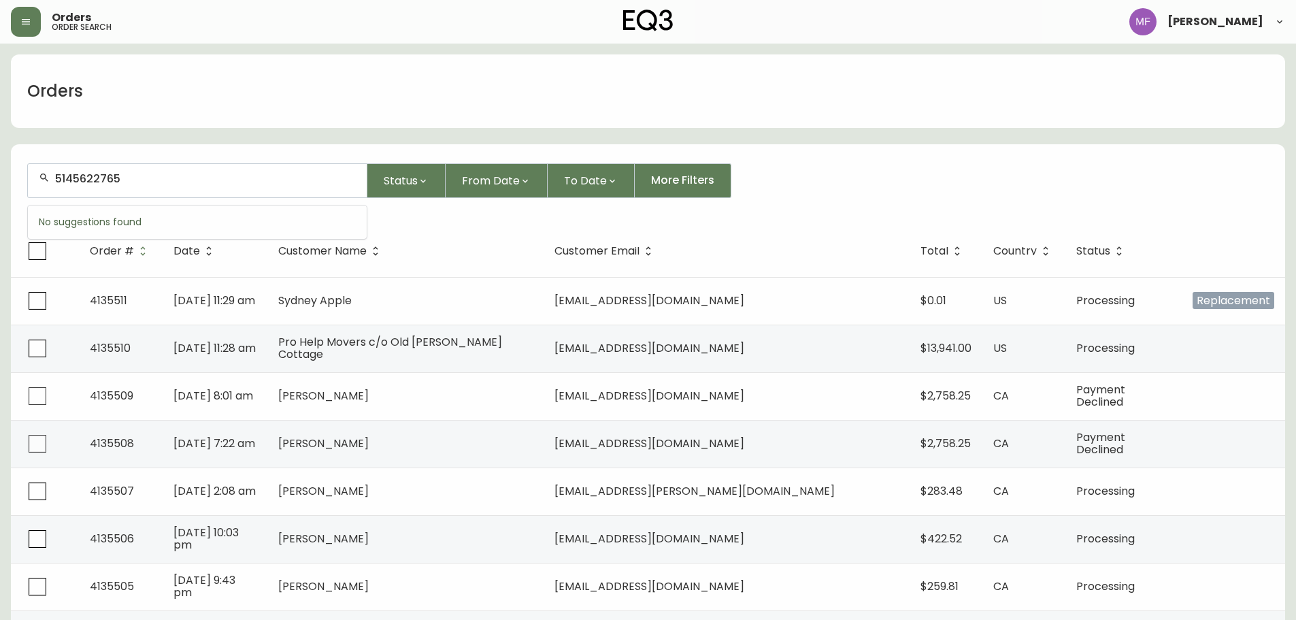
type input "5145622765"
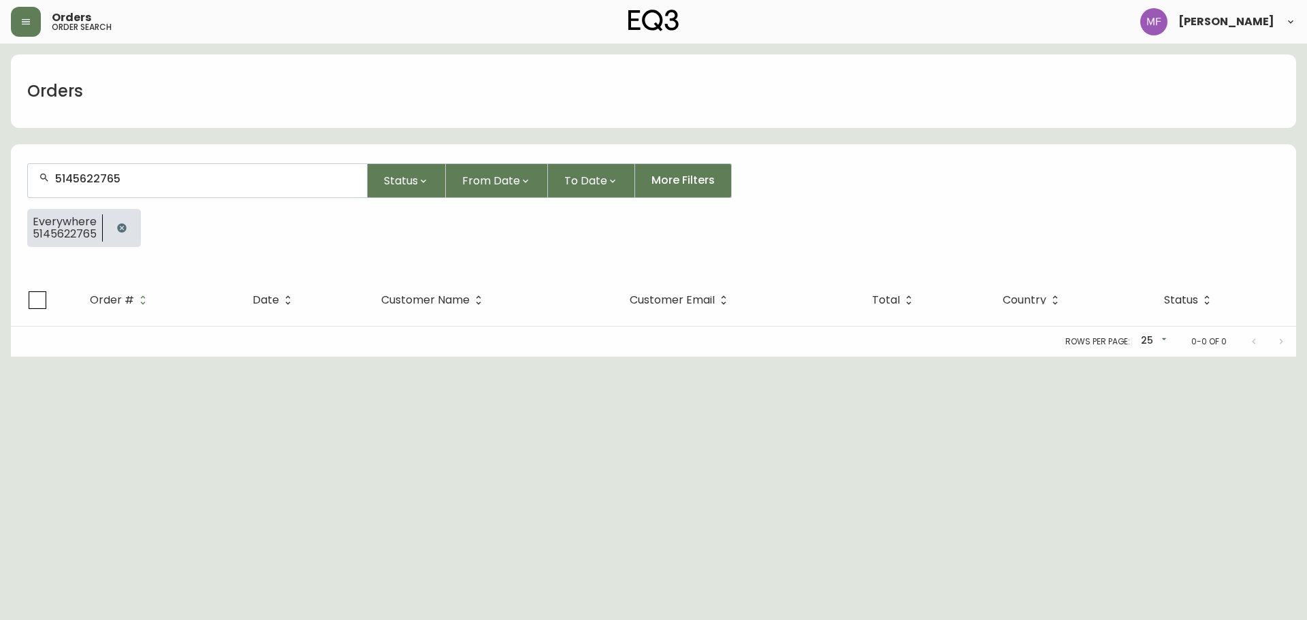
click at [116, 229] on icon "button" at bounding box center [121, 228] width 11 height 11
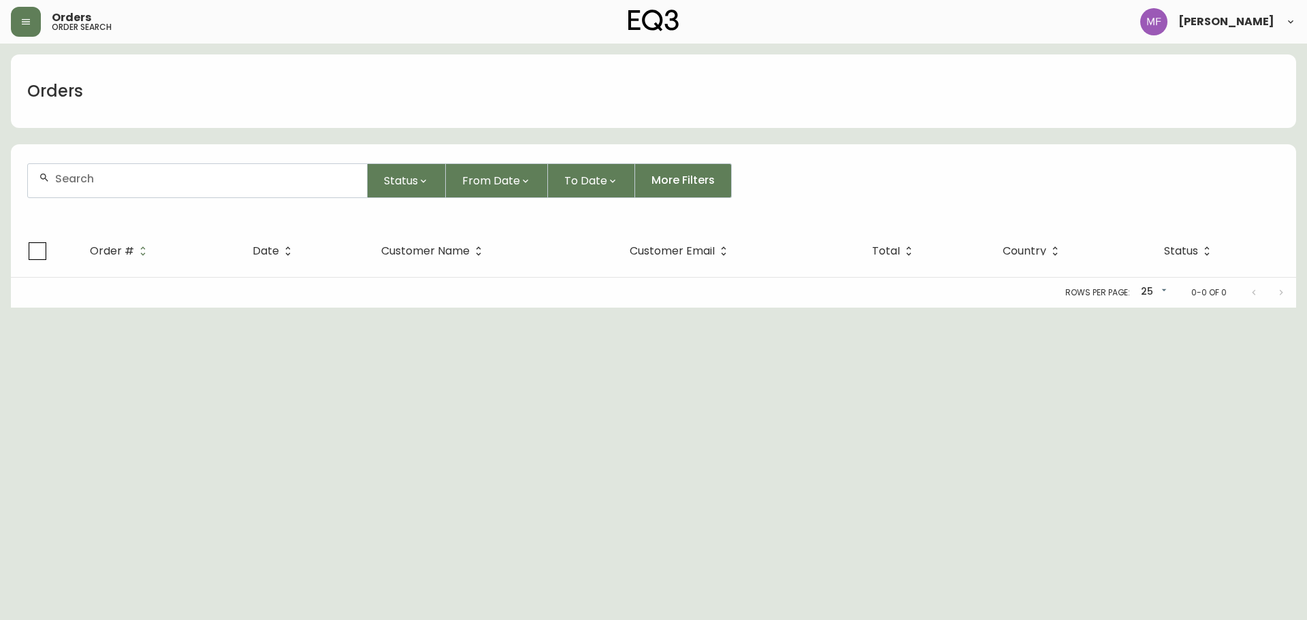
click at [103, 181] on input "text" at bounding box center [205, 178] width 301 height 13
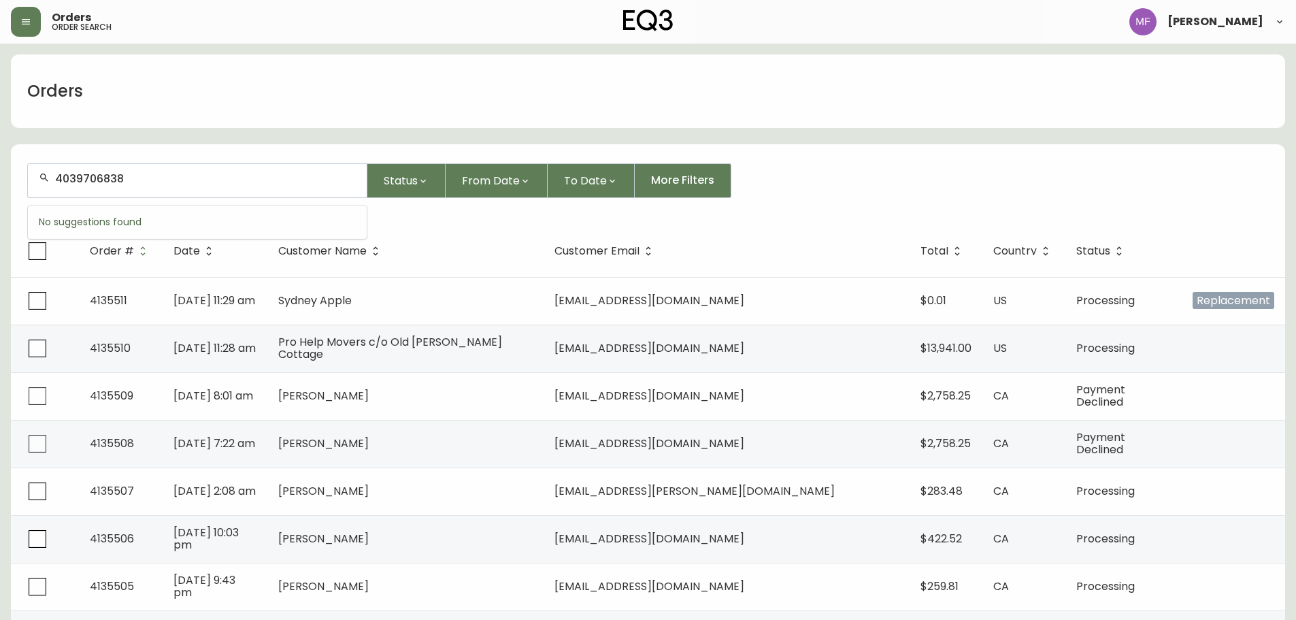
type input "4039706838"
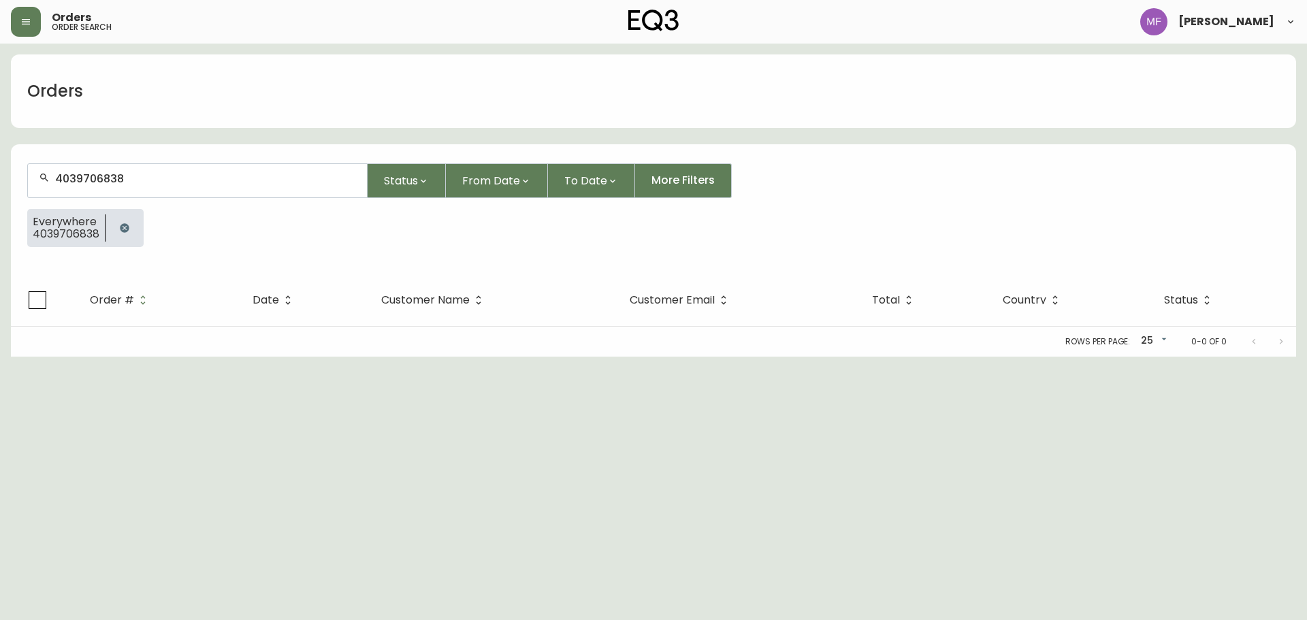
click at [122, 225] on icon "button" at bounding box center [124, 227] width 9 height 9
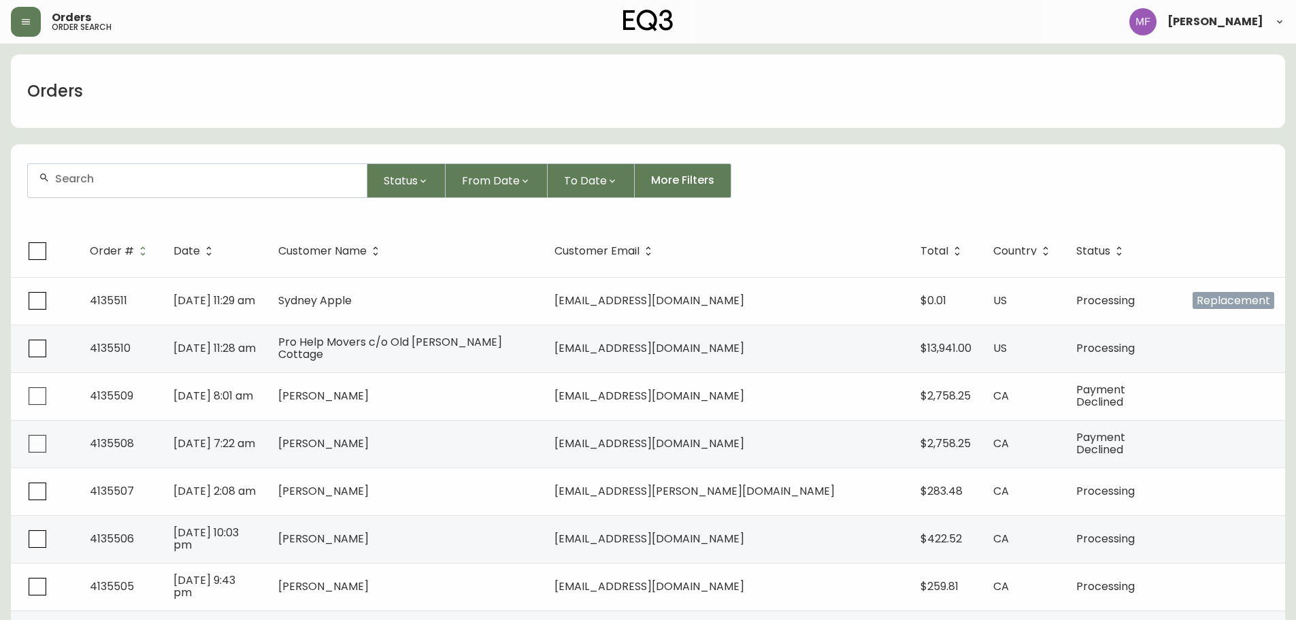
click at [123, 182] on input "text" at bounding box center [205, 178] width 301 height 13
click at [875, 172] on div "Status From Date To Date More Filters" at bounding box center [648, 180] width 1242 height 35
click at [199, 177] on input "text" at bounding box center [205, 178] width 301 height 13
type input "4133423"
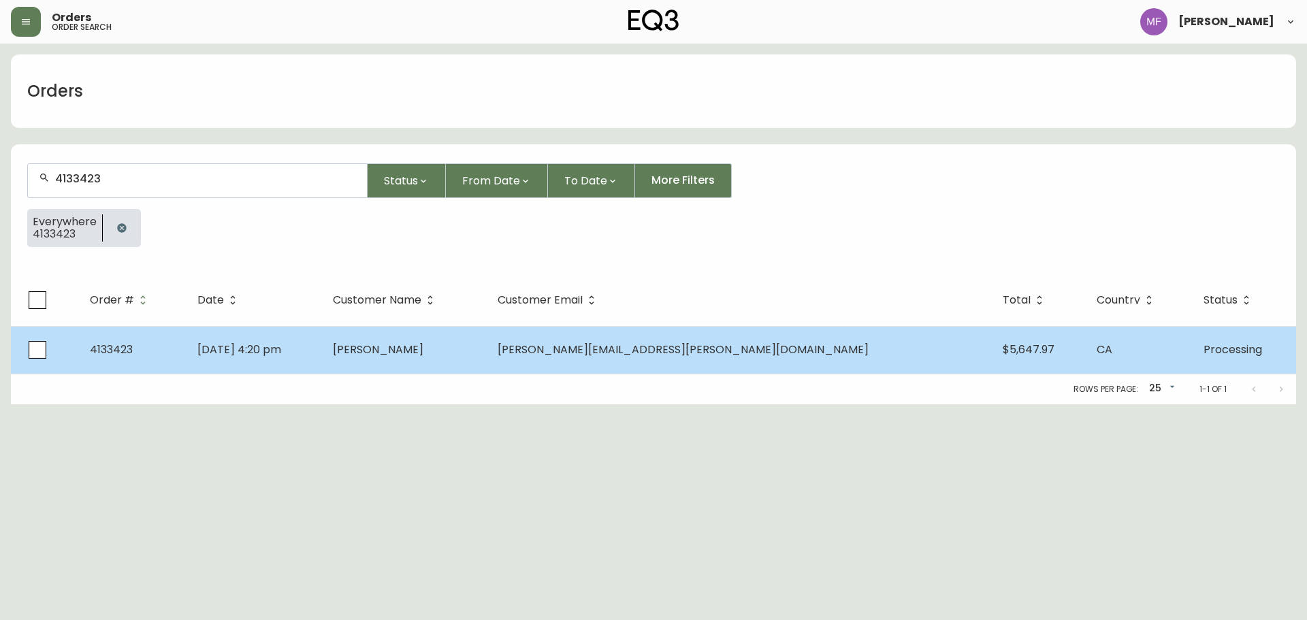
click at [281, 359] on td "May 30 2025, 4:20 pm" at bounding box center [253, 350] width 135 height 48
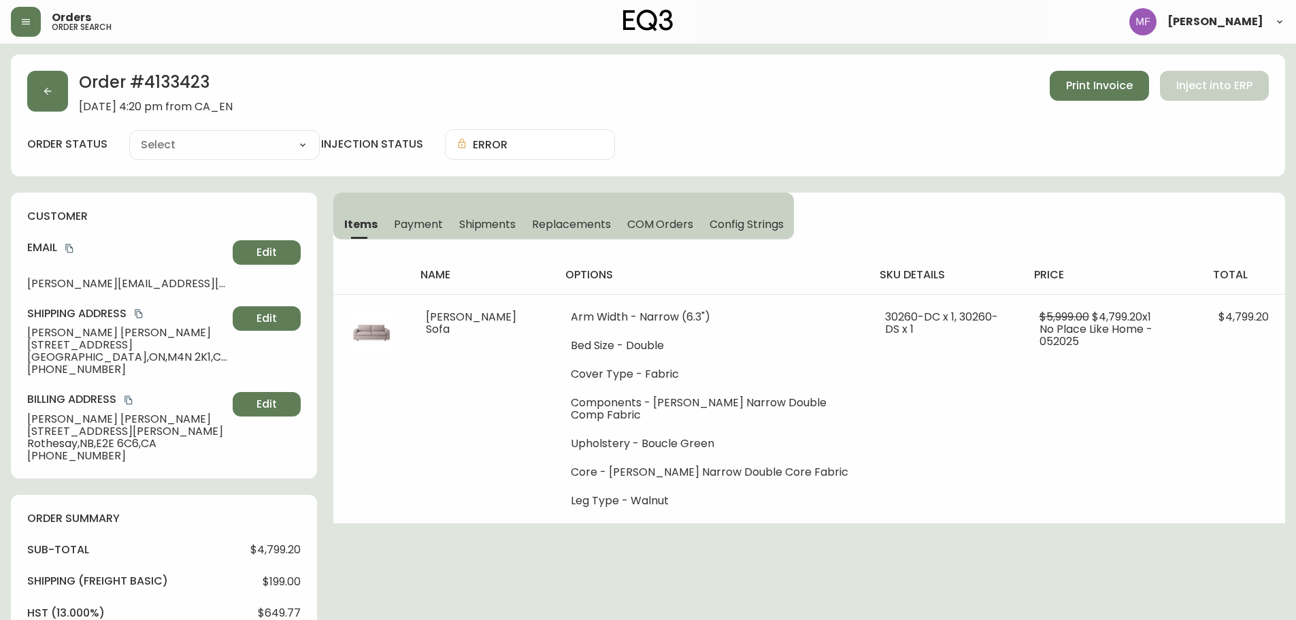
type input "Processing"
select select "PROCESSING"
click at [65, 102] on button "button" at bounding box center [47, 91] width 41 height 41
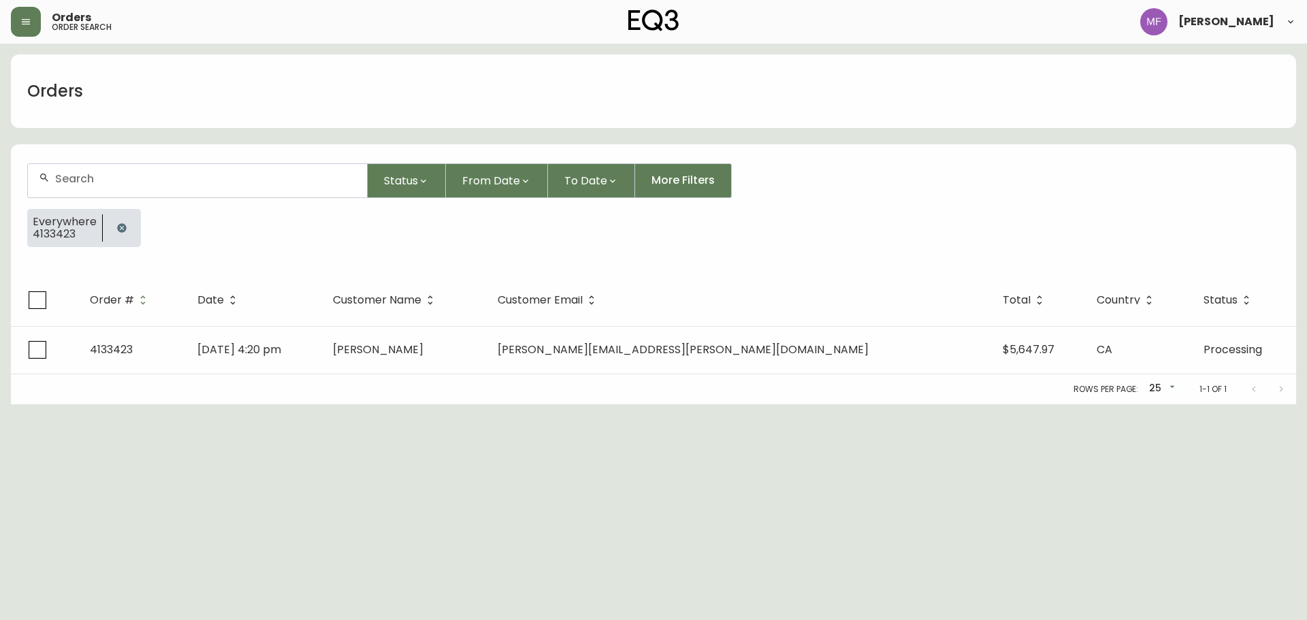
click at [125, 223] on icon "button" at bounding box center [121, 228] width 11 height 11
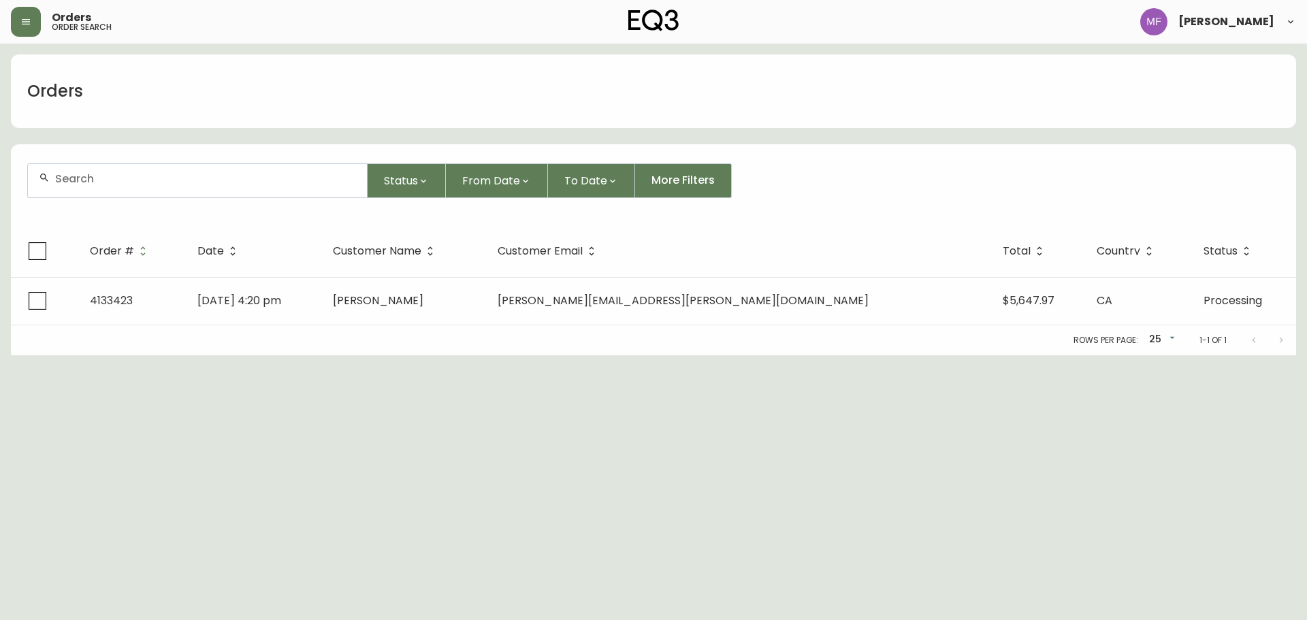
click at [146, 197] on div at bounding box center [197, 180] width 339 height 33
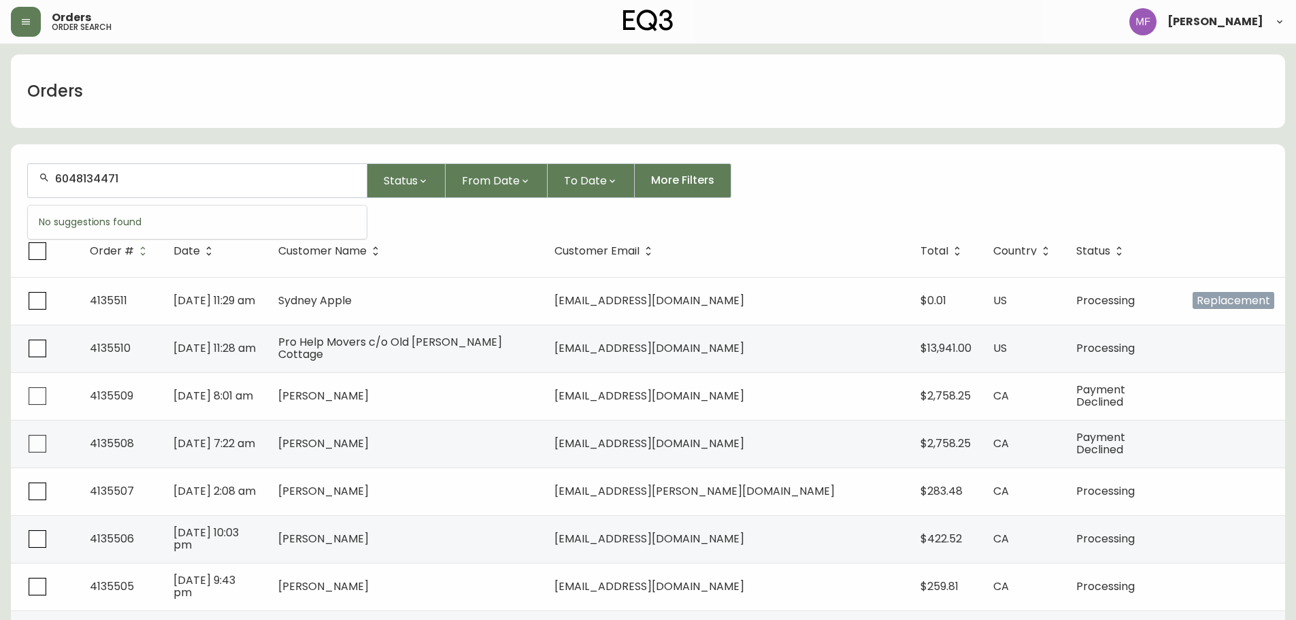
type input "6048134471"
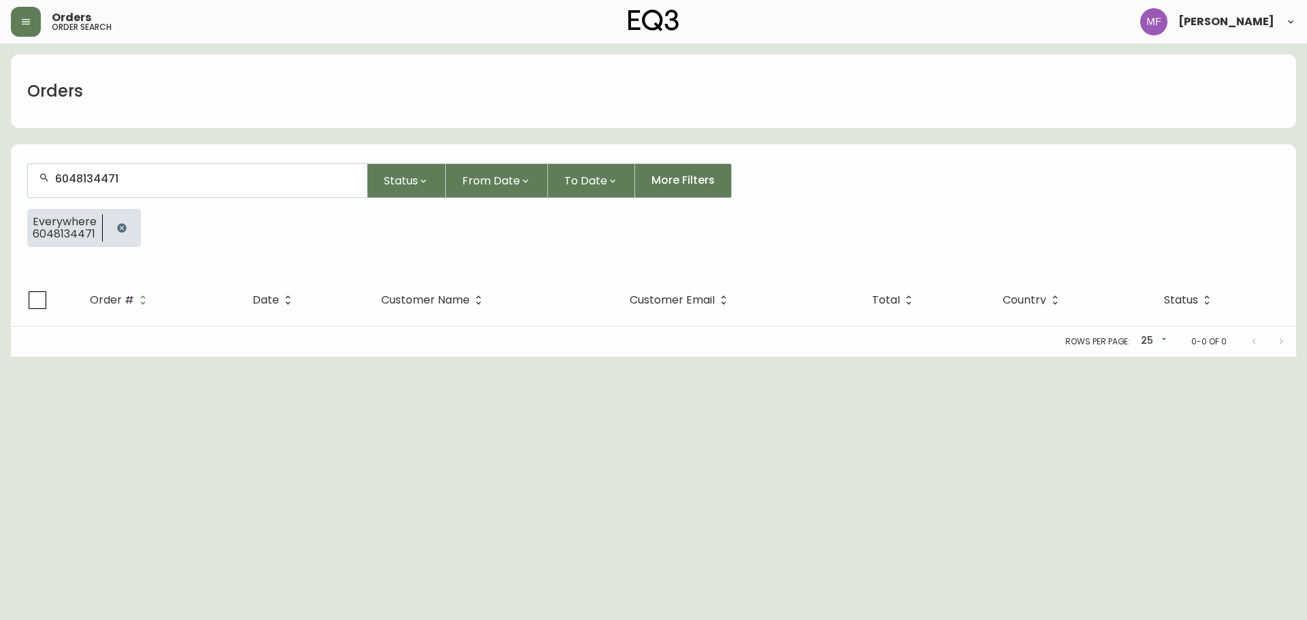
drag, startPoint x: 123, startPoint y: 226, endPoint x: 126, endPoint y: 219, distance: 7.3
click at [126, 229] on button "button" at bounding box center [121, 227] width 27 height 27
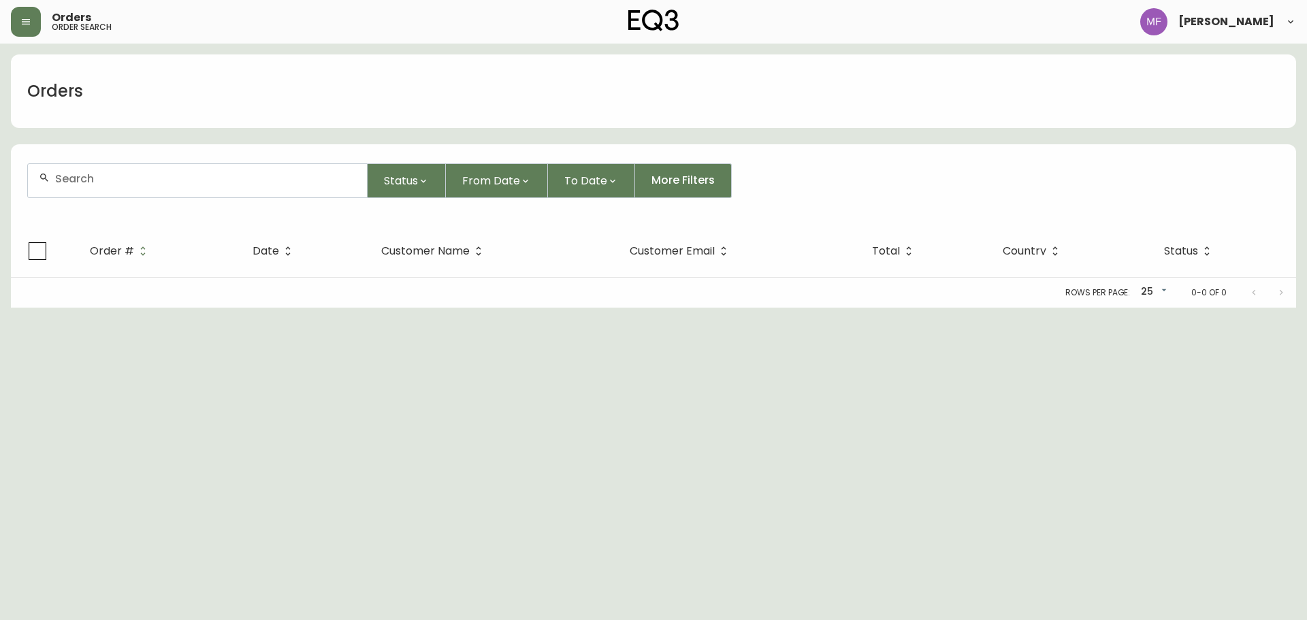
click at [132, 190] on div at bounding box center [197, 180] width 339 height 33
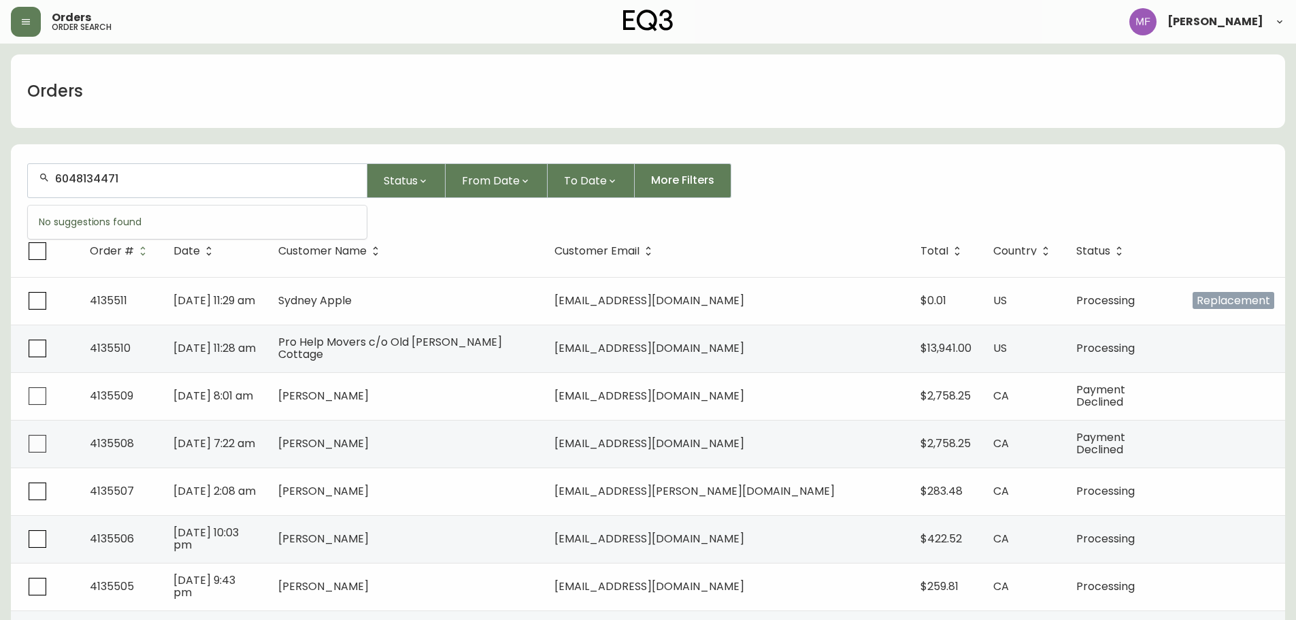
type input "6048134471"
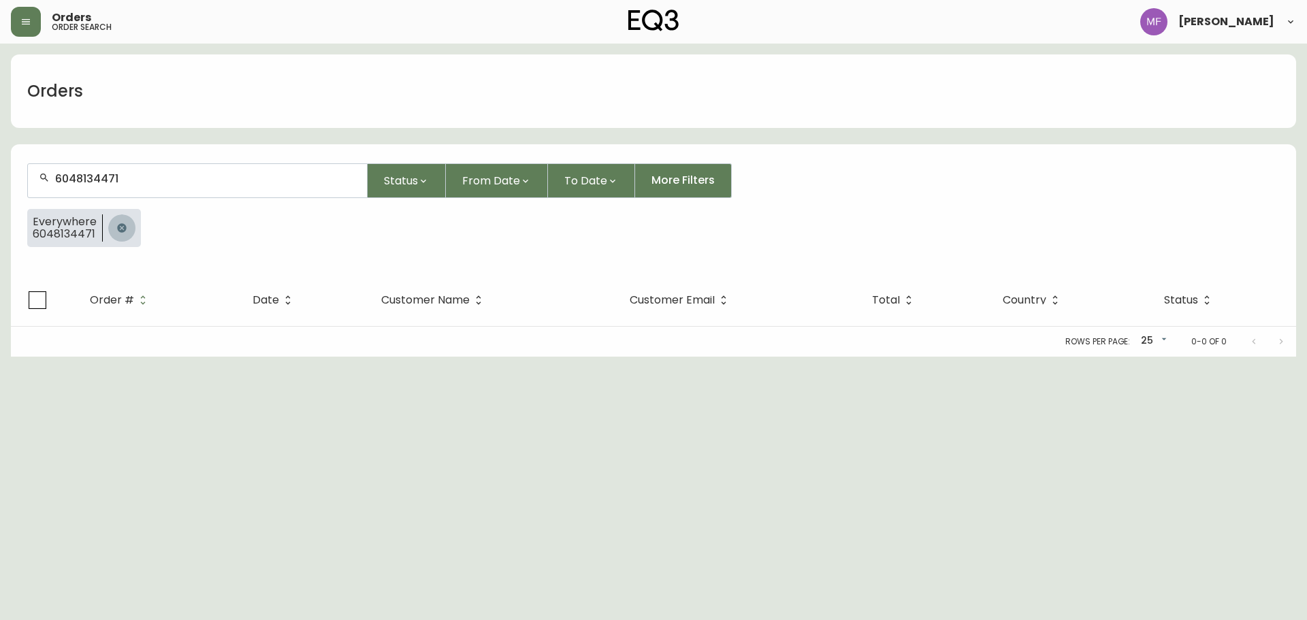
click at [121, 233] on icon "button" at bounding box center [121, 228] width 11 height 11
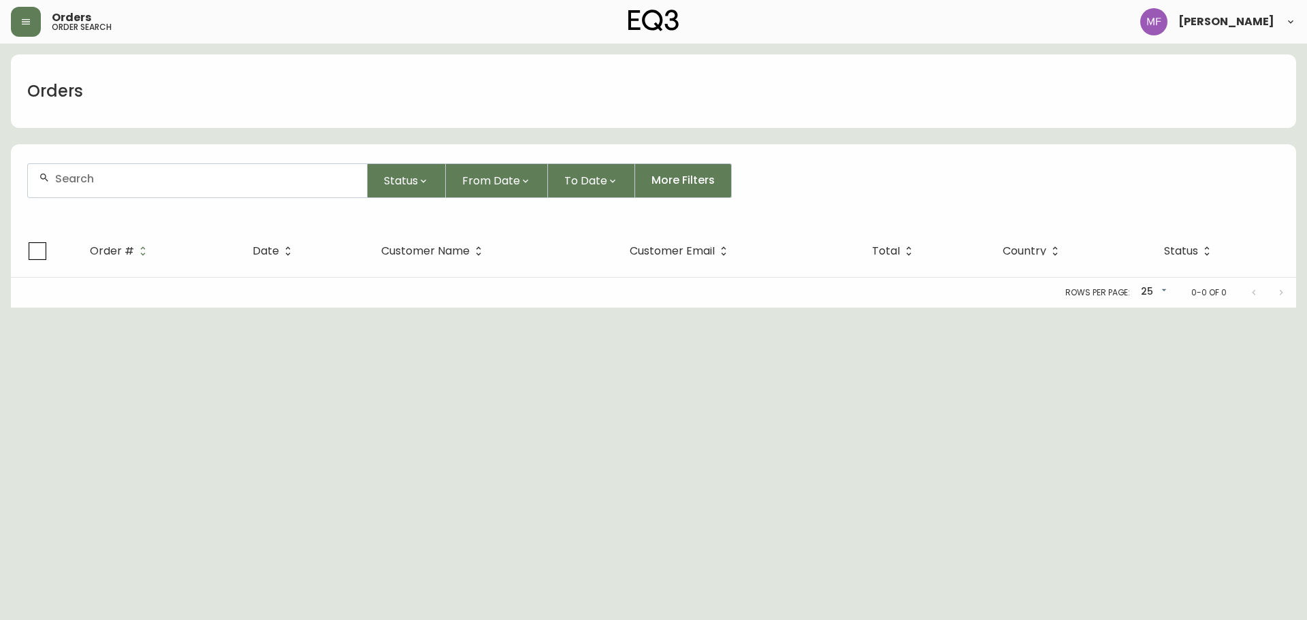
click at [119, 185] on div at bounding box center [197, 180] width 339 height 33
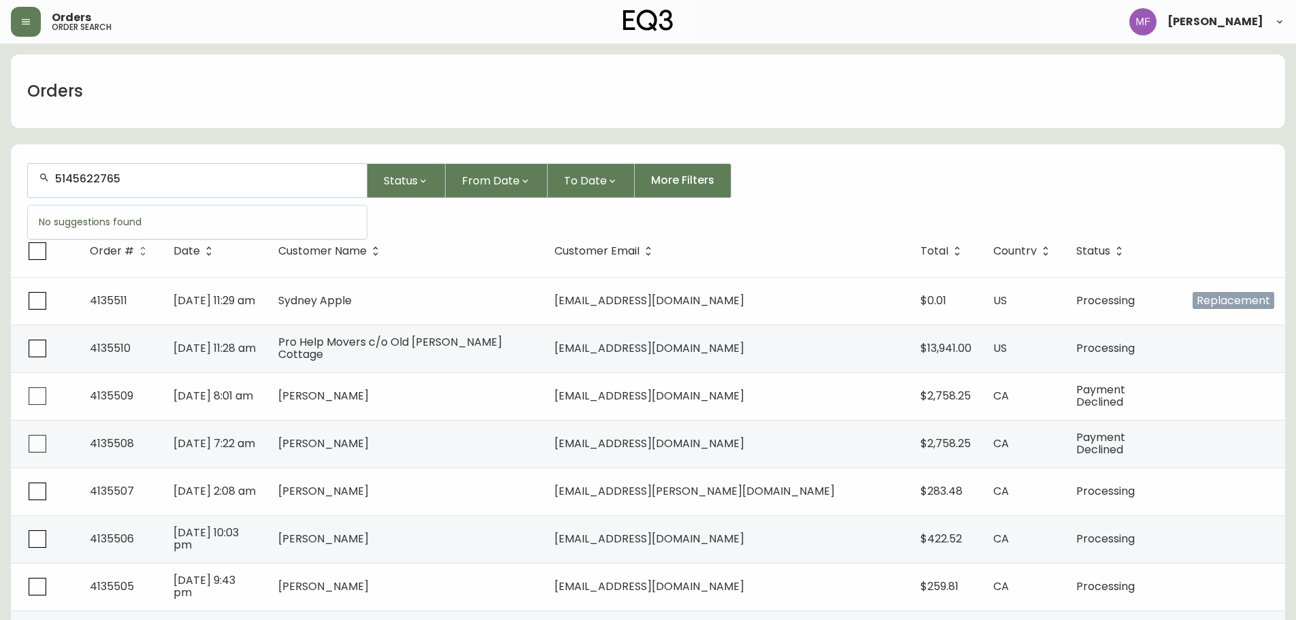
type input "5145622765"
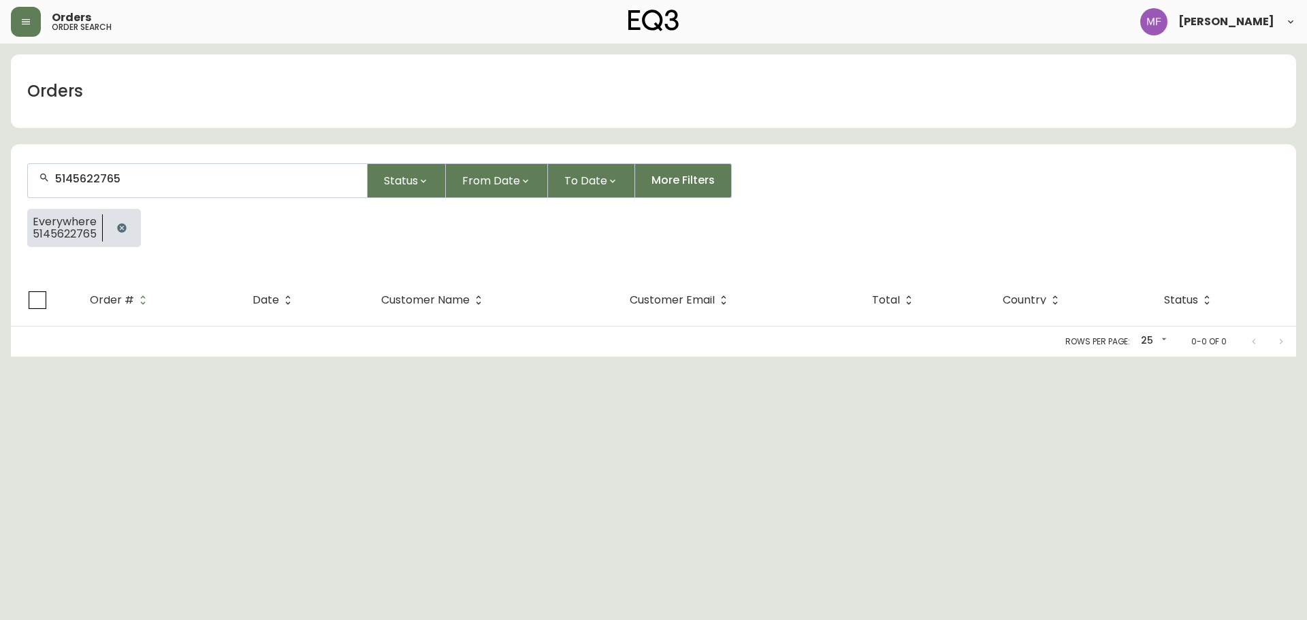
click at [133, 227] on button "button" at bounding box center [121, 227] width 27 height 27
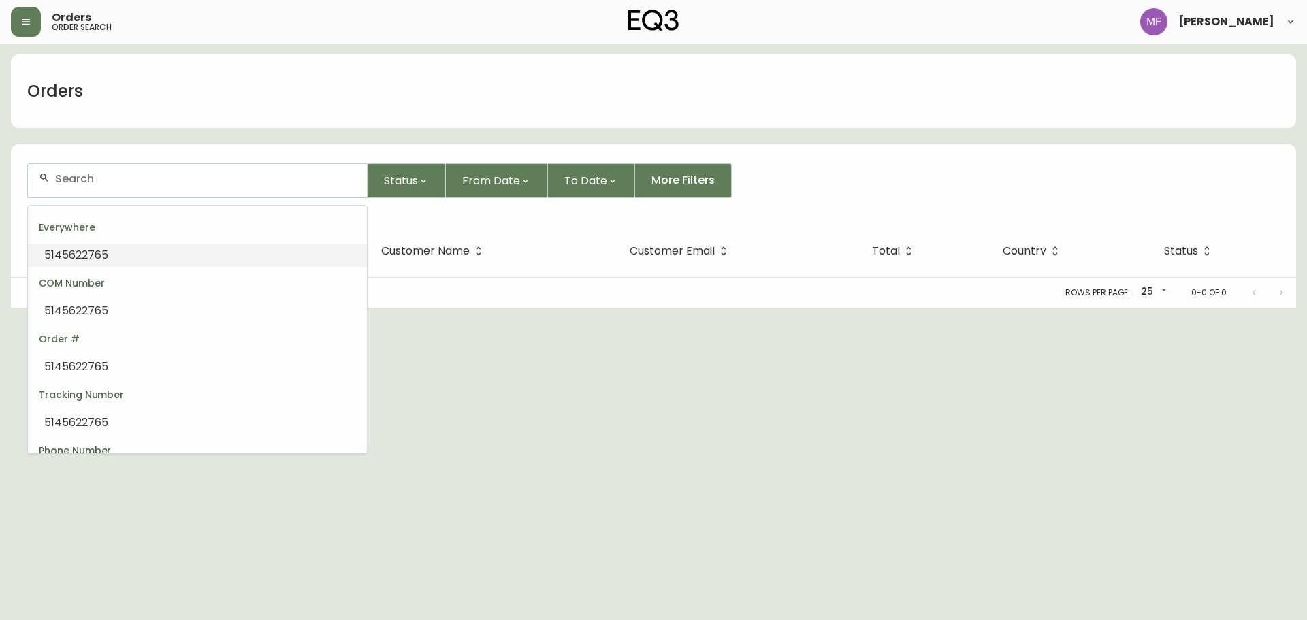
click at [98, 175] on input "text" at bounding box center [205, 178] width 301 height 13
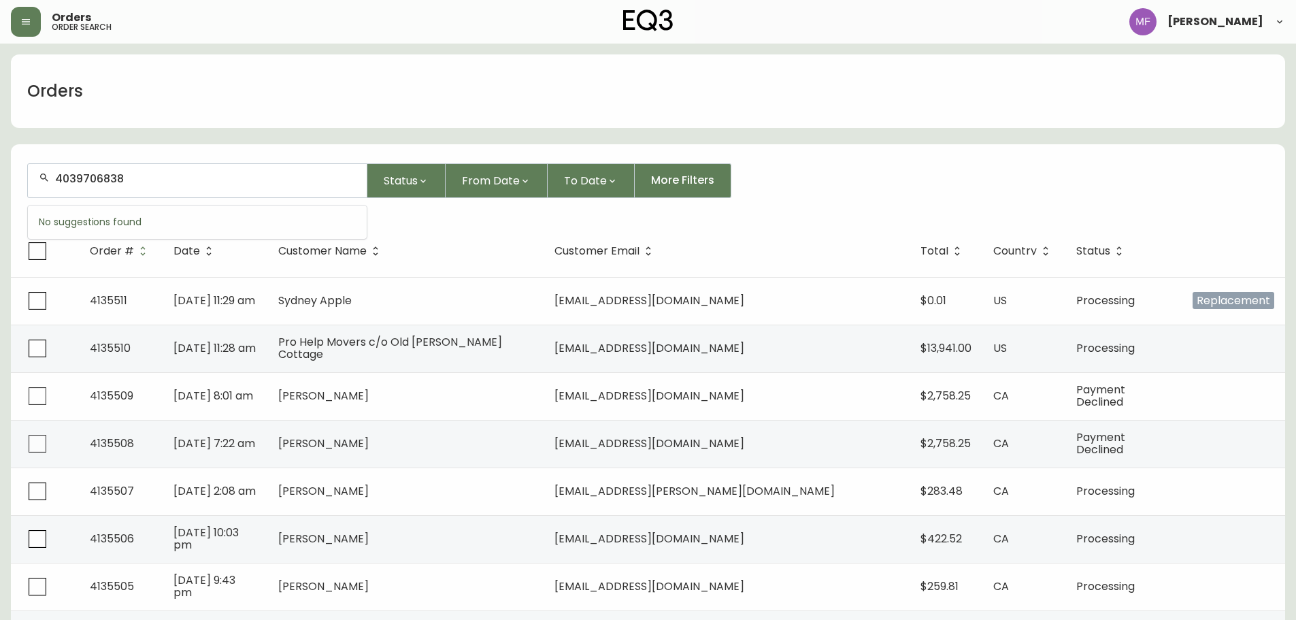
type input "4039706838"
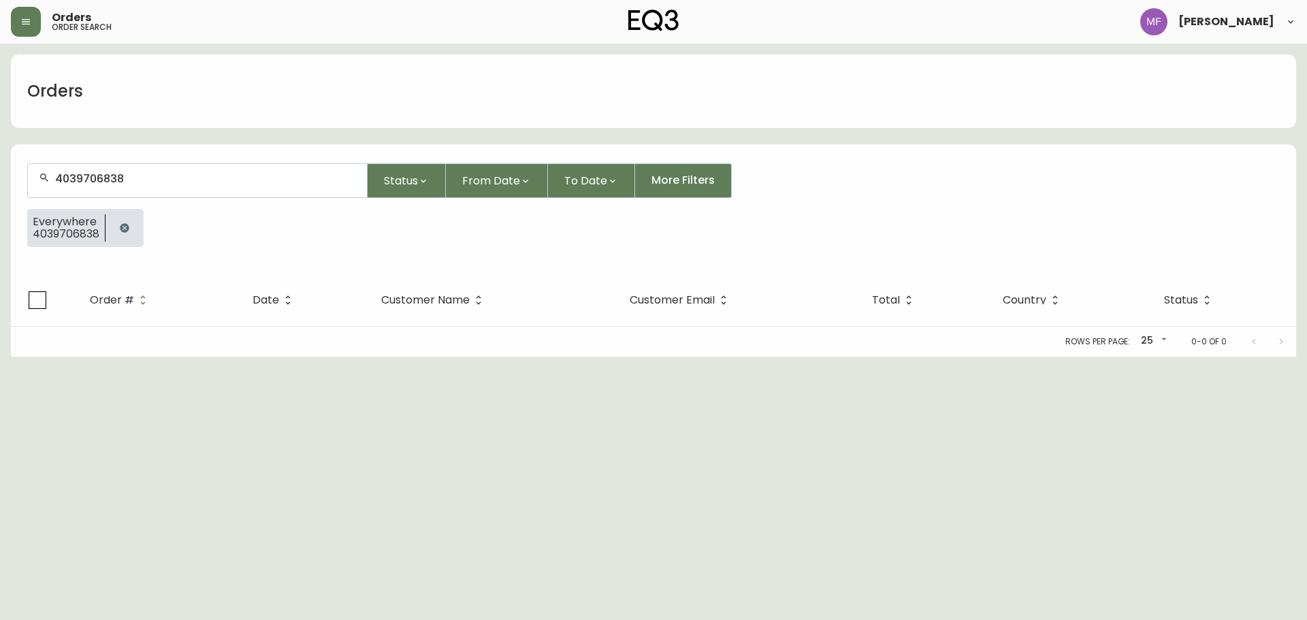
click at [129, 231] on icon "button" at bounding box center [124, 228] width 11 height 11
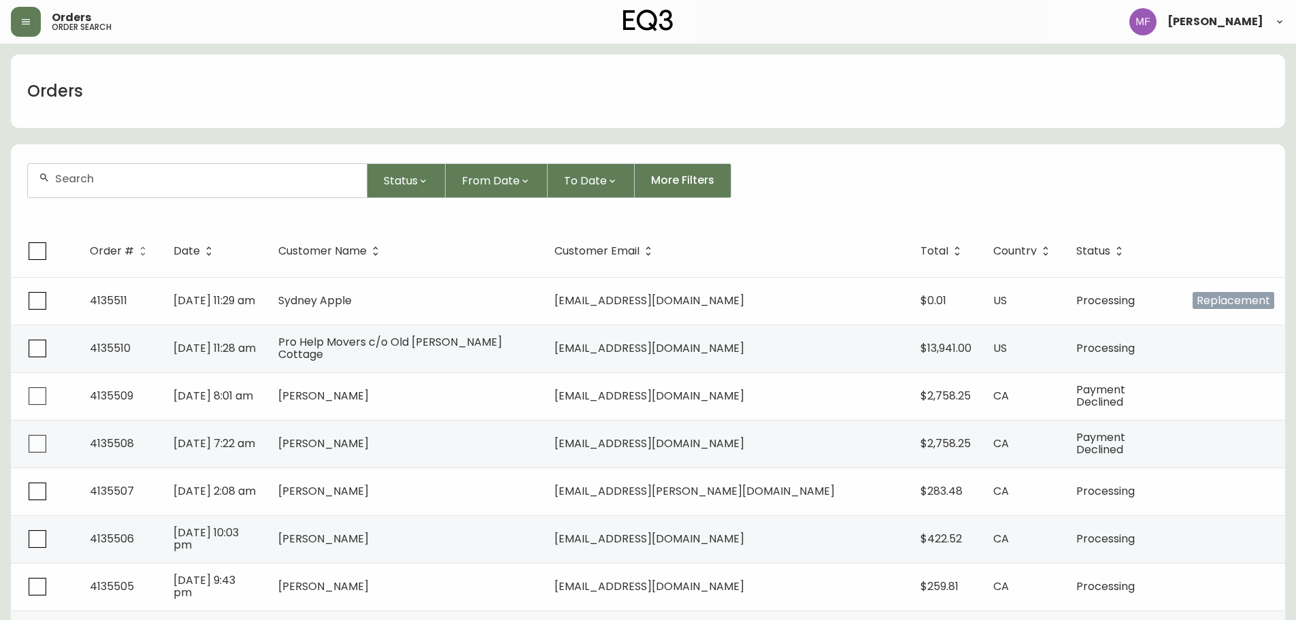
click at [109, 195] on div at bounding box center [197, 180] width 339 height 33
click at [185, 178] on input "text" at bounding box center [205, 178] width 301 height 13
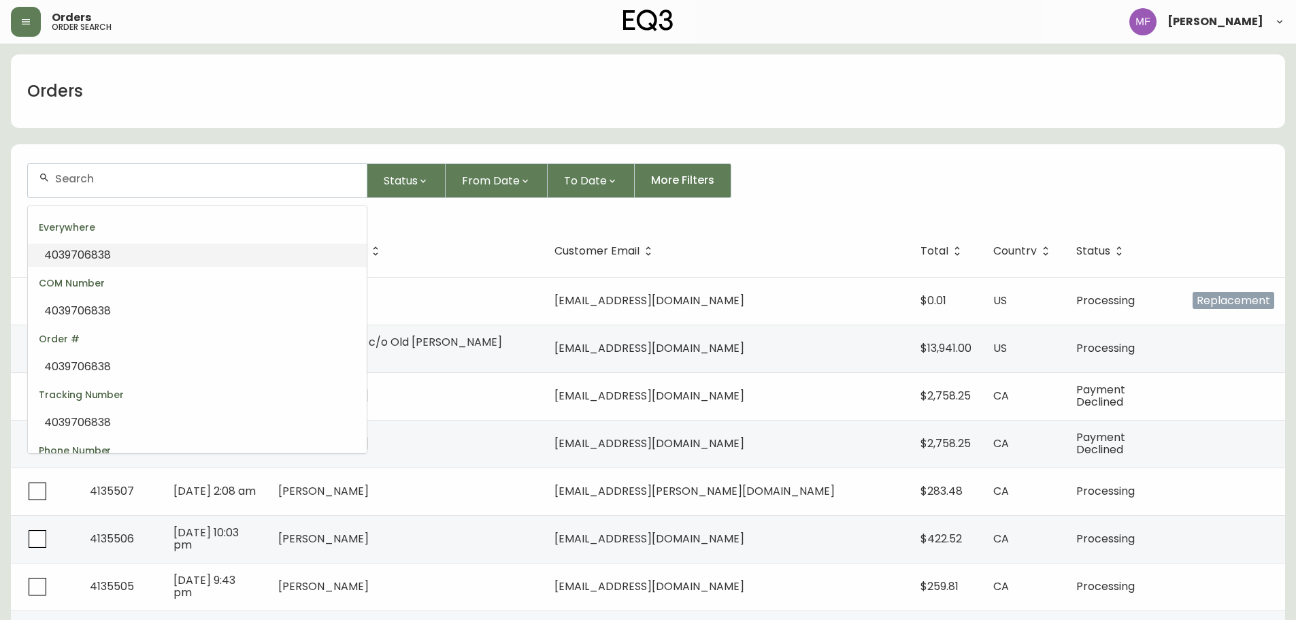
paste input "4134681"
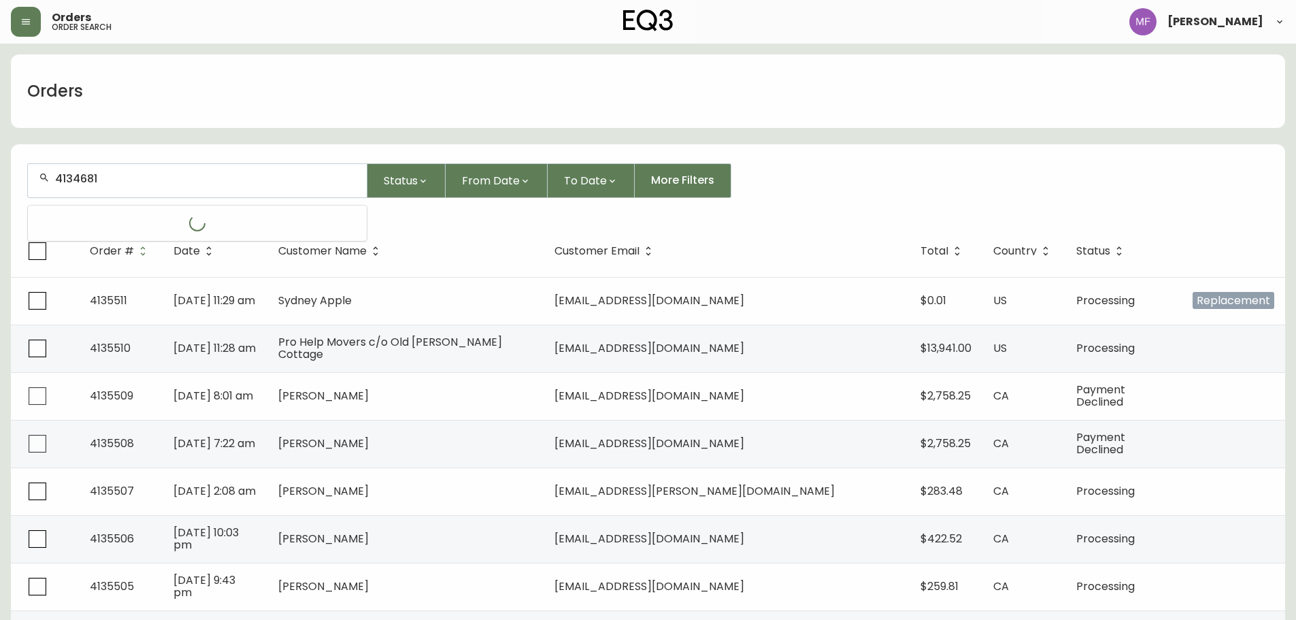
type input "4134681"
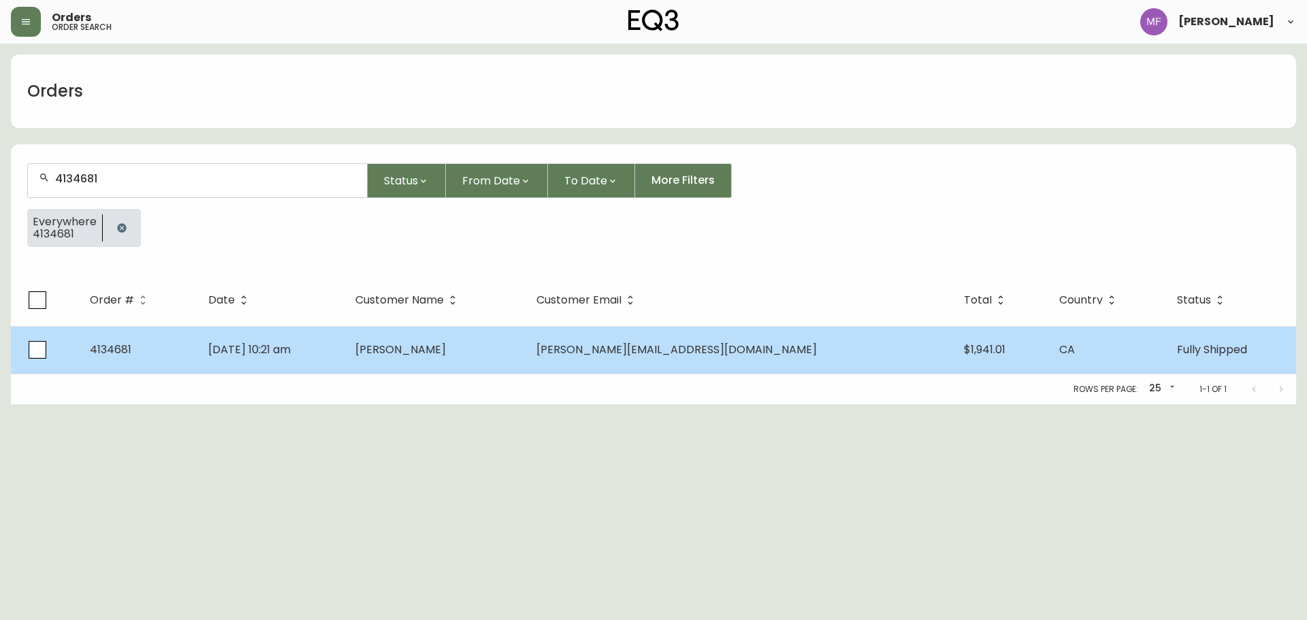
click at [344, 346] on td "Aug 17 2025, 10:21 am" at bounding box center [270, 350] width 147 height 48
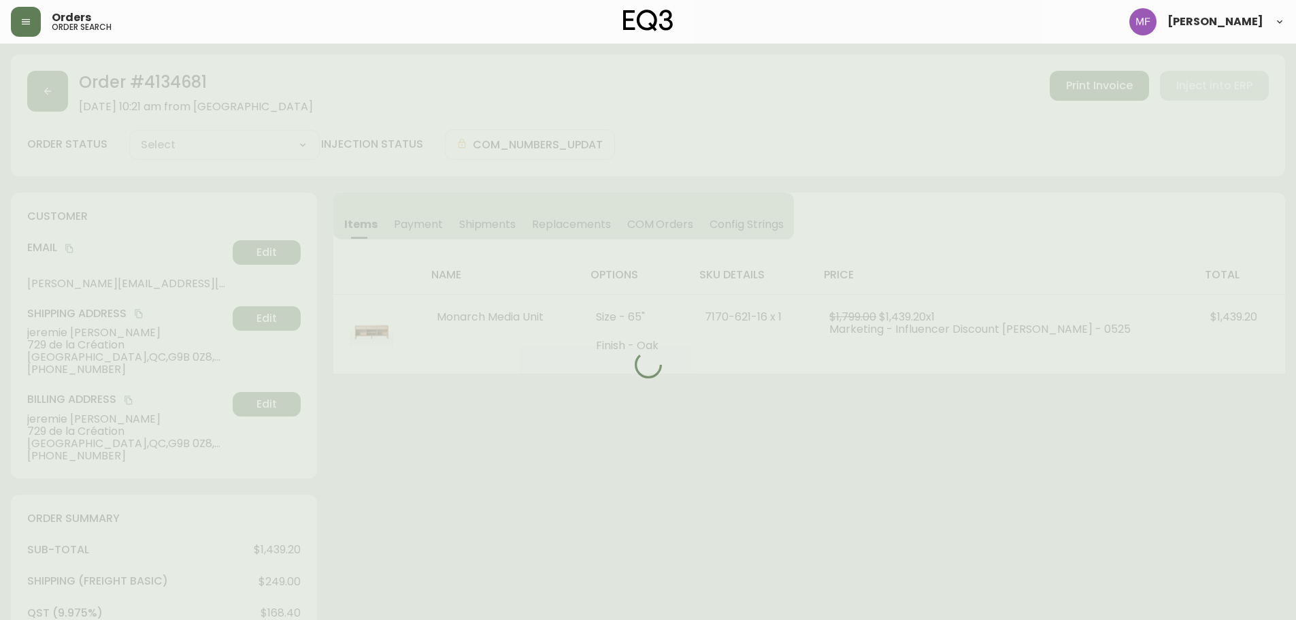
type input "Fully Shipped"
select select "FULLY_SHIPPED"
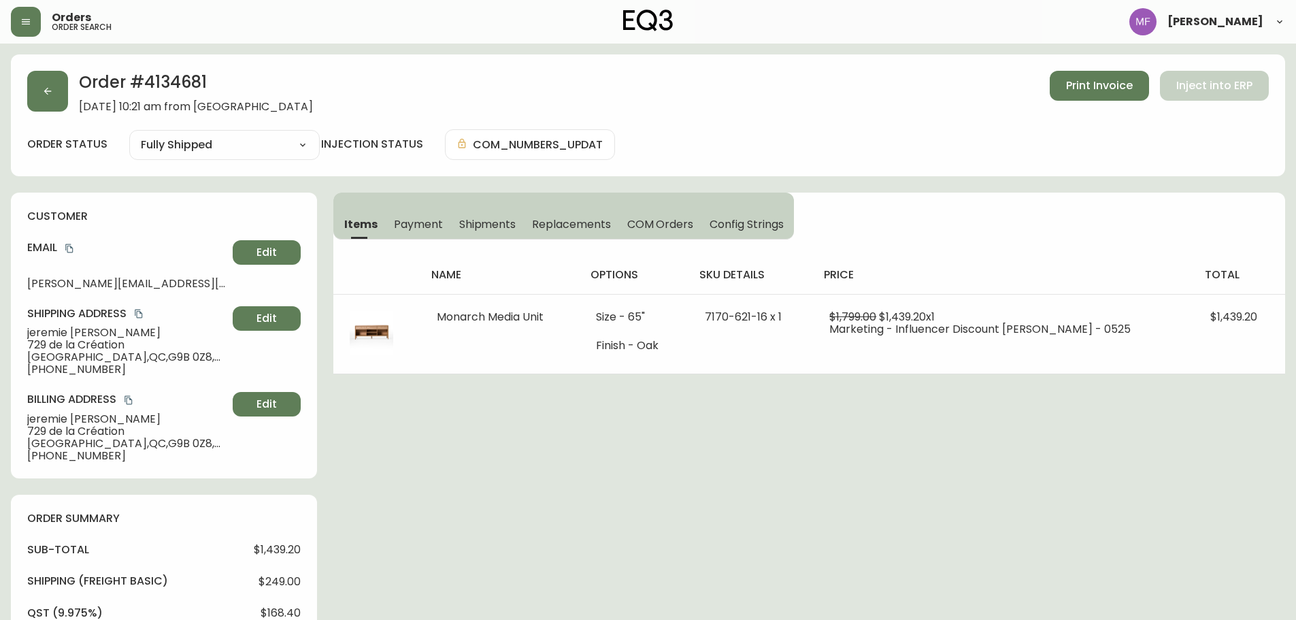
click at [492, 229] on span "Shipments" at bounding box center [487, 224] width 57 height 14
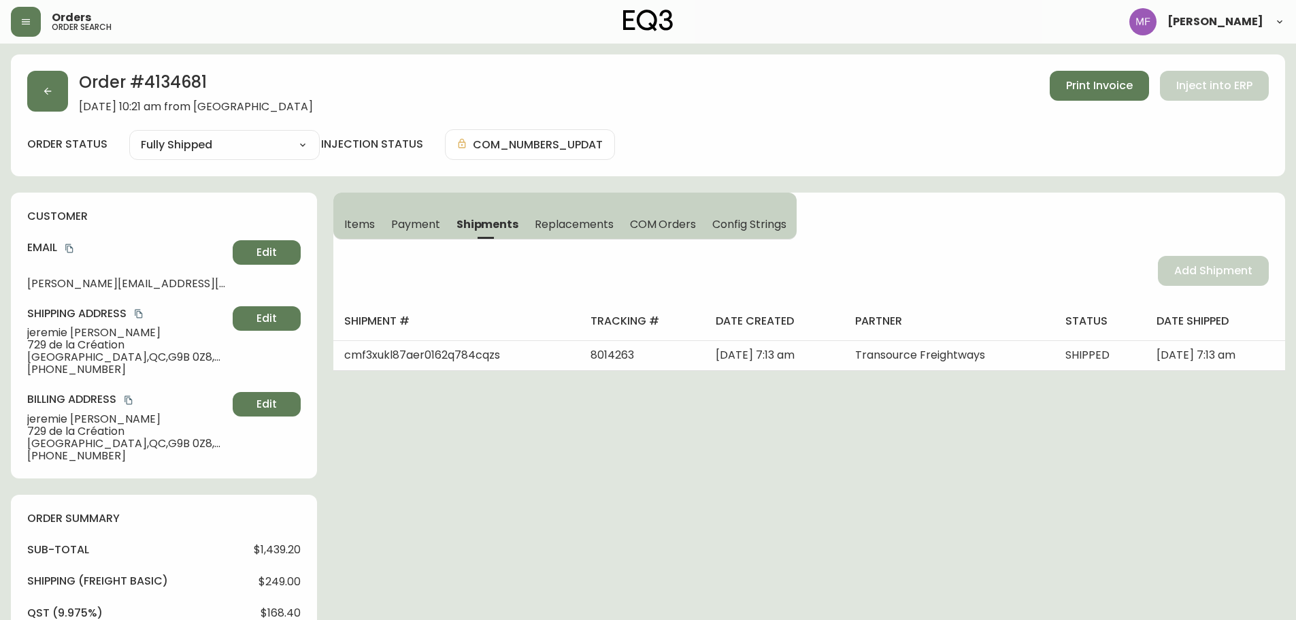
click at [357, 229] on span "Items" at bounding box center [359, 224] width 31 height 14
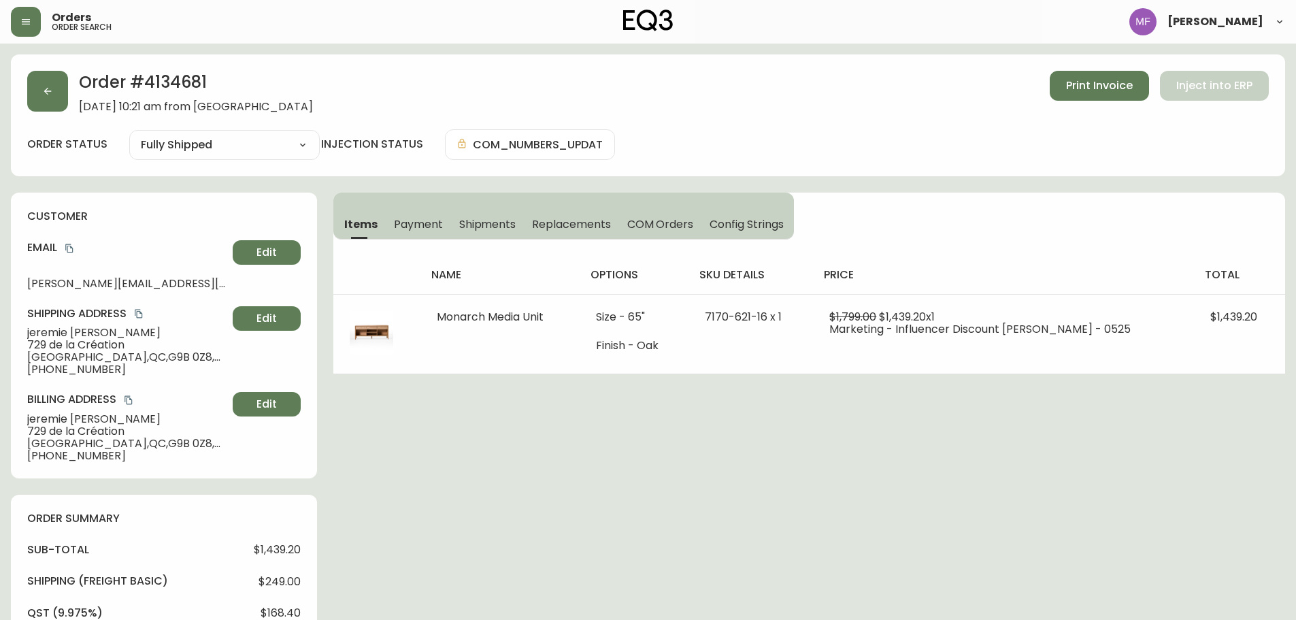
click at [61, 84] on button "button" at bounding box center [47, 91] width 41 height 41
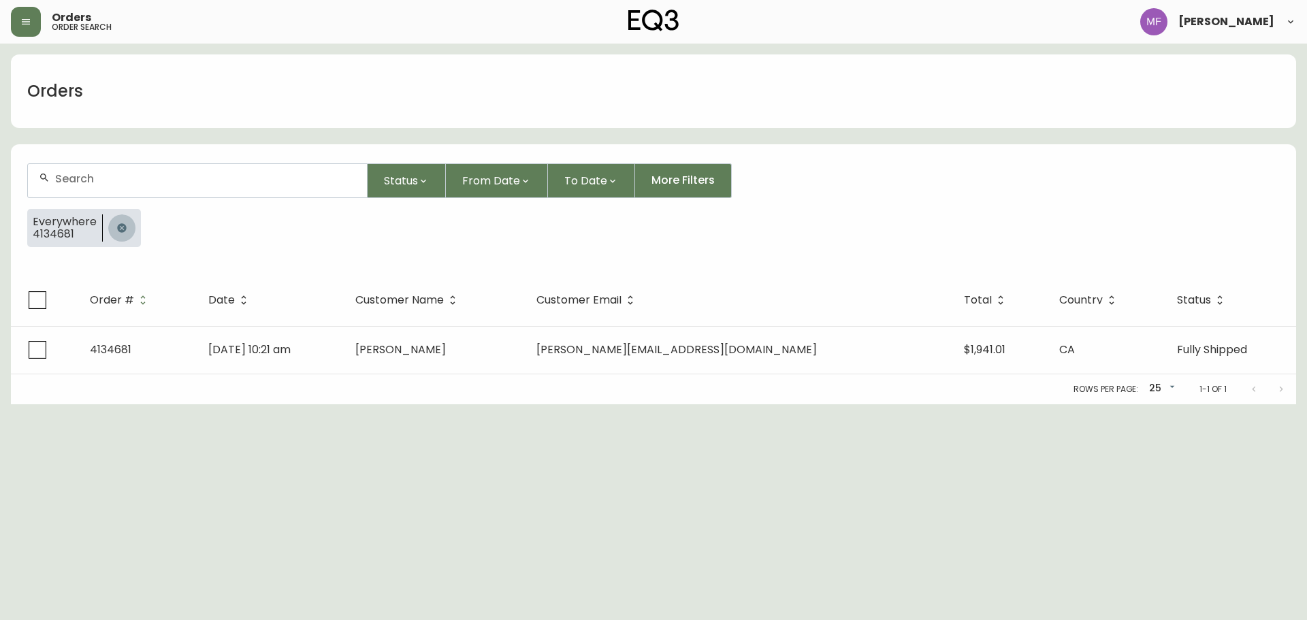
click at [108, 223] on button "button" at bounding box center [121, 227] width 27 height 27
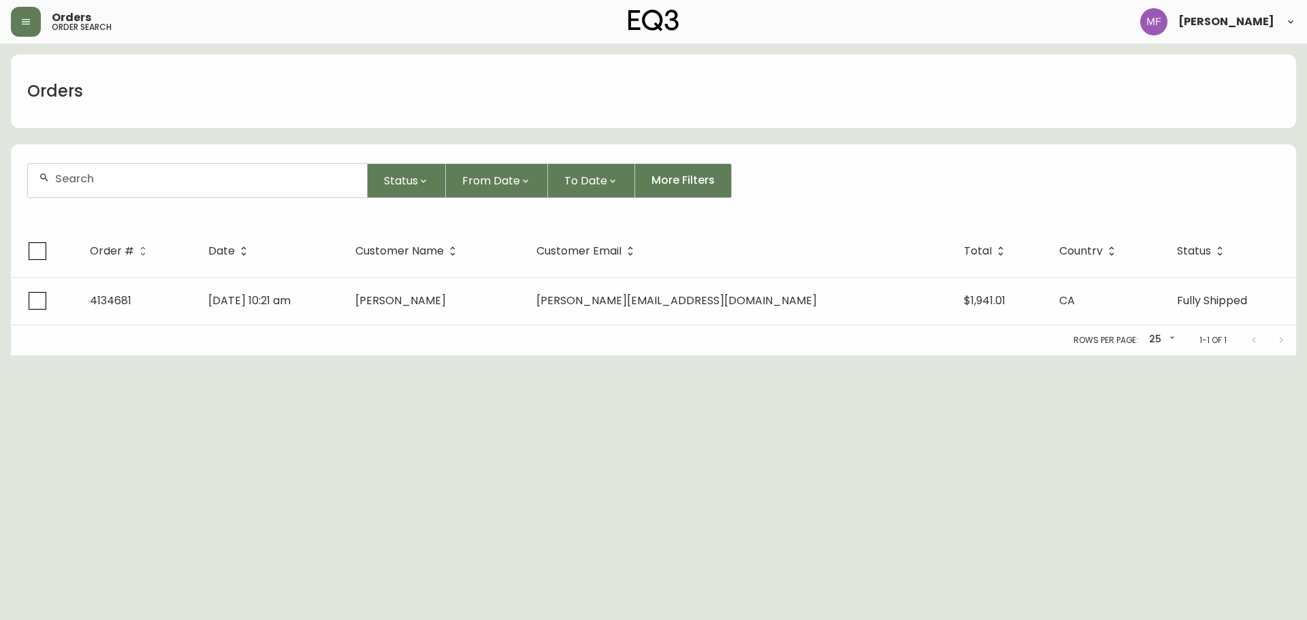
click at [108, 185] on div at bounding box center [197, 180] width 339 height 33
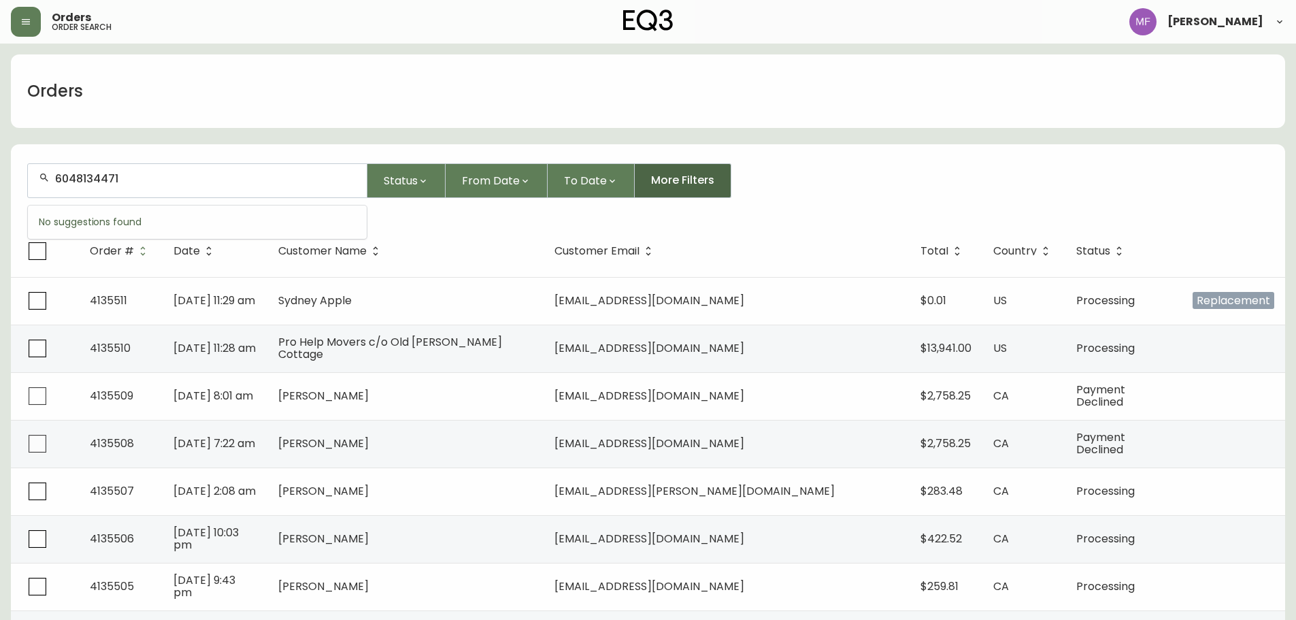
type input "6048134471"
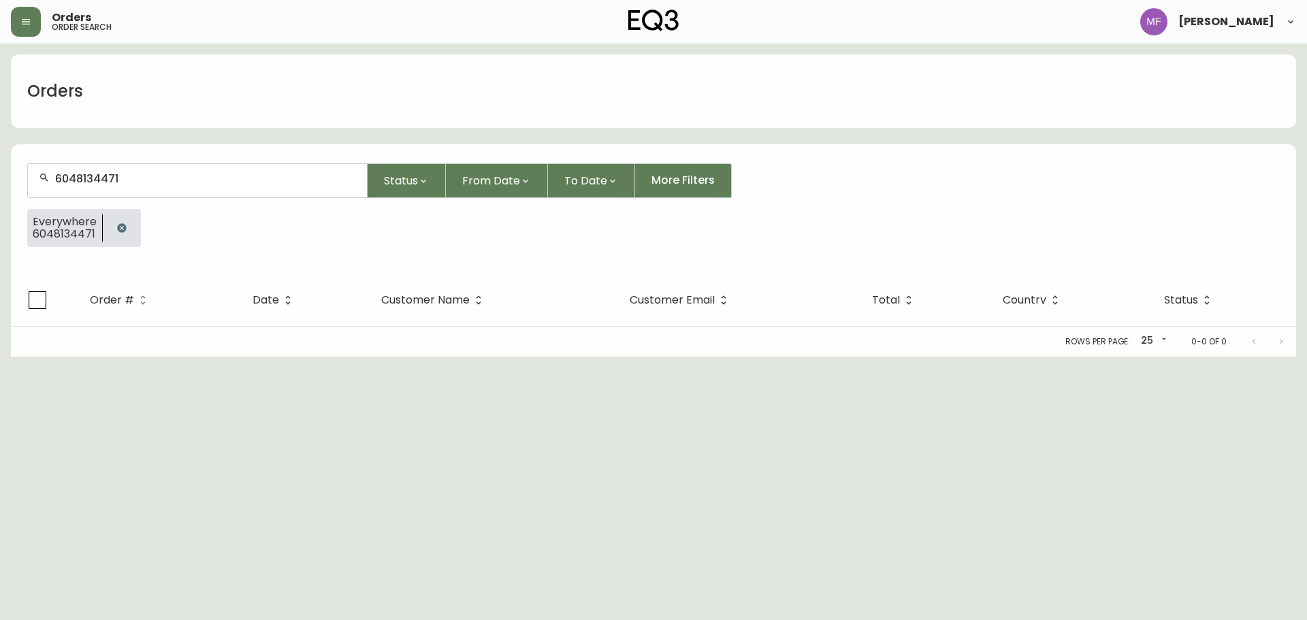
click at [117, 219] on button "button" at bounding box center [121, 227] width 27 height 27
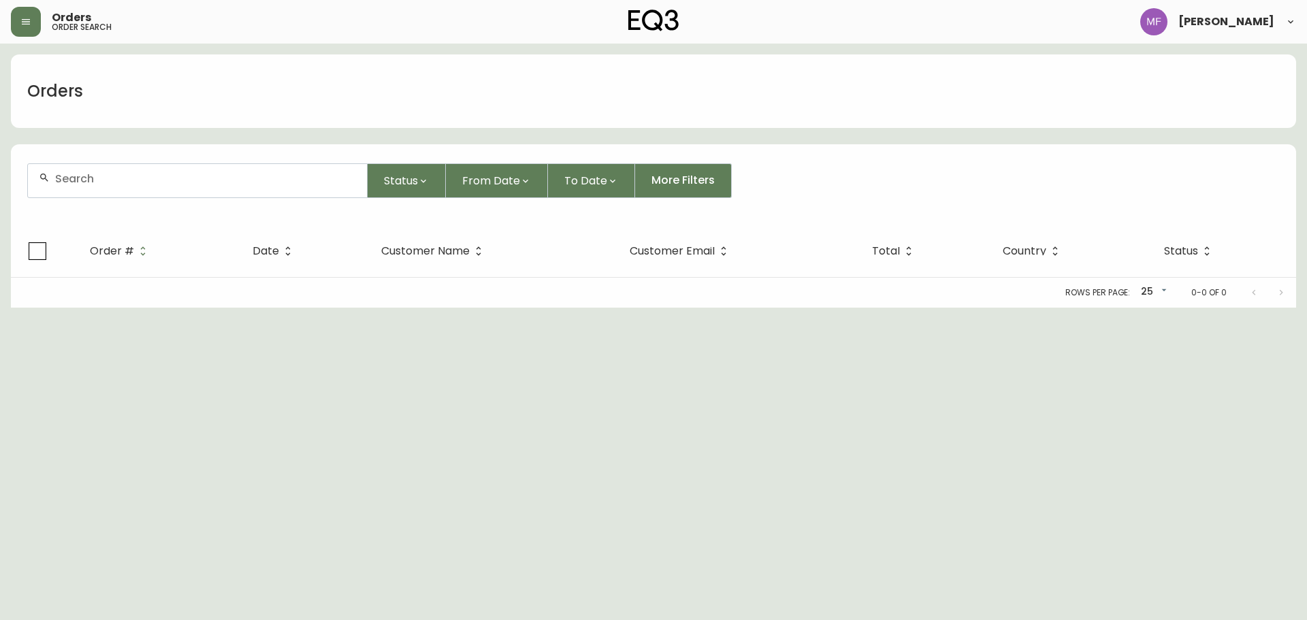
click at [120, 185] on div at bounding box center [197, 180] width 339 height 33
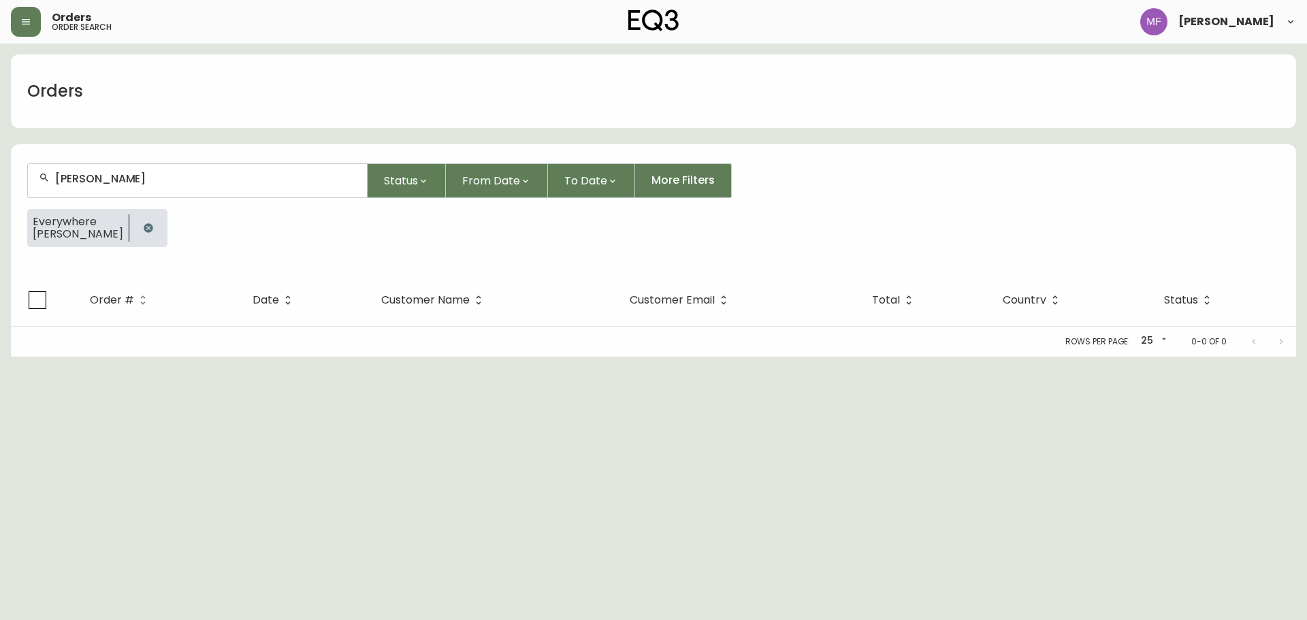
type input "JULIE SZAROWICZ"
click at [161, 225] on button "button" at bounding box center [148, 227] width 27 height 27
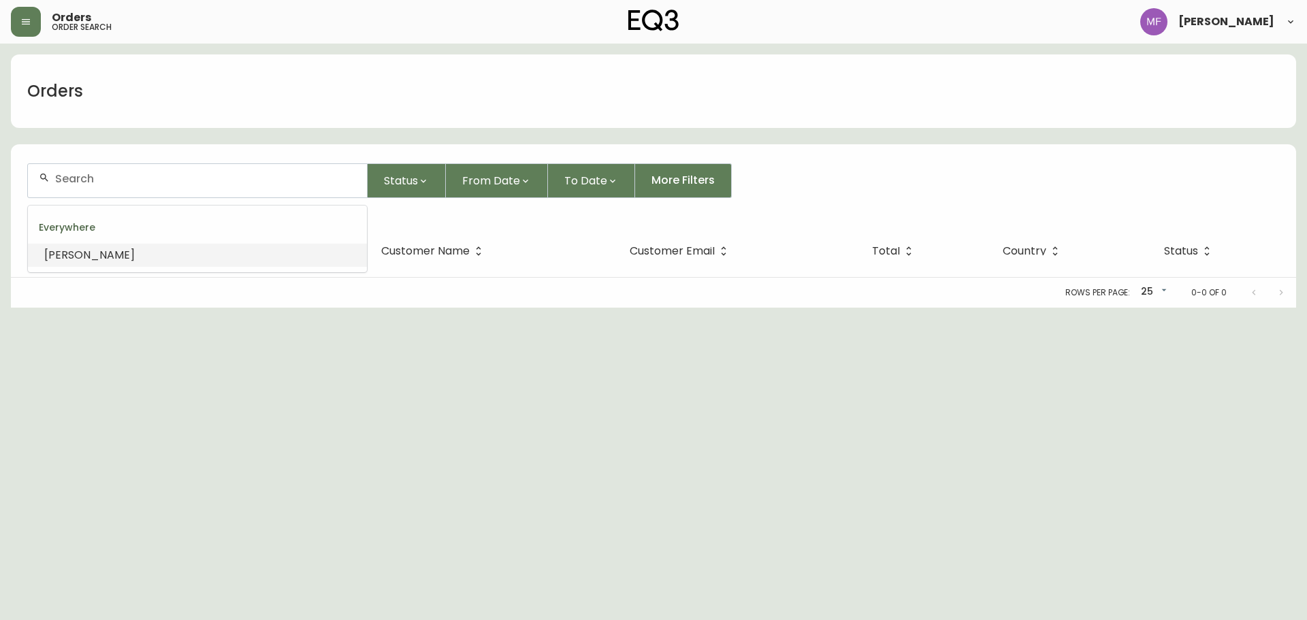
click at [144, 183] on input "text" at bounding box center [205, 178] width 301 height 13
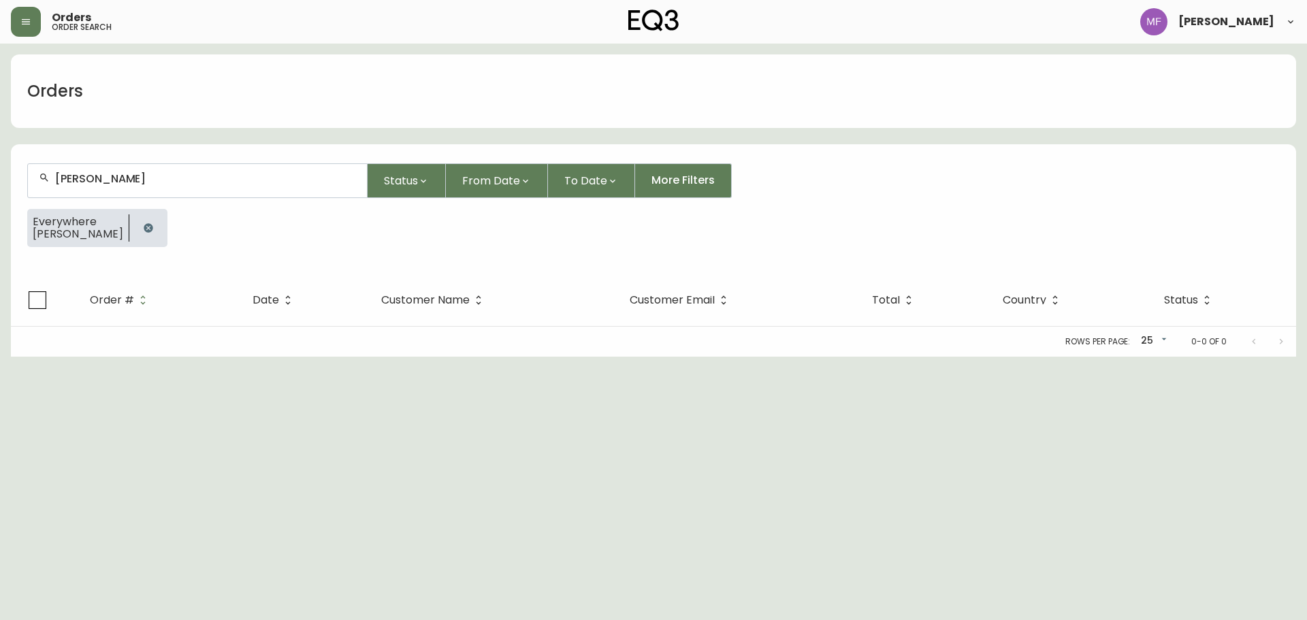
type input "NICOLAS MALAKET"
click at [142, 237] on div at bounding box center [148, 228] width 38 height 38
drag, startPoint x: 149, startPoint y: 217, endPoint x: 150, endPoint y: 209, distance: 8.2
click at [150, 217] on button "button" at bounding box center [148, 227] width 27 height 27
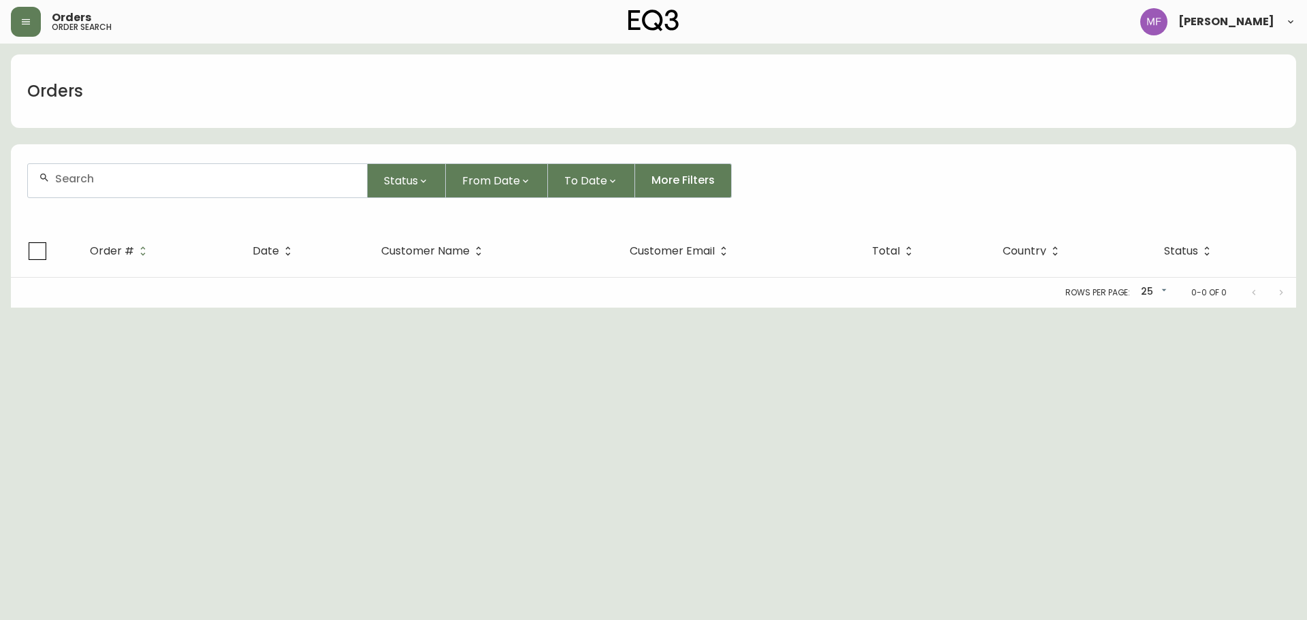
click at [144, 172] on input "text" at bounding box center [205, 178] width 301 height 13
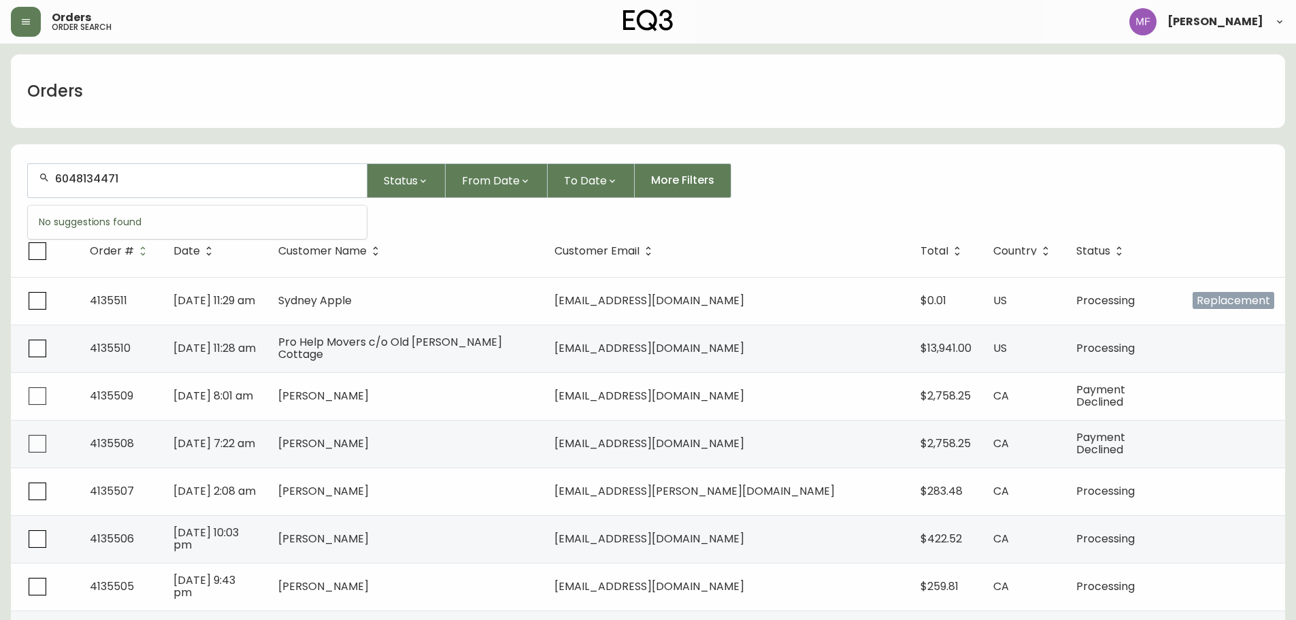
type input "6048134471"
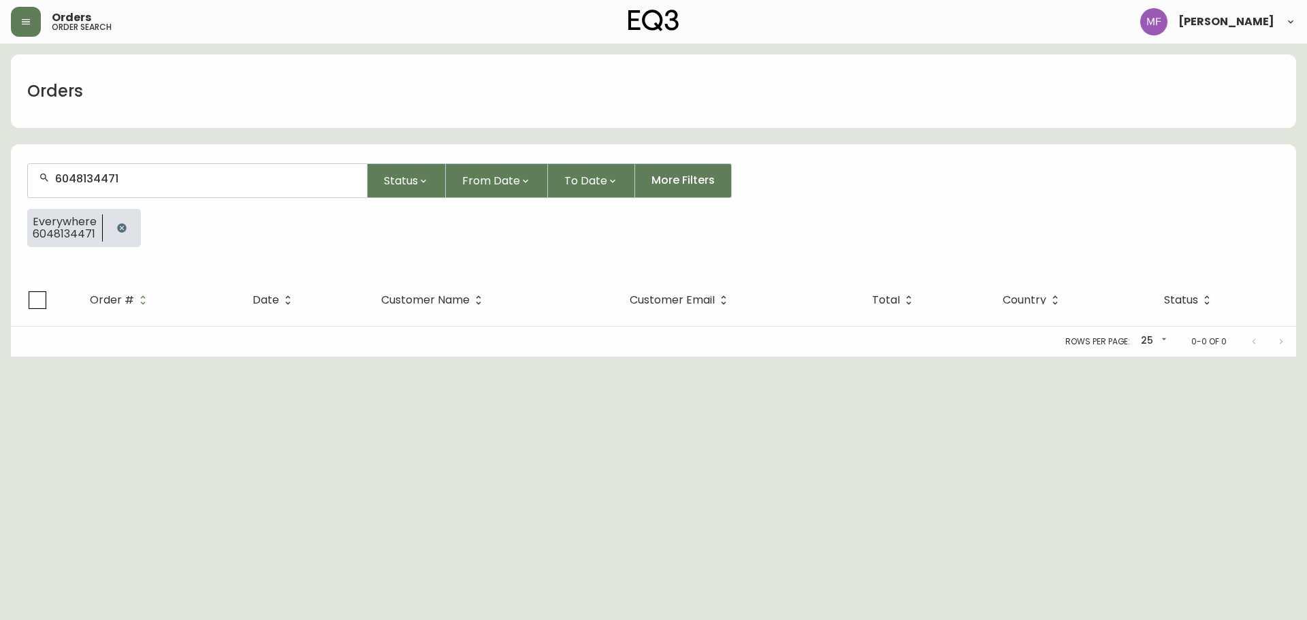
click at [108, 230] on button "button" at bounding box center [121, 227] width 27 height 27
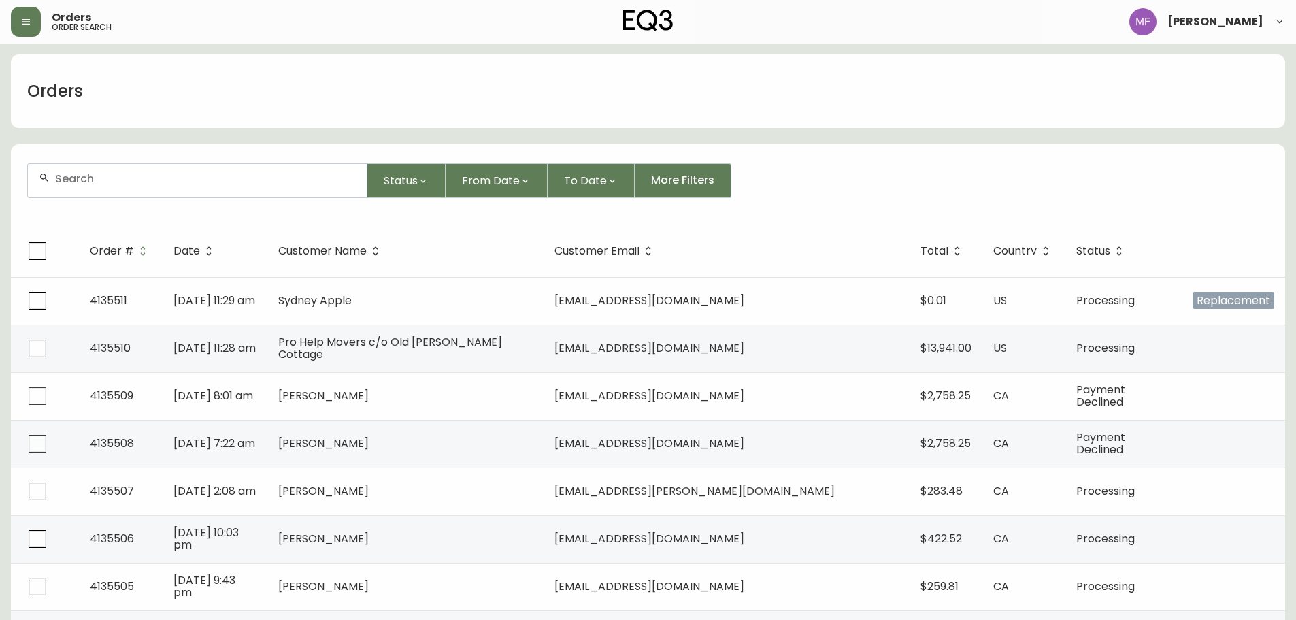
click at [109, 173] on input "text" at bounding box center [205, 178] width 301 height 13
type input "5878975194"
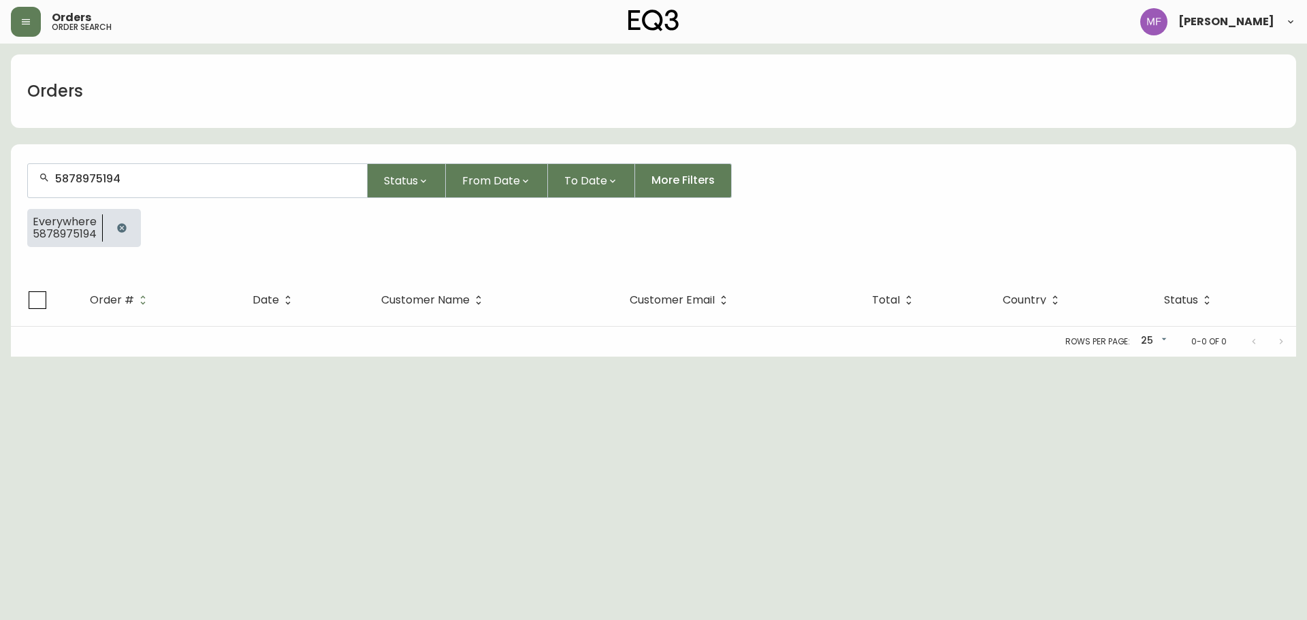
click at [121, 225] on icon "button" at bounding box center [121, 227] width 9 height 9
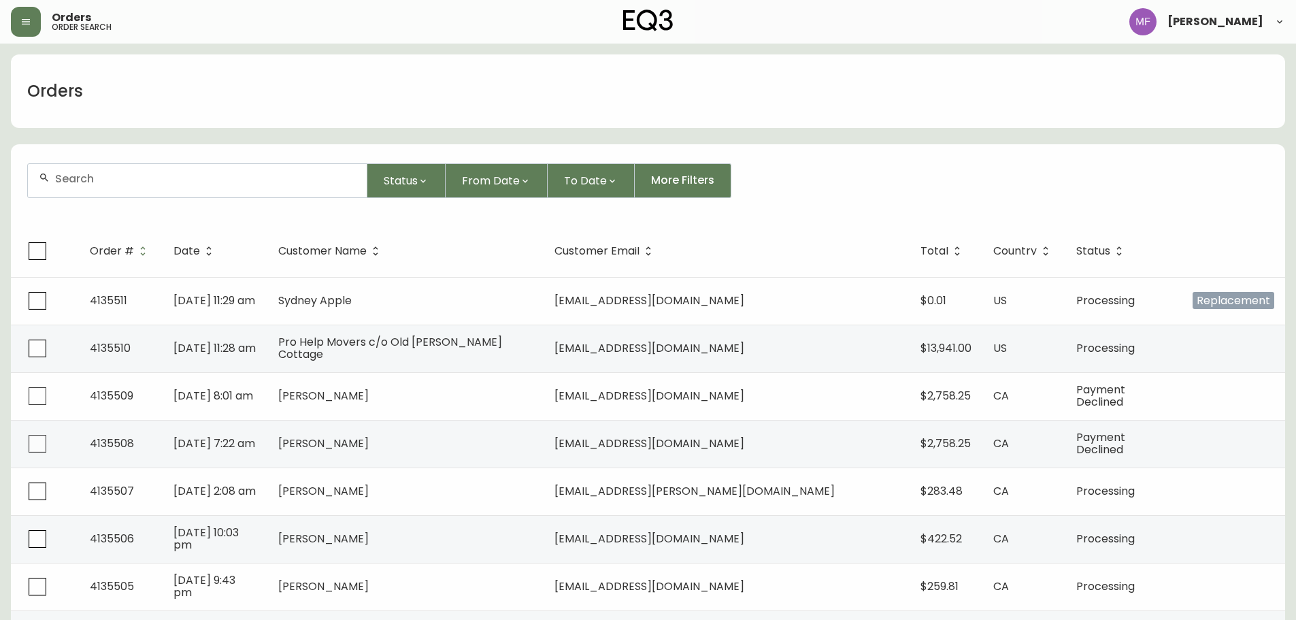
click at [180, 178] on input "text" at bounding box center [205, 178] width 301 height 13
type input "5623433549"
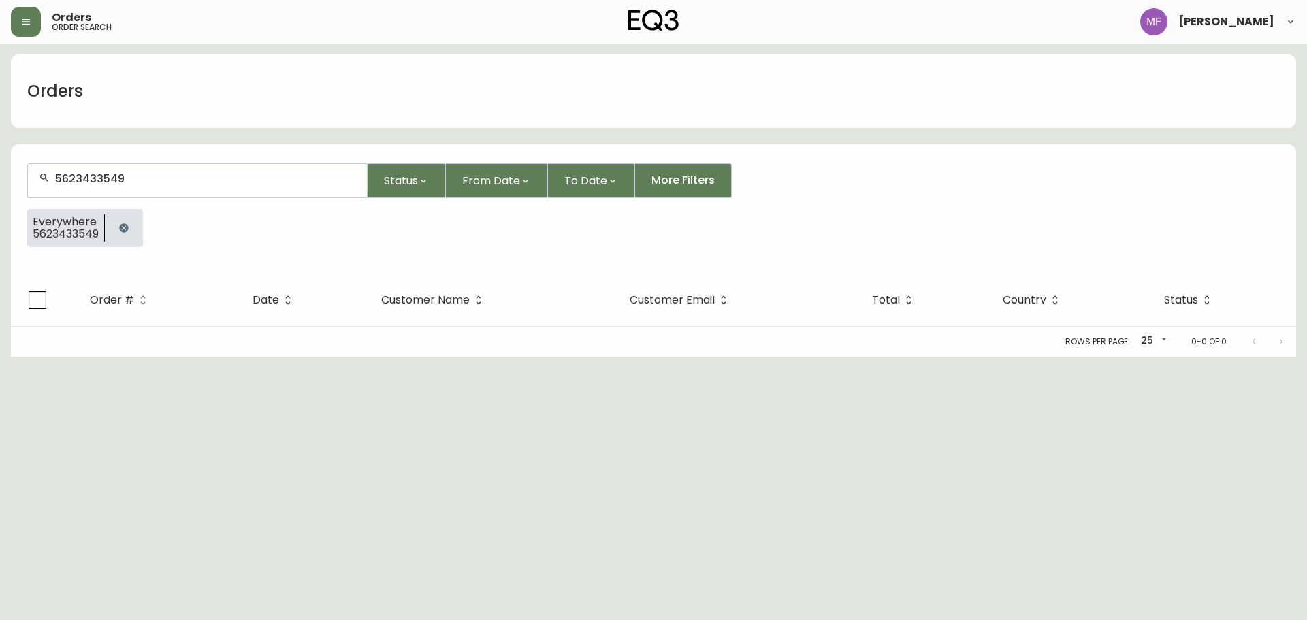
click at [114, 227] on button "button" at bounding box center [123, 227] width 27 height 27
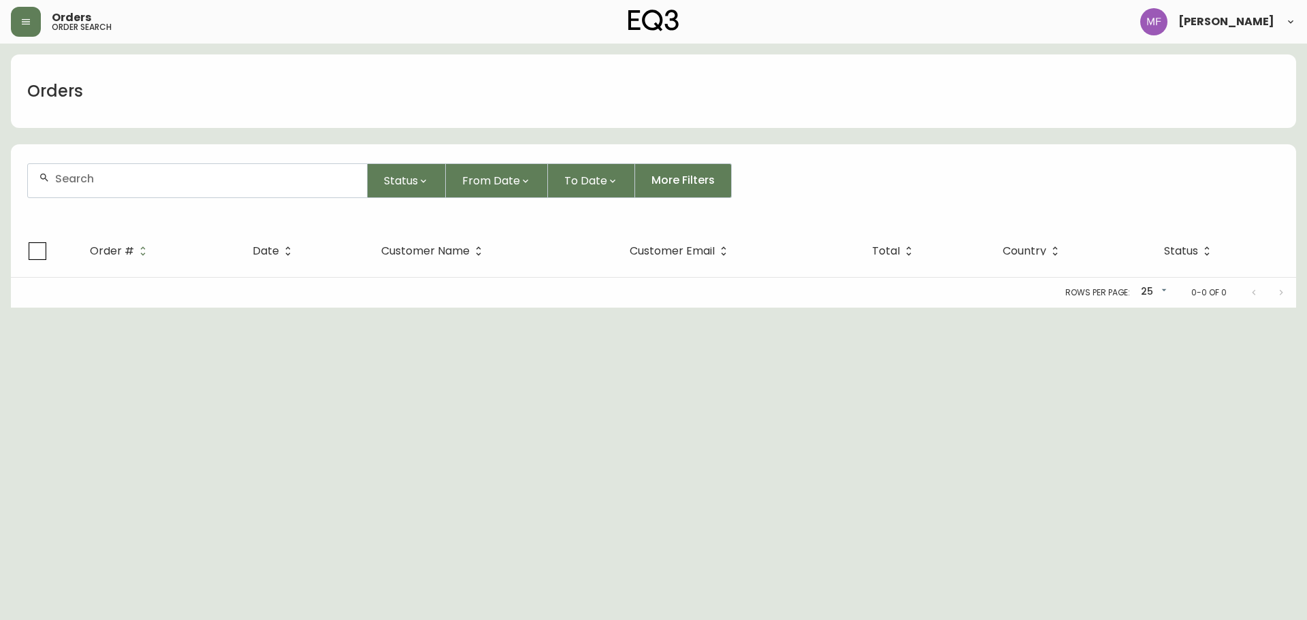
click at [107, 190] on div at bounding box center [197, 180] width 339 height 33
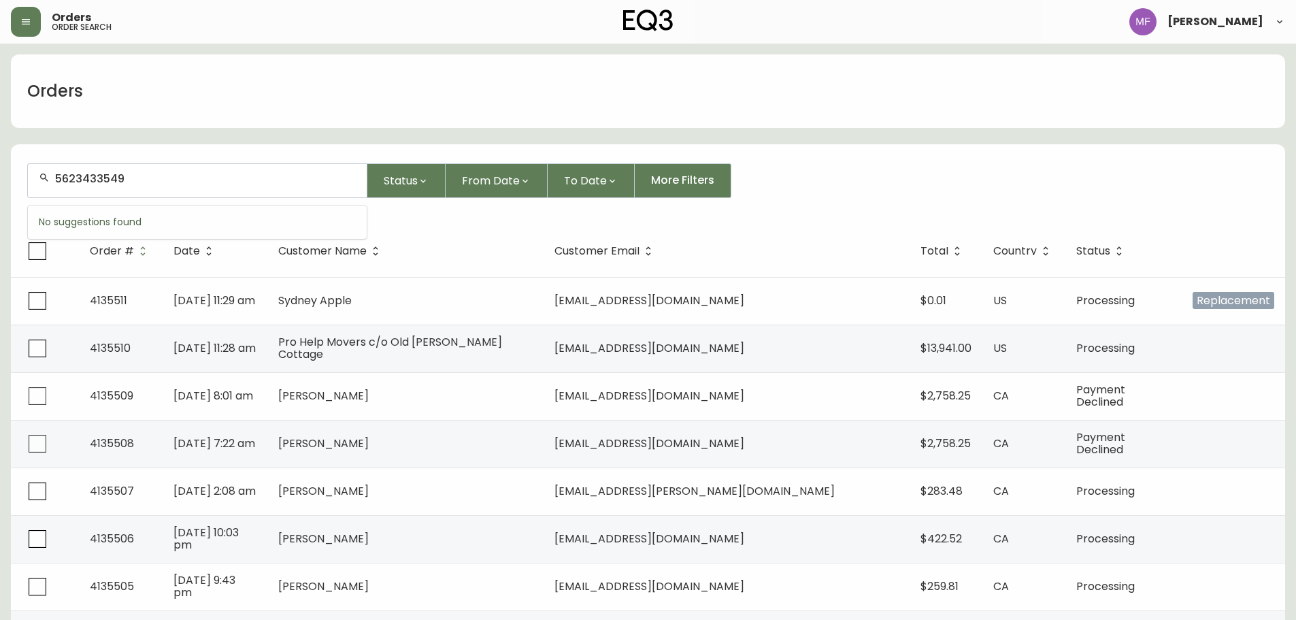
type input "5623433549"
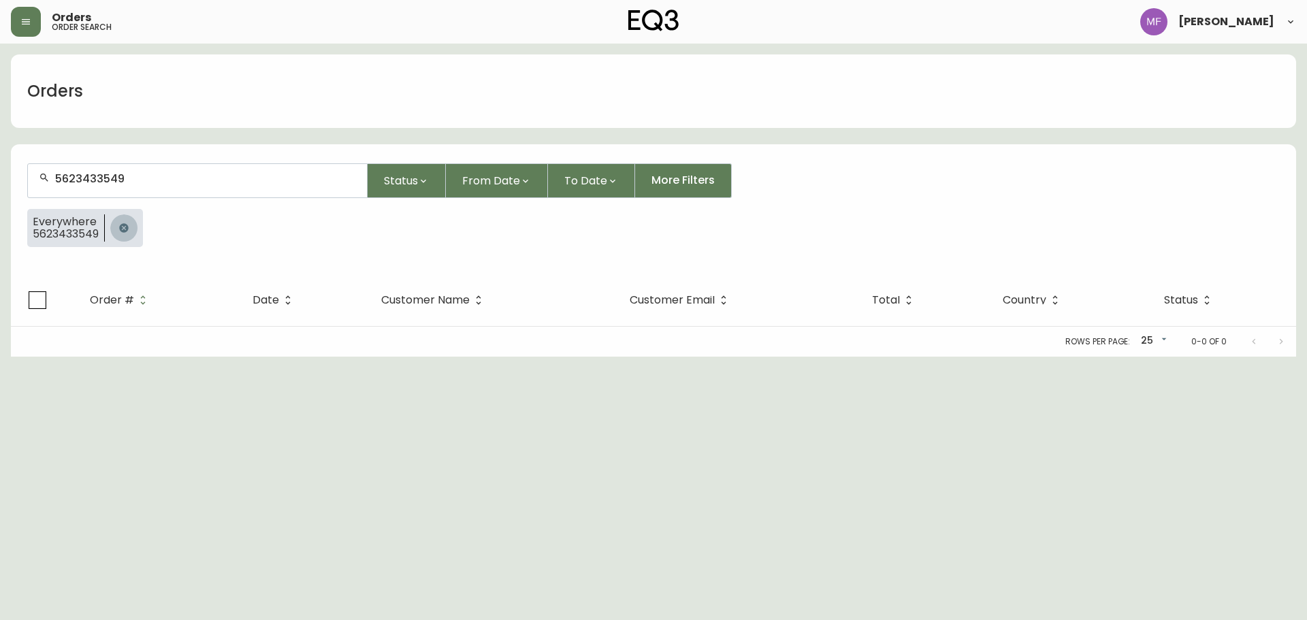
click at [130, 231] on button "button" at bounding box center [123, 227] width 27 height 27
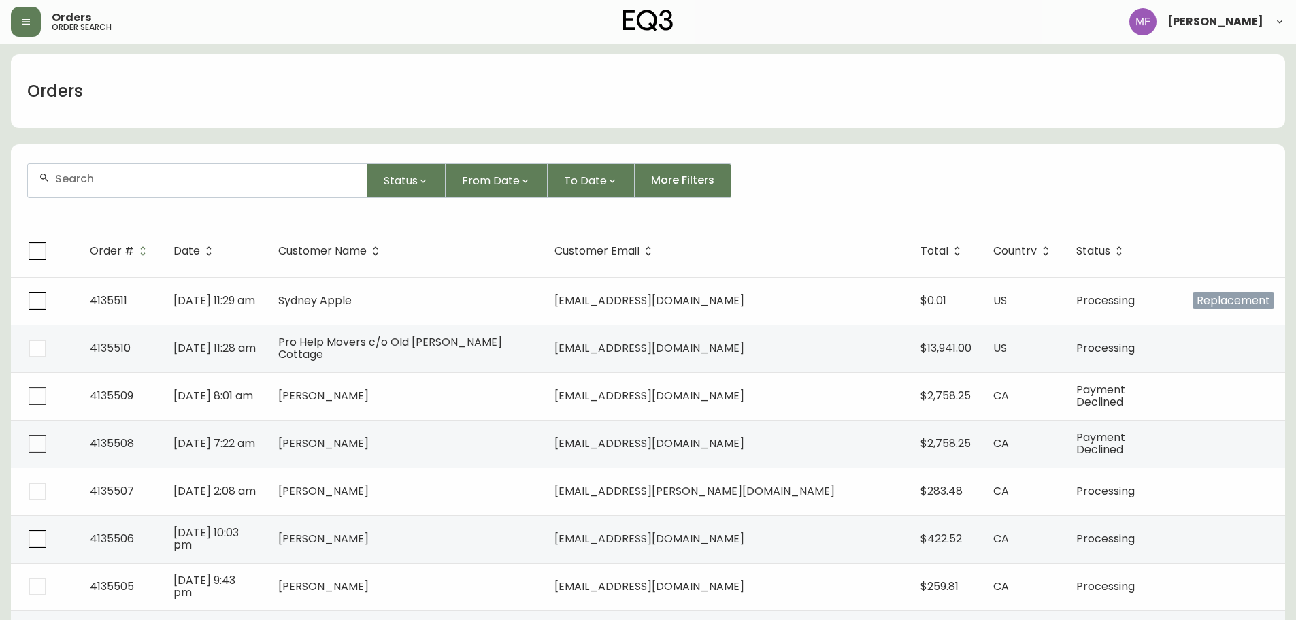
click at [135, 182] on input "text" at bounding box center [205, 178] width 301 height 13
type input "5623433549"
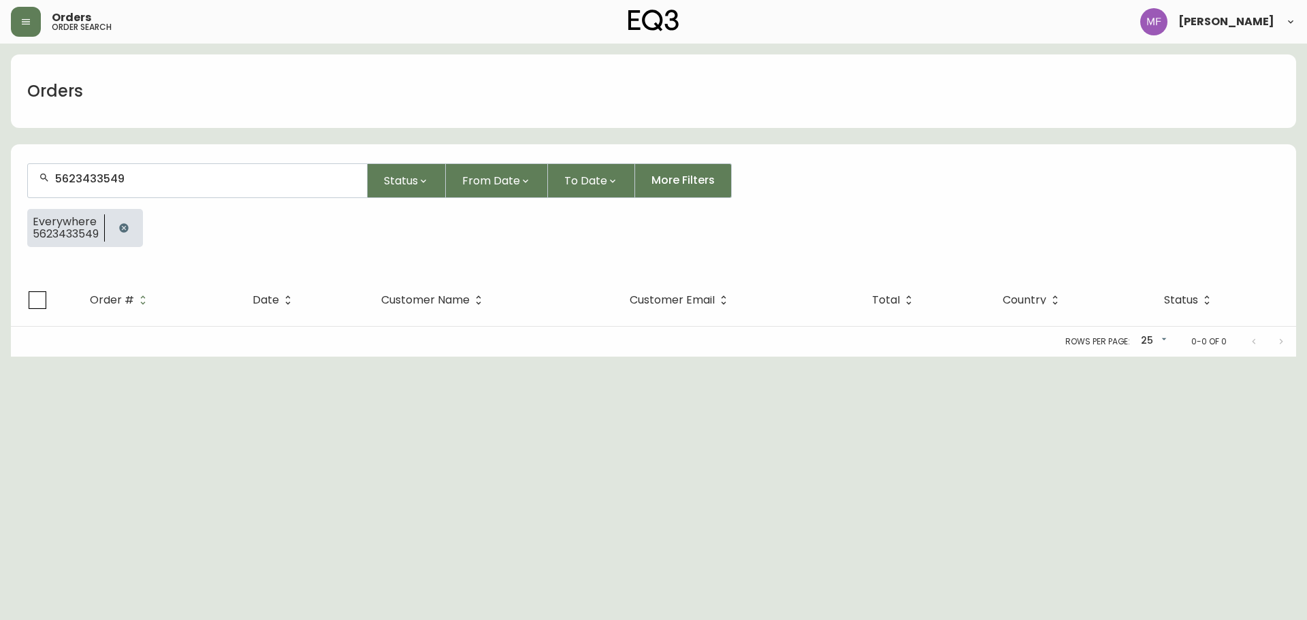
drag, startPoint x: 125, startPoint y: 227, endPoint x: 176, endPoint y: 315, distance: 102.1
click at [125, 227] on icon "button" at bounding box center [123, 228] width 11 height 11
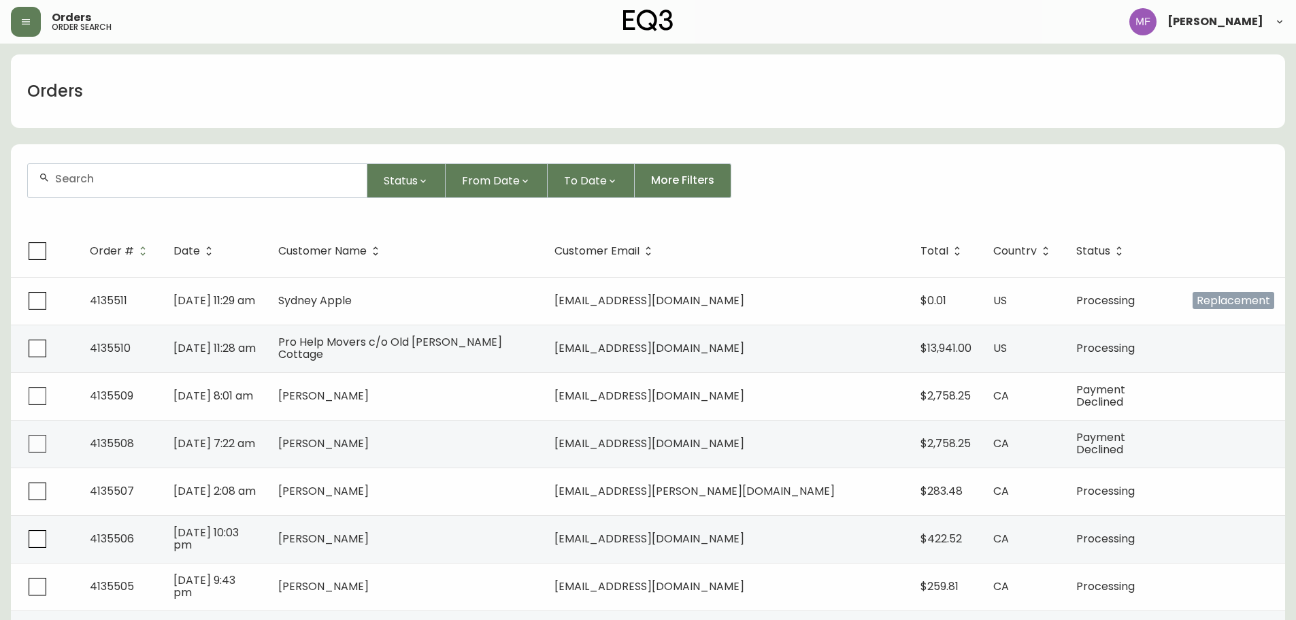
click at [964, 175] on div "Status From Date To Date More Filters" at bounding box center [648, 180] width 1242 height 35
click at [108, 166] on div at bounding box center [197, 180] width 339 height 33
type input "6476371337"
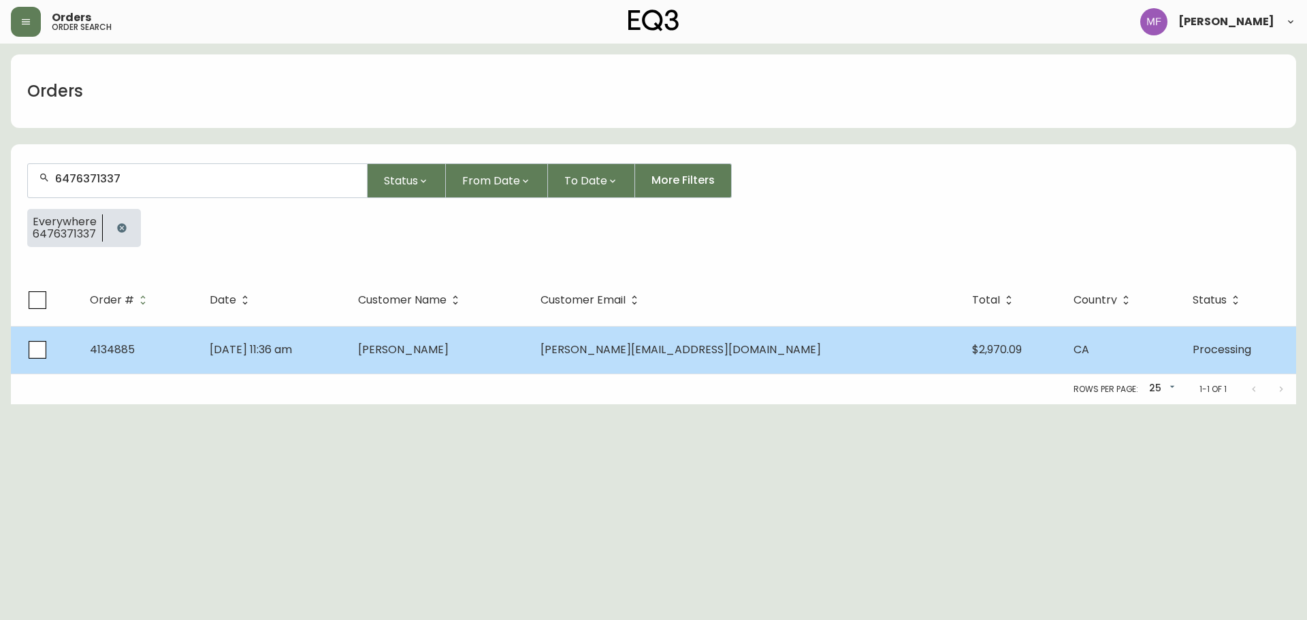
click at [293, 330] on td "Aug 27 2025, 11:36 am" at bounding box center [273, 350] width 148 height 48
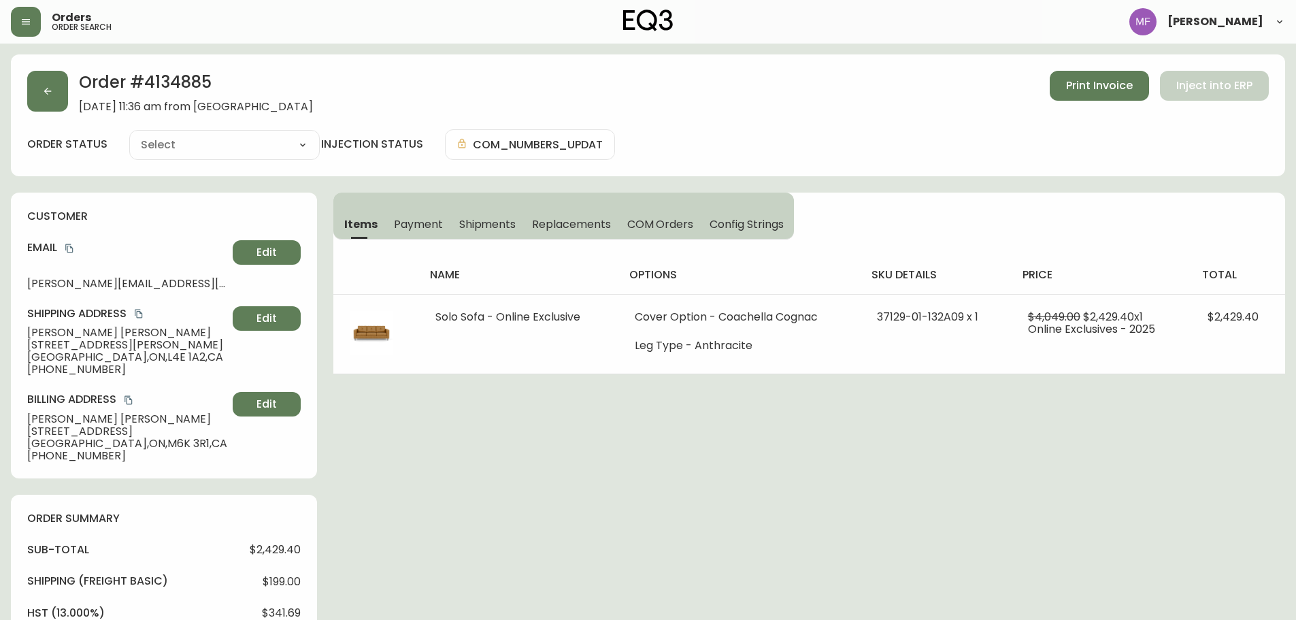
type input "Processing"
select select "PROCESSING"
click at [37, 99] on button "button" at bounding box center [47, 91] width 41 height 41
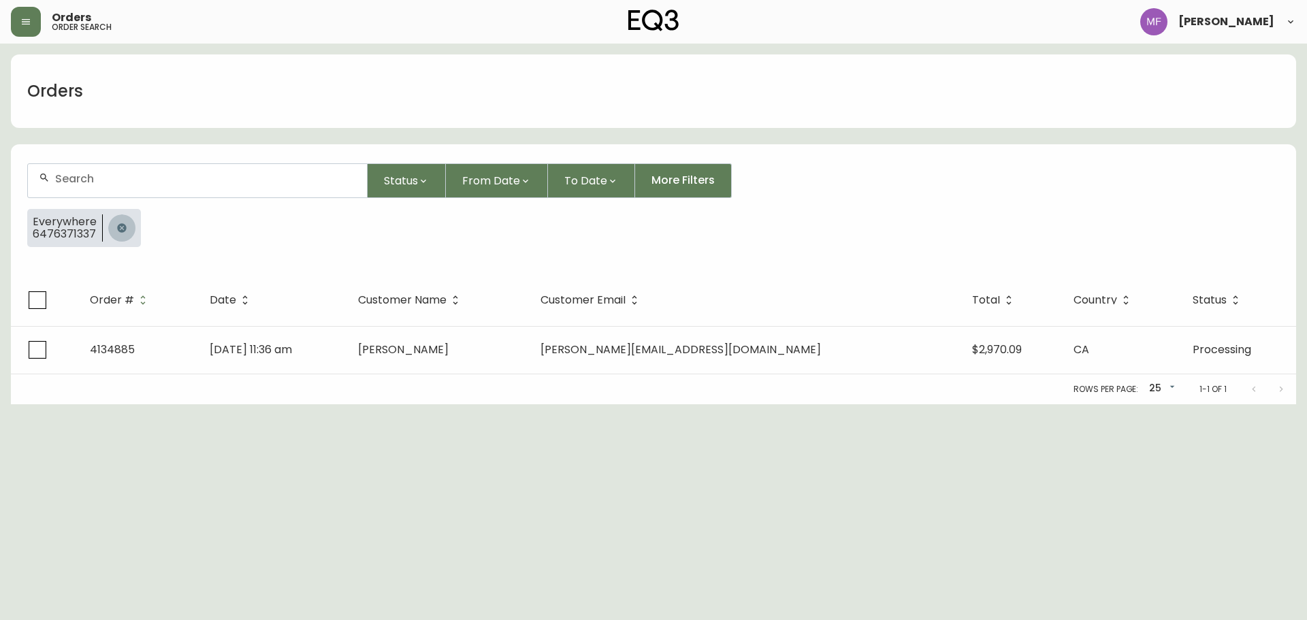
click at [121, 220] on button "button" at bounding box center [121, 227] width 27 height 27
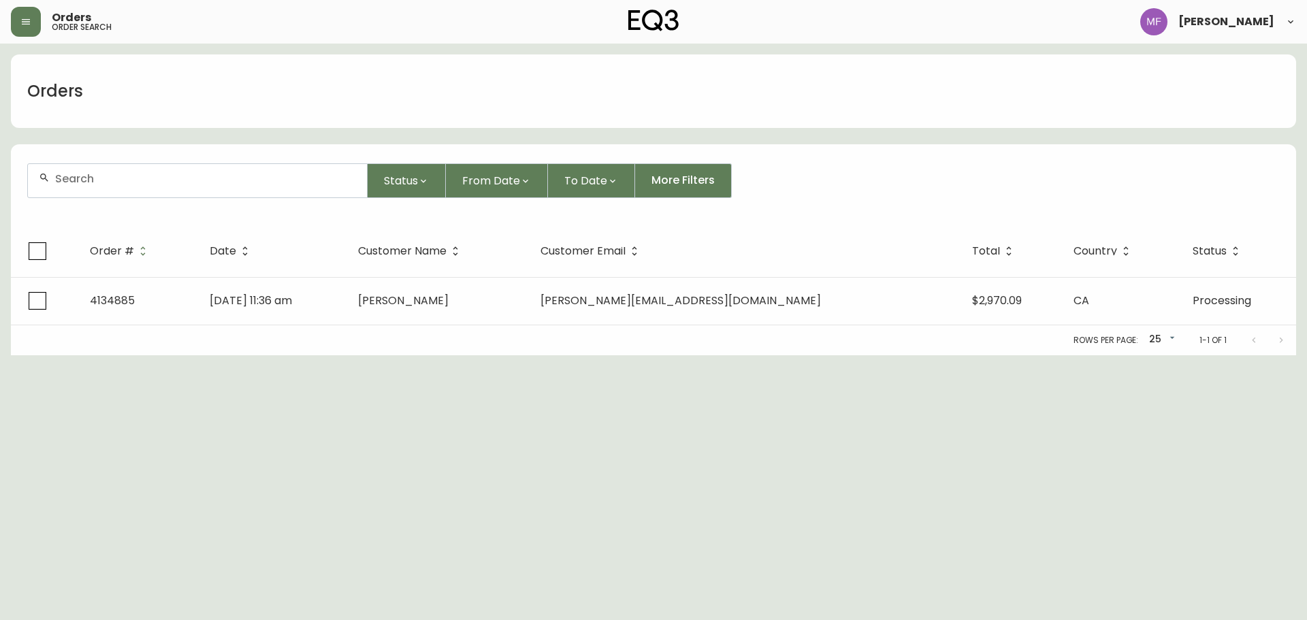
click at [116, 196] on div at bounding box center [197, 180] width 339 height 33
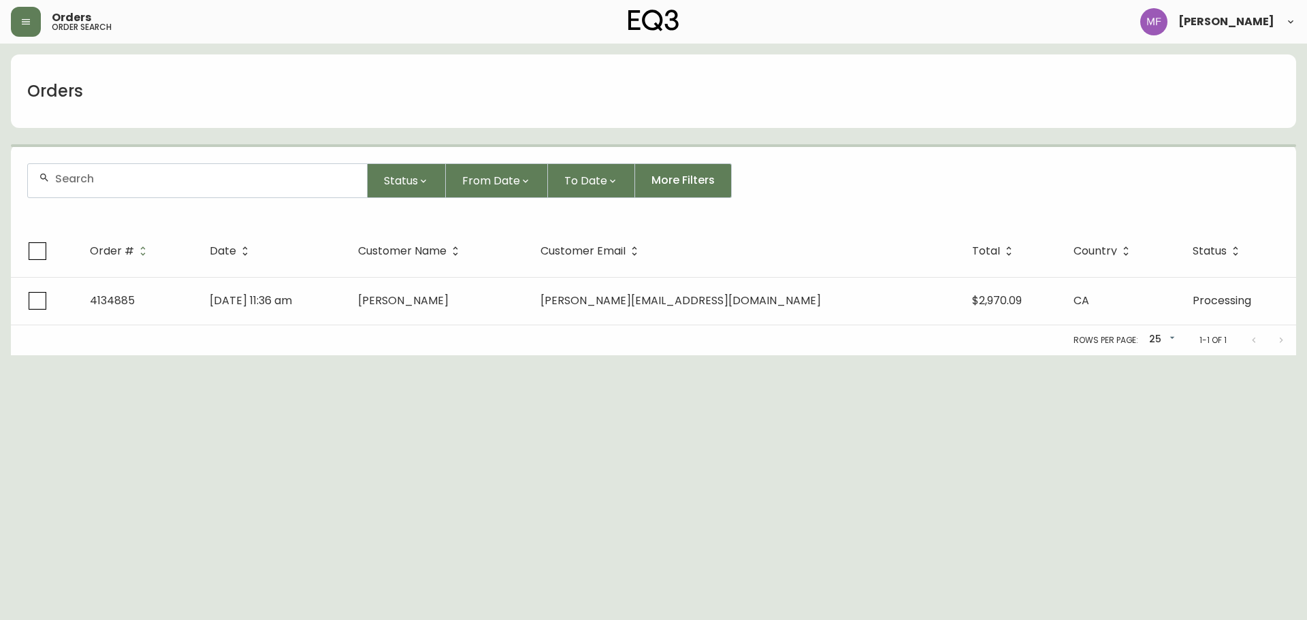
paste input "4134885"
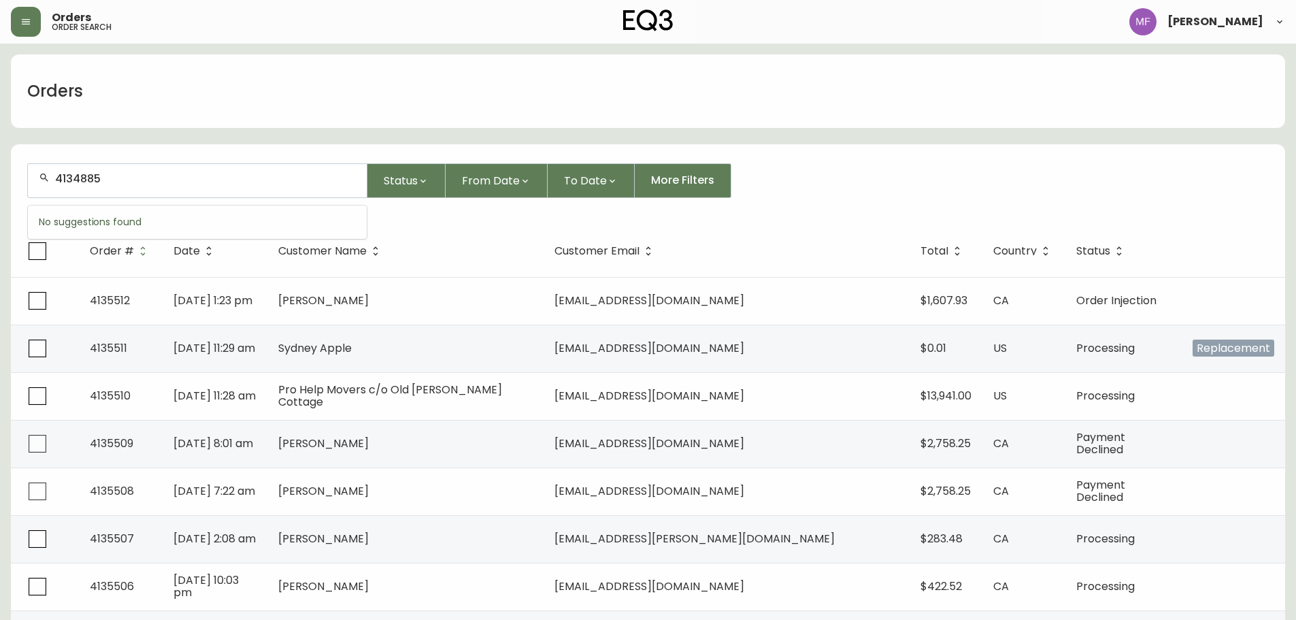
type input "4134885"
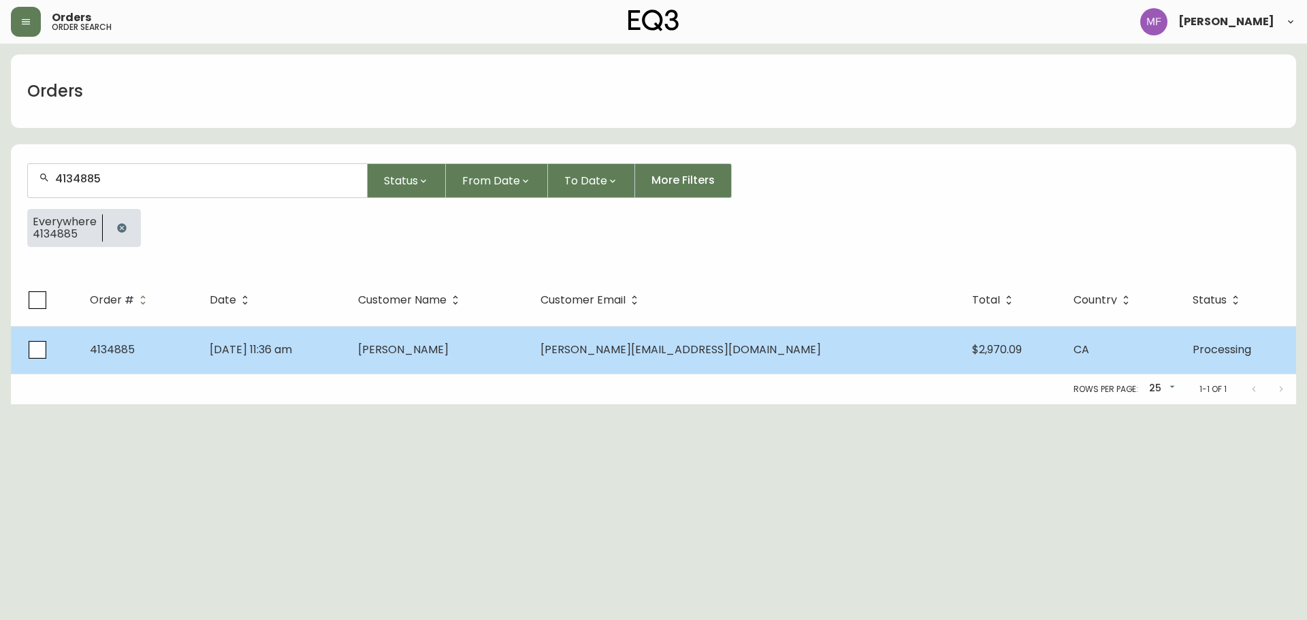
click at [345, 359] on td "Aug 27 2025, 11:36 am" at bounding box center [273, 350] width 148 height 48
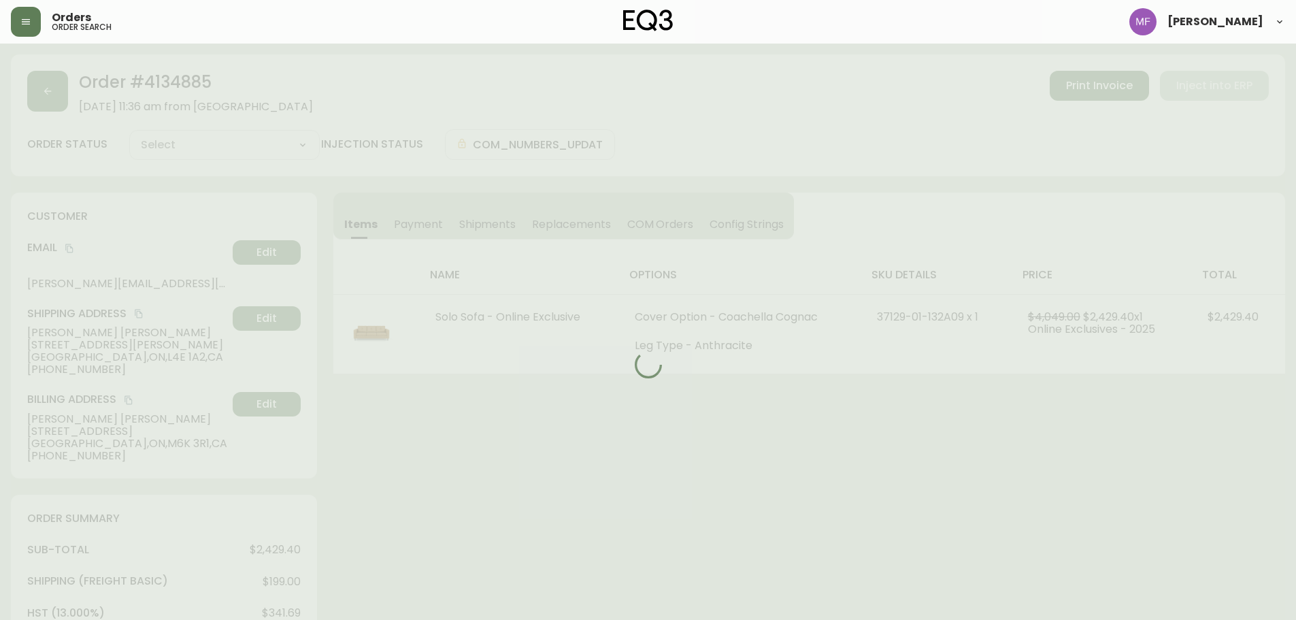
type input "Processing"
select select "PROCESSING"
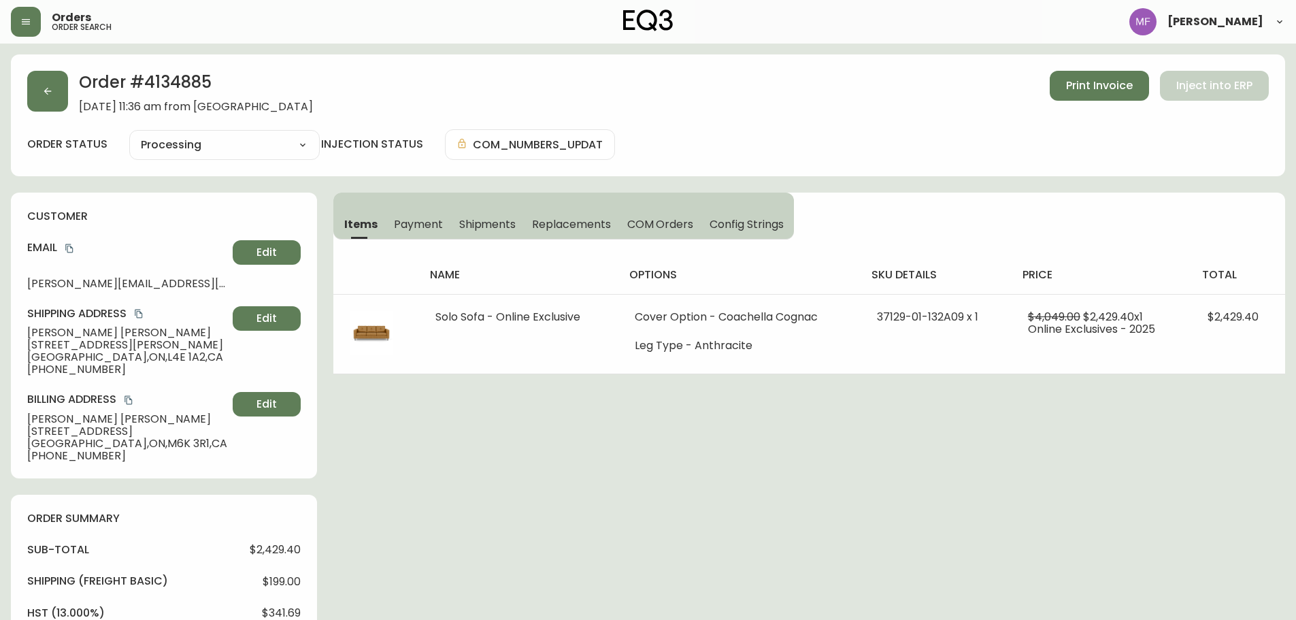
click at [195, 89] on h2 "Order # 4134885" at bounding box center [196, 86] width 234 height 30
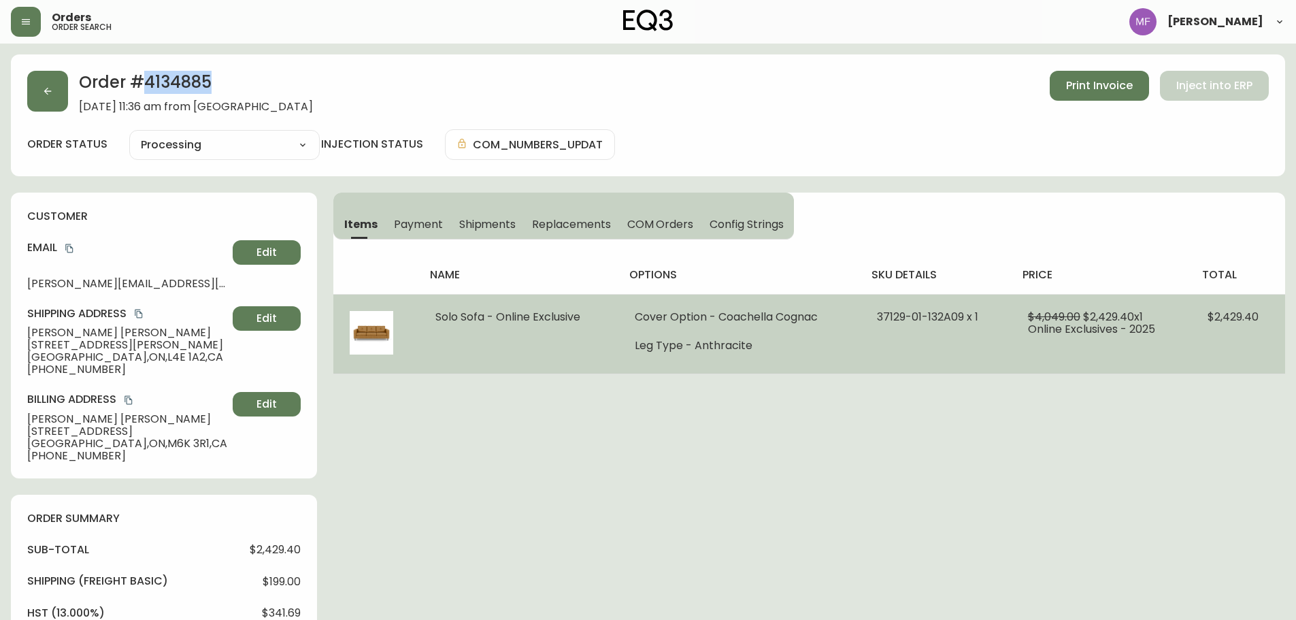
copy h2 "4134885"
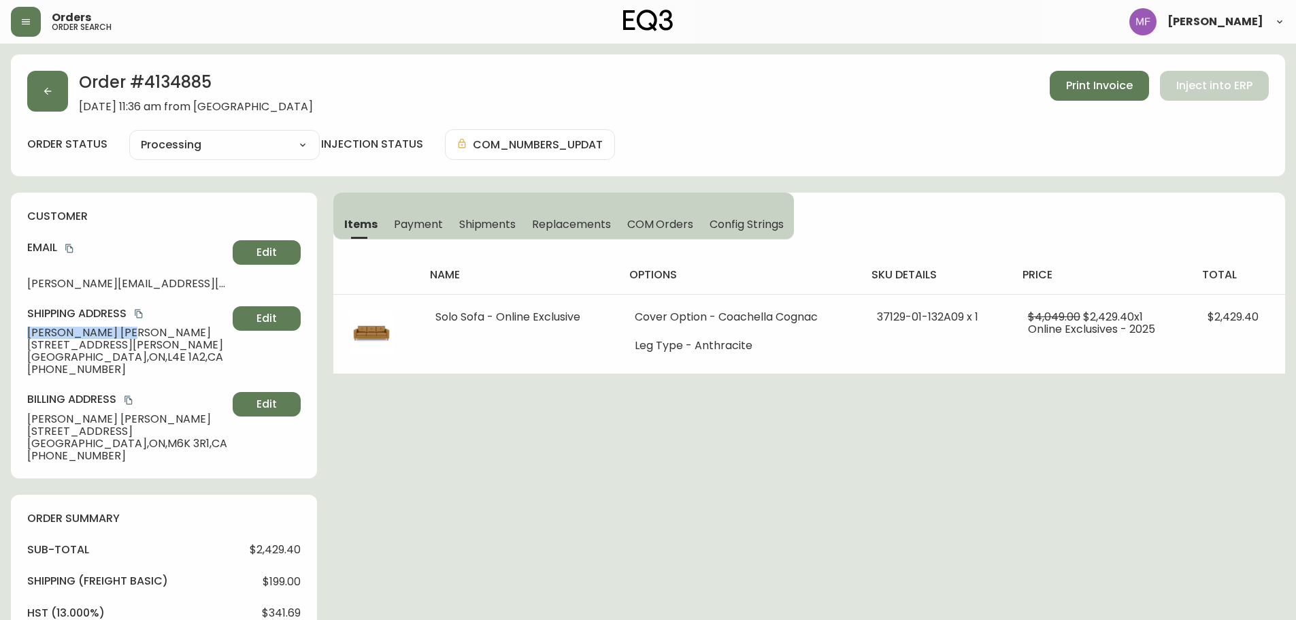
drag, startPoint x: 99, startPoint y: 334, endPoint x: 8, endPoint y: 333, distance: 91.2
click at [8, 333] on main "Order # 4134885 August 27, 2025 at 11:36 am from CA_EN Print Invoice Inject int…" at bounding box center [648, 533] width 1296 height 979
copy span "Thomas Jin"
click at [171, 76] on h2 "Order # 4134885" at bounding box center [196, 86] width 234 height 30
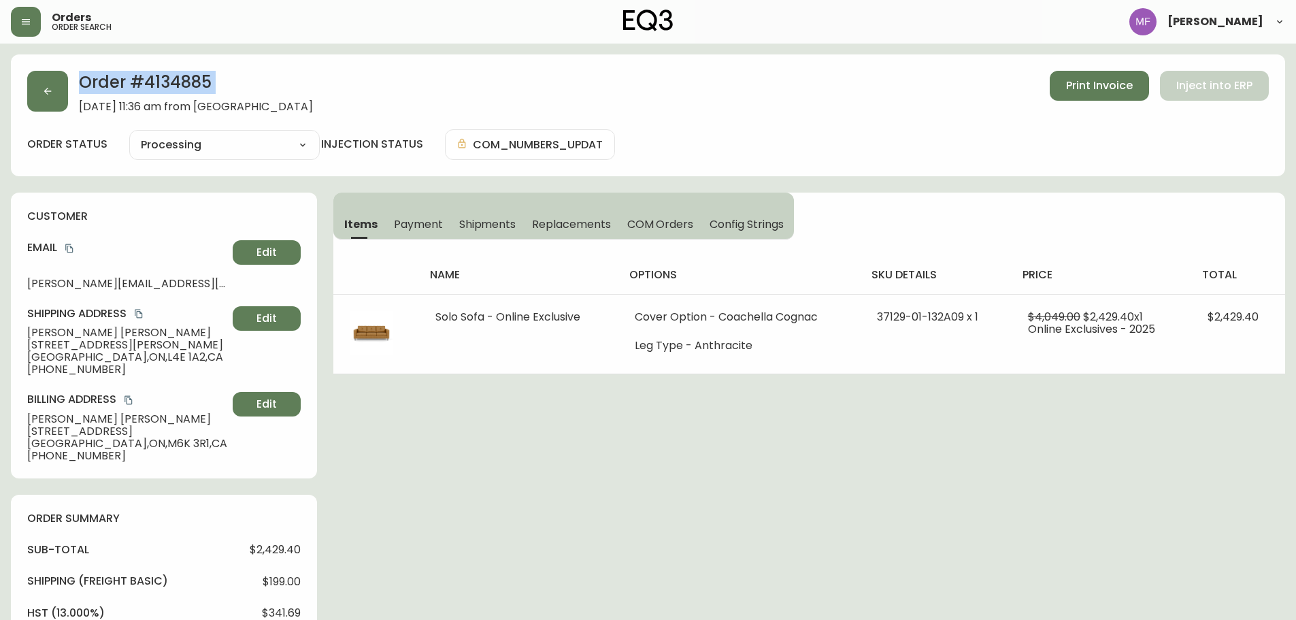
click at [173, 76] on h2 "Order # 4134885" at bounding box center [196, 86] width 234 height 30
click at [430, 72] on div "Order # 4134885 August 27, 2025 at 11:36 am from CA_EN Print Invoice Inject int…" at bounding box center [648, 92] width 1242 height 42
click at [200, 80] on h2 "Order # 4134885" at bounding box center [196, 86] width 234 height 30
copy h2 "4134885"
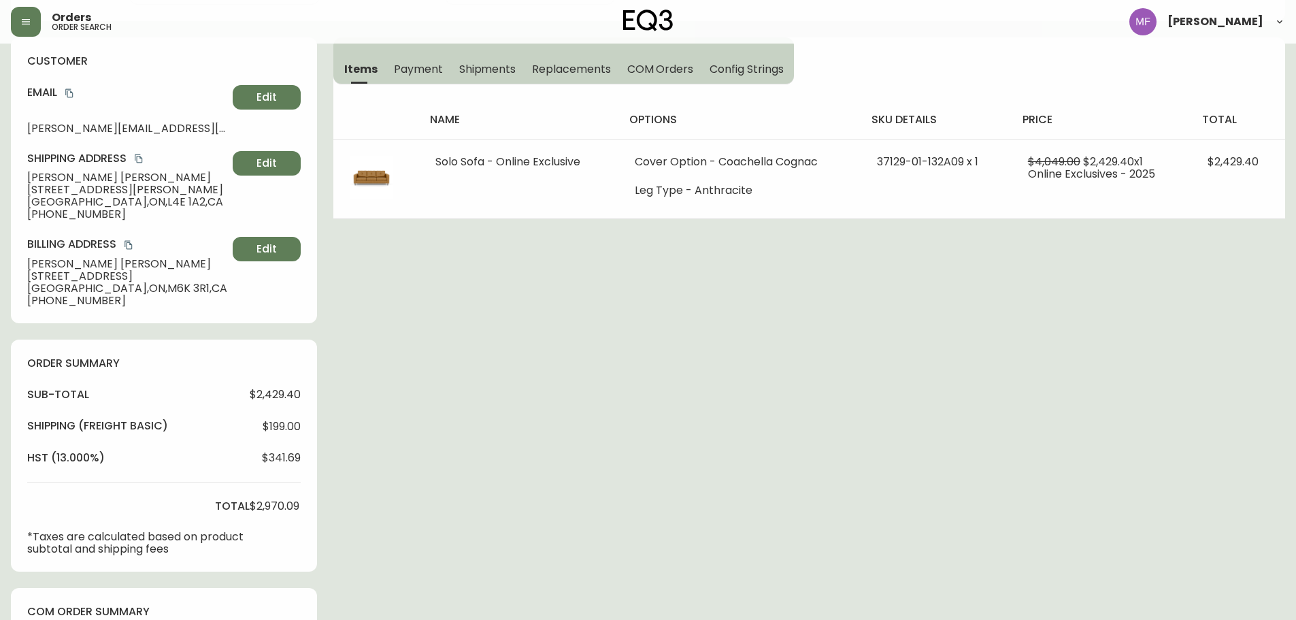
scroll to position [403, 0]
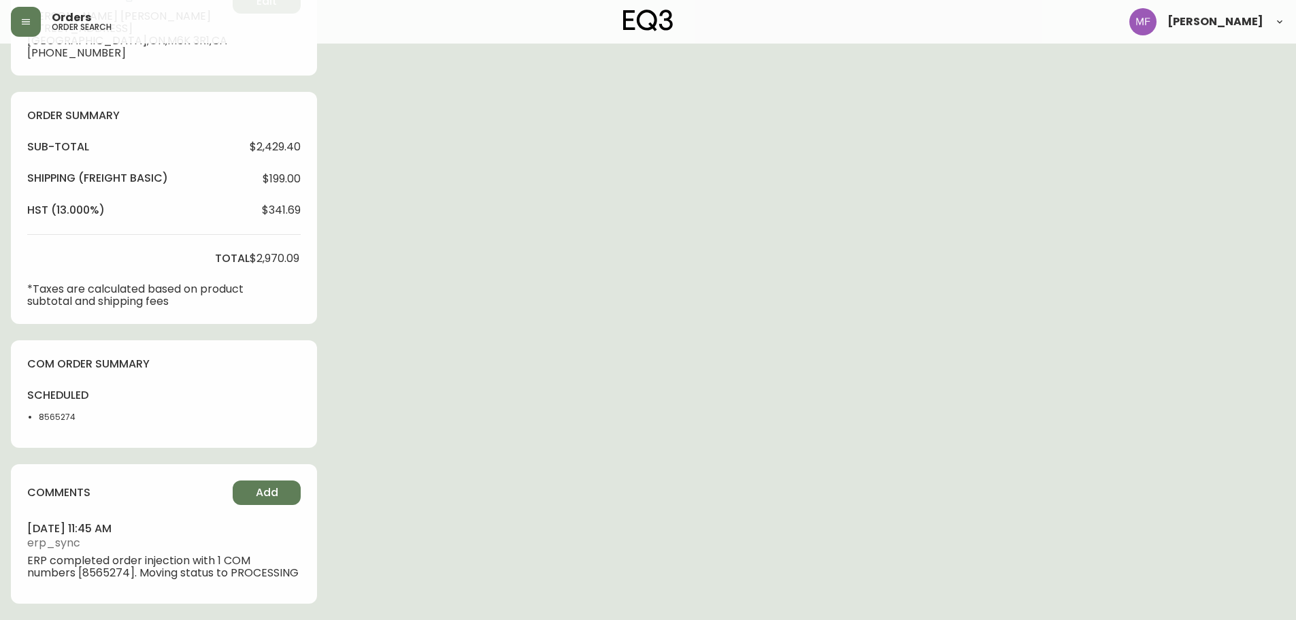
click at [46, 415] on li "8565274" at bounding box center [73, 417] width 69 height 12
copy li "8565274"
click at [661, 306] on div "Order # 4134885 August 27, 2025 at 11:36 am from CA_EN Print Invoice Inject int…" at bounding box center [648, 136] width 1275 height 968
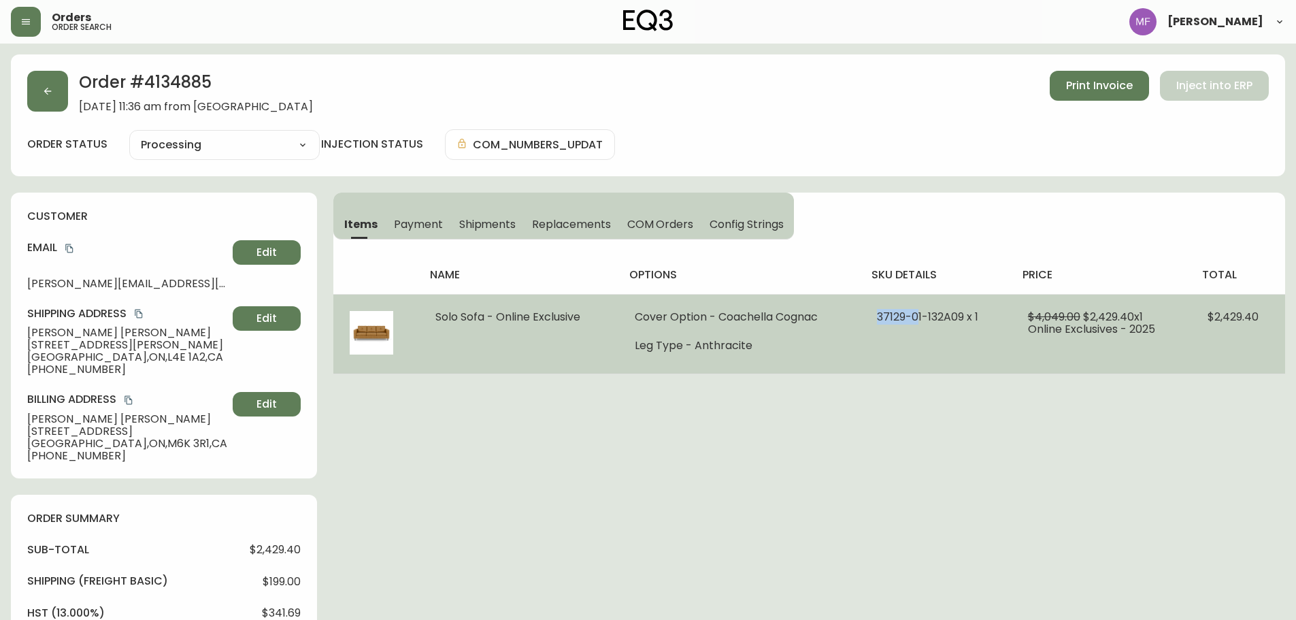
drag, startPoint x: 874, startPoint y: 314, endPoint x: 924, endPoint y: 316, distance: 50.4
click at [923, 316] on td "37129-01-132A09 x 1" at bounding box center [936, 334] width 150 height 80
drag, startPoint x: 931, startPoint y: 317, endPoint x: 959, endPoint y: 317, distance: 27.9
click at [959, 317] on span "37129-01-132A09 x 1" at bounding box center [927, 317] width 101 height 16
click at [929, 316] on span "37129-01-132A09 x 1" at bounding box center [927, 317] width 101 height 16
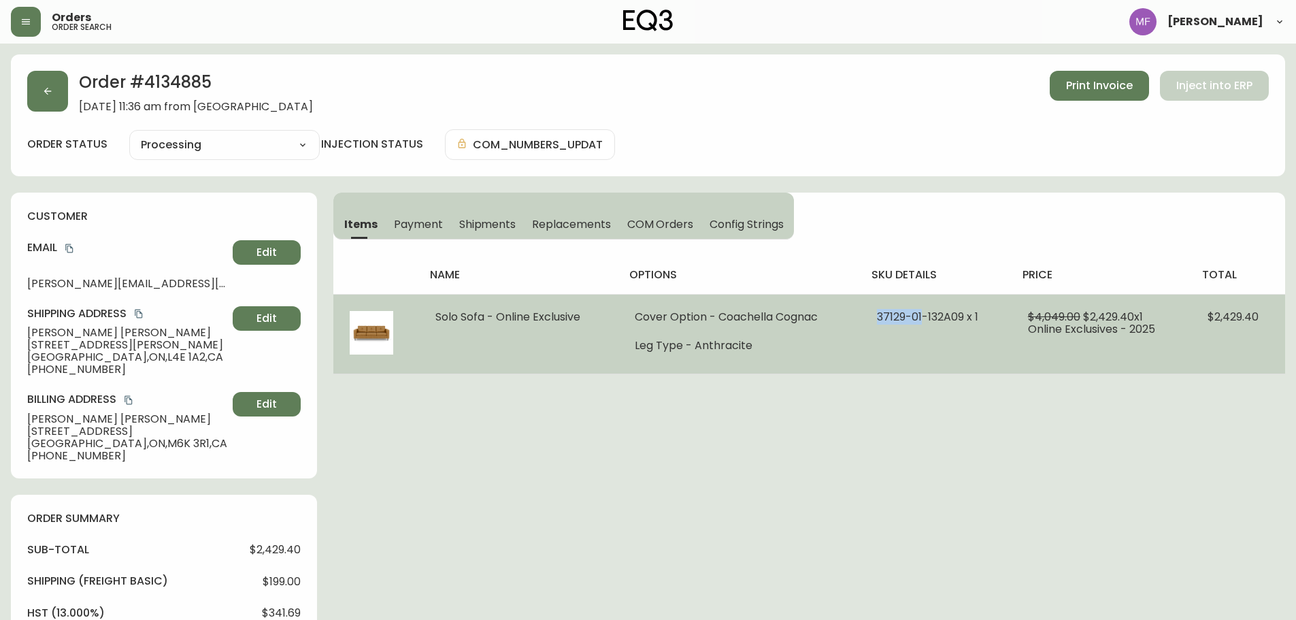
drag, startPoint x: 924, startPoint y: 314, endPoint x: 879, endPoint y: 314, distance: 45.6
click at [879, 314] on span "37129-01-132A09 x 1" at bounding box center [927, 317] width 101 height 16
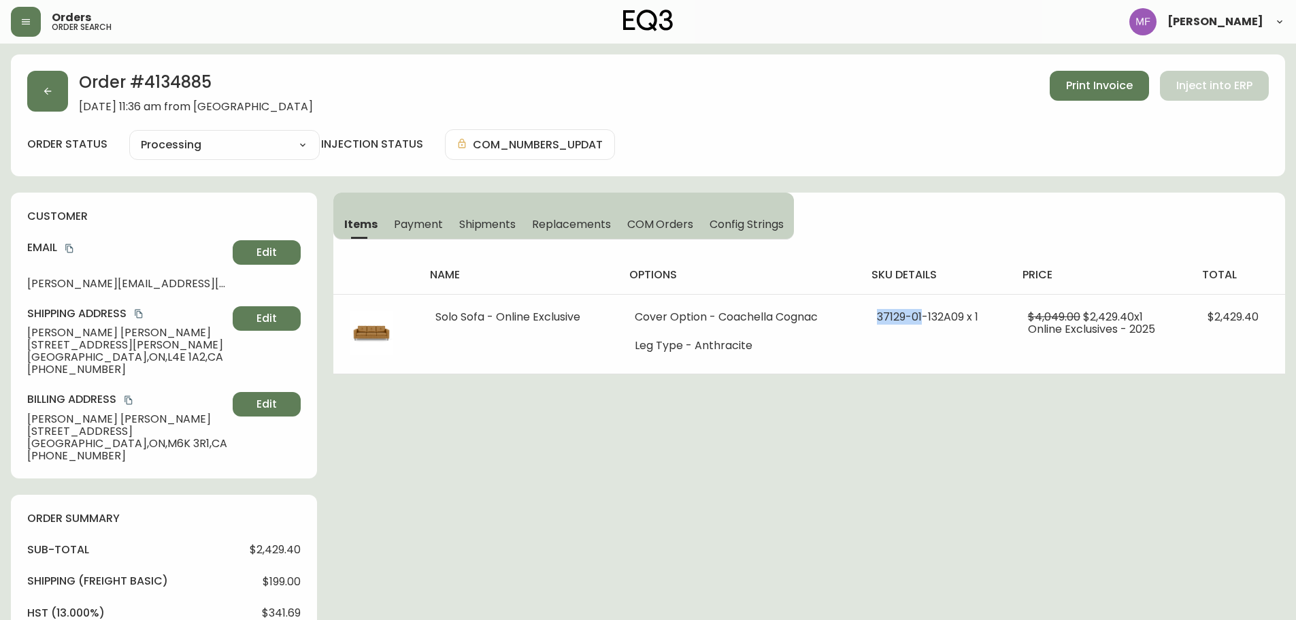
copy span "37129-01"
click at [33, 93] on button "button" at bounding box center [47, 91] width 41 height 41
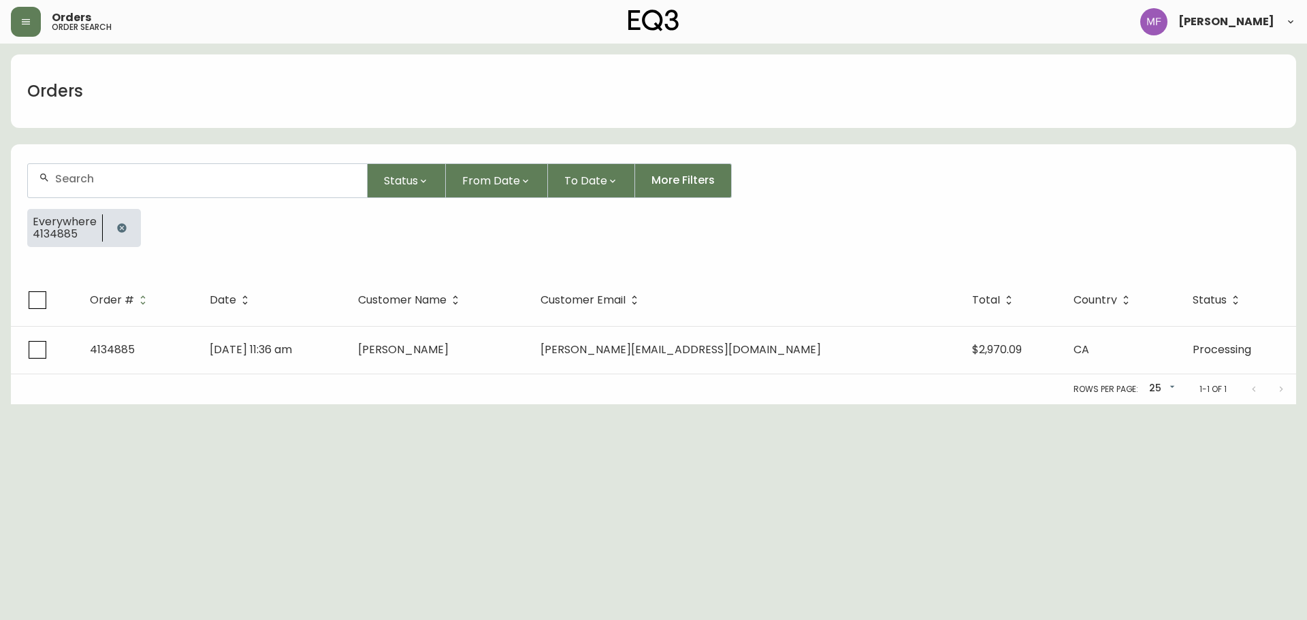
drag, startPoint x: 116, startPoint y: 229, endPoint x: 117, endPoint y: 210, distance: 18.4
click at [117, 229] on icon "button" at bounding box center [121, 227] width 9 height 9
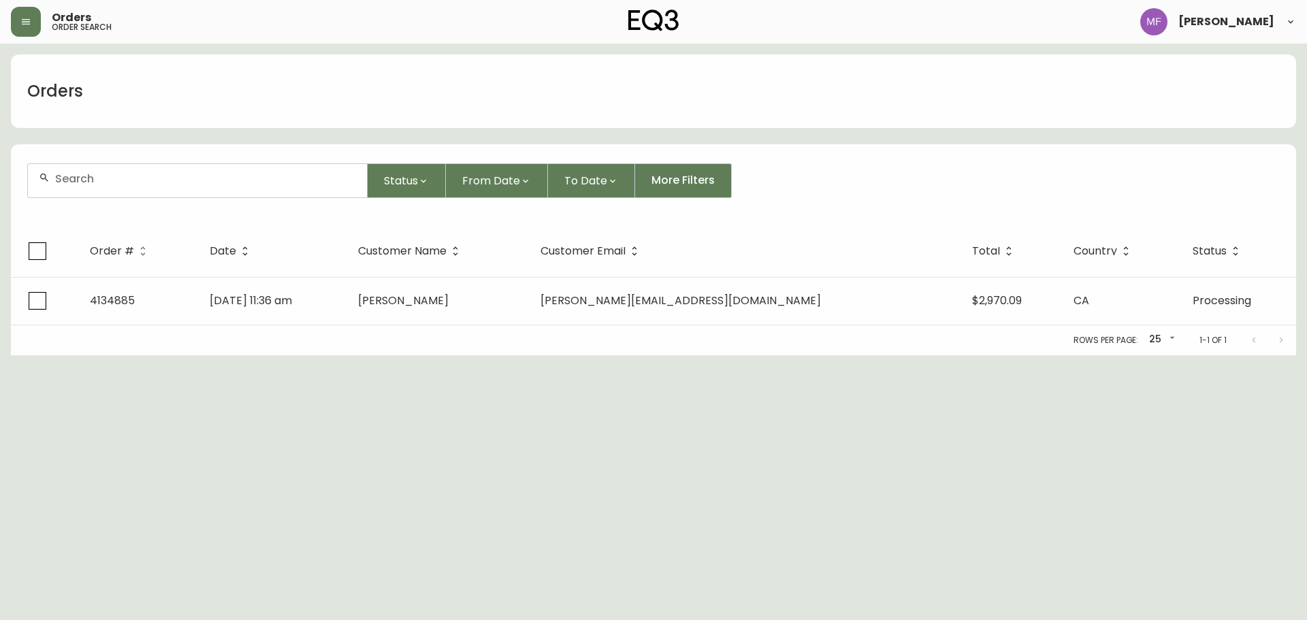
click at [127, 183] on input "text" at bounding box center [205, 178] width 301 height 13
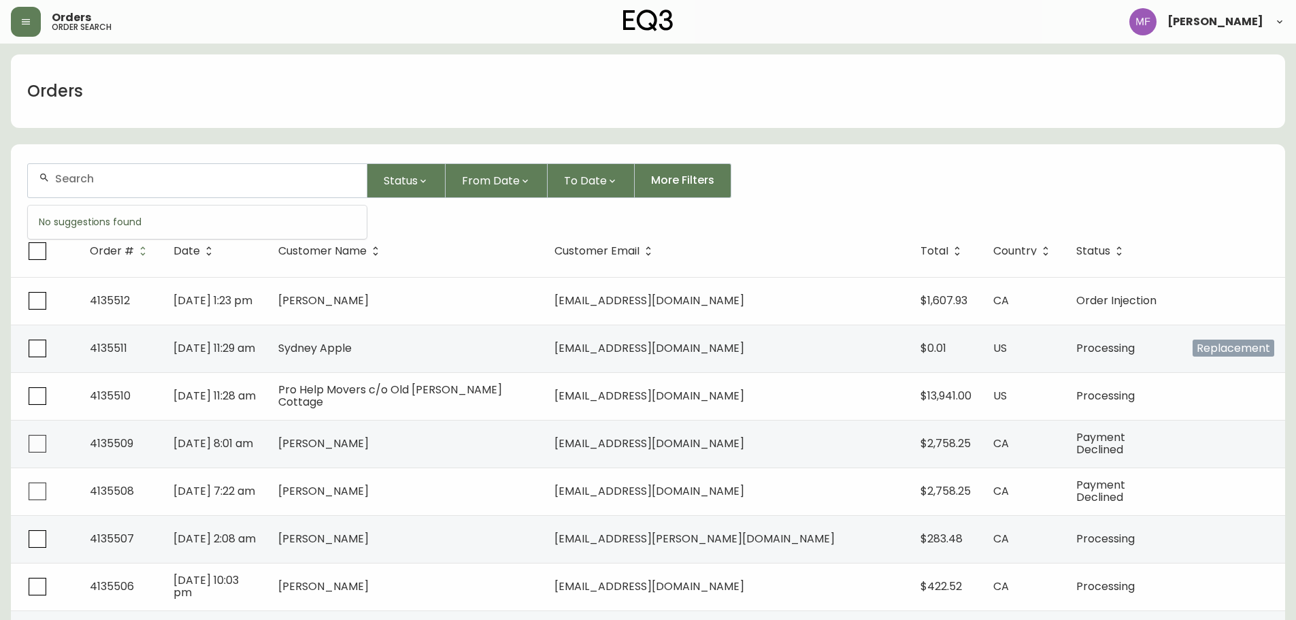
paste input "8559564"
type input "8559564"
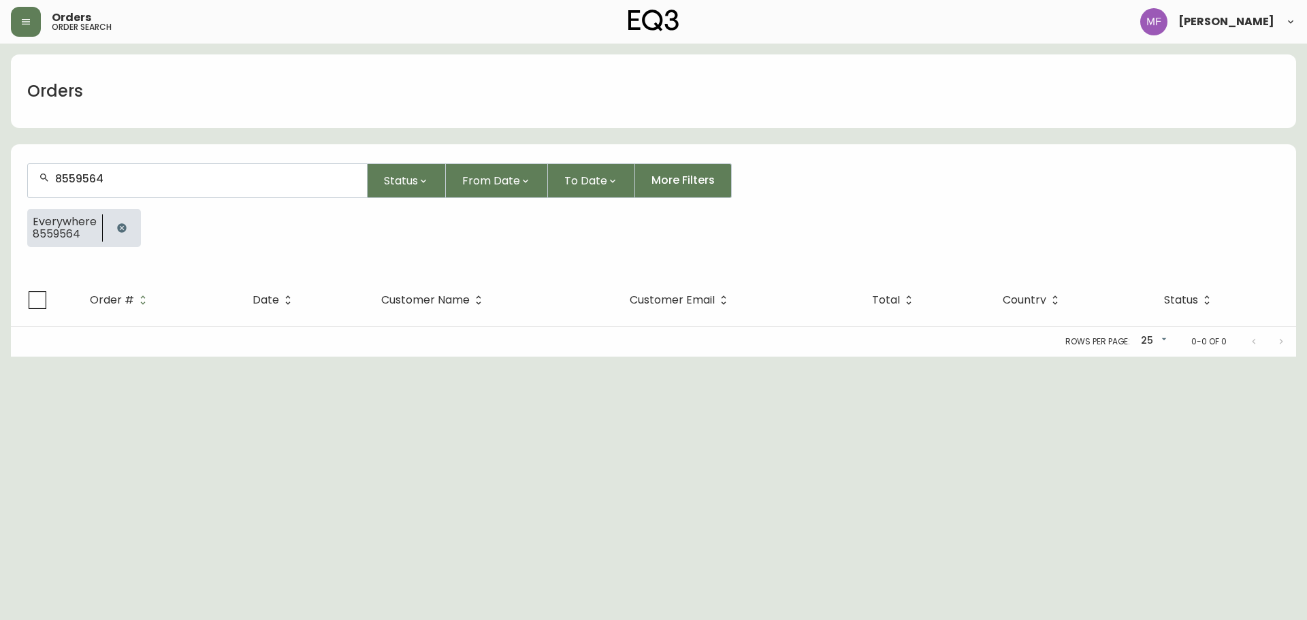
click at [118, 230] on icon "button" at bounding box center [121, 227] width 9 height 9
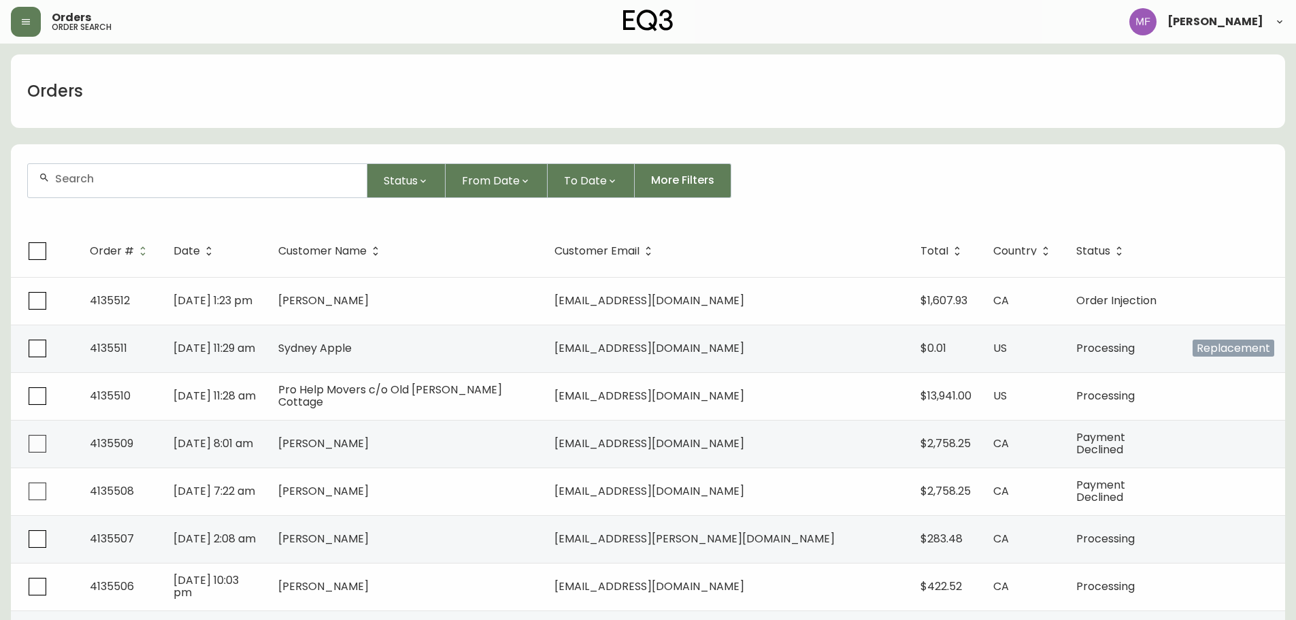
click at [165, 185] on div at bounding box center [197, 180] width 339 height 33
type input "4134885"
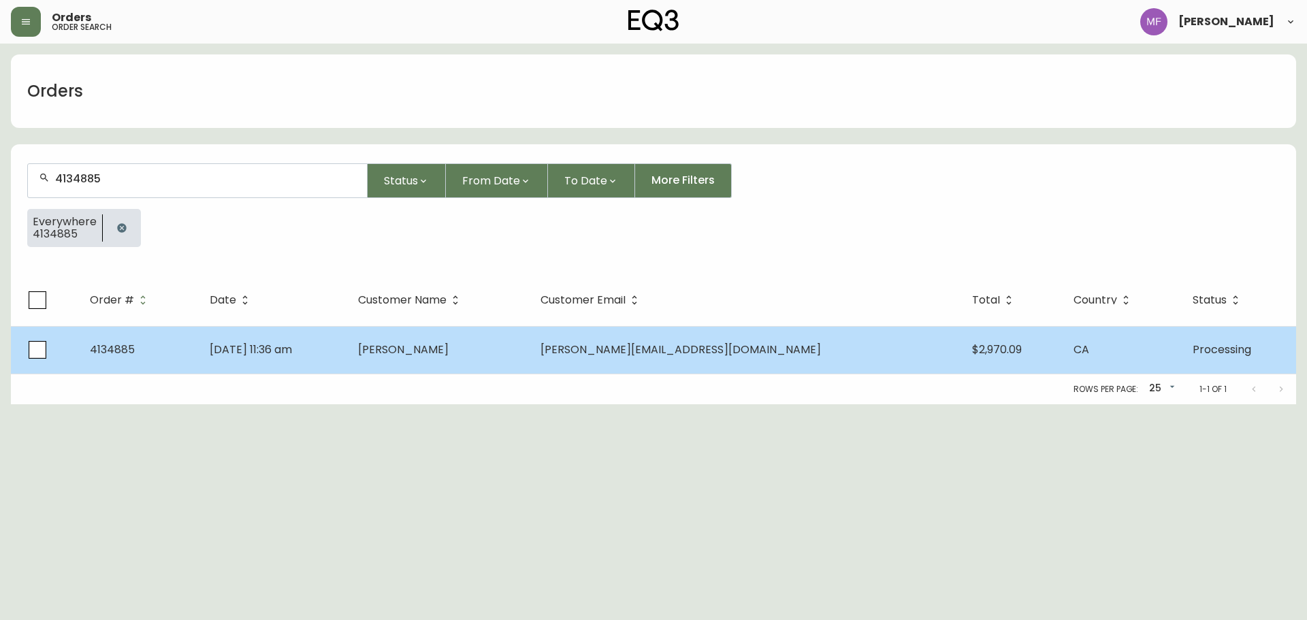
click at [347, 348] on td "Aug 27 2025, 11:36 am" at bounding box center [273, 350] width 148 height 48
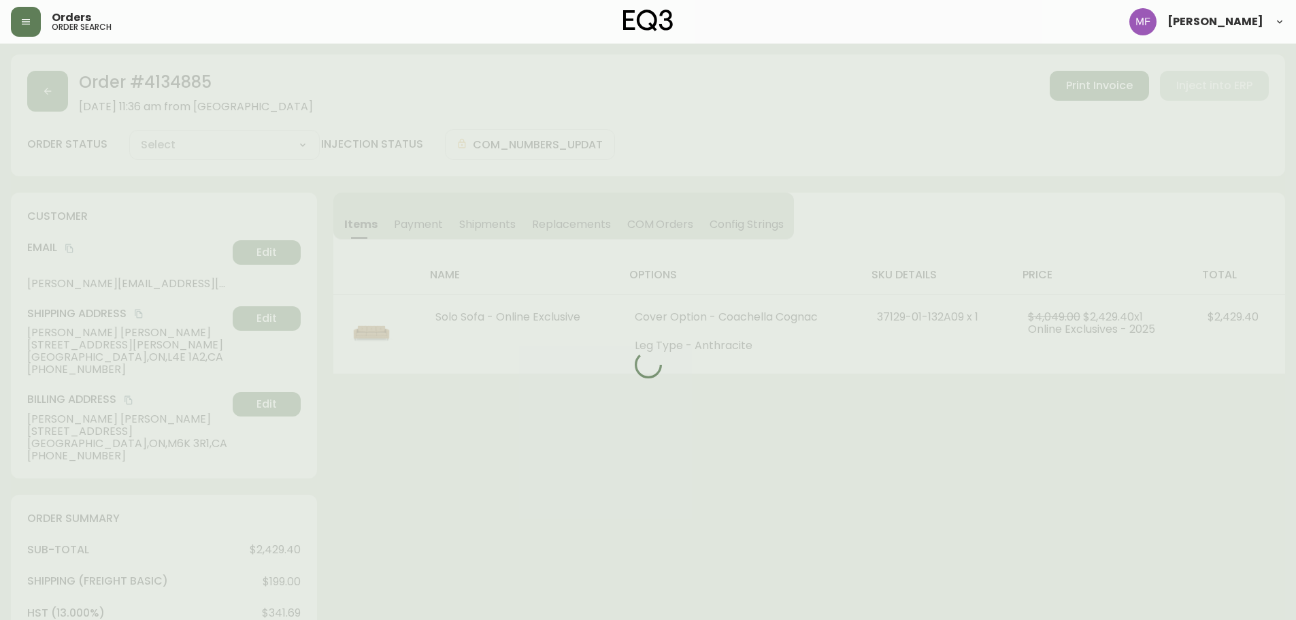
type input "Processing"
select select "PROCESSING"
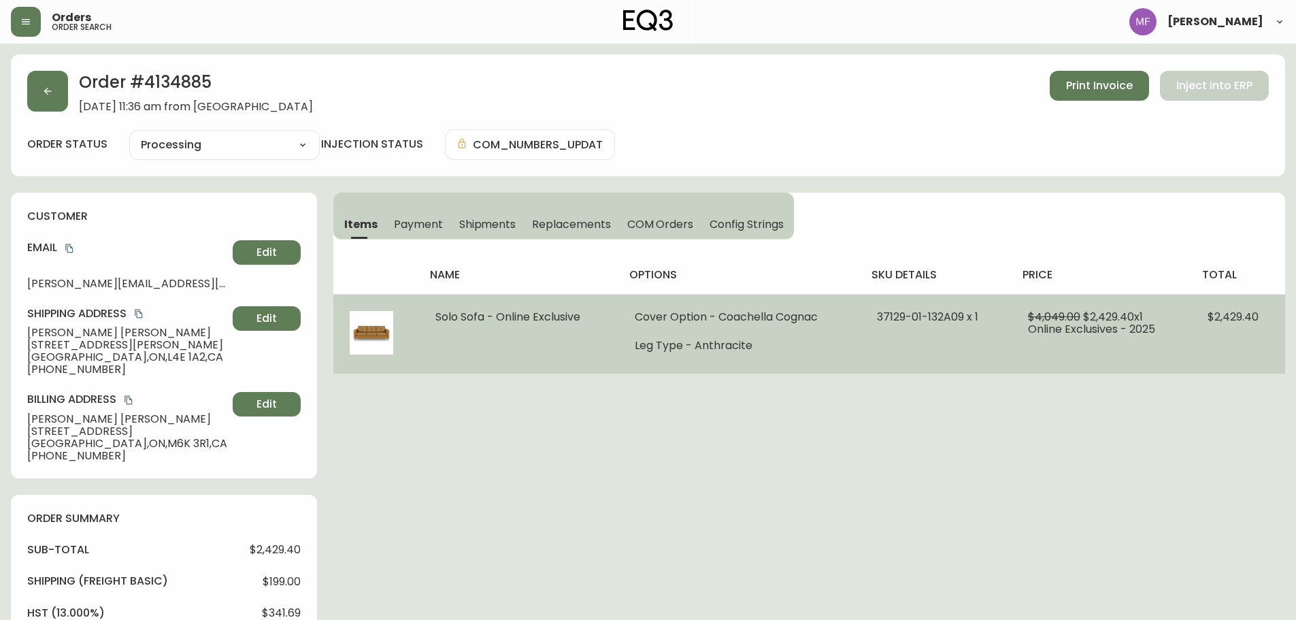
click at [1160, 301] on td "$4,049.00 $2,429.40 x 1 Online Exclusives - 2025" at bounding box center [1102, 334] width 180 height 80
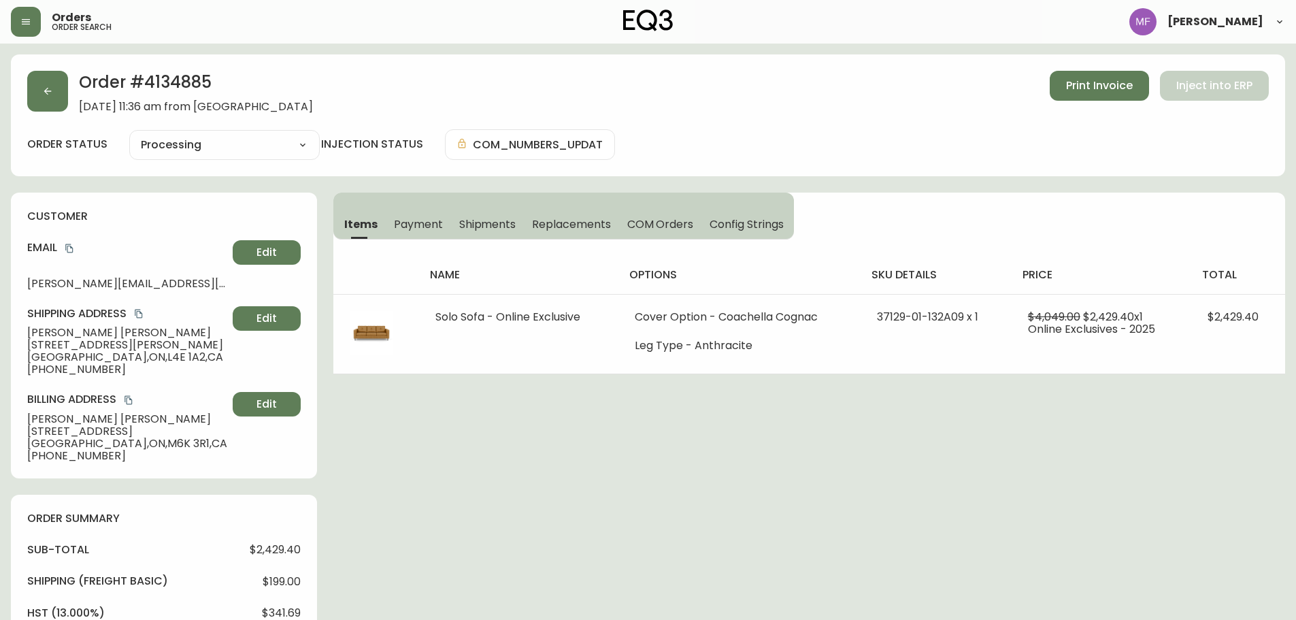
click at [202, 65] on div "Order # 4134885 August 27, 2025 at 11:36 am from CA_EN Print Invoice Inject int…" at bounding box center [648, 115] width 1275 height 122
copy h2 "4134885"
click at [70, 250] on icon "copy" at bounding box center [70, 249] width 10 height 10
click at [48, 86] on icon "button" at bounding box center [47, 91] width 11 height 11
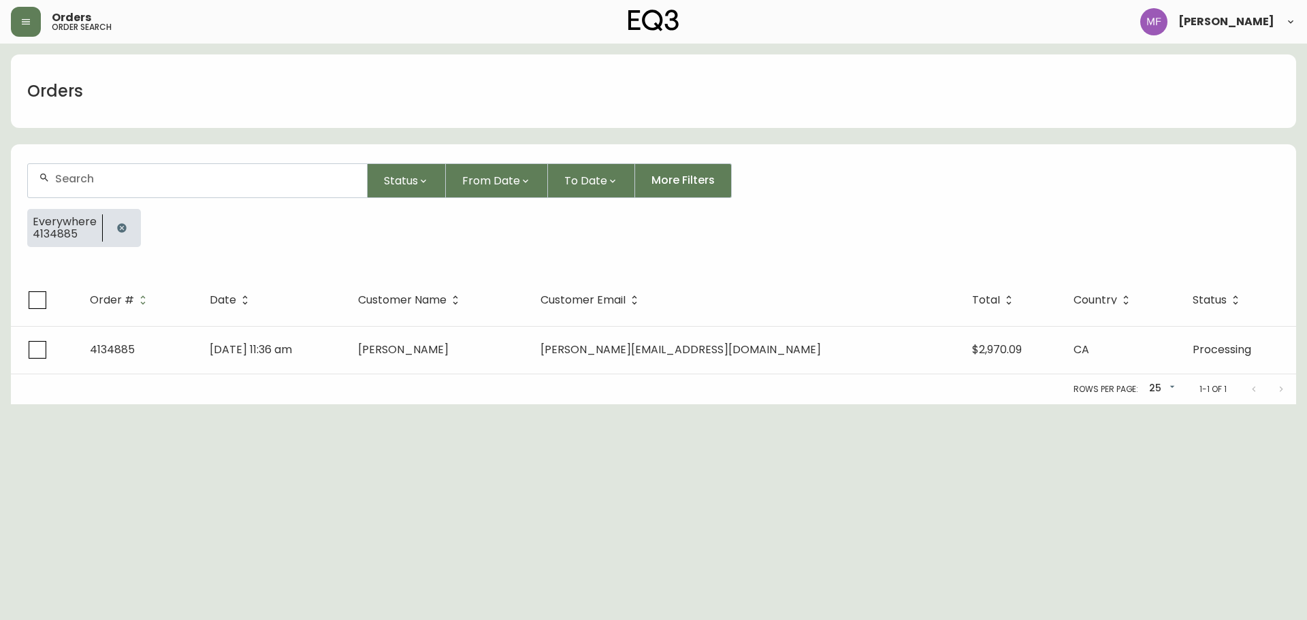
click at [116, 225] on icon "button" at bounding box center [121, 228] width 11 height 11
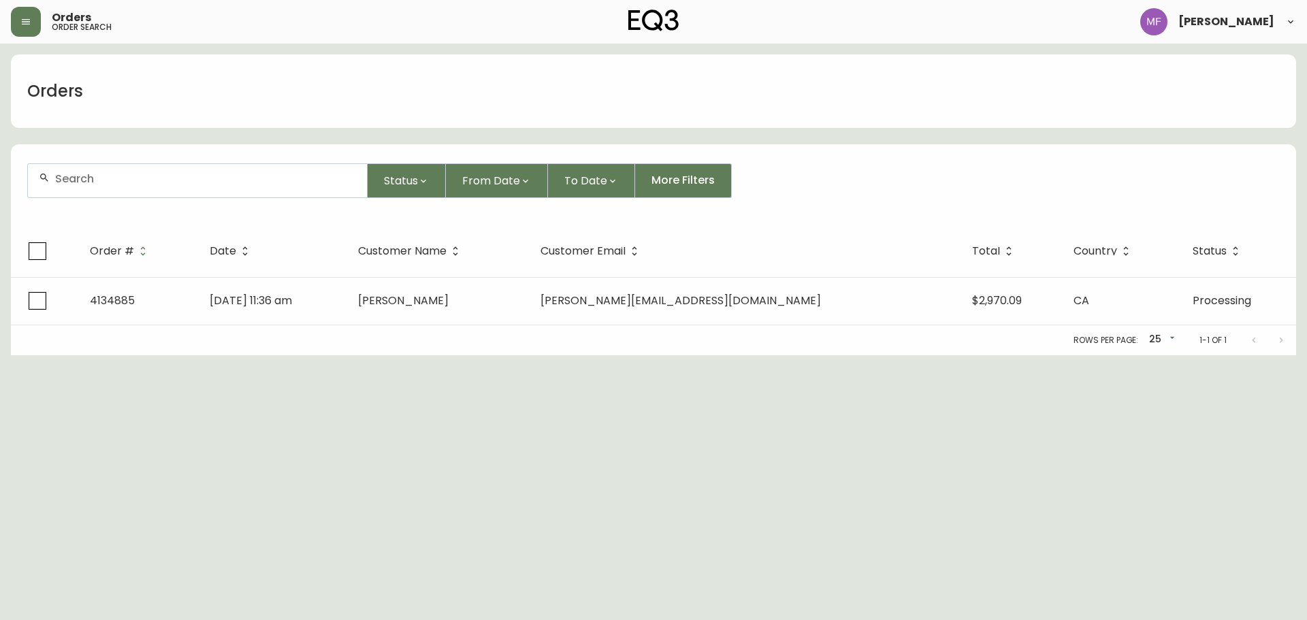
click at [103, 180] on input "text" at bounding box center [205, 178] width 301 height 13
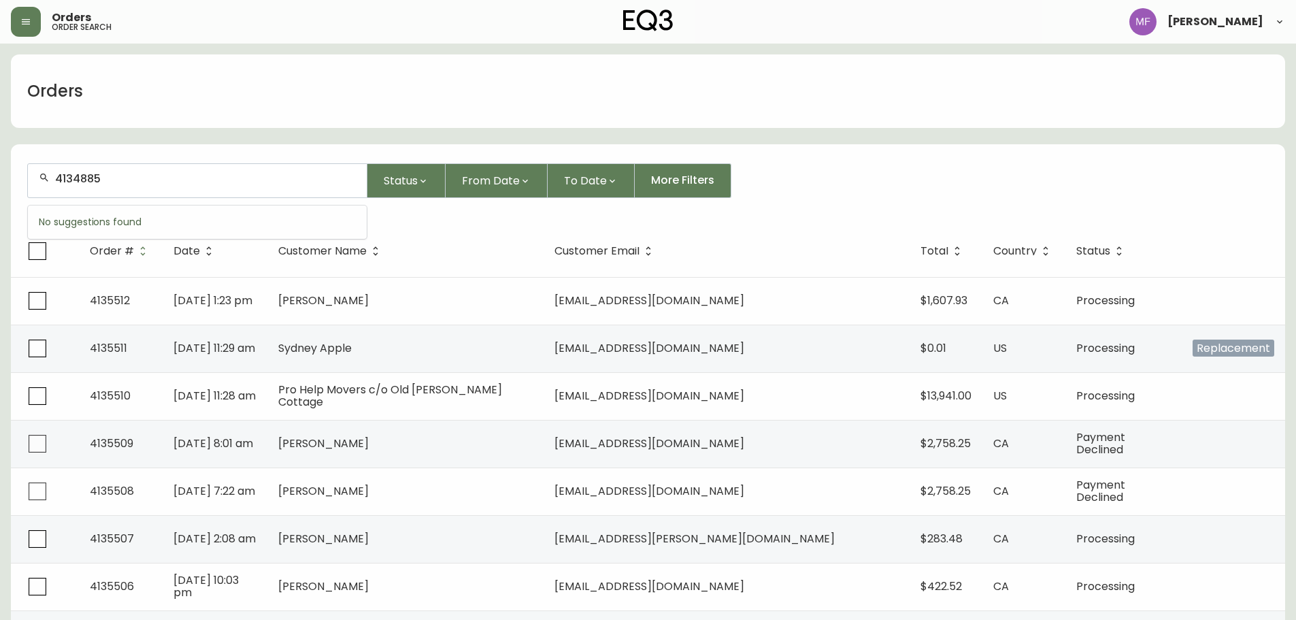
type input "4134885"
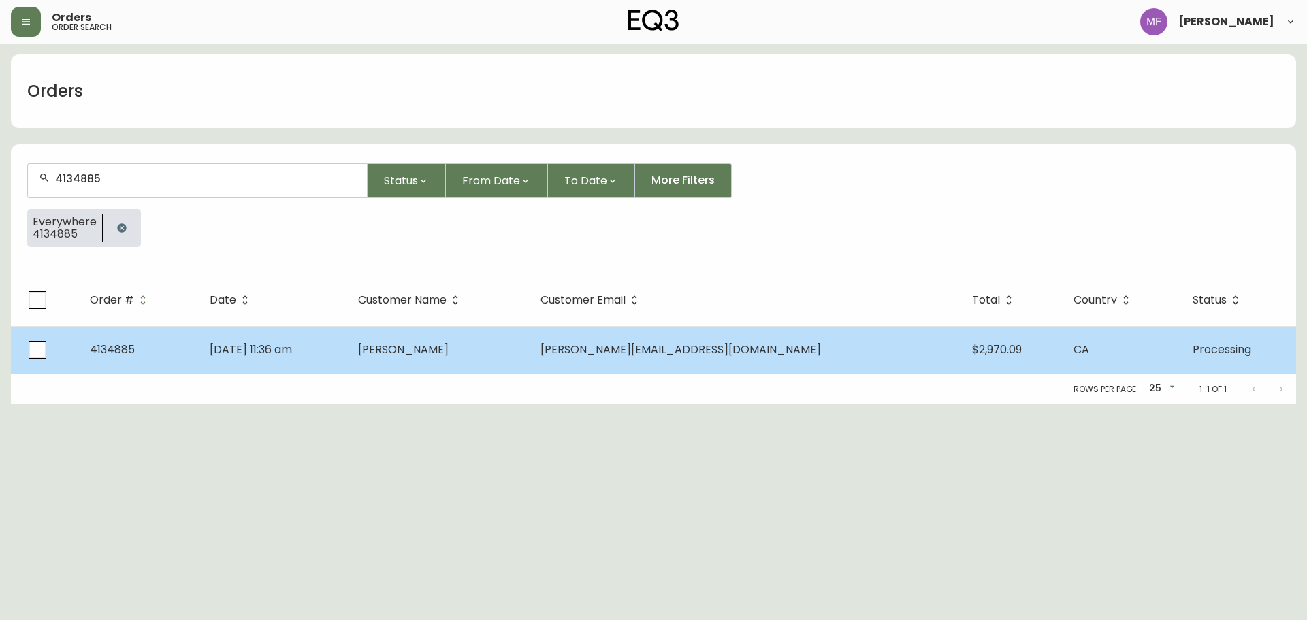
click at [455, 372] on td "Thomas Jin" at bounding box center [438, 350] width 182 height 48
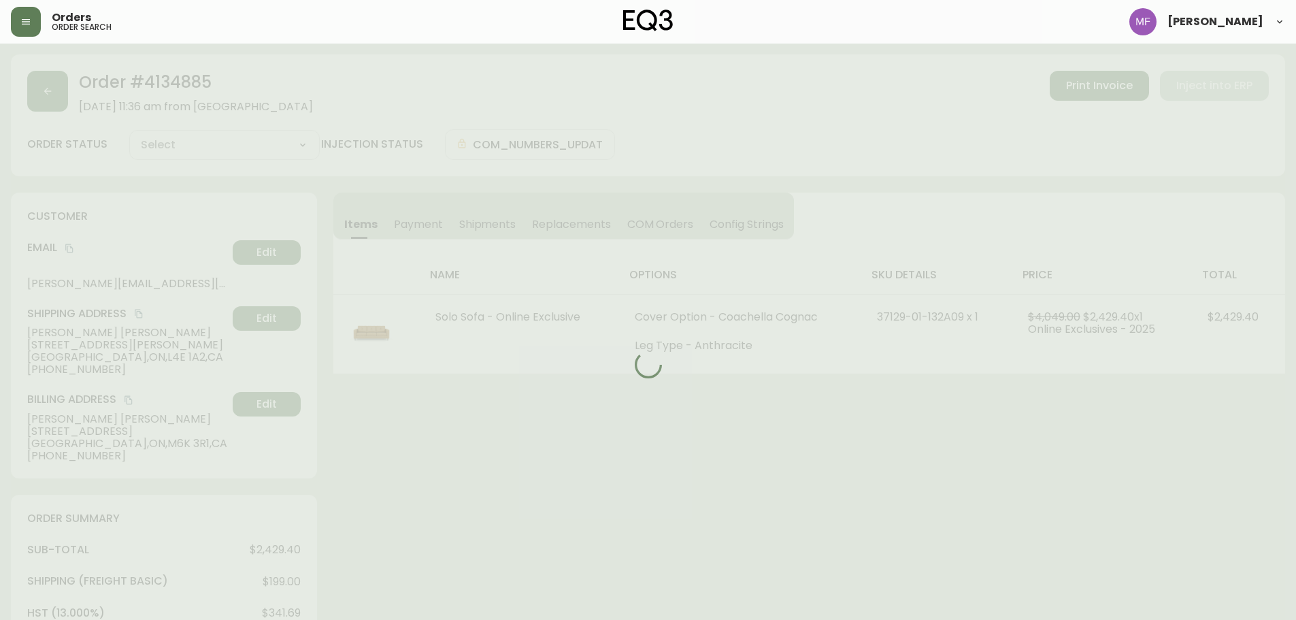
type input "Processing"
select select "PROCESSING"
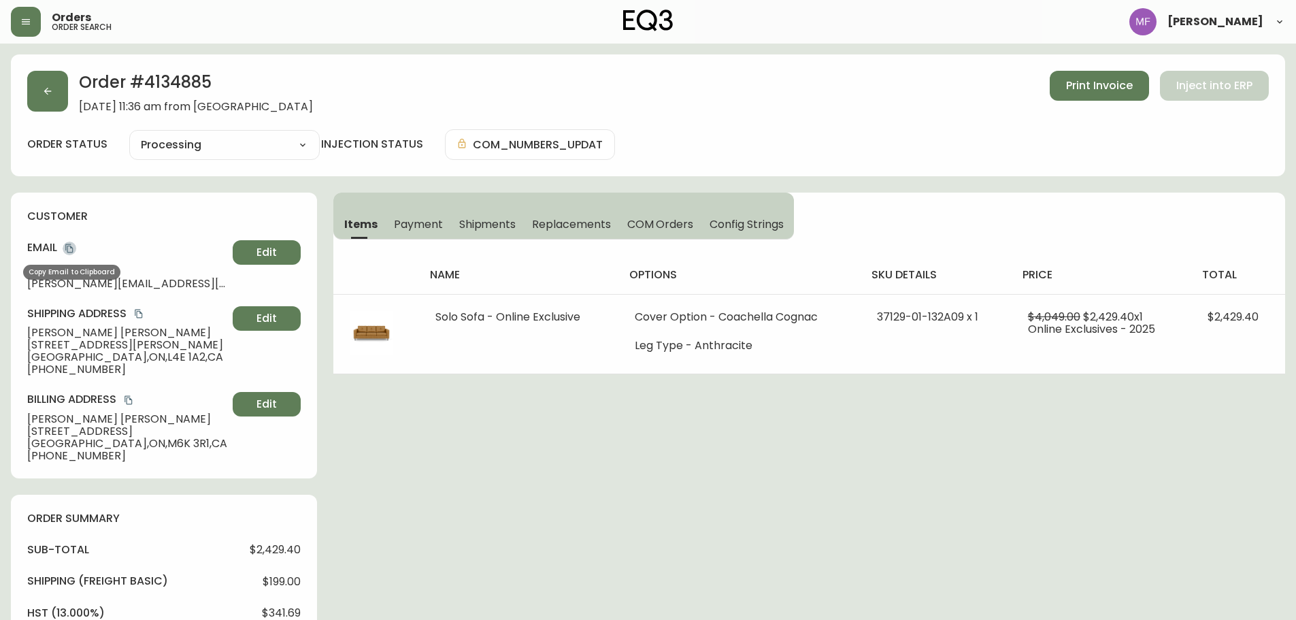
click at [69, 248] on icon "copy" at bounding box center [70, 249] width 10 height 10
click at [71, 249] on icon "copy" at bounding box center [70, 249] width 10 height 10
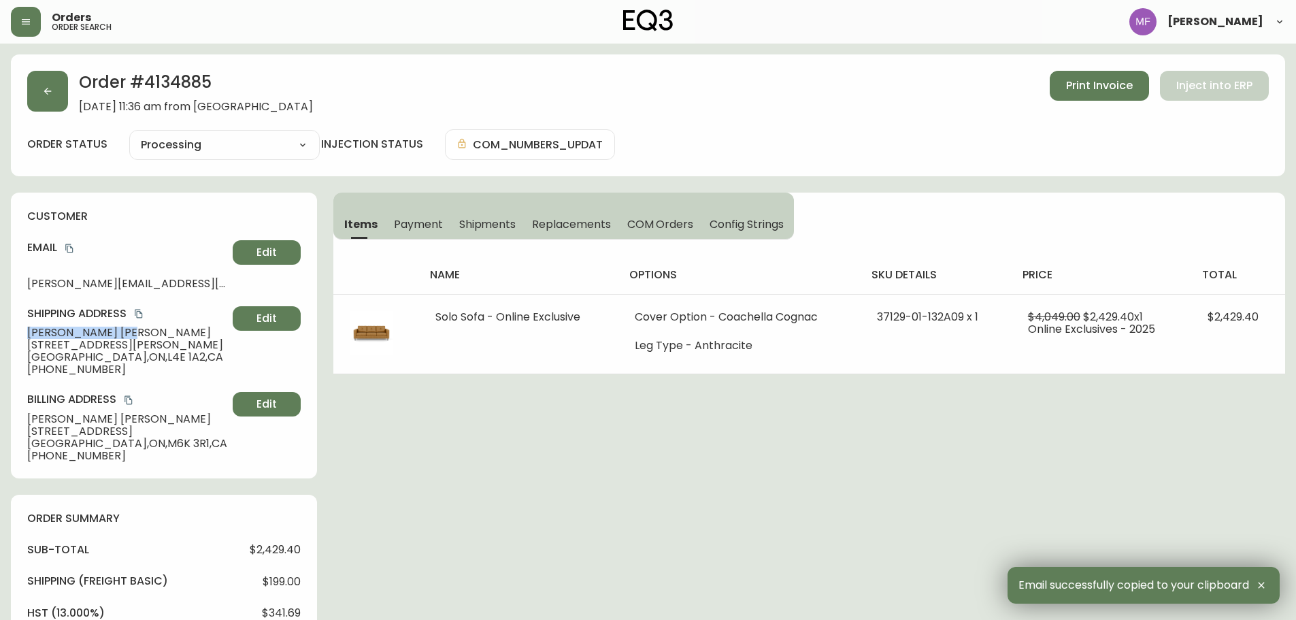
drag, startPoint x: 99, startPoint y: 331, endPoint x: 0, endPoint y: 336, distance: 99.4
click at [0, 336] on main "Order # 4134885 August 27, 2025 at 11:36 am from CA_EN Print Invoice Inject int…" at bounding box center [648, 533] width 1296 height 979
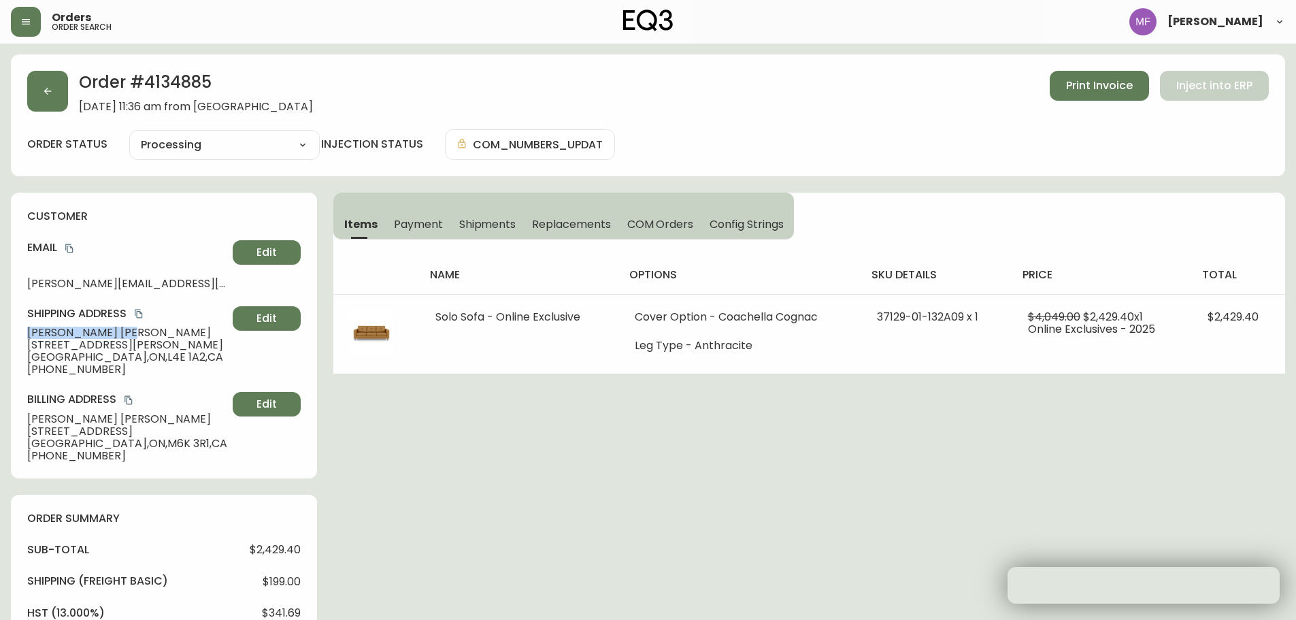
copy span "Thomas Jin"
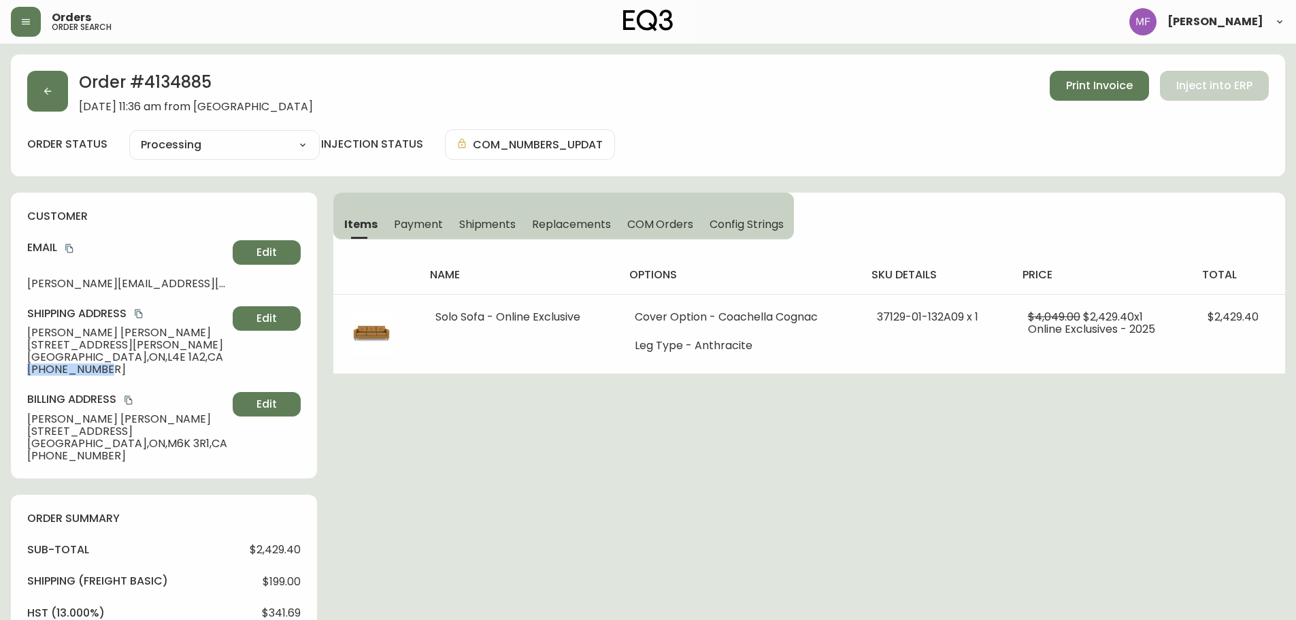
drag, startPoint x: 110, startPoint y: 371, endPoint x: 22, endPoint y: 370, distance: 87.8
click at [22, 370] on div "customer Email thomas.jin23@gmail.com Edit Shipping Address Thomas Jin 63 Schme…" at bounding box center [164, 336] width 306 height 286
copy span "+16476371337"
drag, startPoint x: 96, startPoint y: 332, endPoint x: 29, endPoint y: 332, distance: 67.4
click at [29, 332] on span "Thomas Jin" at bounding box center [127, 333] width 200 height 12
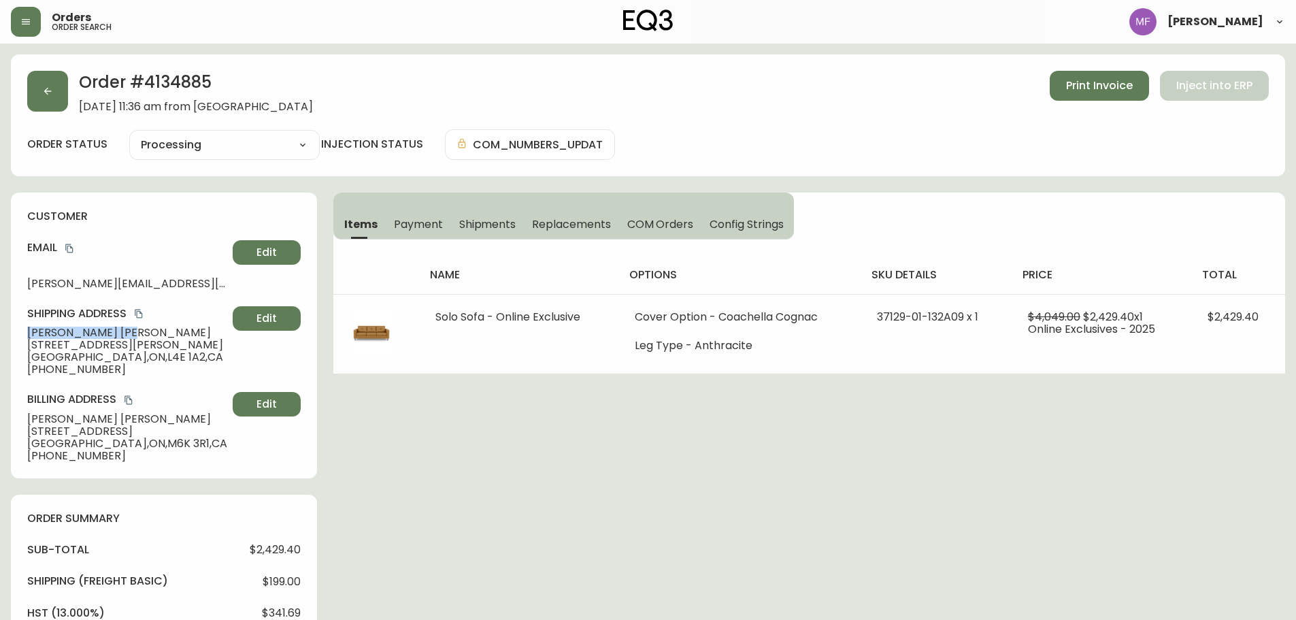
copy span "Thomas Jin"
click at [1086, 85] on span "Print Invoice" at bounding box center [1099, 85] width 67 height 15
click at [49, 95] on icon "button" at bounding box center [47, 91] width 11 height 11
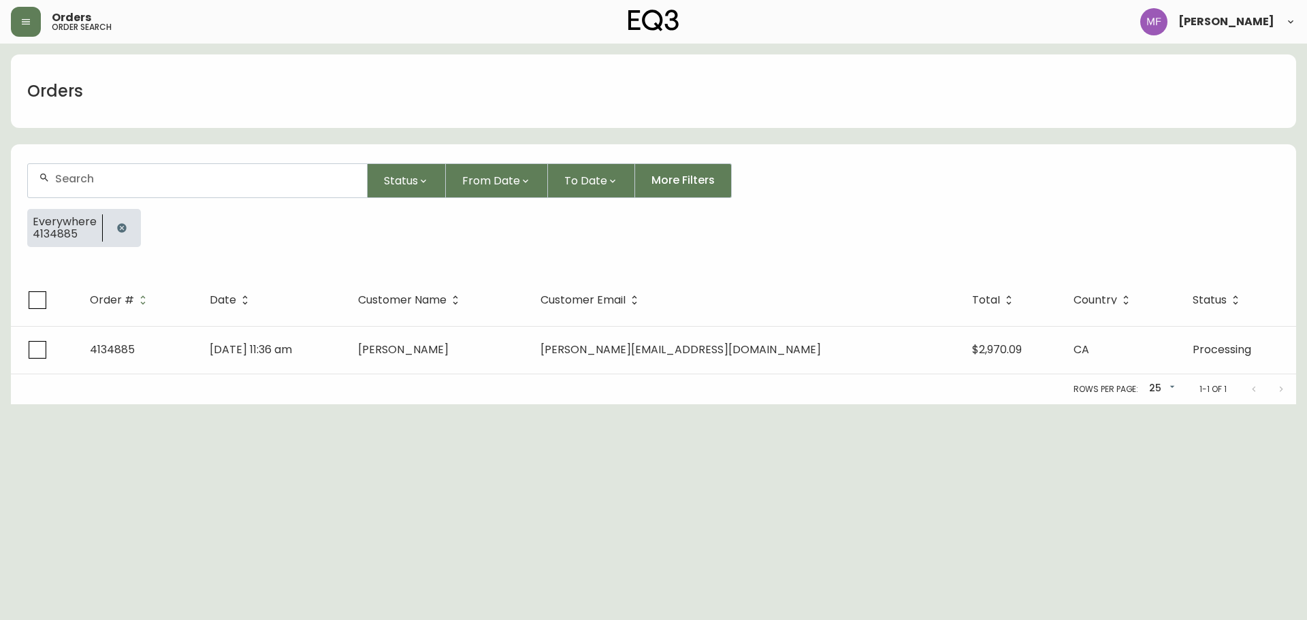
click at [131, 219] on button "button" at bounding box center [121, 227] width 27 height 27
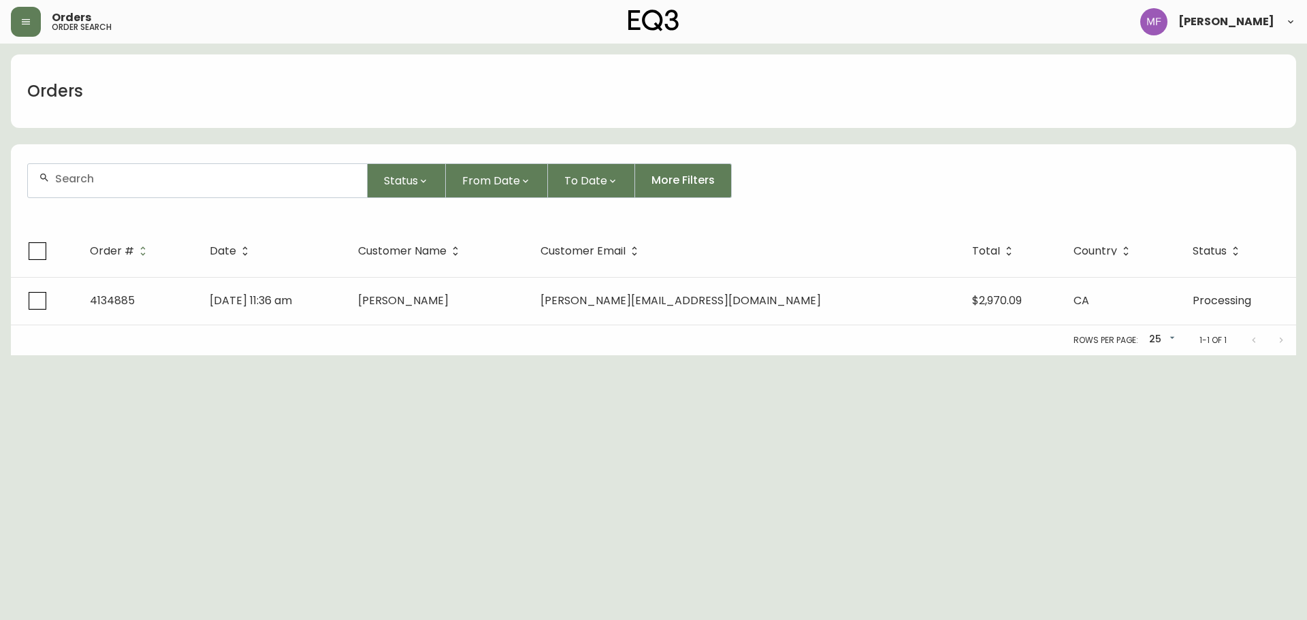
click at [116, 177] on input "text" at bounding box center [205, 178] width 301 height 13
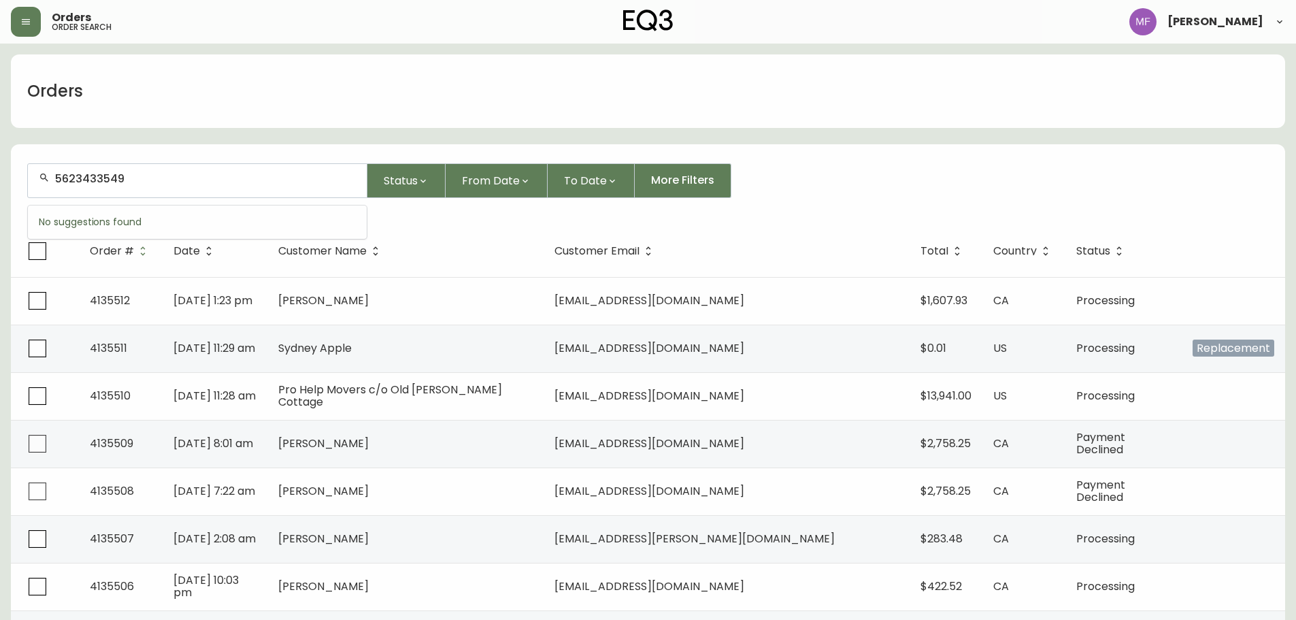
type input "5623433549"
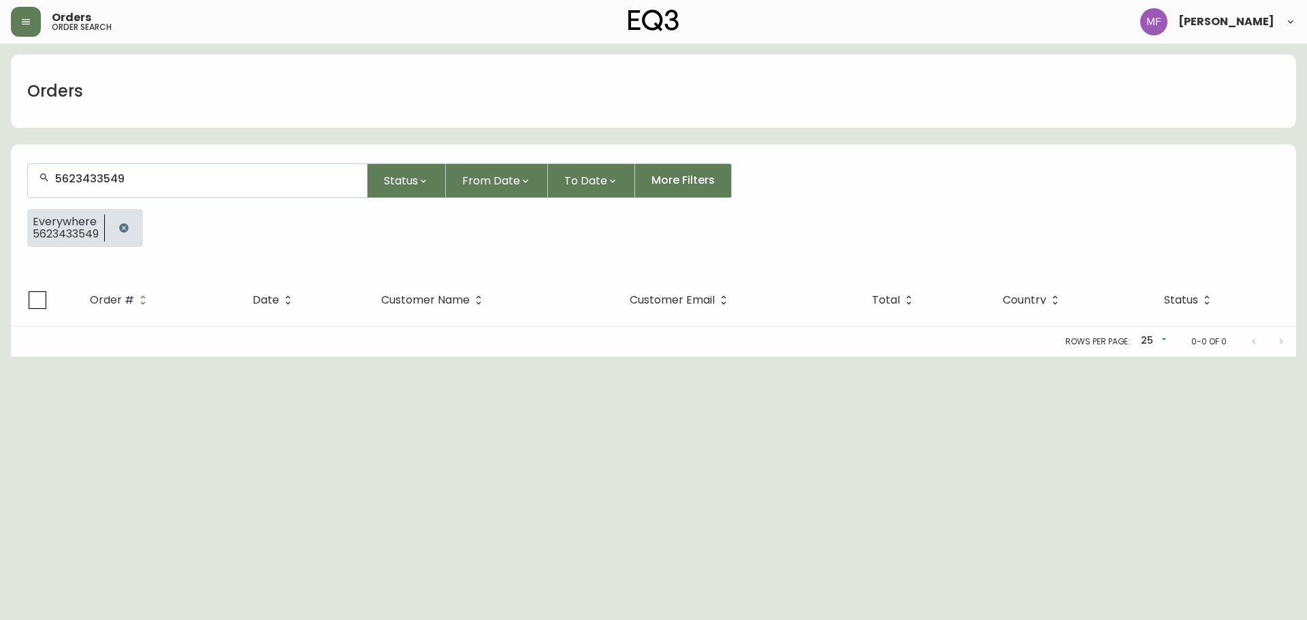
click at [114, 223] on button "button" at bounding box center [123, 227] width 27 height 27
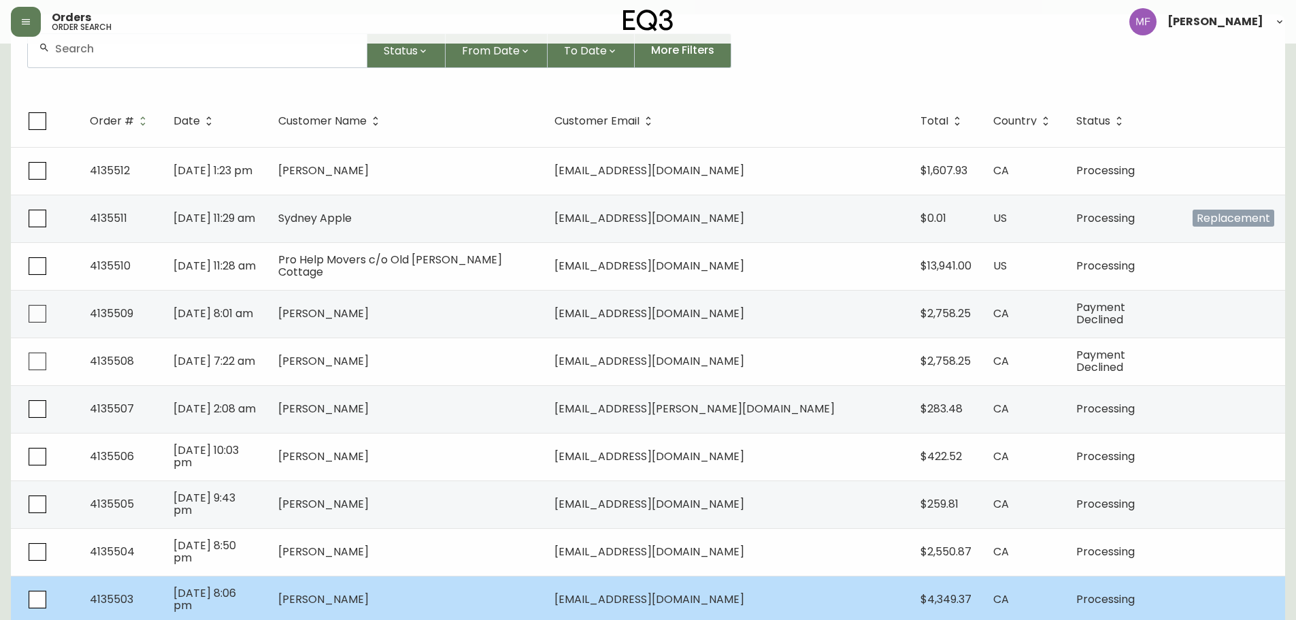
scroll to position [62, 0]
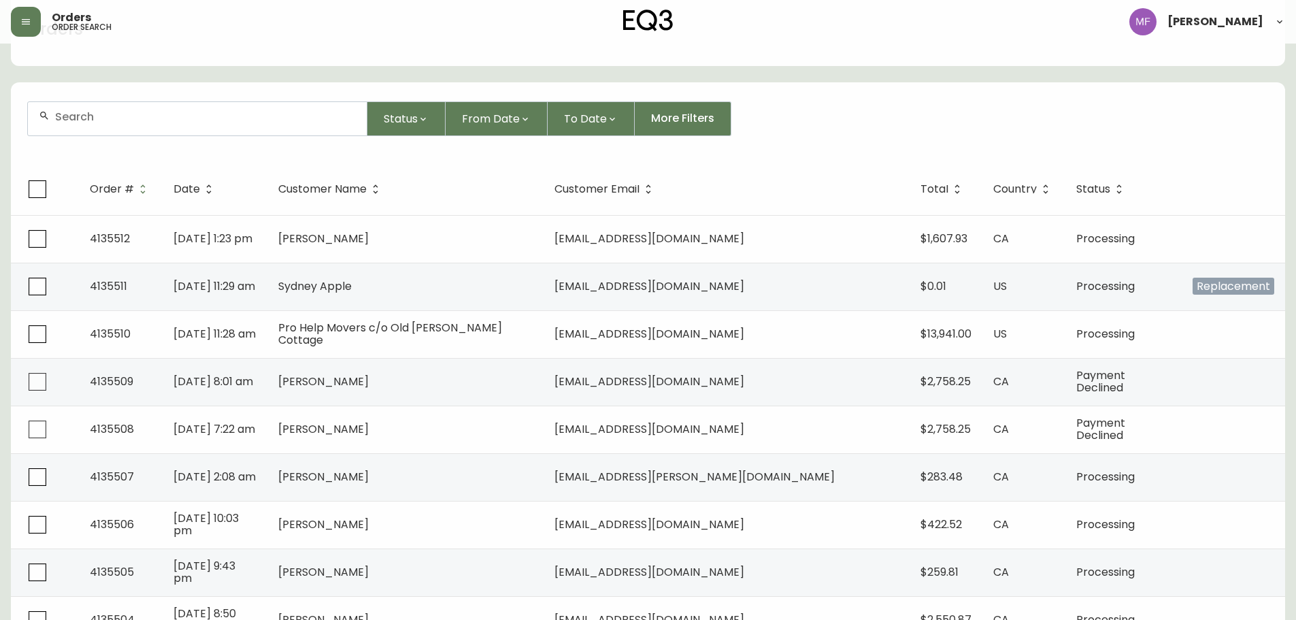
click at [217, 128] on div at bounding box center [197, 118] width 339 height 33
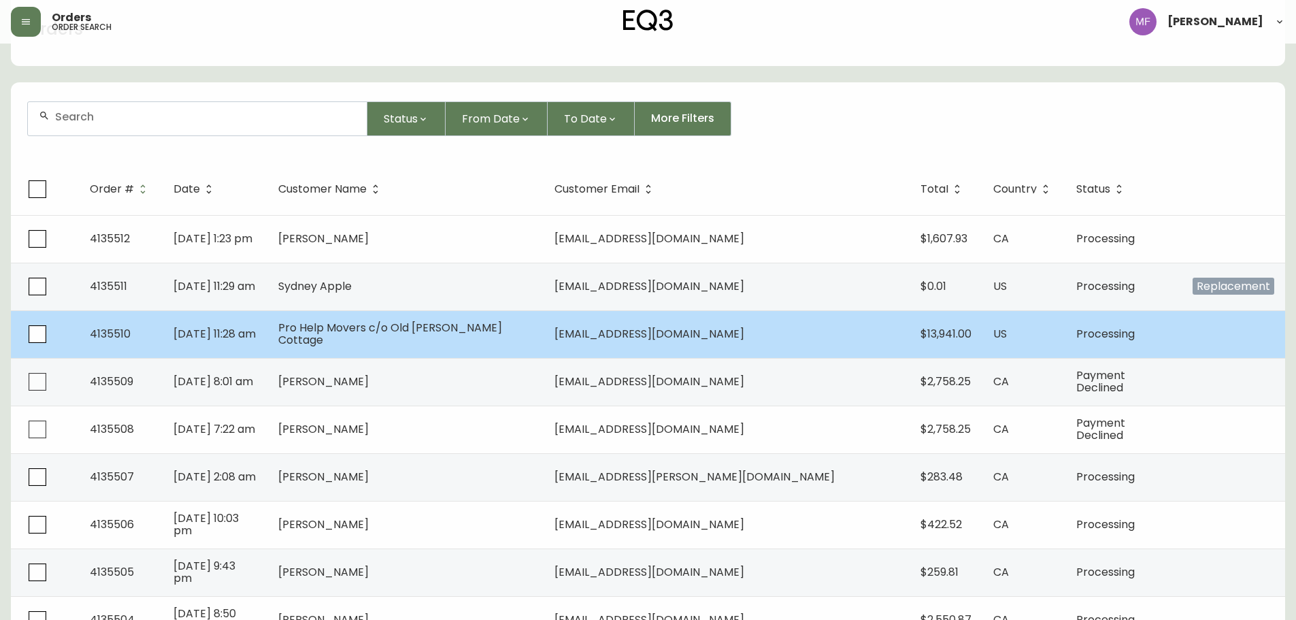
click at [716, 338] on span "[EMAIL_ADDRESS][DOMAIN_NAME]" at bounding box center [650, 334] width 190 height 16
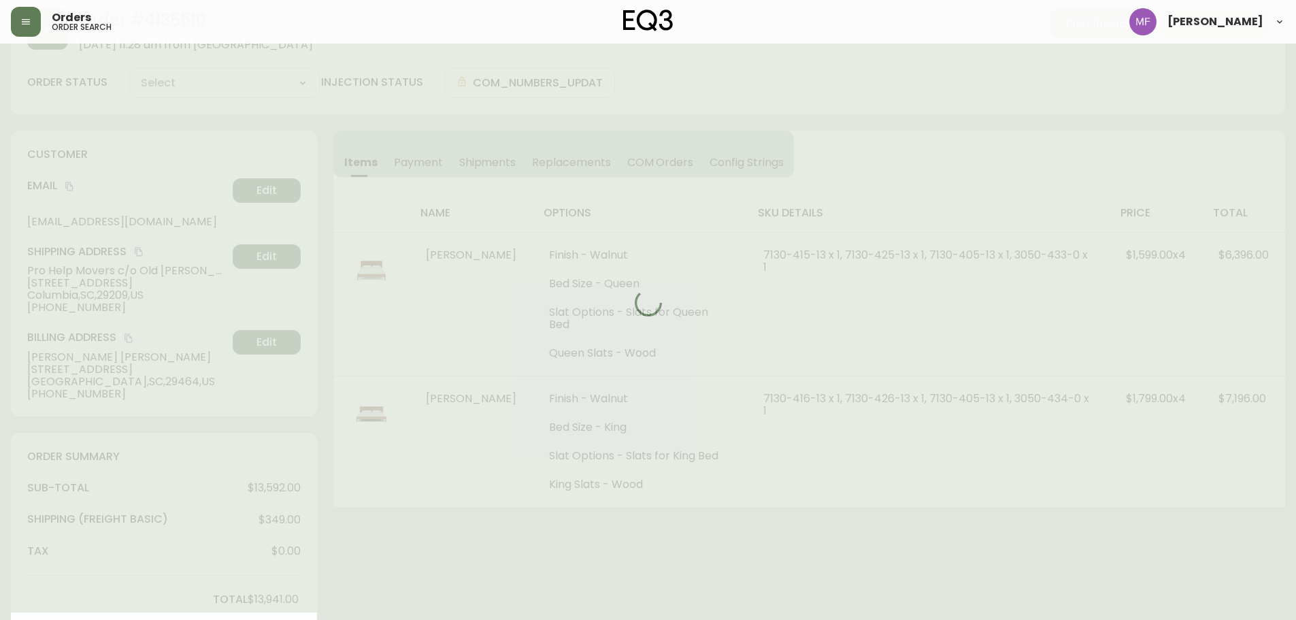
type input "Processing"
select select "PROCESSING"
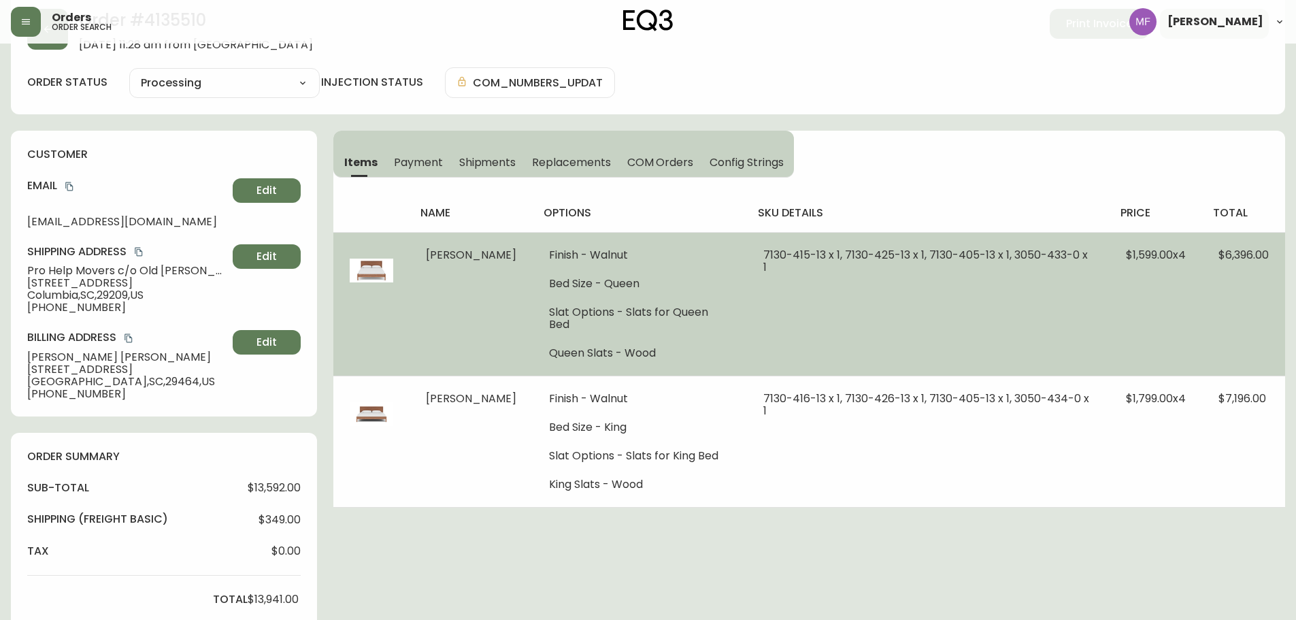
click at [1181, 308] on td "$1,599.00 x 4" at bounding box center [1156, 304] width 93 height 144
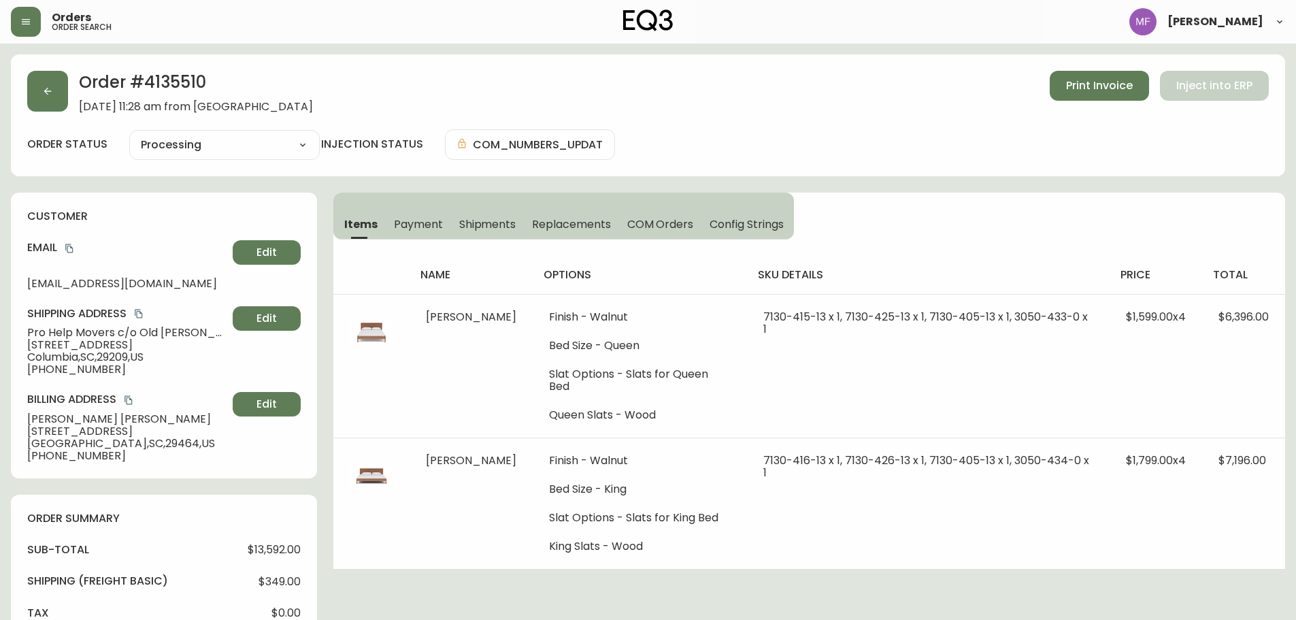
click at [131, 356] on span "Columbia , SC , 29209 , US" at bounding box center [127, 357] width 200 height 12
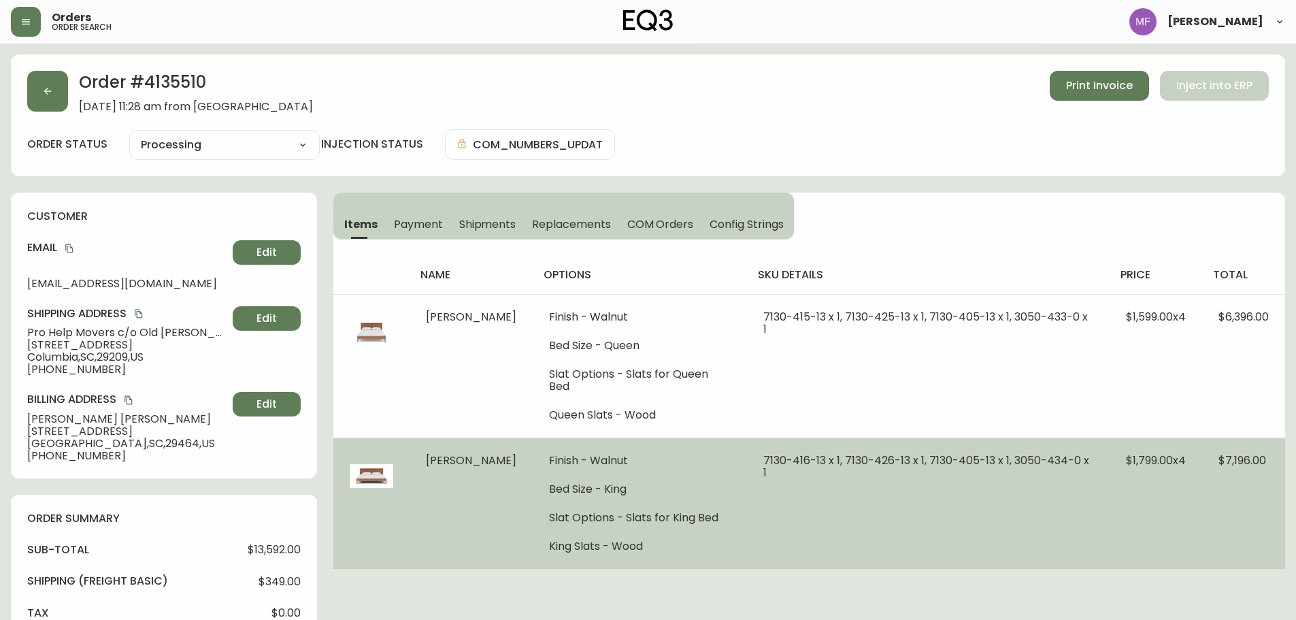
click at [678, 555] on td "Finish - Walnut Bed Size - King Slat Options - Slats for King Bed King Slats - …" at bounding box center [640, 503] width 214 height 131
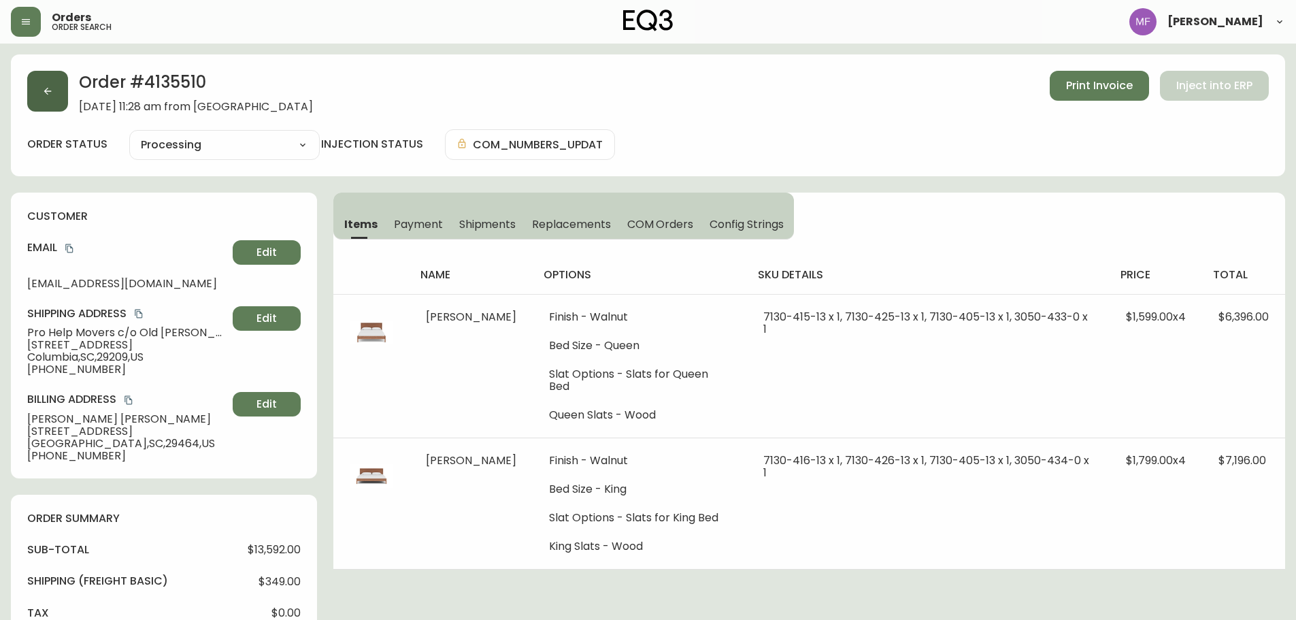
click at [37, 97] on button "button" at bounding box center [47, 91] width 41 height 41
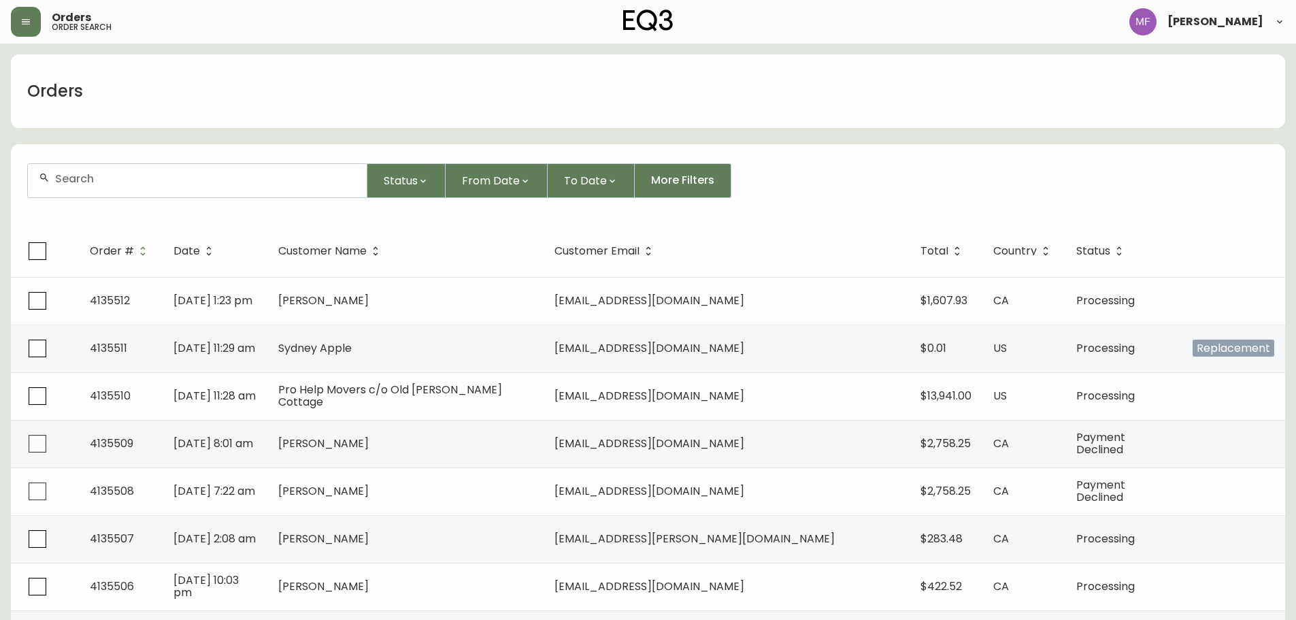
click at [174, 182] on input "text" at bounding box center [205, 178] width 301 height 13
type input "5146925130"
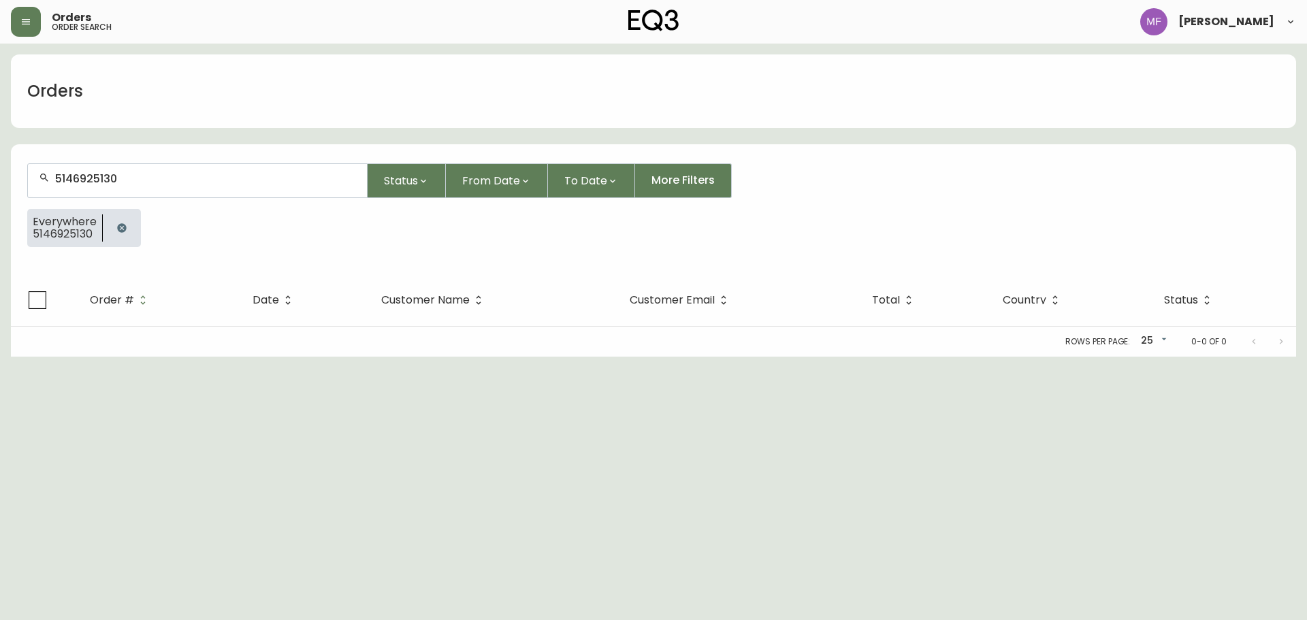
click at [120, 238] on button "button" at bounding box center [121, 227] width 27 height 27
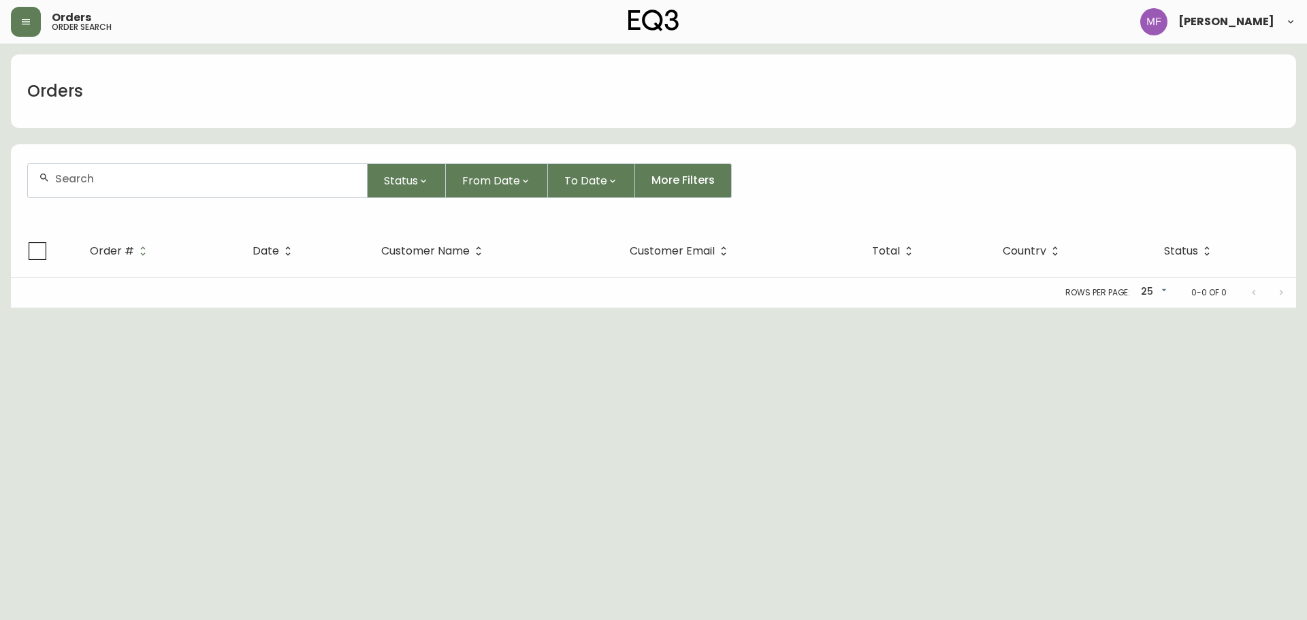
click at [118, 186] on div at bounding box center [197, 180] width 339 height 33
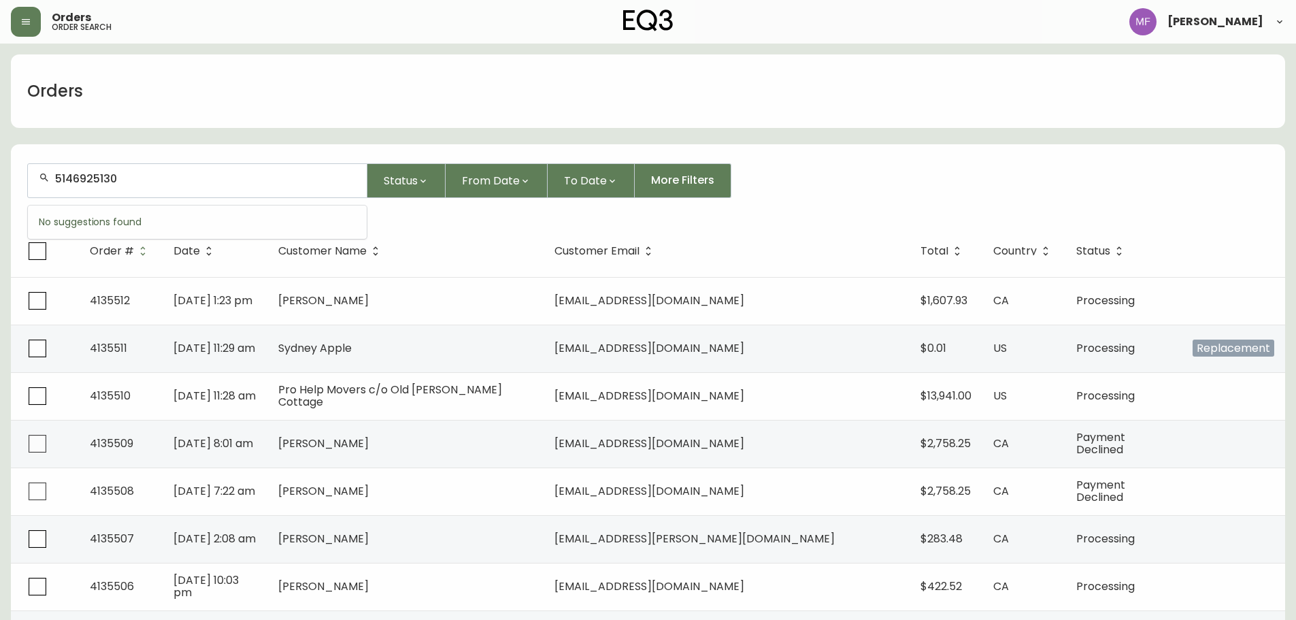
type input "5146925130"
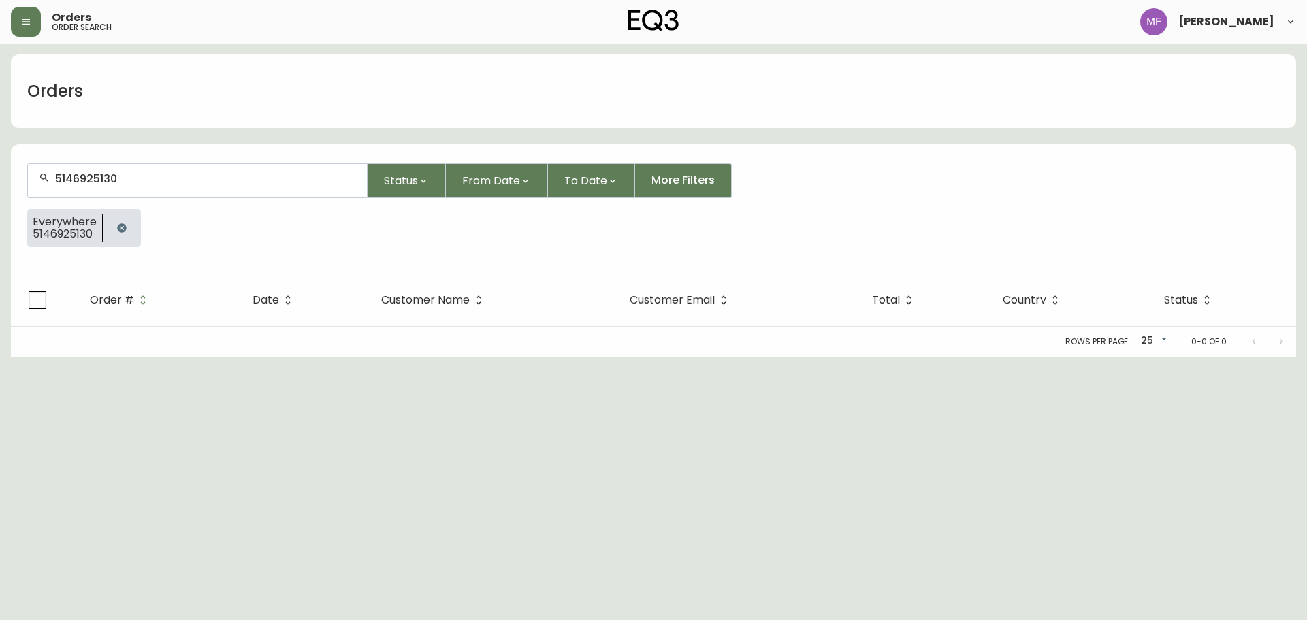
click at [116, 225] on icon "button" at bounding box center [121, 228] width 11 height 11
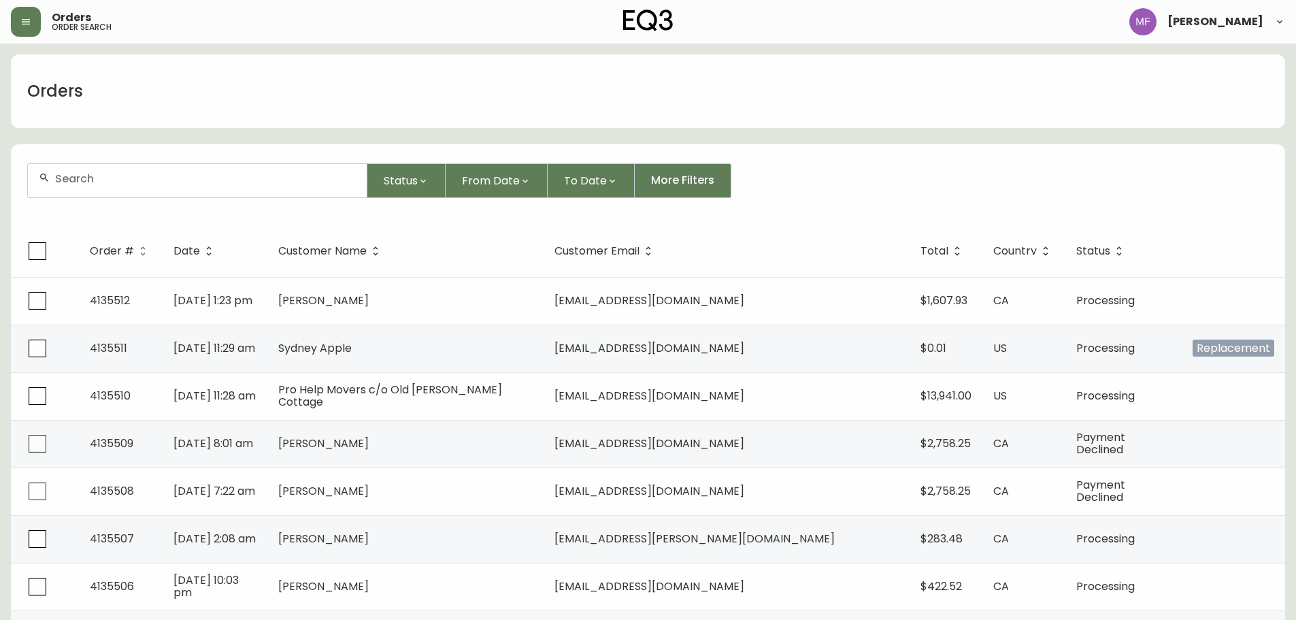
click at [195, 187] on div at bounding box center [197, 180] width 339 height 33
type input "4134539"
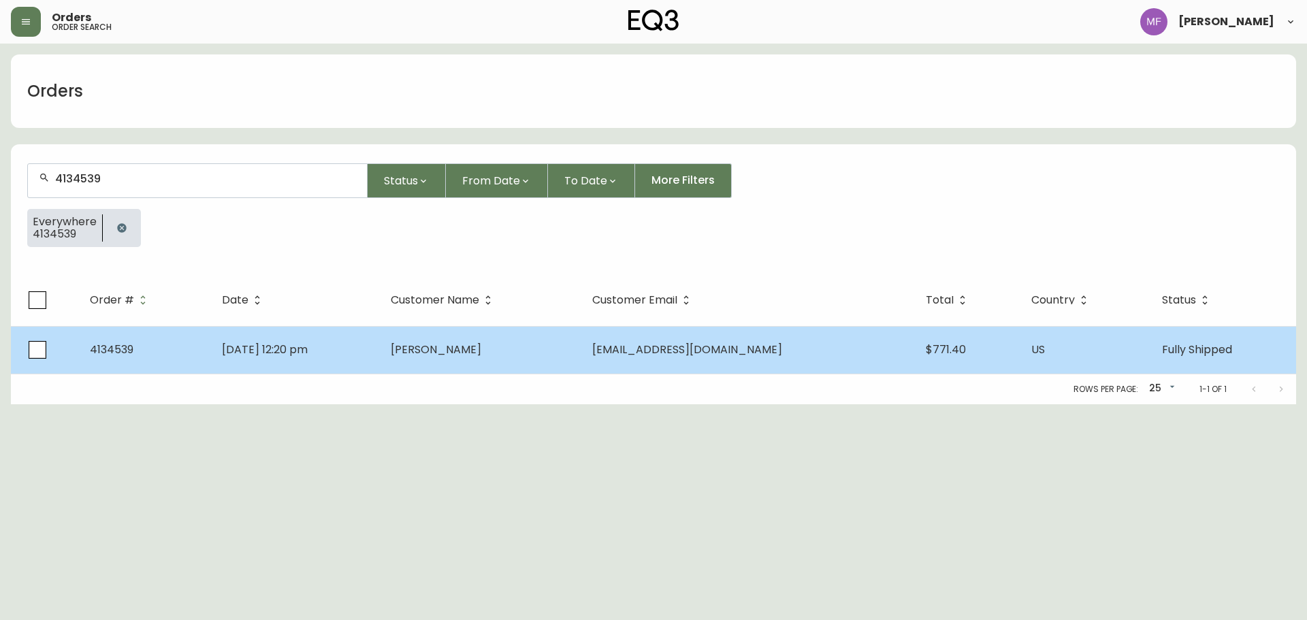
click at [380, 367] on td "Aug 06 2025, 12:20 pm" at bounding box center [295, 350] width 169 height 48
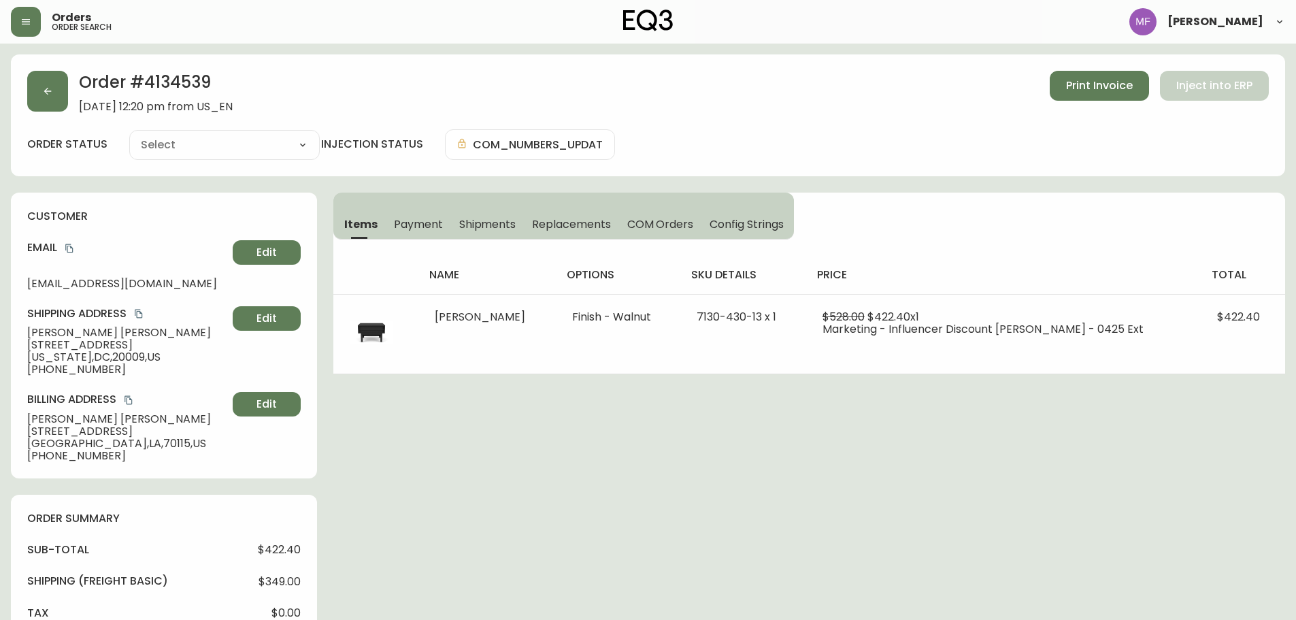
type input "Fully Shipped"
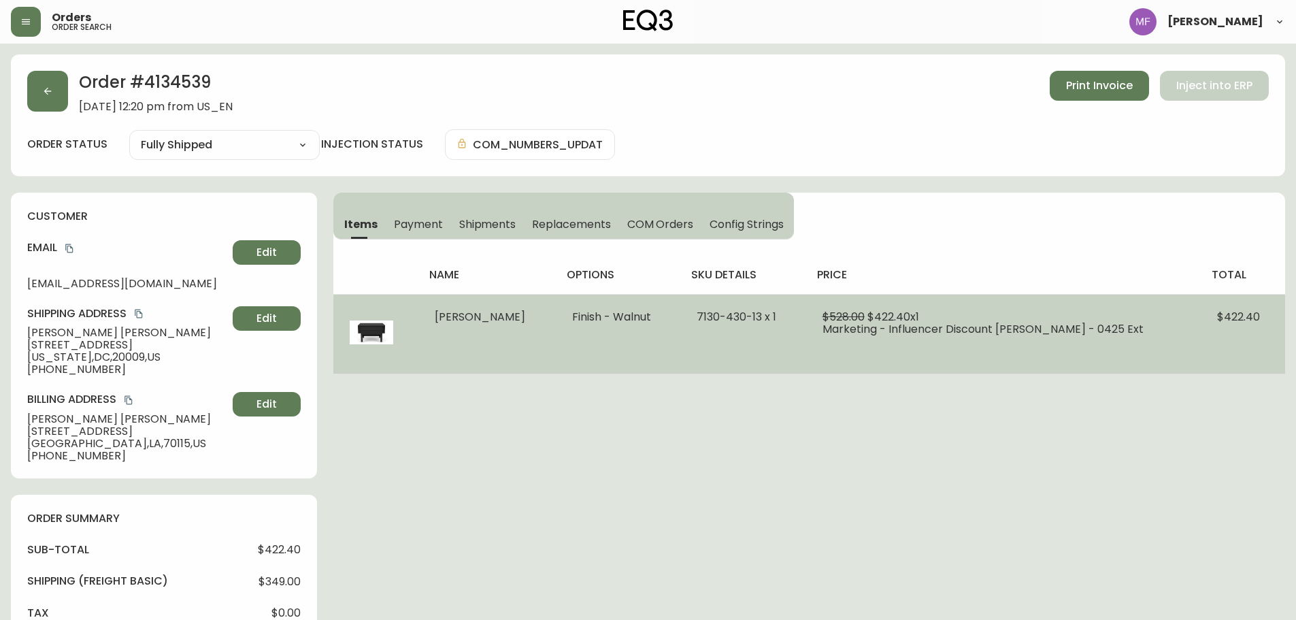
select select "FULLY_SHIPPED"
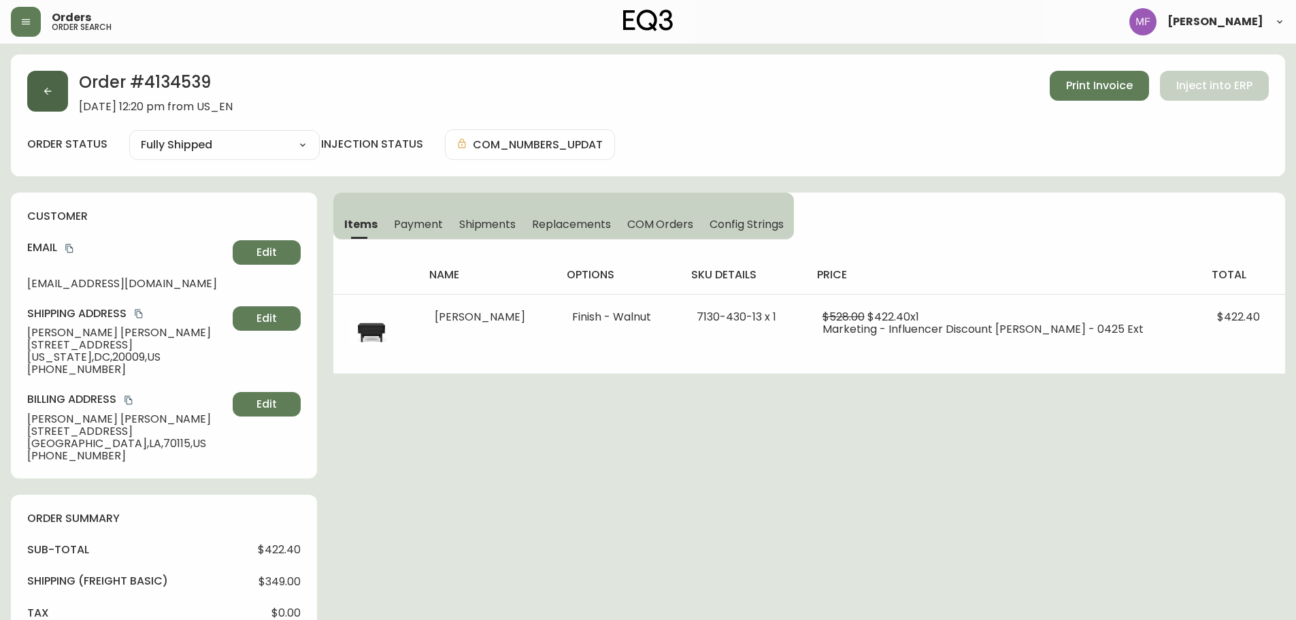
click at [61, 105] on button "button" at bounding box center [47, 91] width 41 height 41
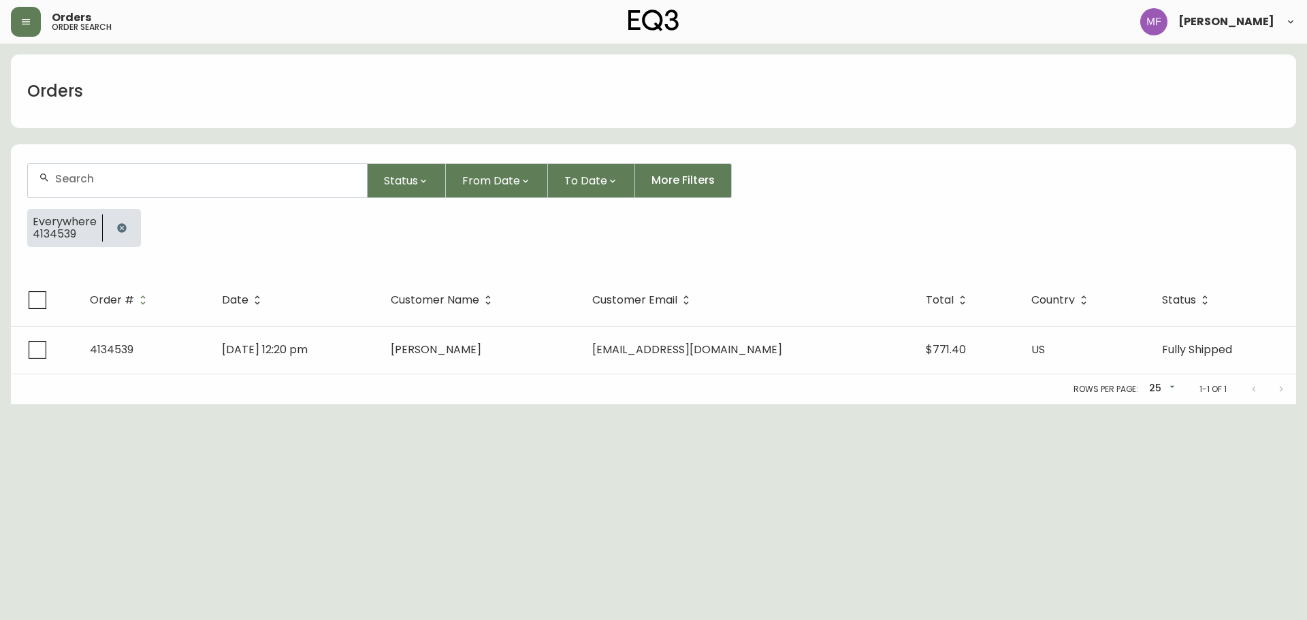
click at [116, 223] on icon "button" at bounding box center [121, 228] width 11 height 11
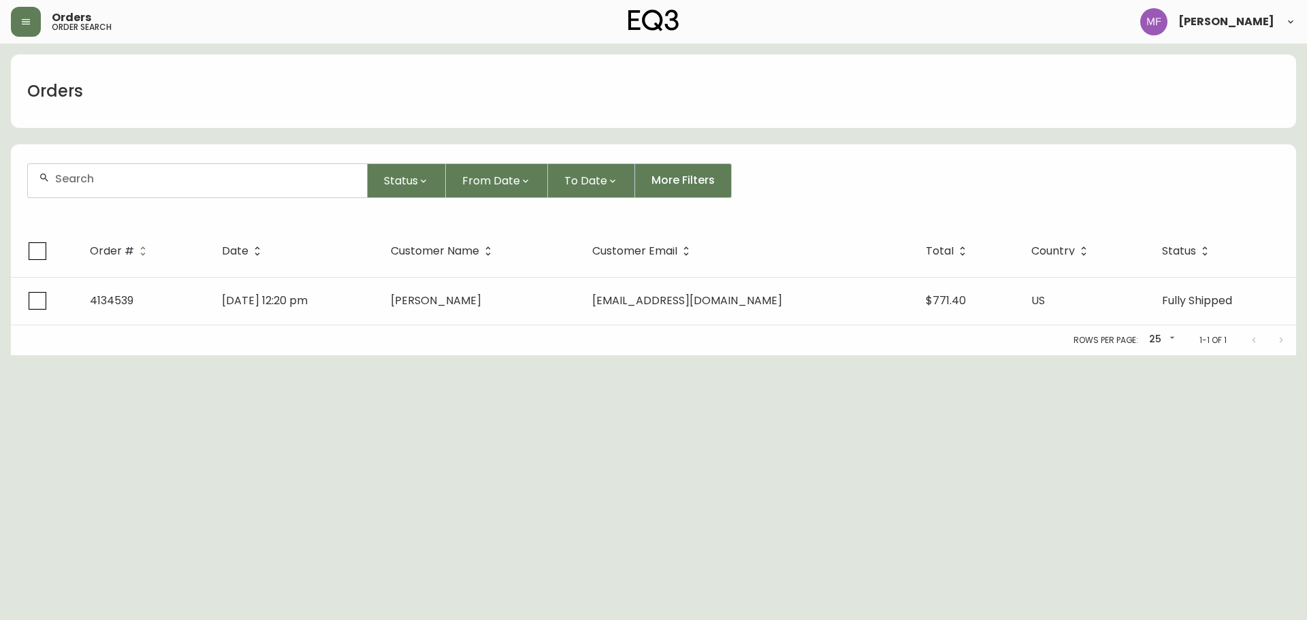
click at [104, 191] on div at bounding box center [197, 180] width 339 height 33
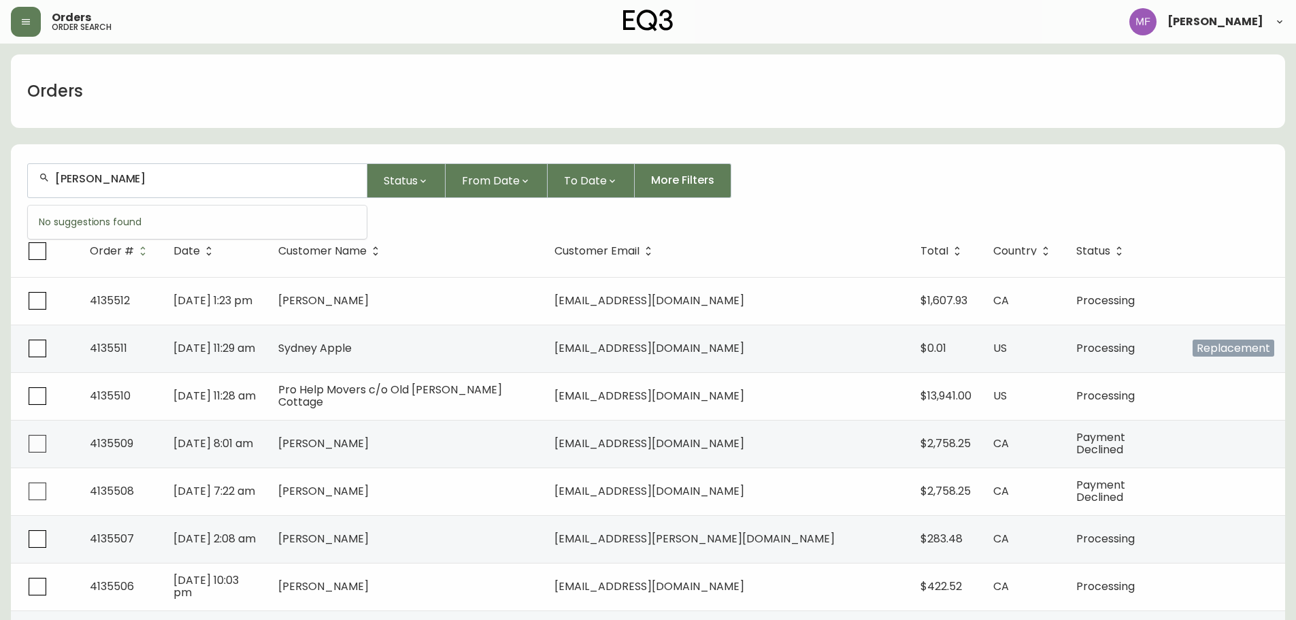
type input "geoffrey meeker"
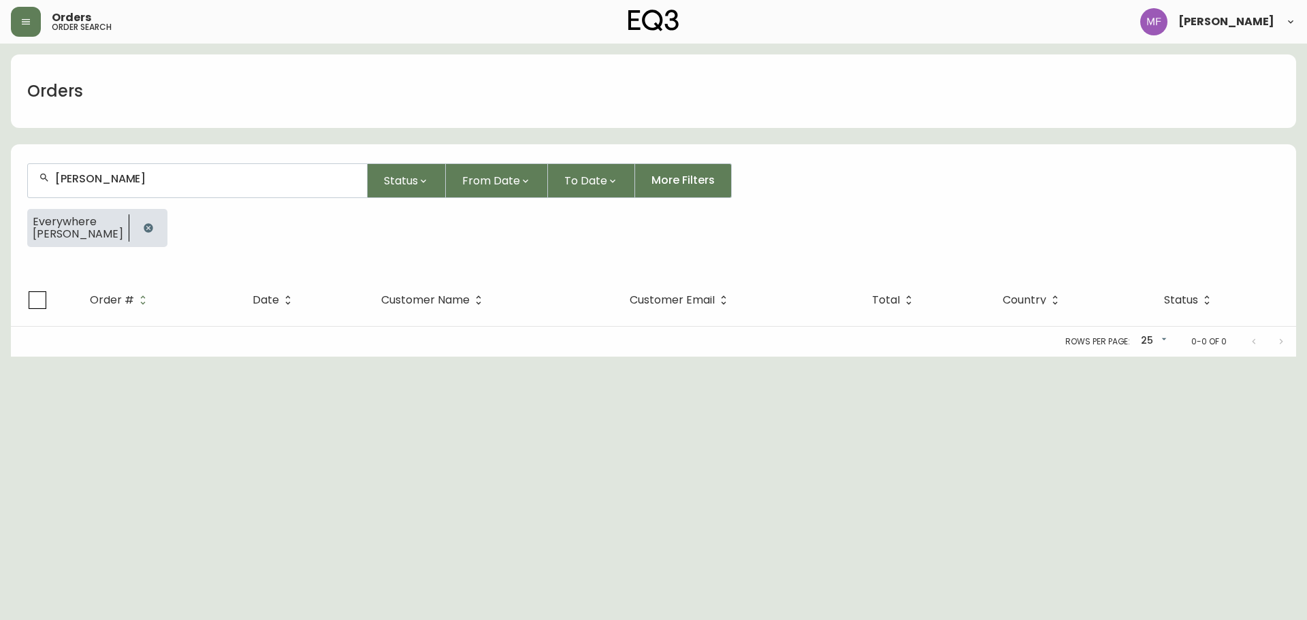
click at [142, 235] on button "button" at bounding box center [148, 227] width 27 height 27
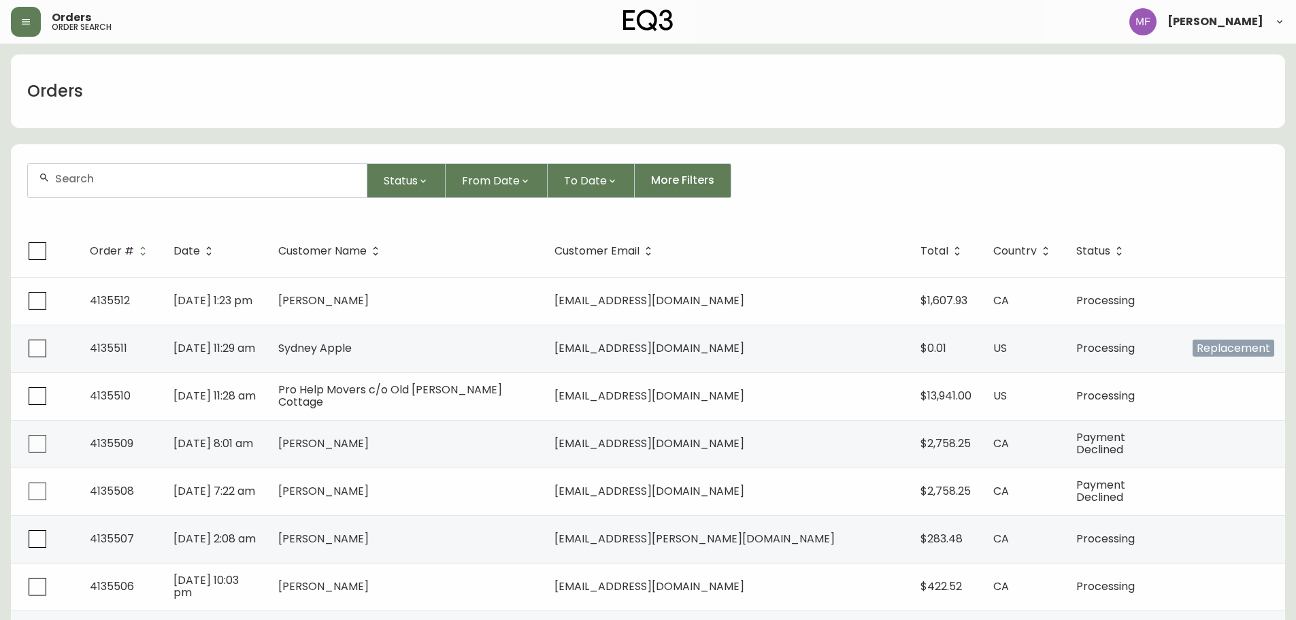
click at [122, 180] on input "text" at bounding box center [205, 178] width 301 height 13
type input "claire soubry"
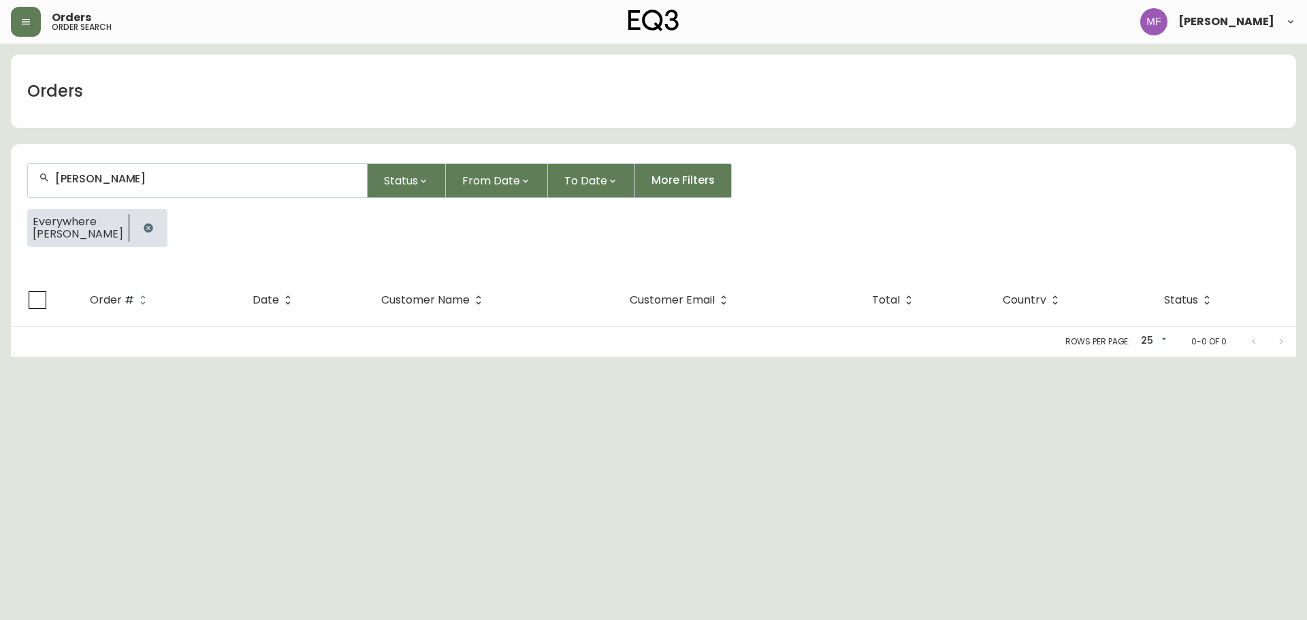
click at [135, 223] on button "button" at bounding box center [148, 227] width 27 height 27
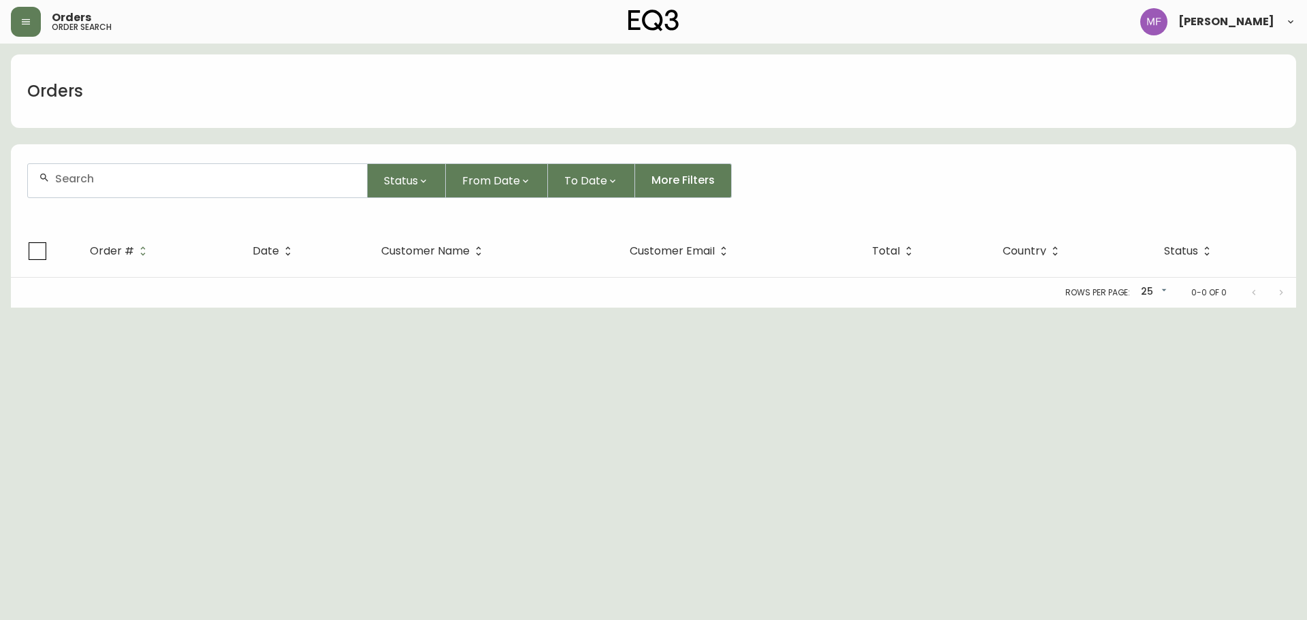
click at [134, 191] on div at bounding box center [197, 180] width 339 height 33
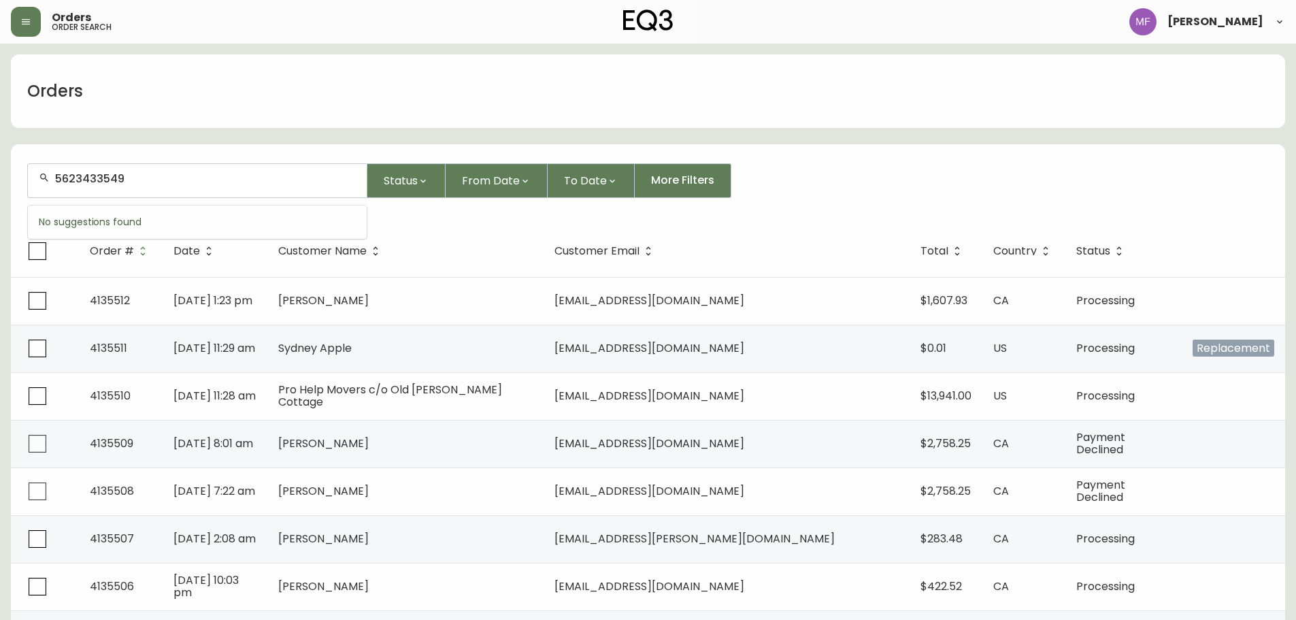
type input "5623433549"
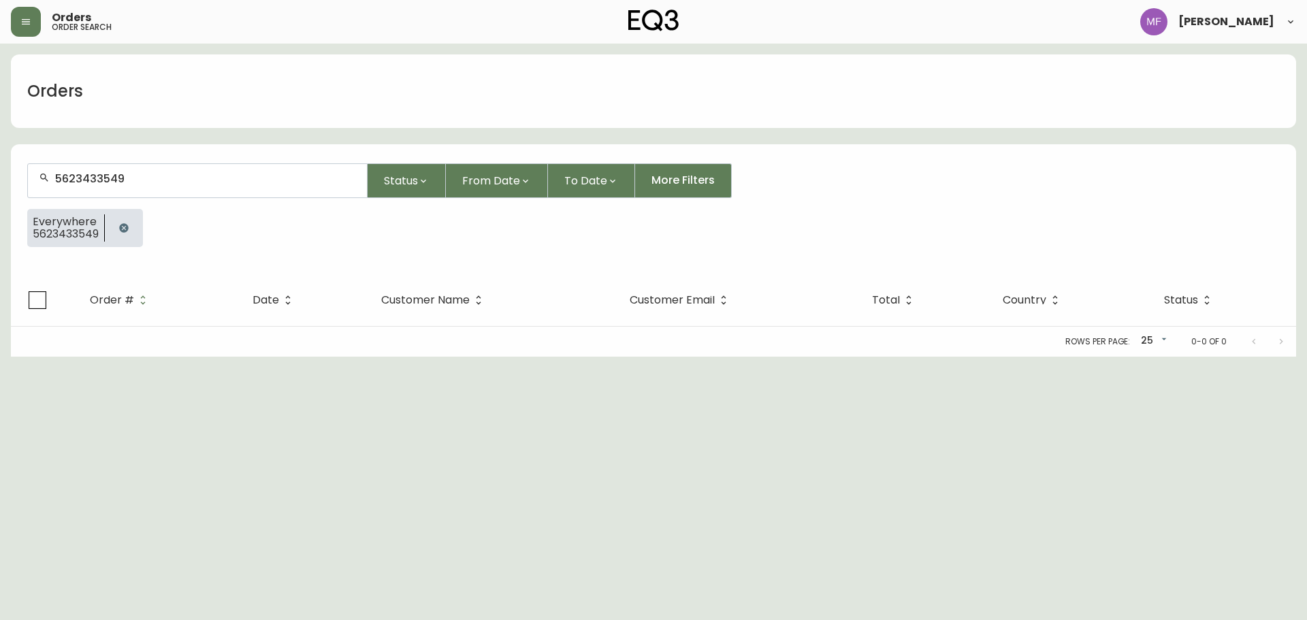
click at [117, 231] on button "button" at bounding box center [123, 227] width 27 height 27
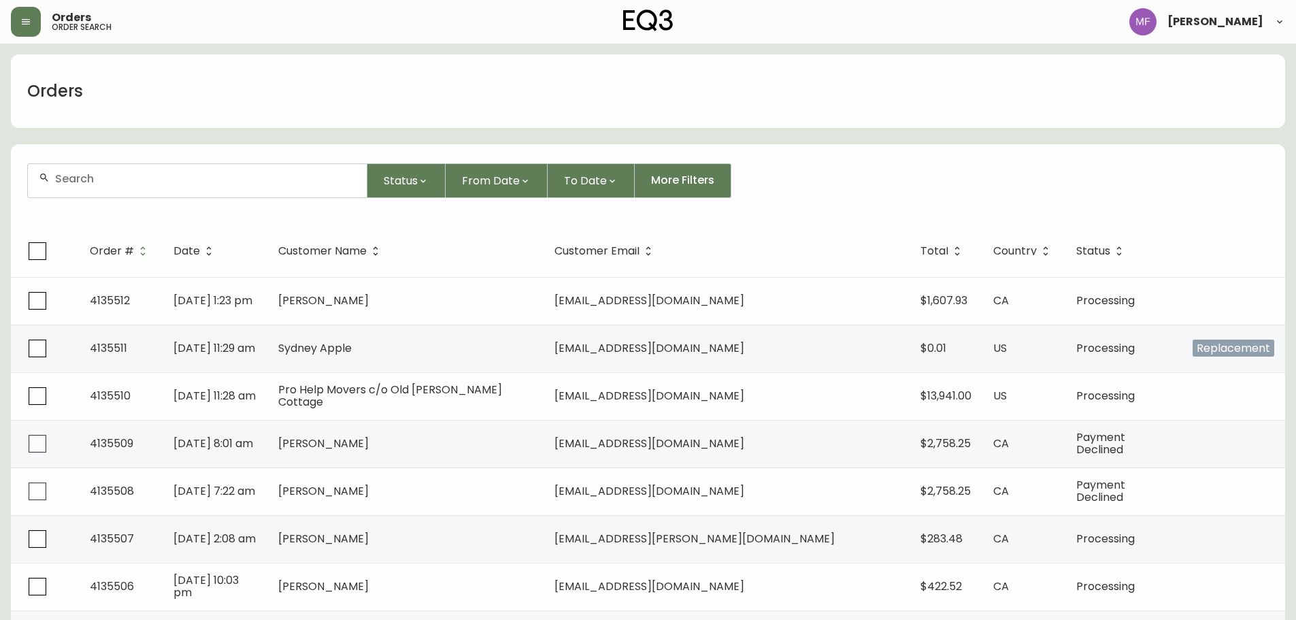
click at [91, 180] on input "text" at bounding box center [205, 178] width 301 height 13
type input "6048134471"
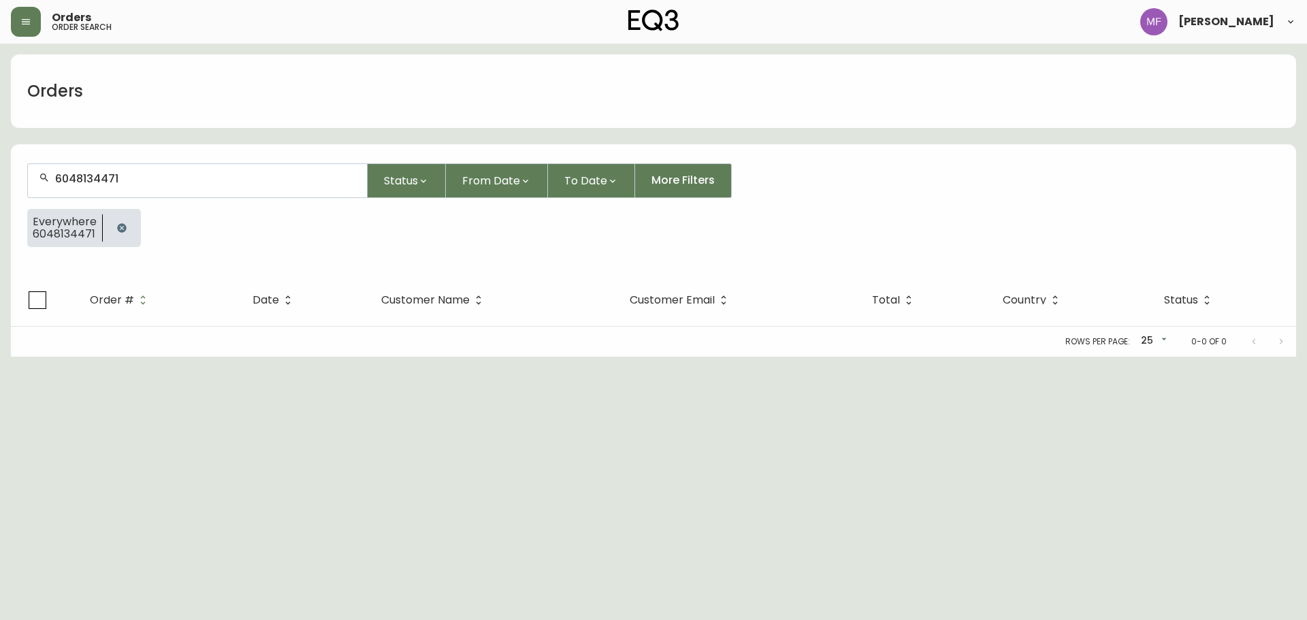
click at [114, 225] on button "button" at bounding box center [121, 227] width 27 height 27
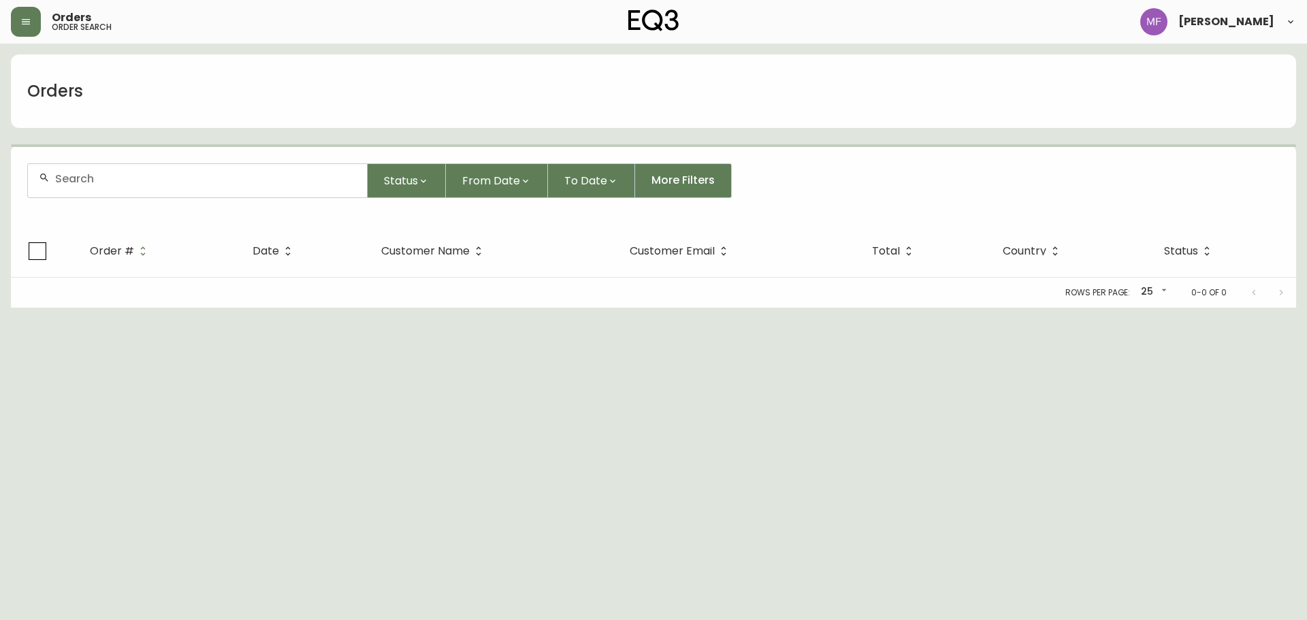
click at [102, 180] on input "text" at bounding box center [205, 178] width 301 height 13
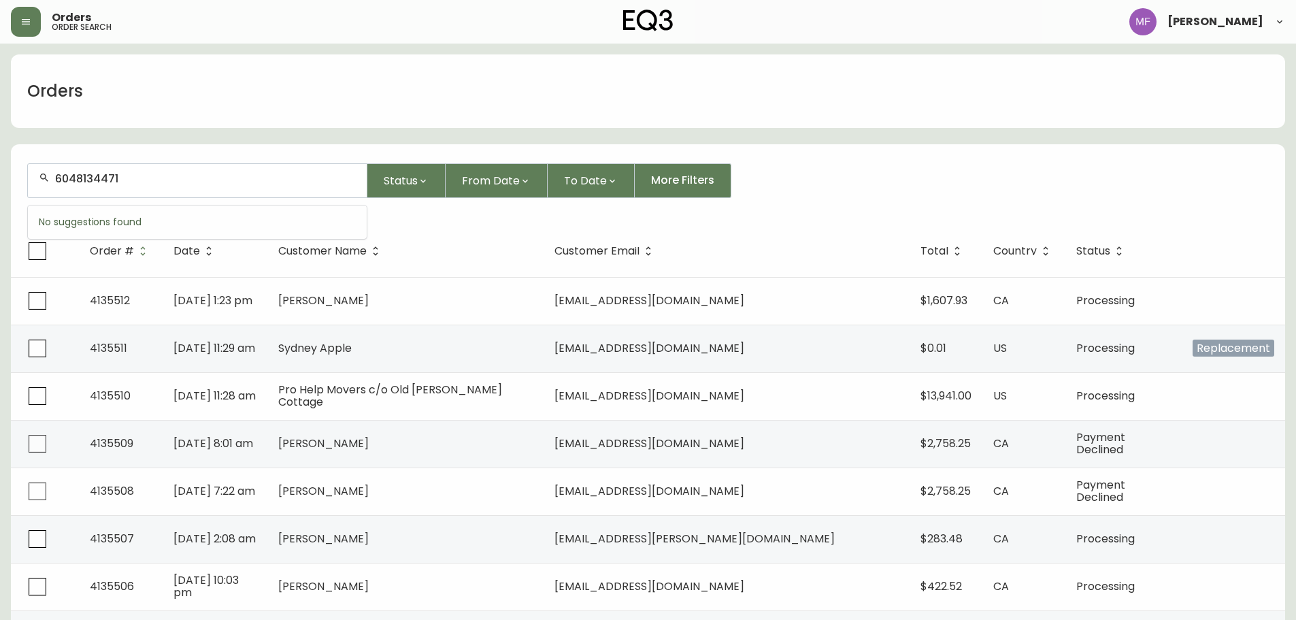
type input "6048134471"
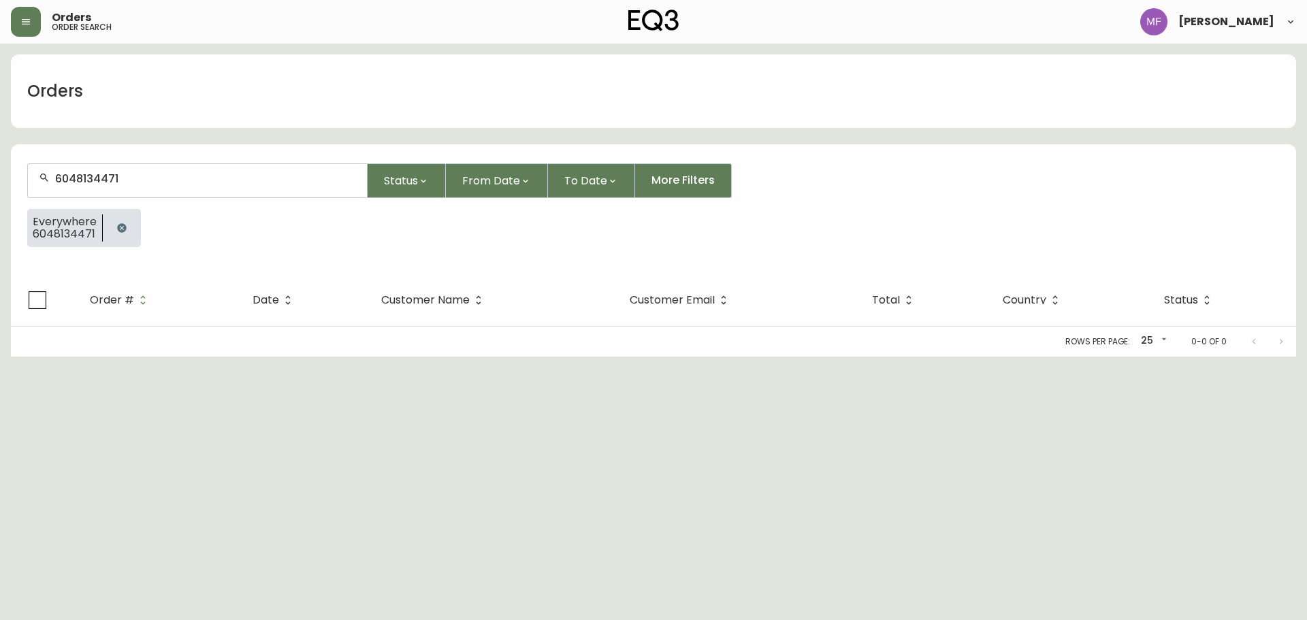
click at [122, 229] on icon "button" at bounding box center [121, 227] width 9 height 9
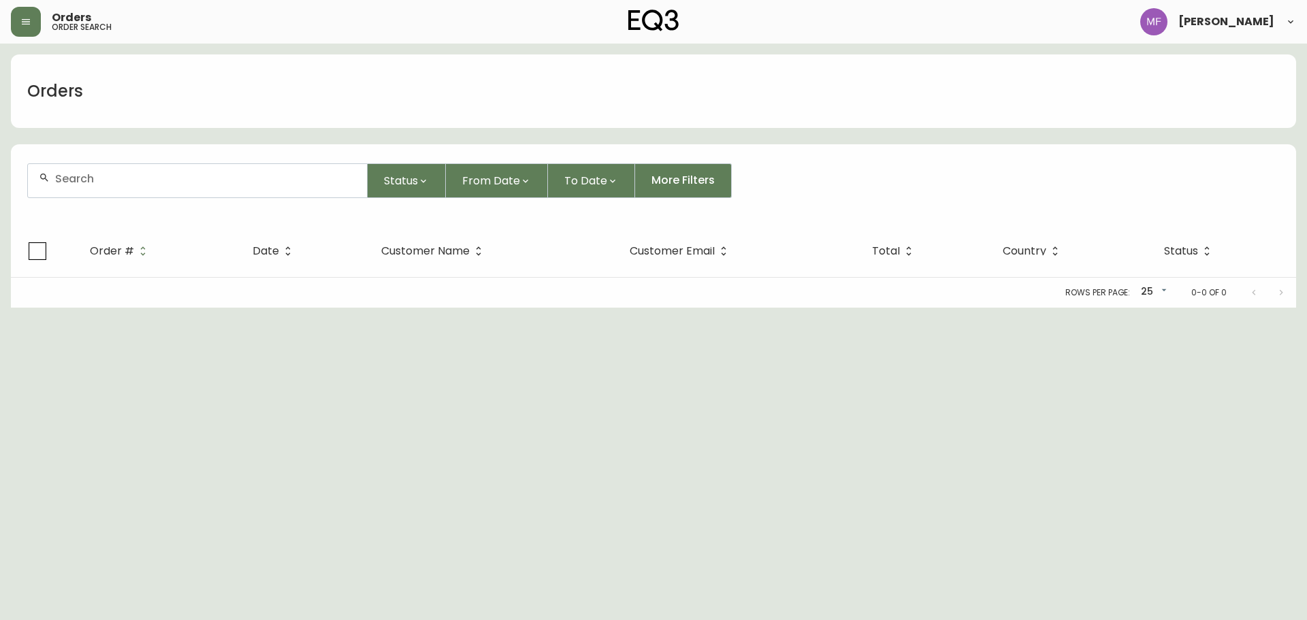
click at [148, 187] on div at bounding box center [197, 180] width 339 height 33
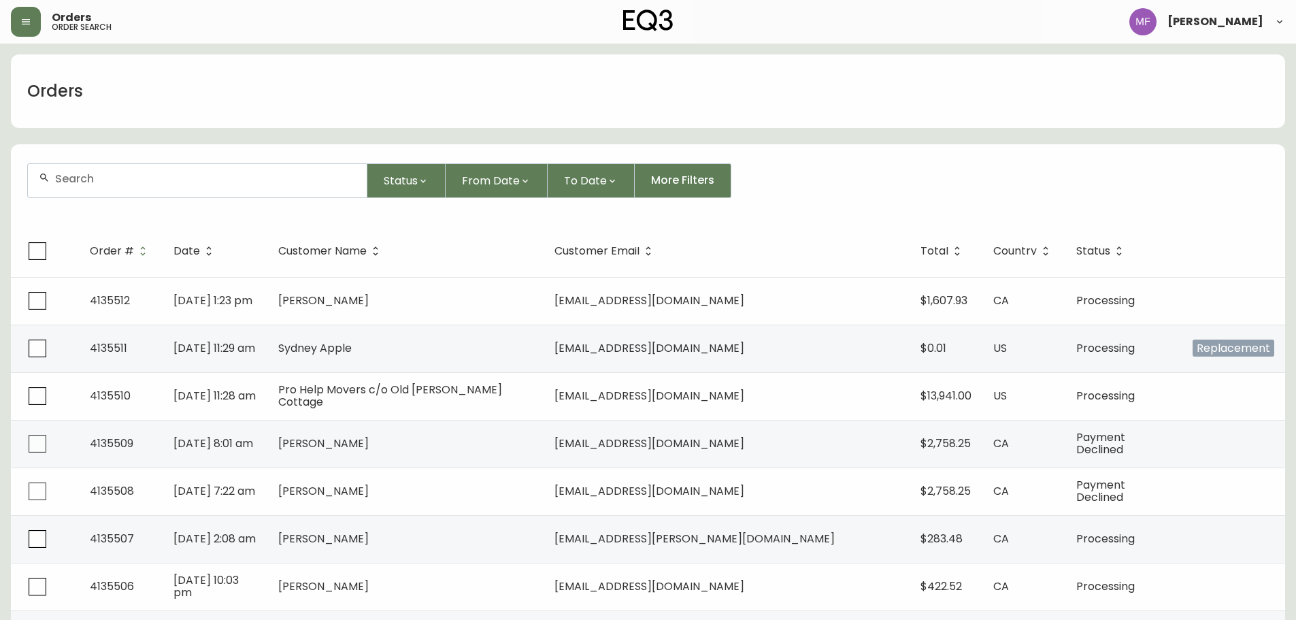
click at [188, 191] on div at bounding box center [197, 180] width 339 height 33
click at [172, 182] on input "text" at bounding box center [205, 178] width 301 height 13
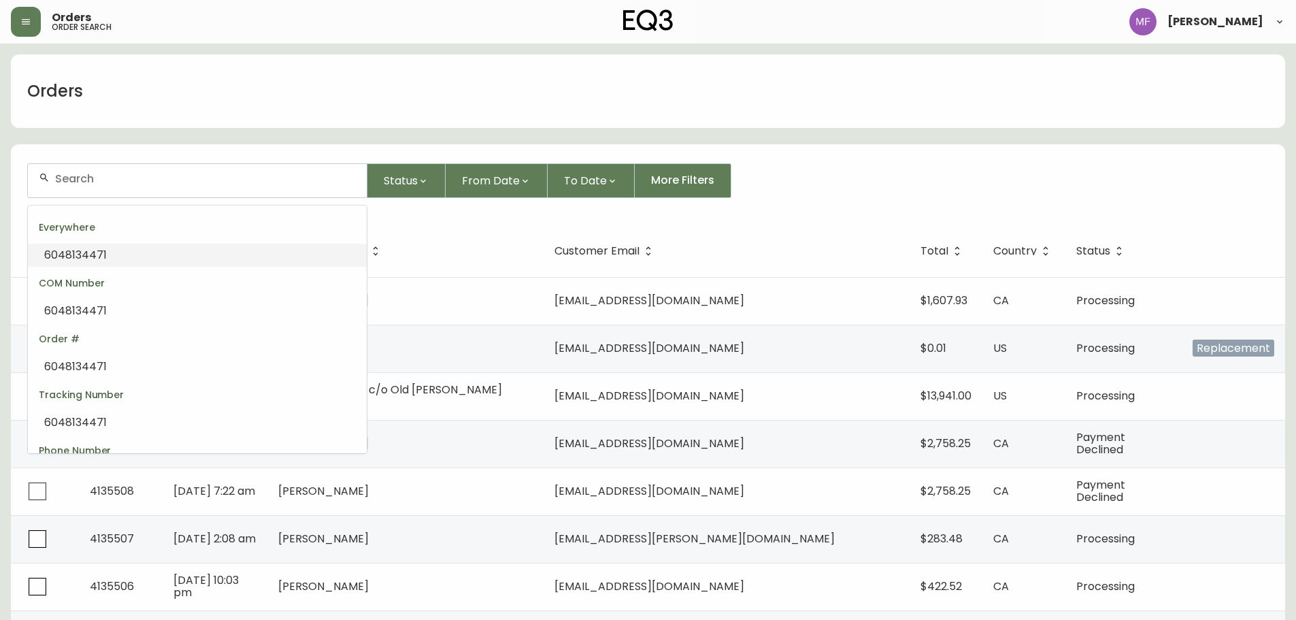
paste input "29209"
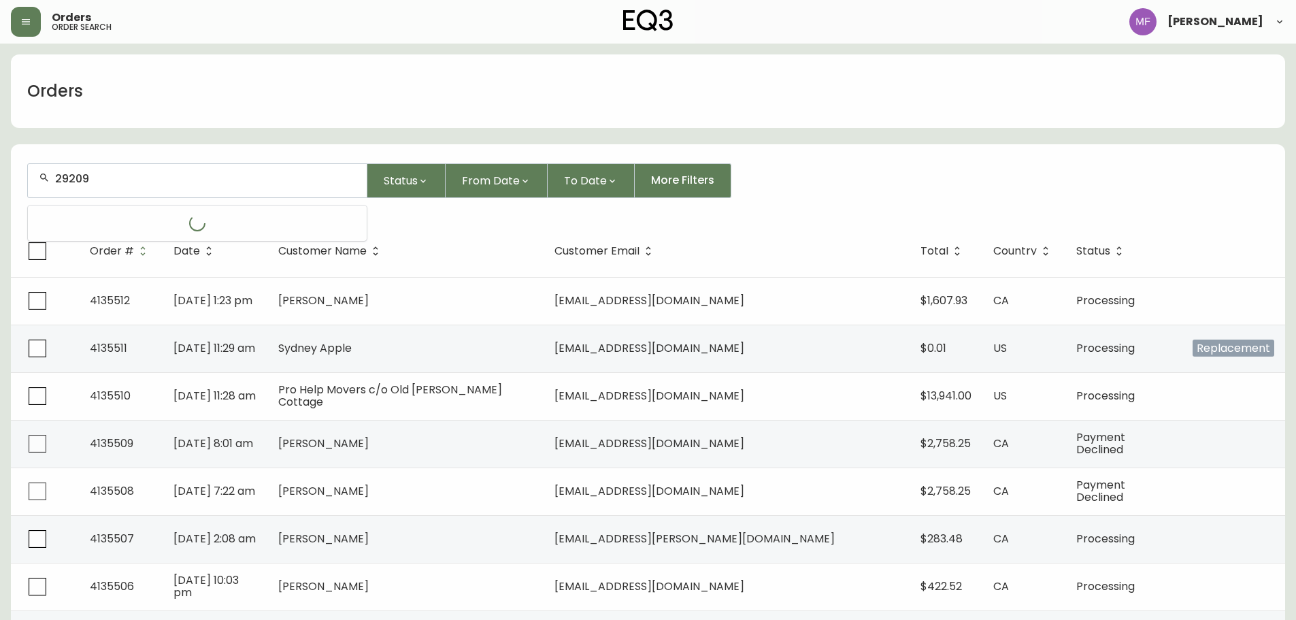
type input "29209"
click at [132, 178] on input "text" at bounding box center [205, 178] width 301 height 13
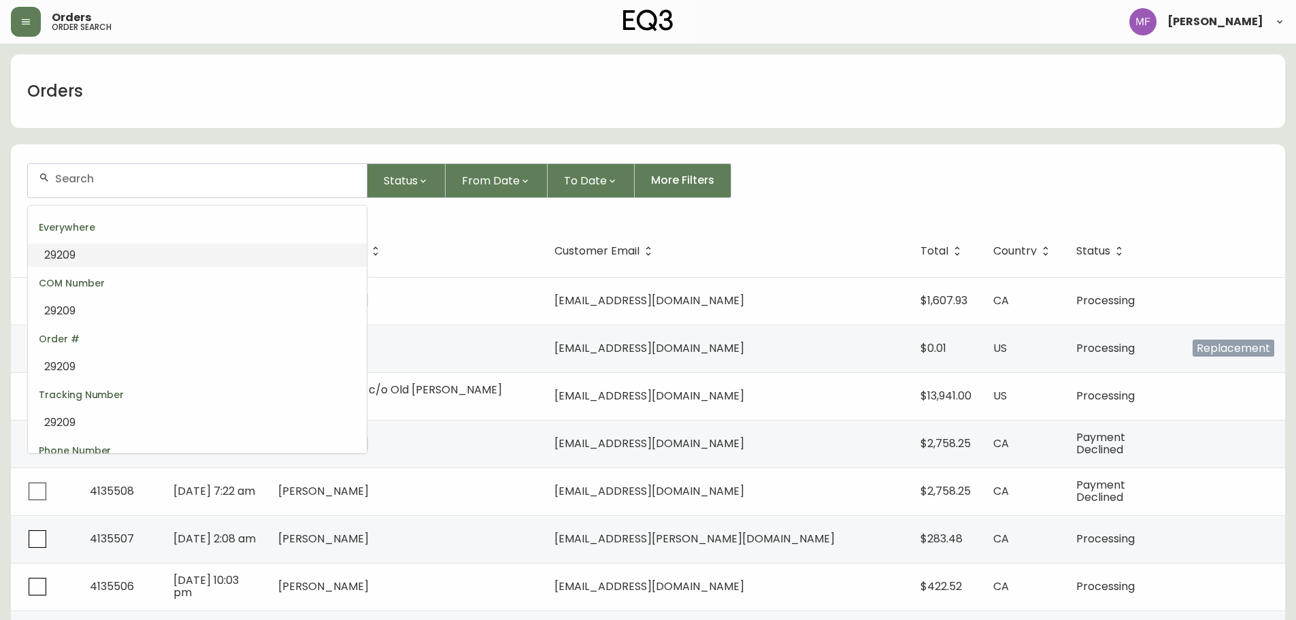
paste input "4134539"
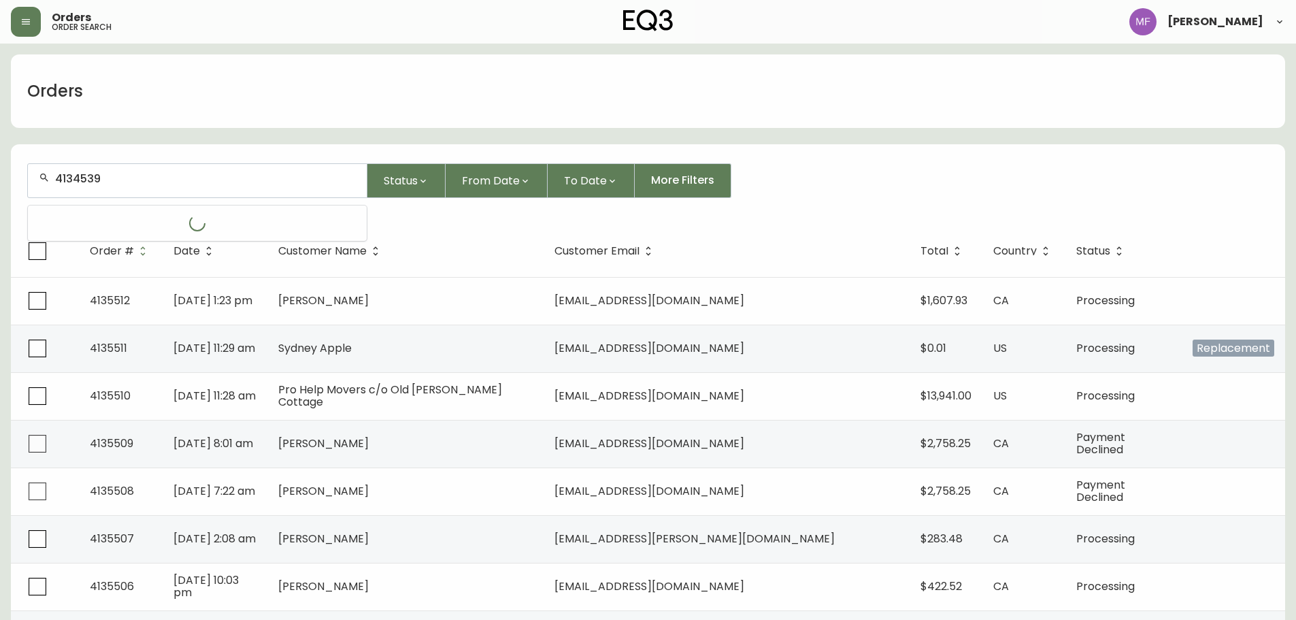
type input "4134539"
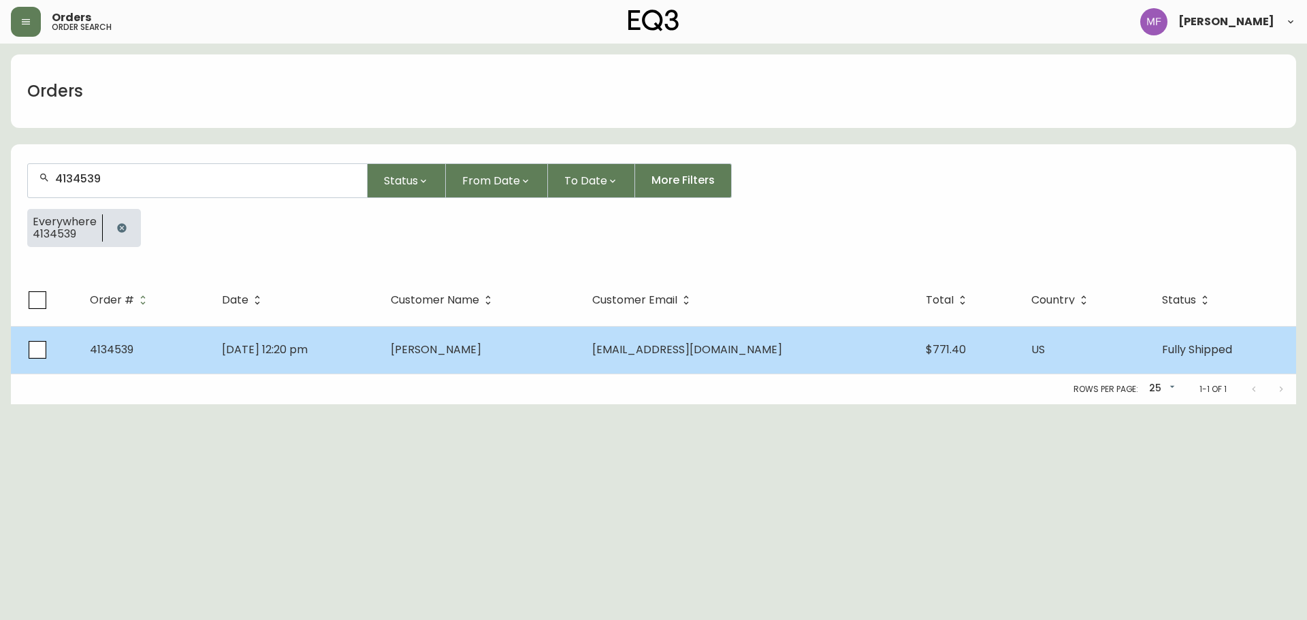
click at [380, 363] on td "Aug 06 2025, 12:20 pm" at bounding box center [295, 350] width 169 height 48
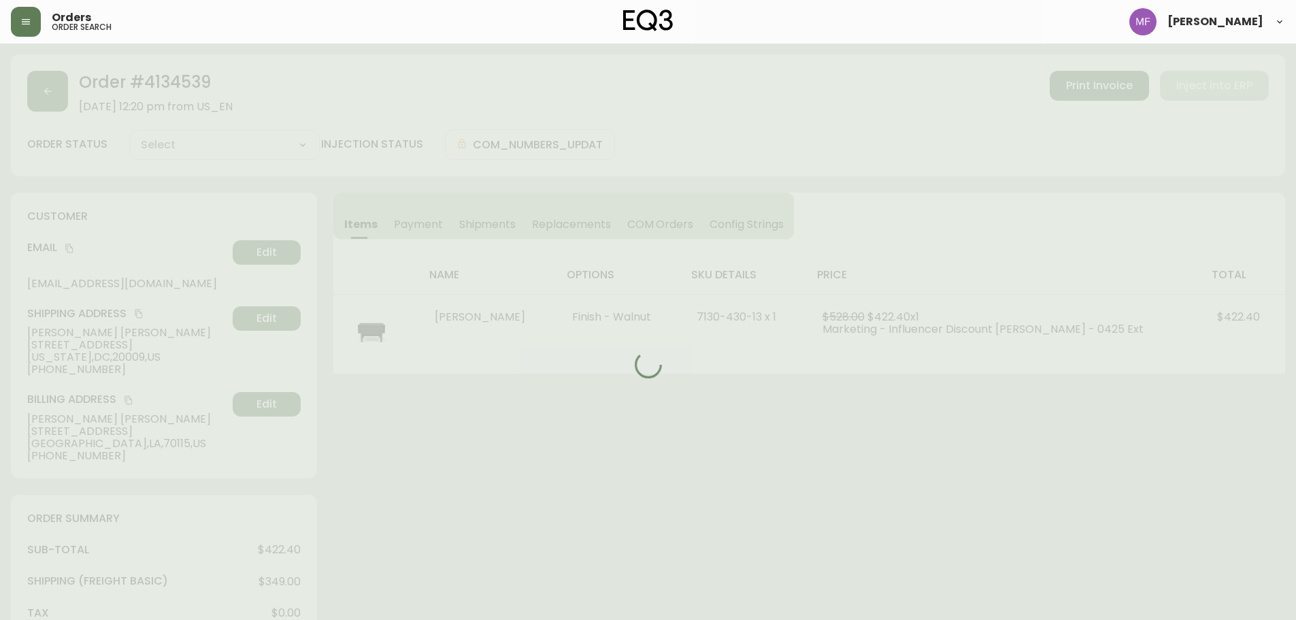
type input "Fully Shipped"
select select "FULLY_SHIPPED"
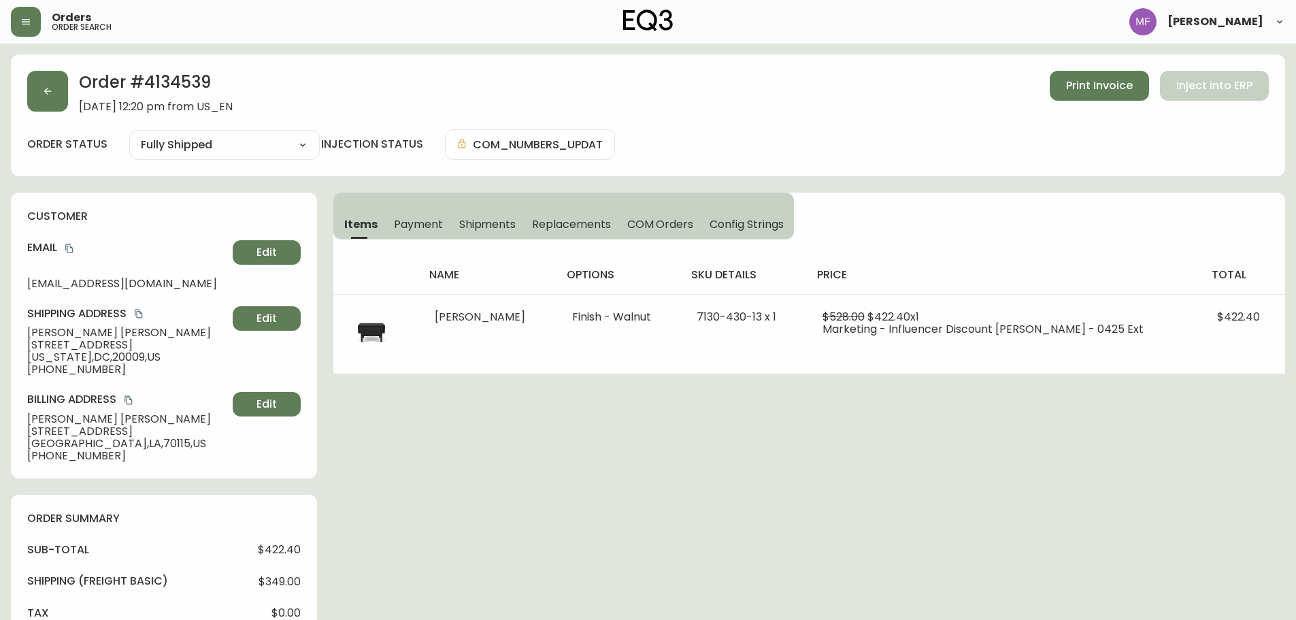
click at [492, 226] on span "Shipments" at bounding box center [487, 224] width 57 height 14
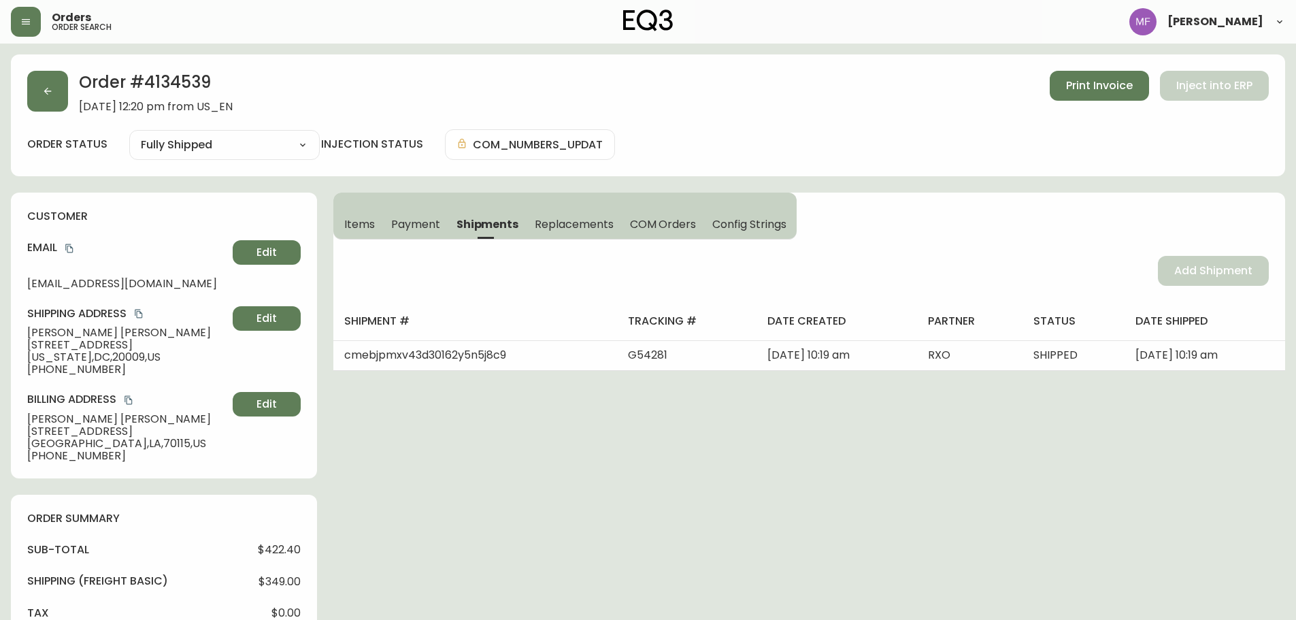
click at [364, 218] on span "Items" at bounding box center [359, 224] width 31 height 14
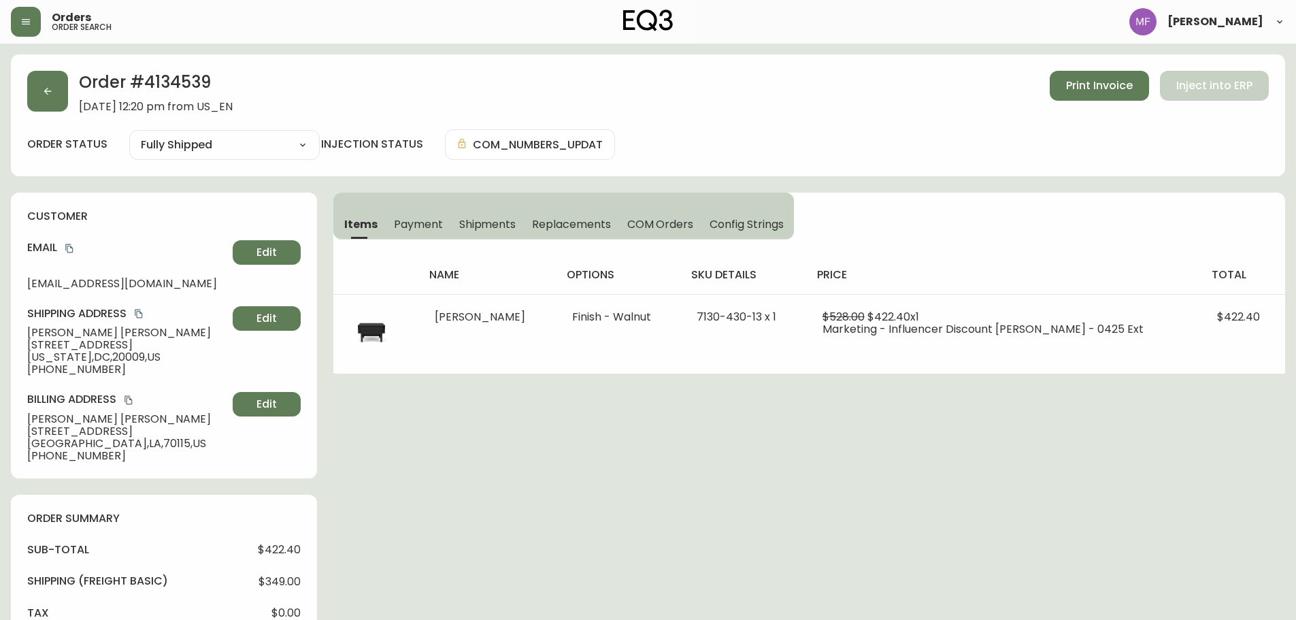
click at [178, 82] on h2 "Order # 4134539" at bounding box center [156, 86] width 154 height 30
click at [162, 76] on h2 "Order # 4134539" at bounding box center [156, 86] width 154 height 30
drag, startPoint x: 139, startPoint y: 334, endPoint x: 20, endPoint y: 332, distance: 118.4
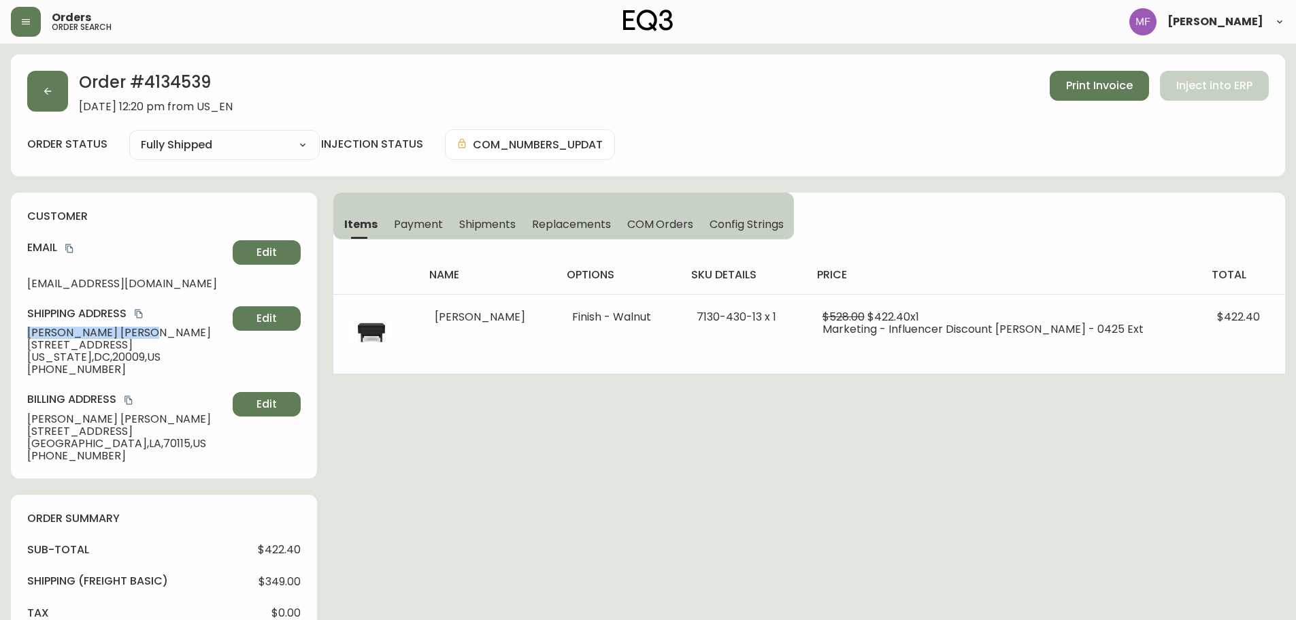
click at [20, 332] on div "customer Email mnm0503@gmail.com Edit Shipping Address Madeleine Meeker 1725 17…" at bounding box center [164, 336] width 306 height 286
click at [147, 75] on h2 "Order # 4134539" at bounding box center [156, 86] width 154 height 30
click at [146, 75] on h2 "Order # 4134539" at bounding box center [156, 86] width 154 height 30
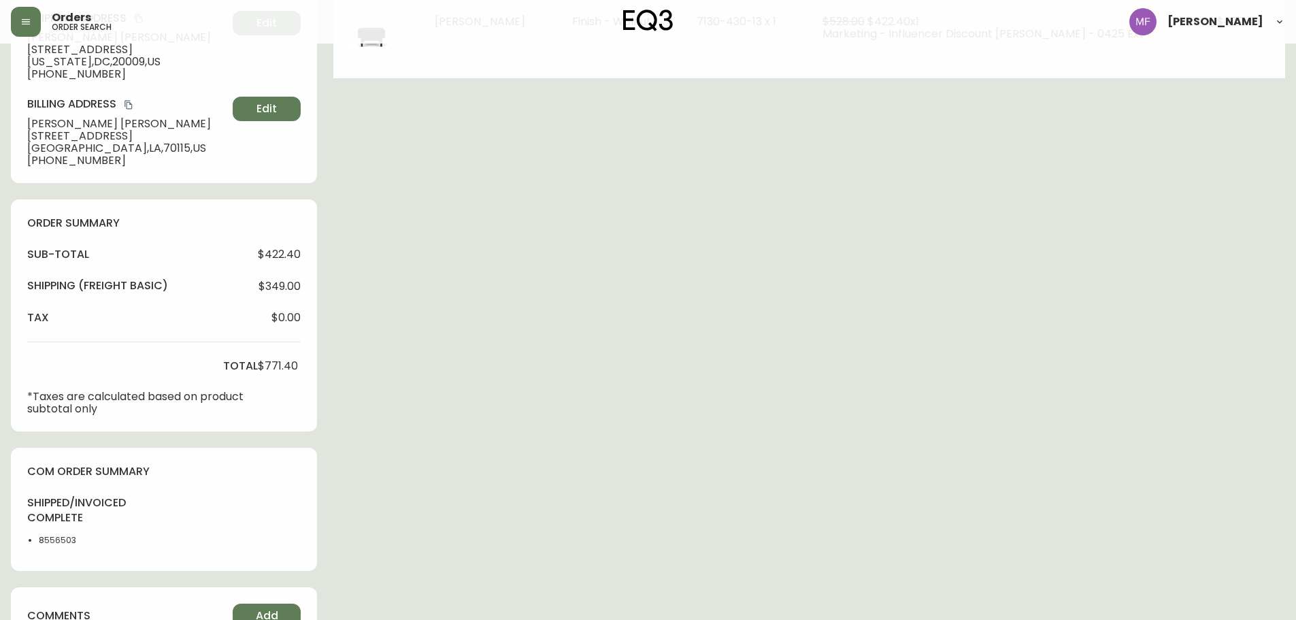
scroll to position [476, 0]
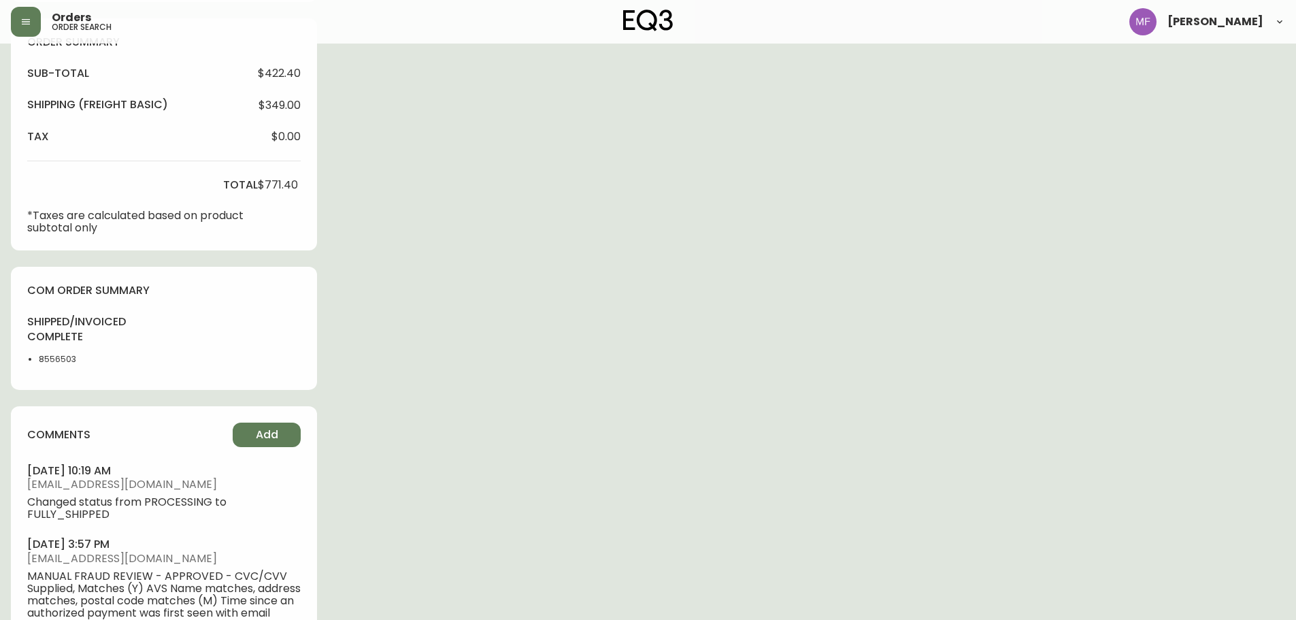
click at [60, 365] on div "shipped/invoiced complete 8556503" at bounding box center [67, 343] width 80 height 59
click at [779, 314] on div "Order # 4134539 August 6, 2025 at 12:20 pm from US_EN Print Invoice Inject into…" at bounding box center [648, 162] width 1275 height 1168
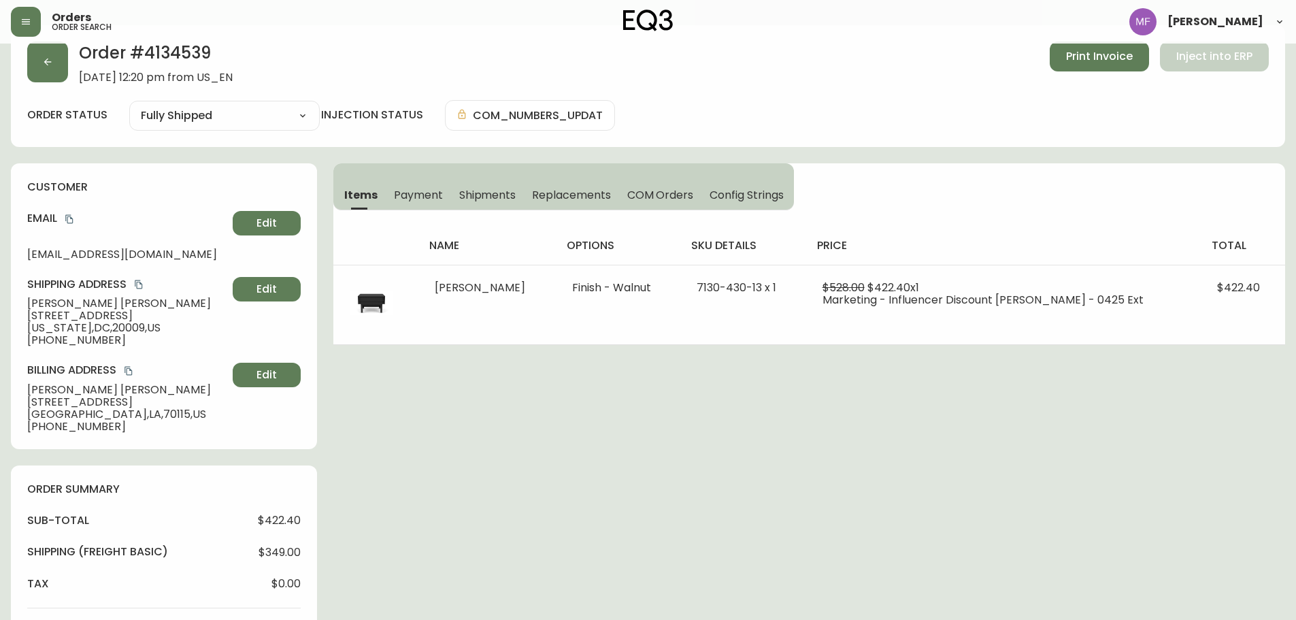
scroll to position [0, 0]
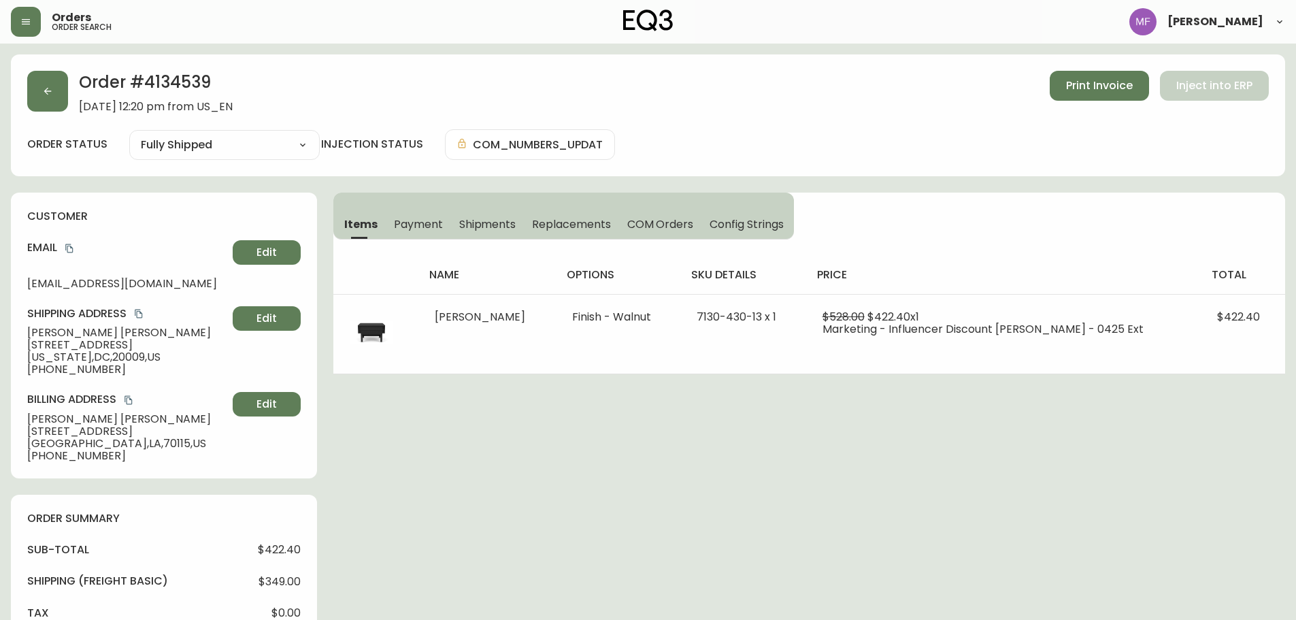
click at [184, 86] on h2 "Order # 4134539" at bounding box center [156, 86] width 154 height 30
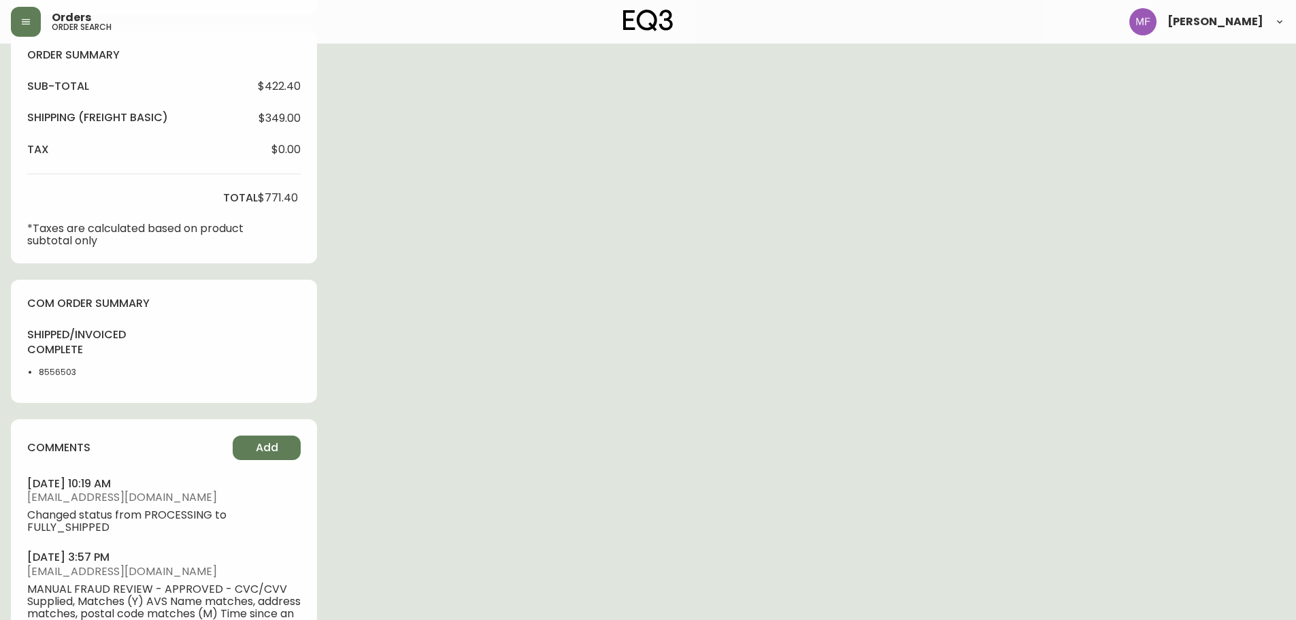
scroll to position [476, 0]
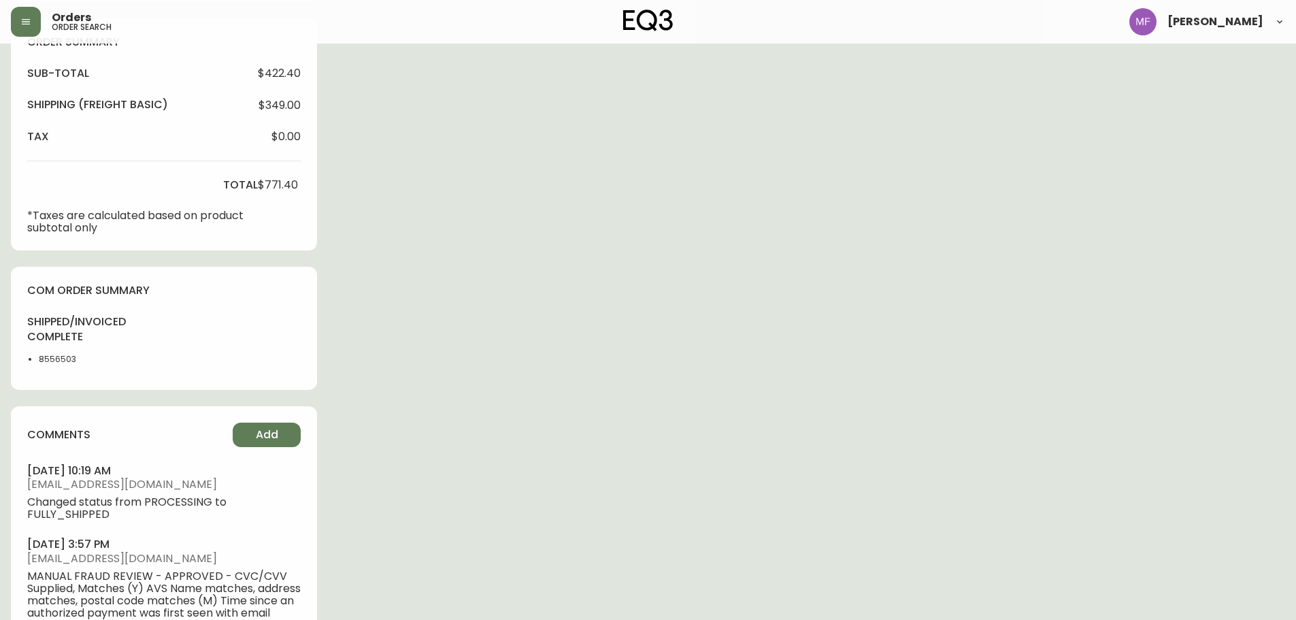
click at [65, 359] on li "8556503" at bounding box center [73, 359] width 69 height 12
drag, startPoint x: 582, startPoint y: 301, endPoint x: 596, endPoint y: 304, distance: 14.7
click at [583, 300] on div "Order # 4134539 August 6, 2025 at 12:20 pm from US_EN Print Invoice Inject into…" at bounding box center [648, 162] width 1275 height 1168
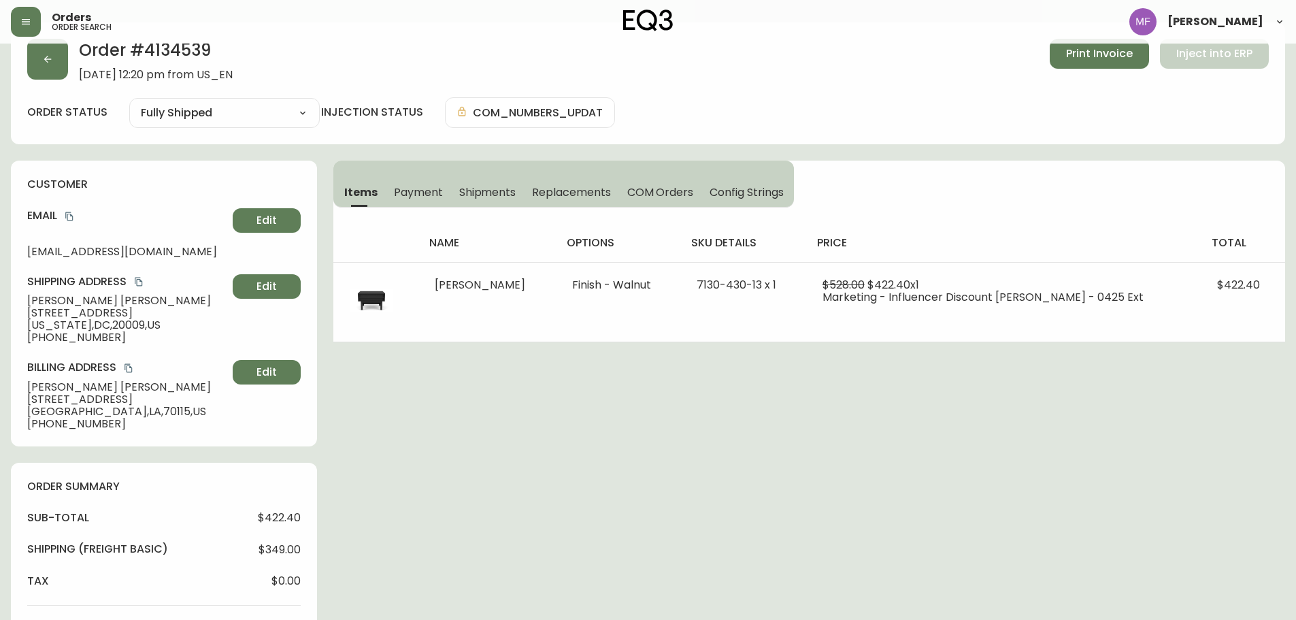
scroll to position [0, 0]
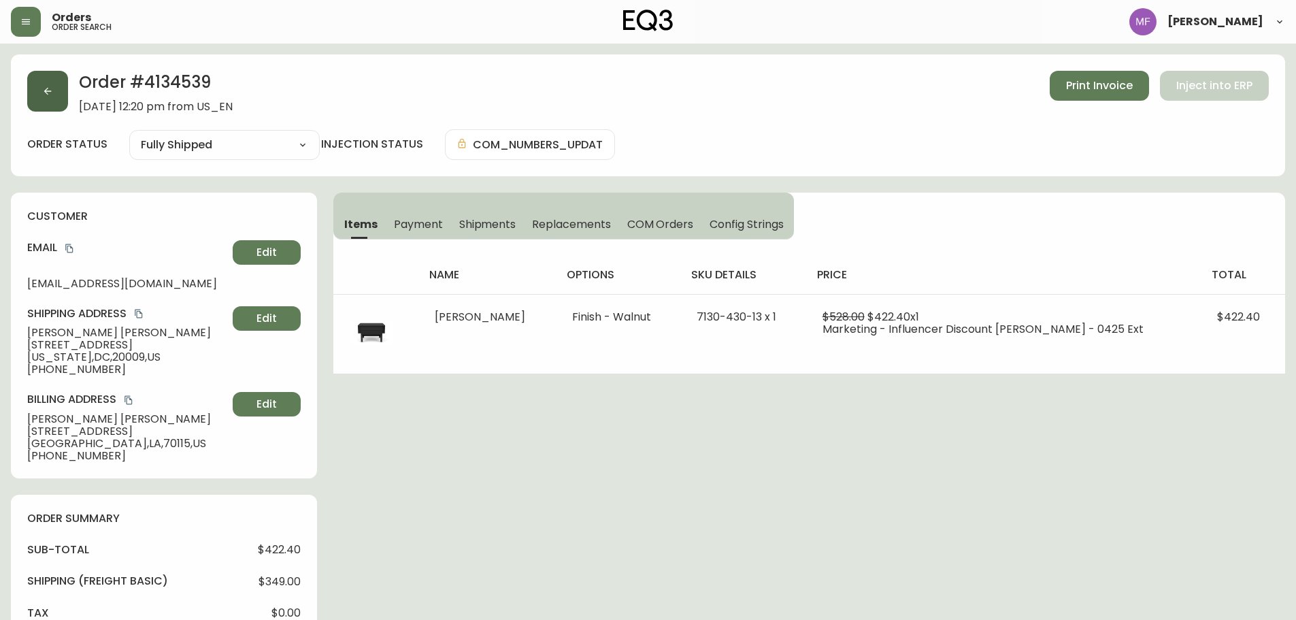
click at [33, 97] on button "button" at bounding box center [47, 91] width 41 height 41
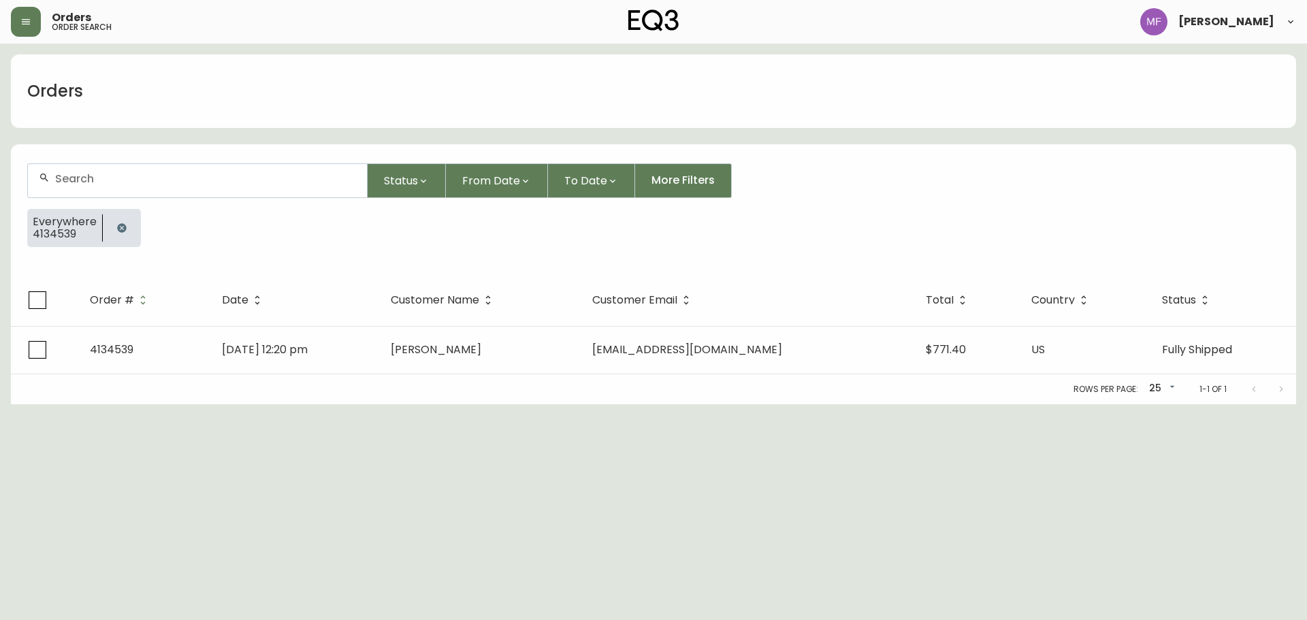
click at [126, 221] on button "button" at bounding box center [121, 227] width 27 height 27
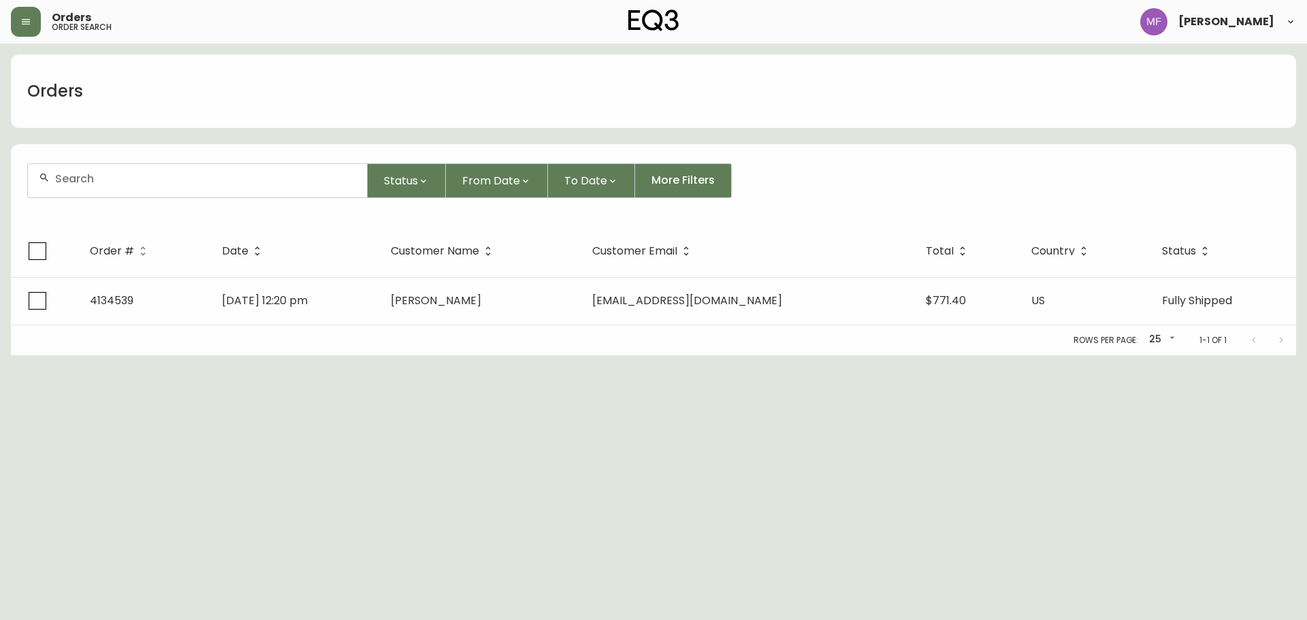
click at [100, 176] on input "text" at bounding box center [205, 178] width 301 height 13
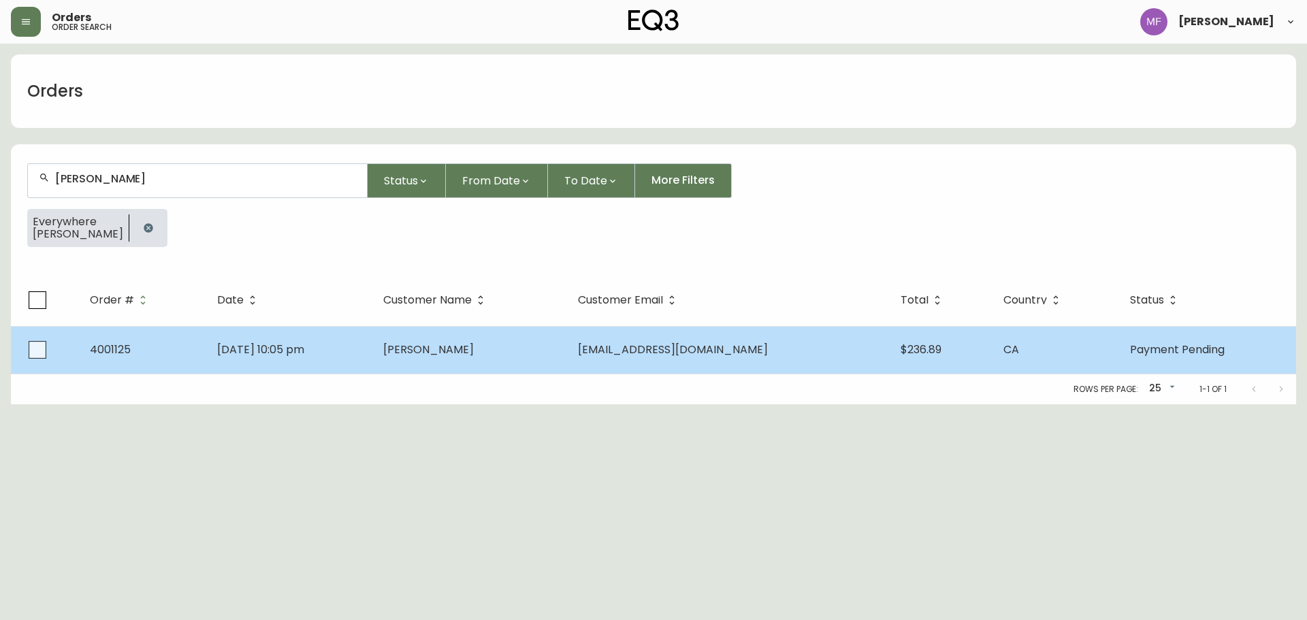
type input "millim kang"
click at [372, 339] on td "Oct 23 2018, 10:05 pm" at bounding box center [289, 350] width 166 height 48
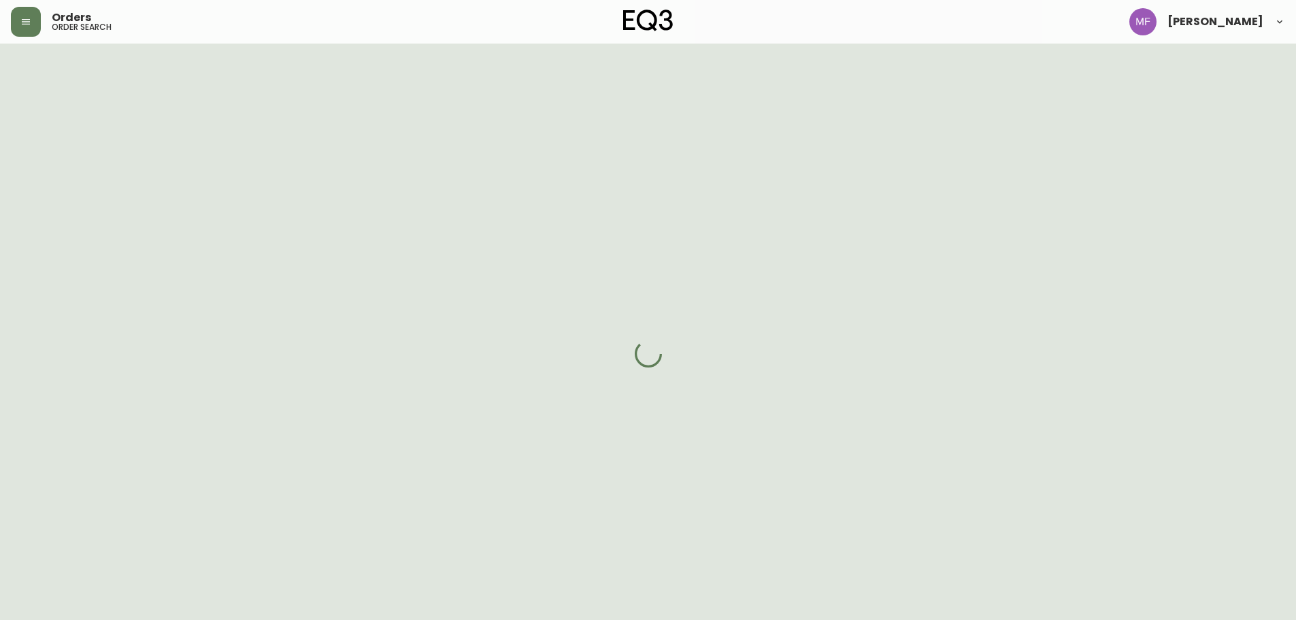
select select "PAYMENT_PENDING"
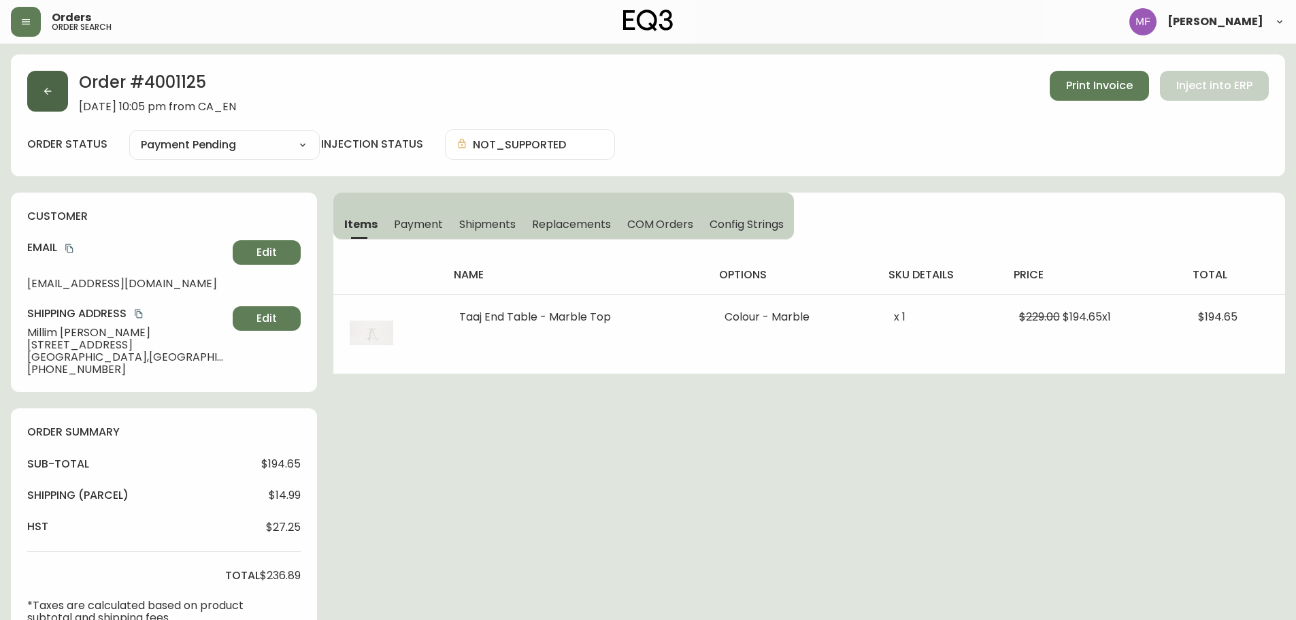
click at [61, 93] on button "button" at bounding box center [47, 91] width 41 height 41
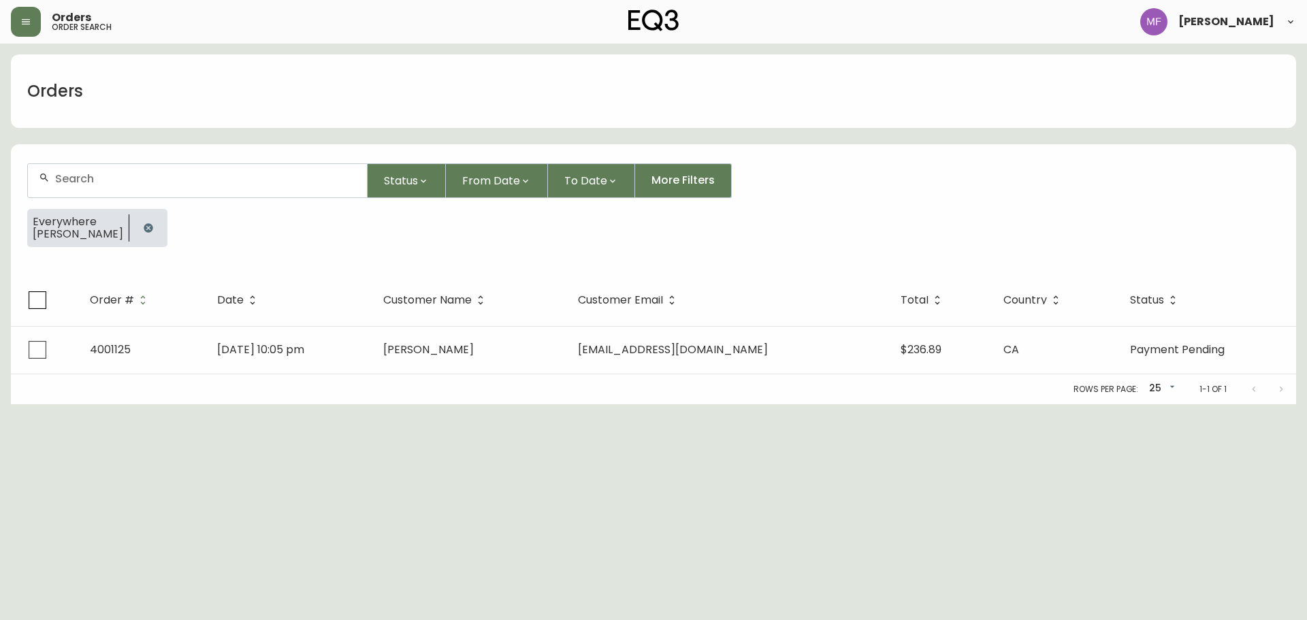
click at [455, 404] on html "Orders order search Marie Fungo Orders Status From Date To Date More Filters Ev…" at bounding box center [653, 202] width 1307 height 404
click at [144, 227] on icon "button" at bounding box center [148, 227] width 9 height 9
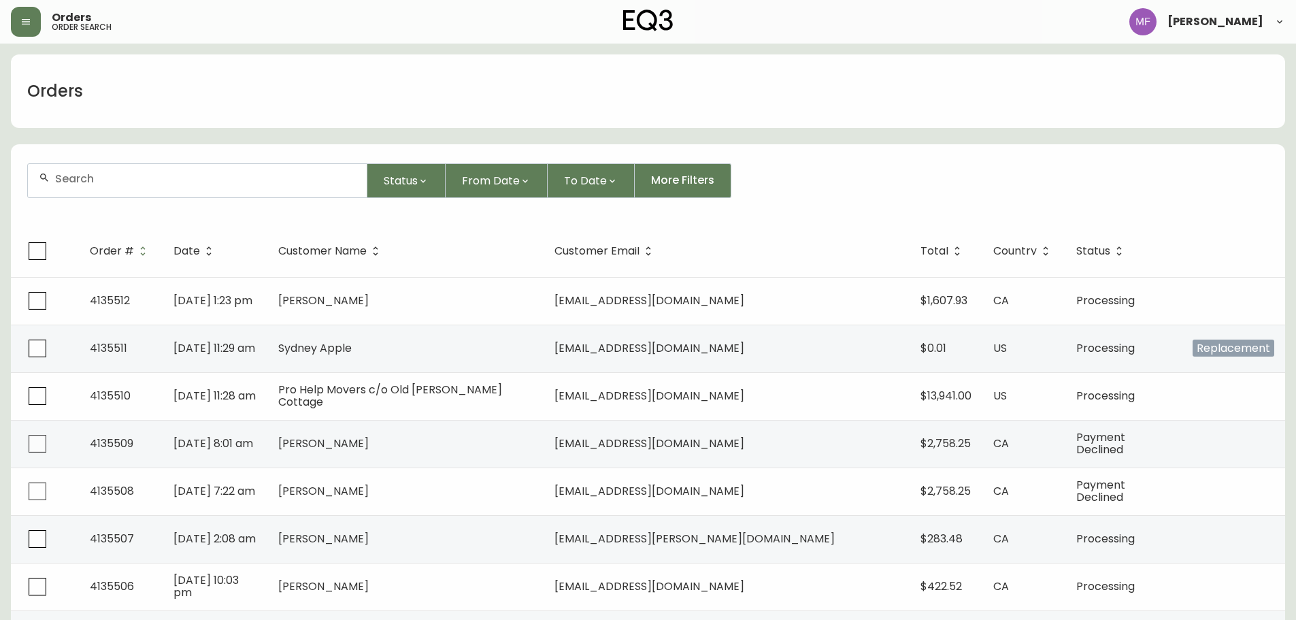
click at [881, 178] on div "Status From Date To Date More Filters" at bounding box center [648, 180] width 1242 height 35
click at [187, 191] on div at bounding box center [197, 180] width 339 height 33
type input "4134539"
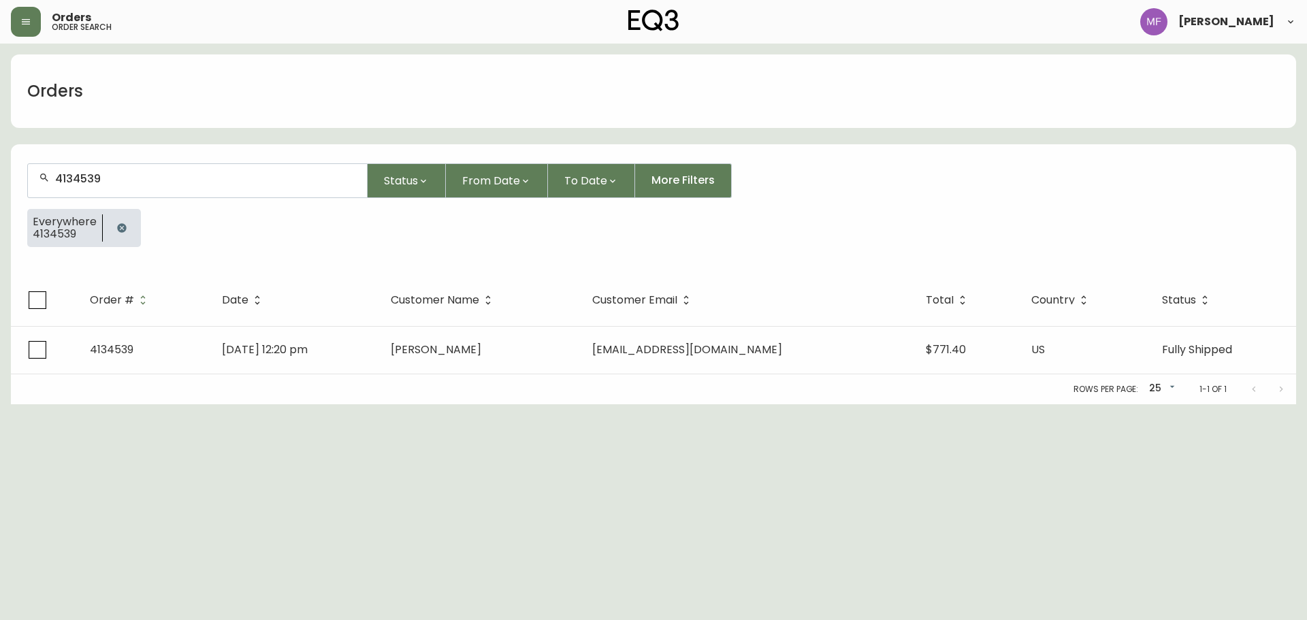
click at [323, 374] on div "Rows per page: 25 25 1-1 of 1" at bounding box center [653, 389] width 1285 height 30
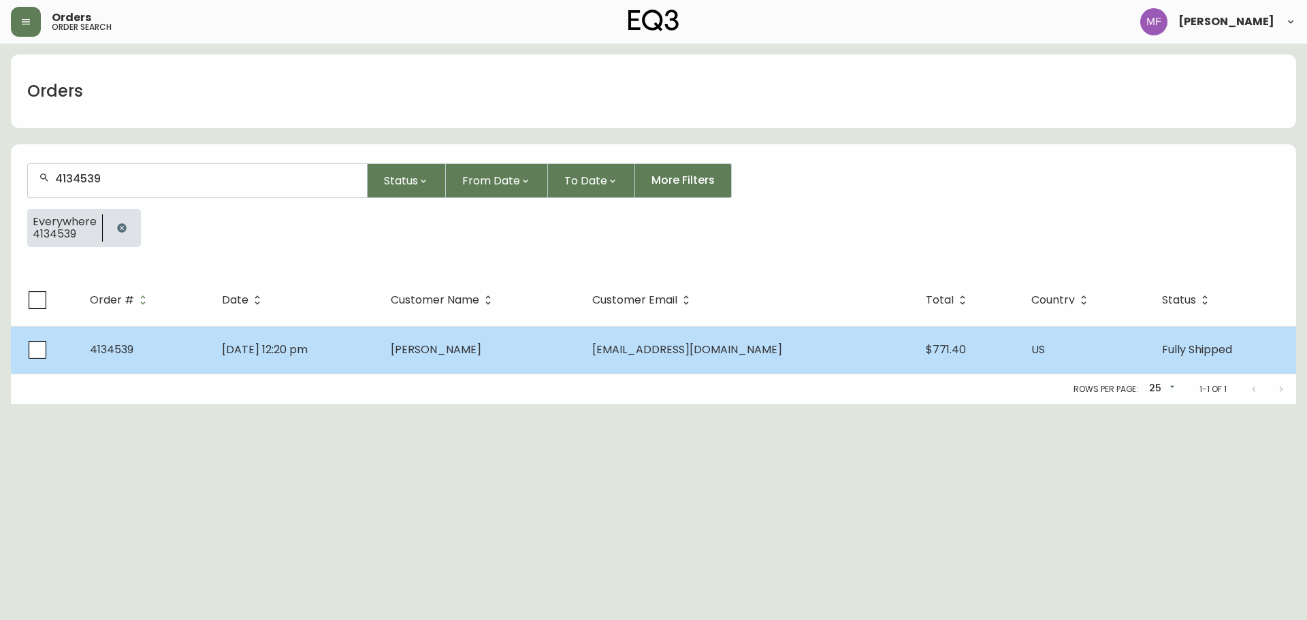
click at [308, 356] on span "Aug 06 2025, 12:20 pm" at bounding box center [265, 350] width 86 height 16
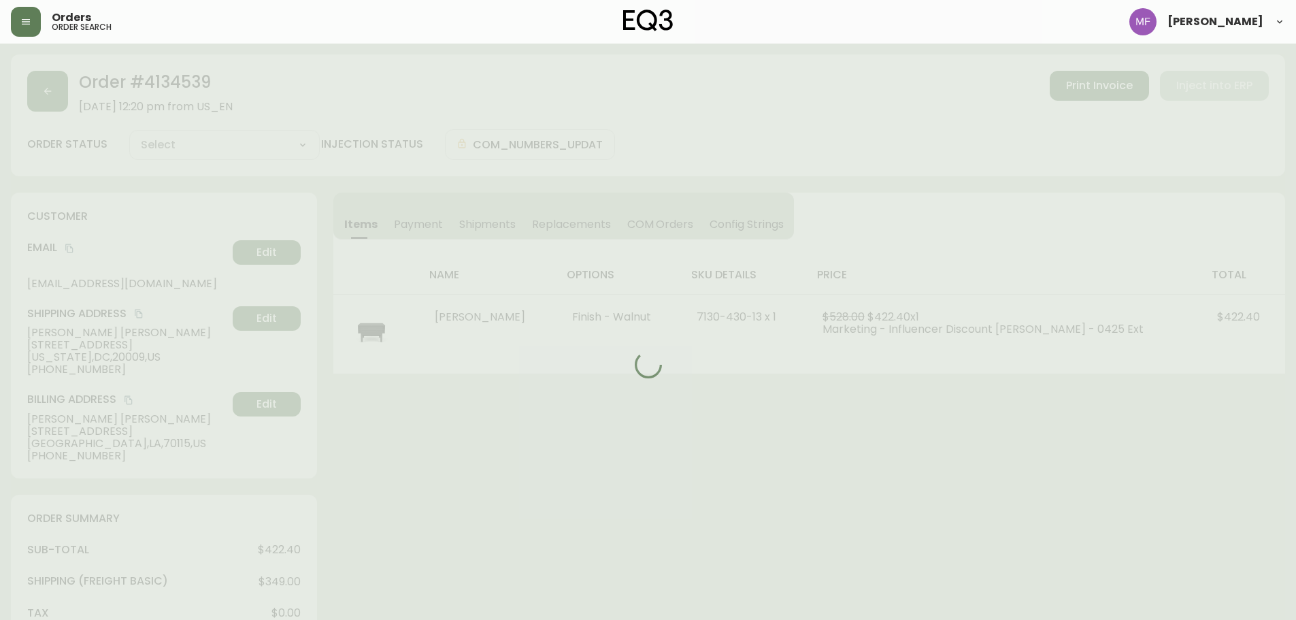
type input "Fully Shipped"
select select "FULLY_SHIPPED"
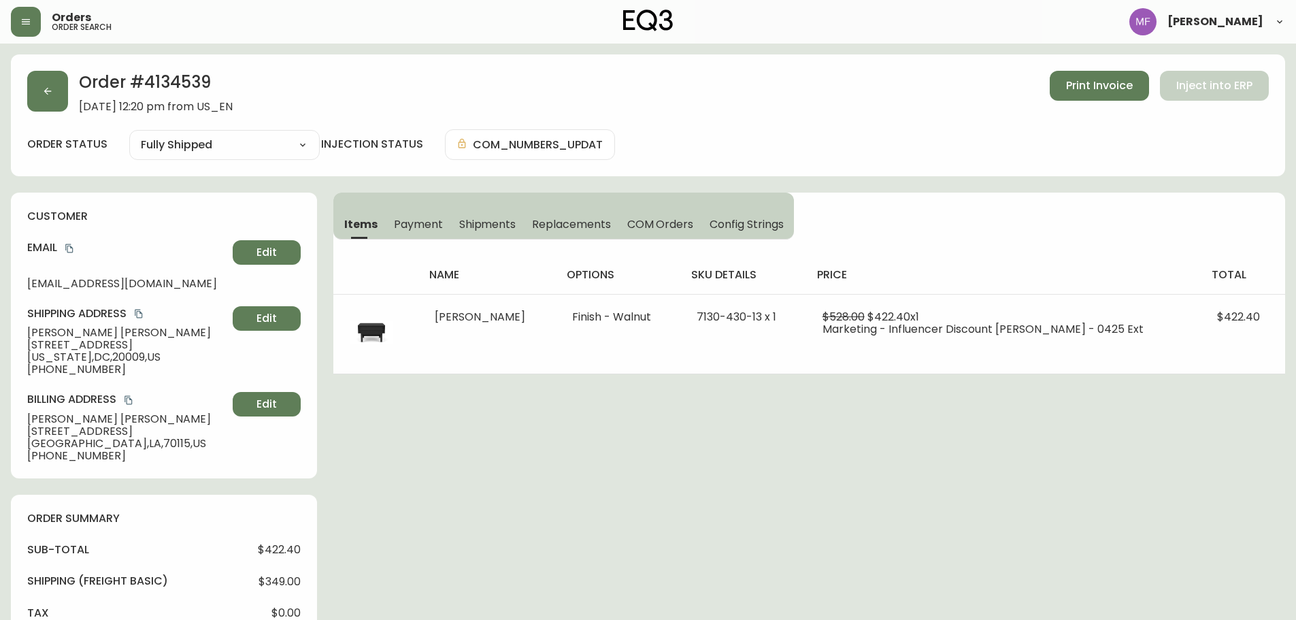
click at [169, 88] on h2 "Order # 4134539" at bounding box center [156, 86] width 154 height 30
click at [62, 83] on button "button" at bounding box center [47, 91] width 41 height 41
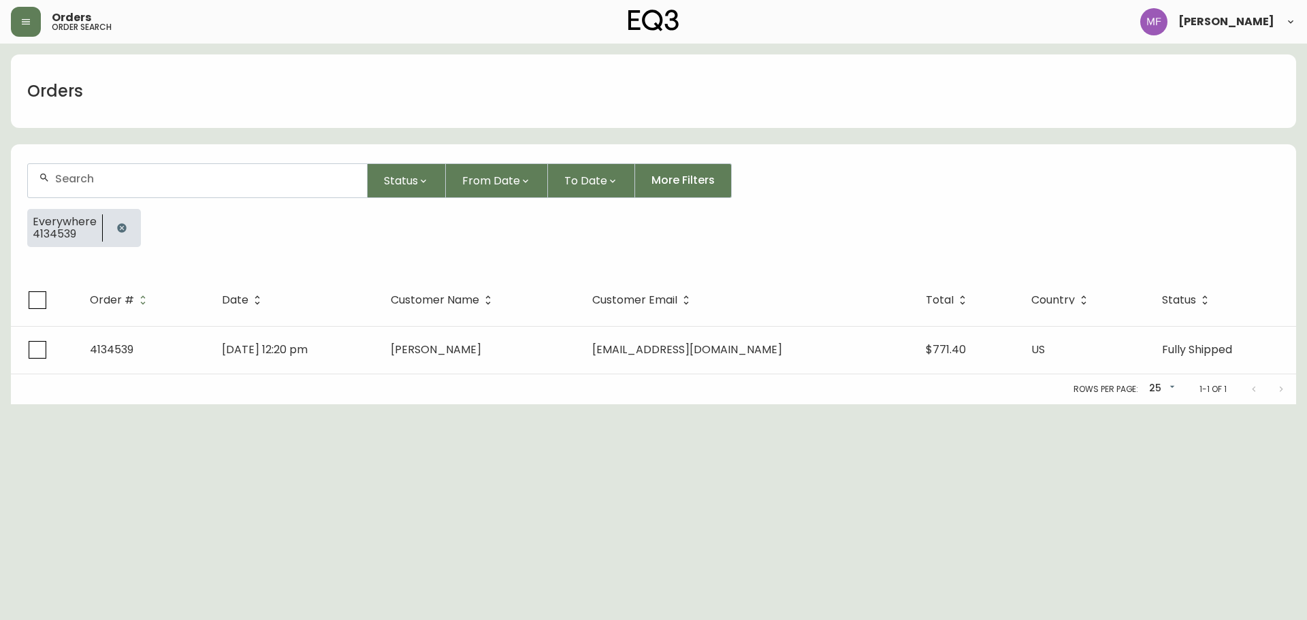
click at [116, 220] on button "button" at bounding box center [121, 227] width 27 height 27
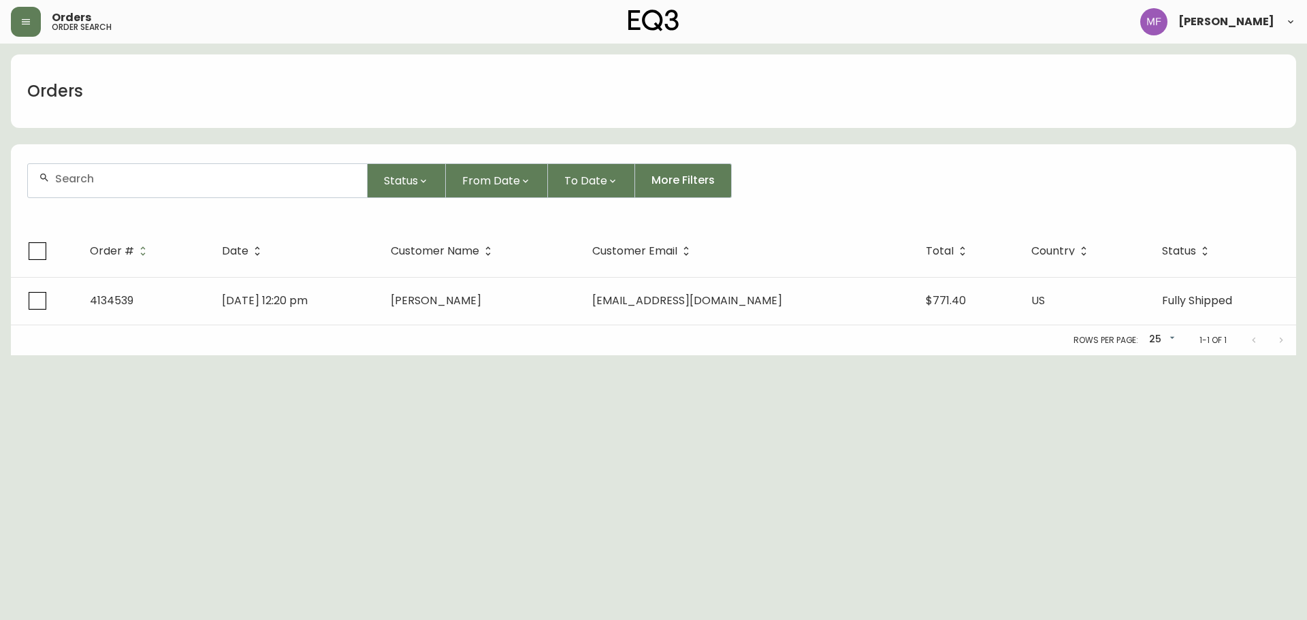
click at [108, 180] on input "text" at bounding box center [205, 178] width 301 height 13
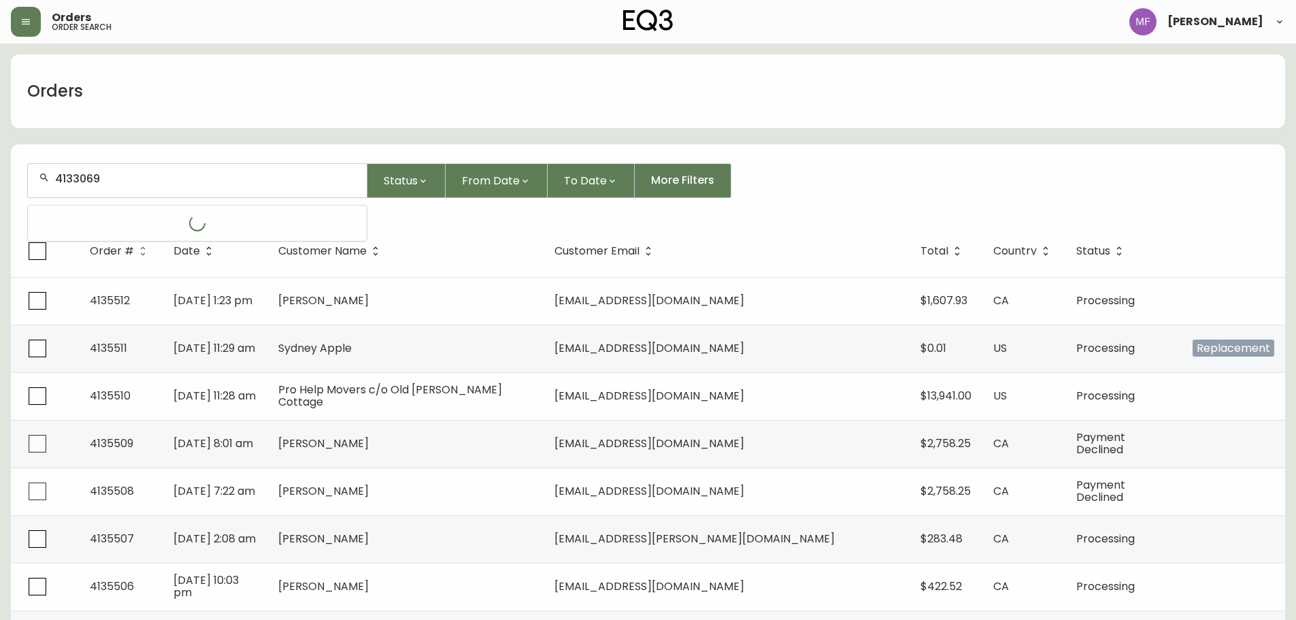
type input "4133069"
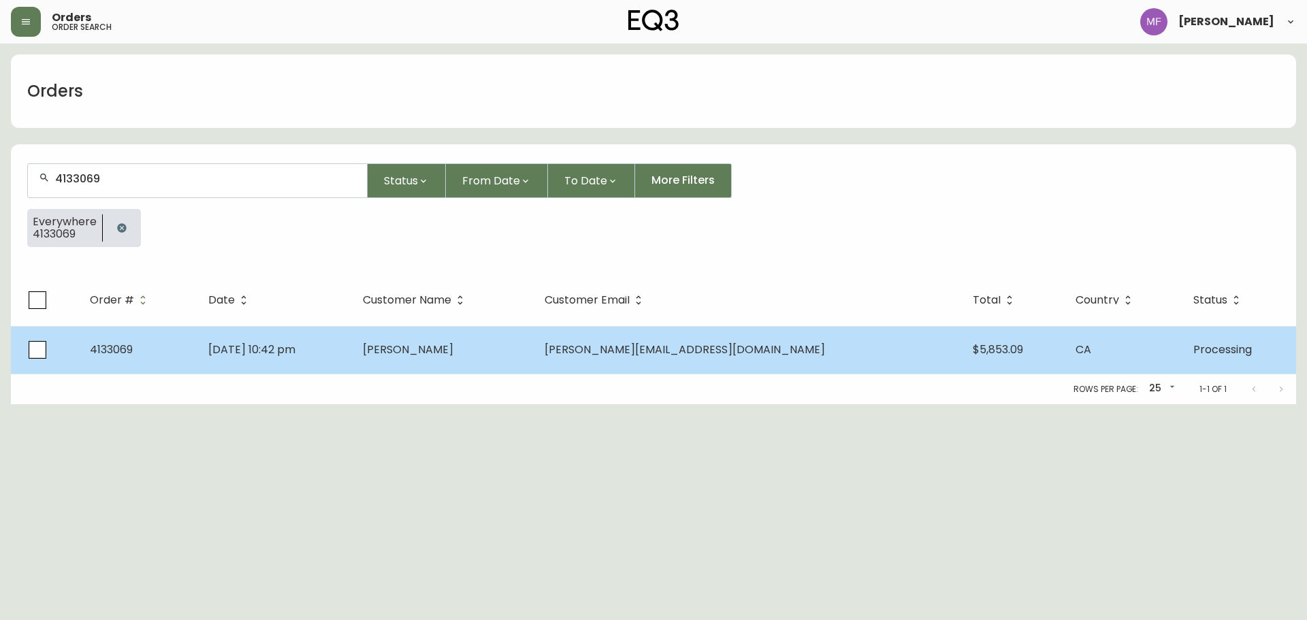
click at [352, 334] on td "May 18 2025, 10:42 pm" at bounding box center [274, 350] width 154 height 48
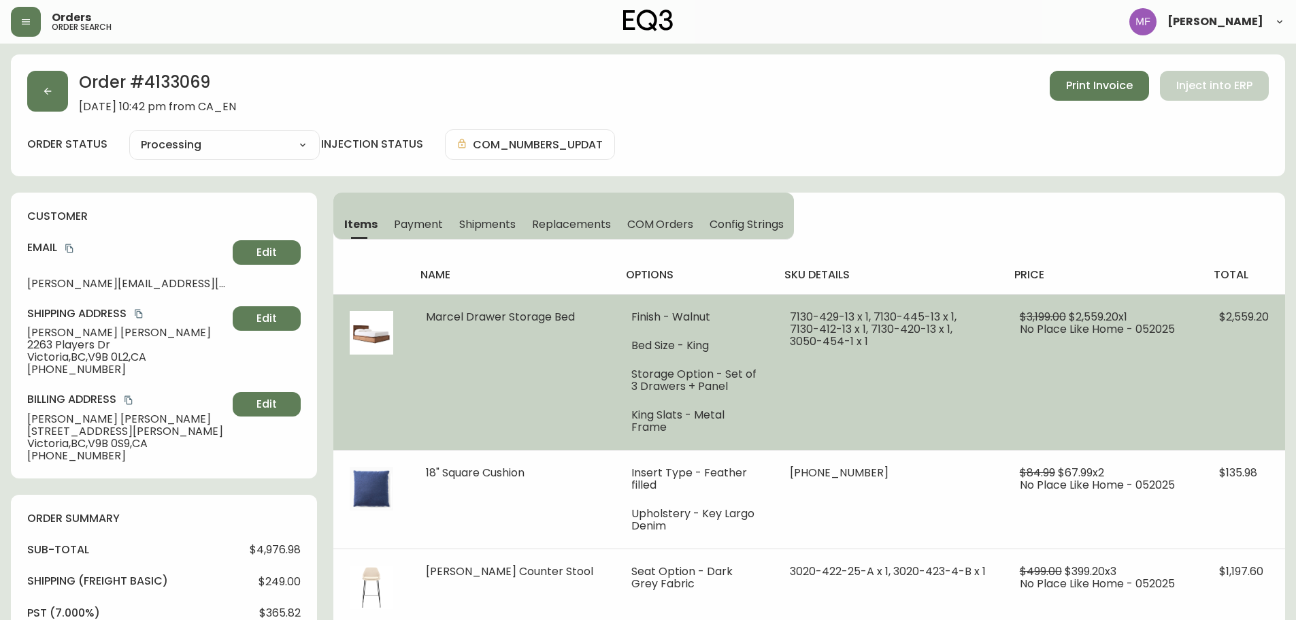
type input "Processing"
select select "PROCESSING"
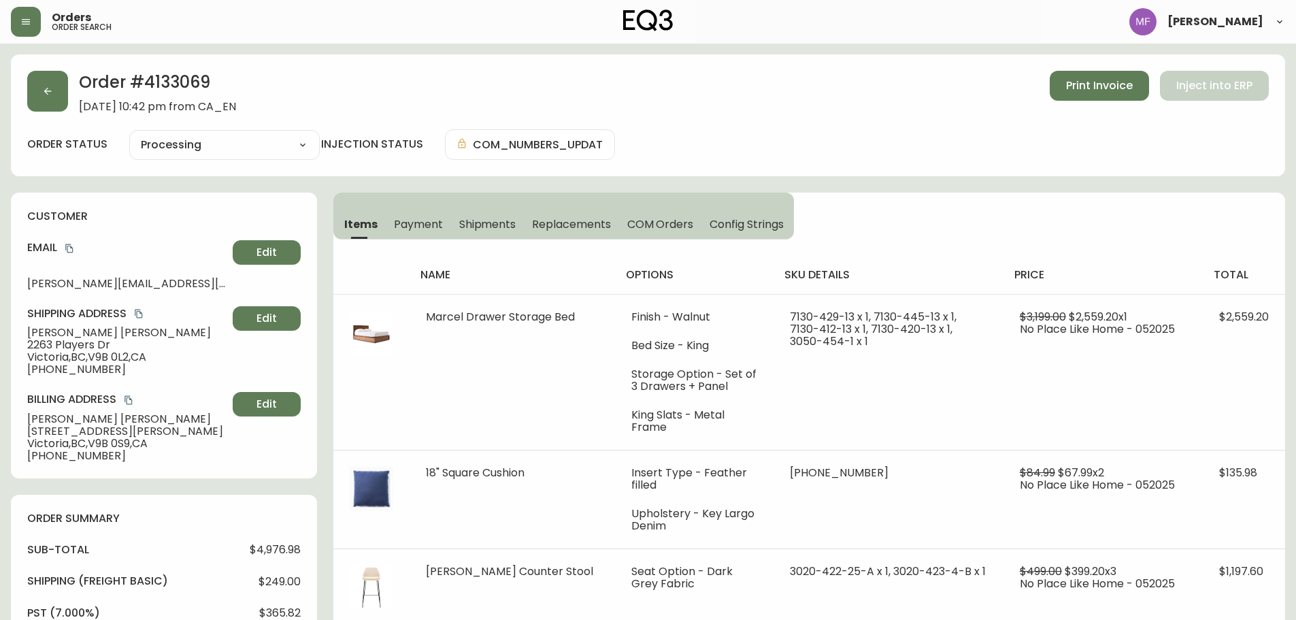
drag, startPoint x: 818, startPoint y: 95, endPoint x: 715, endPoint y: 94, distance: 102.8
click at [818, 95] on div "Order # 4133069 May 18, 2025 at 10:42 pm from CA_EN Print Invoice Inject into E…" at bounding box center [648, 92] width 1242 height 42
click at [51, 94] on icon "button" at bounding box center [47, 91] width 11 height 11
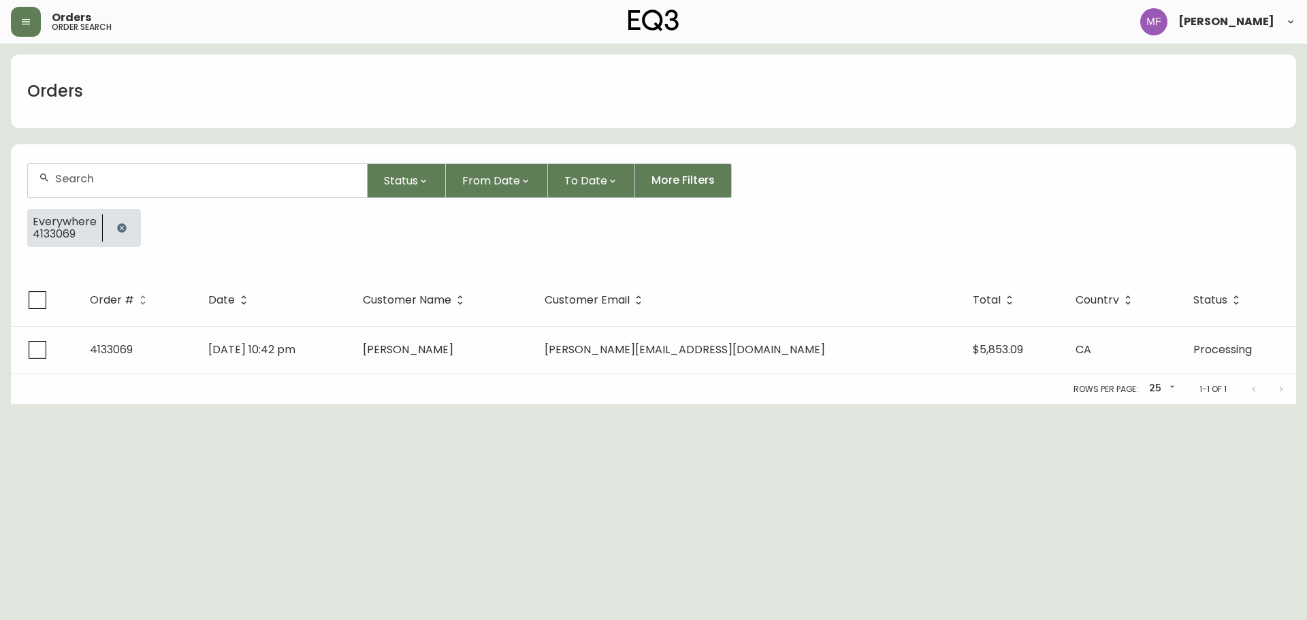
click at [122, 214] on button "button" at bounding box center [121, 227] width 27 height 27
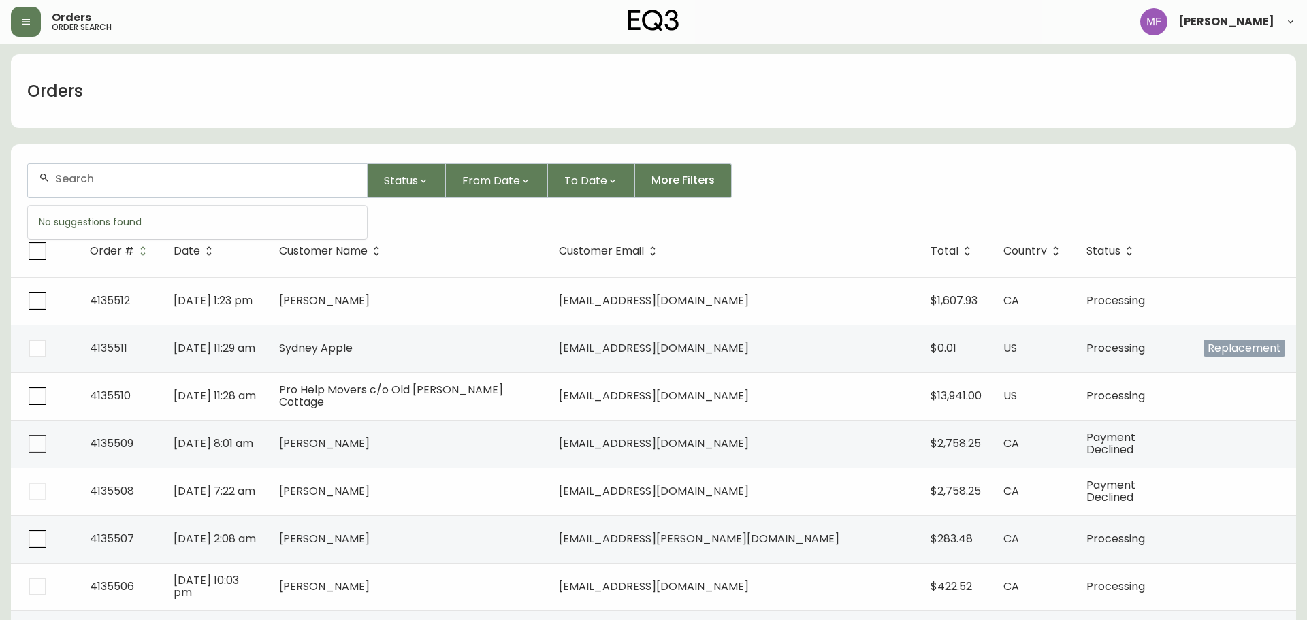
click at [106, 182] on input "text" at bounding box center [205, 178] width 301 height 13
type input "4133069"
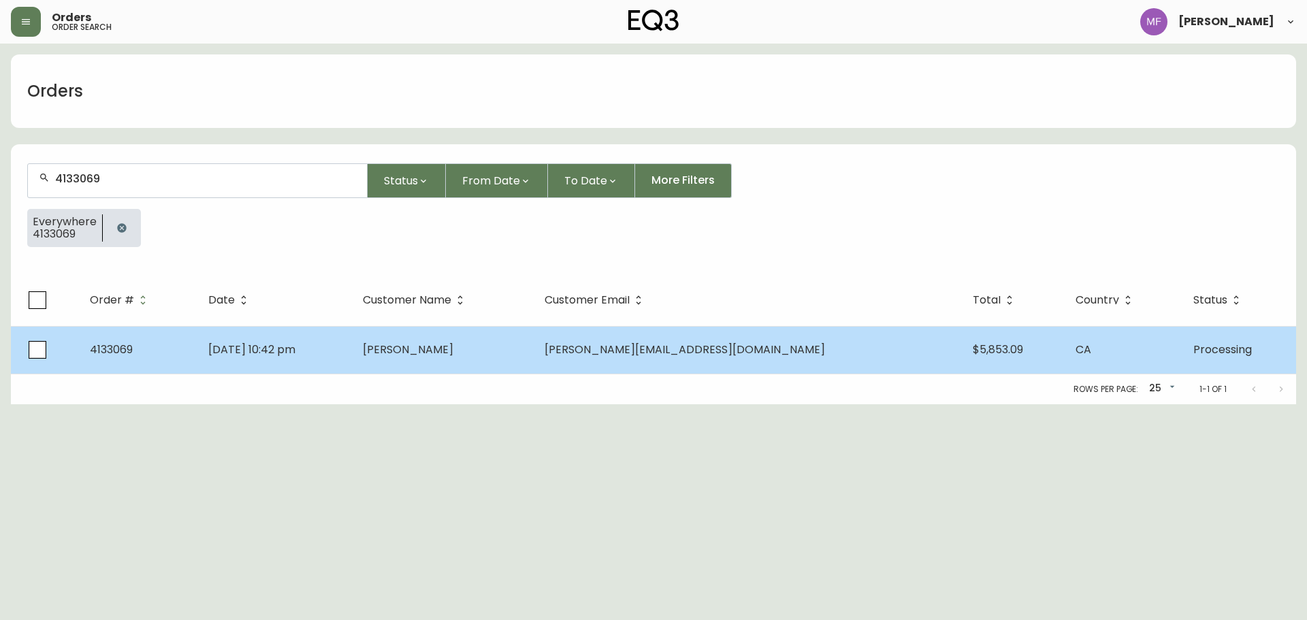
click at [514, 332] on td "Nathan Murray" at bounding box center [443, 350] width 182 height 48
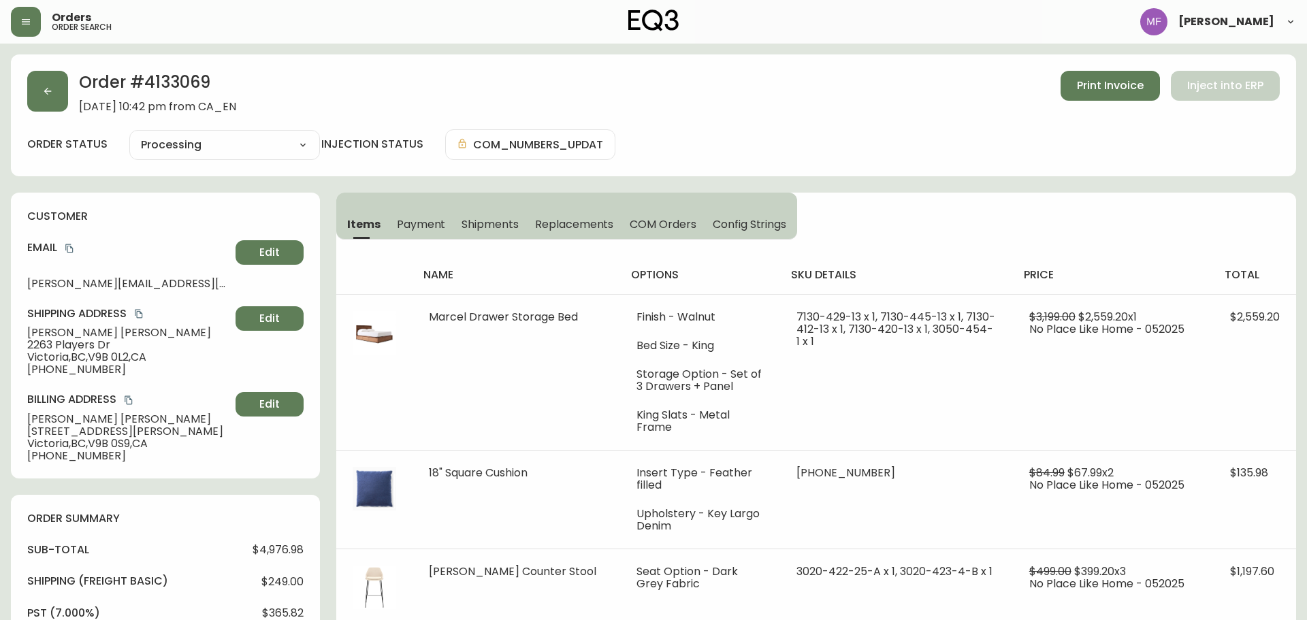
type input "Processing"
select select "PROCESSING"
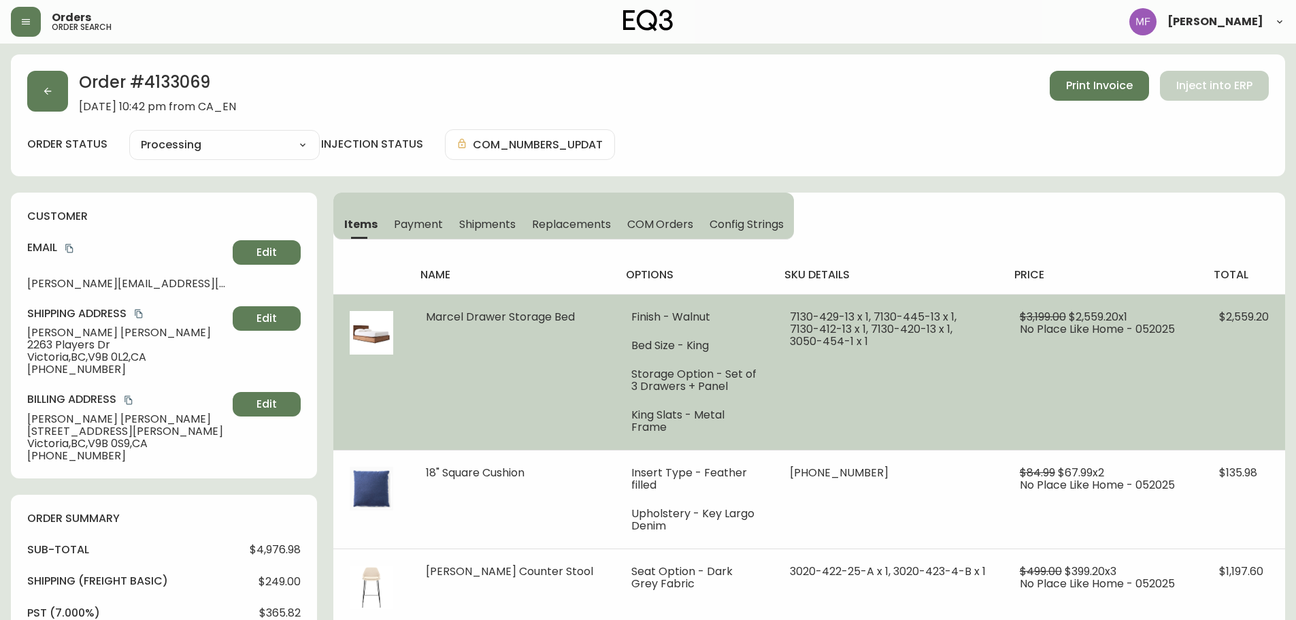
click at [845, 348] on td "7130-429-13 x 1, 7130-445-13 x 1, 7130-412-13 x 1, 7130-420-13 x 1, 3050-454-1 …" at bounding box center [889, 372] width 230 height 156
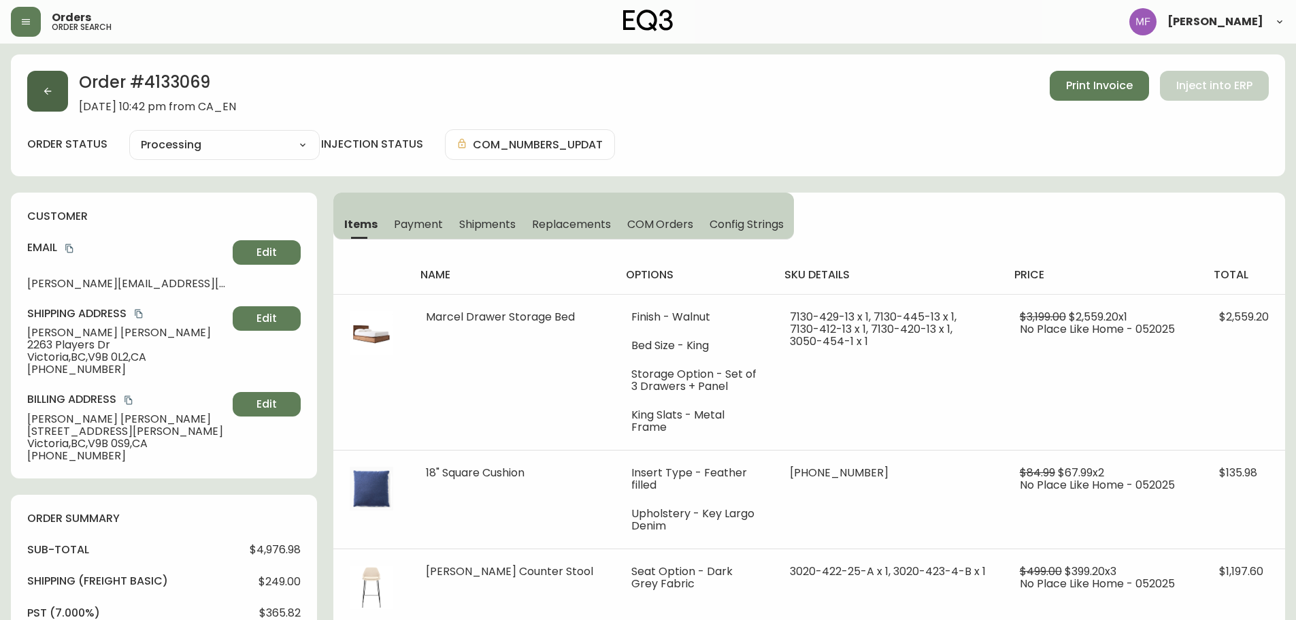
click at [40, 82] on button "button" at bounding box center [47, 91] width 41 height 41
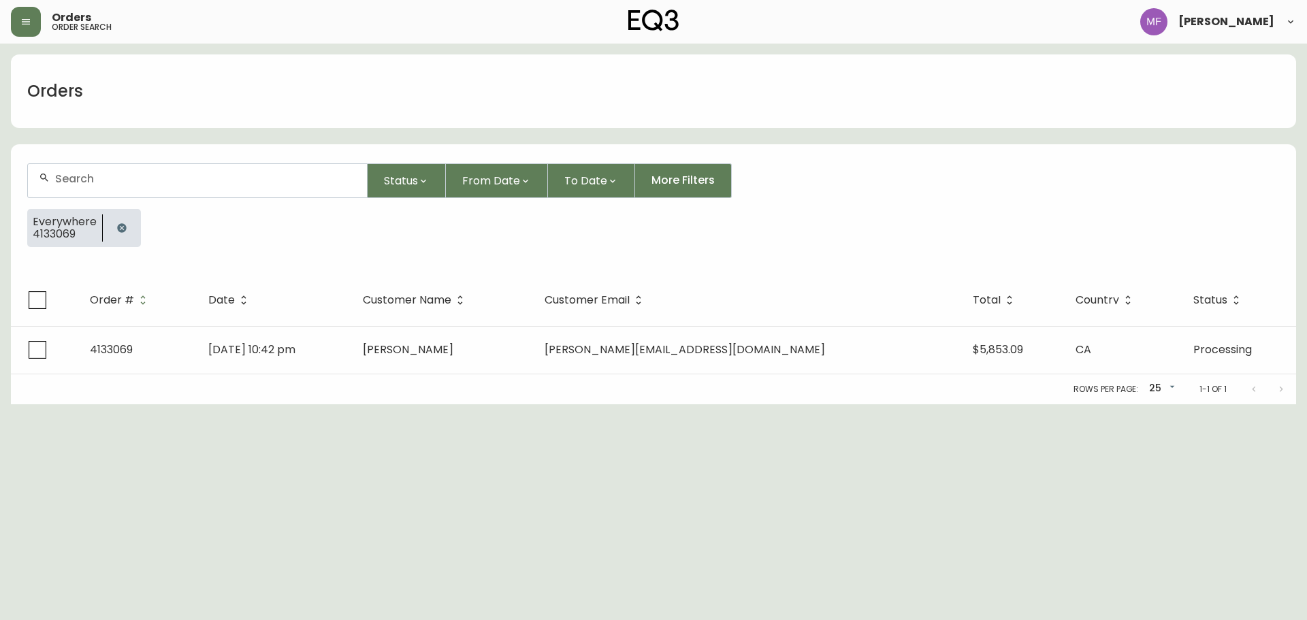
click at [111, 225] on button "button" at bounding box center [121, 227] width 27 height 27
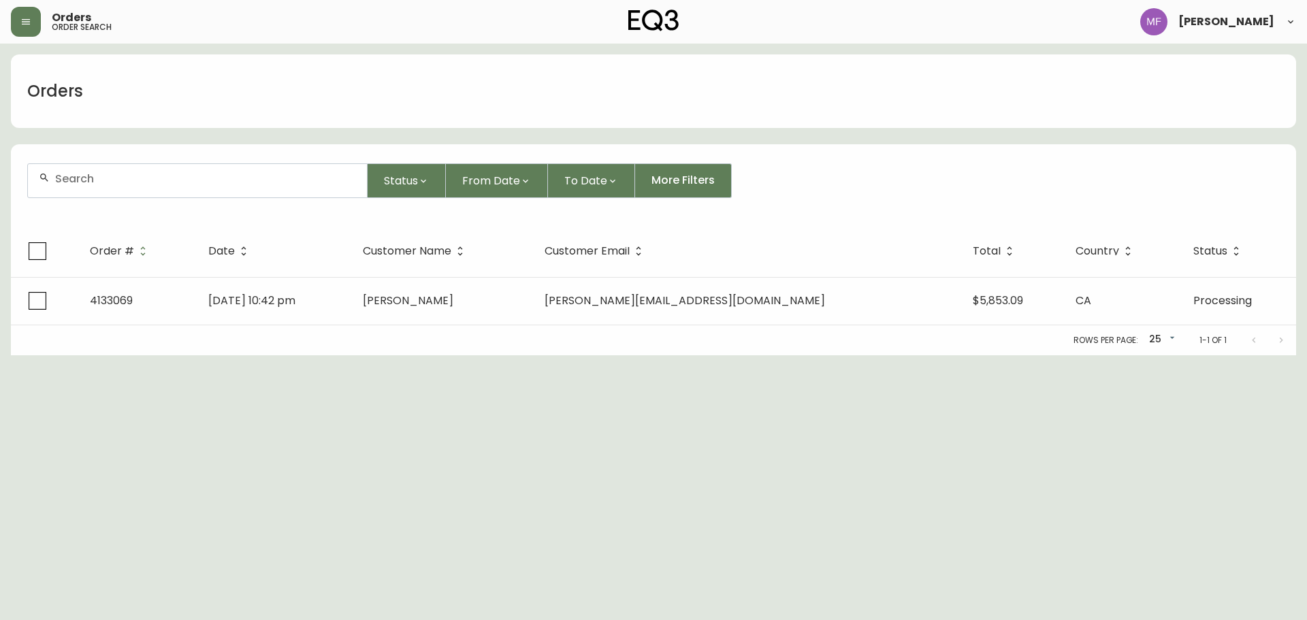
click at [112, 191] on div at bounding box center [197, 180] width 339 height 33
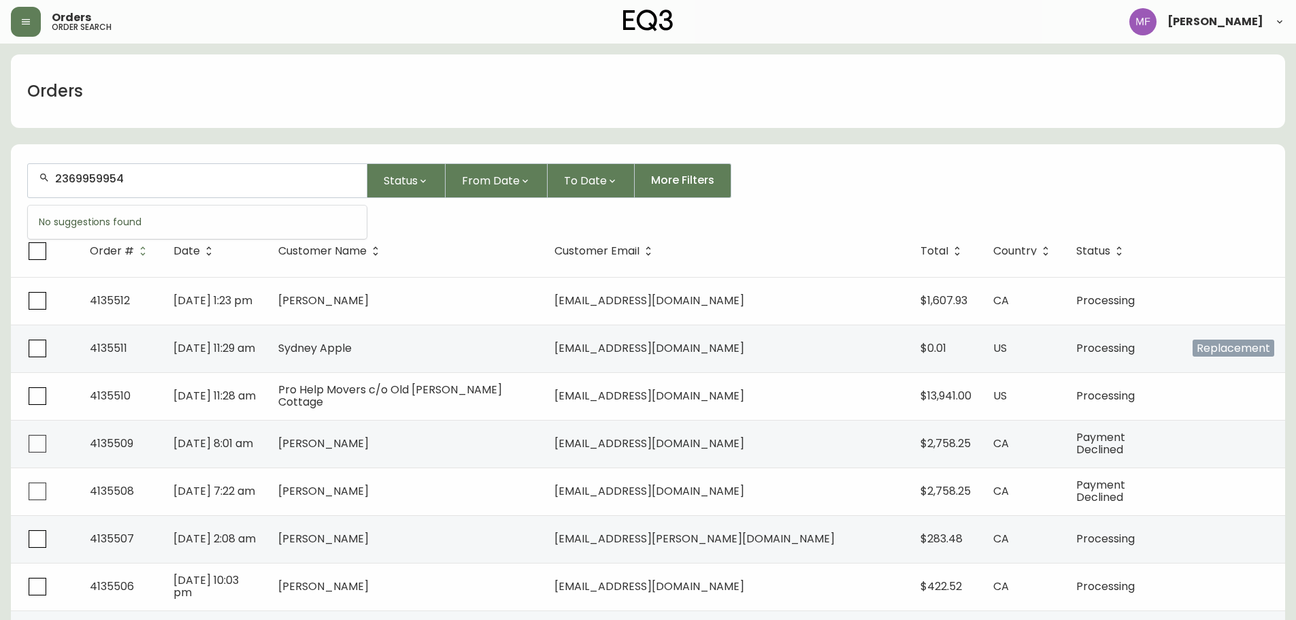
type input "2369959954"
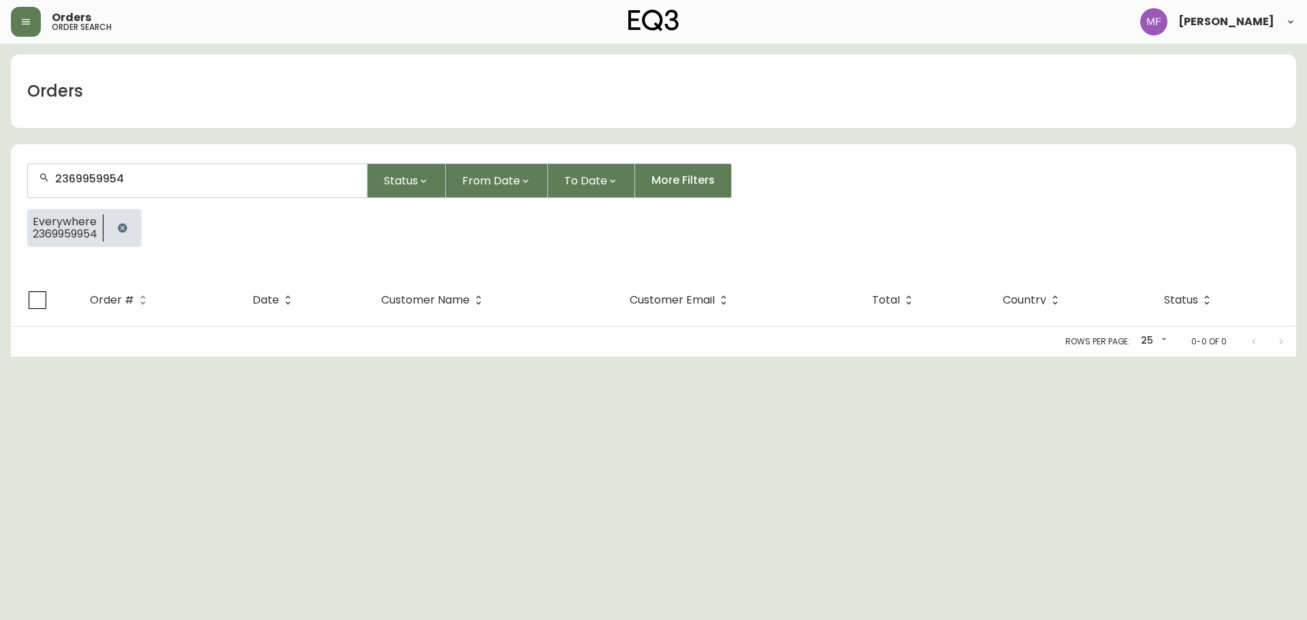
click at [123, 226] on icon "button" at bounding box center [122, 227] width 9 height 9
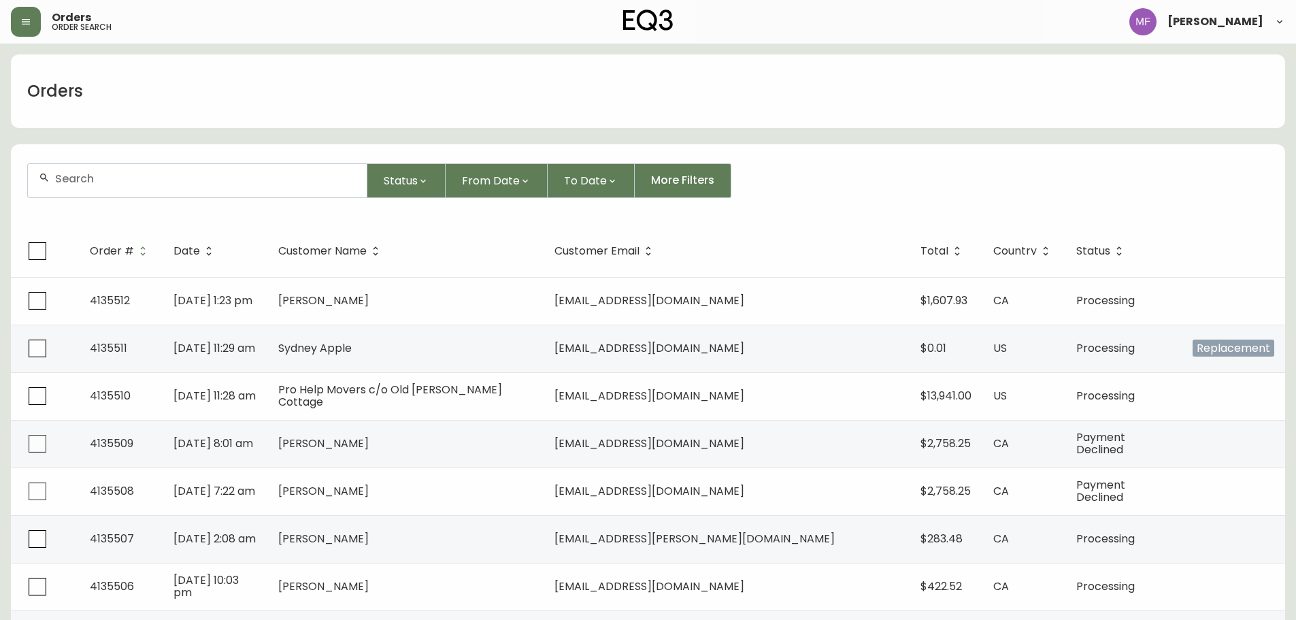
click at [69, 178] on input "text" at bounding box center [205, 178] width 301 height 13
type input "4133069"
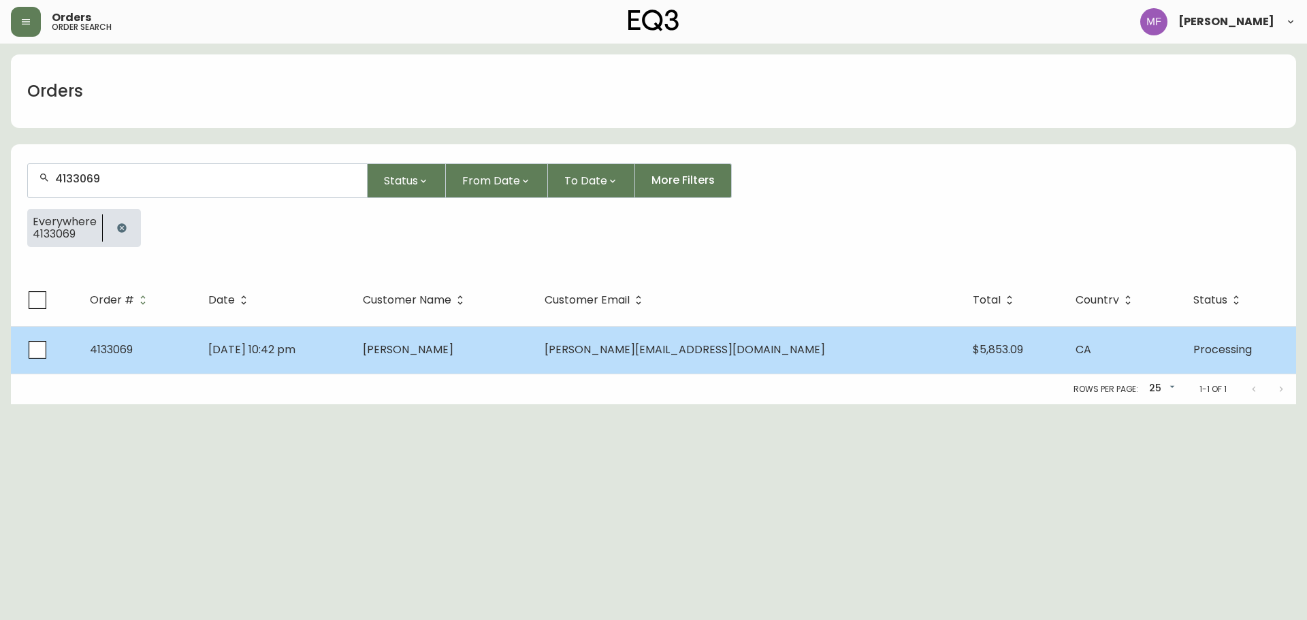
click at [352, 353] on td "May 18 2025, 10:42 pm" at bounding box center [274, 350] width 154 height 48
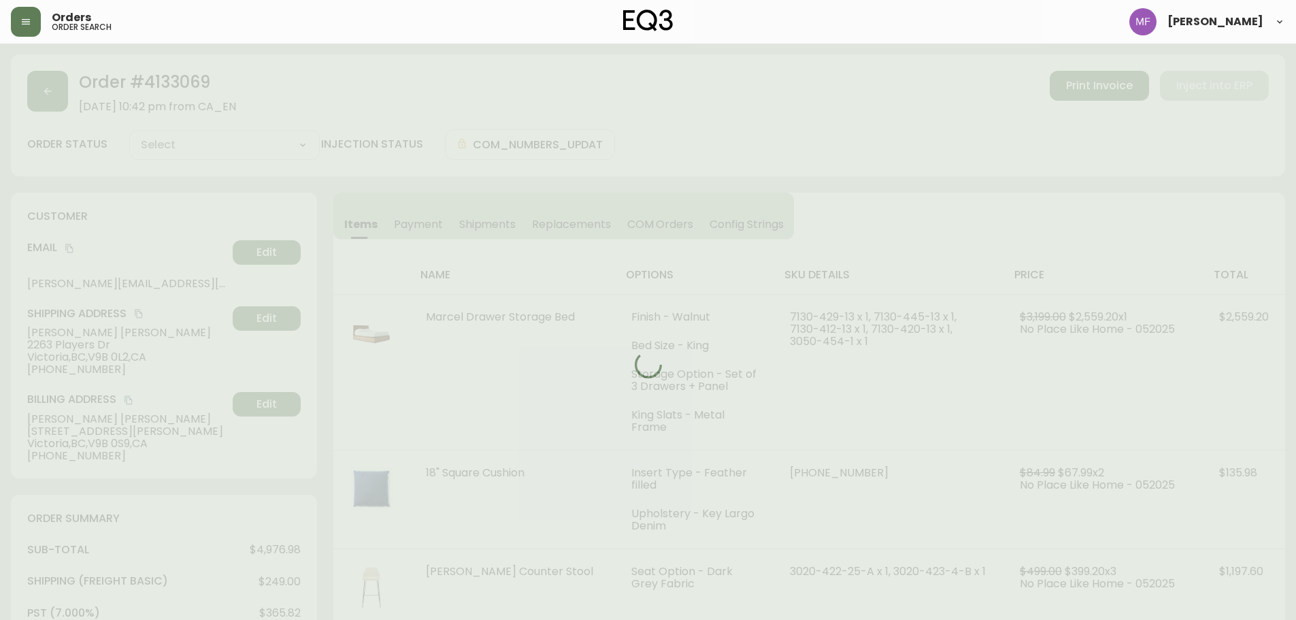
type input "Processing"
select select "PROCESSING"
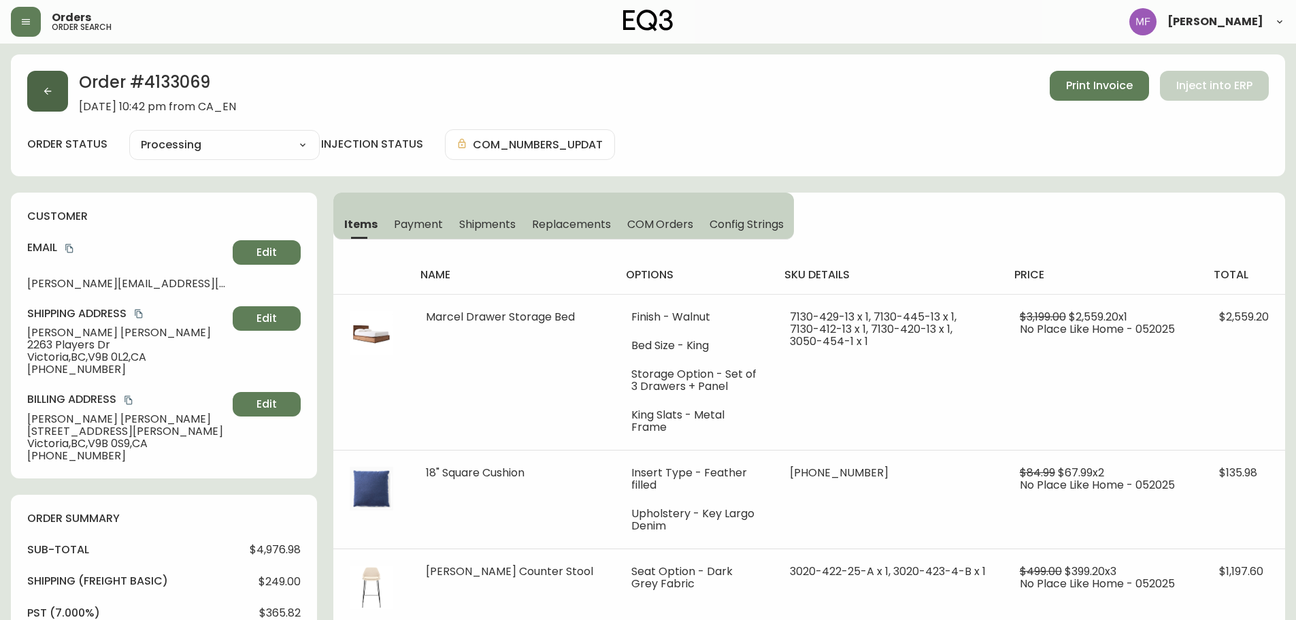
click at [52, 95] on icon "button" at bounding box center [47, 91] width 11 height 11
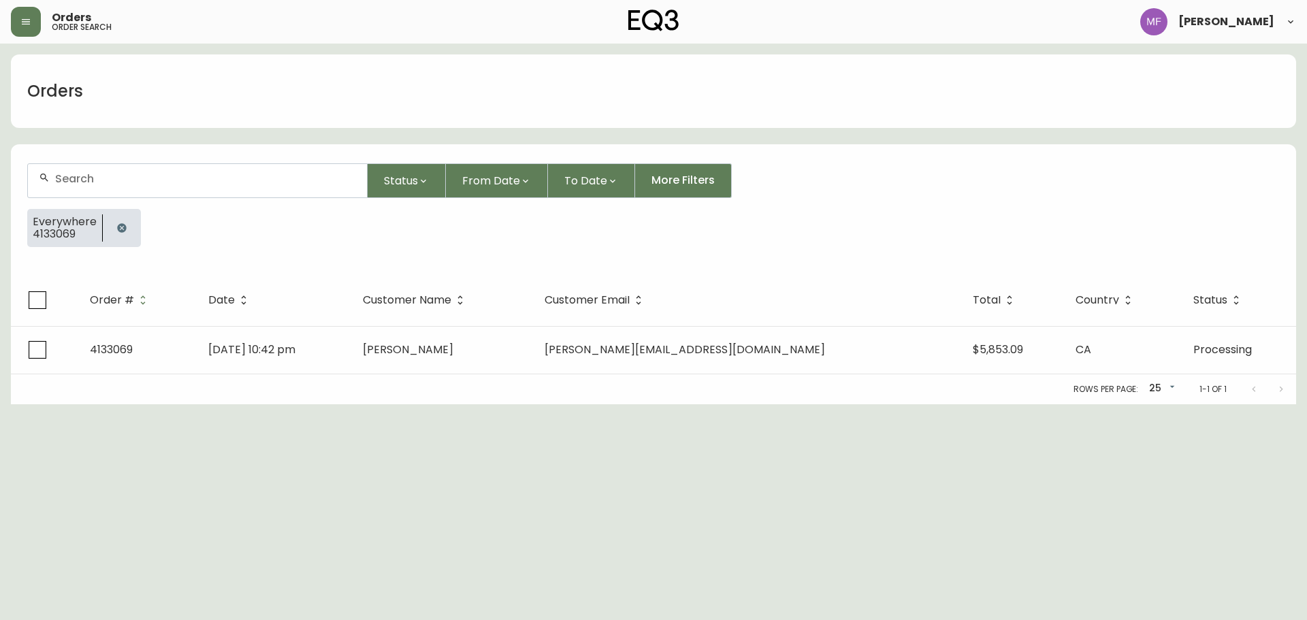
click at [120, 220] on button "button" at bounding box center [121, 227] width 27 height 27
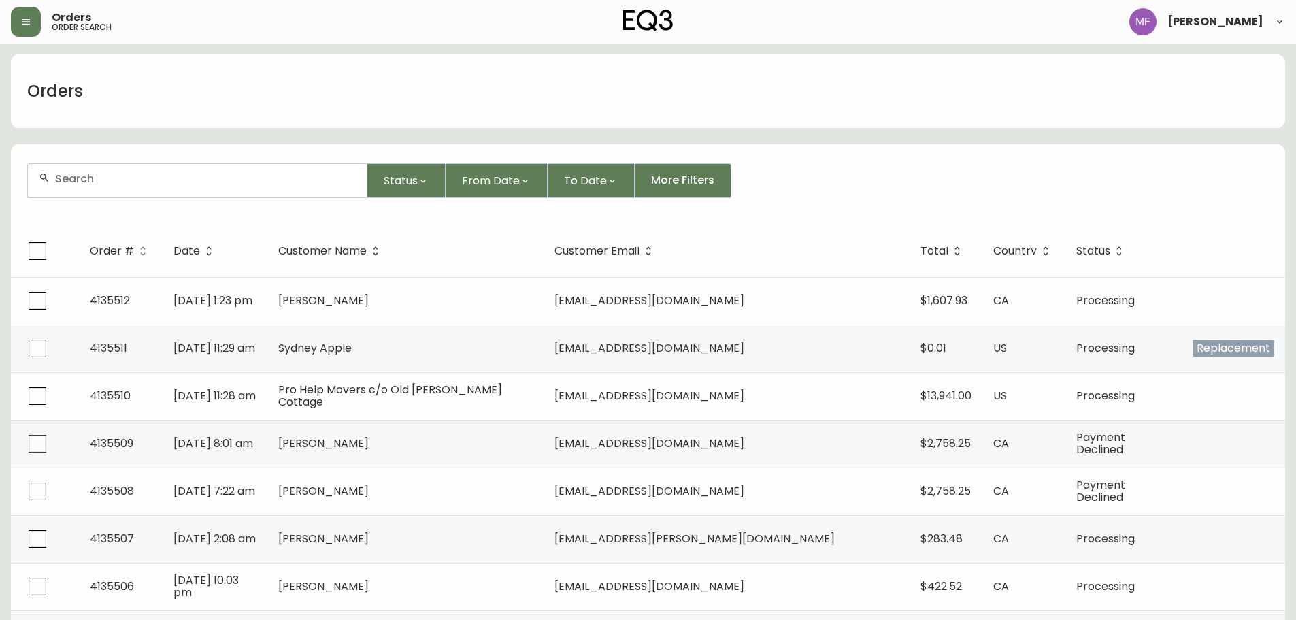
click at [120, 191] on div at bounding box center [197, 180] width 339 height 33
type input "4383663187"
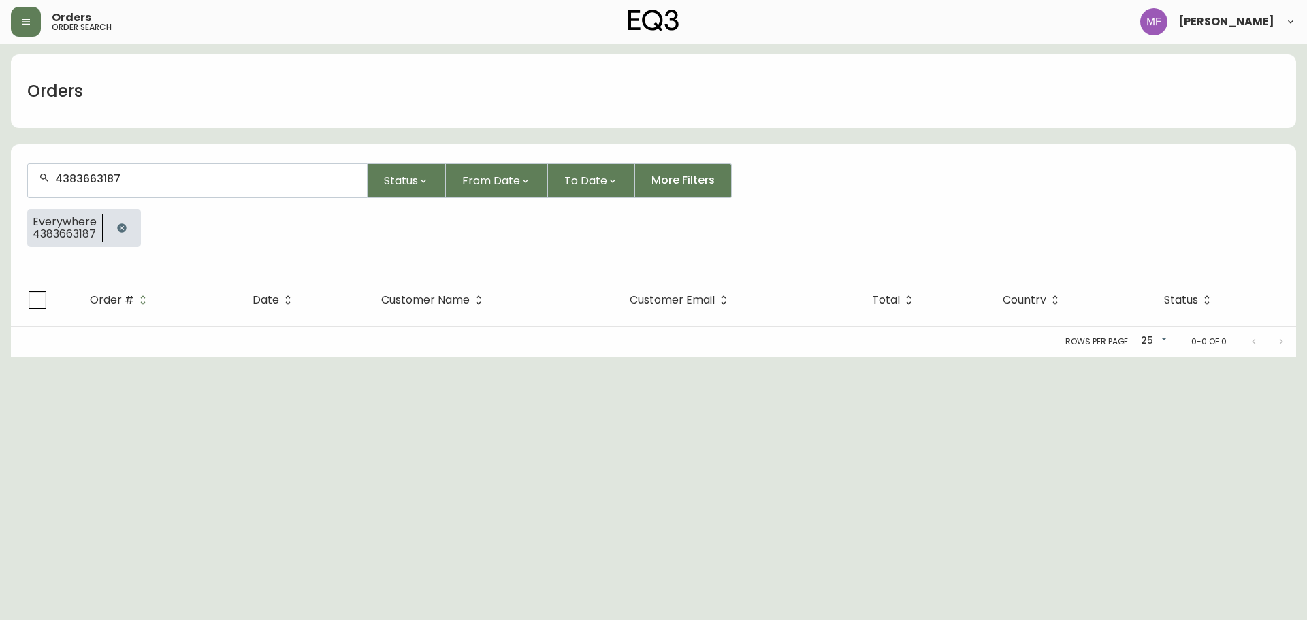
drag, startPoint x: 116, startPoint y: 230, endPoint x: 116, endPoint y: 214, distance: 16.3
click at [116, 230] on icon "button" at bounding box center [121, 228] width 11 height 11
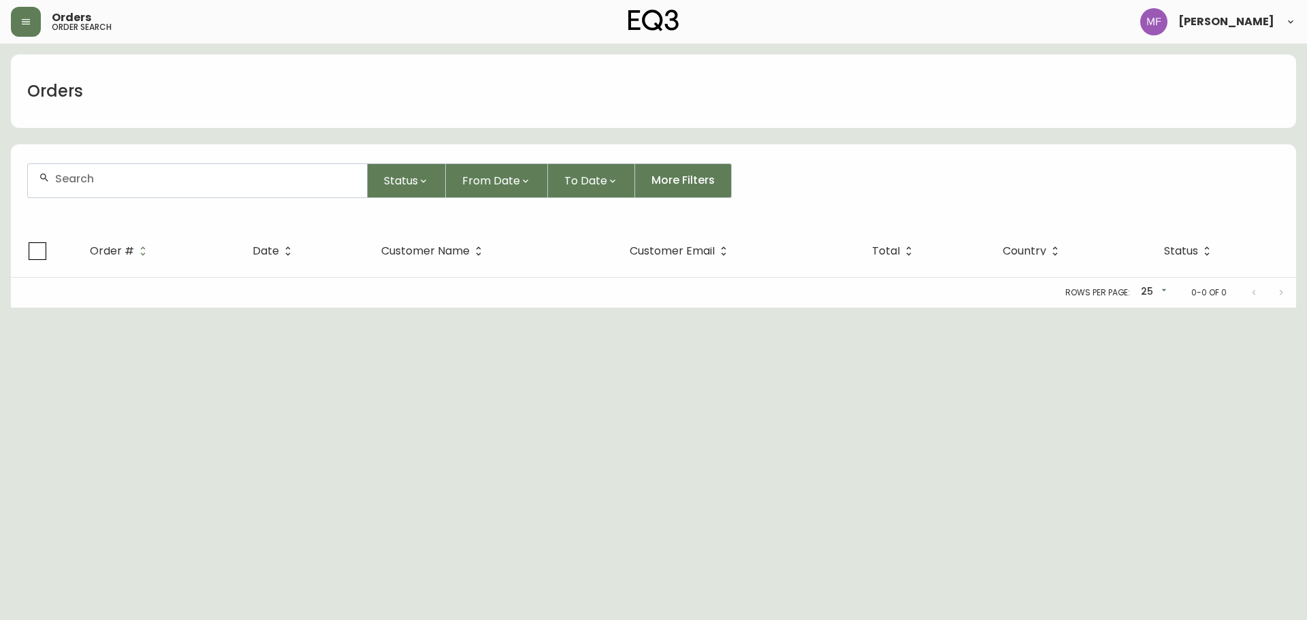
click at [113, 192] on div at bounding box center [197, 180] width 339 height 33
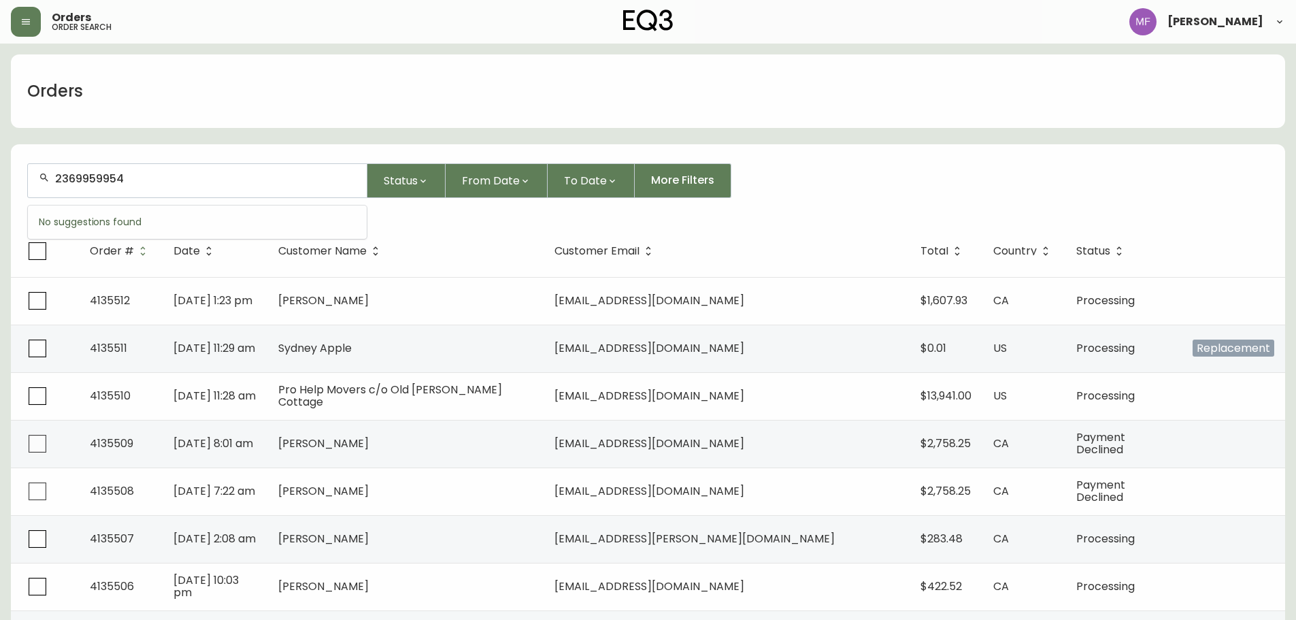
type input "2369959954"
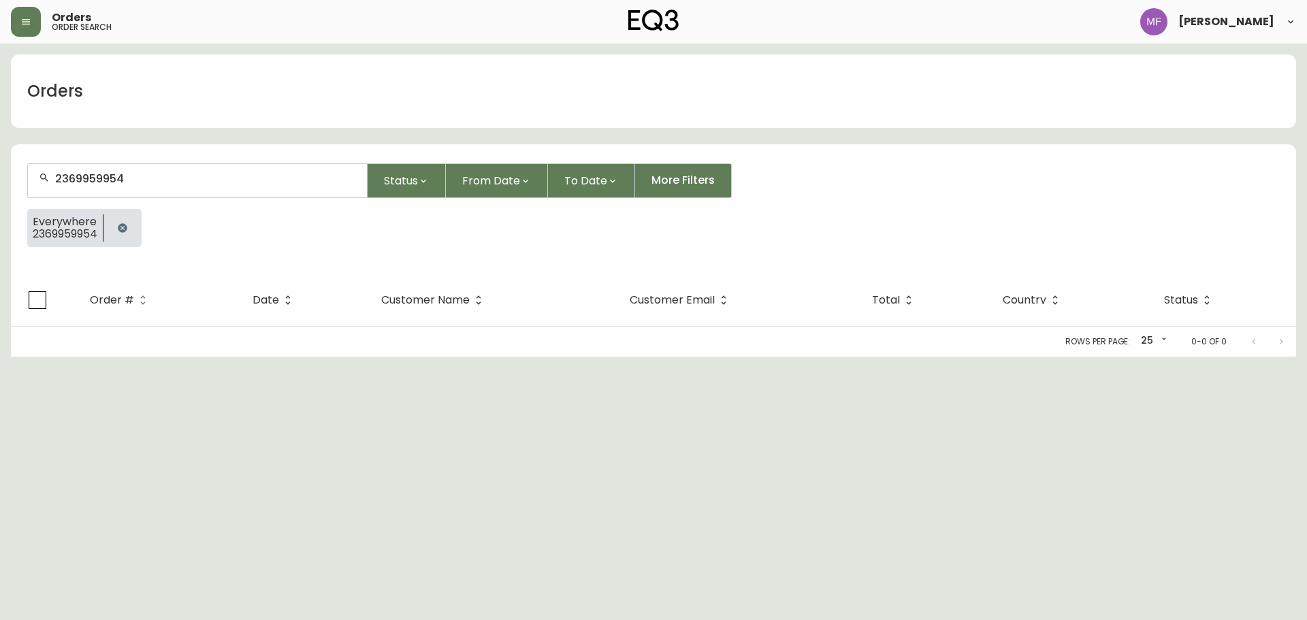
click at [120, 223] on icon "button" at bounding box center [122, 228] width 11 height 11
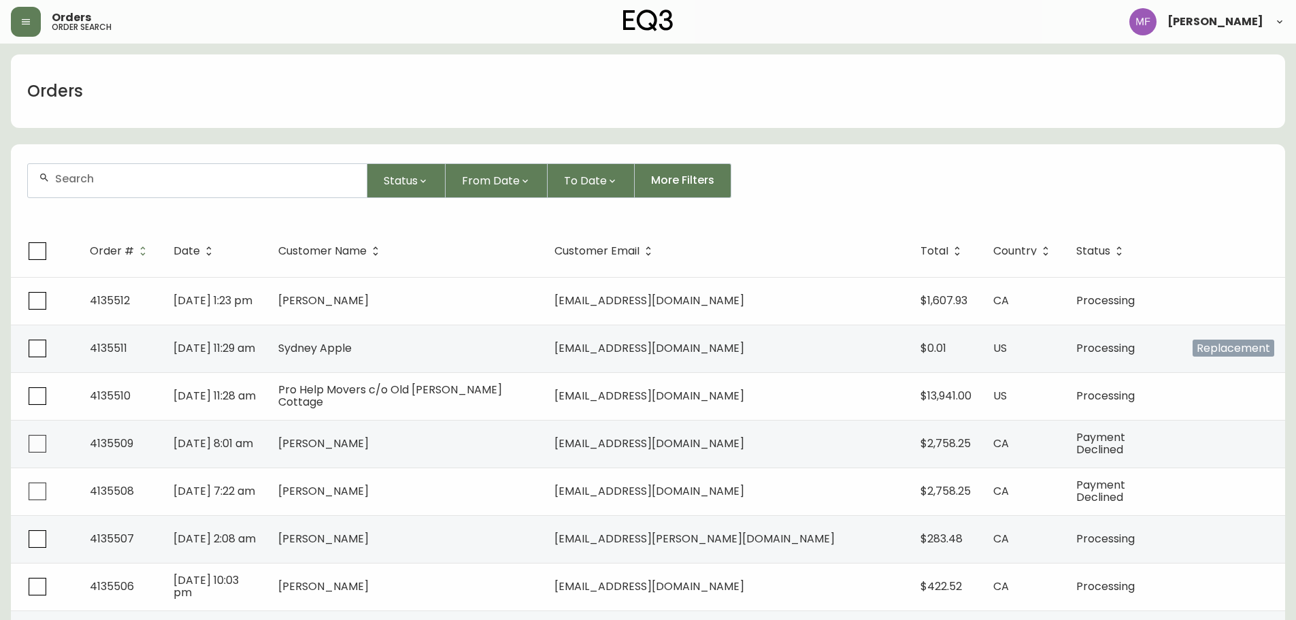
click at [148, 182] on input "text" at bounding box center [205, 178] width 301 height 13
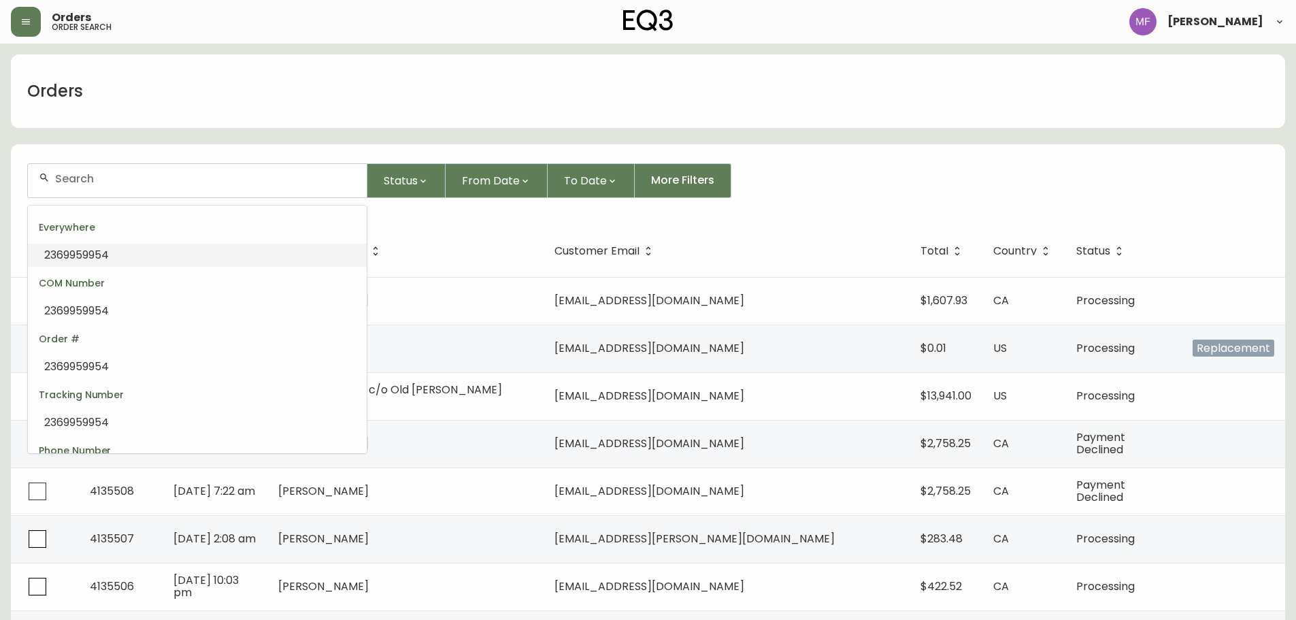
paste input "4133069"
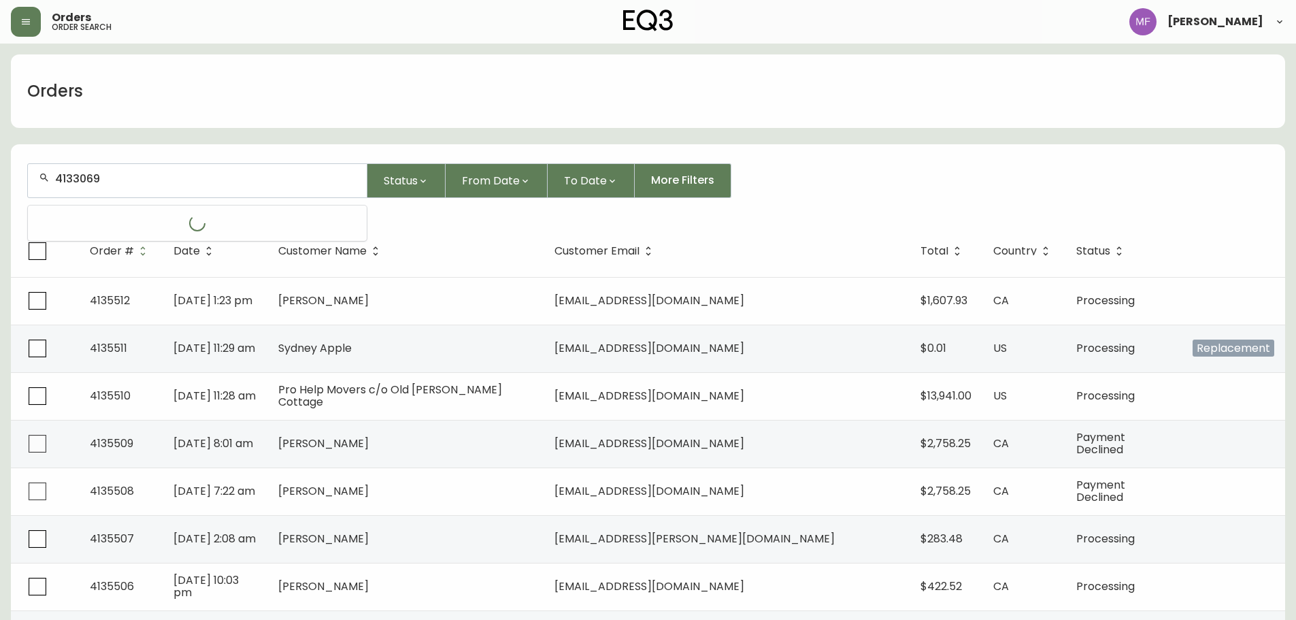
type input "4133069"
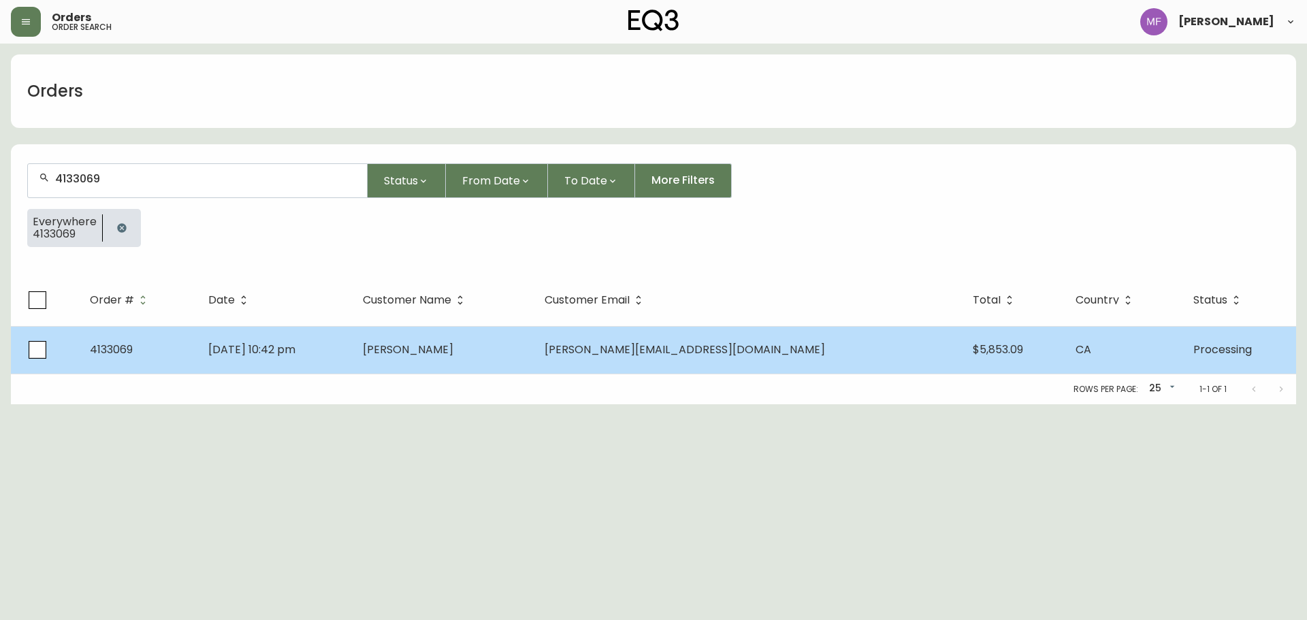
click at [453, 347] on span "Nathan Murray" at bounding box center [408, 350] width 91 height 16
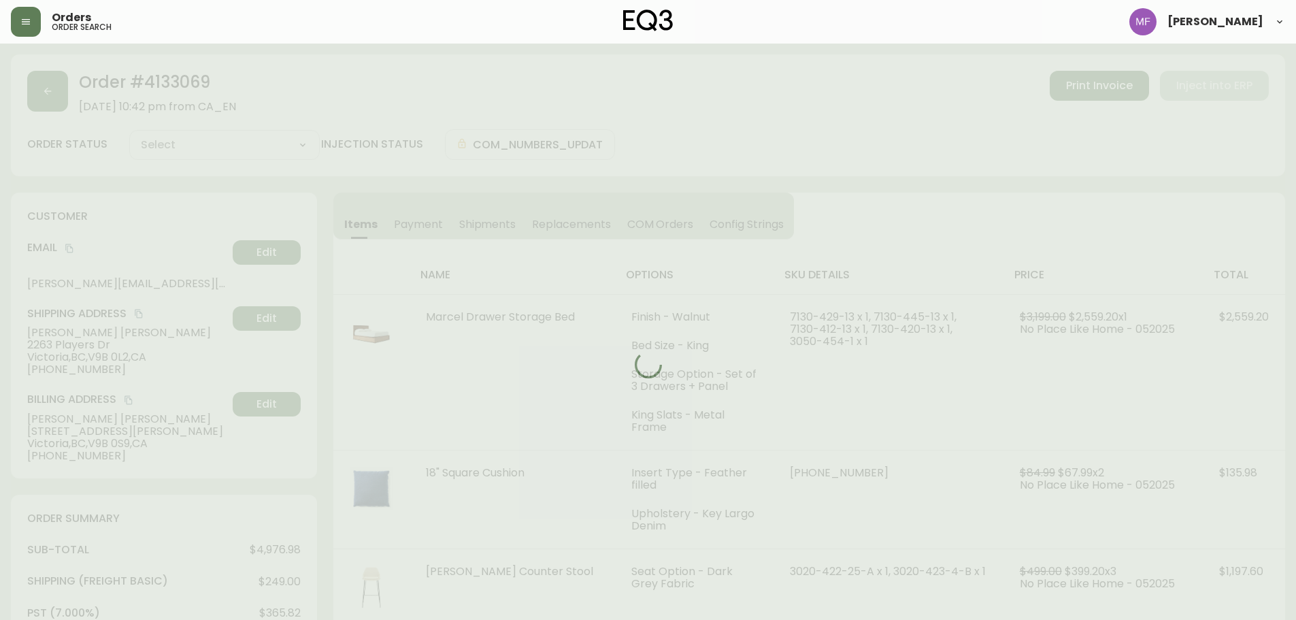
type input "Processing"
select select "PROCESSING"
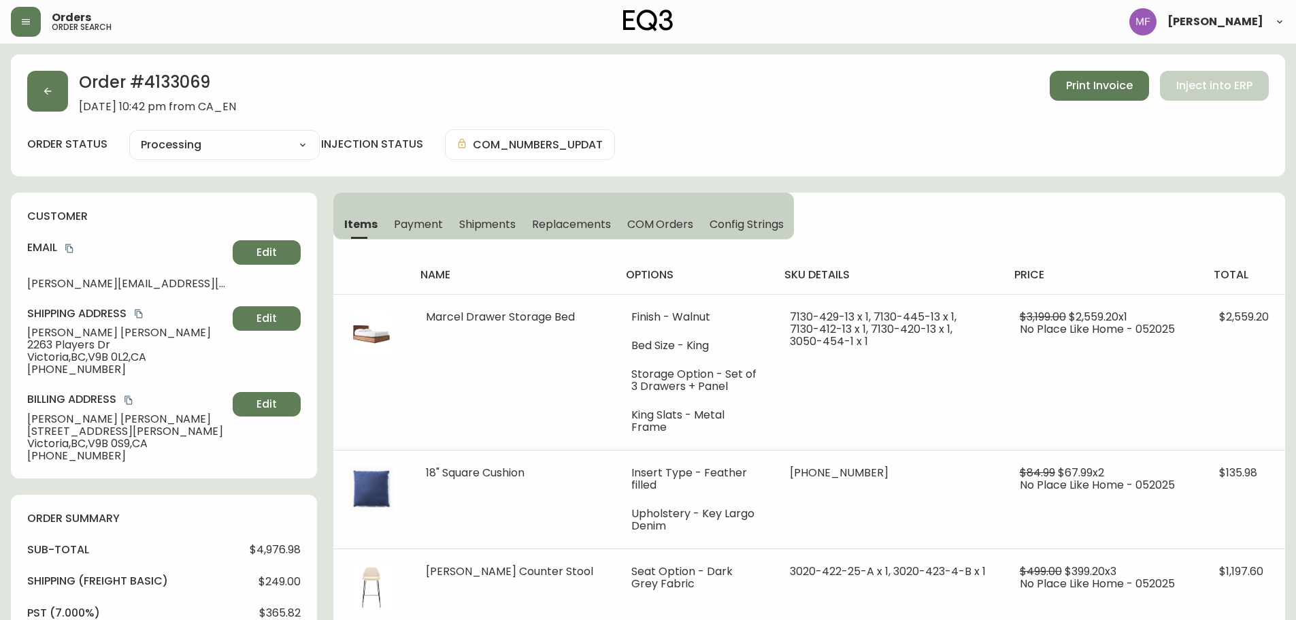
click at [174, 75] on h2 "Order # 4133069" at bounding box center [157, 86] width 157 height 30
drag, startPoint x: 122, startPoint y: 331, endPoint x: 27, endPoint y: 336, distance: 95.4
click at [27, 336] on div "customer Email nathan_murray@hotmail.com Edit Shipping Address Nathan Murray 22…" at bounding box center [164, 336] width 306 height 286
click at [154, 95] on h2 "Order # 4133069" at bounding box center [157, 86] width 157 height 30
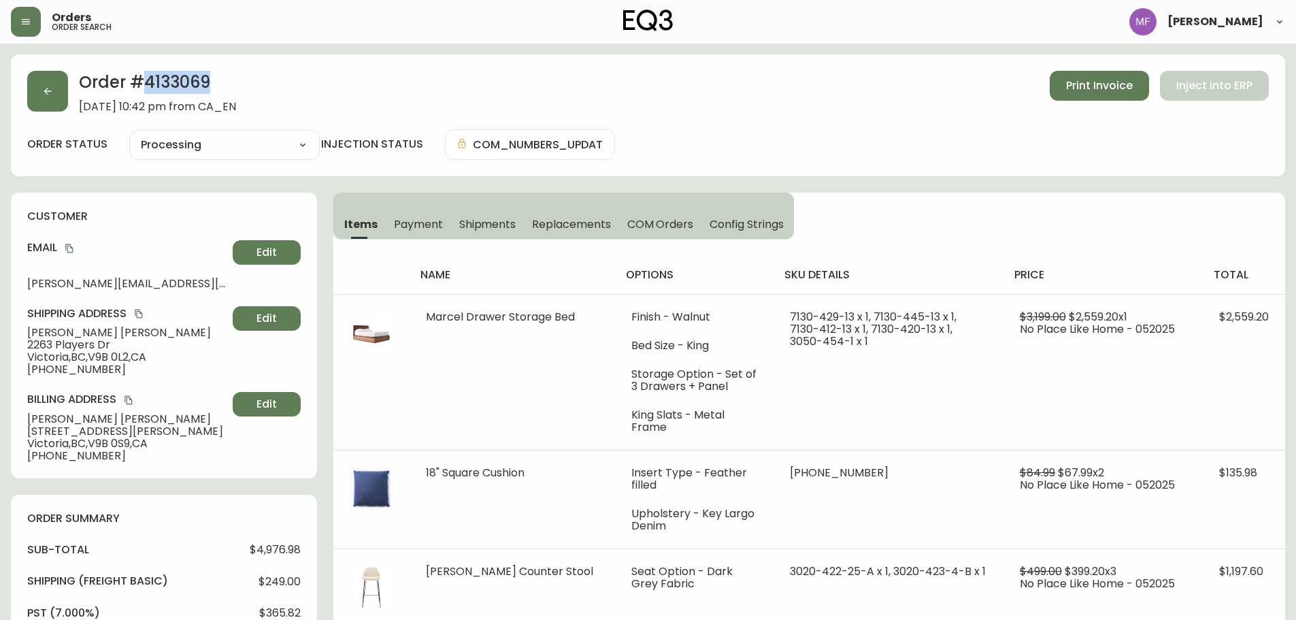
click at [154, 95] on h2 "Order # 4133069" at bounding box center [157, 86] width 157 height 30
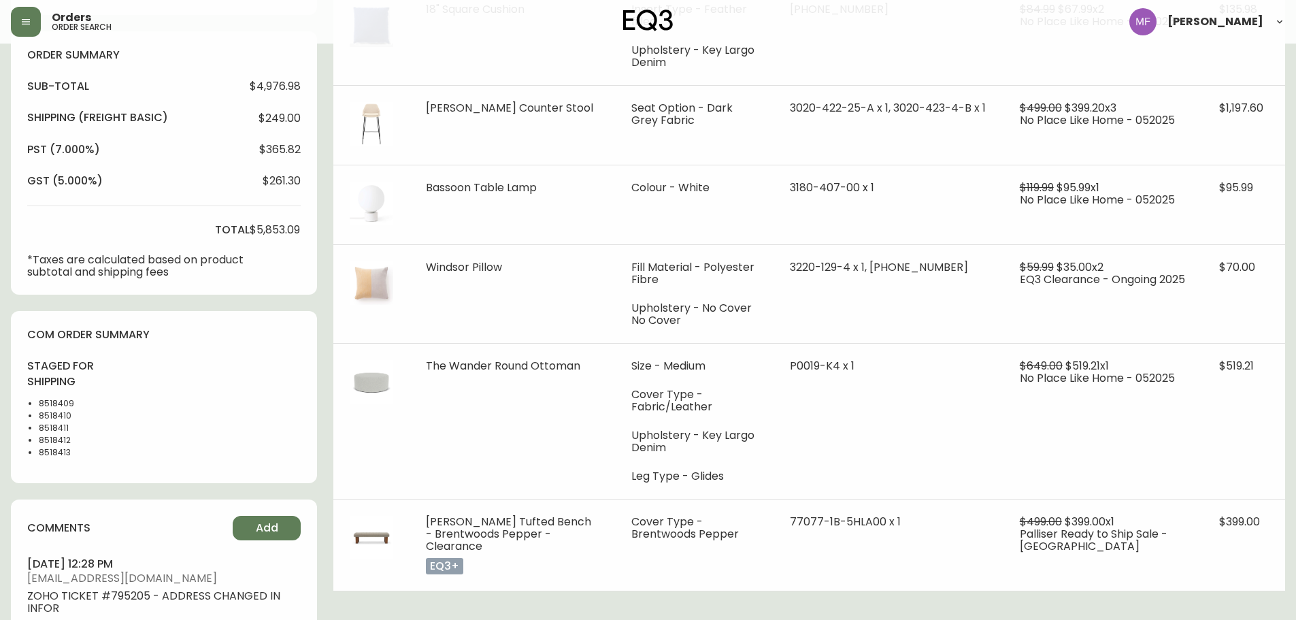
scroll to position [476, 0]
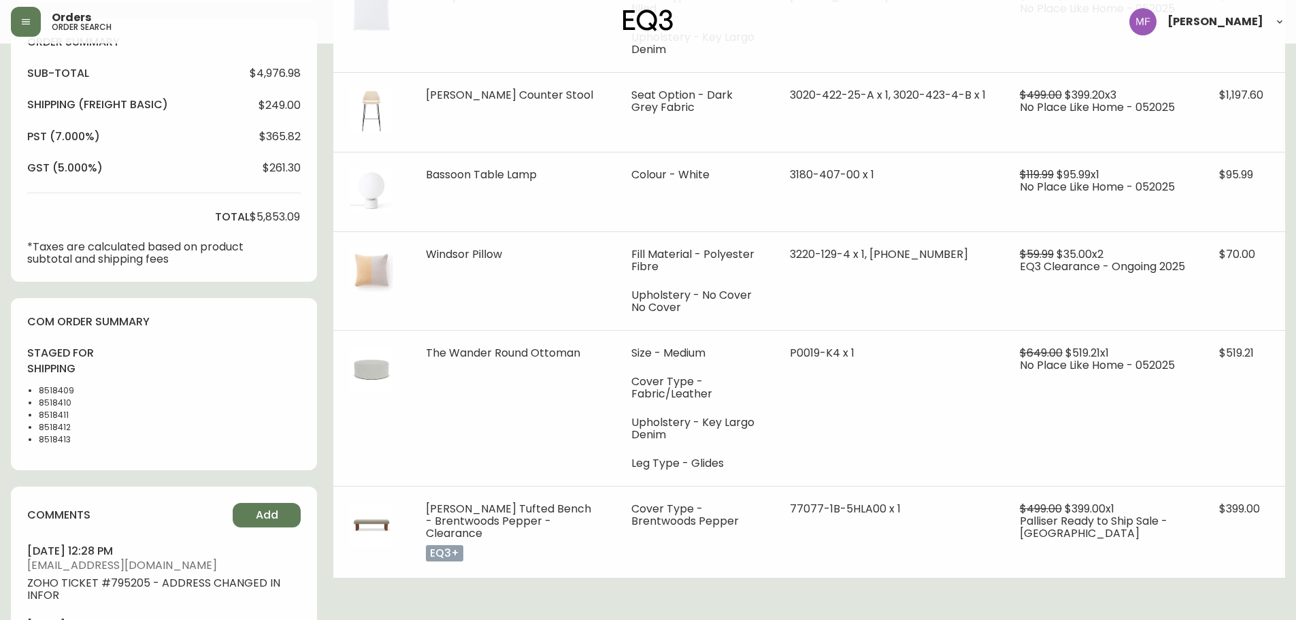
click at [49, 391] on li "8518409" at bounding box center [73, 391] width 69 height 12
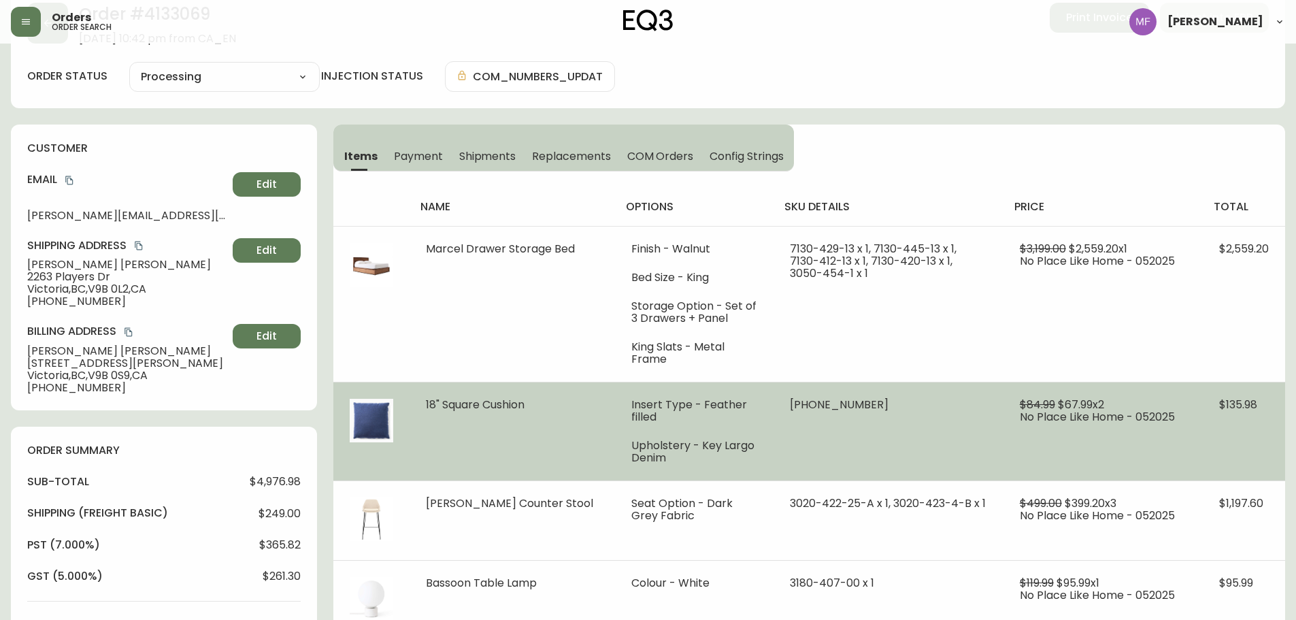
scroll to position [0, 0]
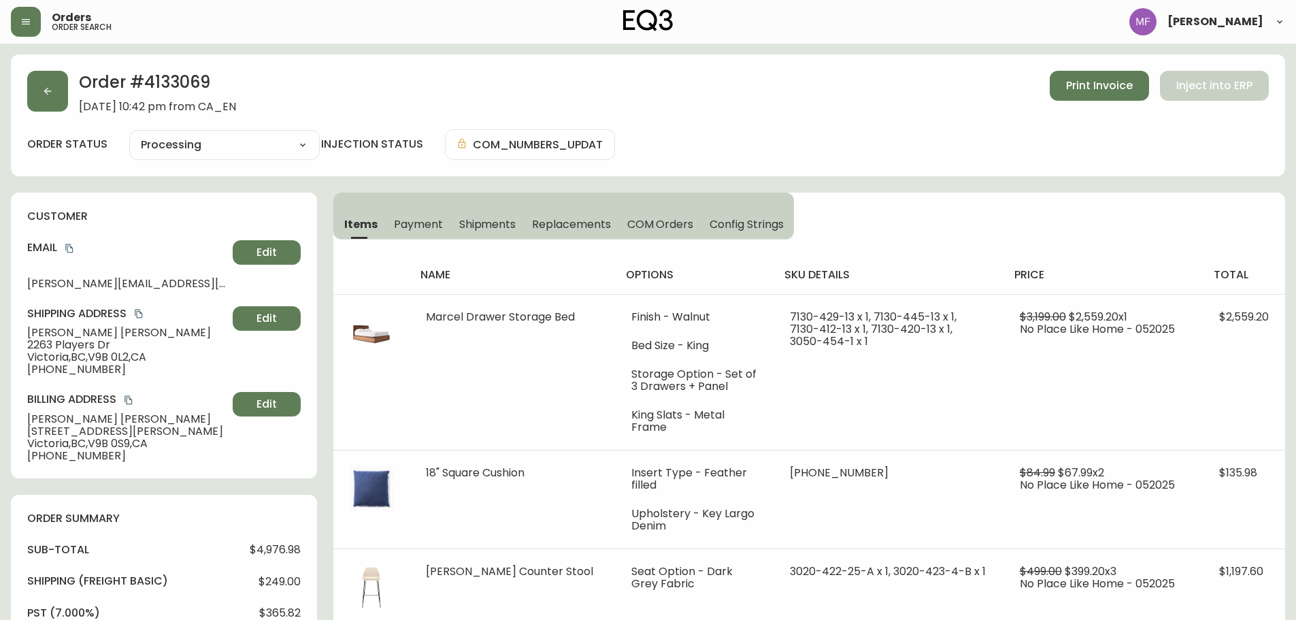
click at [184, 84] on h2 "Order # 4133069" at bounding box center [157, 86] width 157 height 30
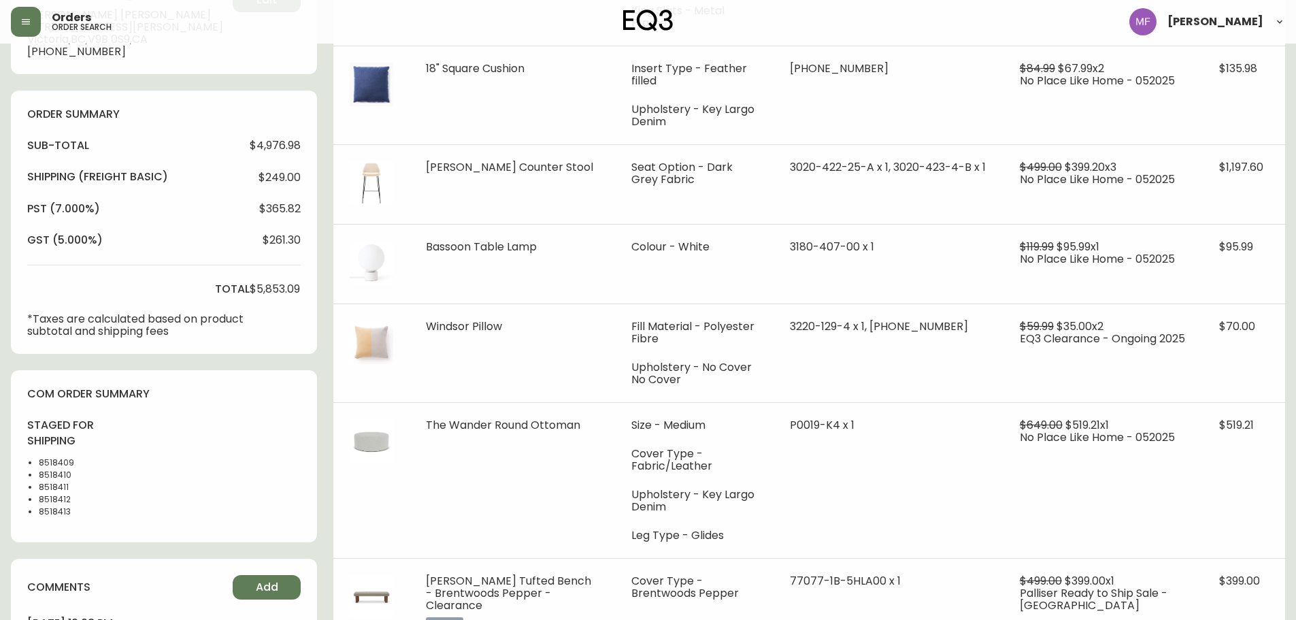
scroll to position [476, 0]
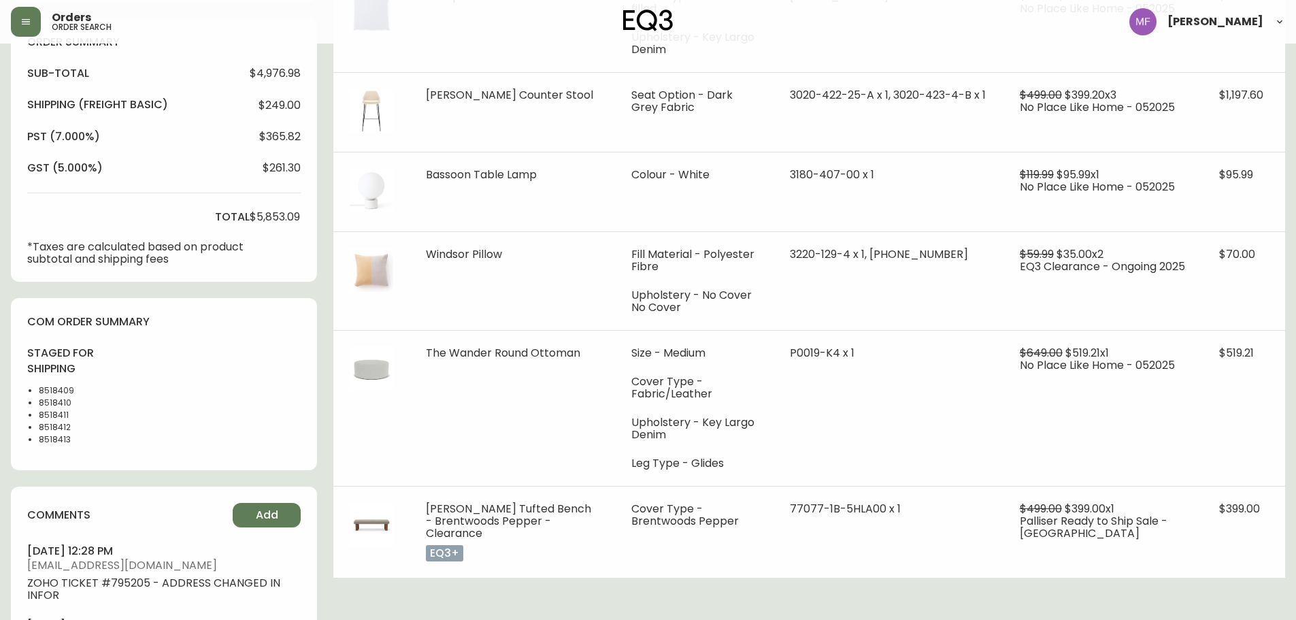
click at [52, 387] on li "8518409" at bounding box center [73, 391] width 69 height 12
click at [60, 404] on li "8518410" at bounding box center [73, 403] width 69 height 12
click at [54, 414] on li "8518411" at bounding box center [73, 415] width 69 height 12
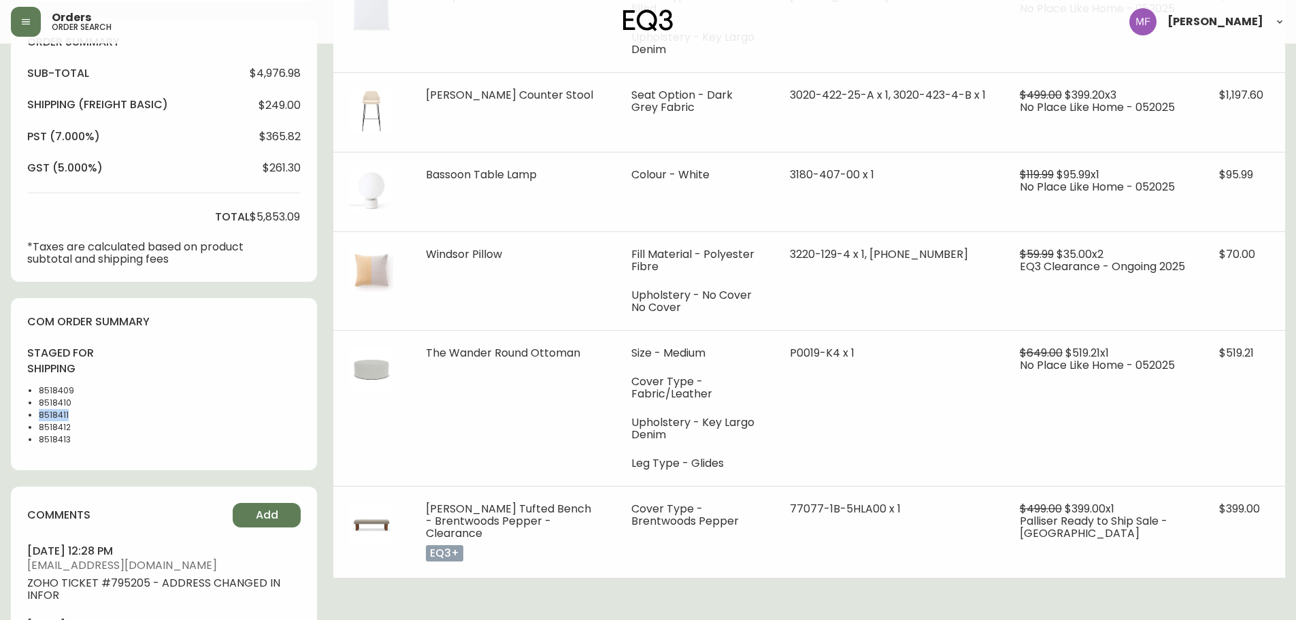
click at [54, 414] on li "8518411" at bounding box center [73, 415] width 69 height 12
click at [54, 427] on li "8518412" at bounding box center [73, 427] width 69 height 12
click at [54, 438] on li "8518413" at bounding box center [73, 440] width 69 height 12
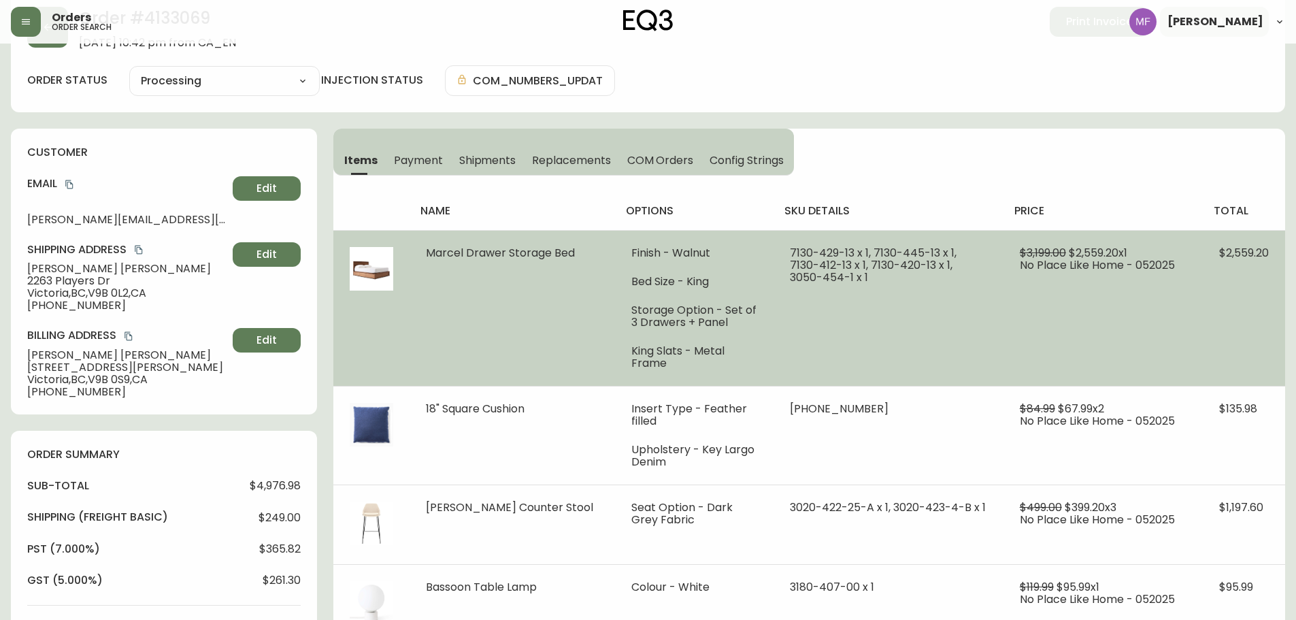
scroll to position [0, 0]
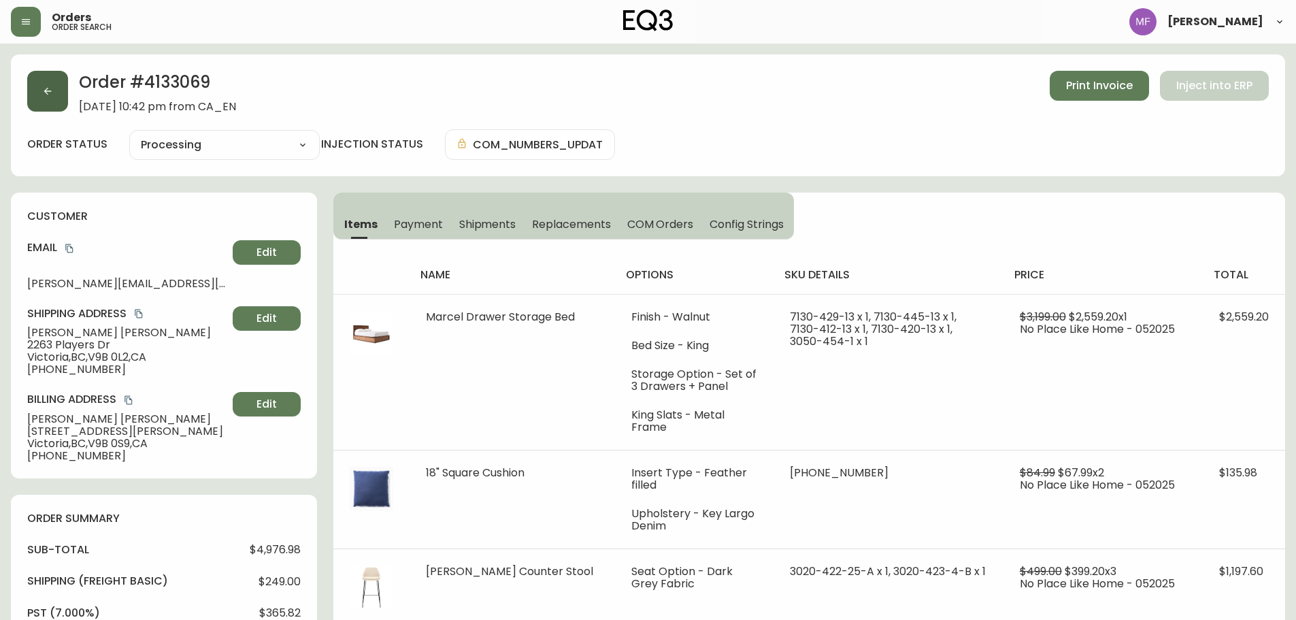
click at [56, 101] on button "button" at bounding box center [47, 91] width 41 height 41
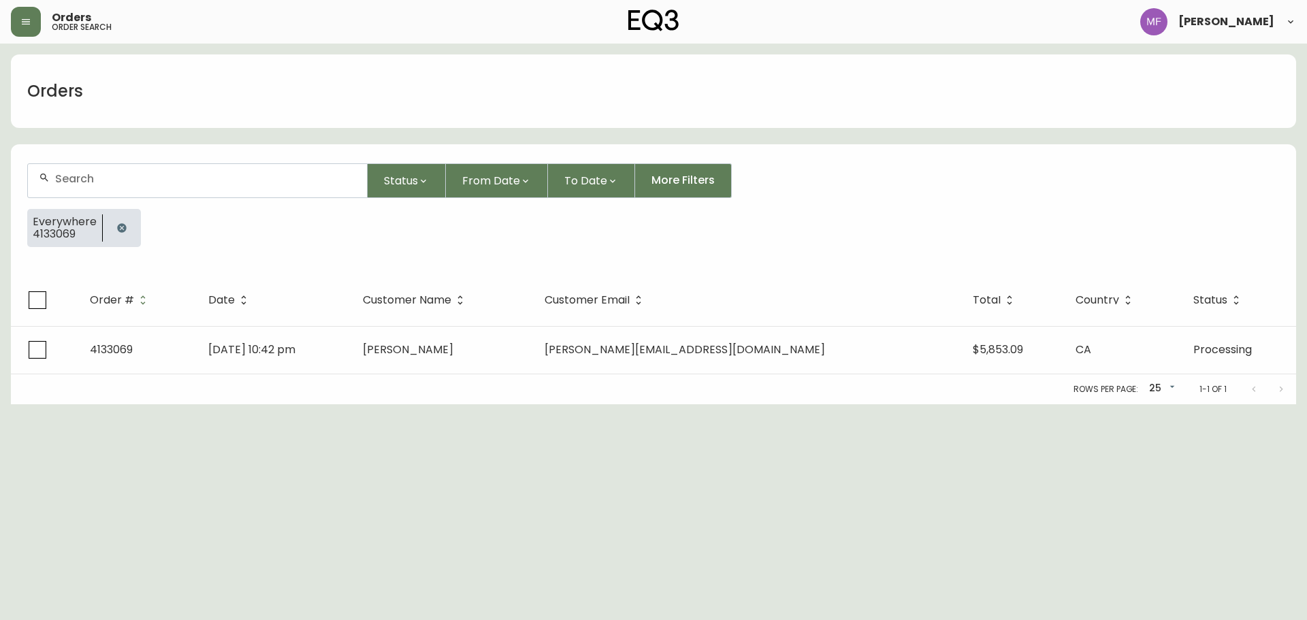
click at [104, 230] on div at bounding box center [122, 228] width 38 height 38
click at [118, 232] on icon "button" at bounding box center [121, 227] width 9 height 9
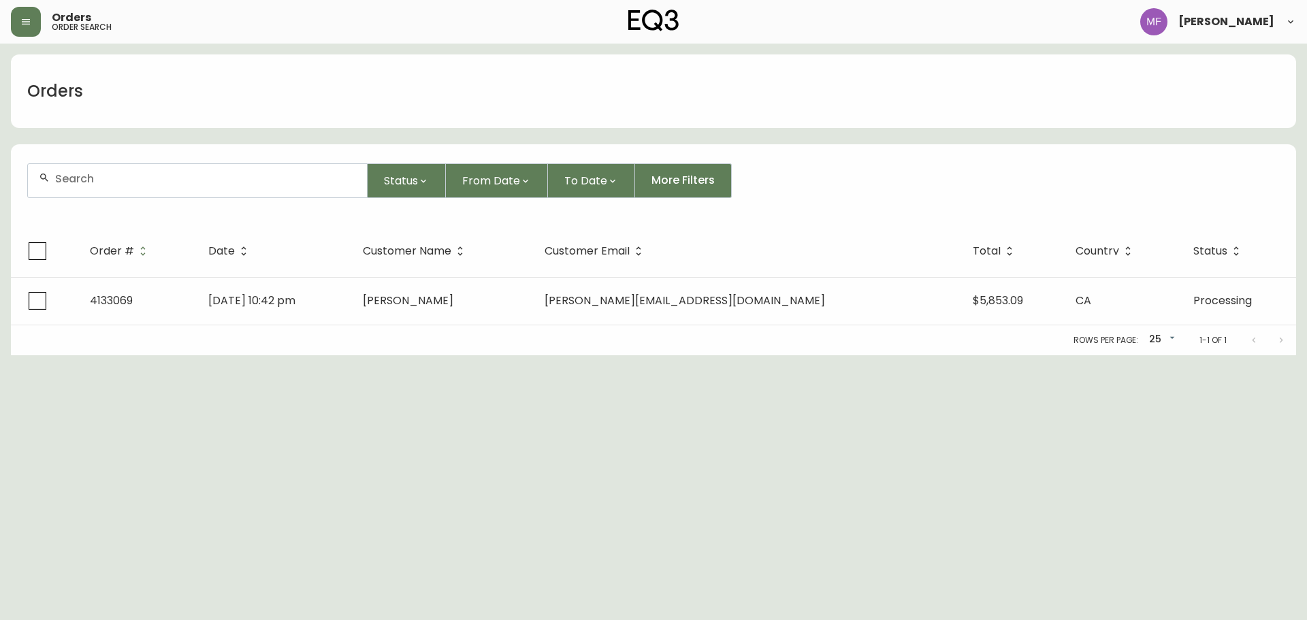
click at [131, 189] on div at bounding box center [197, 180] width 339 height 33
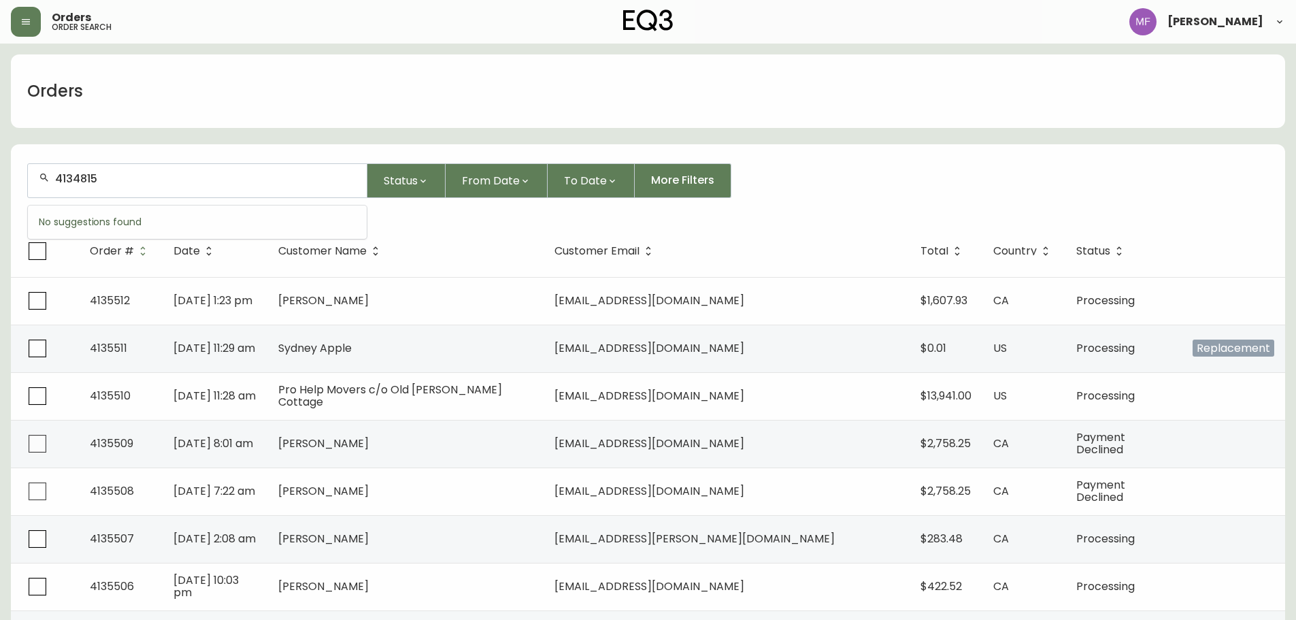
type input "4134815"
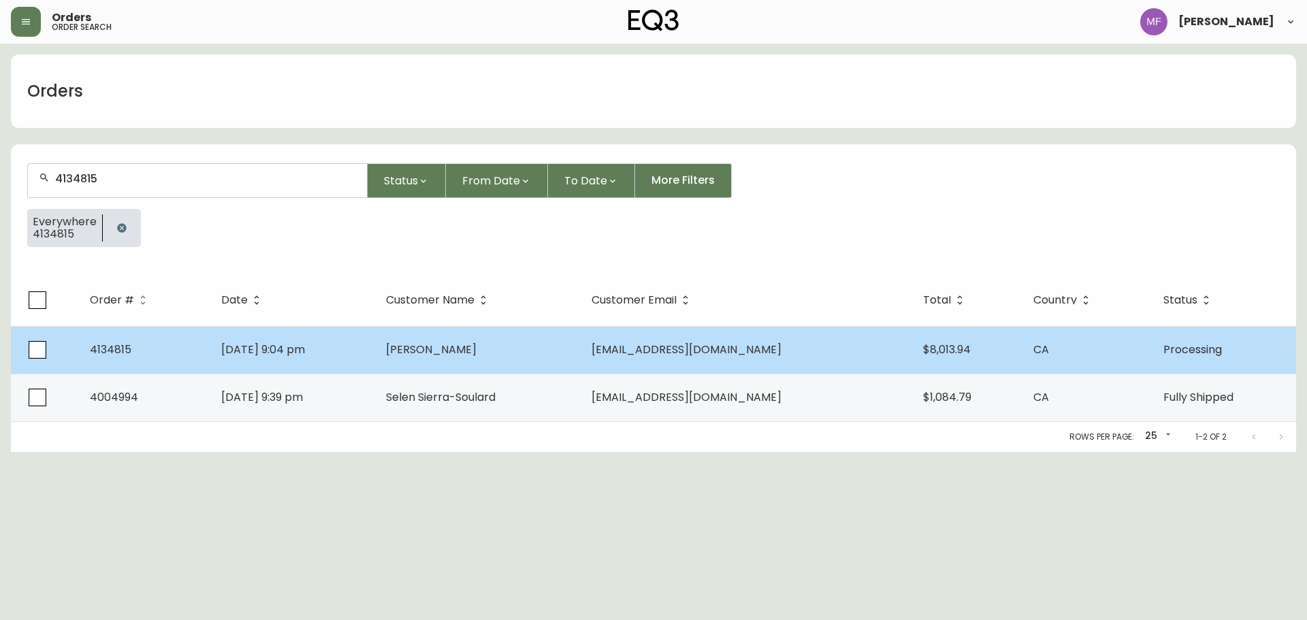
click at [376, 356] on td "Aug 24 2025, 9:04 pm" at bounding box center [292, 350] width 165 height 48
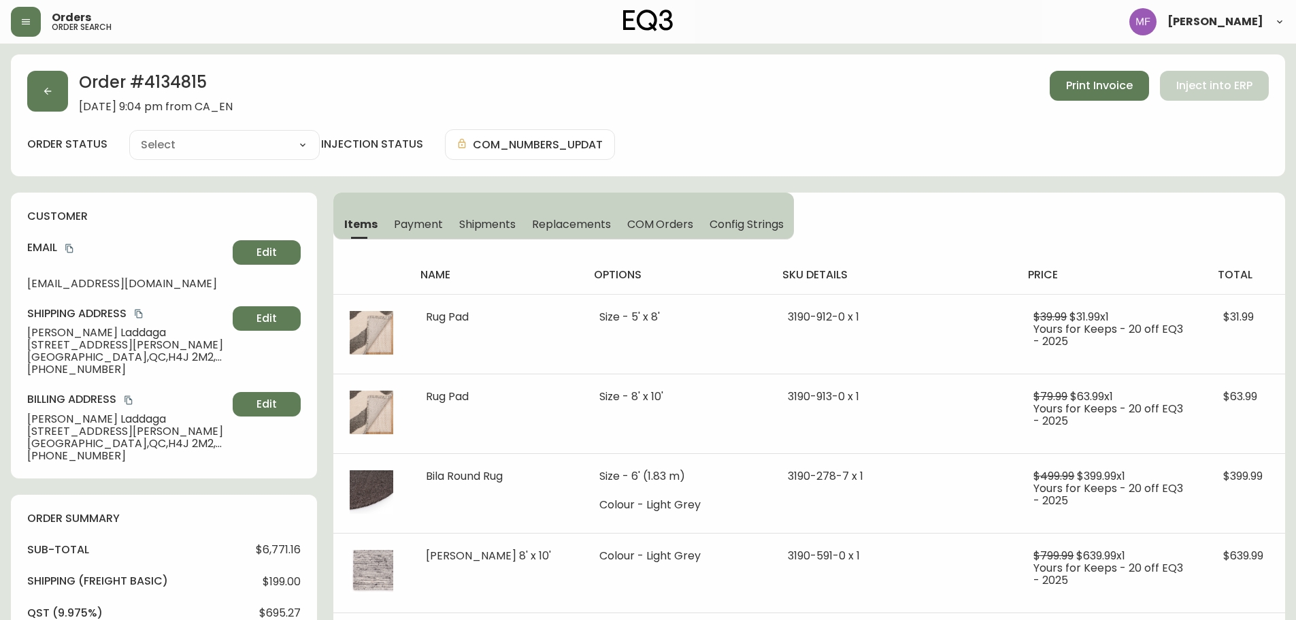
type input "Processing"
select select "PROCESSING"
click at [62, 86] on button "button" at bounding box center [47, 91] width 41 height 41
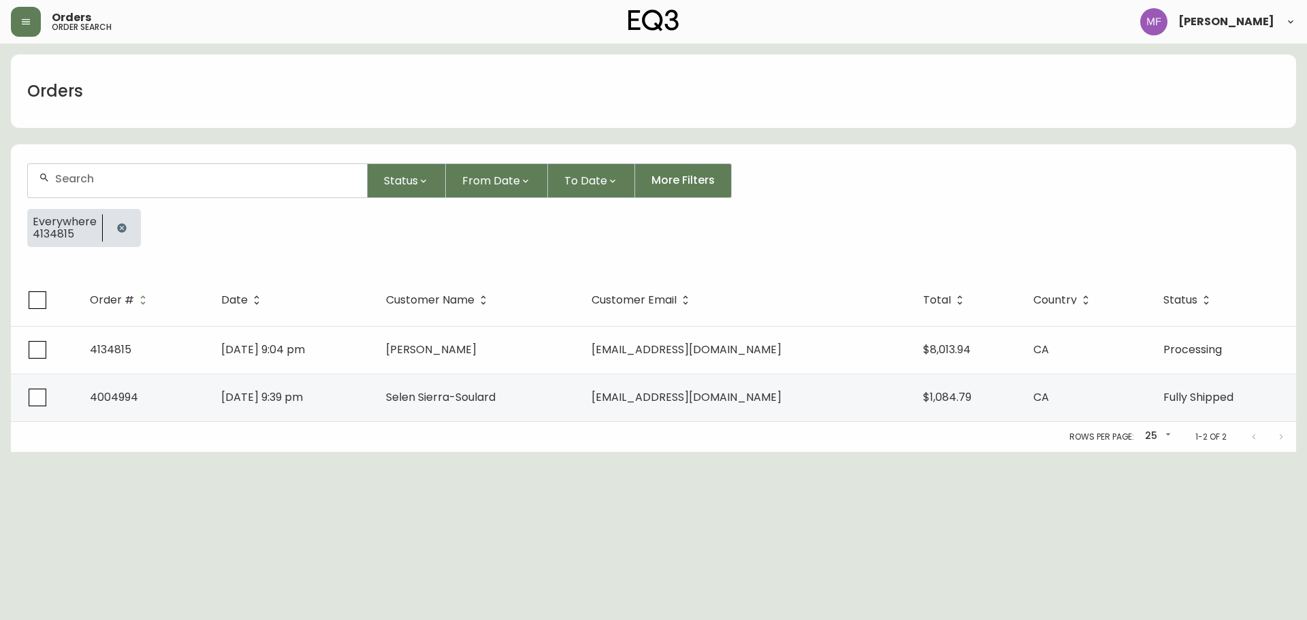
click at [117, 223] on button "button" at bounding box center [121, 227] width 27 height 27
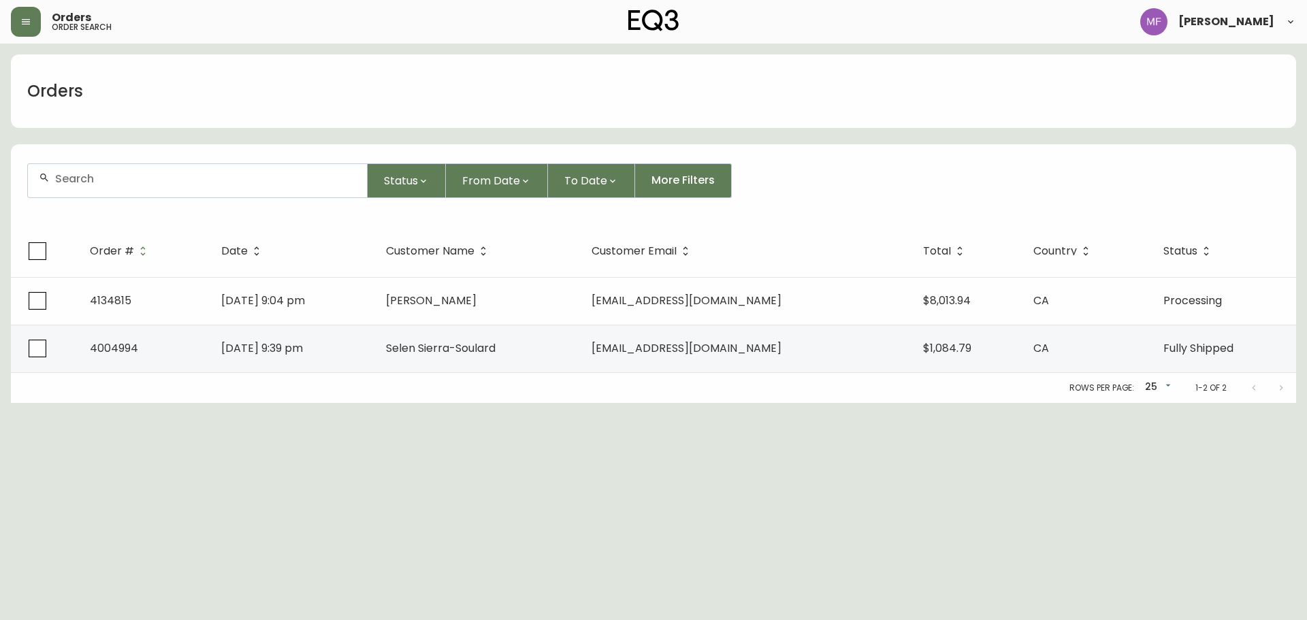
click at [116, 169] on div at bounding box center [197, 180] width 339 height 33
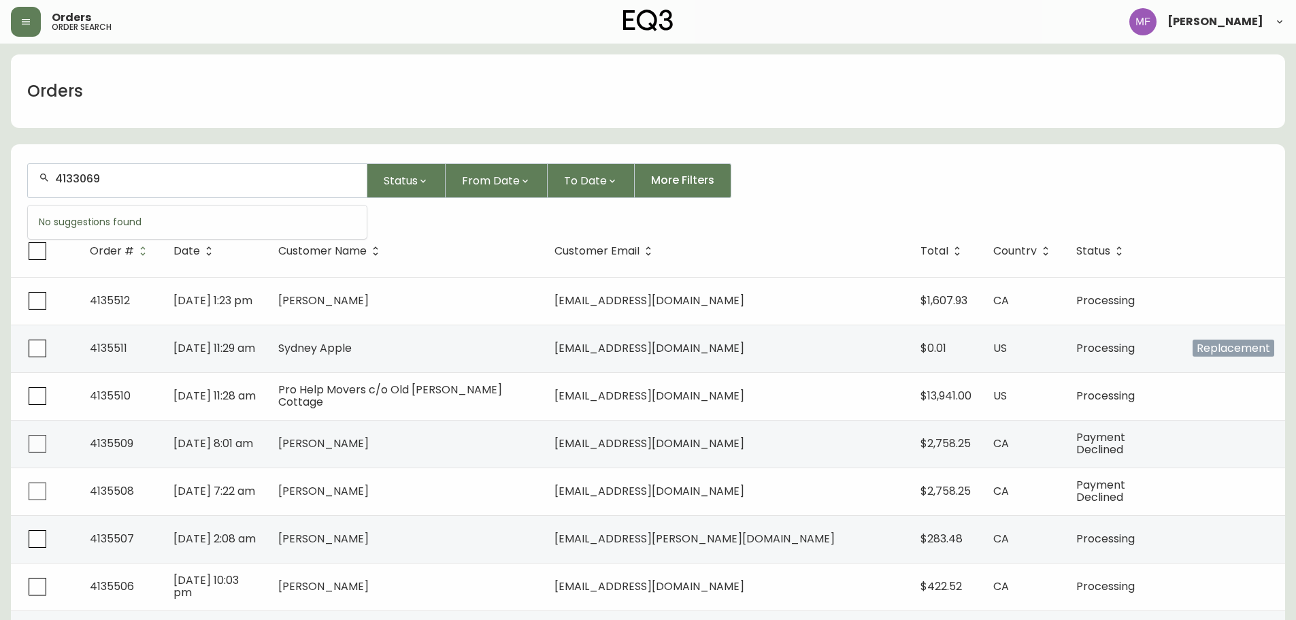
type input "4133069"
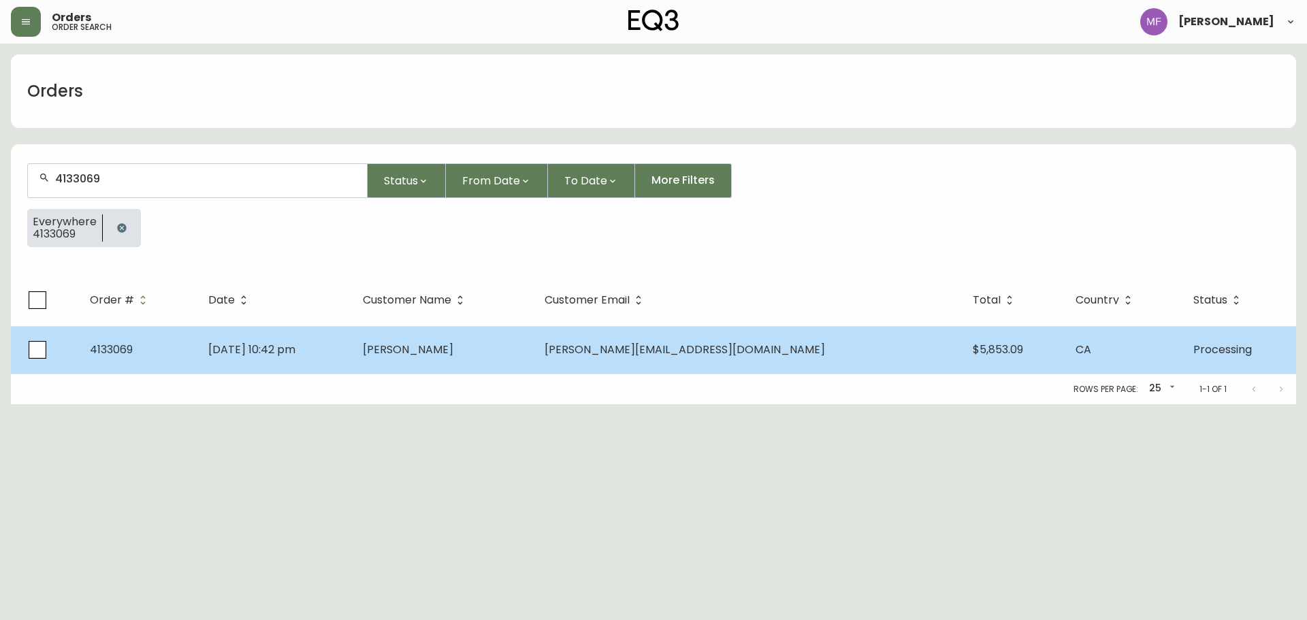
click at [352, 358] on td "May 18 2025, 10:42 pm" at bounding box center [274, 350] width 154 height 48
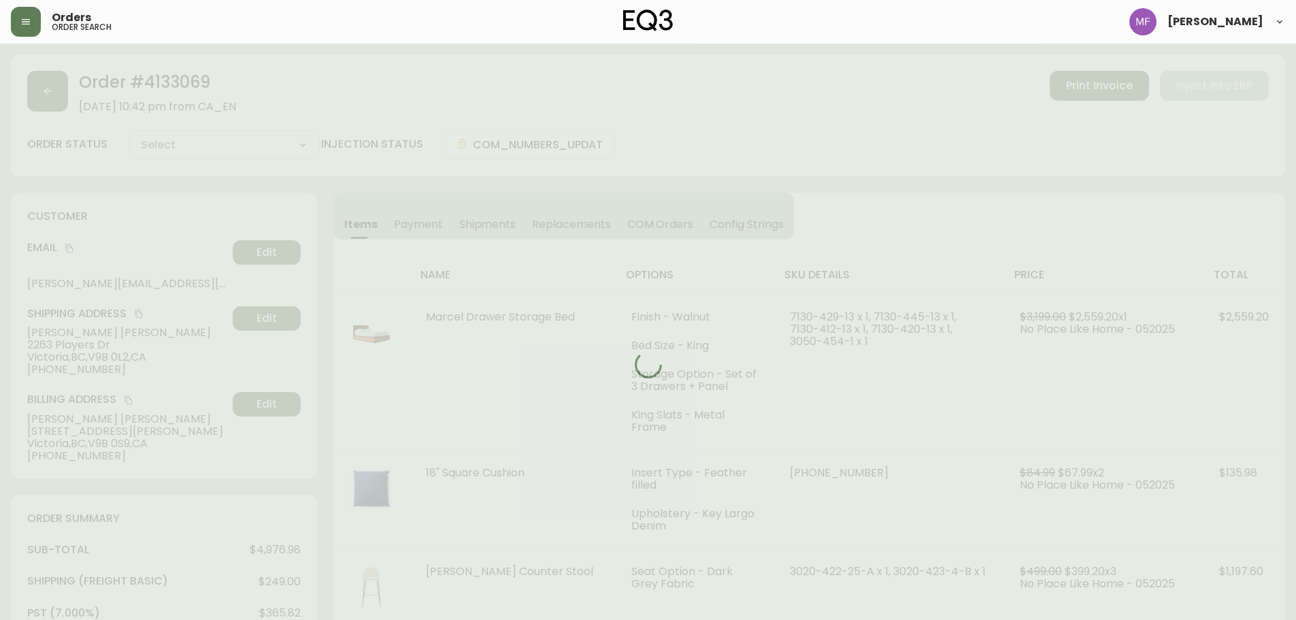
type input "Processing"
select select "PROCESSING"
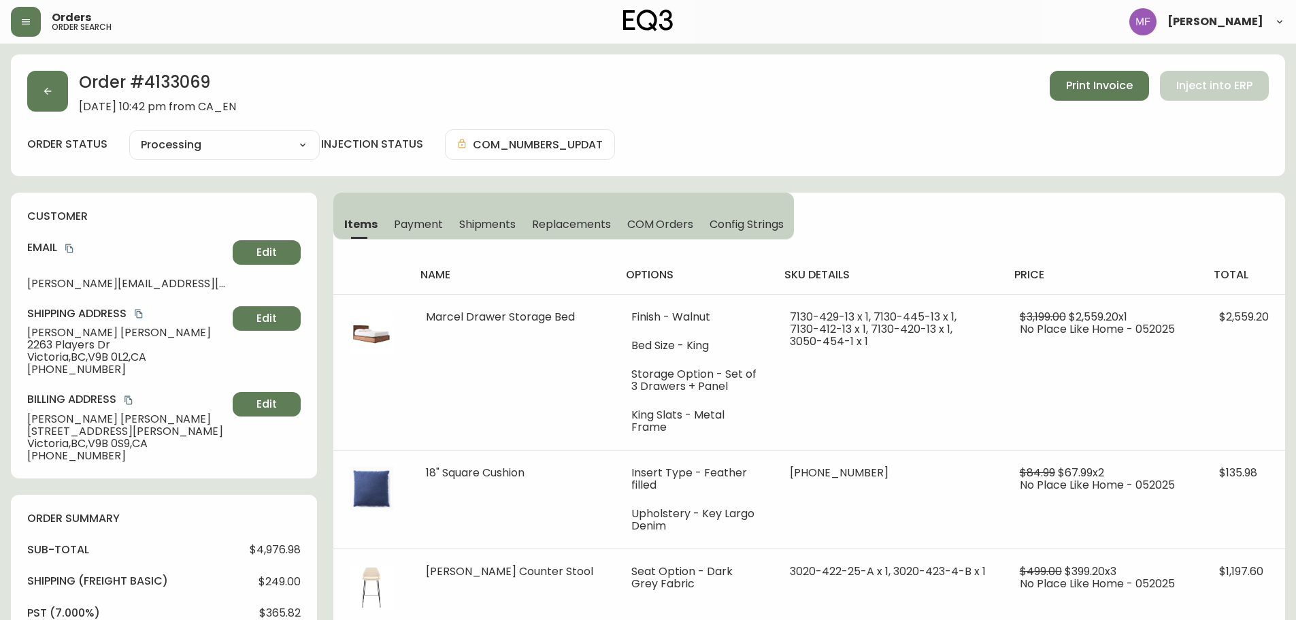
click at [71, 88] on div "Order # 4133069 May 18, 2025 at 10:42 pm from CA_EN Print Invoice Inject into E…" at bounding box center [648, 92] width 1242 height 42
click at [46, 98] on button "button" at bounding box center [47, 91] width 41 height 41
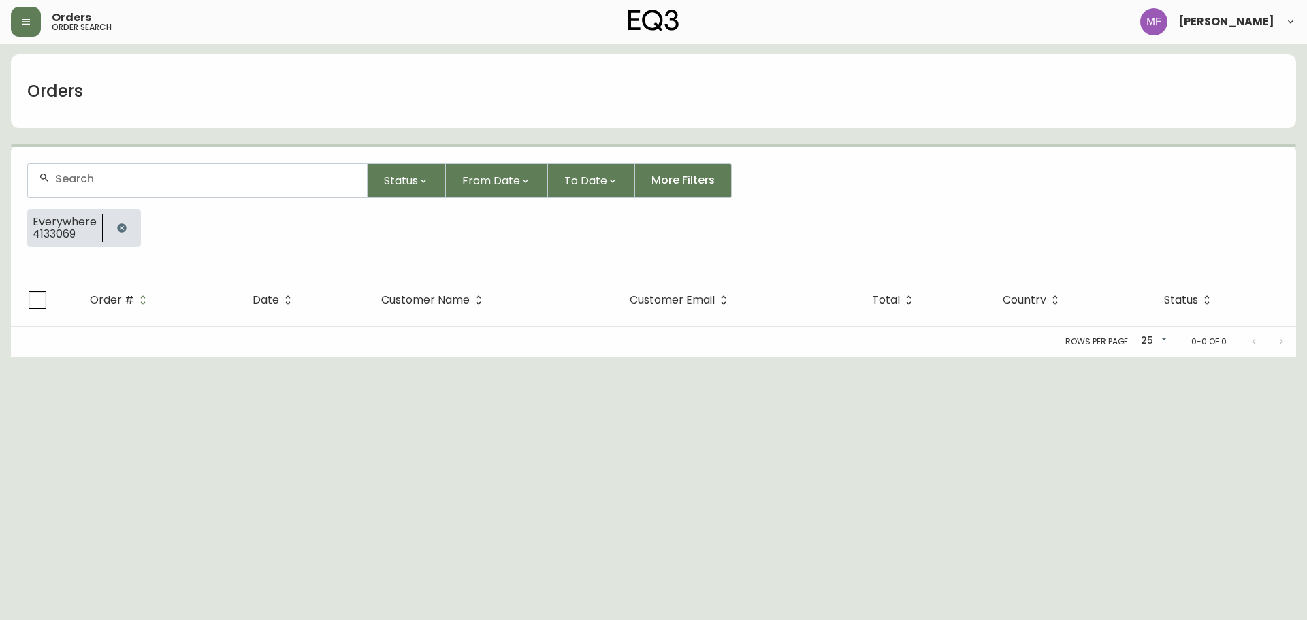
click at [119, 219] on button "button" at bounding box center [121, 227] width 27 height 27
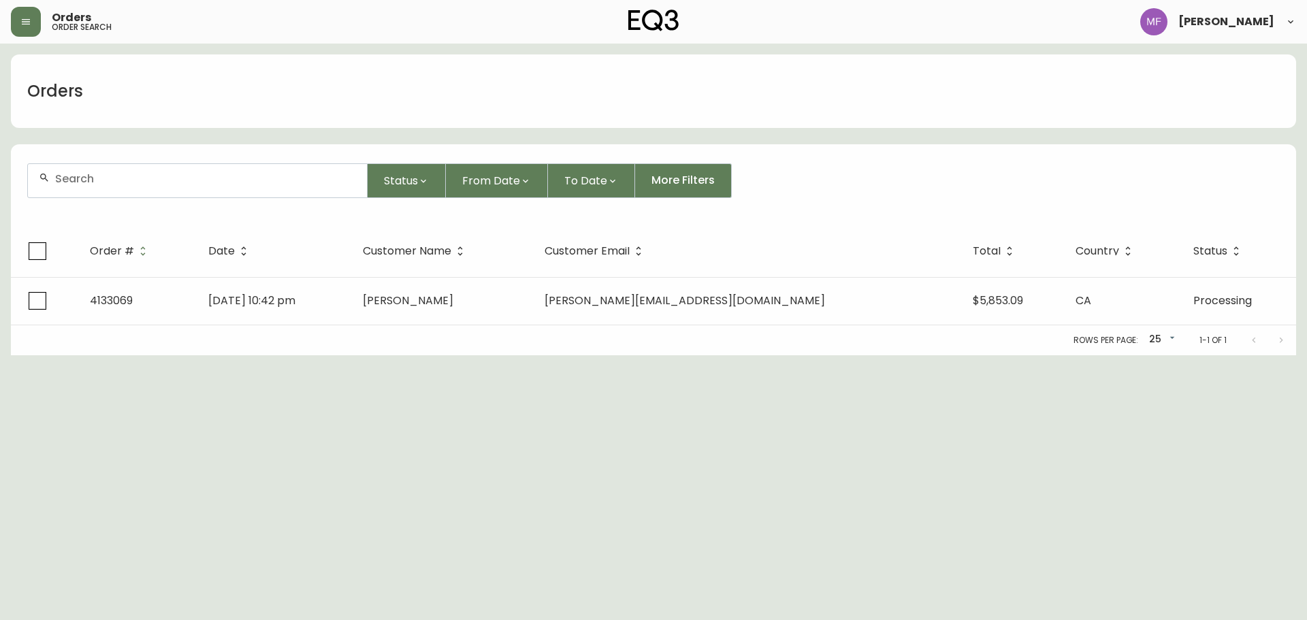
click at [113, 186] on div at bounding box center [197, 180] width 339 height 33
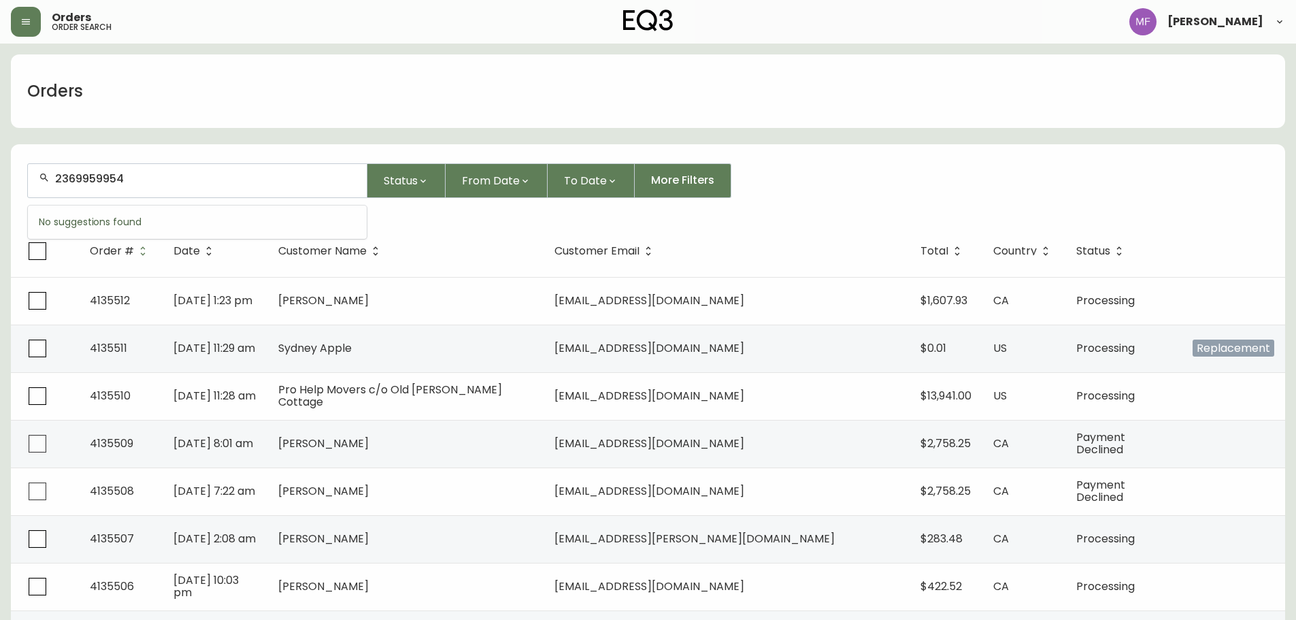
type input "2369959954"
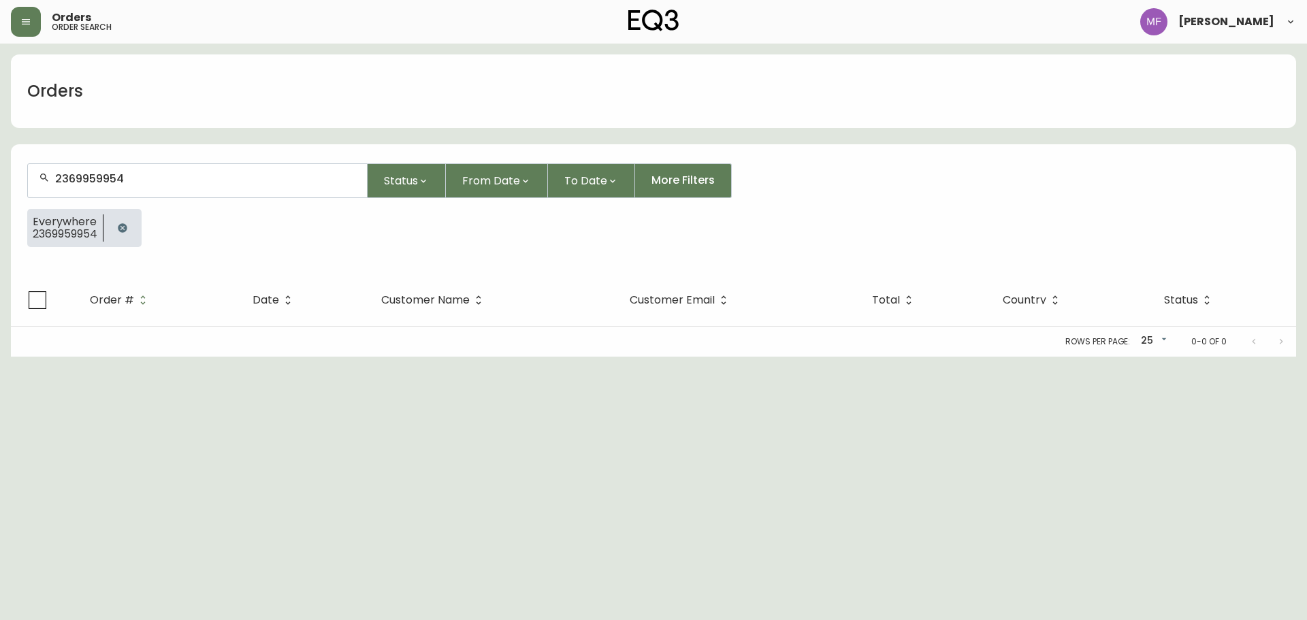
click at [135, 226] on button "button" at bounding box center [122, 227] width 27 height 27
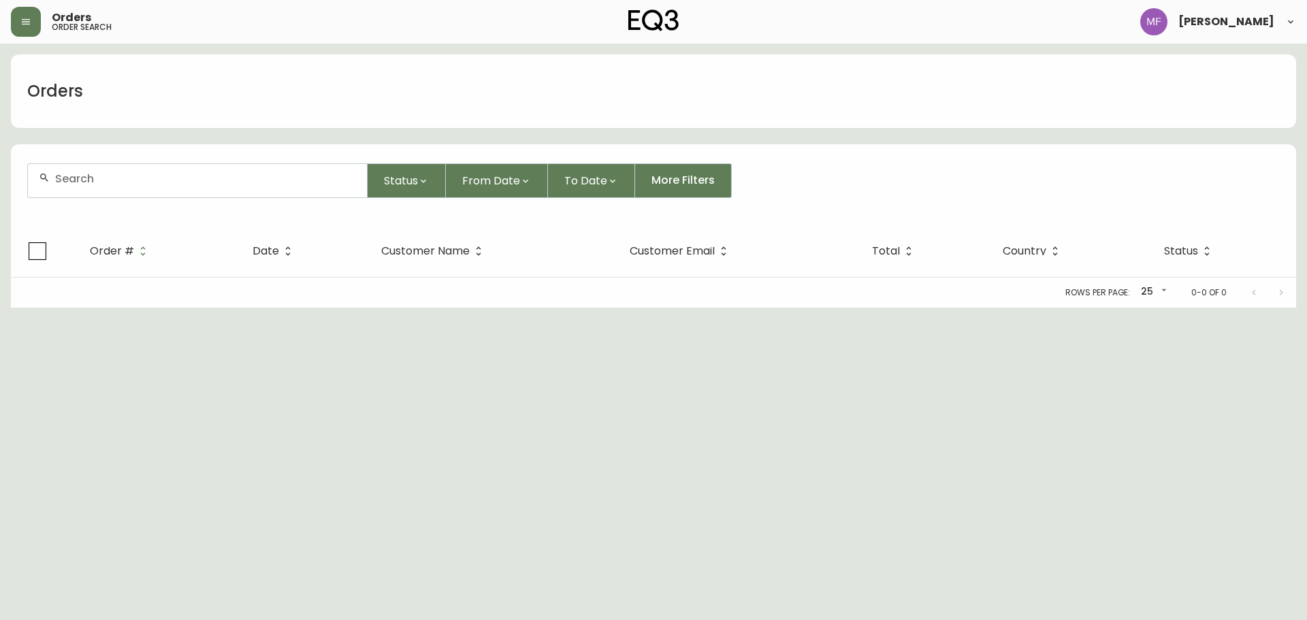
click at [127, 178] on input "text" at bounding box center [205, 178] width 301 height 13
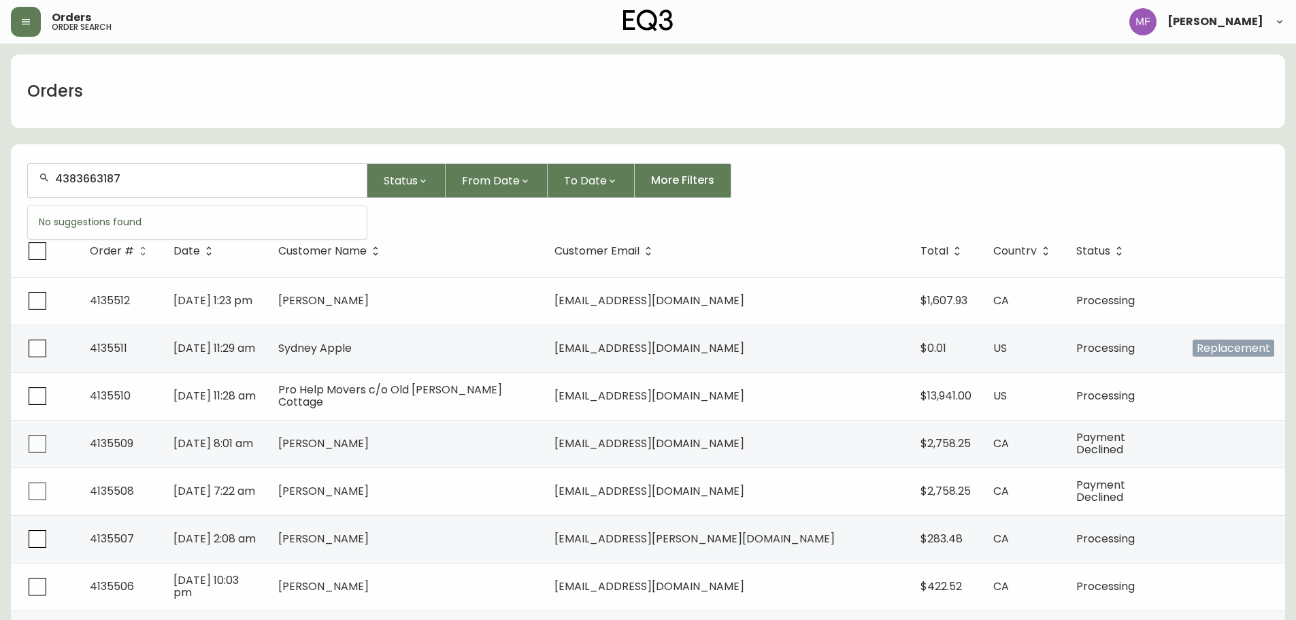
type input "4383663187"
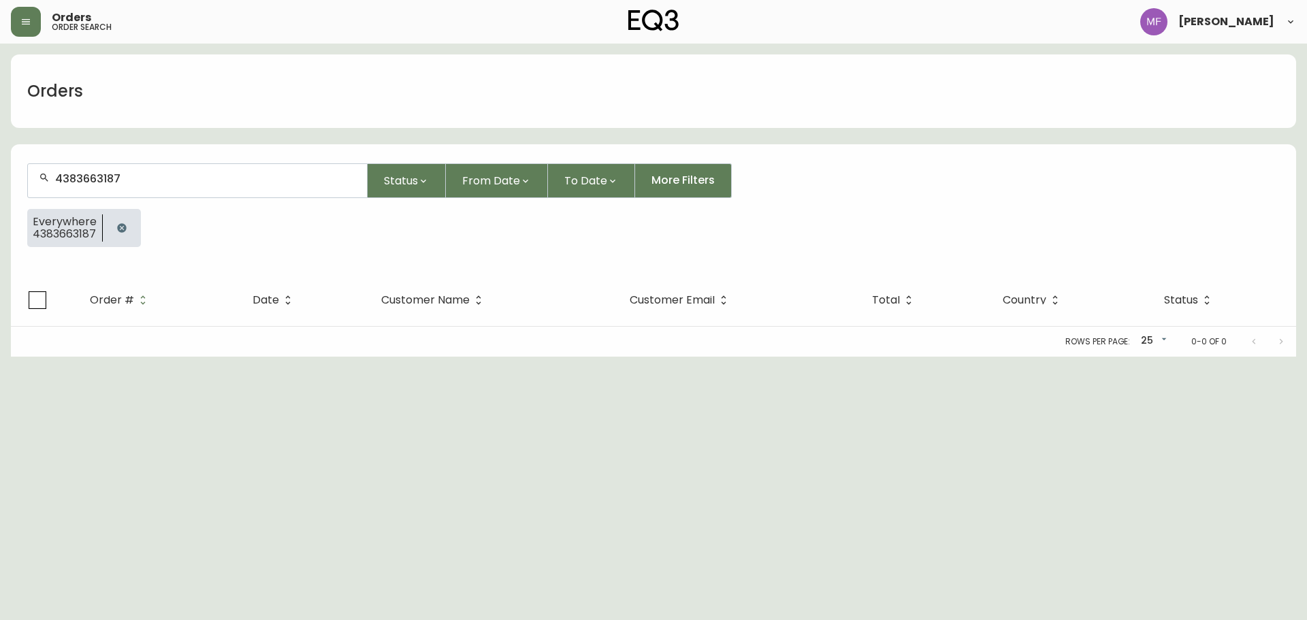
click at [125, 222] on button "button" at bounding box center [121, 227] width 27 height 27
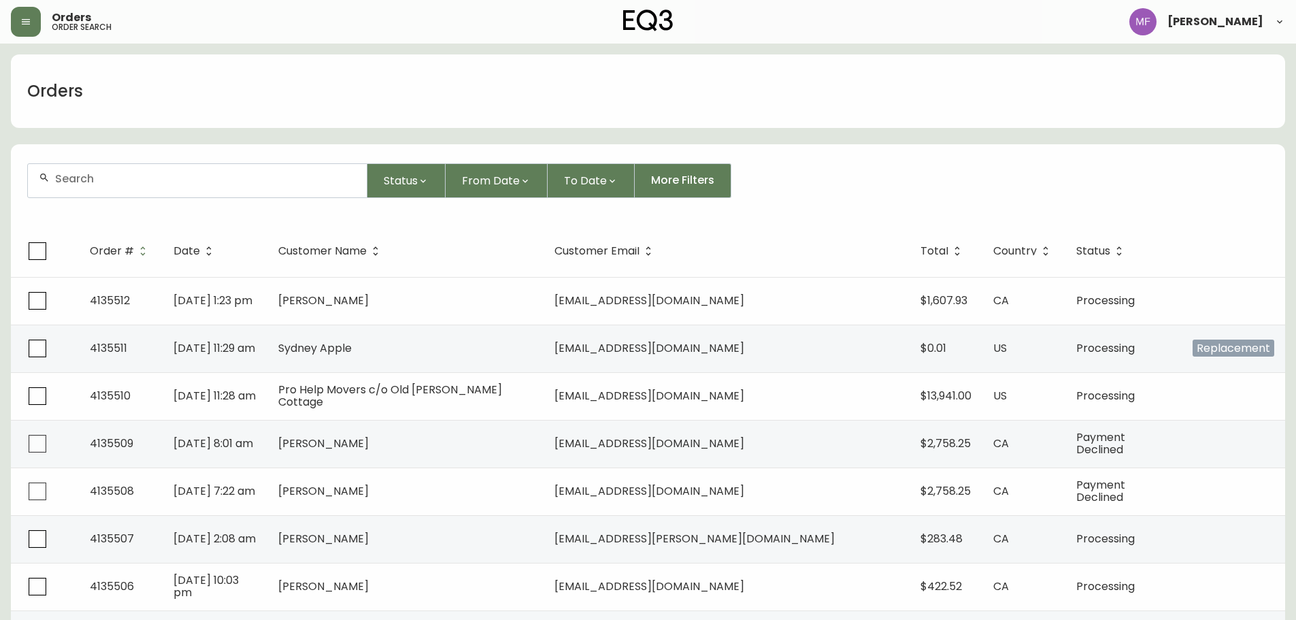
click at [155, 180] on input "text" at bounding box center [205, 178] width 301 height 13
type input "4383663187"
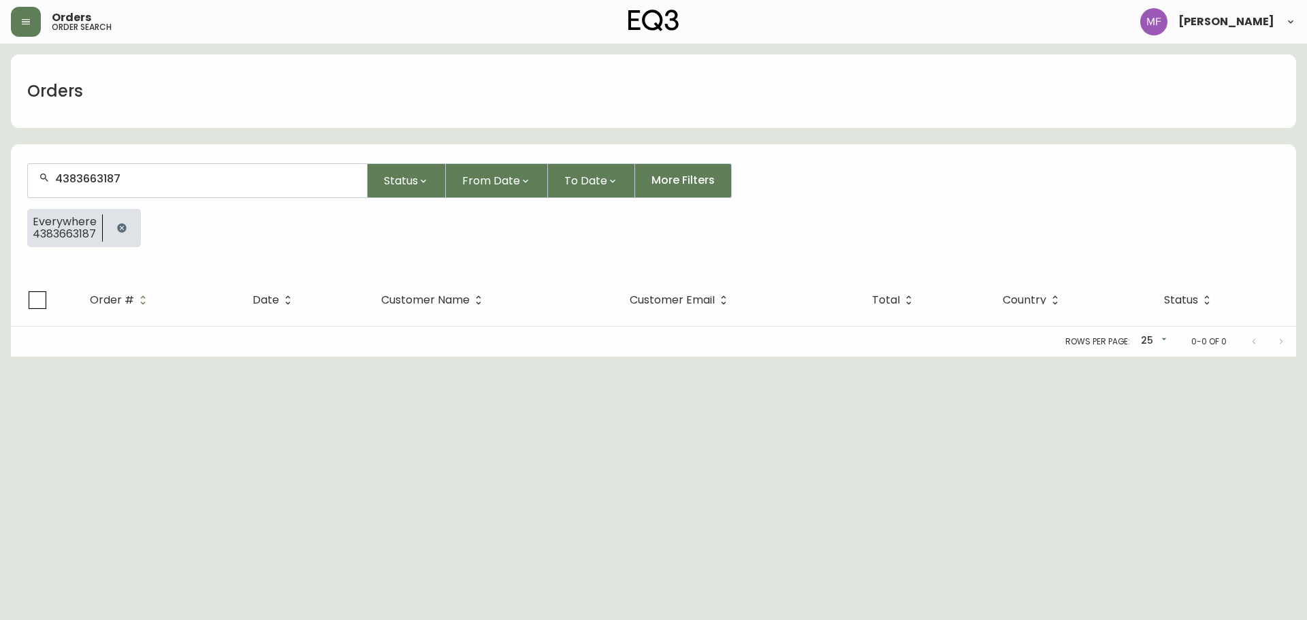
click at [131, 235] on button "button" at bounding box center [121, 227] width 27 height 27
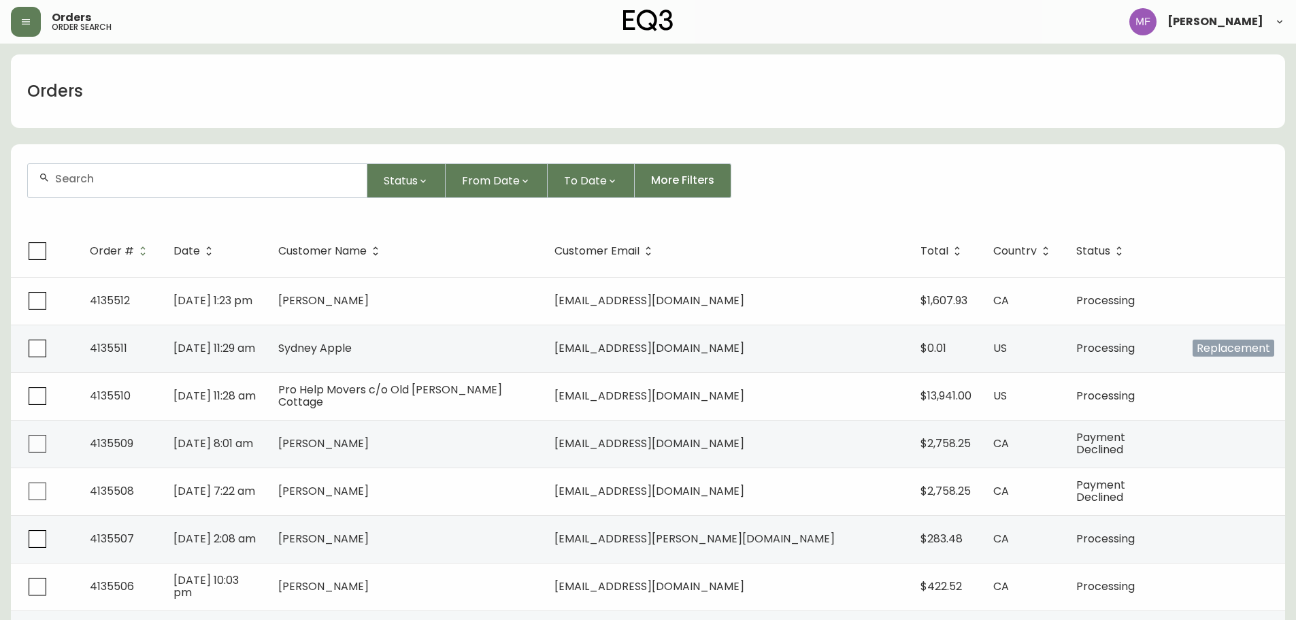
click at [200, 192] on div at bounding box center [197, 180] width 339 height 33
type input "2369959954"
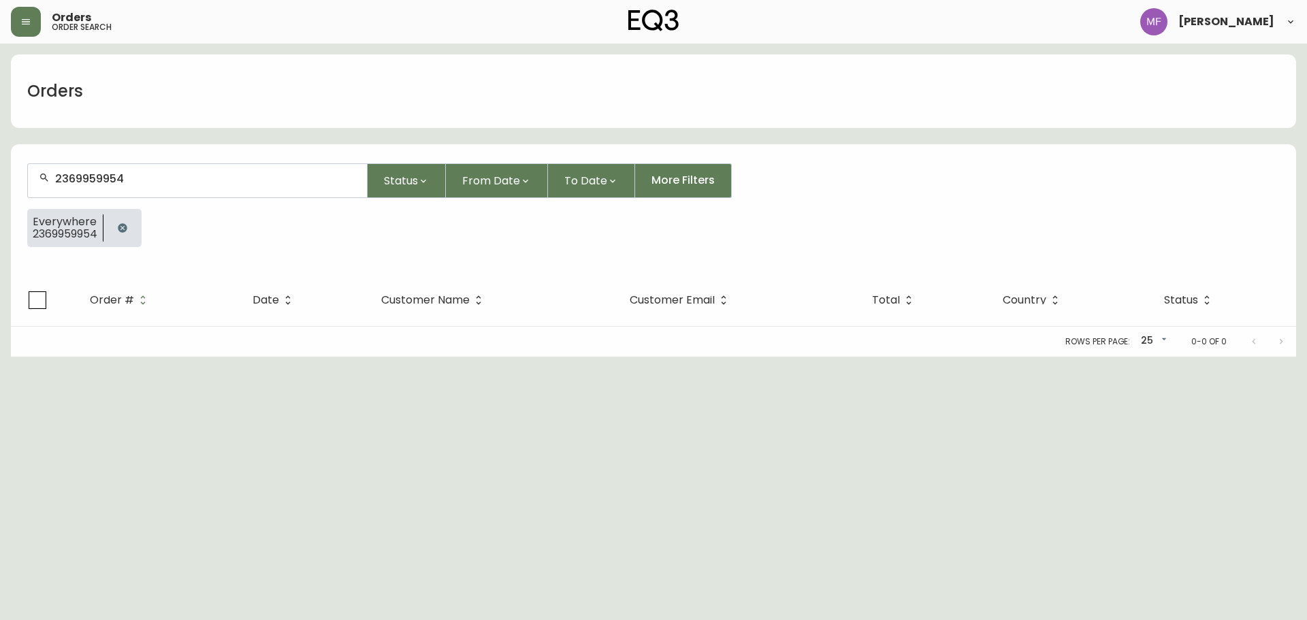
click at [135, 227] on button "button" at bounding box center [122, 227] width 27 height 27
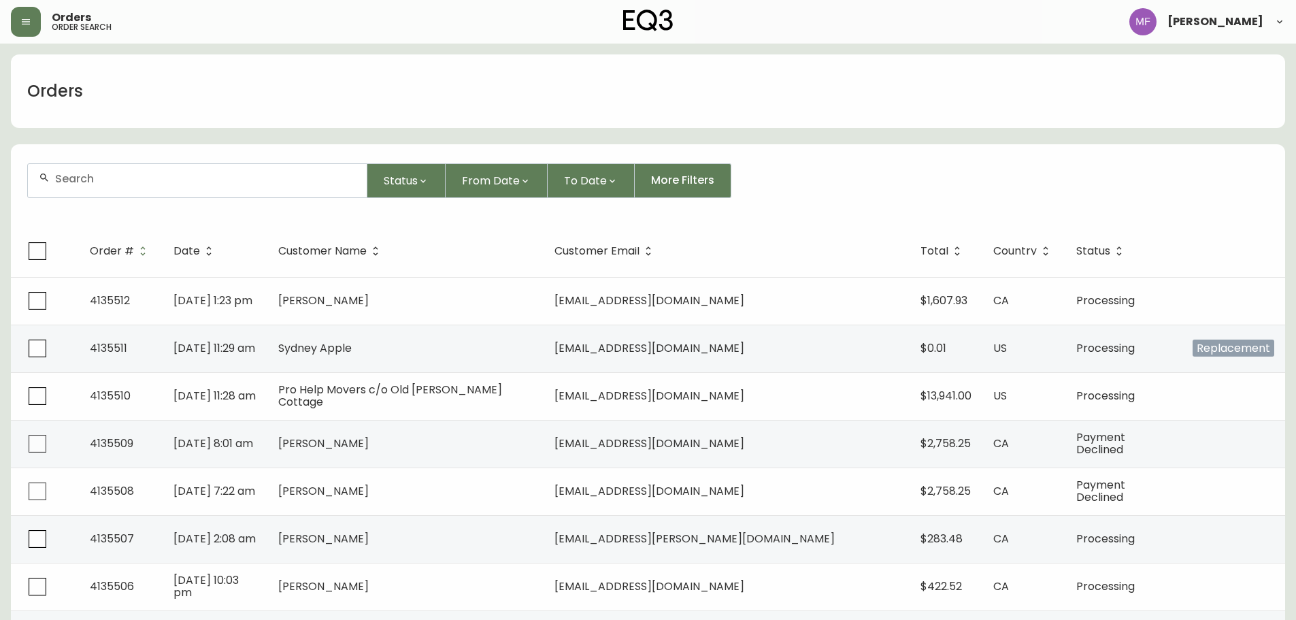
click at [227, 185] on div at bounding box center [197, 180] width 339 height 33
type input "4134815"
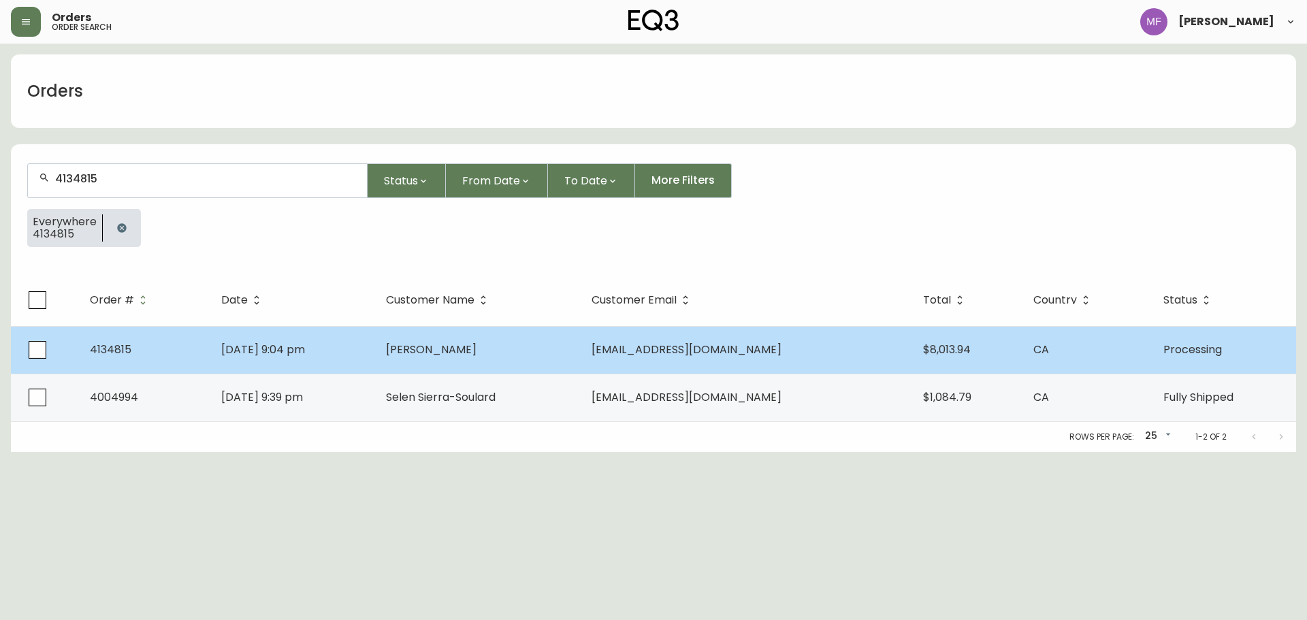
click at [774, 357] on td "laddaga_antonio@hotmail.com" at bounding box center [745, 350] width 331 height 48
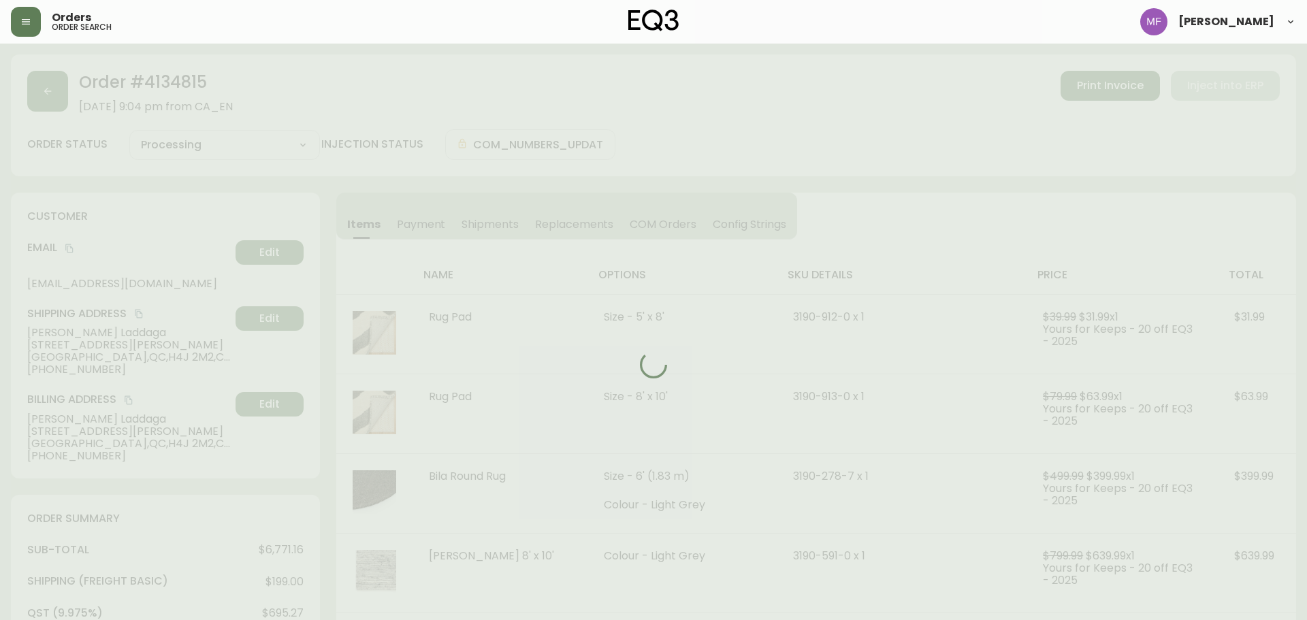
type input "Processing"
select select "PROCESSING"
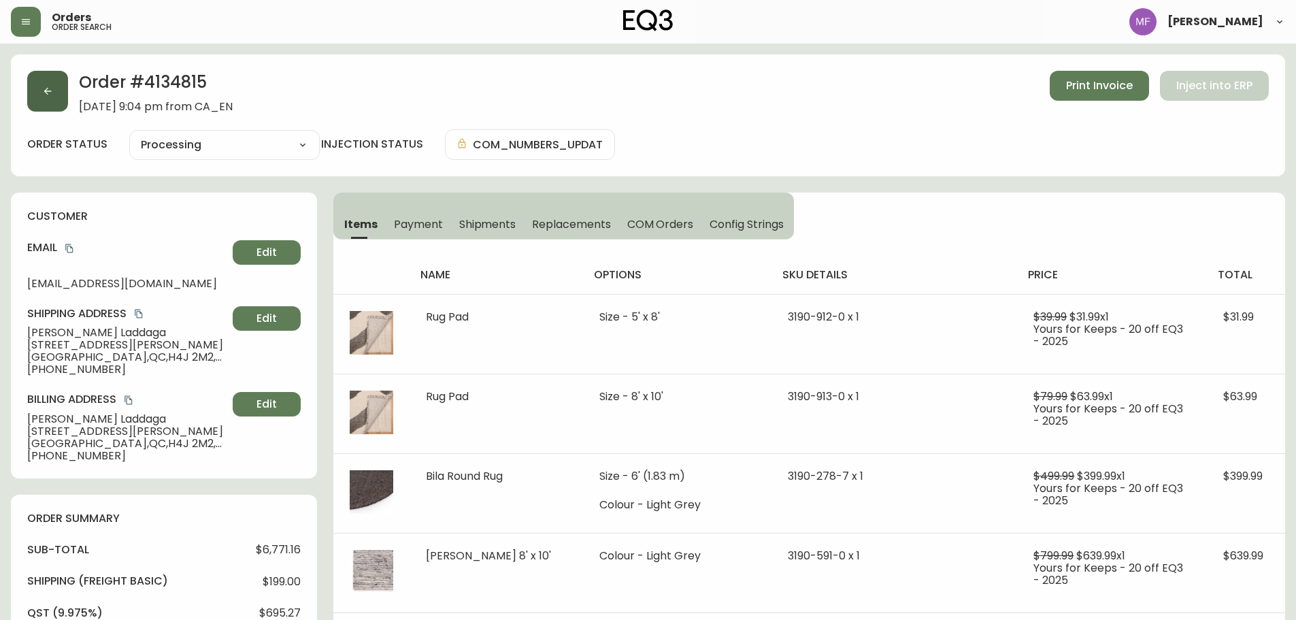
click at [51, 107] on button "button" at bounding box center [47, 91] width 41 height 41
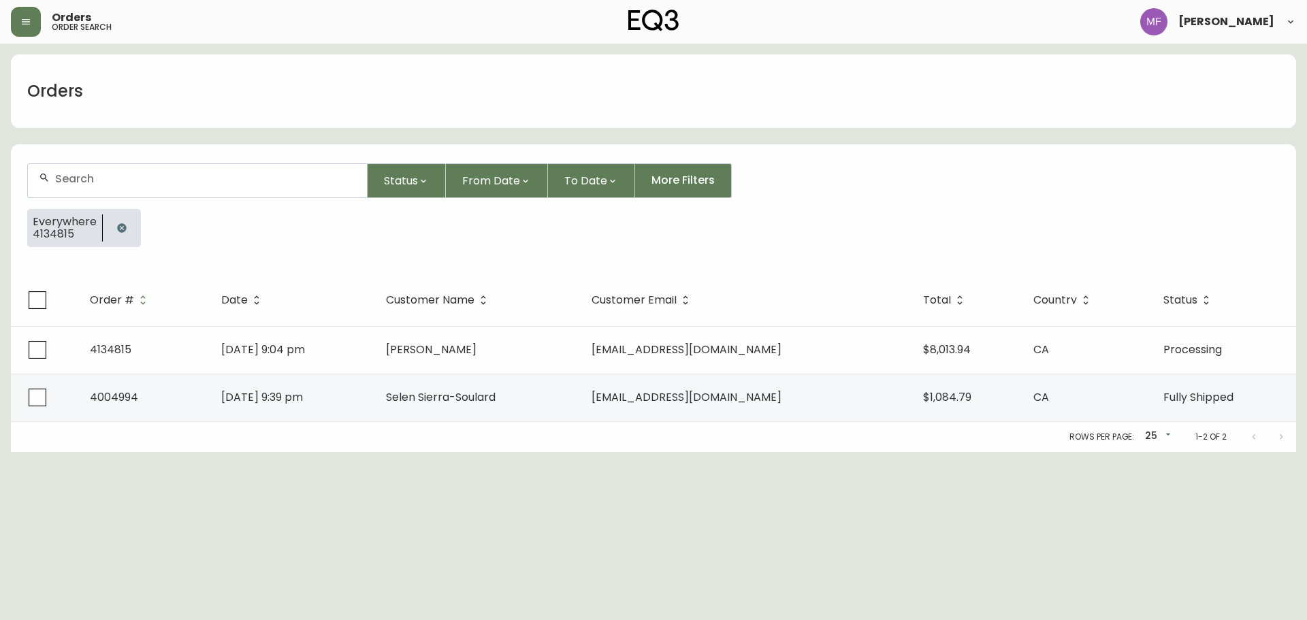
click at [124, 228] on icon "button" at bounding box center [121, 227] width 9 height 9
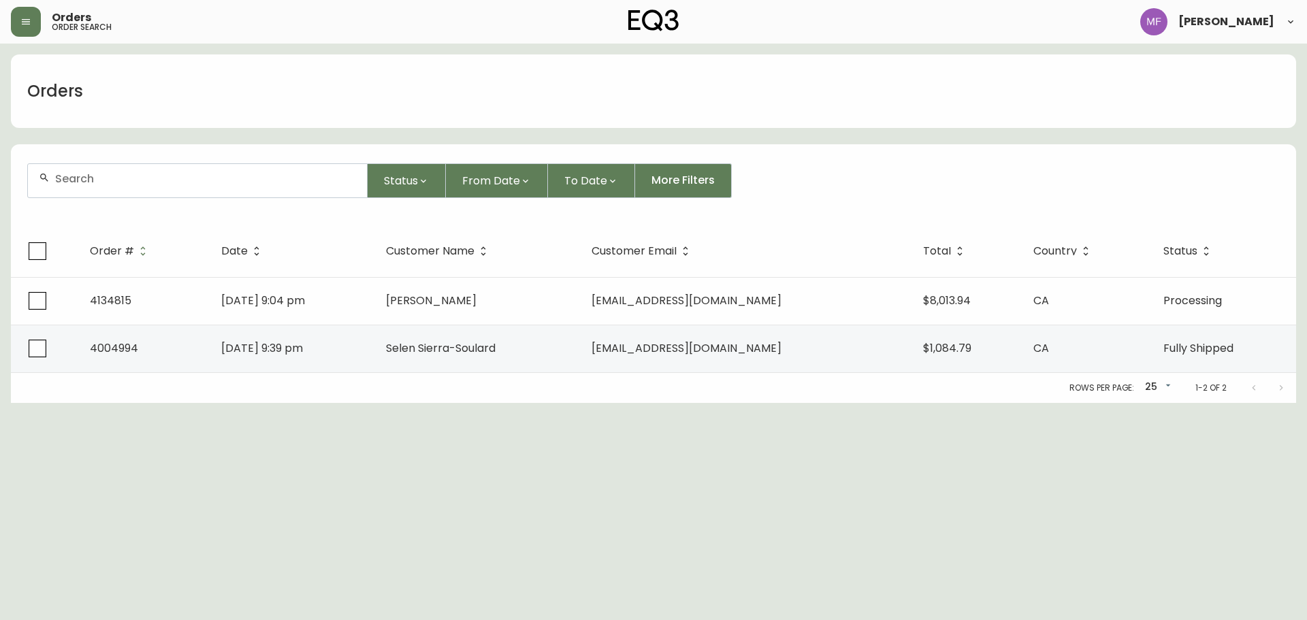
click at [122, 174] on input "text" at bounding box center [205, 178] width 301 height 13
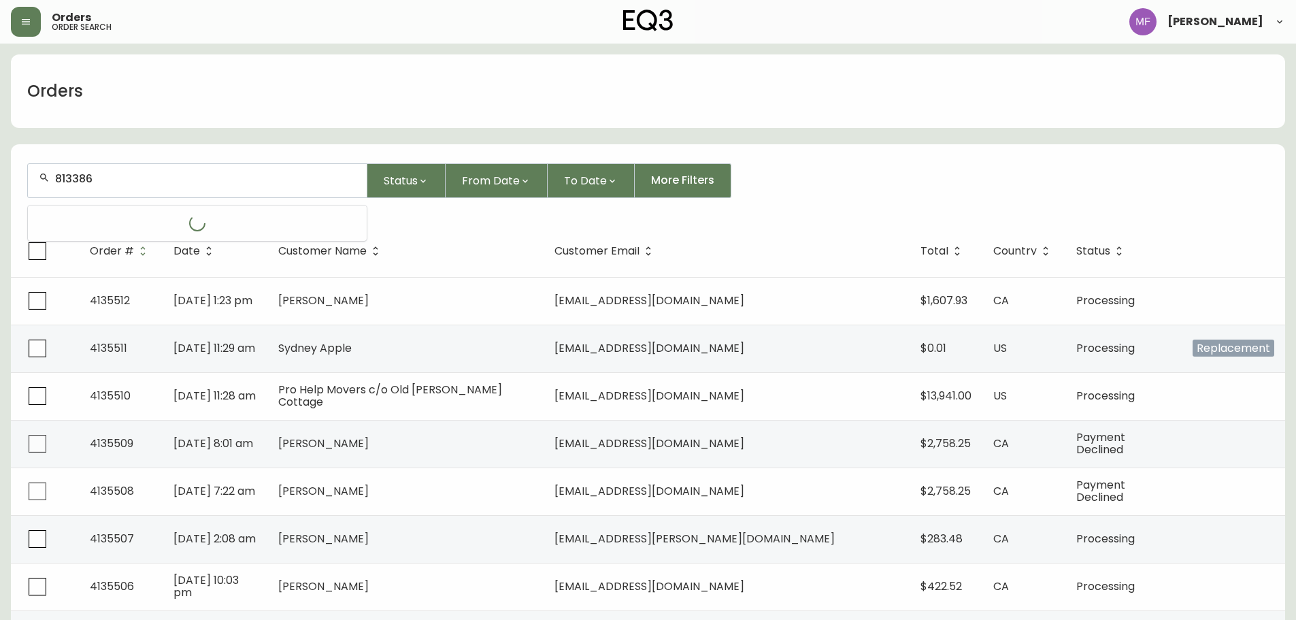
type input "813386"
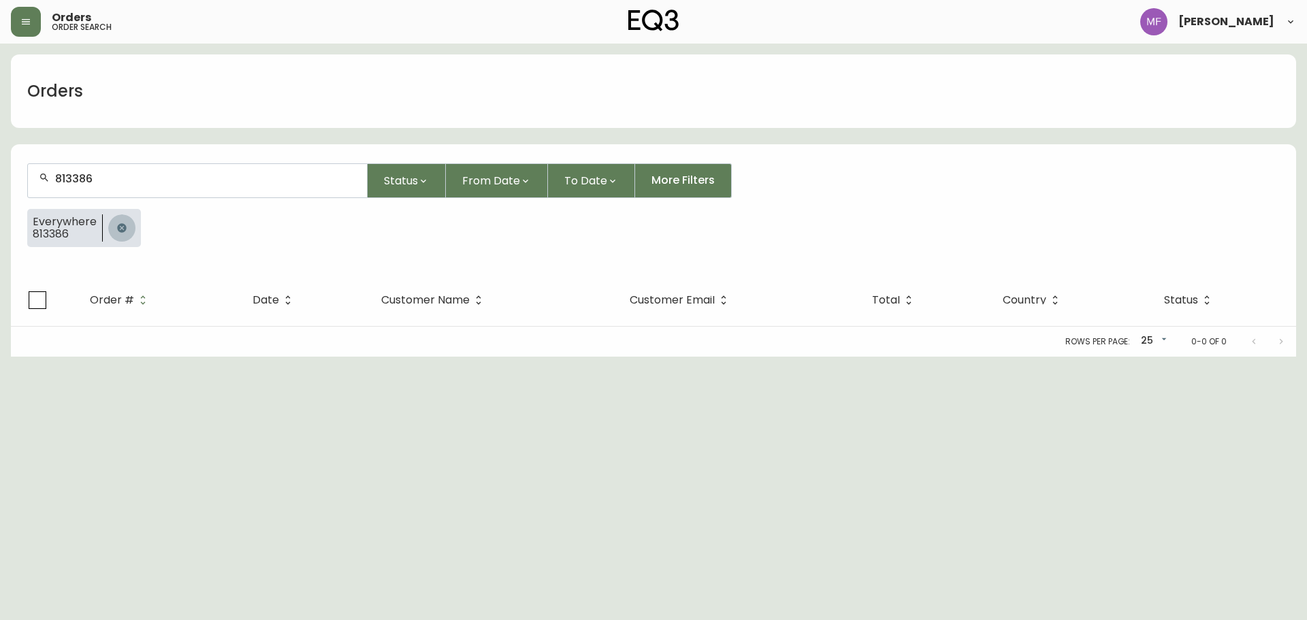
click at [121, 228] on icon "button" at bounding box center [121, 227] width 9 height 9
